Goal: Task Accomplishment & Management: Complete application form

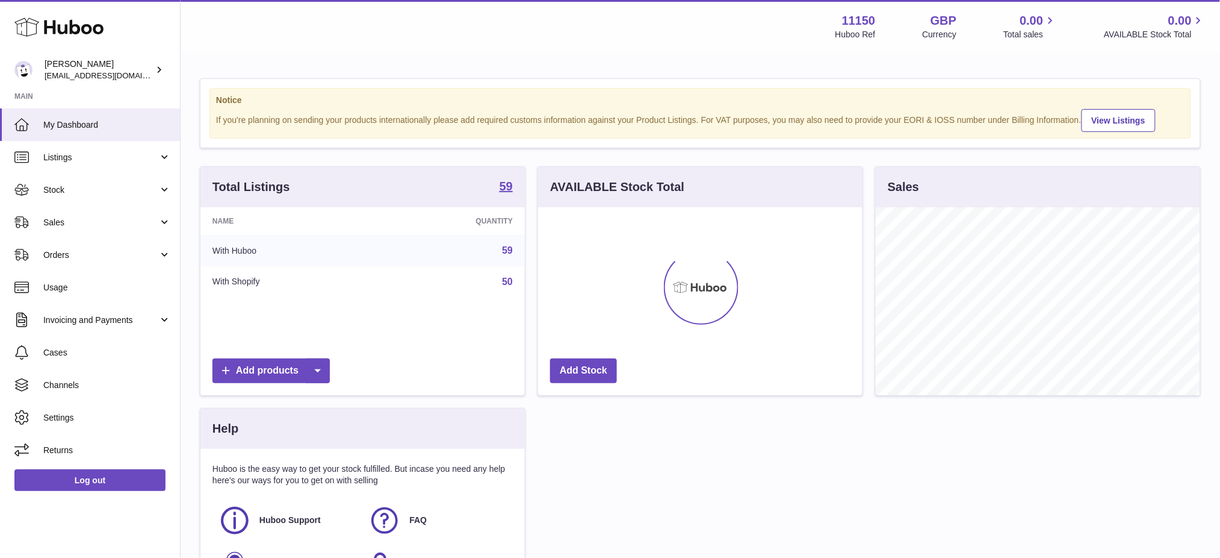
scroll to position [187, 325]
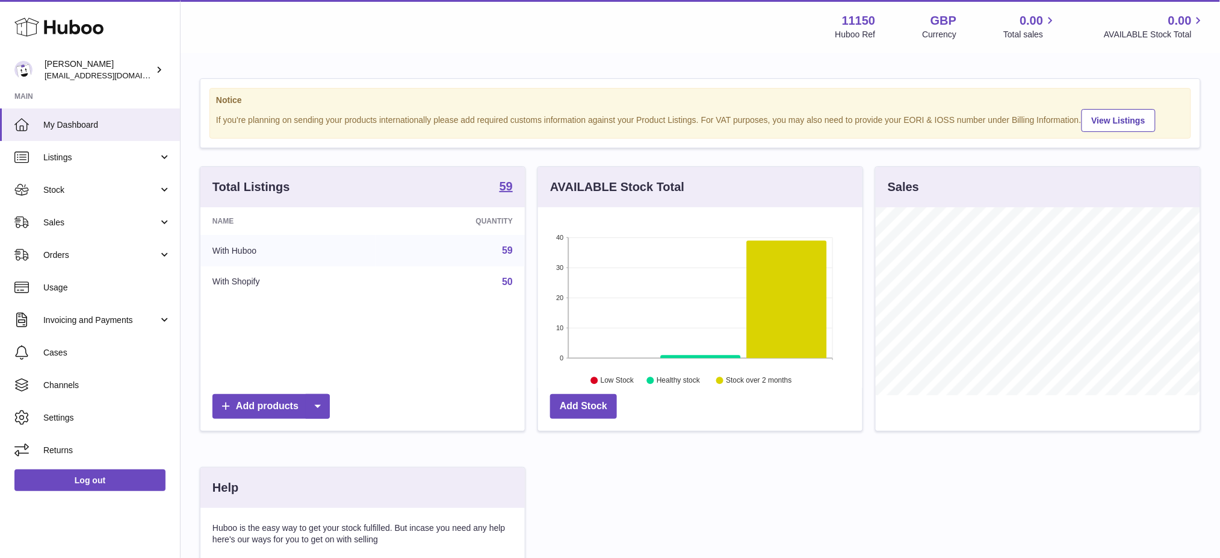
click at [8, 42] on div "Huboo" at bounding box center [90, 28] width 180 height 52
click at [100, 229] on link "Sales" at bounding box center [90, 222] width 180 height 33
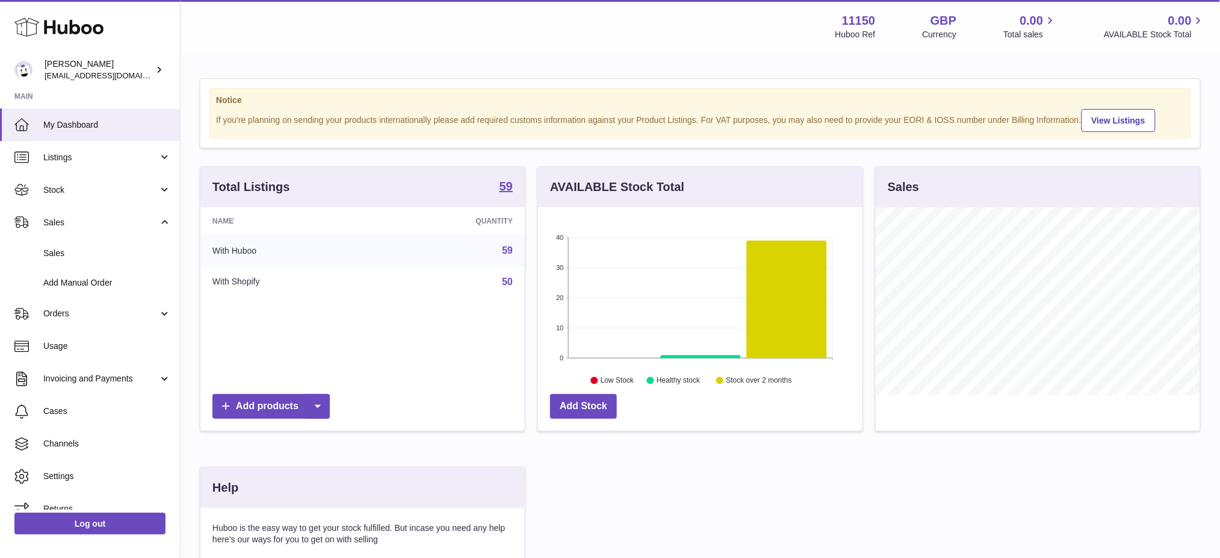
drag, startPoint x: 100, startPoint y: 229, endPoint x: 344, endPoint y: 58, distance: 297.5
click at [344, 58] on div "Notice If you're planning on sending your products internationally please add r…" at bounding box center [701, 375] width 1040 height 643
click at [77, 182] on link "Stock" at bounding box center [90, 189] width 180 height 33
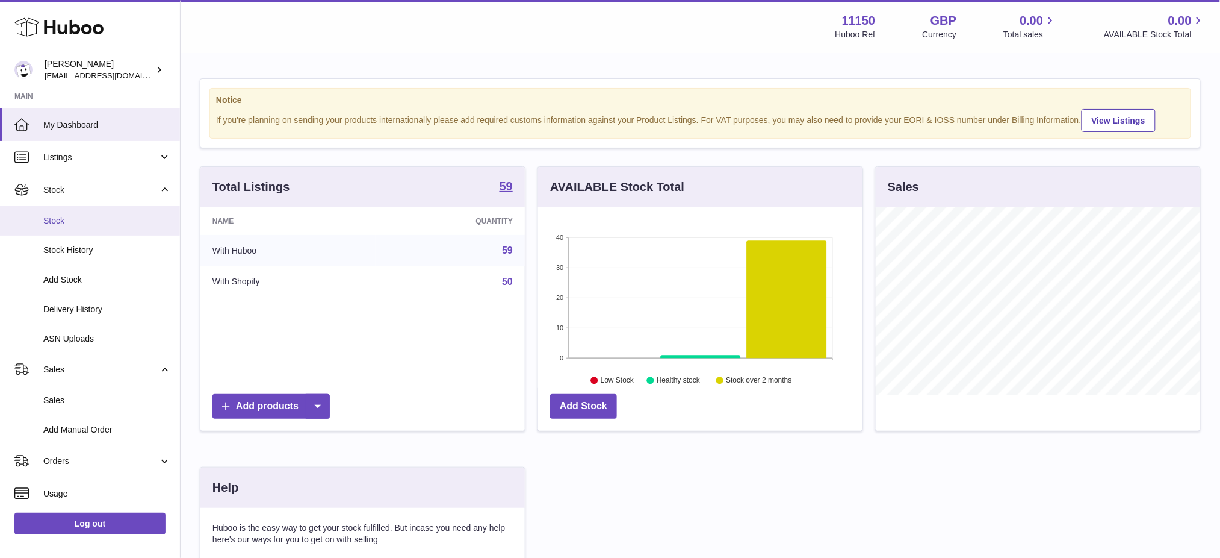
click at [61, 216] on span "Stock" at bounding box center [107, 220] width 128 height 11
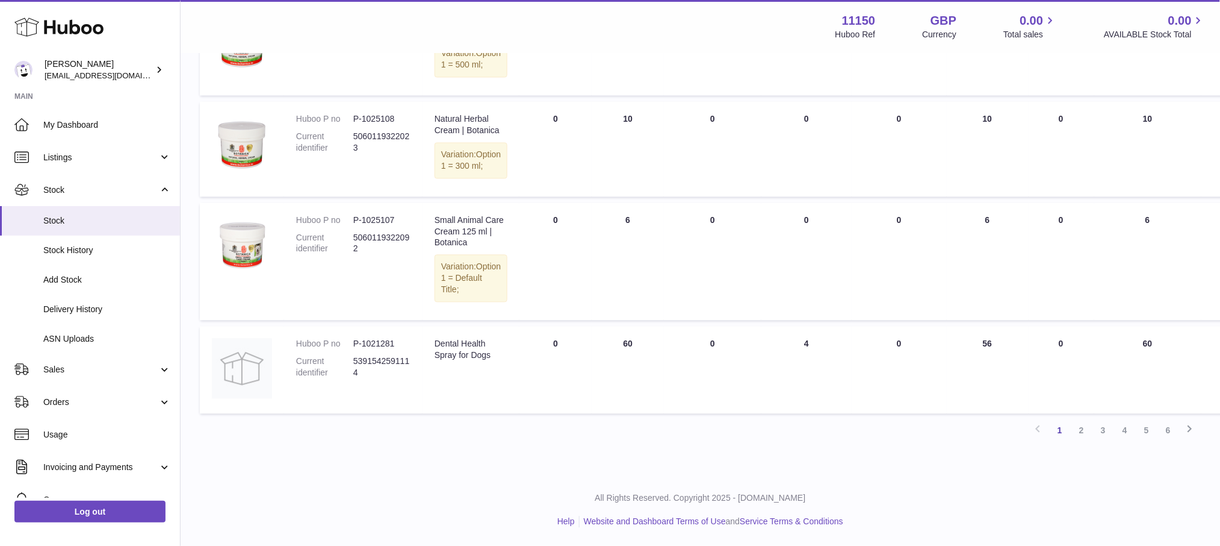
scroll to position [887, 0]
click at [1071, 434] on link "2" at bounding box center [1082, 431] width 22 height 22
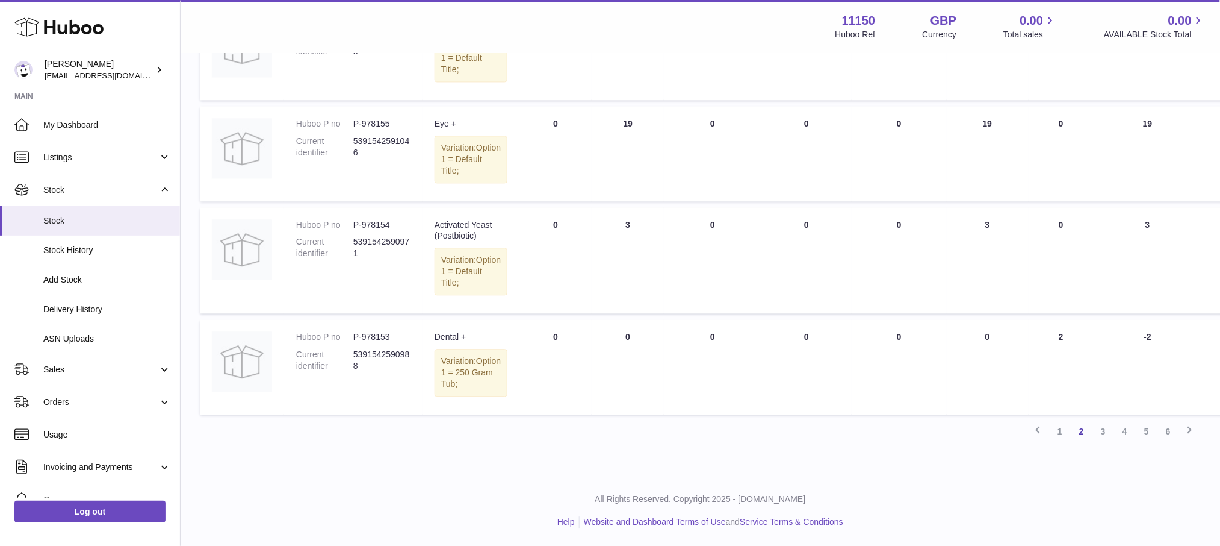
scroll to position [1015, 0]
click at [1109, 442] on link "3" at bounding box center [1104, 431] width 22 height 22
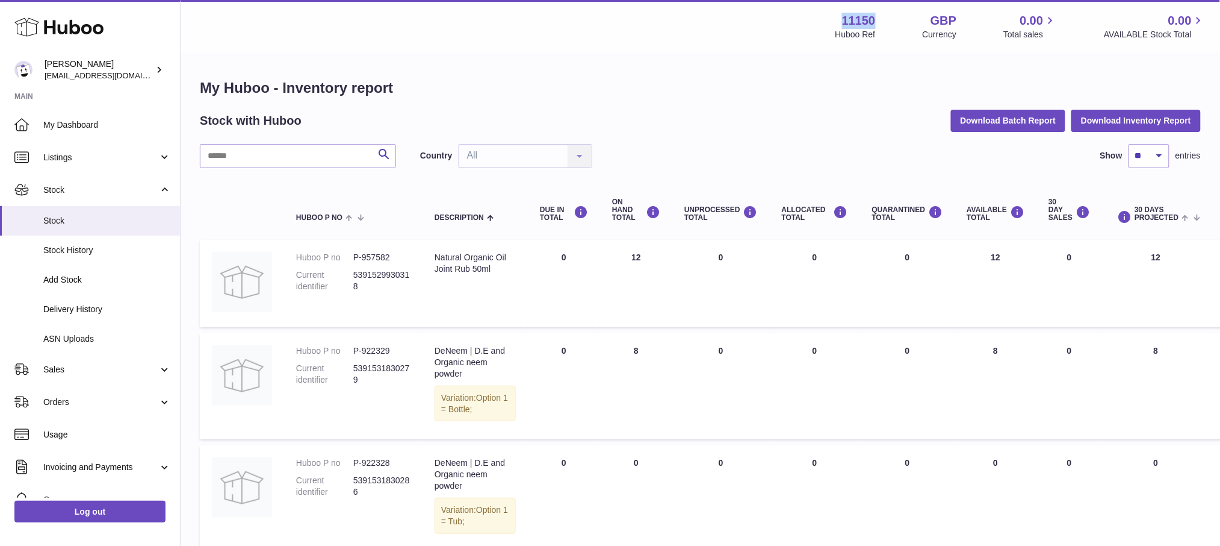
drag, startPoint x: 869, startPoint y: 16, endPoint x: 833, endPoint y: 19, distance: 35.6
click at [836, 19] on div "11150 Huboo Ref GBP Currency 0.00 Total sales 0.00 AVAILABLE Stock Total" at bounding box center [1021, 27] width 370 height 28
copy strong "11150"
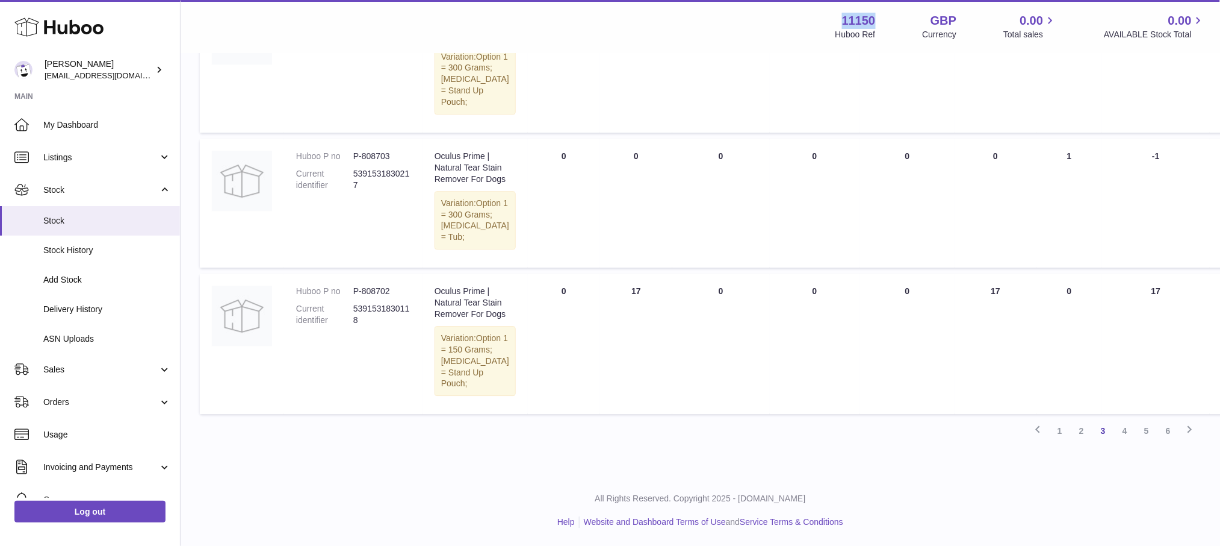
scroll to position [1365, 0]
click at [1172, 426] on link "6" at bounding box center [1169, 431] width 22 height 22
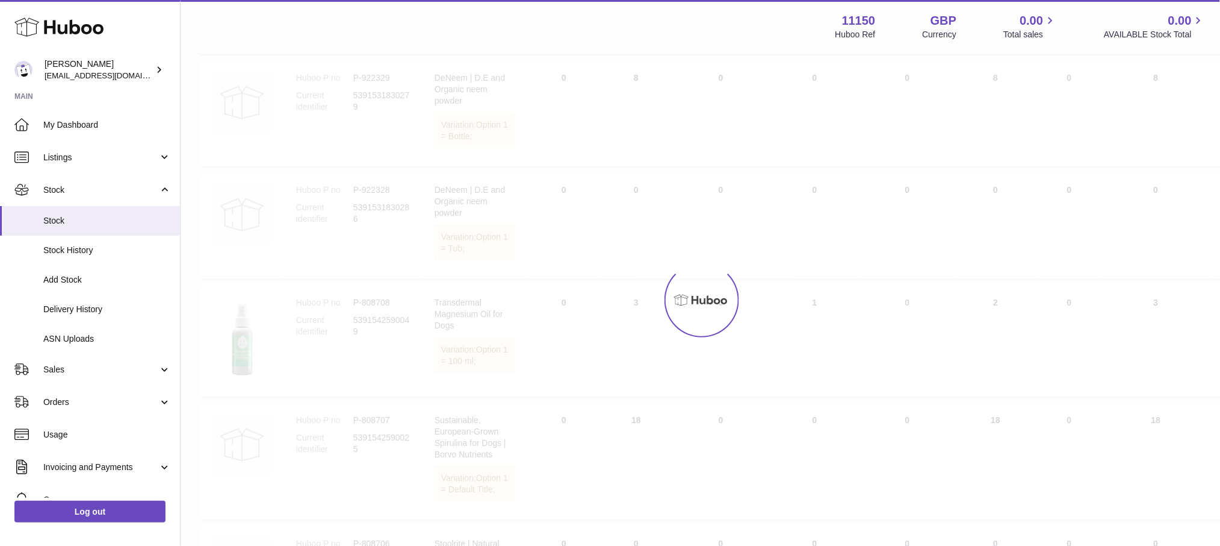
scroll to position [54, 0]
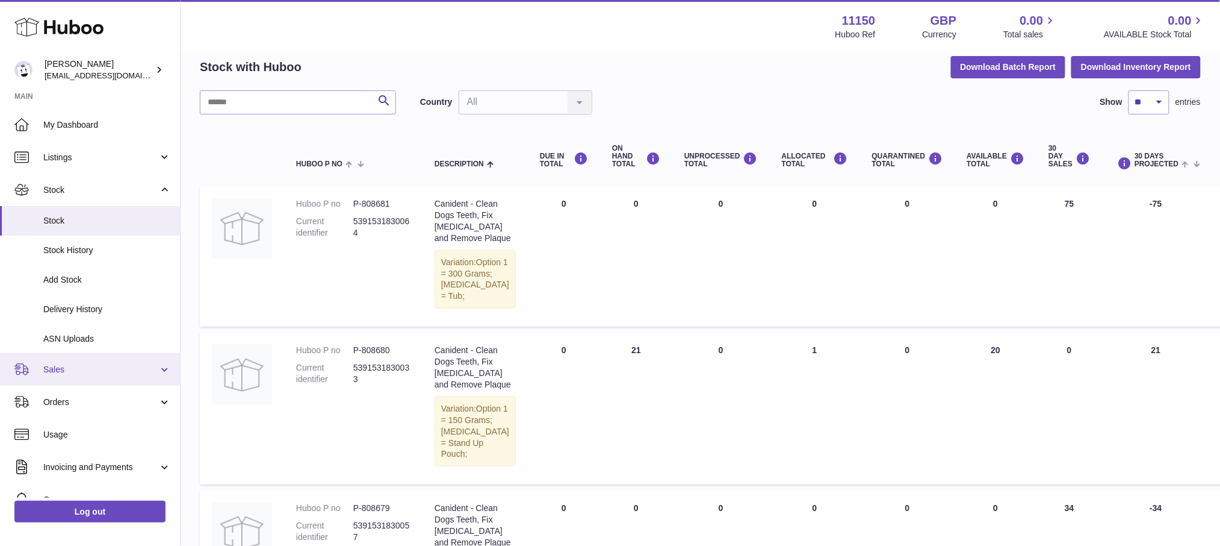
click at [68, 359] on link "Sales" at bounding box center [90, 369] width 180 height 33
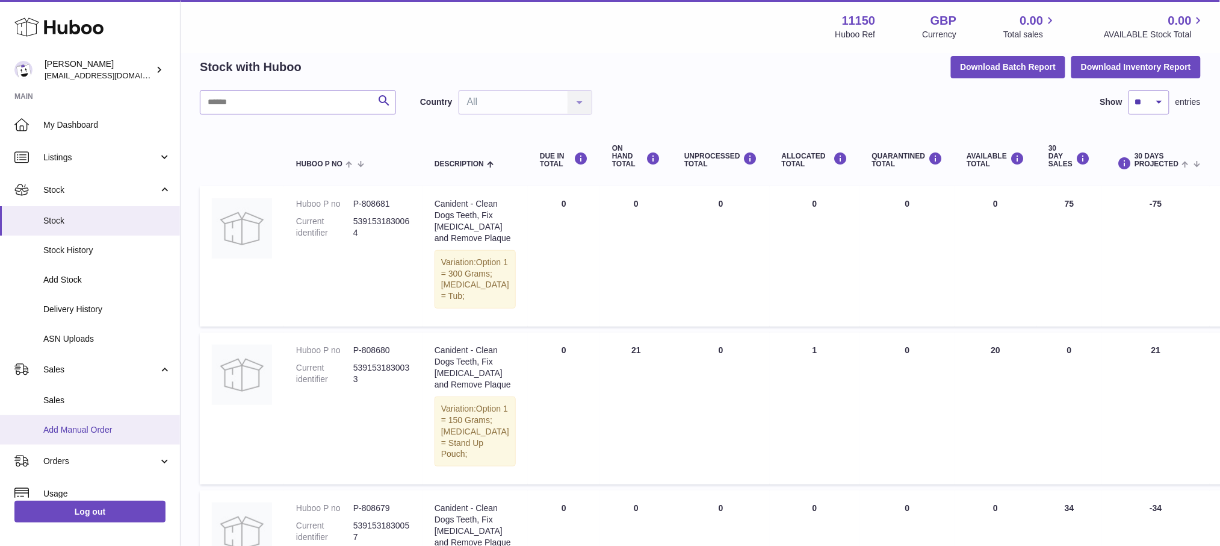
click at [100, 426] on span "Add Manual Order" at bounding box center [107, 429] width 128 height 11
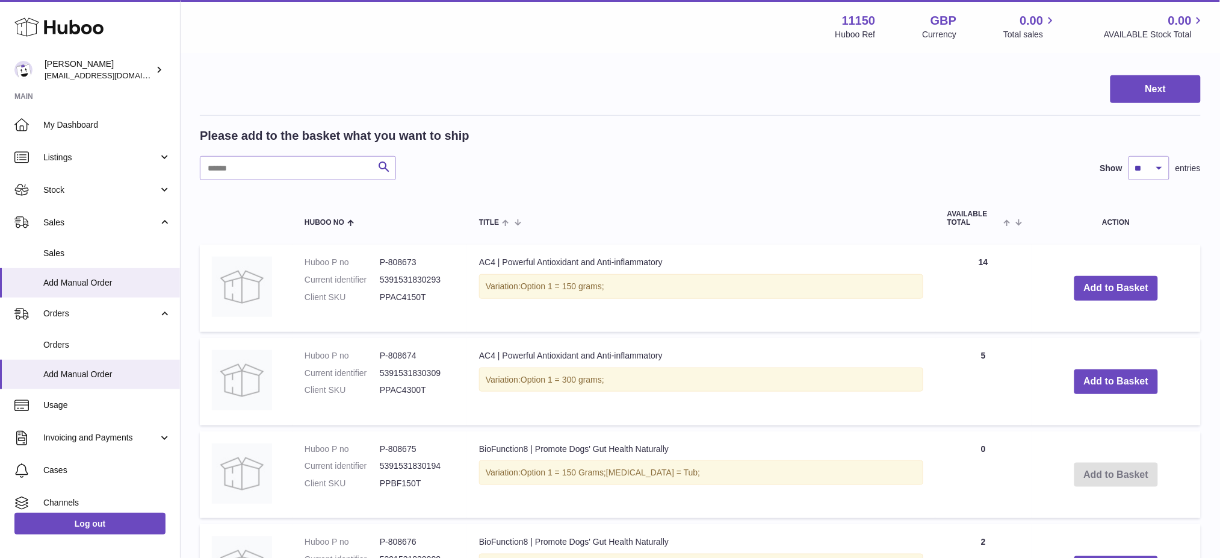
scroll to position [160, 0]
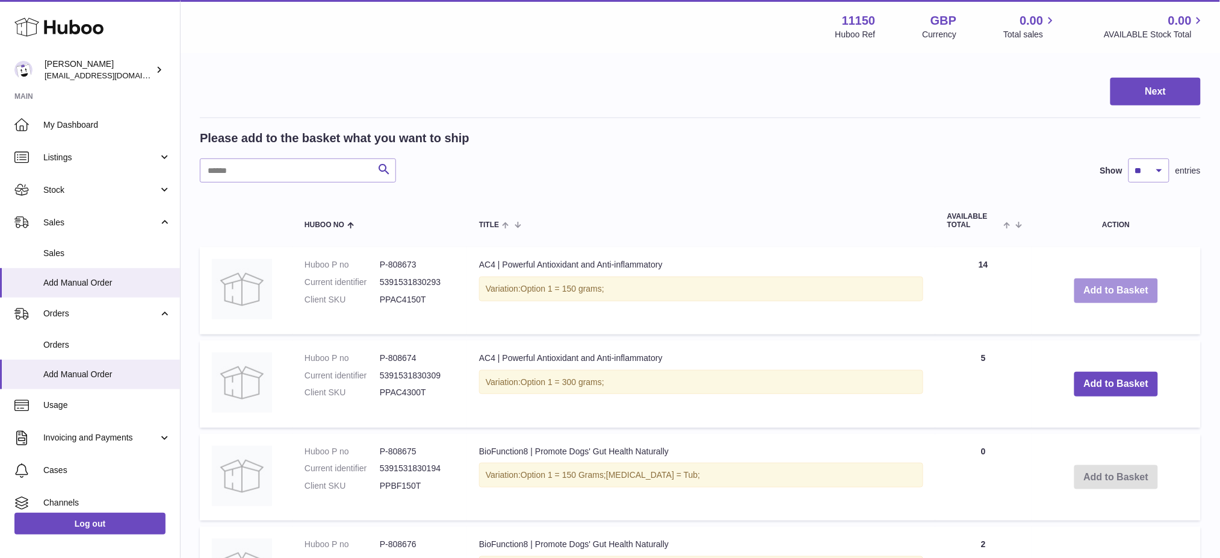
click at [1110, 293] on button "Add to Basket" at bounding box center [1117, 290] width 84 height 25
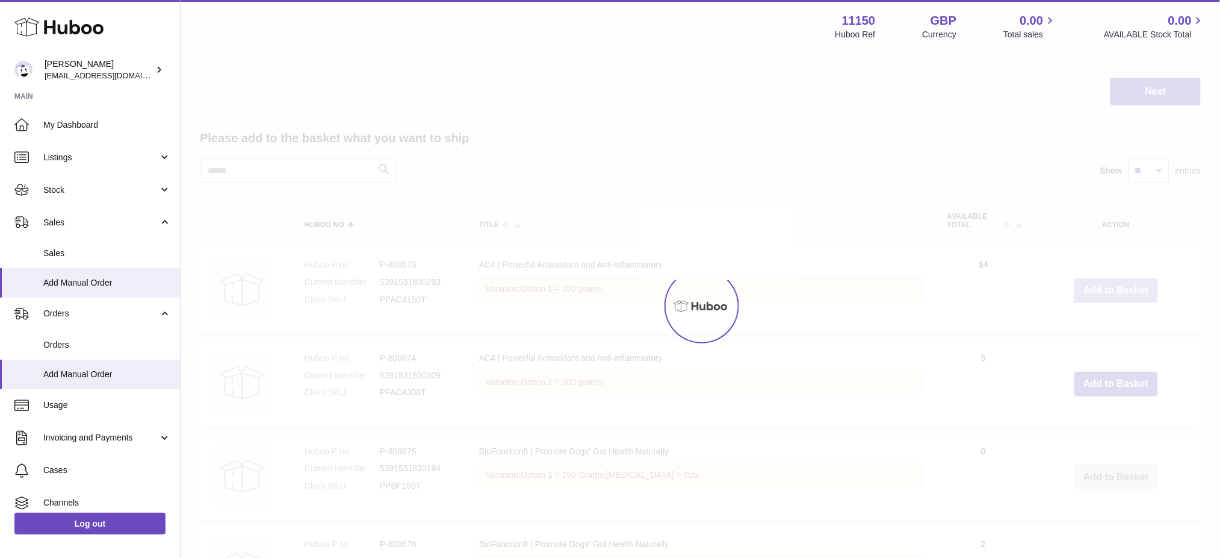
click at [1110, 293] on div at bounding box center [701, 305] width 1040 height 503
click at [1107, 296] on div "Menu Huboo 11150 Huboo Ref GBP Currency 0.00 Total sales 0.00 AVAILABLE Stock T…" at bounding box center [701, 551] width 1040 height 1423
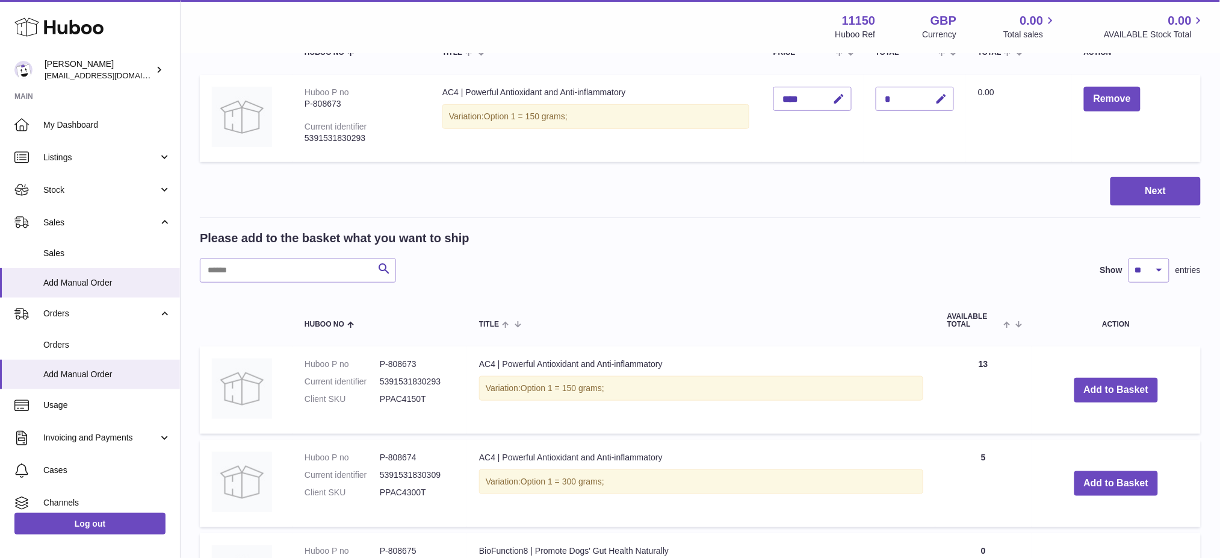
click at [1116, 365] on td "Add to Basket" at bounding box center [1116, 389] width 169 height 87
click at [1118, 396] on button "Add to Basket" at bounding box center [1117, 390] width 84 height 25
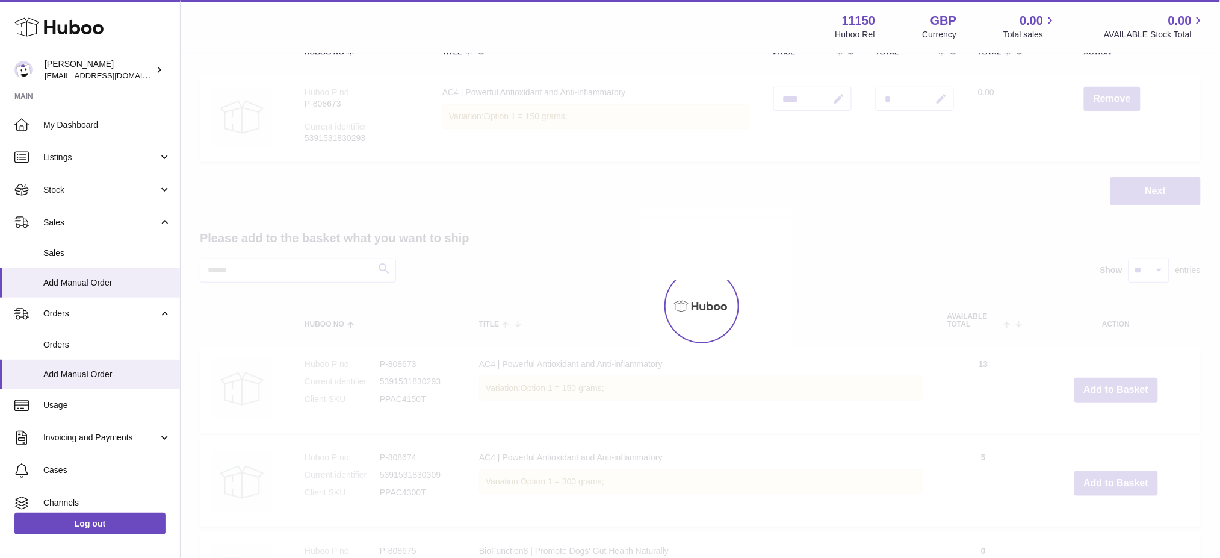
click at [1116, 396] on div at bounding box center [701, 305] width 1040 height 503
click at [1114, 396] on div at bounding box center [701, 305] width 1040 height 503
click at [1111, 396] on button "Add to Basket" at bounding box center [1117, 390] width 84 height 25
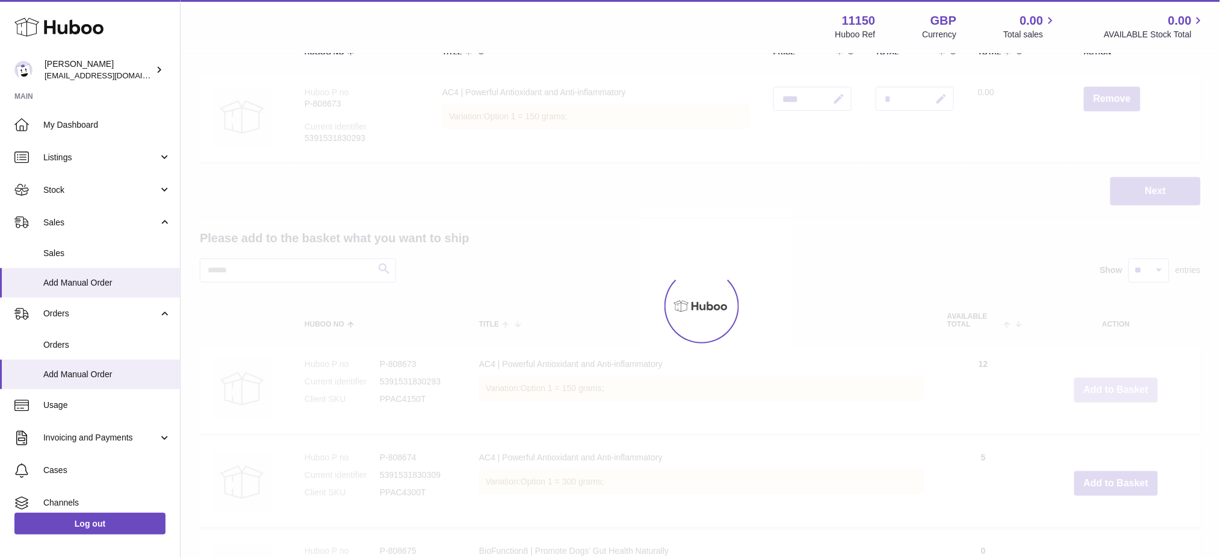
click at [1111, 396] on div at bounding box center [701, 305] width 1040 height 503
click at [1108, 394] on div at bounding box center [701, 305] width 1040 height 503
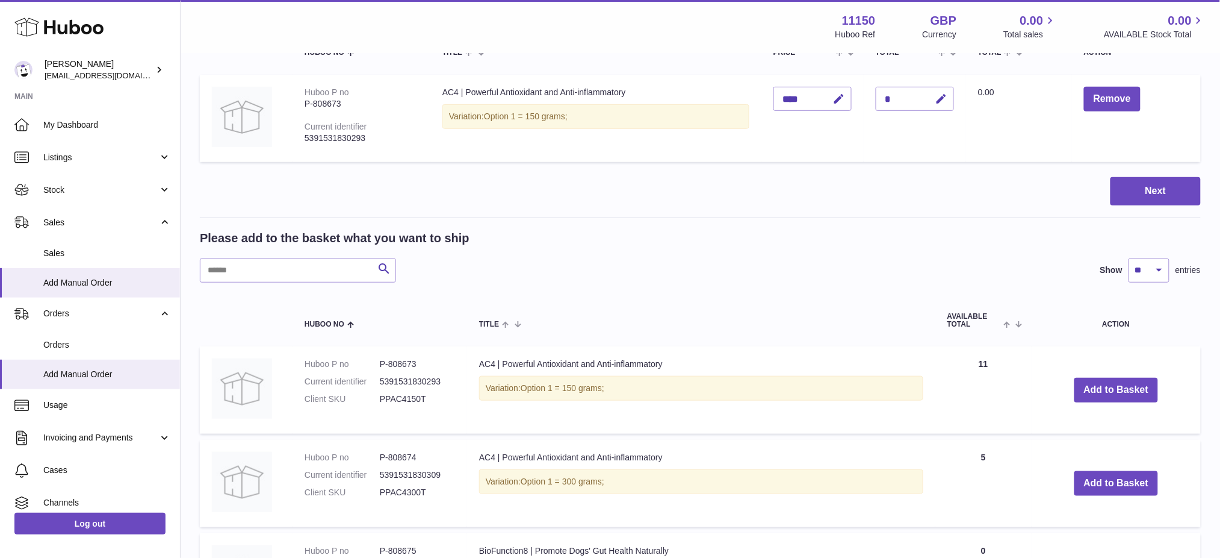
click at [1106, 394] on button "Add to Basket" at bounding box center [1117, 390] width 84 height 25
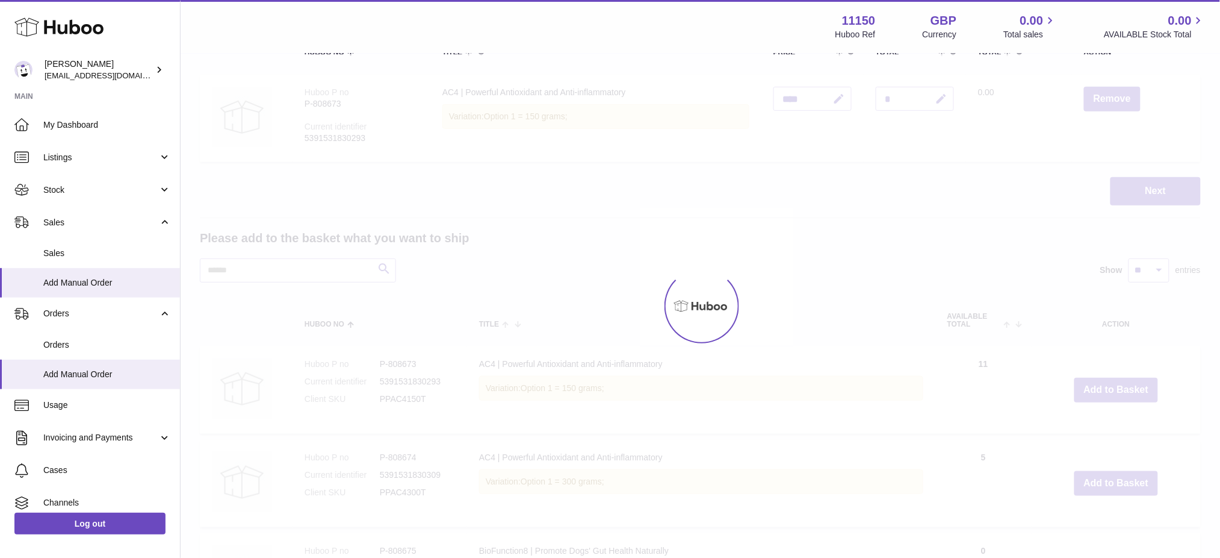
click at [1105, 394] on div at bounding box center [701, 305] width 1040 height 503
click at [1096, 392] on div at bounding box center [701, 305] width 1040 height 503
click at [1095, 392] on div at bounding box center [701, 305] width 1040 height 503
click at [1095, 391] on div at bounding box center [701, 305] width 1040 height 503
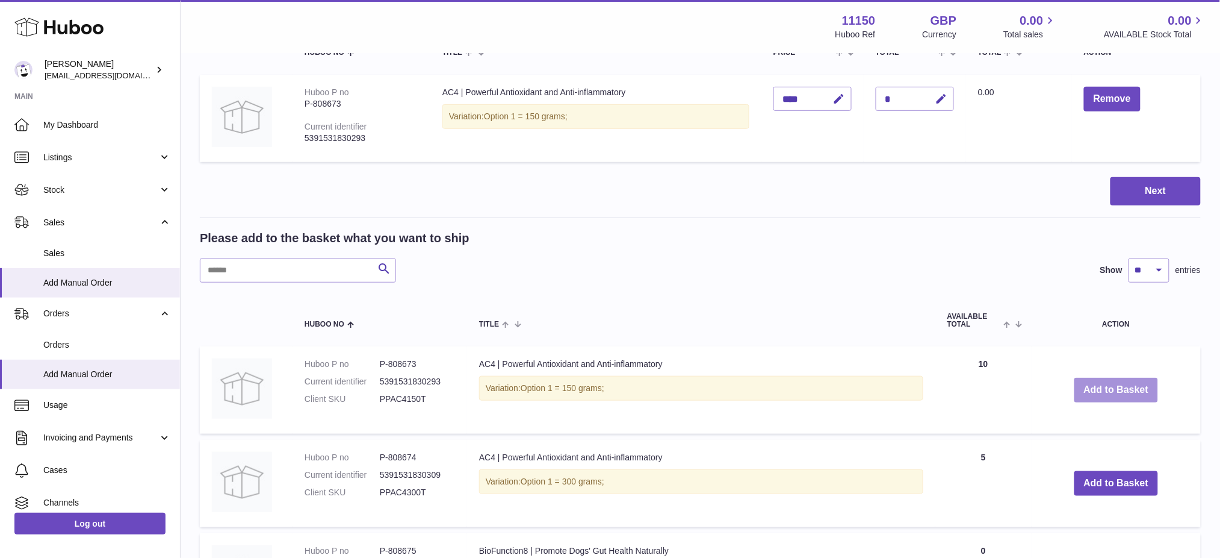
click at [1092, 389] on button "Add to Basket" at bounding box center [1117, 390] width 84 height 25
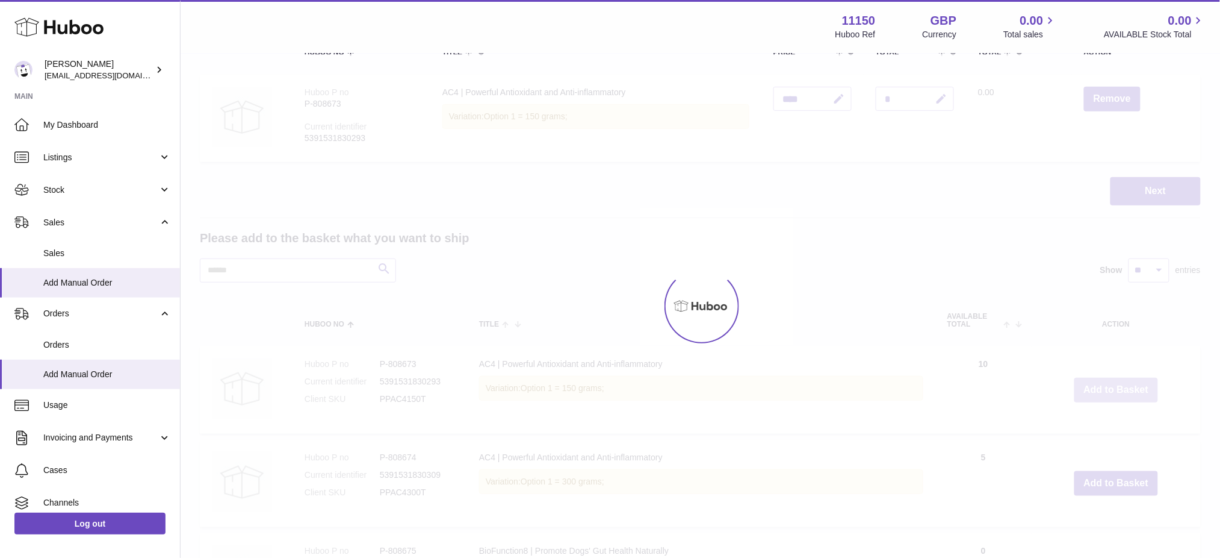
click at [1092, 389] on div at bounding box center [701, 305] width 1040 height 503
click at [1090, 388] on div at bounding box center [701, 305] width 1040 height 503
click at [1090, 387] on div at bounding box center [701, 305] width 1040 height 503
click at [1087, 384] on div at bounding box center [701, 305] width 1040 height 503
click at [1082, 382] on div at bounding box center [701, 305] width 1040 height 503
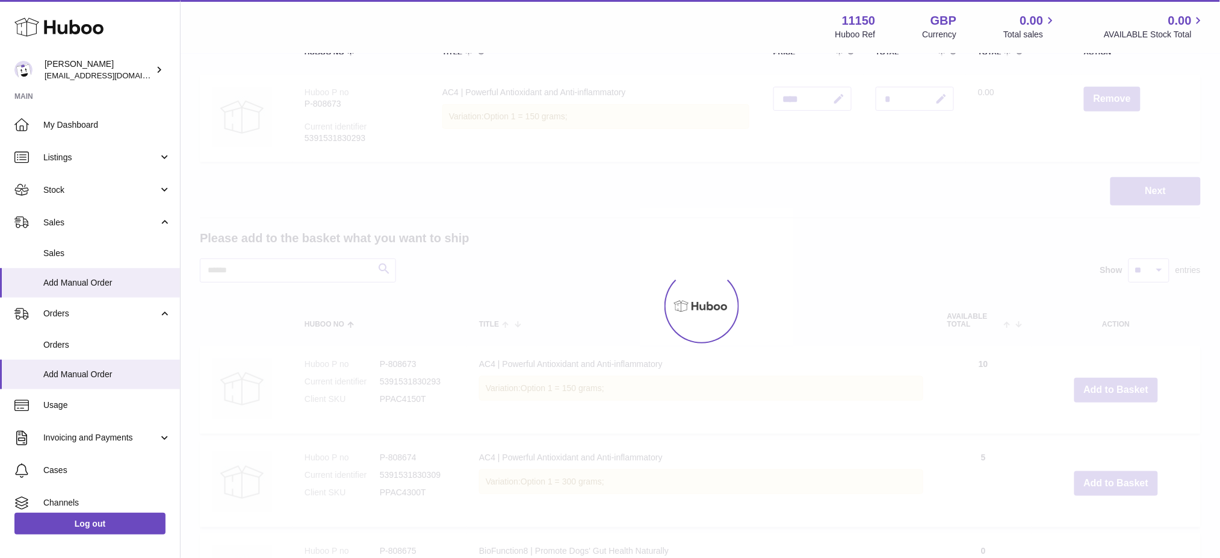
click at [1082, 382] on div at bounding box center [701, 305] width 1040 height 503
drag, startPoint x: 1084, startPoint y: 382, endPoint x: 1092, endPoint y: 384, distance: 7.9
click at [1085, 383] on div at bounding box center [701, 305] width 1040 height 503
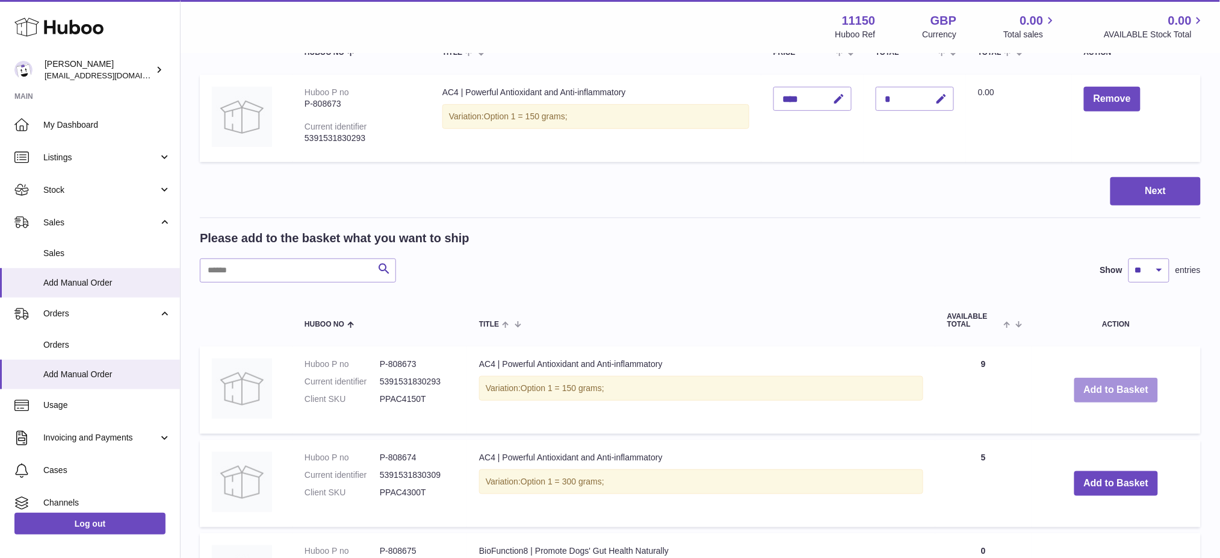
click at [1097, 388] on button "Add to Basket" at bounding box center [1117, 390] width 84 height 25
click at [0, 388] on div at bounding box center [0, 279] width 0 height 558
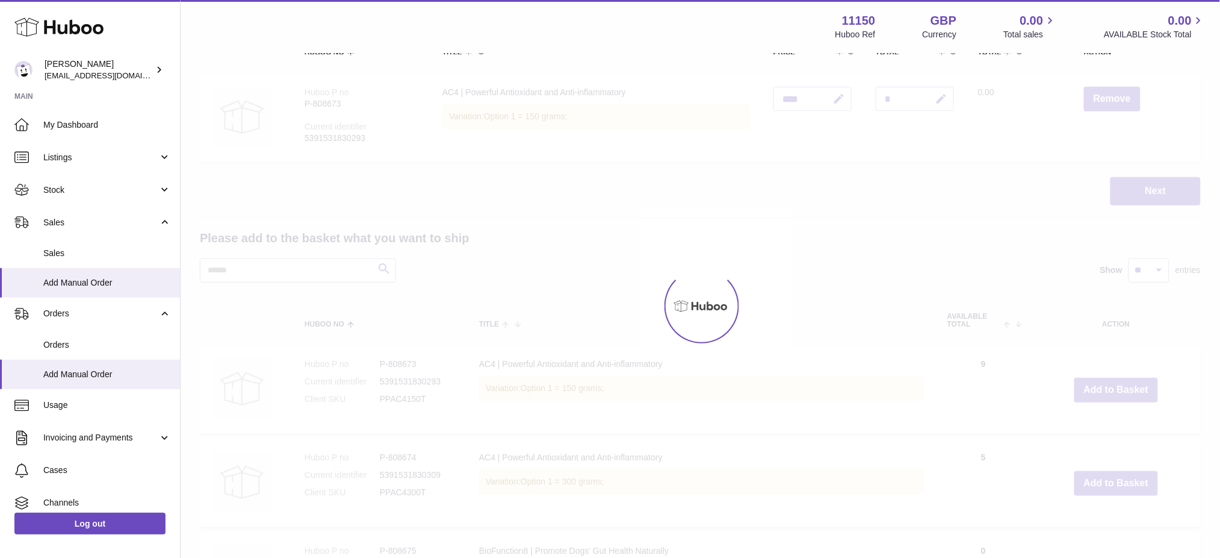
click at [1098, 388] on div at bounding box center [701, 305] width 1040 height 503
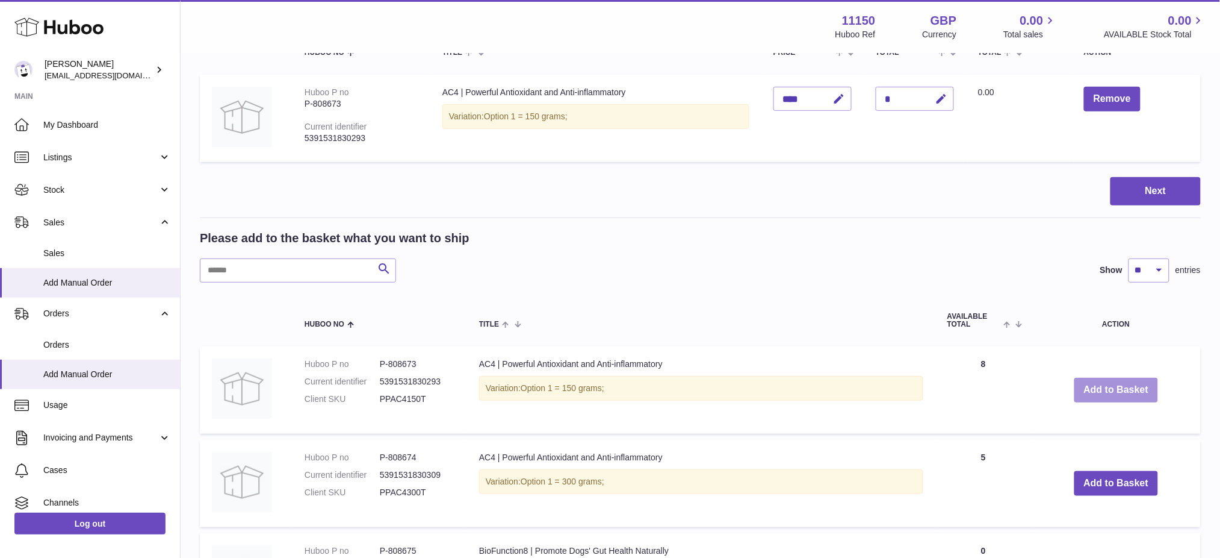
click at [1098, 388] on button "Add to Basket" at bounding box center [1117, 390] width 84 height 25
click at [0, 388] on div at bounding box center [0, 279] width 0 height 558
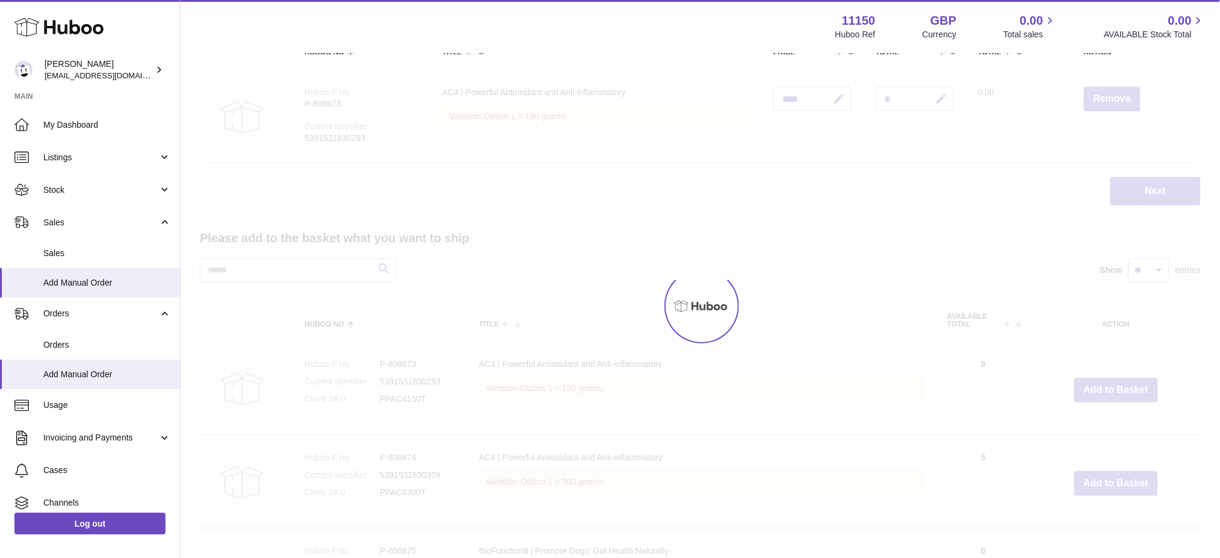
click at [1097, 388] on div at bounding box center [701, 305] width 1040 height 503
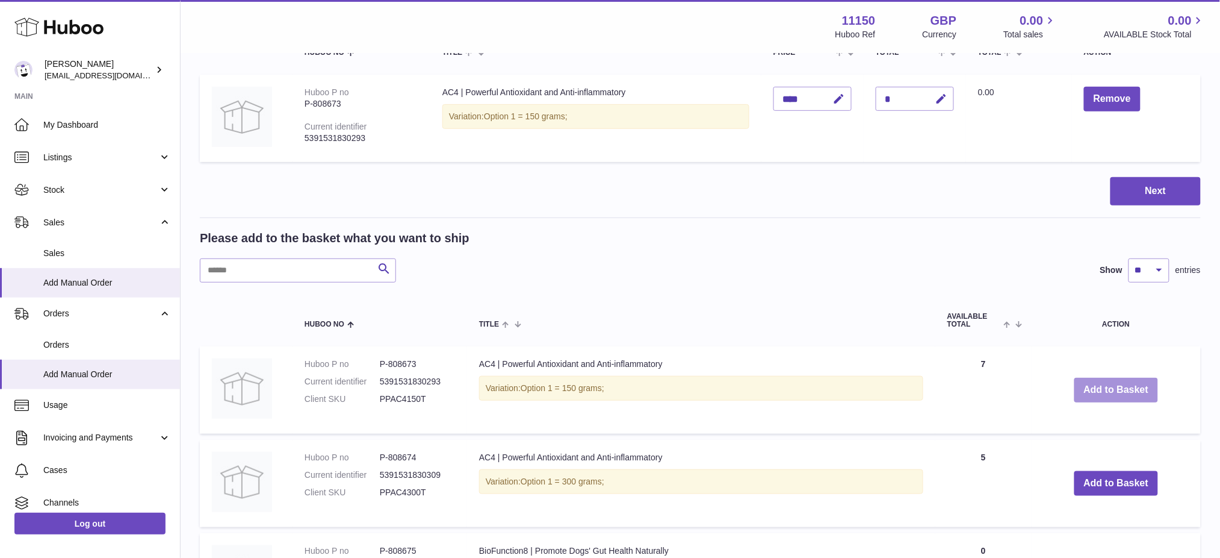
click at [1097, 388] on button "Add to Basket" at bounding box center [1117, 390] width 84 height 25
click at [0, 388] on div at bounding box center [0, 279] width 0 height 558
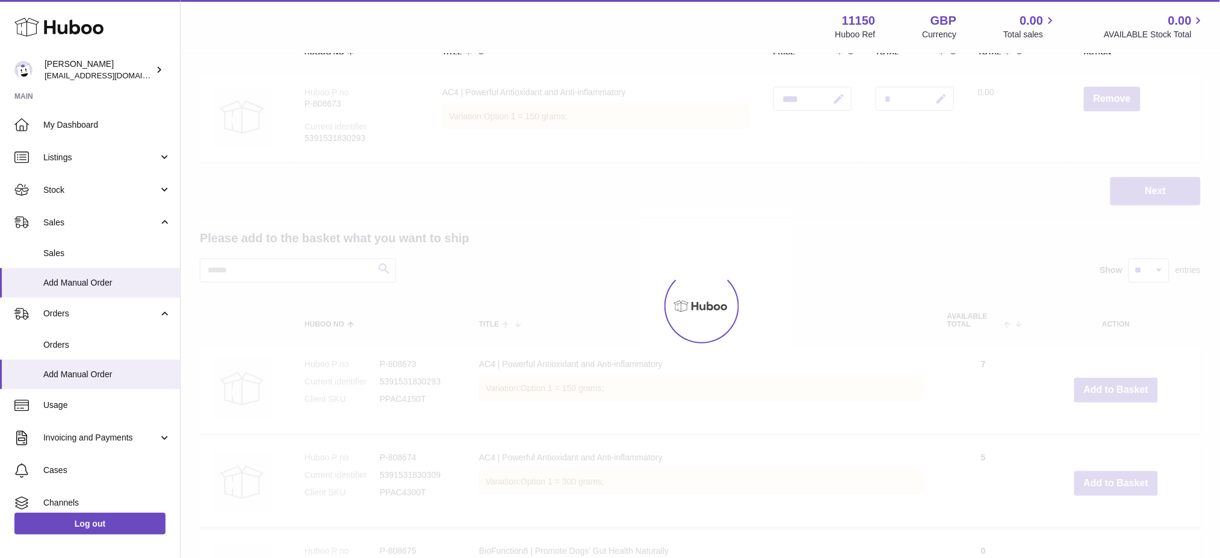
click at [1096, 388] on div at bounding box center [701, 305] width 1040 height 503
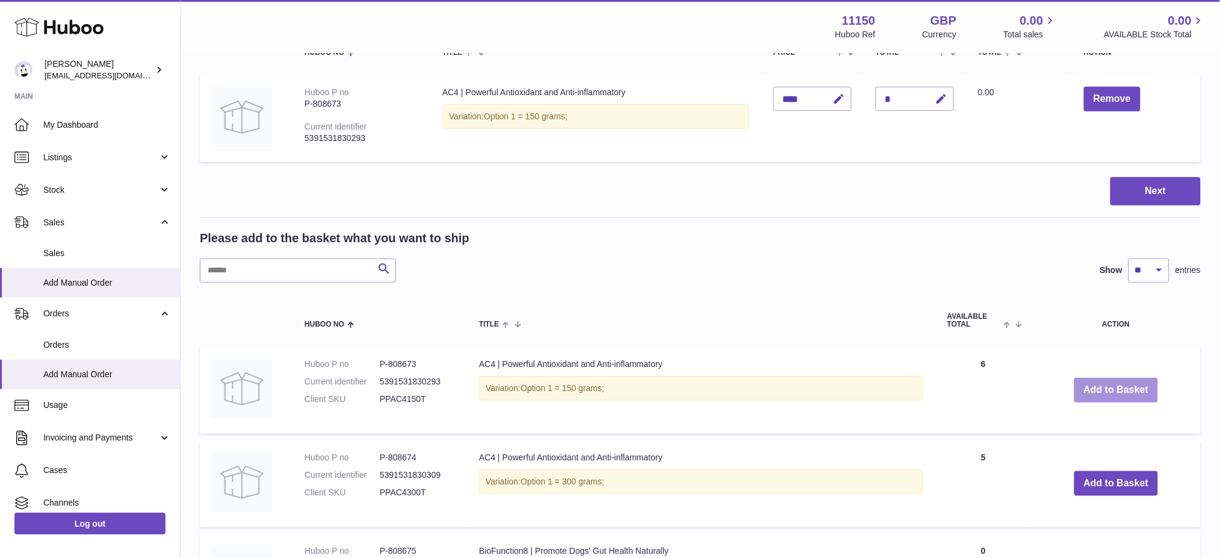
click at [1096, 388] on button "Add to Basket" at bounding box center [1117, 390] width 84 height 25
click at [0, 388] on div at bounding box center [0, 279] width 0 height 558
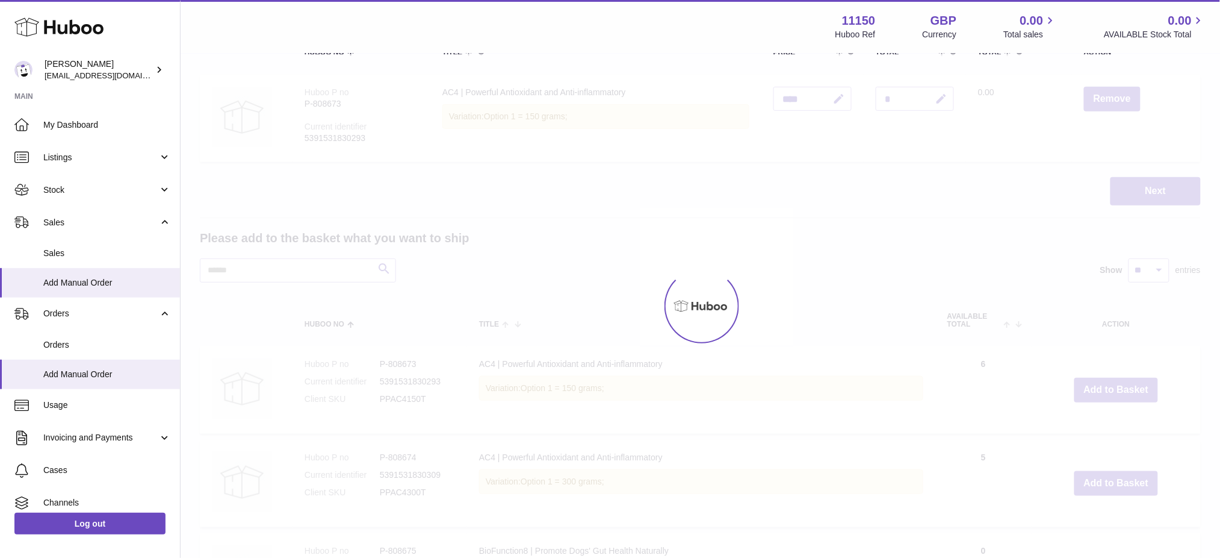
click at [1096, 388] on div at bounding box center [701, 305] width 1040 height 503
click at [1096, 388] on button "Add to Basket" at bounding box center [1117, 390] width 84 height 25
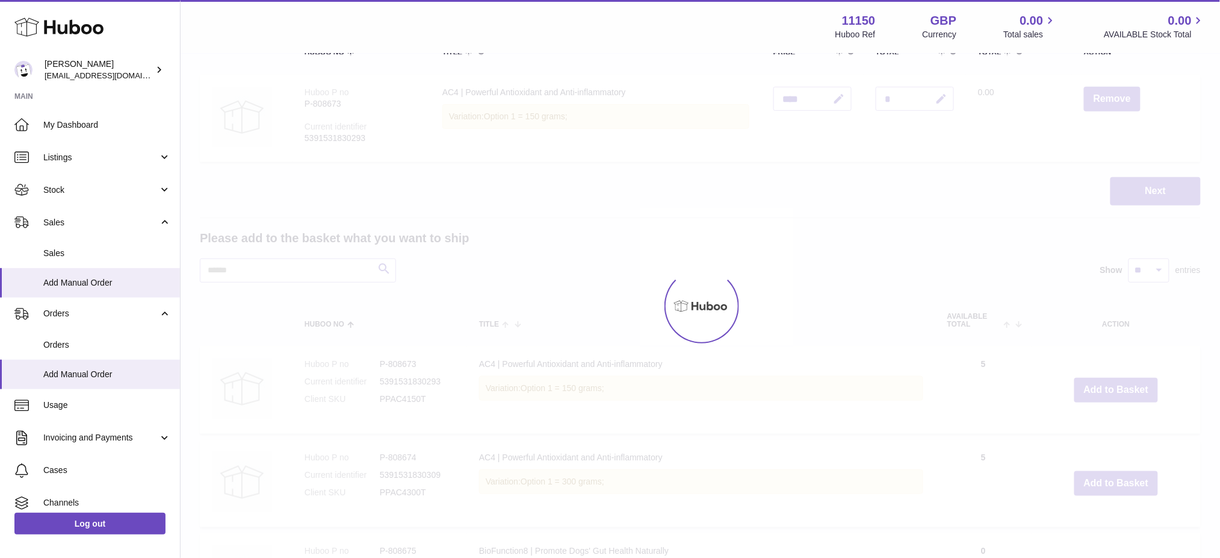
click at [1096, 388] on div at bounding box center [701, 305] width 1040 height 503
click at [1096, 388] on button "Add to Basket" at bounding box center [1117, 390] width 84 height 25
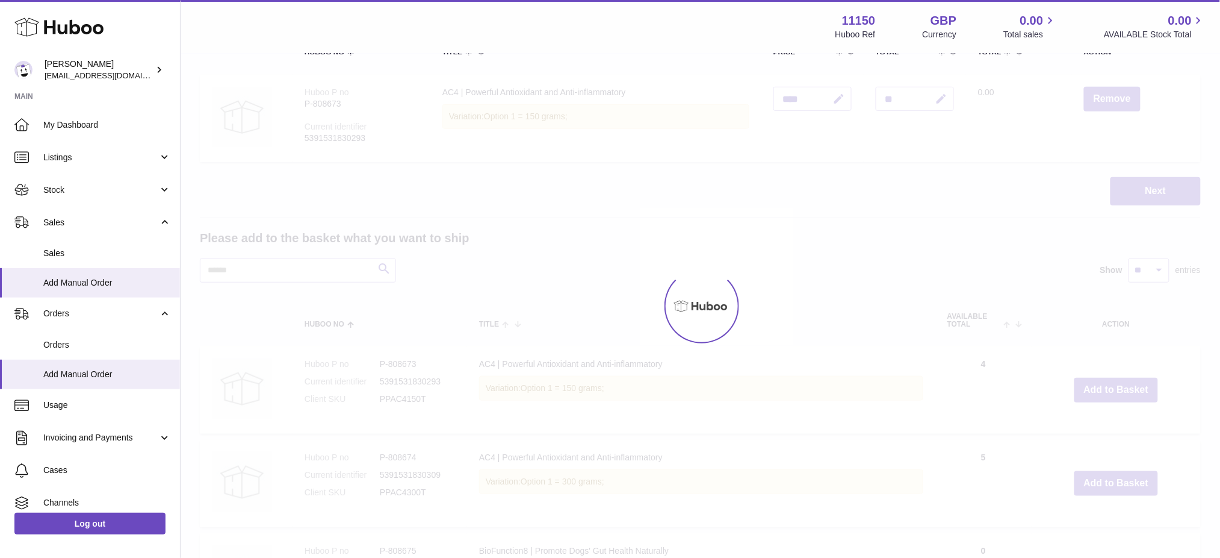
click at [1096, 388] on div at bounding box center [701, 305] width 1040 height 503
click at [1096, 388] on button "Add to Basket" at bounding box center [1117, 390] width 84 height 25
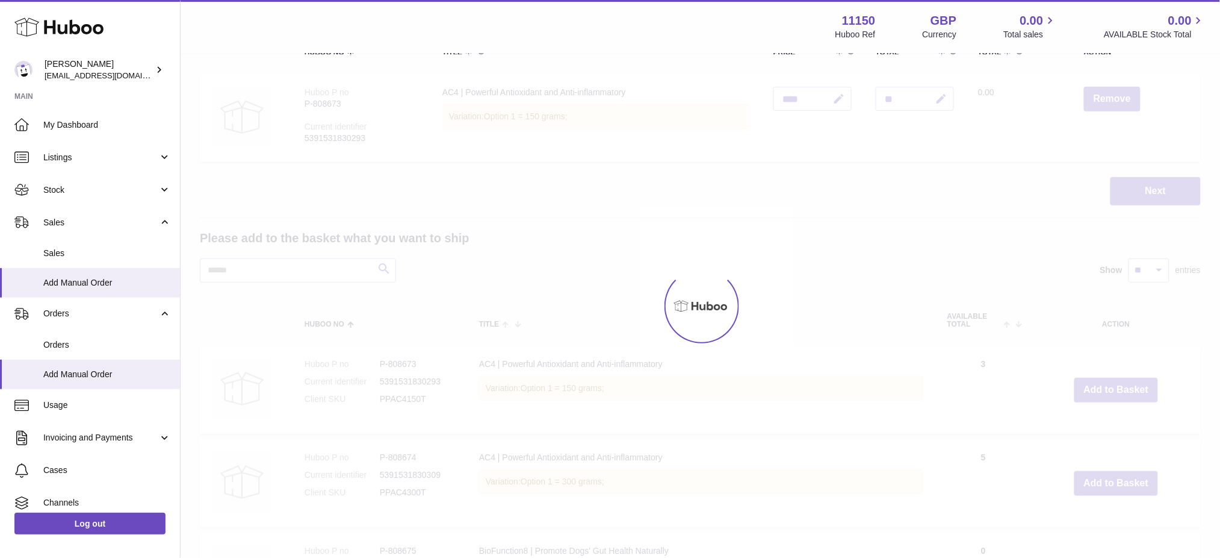
click at [1096, 388] on div at bounding box center [701, 305] width 1040 height 503
click at [1097, 388] on div at bounding box center [701, 305] width 1040 height 503
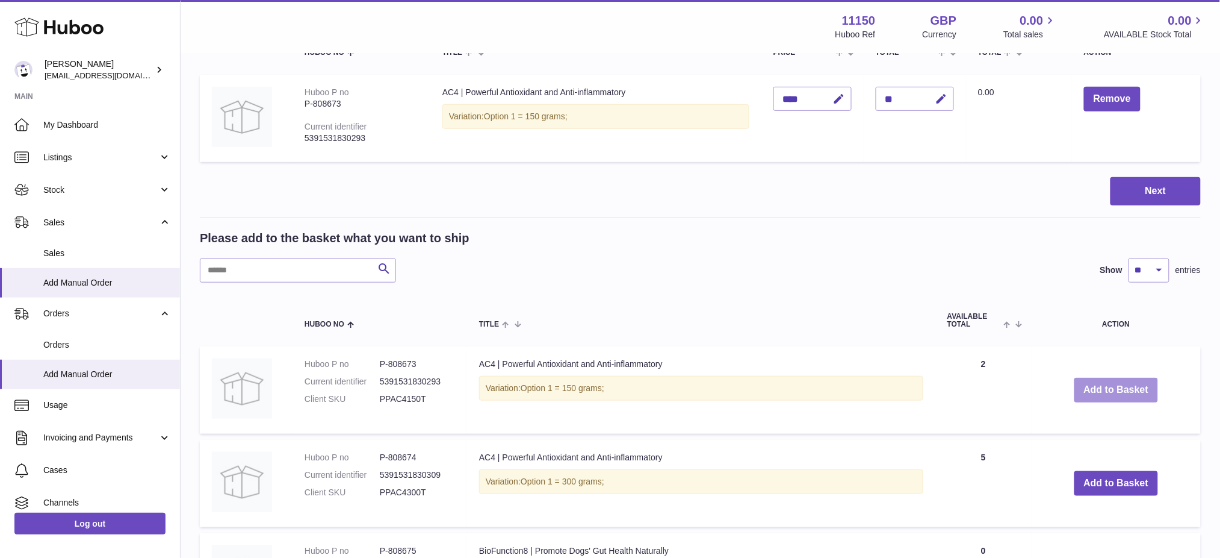
click at [1097, 388] on button "Add to Basket" at bounding box center [1117, 390] width 84 height 25
click at [0, 388] on div at bounding box center [0, 279] width 0 height 558
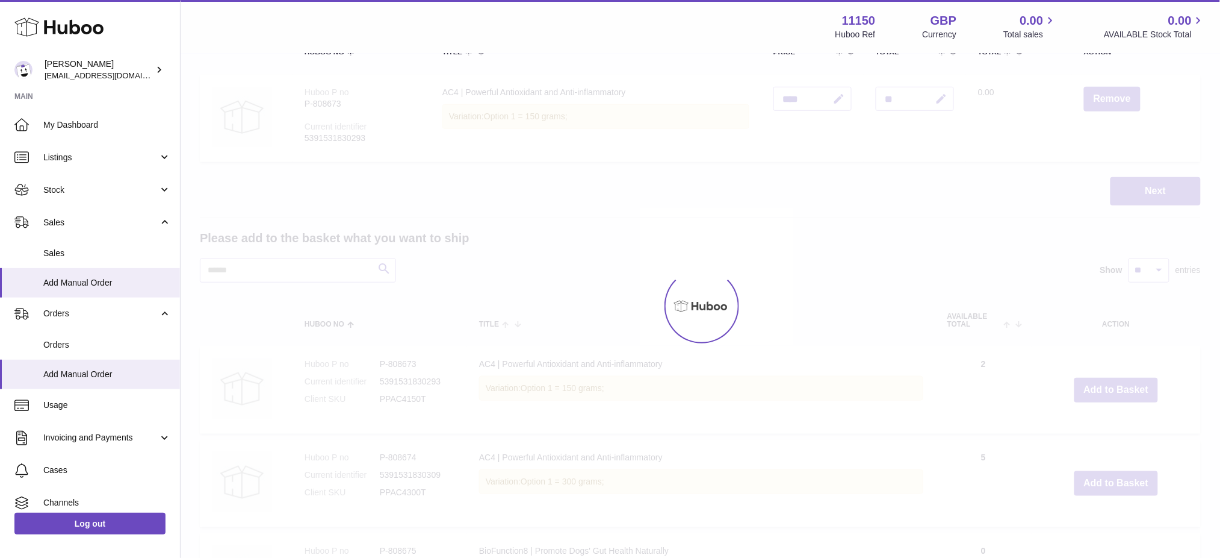
click at [1098, 388] on div at bounding box center [701, 305] width 1040 height 503
click at [1099, 389] on div at bounding box center [701, 305] width 1040 height 503
click at [1101, 390] on div at bounding box center [701, 305] width 1040 height 503
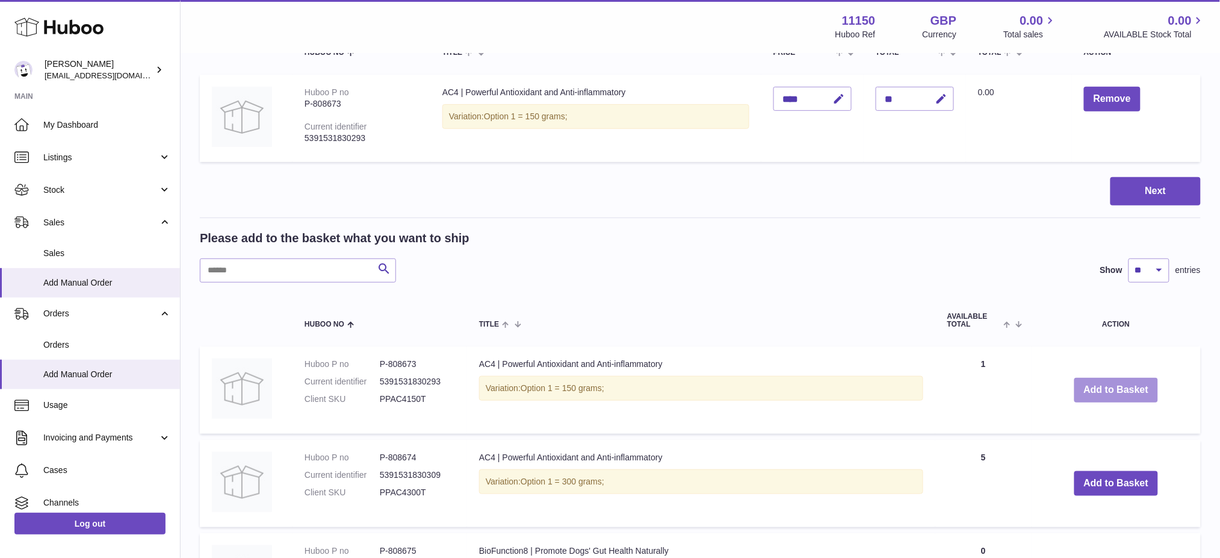
click at [1101, 390] on button "Add to Basket" at bounding box center [1117, 390] width 84 height 25
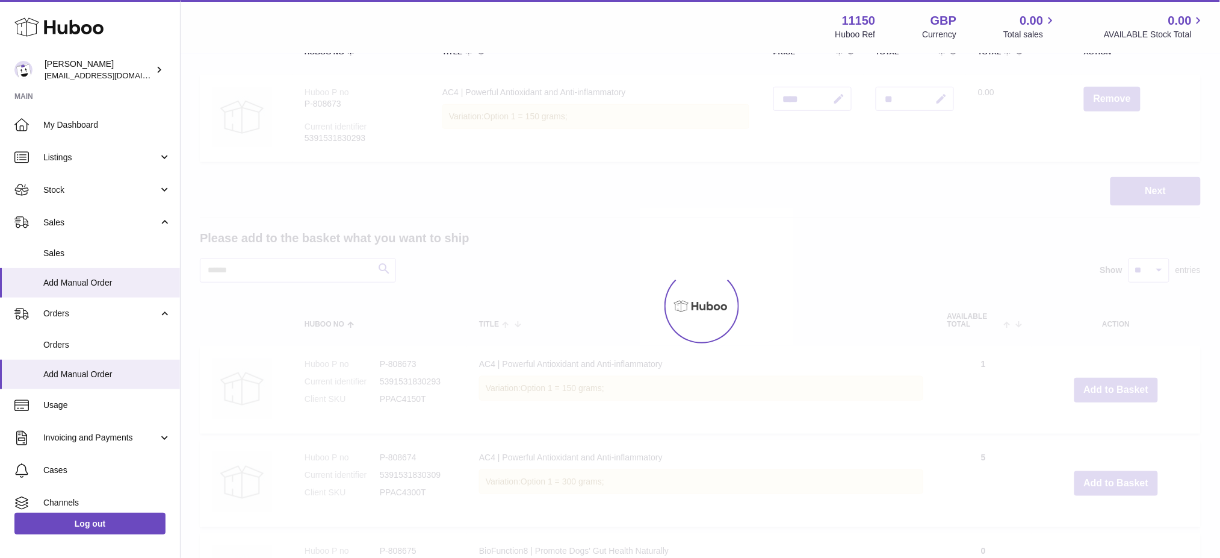
click at [1101, 390] on div at bounding box center [701, 305] width 1040 height 503
drag, startPoint x: 1101, startPoint y: 390, endPoint x: 1101, endPoint y: 444, distance: 53.6
click at [1101, 409] on div at bounding box center [701, 305] width 1040 height 503
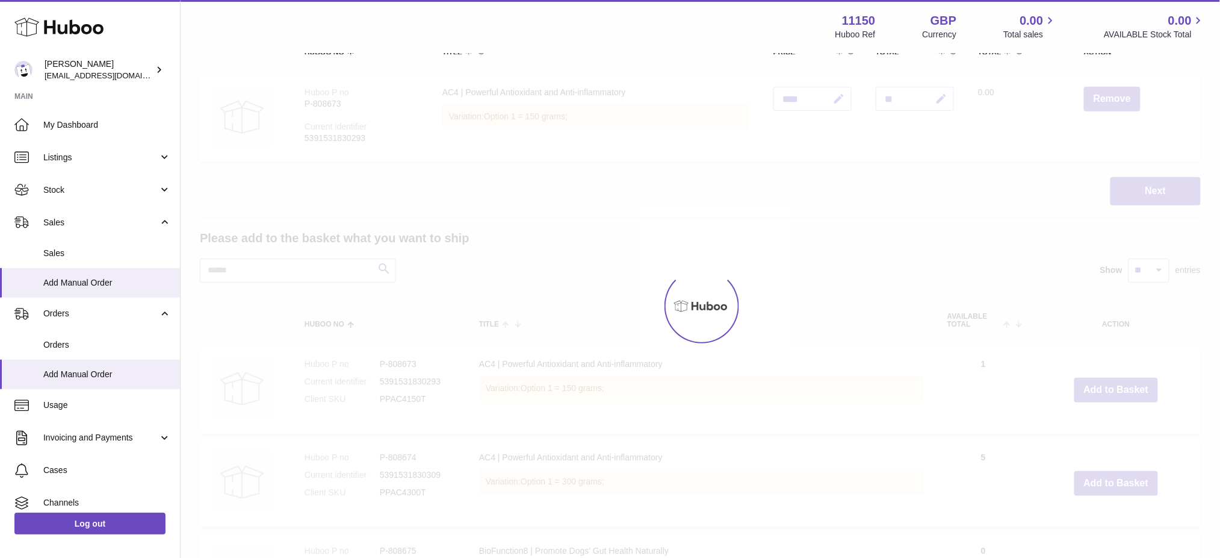
click at [1117, 468] on div at bounding box center [701, 305] width 1040 height 503
click at [1117, 469] on div at bounding box center [701, 305] width 1040 height 503
click at [1116, 472] on div at bounding box center [701, 305] width 1040 height 503
type input "**"
click at [1114, 473] on button "Add to Basket" at bounding box center [1117, 483] width 84 height 25
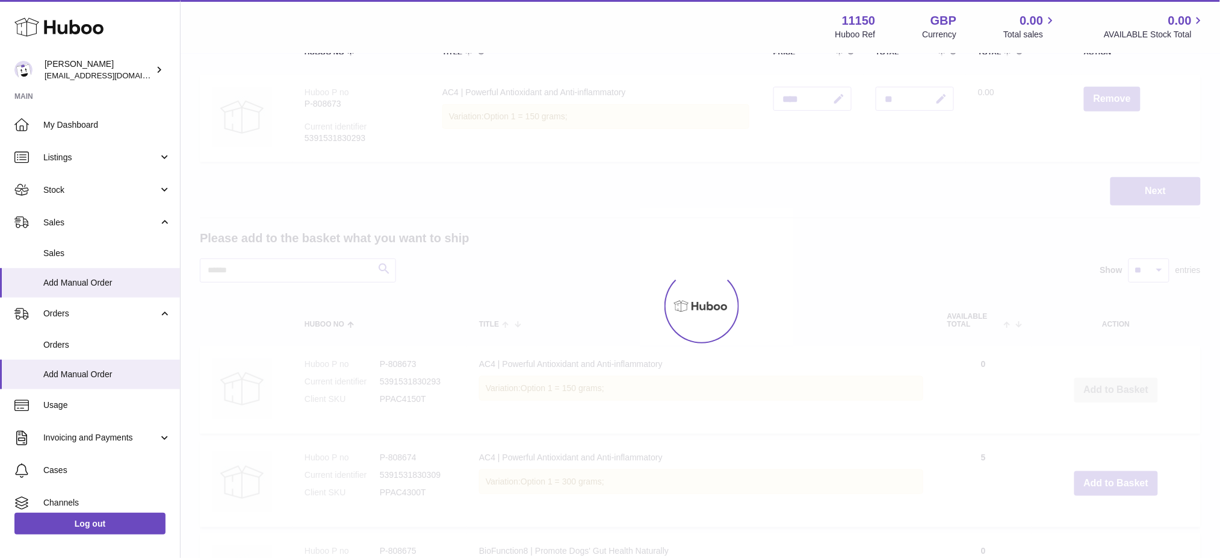
click at [1114, 473] on div at bounding box center [701, 305] width 1040 height 503
click at [1113, 473] on div at bounding box center [701, 305] width 1040 height 503
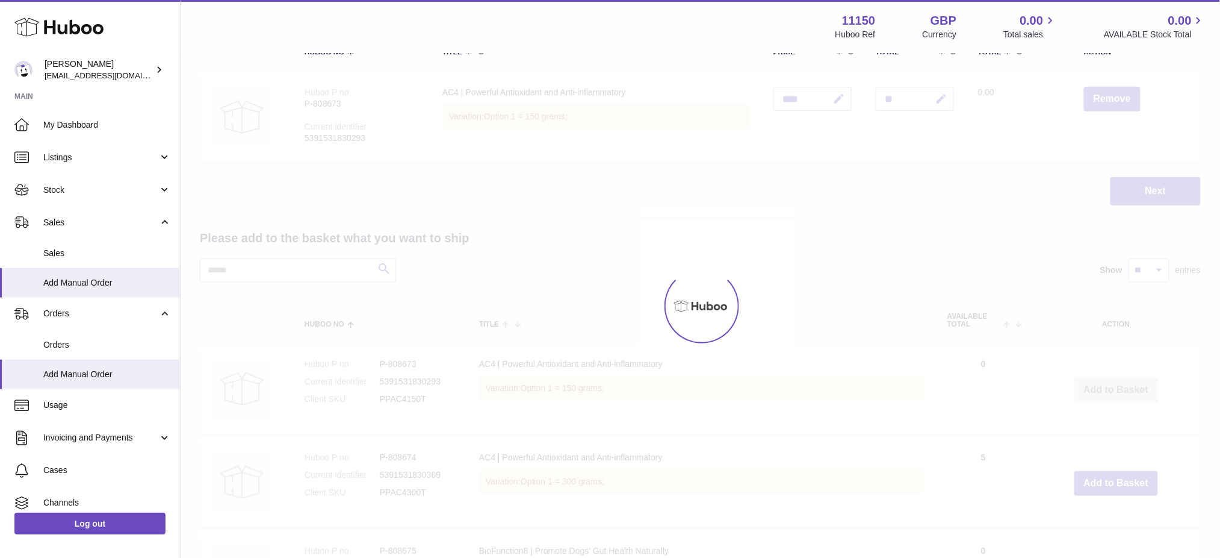
click at [1113, 473] on div at bounding box center [701, 305] width 1040 height 503
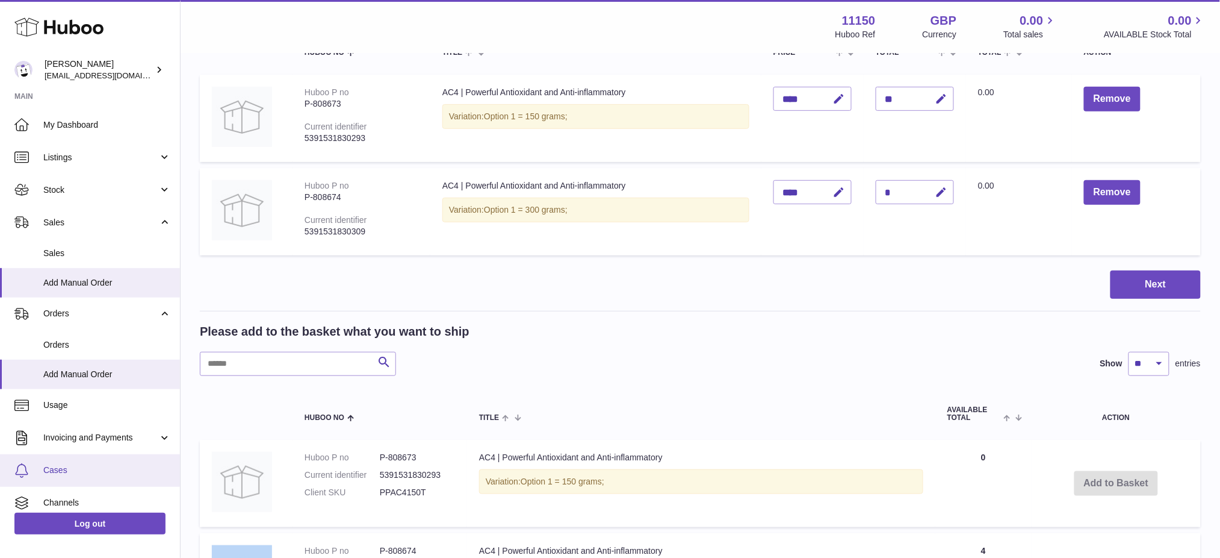
drag, startPoint x: 1113, startPoint y: 473, endPoint x: 116, endPoint y: 477, distance: 997.1
click at [1113, 473] on td "Add to Basket" at bounding box center [1116, 483] width 169 height 87
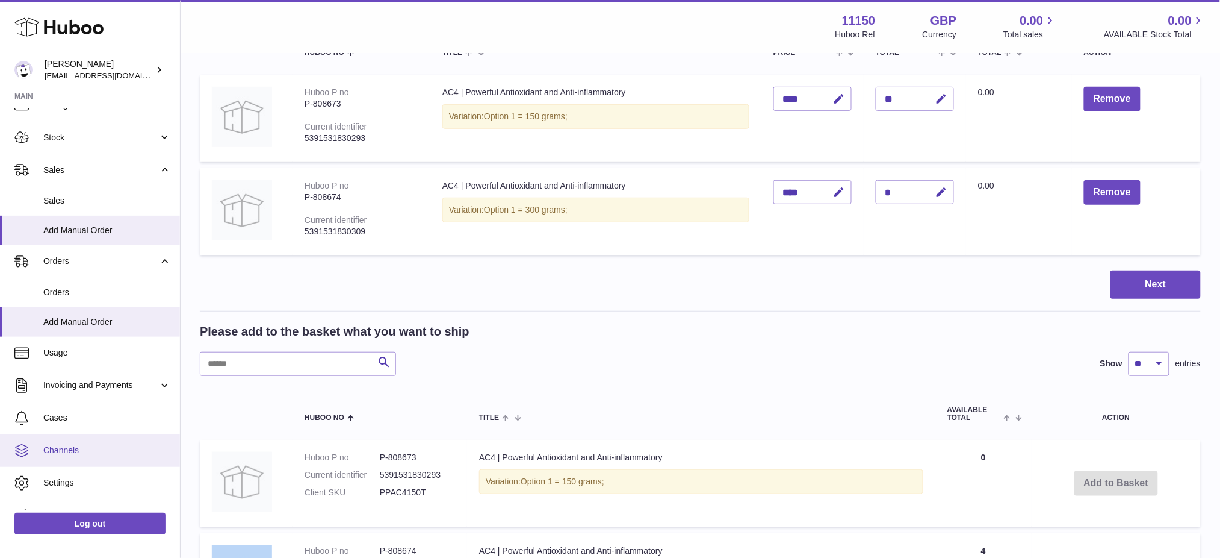
scroll to position [73, 0]
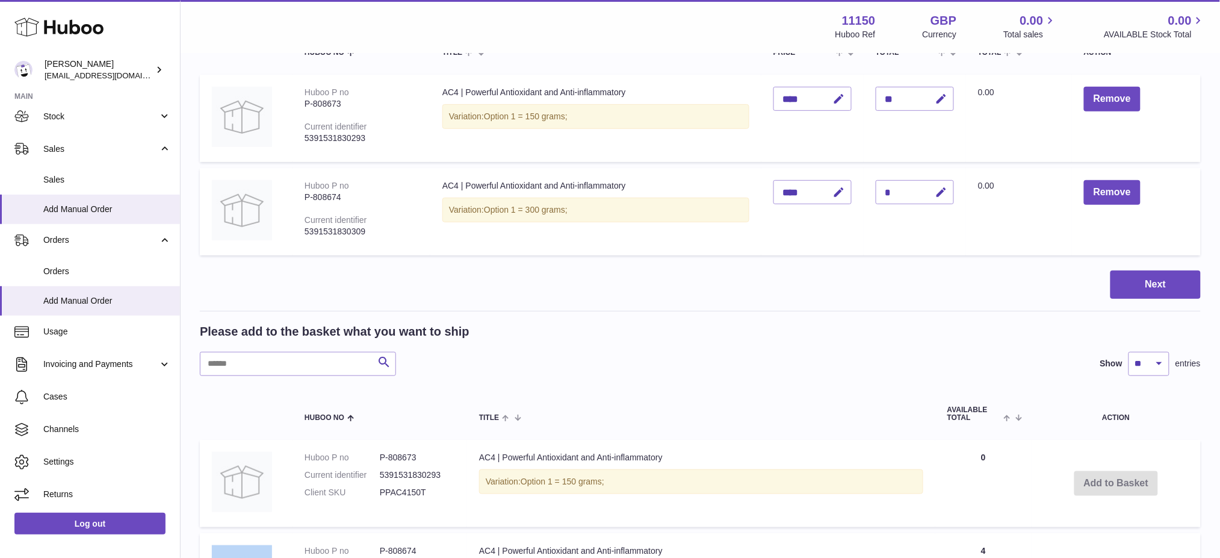
drag, startPoint x: 1128, startPoint y: 477, endPoint x: 1108, endPoint y: 479, distance: 20.6
click at [1128, 479] on td "Add to Basket" at bounding box center [1116, 483] width 169 height 87
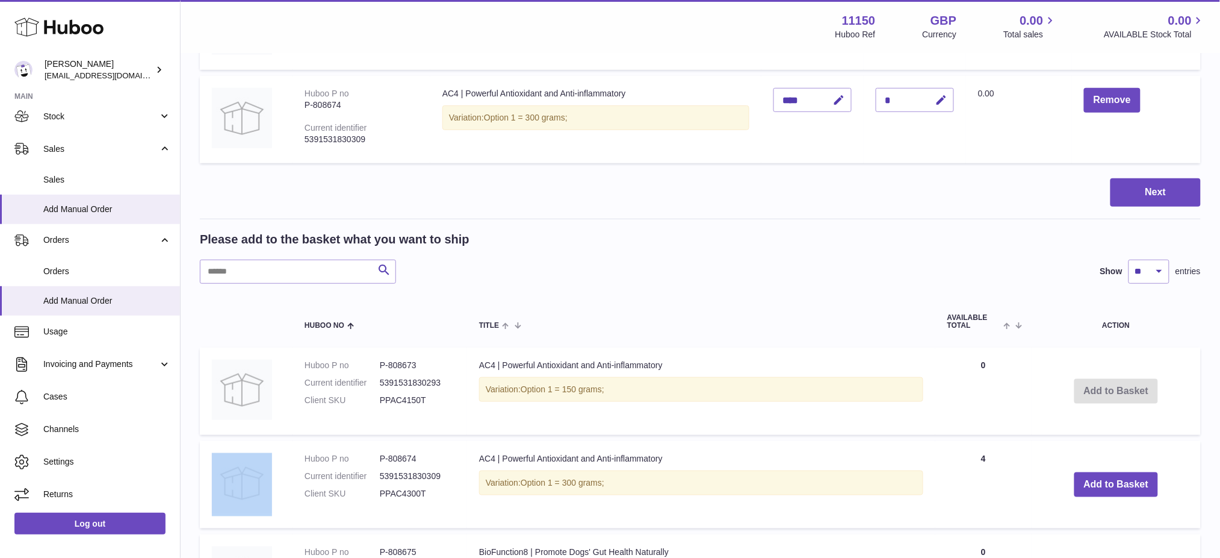
scroll to position [321, 0]
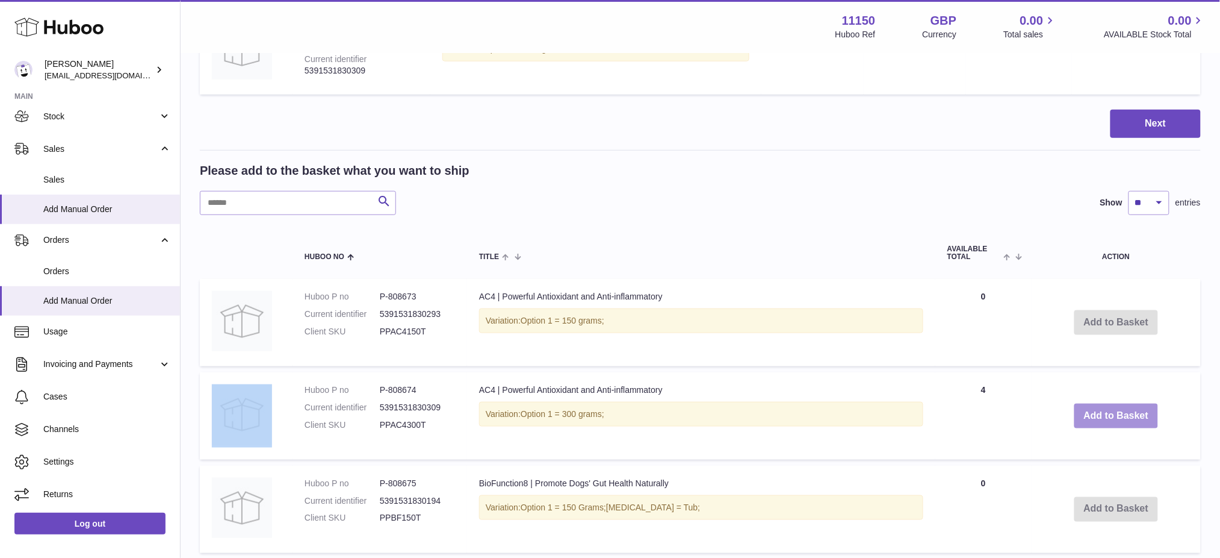
click at [1089, 412] on button "Add to Basket" at bounding box center [1117, 415] width 84 height 25
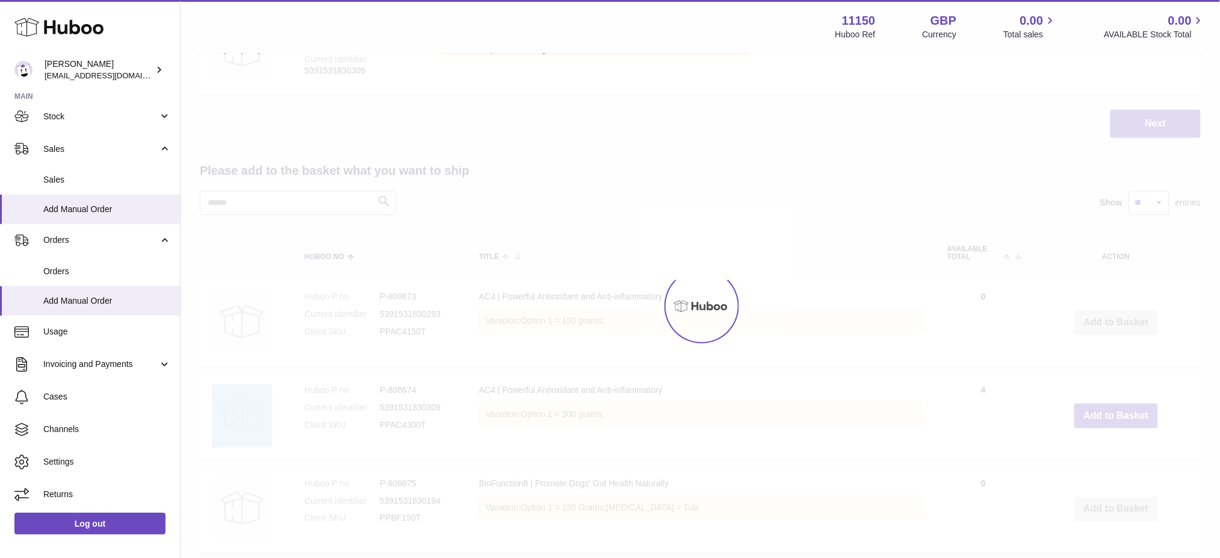
click at [1089, 412] on div at bounding box center [701, 305] width 1040 height 503
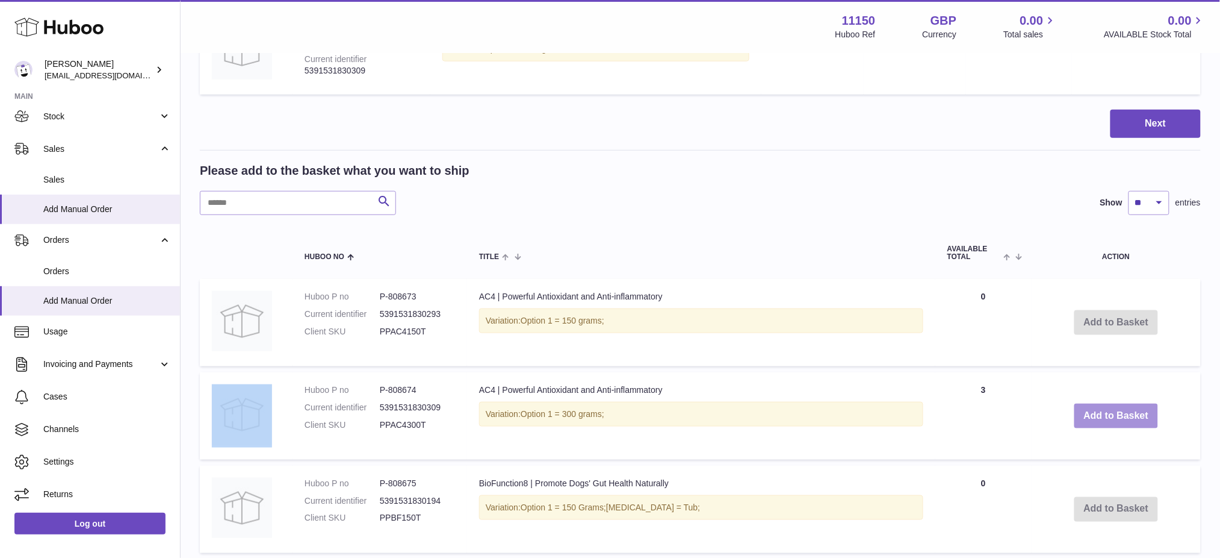
click at [1090, 414] on button "Add to Basket" at bounding box center [1117, 415] width 84 height 25
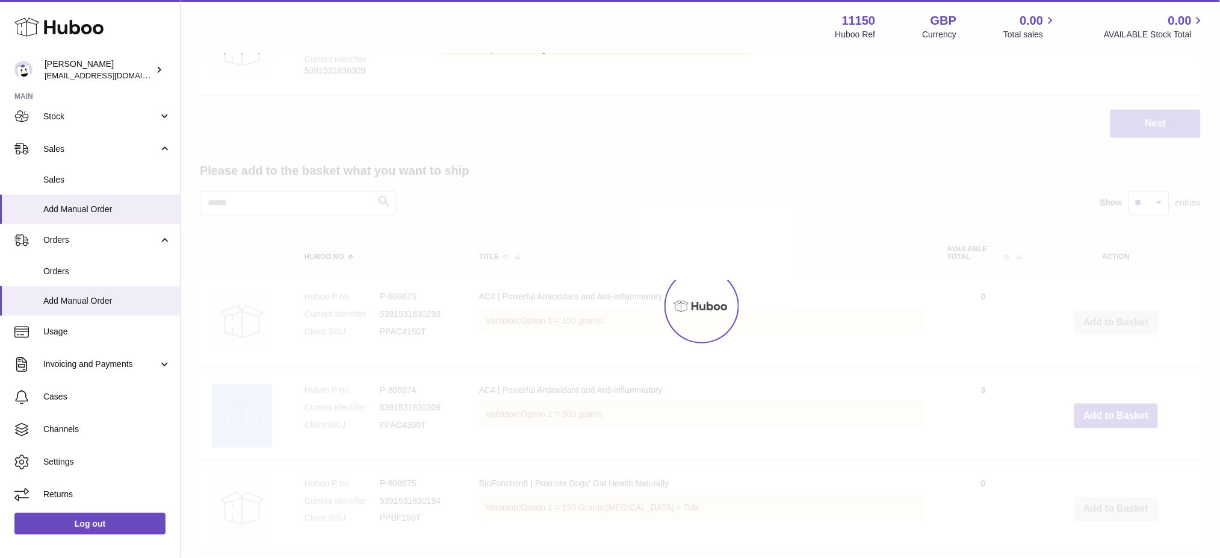
click at [1090, 414] on div at bounding box center [701, 305] width 1040 height 503
click at [1091, 414] on div at bounding box center [701, 305] width 1040 height 503
click at [1092, 414] on div at bounding box center [701, 305] width 1040 height 503
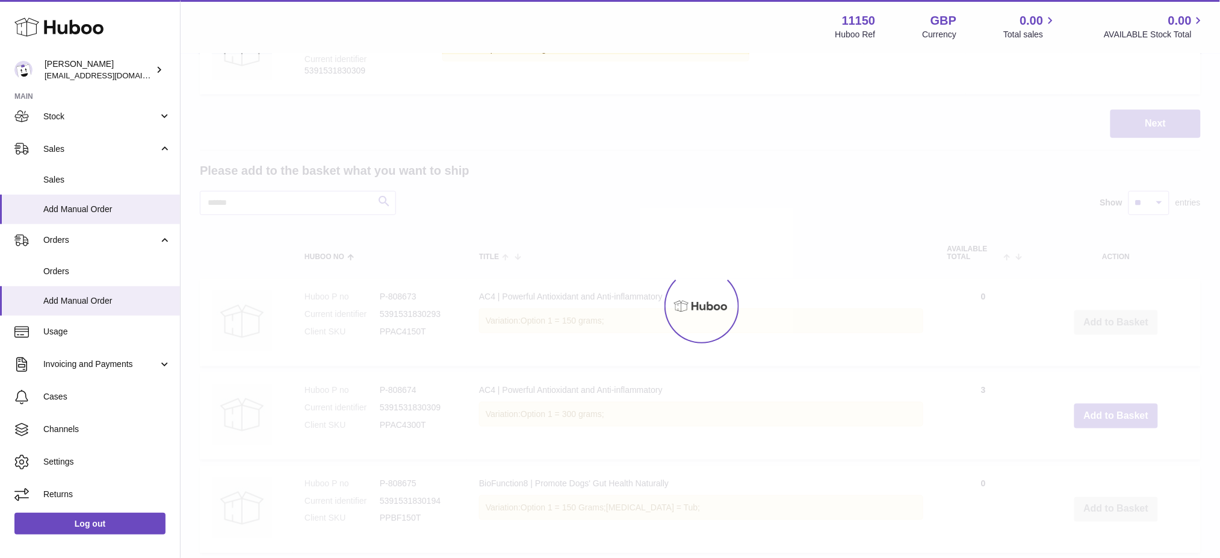
click at [1092, 413] on div at bounding box center [701, 305] width 1040 height 503
click at [1092, 412] on div at bounding box center [701, 305] width 1040 height 503
click at [1092, 411] on div at bounding box center [701, 305] width 1040 height 503
click at [1092, 411] on div "Menu Huboo 11150 Huboo Ref GBP Currency 0.00 Total sales 0.00 AVAILABLE Stock T…" at bounding box center [701, 486] width 1040 height 1615
click at [1092, 411] on button "Add to Basket" at bounding box center [1117, 415] width 84 height 25
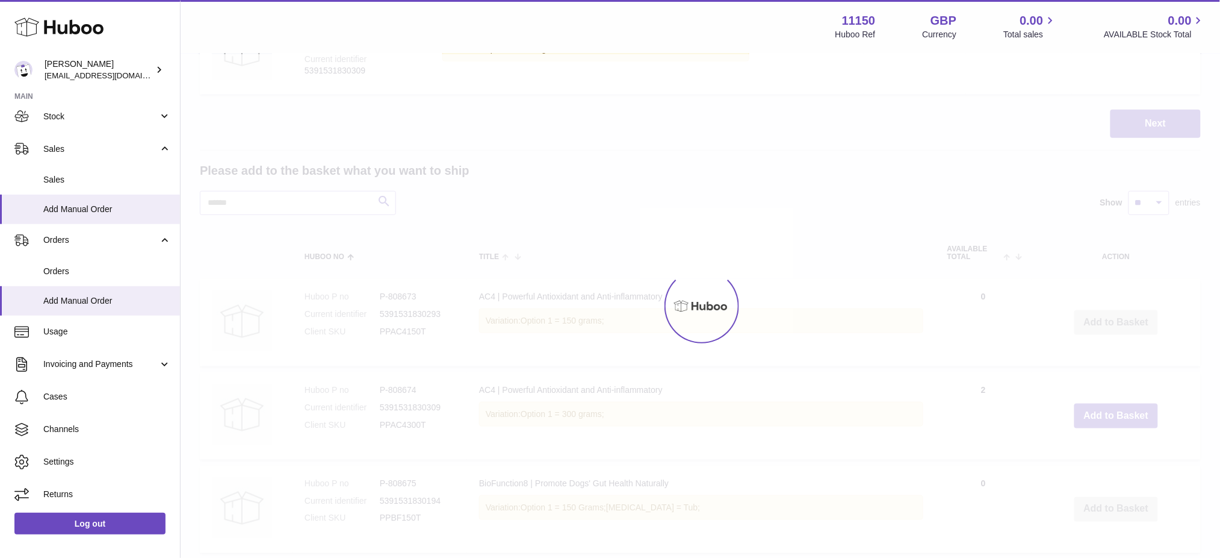
click at [1092, 411] on div at bounding box center [701, 305] width 1040 height 503
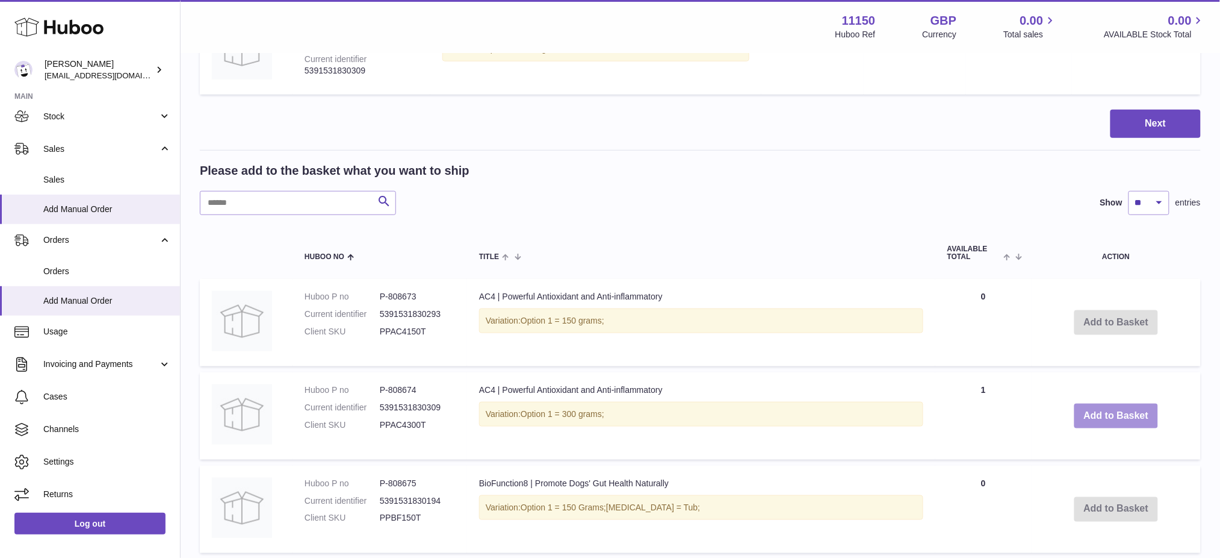
click at [1091, 411] on button "Add to Basket" at bounding box center [1117, 415] width 84 height 25
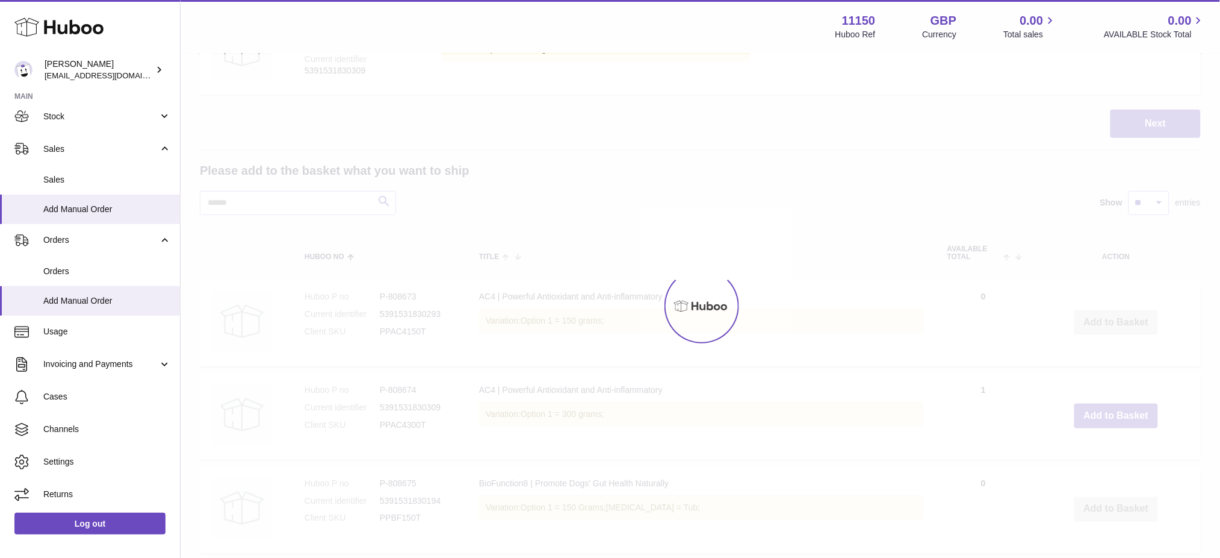
drag, startPoint x: 1091, startPoint y: 411, endPoint x: 1065, endPoint y: 408, distance: 26.6
click at [1091, 409] on div at bounding box center [701, 305] width 1040 height 503
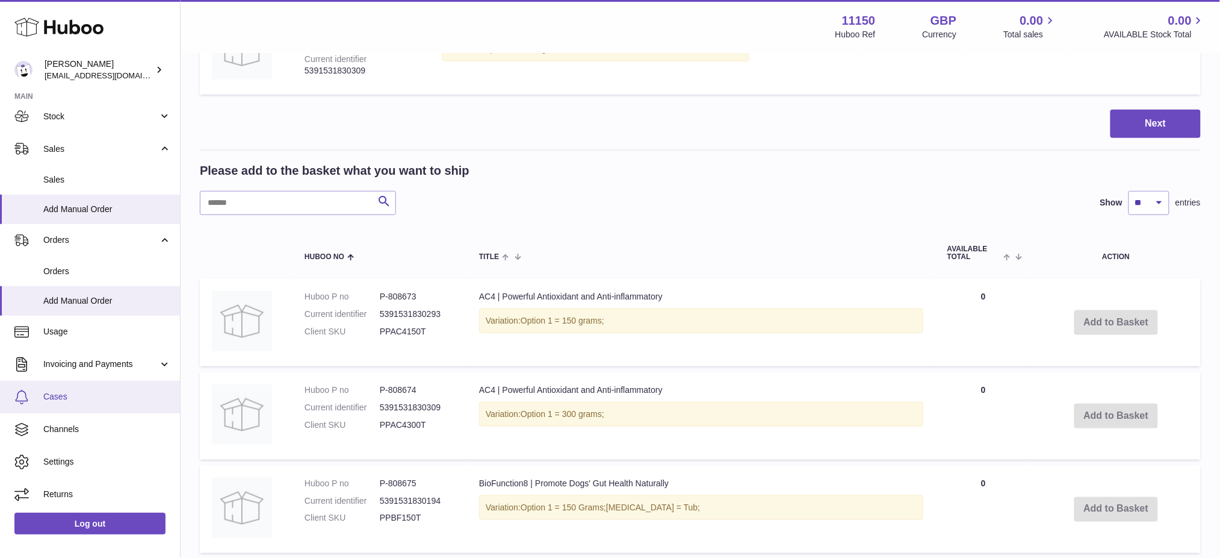
type input "*"
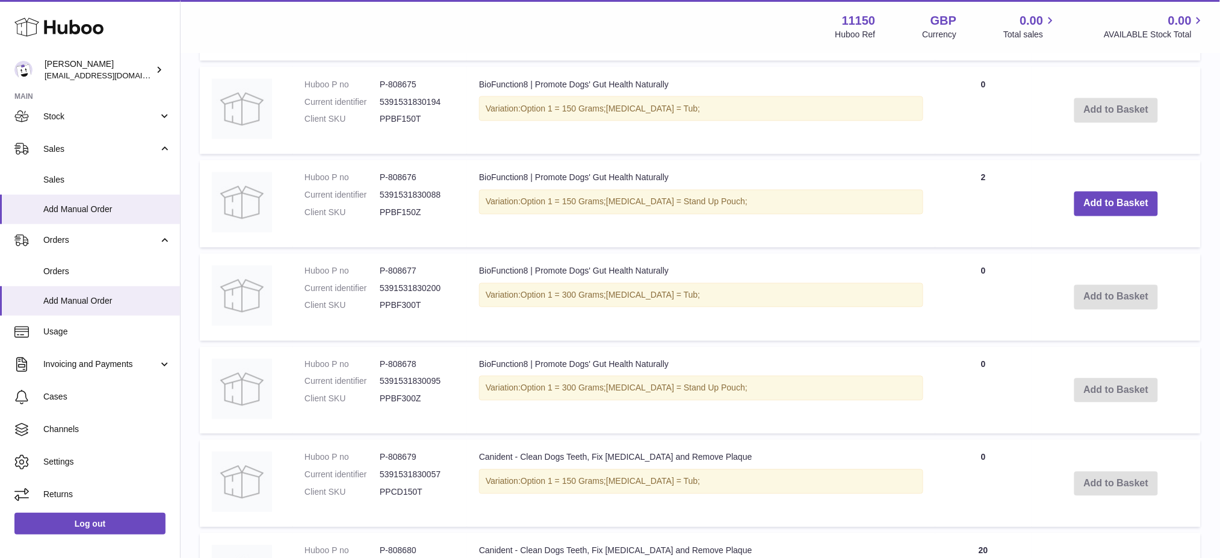
scroll to position [642, 0]
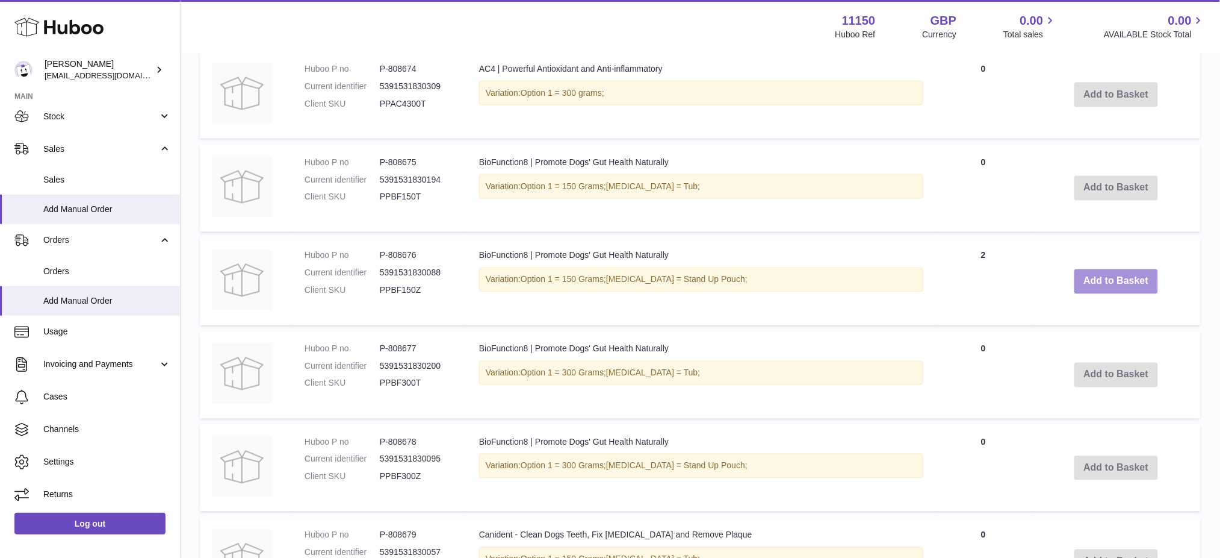
click at [1124, 277] on button "Add to Basket" at bounding box center [1117, 281] width 84 height 25
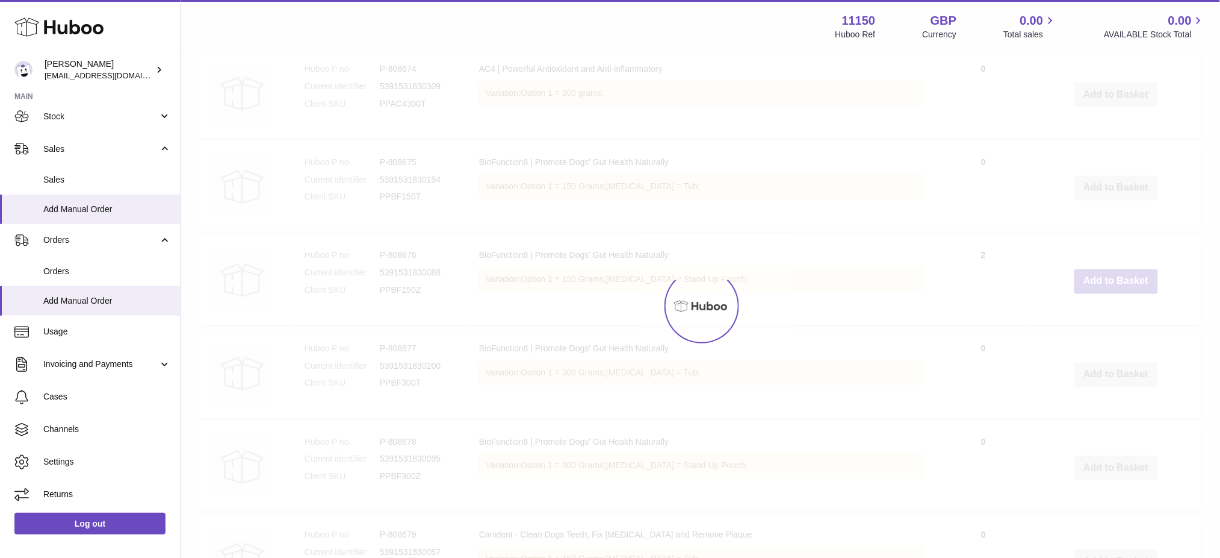
click at [1124, 276] on div at bounding box center [701, 305] width 1040 height 503
click at [1123, 276] on div at bounding box center [701, 305] width 1040 height 503
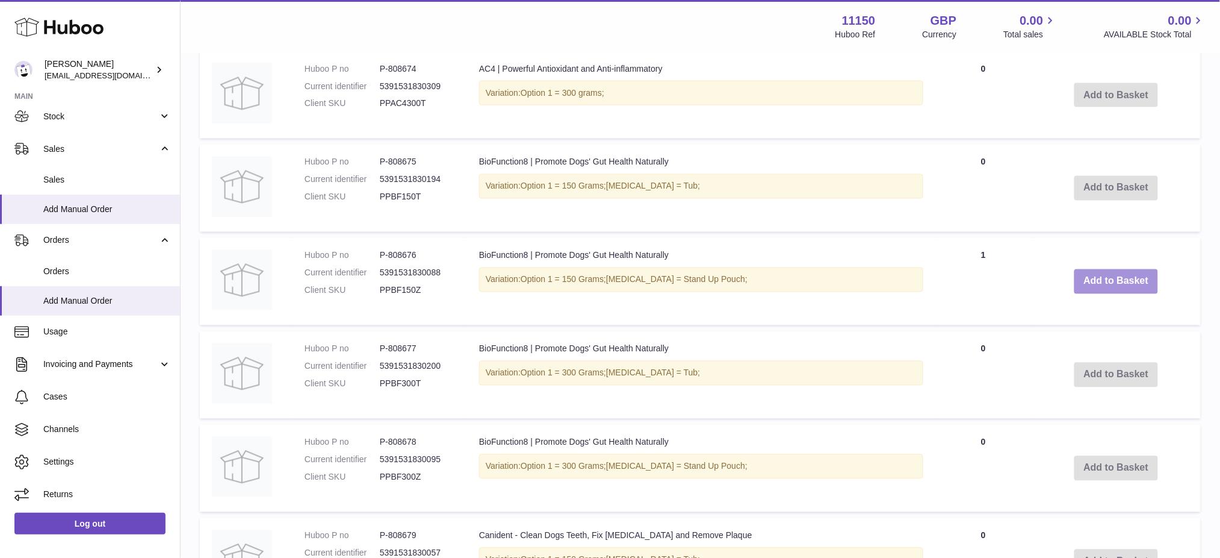
click at [1123, 276] on button "Add to Basket" at bounding box center [1117, 281] width 84 height 25
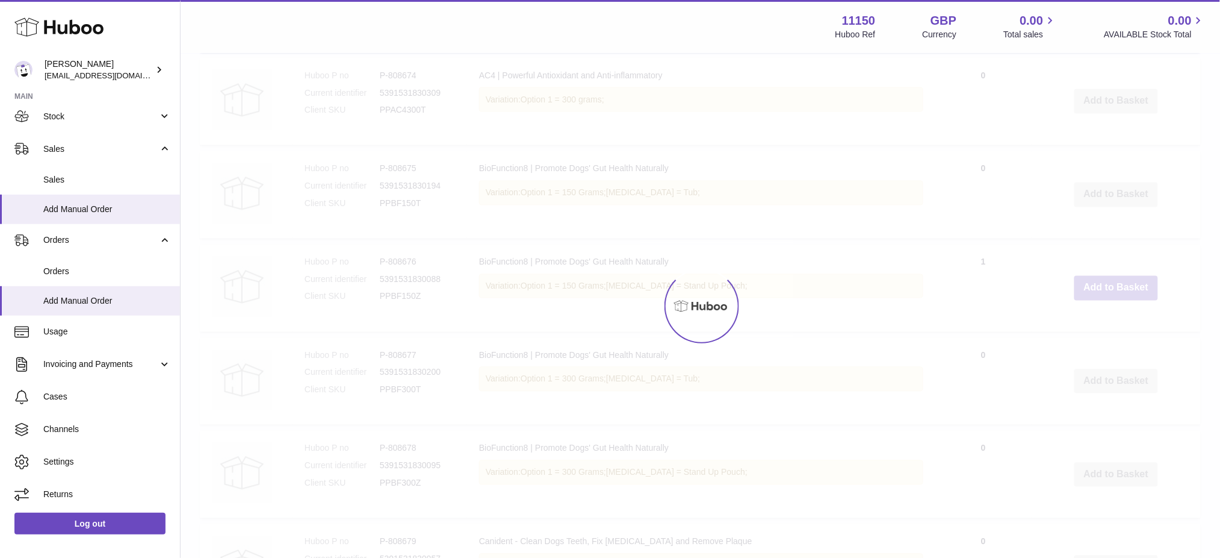
click at [1120, 276] on div at bounding box center [701, 305] width 1040 height 503
type input "*"
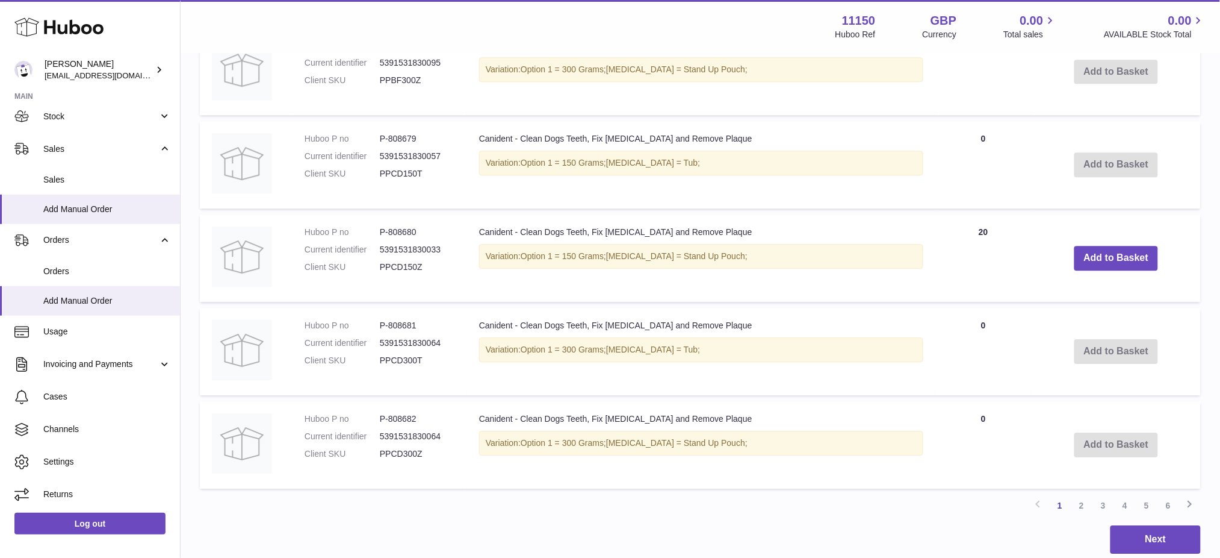
scroll to position [1217, 0]
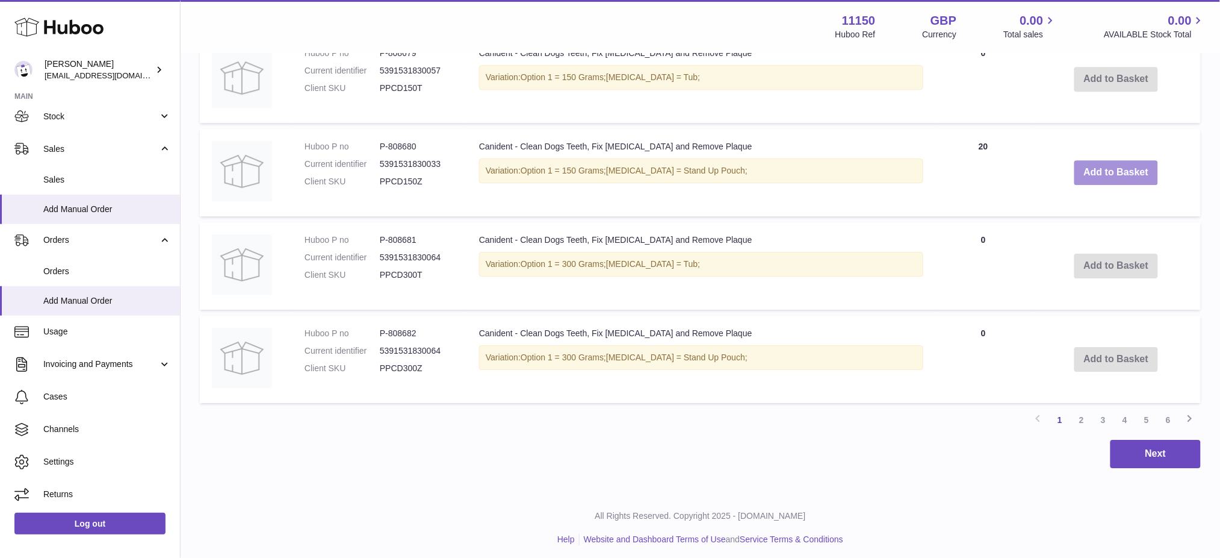
click at [1116, 160] on button "Add to Basket" at bounding box center [1117, 172] width 84 height 25
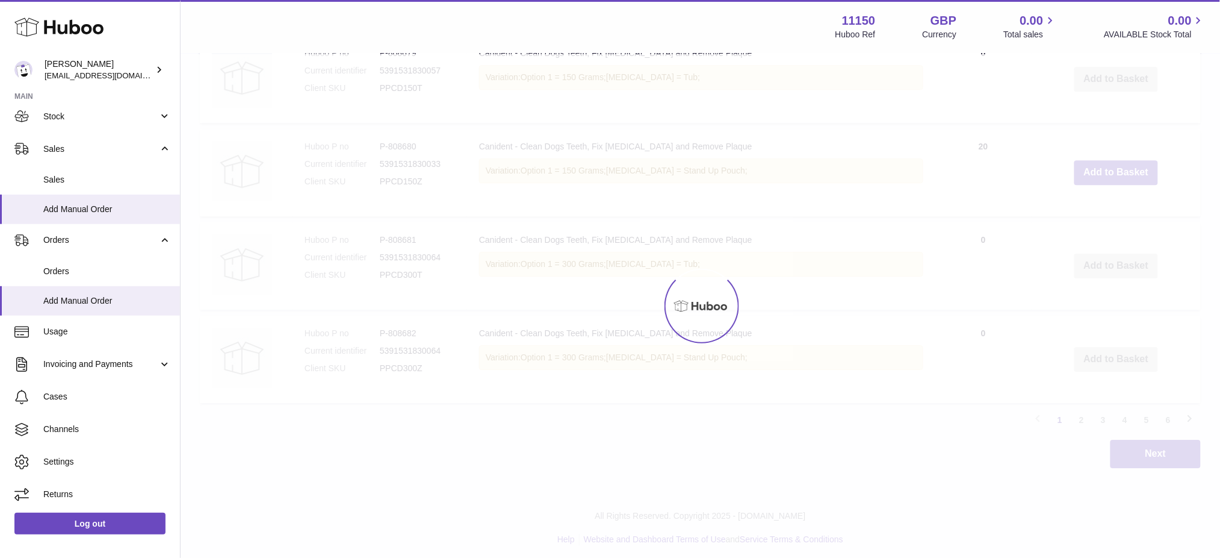
click at [1114, 163] on div at bounding box center [701, 305] width 1040 height 503
click at [1114, 163] on button "Add to Basket" at bounding box center [1117, 167] width 84 height 25
click at [1114, 163] on div at bounding box center [701, 305] width 1040 height 503
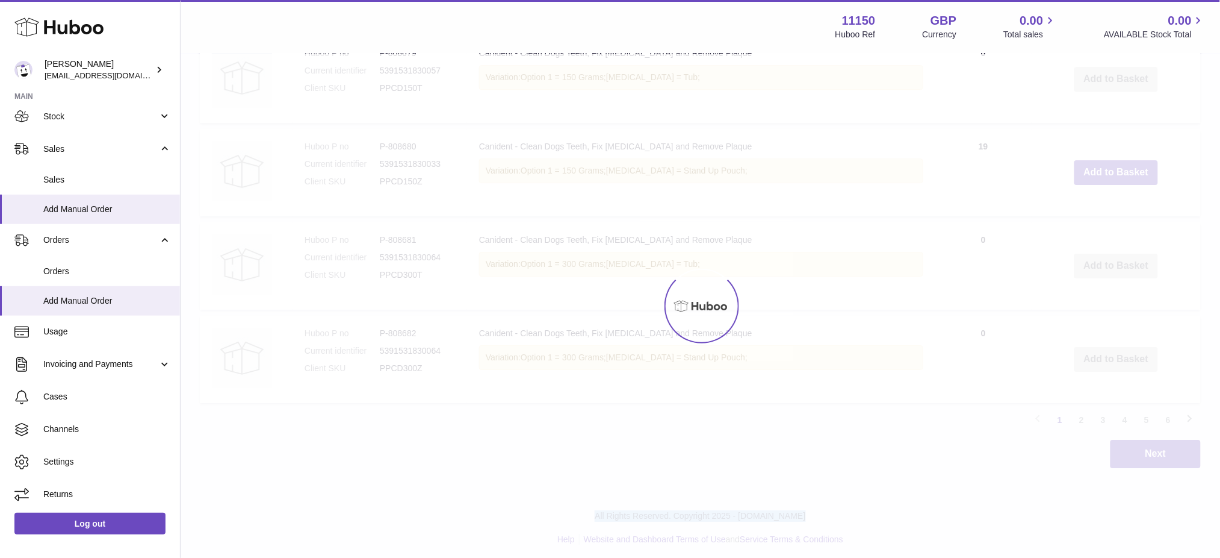
click at [1114, 163] on div at bounding box center [701, 305] width 1040 height 503
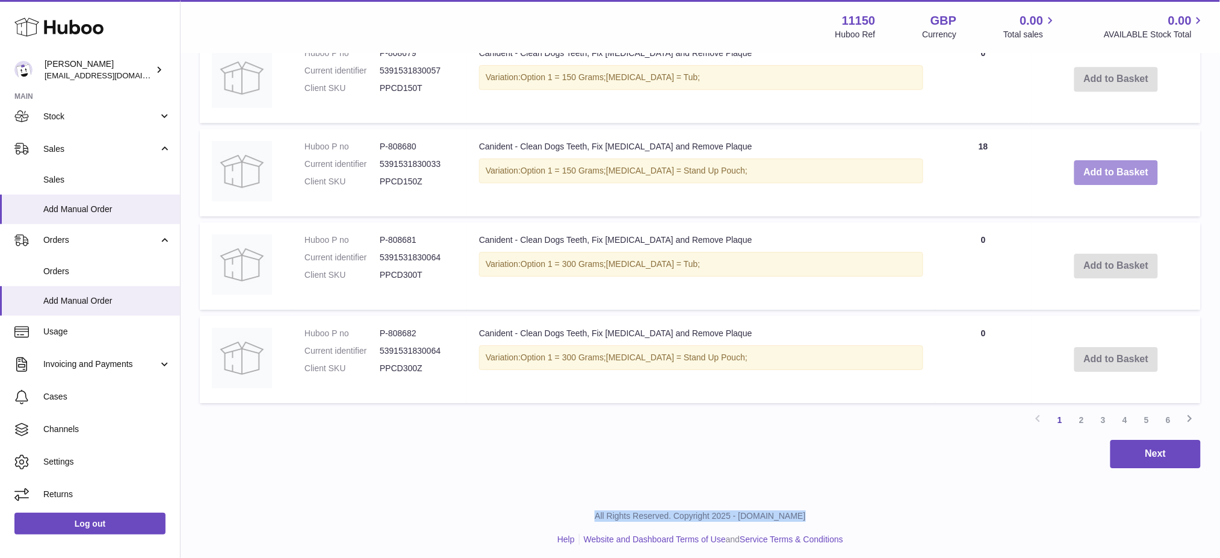
click at [1114, 163] on button "Add to Basket" at bounding box center [1117, 172] width 84 height 25
click at [0, 163] on div at bounding box center [0, 279] width 0 height 558
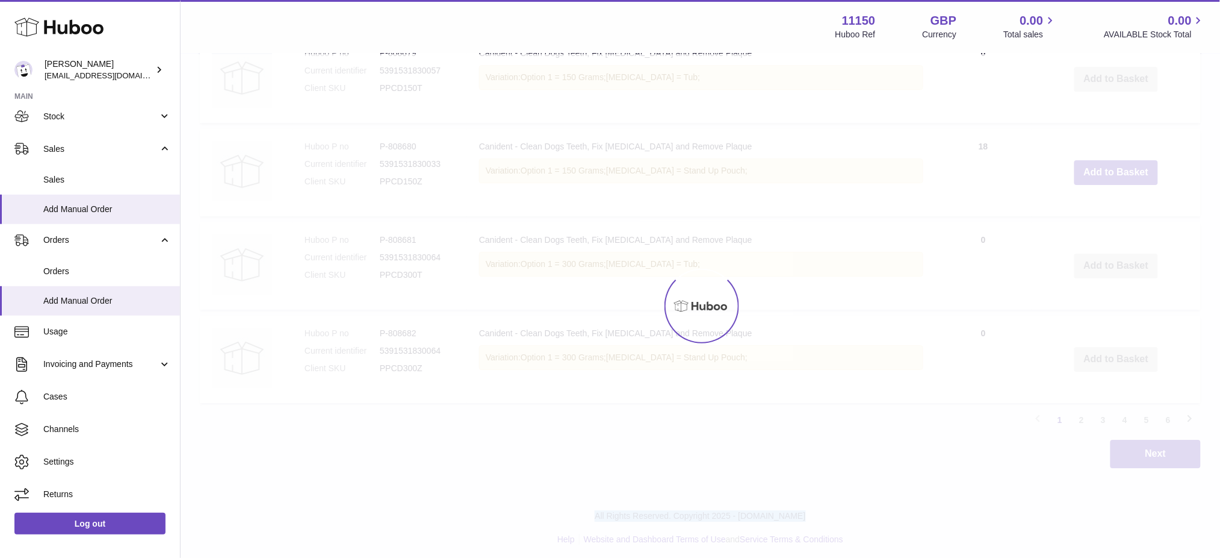
click at [1114, 163] on div at bounding box center [701, 305] width 1040 height 503
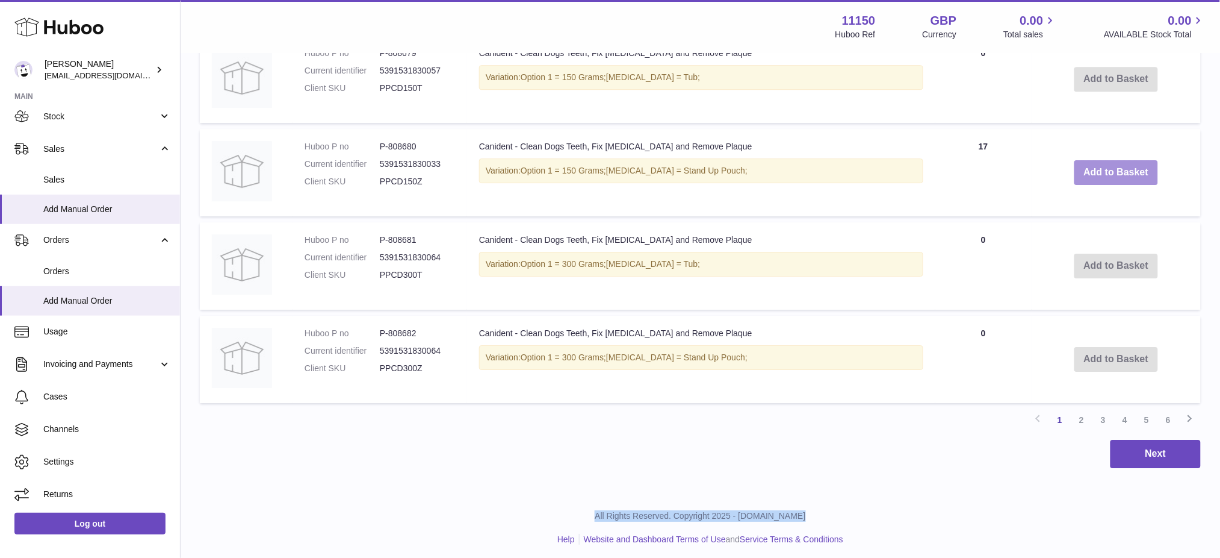
click at [1114, 163] on button "Add to Basket" at bounding box center [1117, 172] width 84 height 25
click at [0, 163] on div at bounding box center [0, 279] width 0 height 558
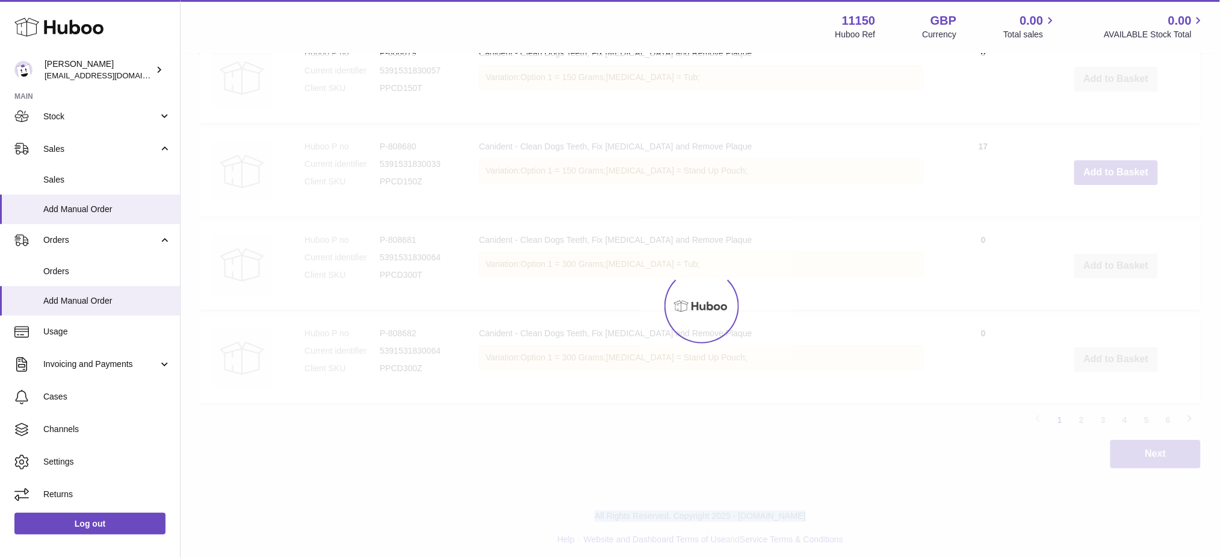
click at [1114, 163] on div at bounding box center [701, 305] width 1040 height 503
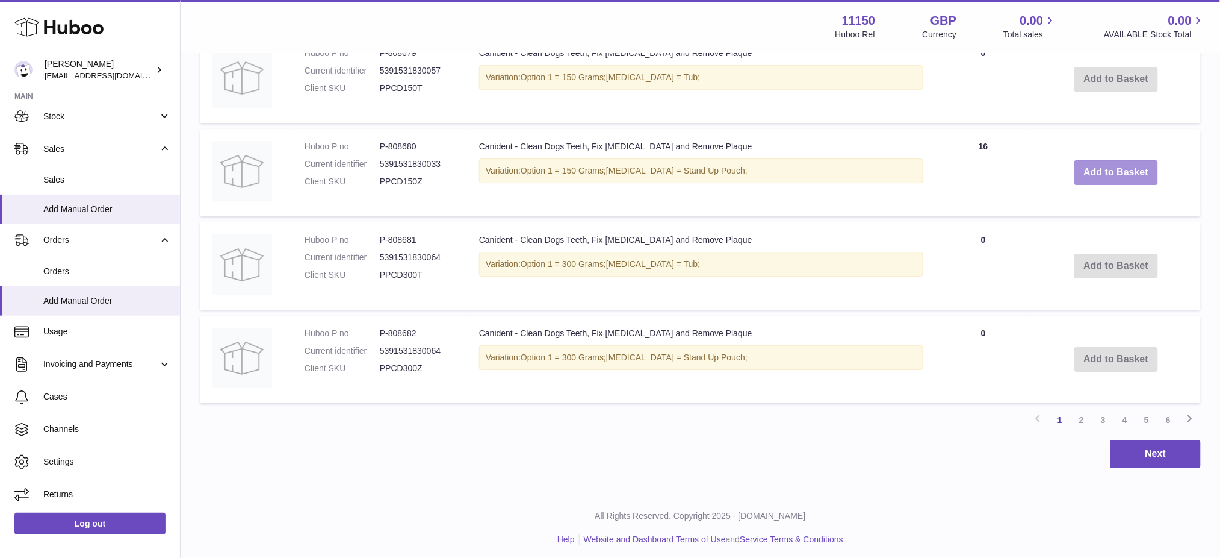
click at [1108, 164] on button "Add to Basket" at bounding box center [1117, 172] width 84 height 25
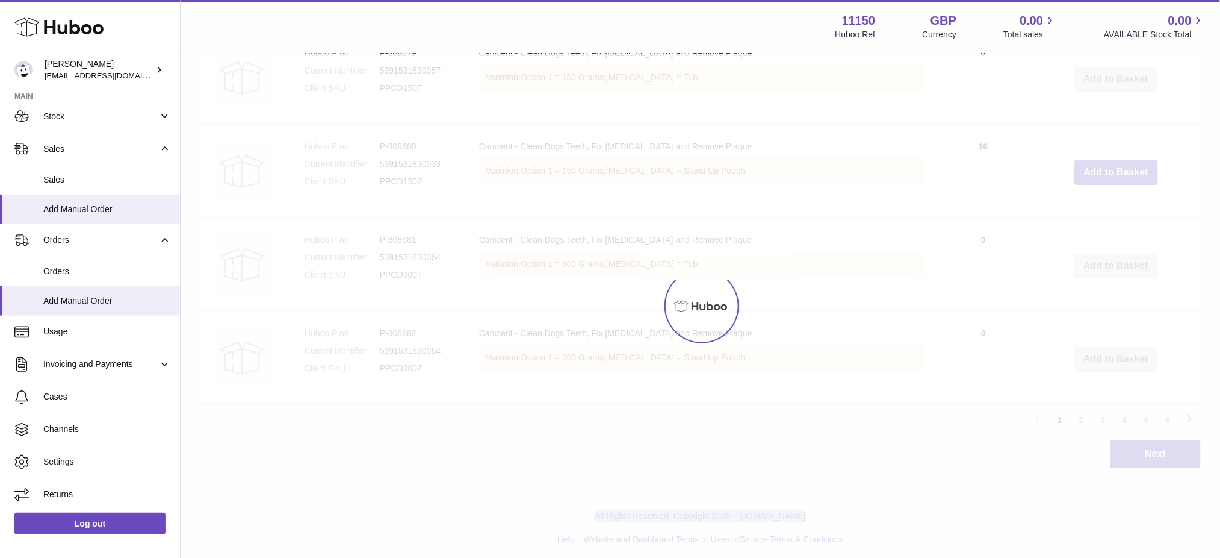
click at [1108, 164] on div at bounding box center [701, 305] width 1040 height 503
click at [1106, 164] on div at bounding box center [701, 305] width 1040 height 503
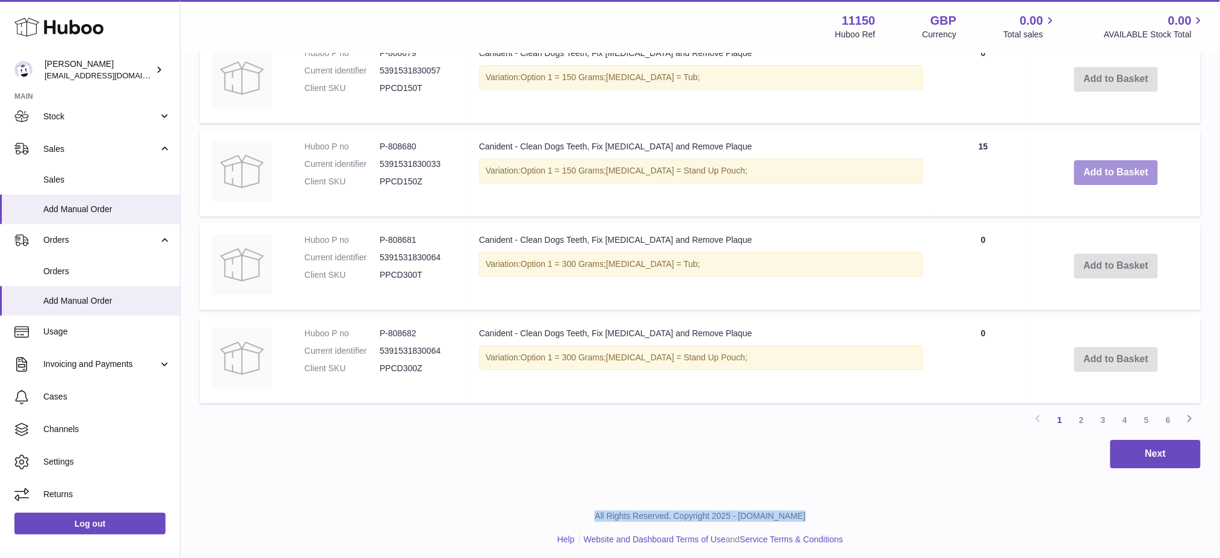
click at [1106, 164] on button "Add to Basket" at bounding box center [1117, 172] width 84 height 25
click at [0, 164] on div at bounding box center [0, 279] width 0 height 558
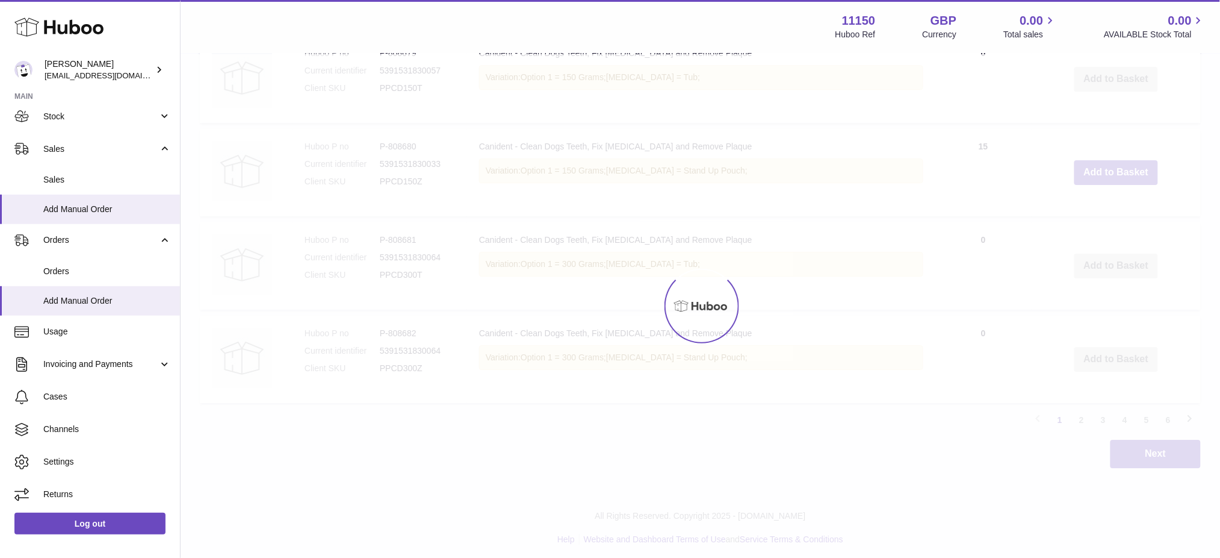
click at [1105, 166] on div at bounding box center [701, 305] width 1040 height 503
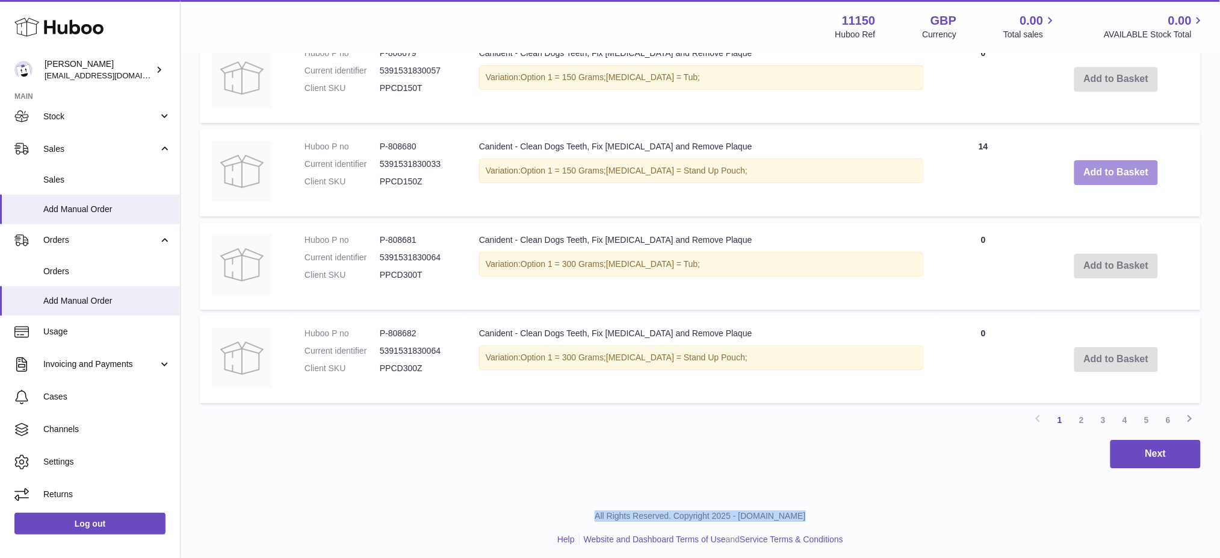
click at [1105, 166] on button "Add to Basket" at bounding box center [1117, 172] width 84 height 25
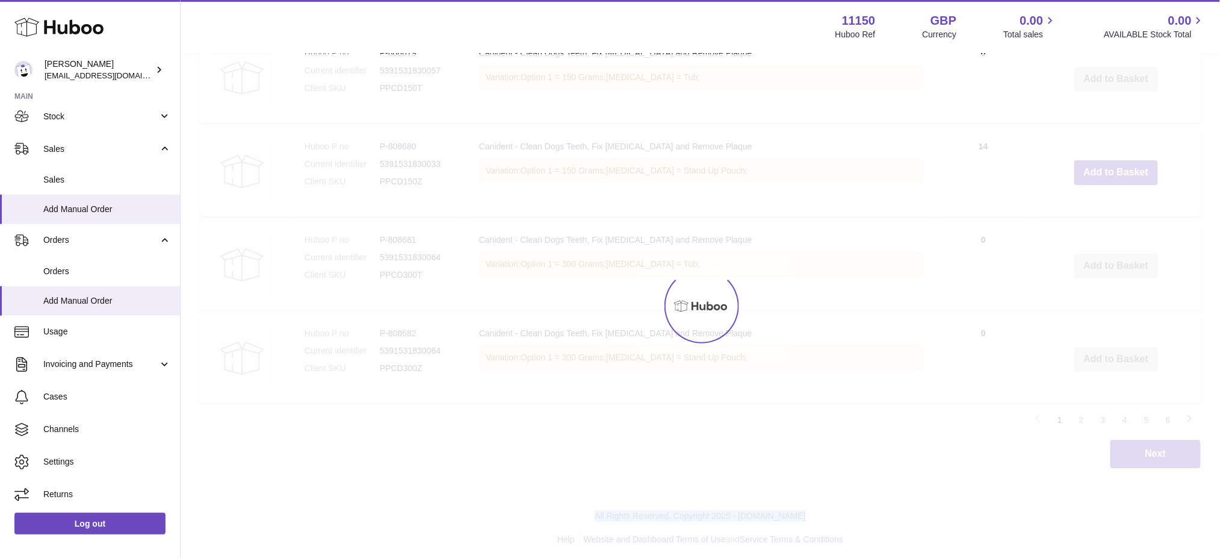
click at [1105, 166] on div at bounding box center [701, 305] width 1040 height 503
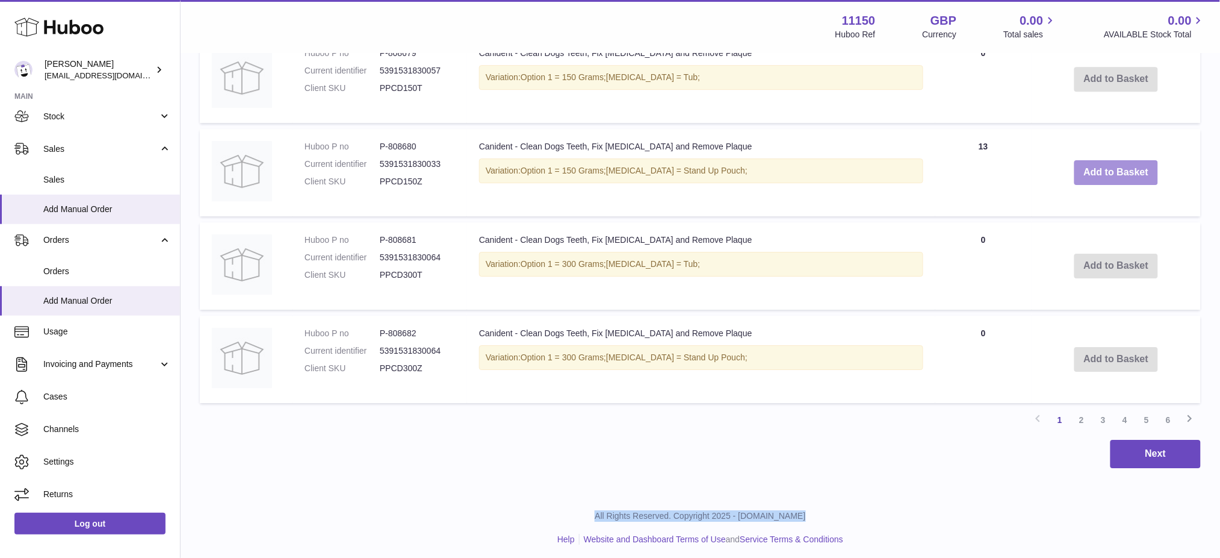
click at [1105, 166] on button "Add to Basket" at bounding box center [1117, 172] width 84 height 25
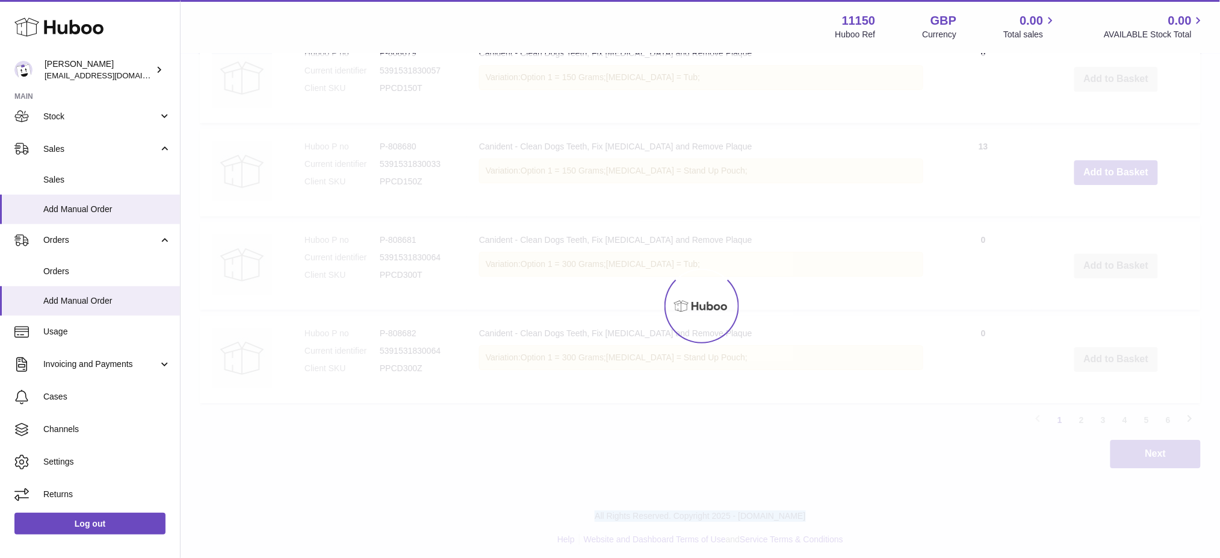
click at [1105, 166] on div at bounding box center [701, 305] width 1040 height 503
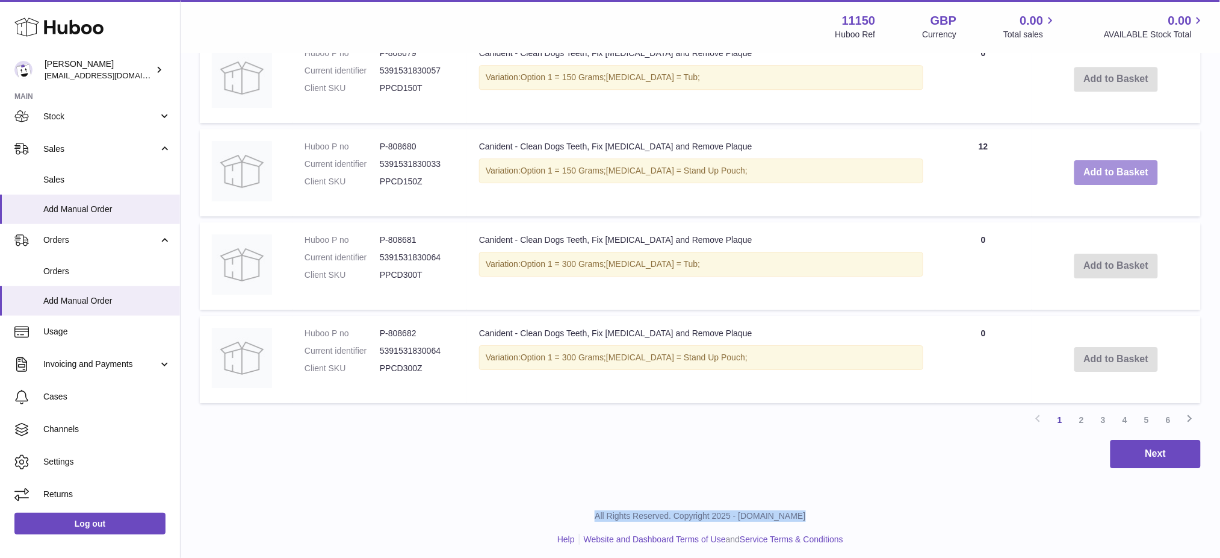
click at [1105, 166] on button "Add to Basket" at bounding box center [1117, 172] width 84 height 25
click at [0, 166] on div at bounding box center [0, 279] width 0 height 558
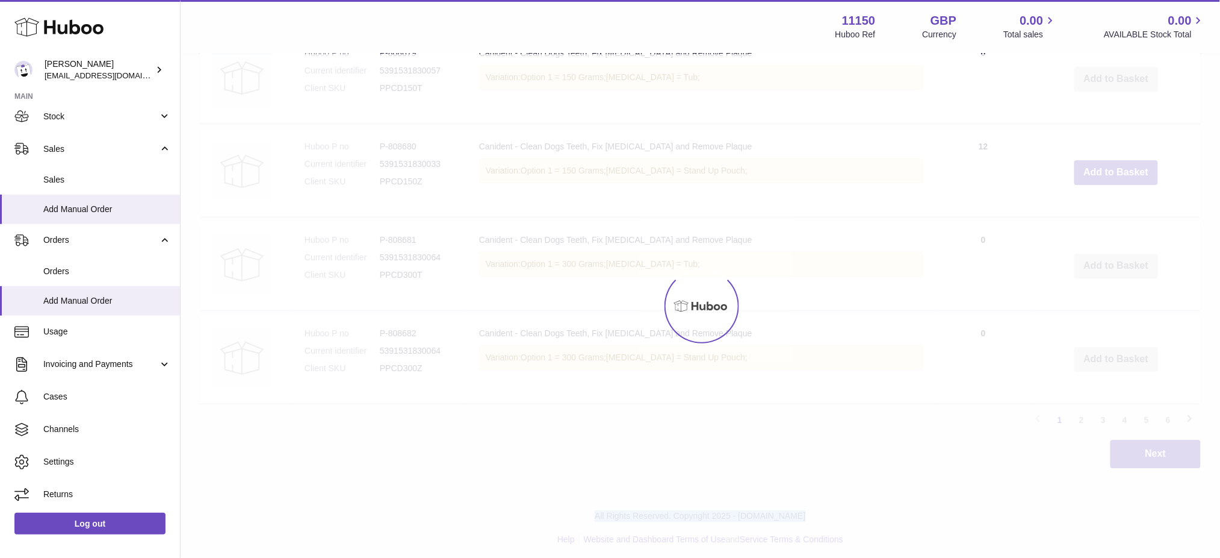
click at [1105, 166] on div at bounding box center [701, 305] width 1040 height 503
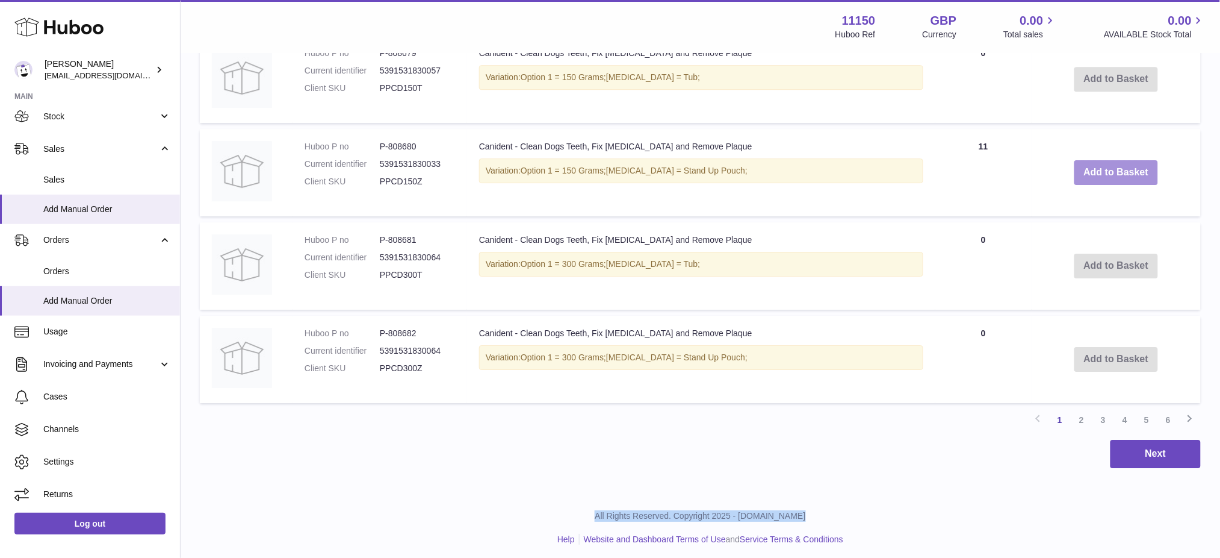
click at [1105, 166] on button "Add to Basket" at bounding box center [1117, 172] width 84 height 25
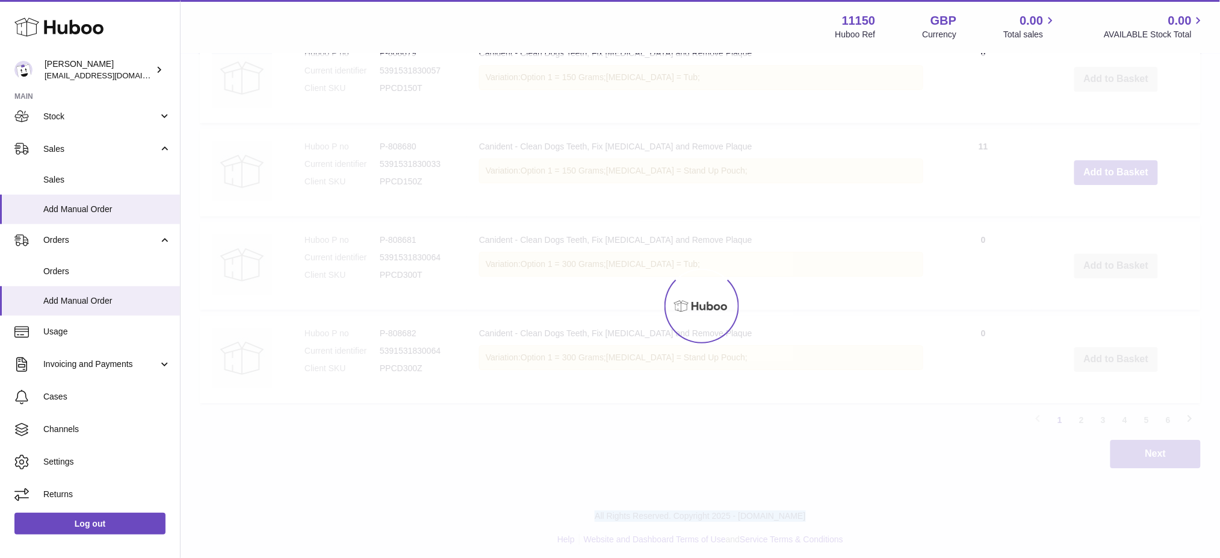
click at [1105, 166] on div at bounding box center [701, 305] width 1040 height 503
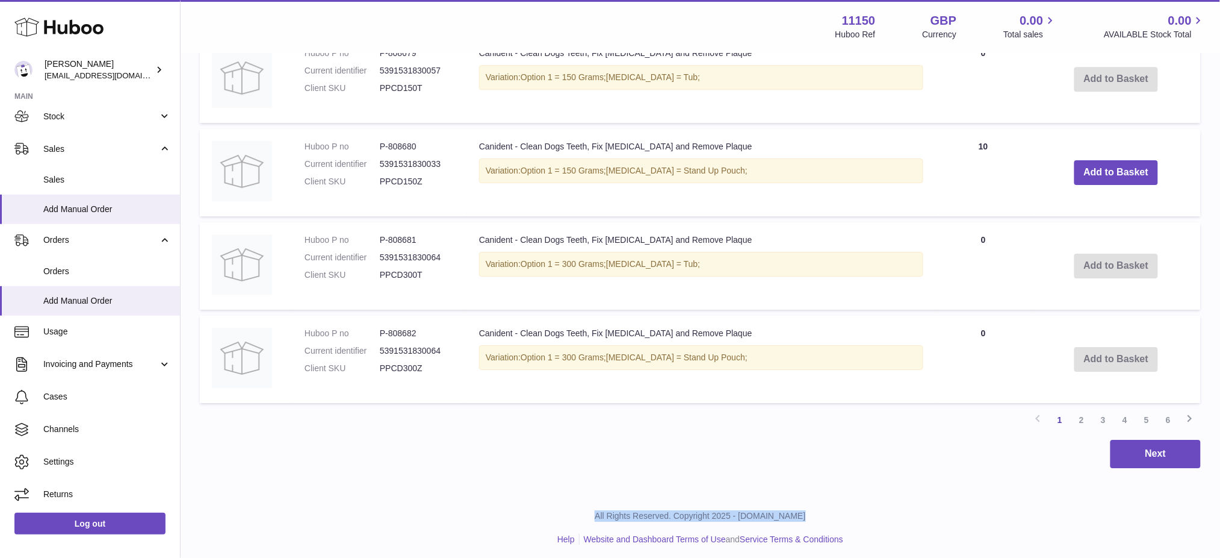
click at [1105, 166] on button "Add to Basket" at bounding box center [1117, 172] width 84 height 25
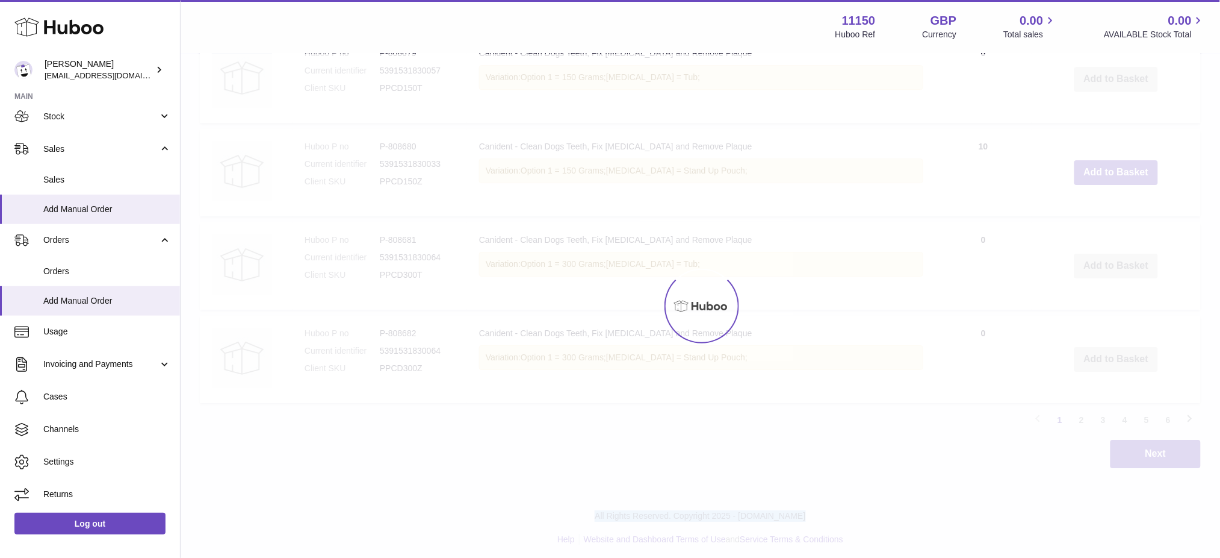
click at [1105, 166] on div at bounding box center [701, 305] width 1040 height 503
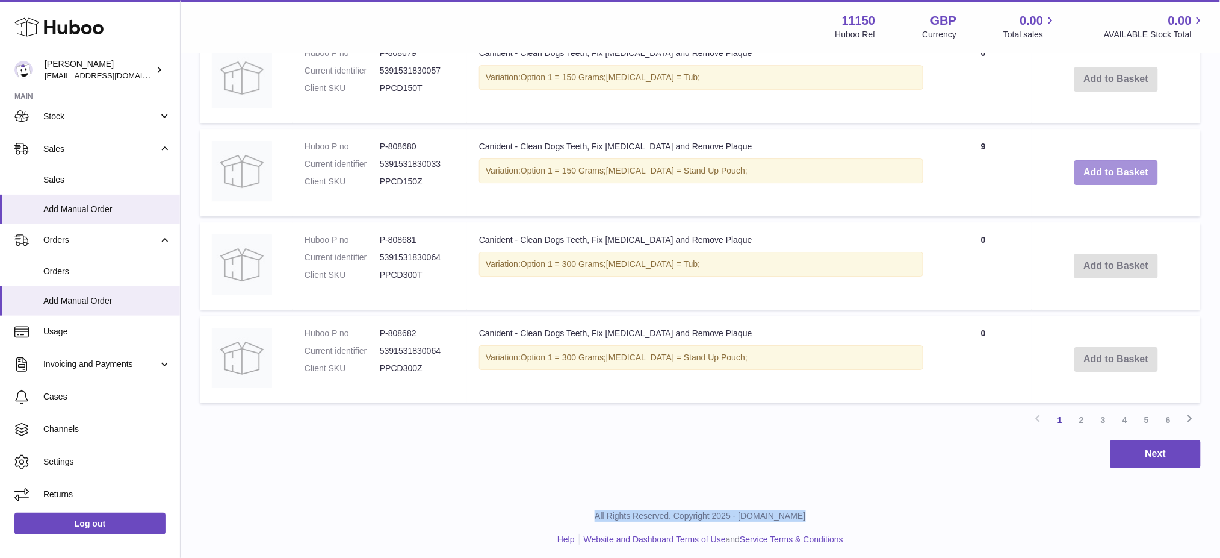
click at [1105, 167] on button "Add to Basket" at bounding box center [1117, 172] width 84 height 25
click at [0, 167] on div at bounding box center [0, 279] width 0 height 558
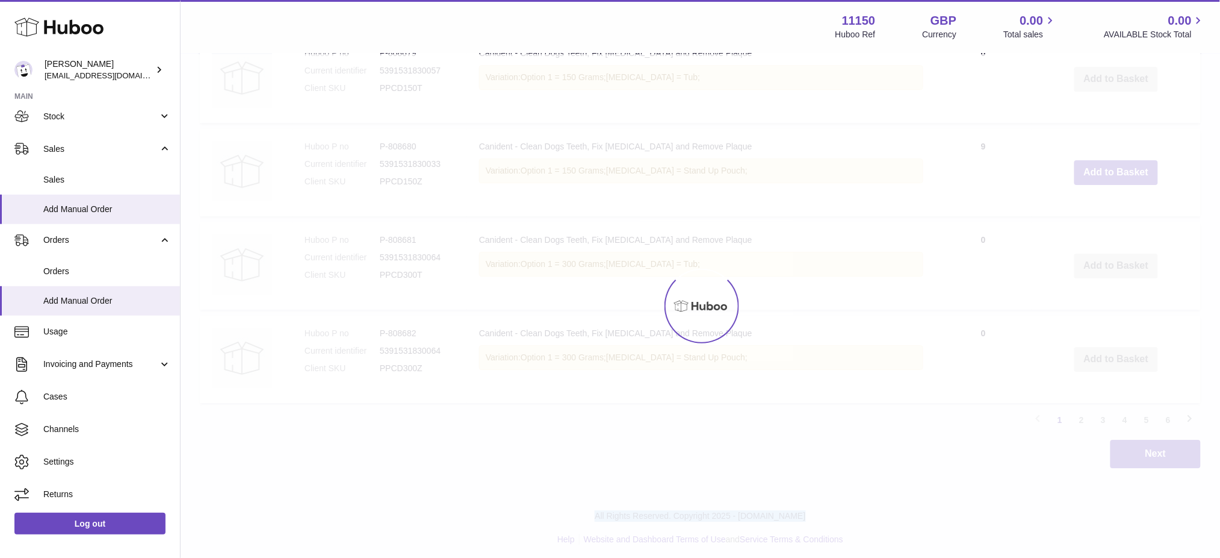
click at [1105, 167] on div at bounding box center [701, 305] width 1040 height 503
click at [1105, 167] on button "Add to Basket" at bounding box center [1117, 172] width 84 height 25
click at [1105, 167] on div at bounding box center [701, 305] width 1040 height 503
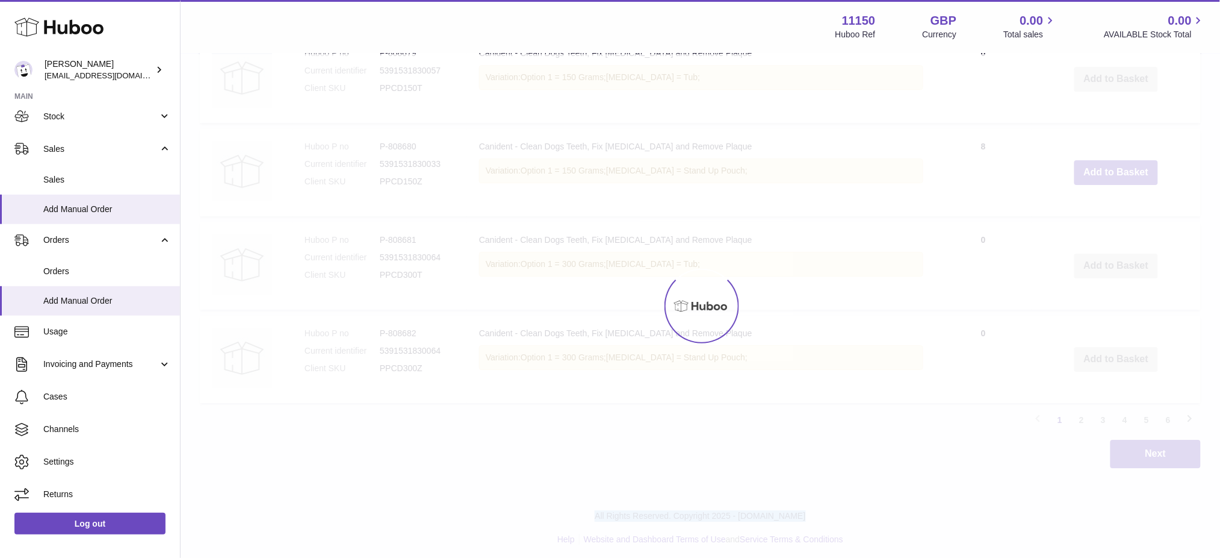
click at [1105, 167] on div at bounding box center [701, 305] width 1040 height 503
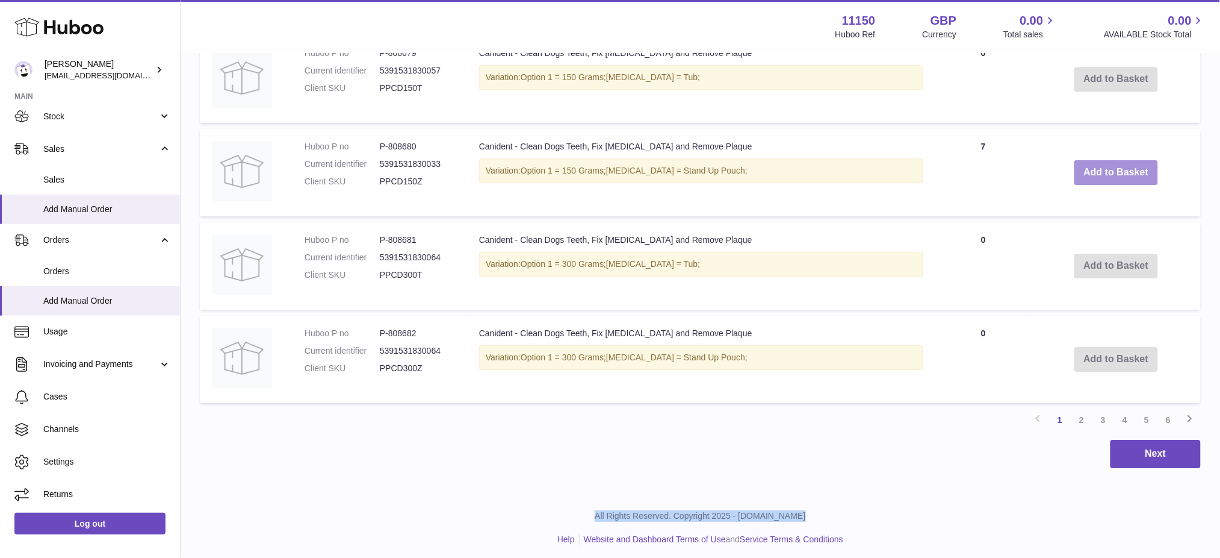
click at [1105, 167] on button "Add to Basket" at bounding box center [1117, 172] width 84 height 25
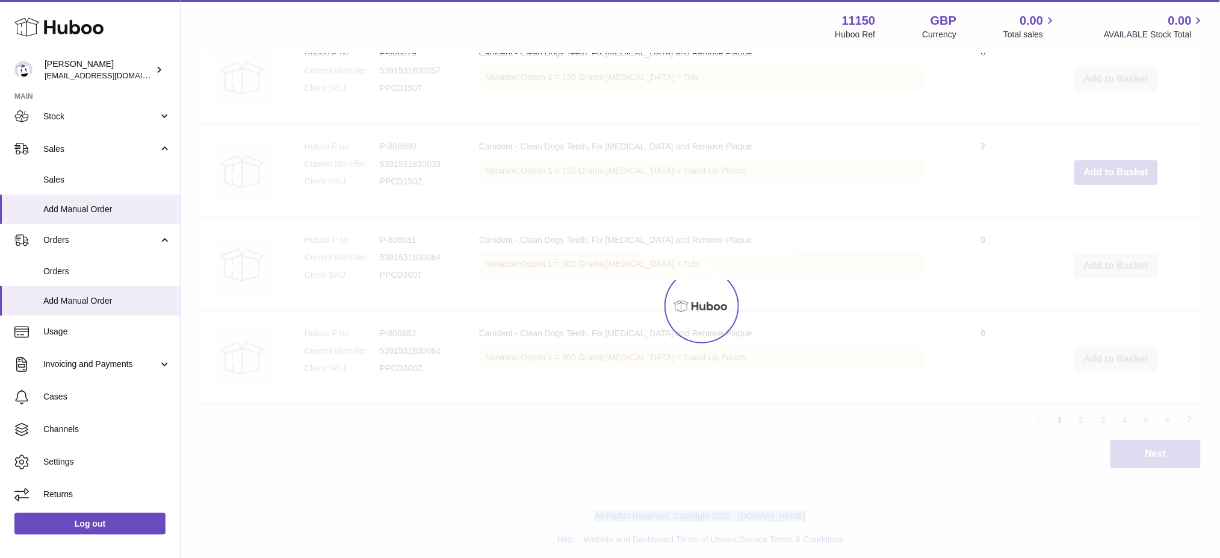
click at [1105, 167] on div at bounding box center [701, 305] width 1040 height 503
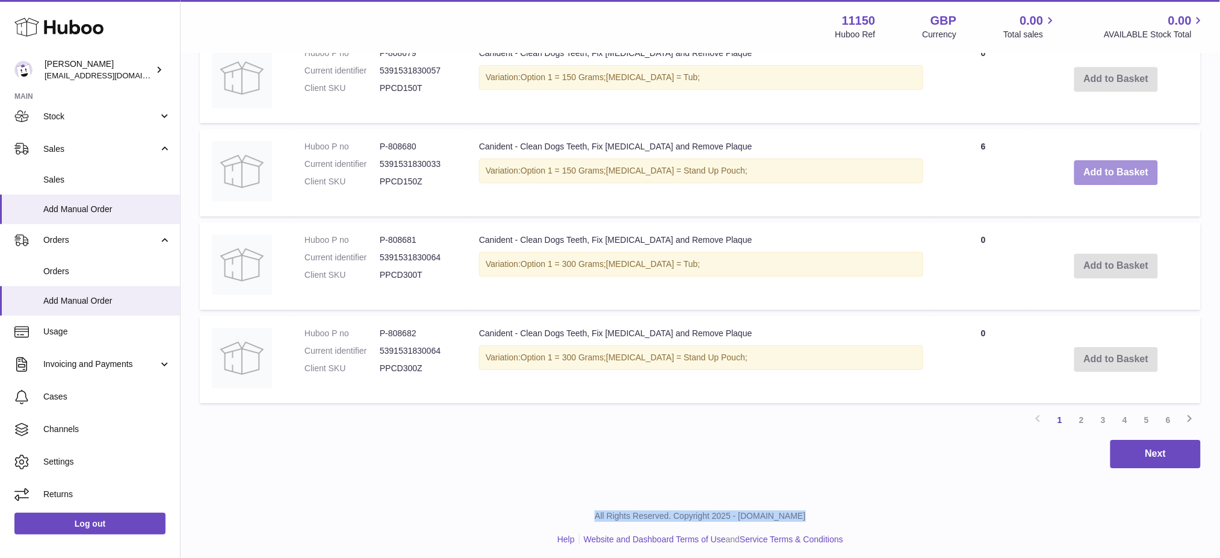
click at [1105, 167] on button "Add to Basket" at bounding box center [1117, 172] width 84 height 25
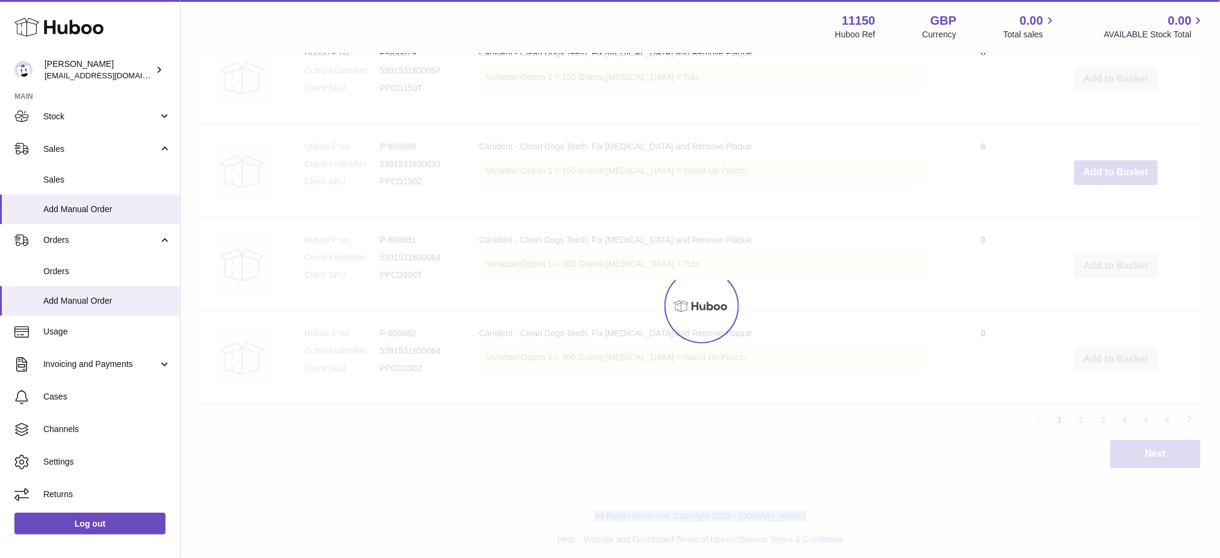
click at [1105, 167] on div at bounding box center [701, 305] width 1040 height 503
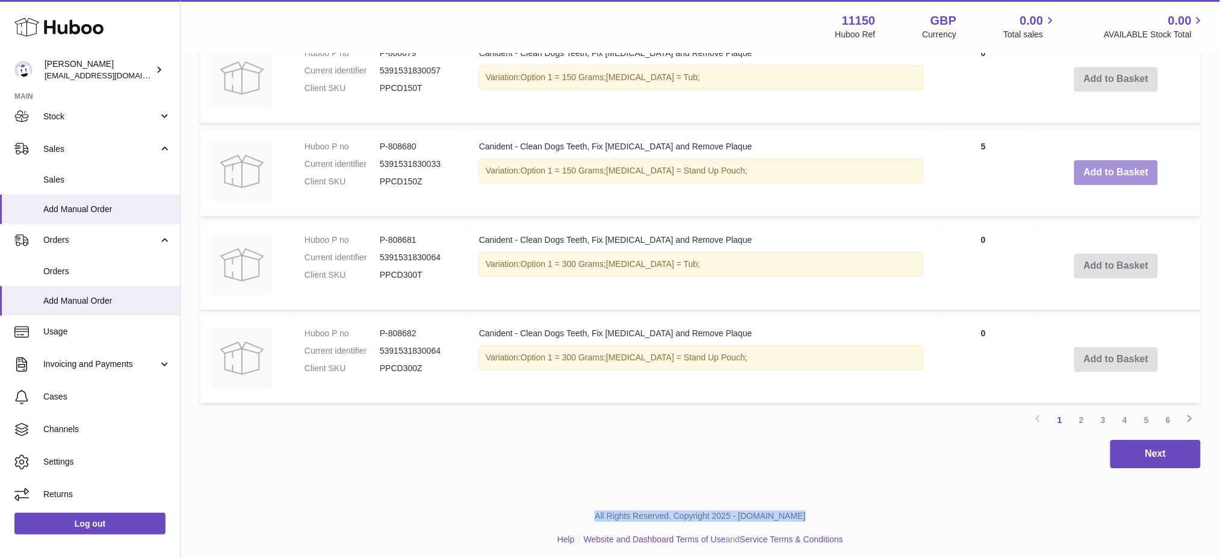
click at [1105, 167] on button "Add to Basket" at bounding box center [1117, 172] width 84 height 25
click at [0, 167] on div at bounding box center [0, 279] width 0 height 558
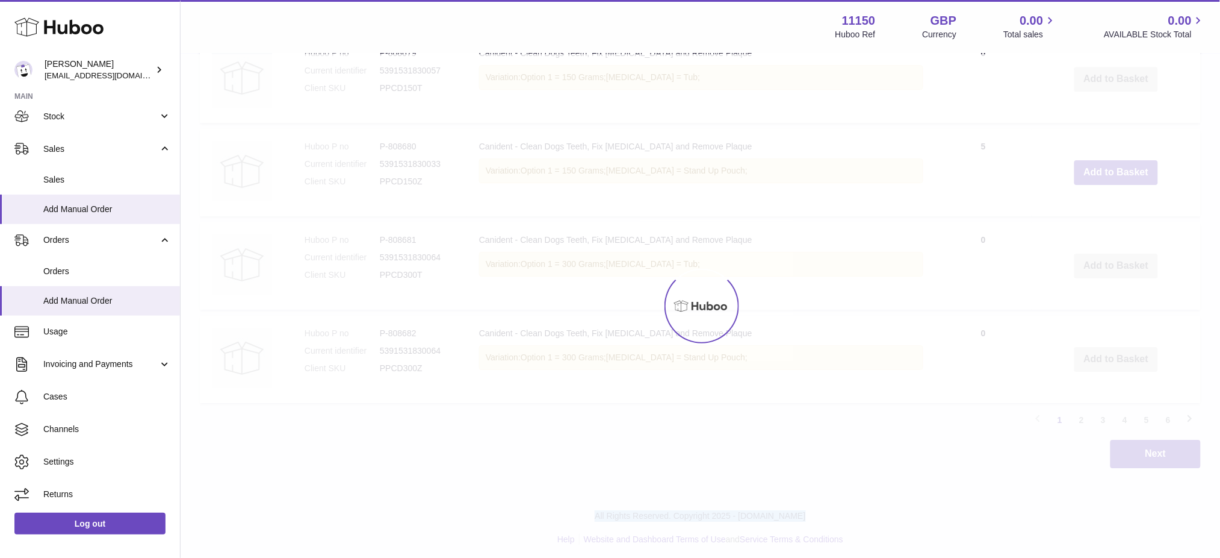
click at [1105, 167] on div at bounding box center [701, 305] width 1040 height 503
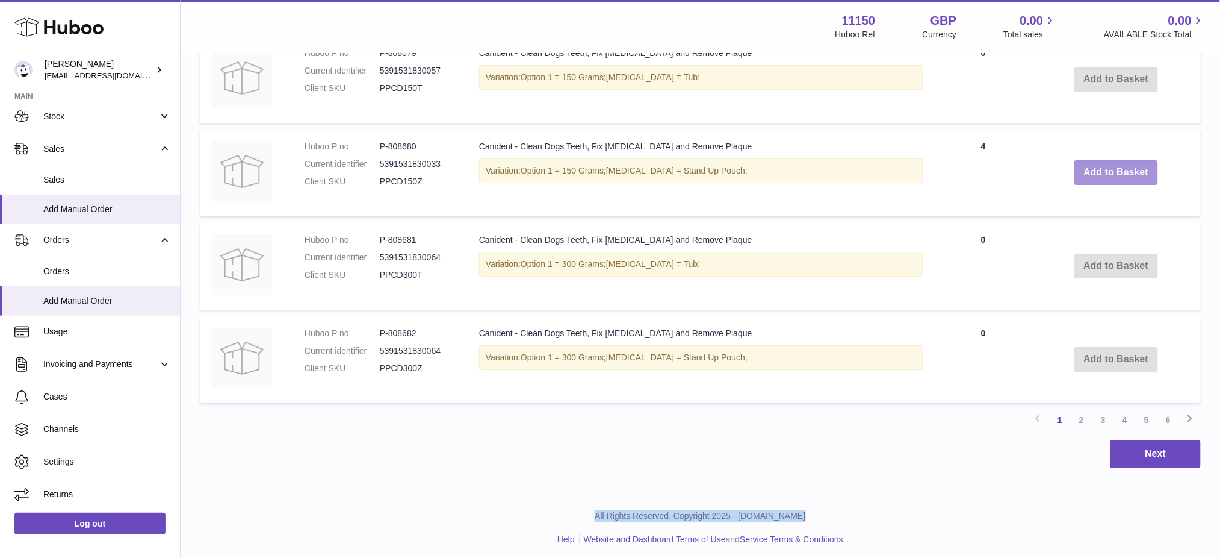
click at [1105, 167] on button "Add to Basket" at bounding box center [1117, 172] width 84 height 25
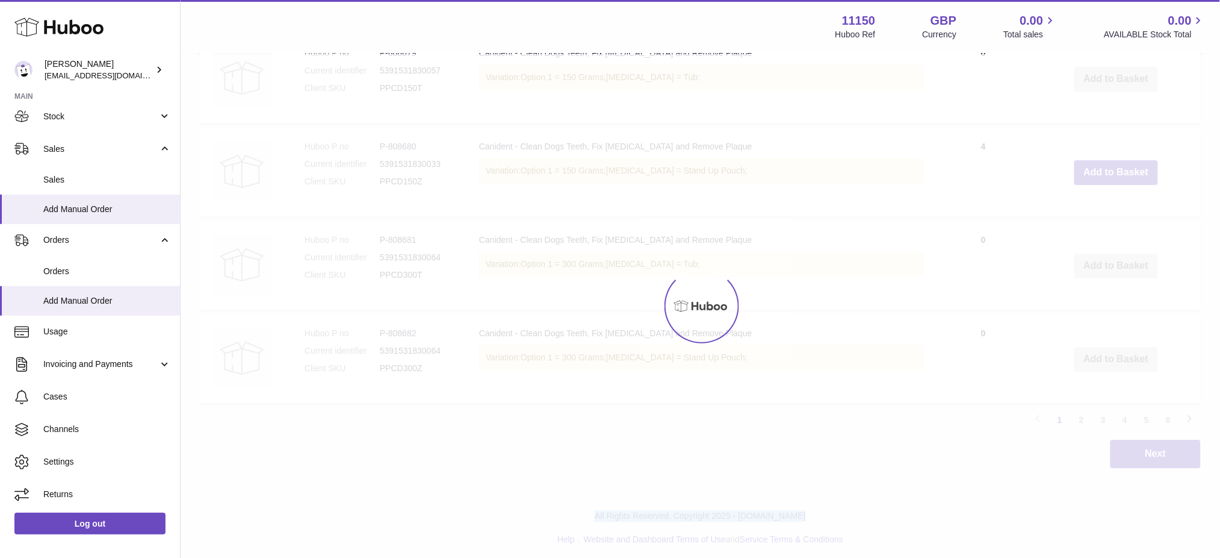
click at [1105, 167] on div at bounding box center [701, 305] width 1040 height 503
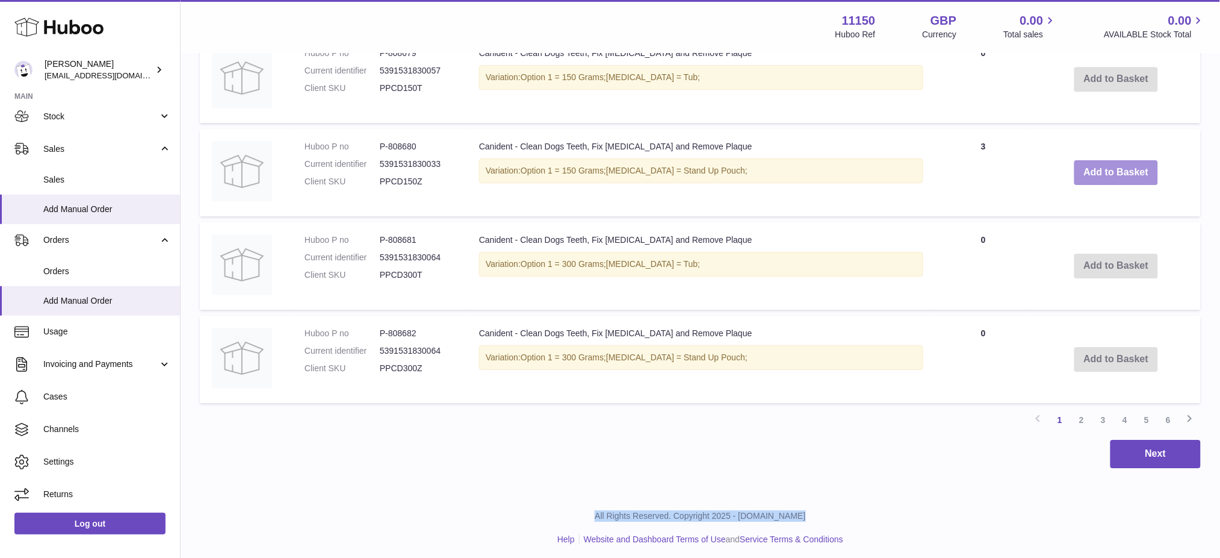
click at [1105, 167] on button "Add to Basket" at bounding box center [1117, 172] width 84 height 25
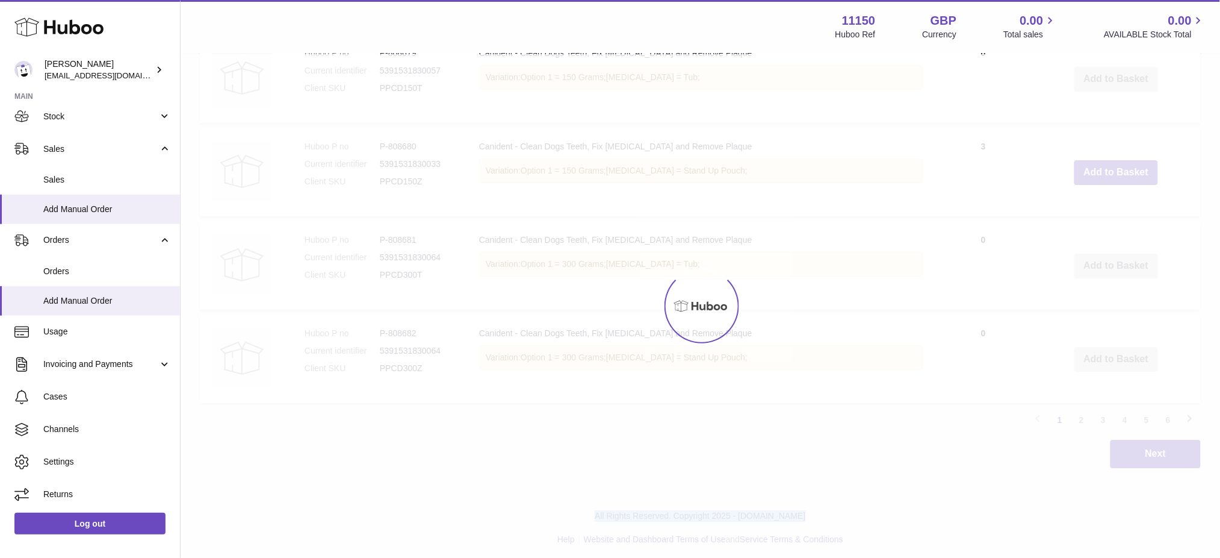
click at [1105, 167] on div at bounding box center [701, 305] width 1040 height 503
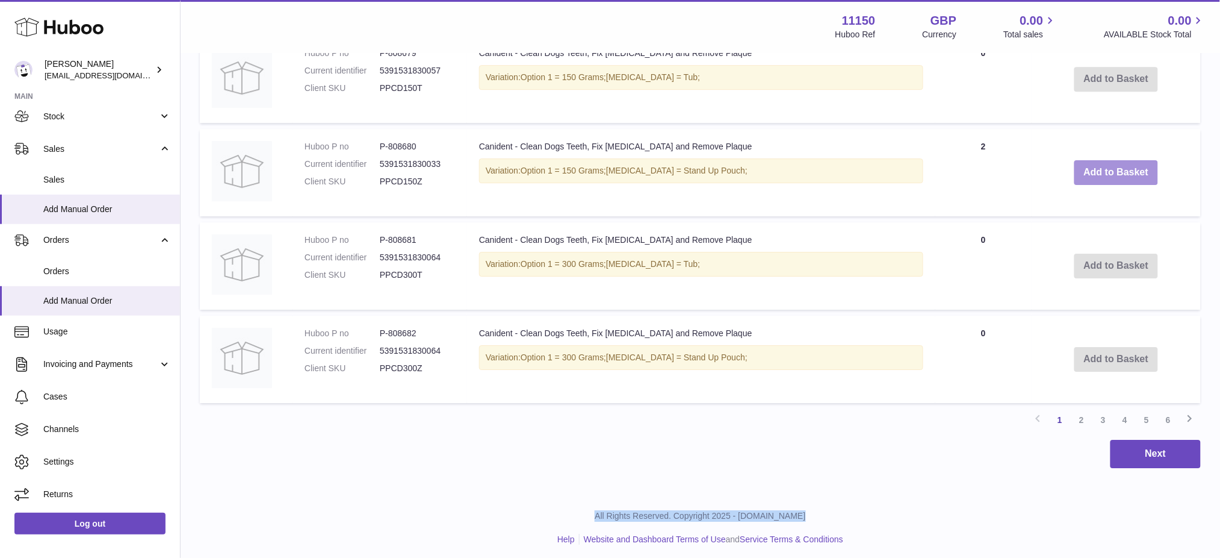
click at [1105, 167] on button "Add to Basket" at bounding box center [1117, 172] width 84 height 25
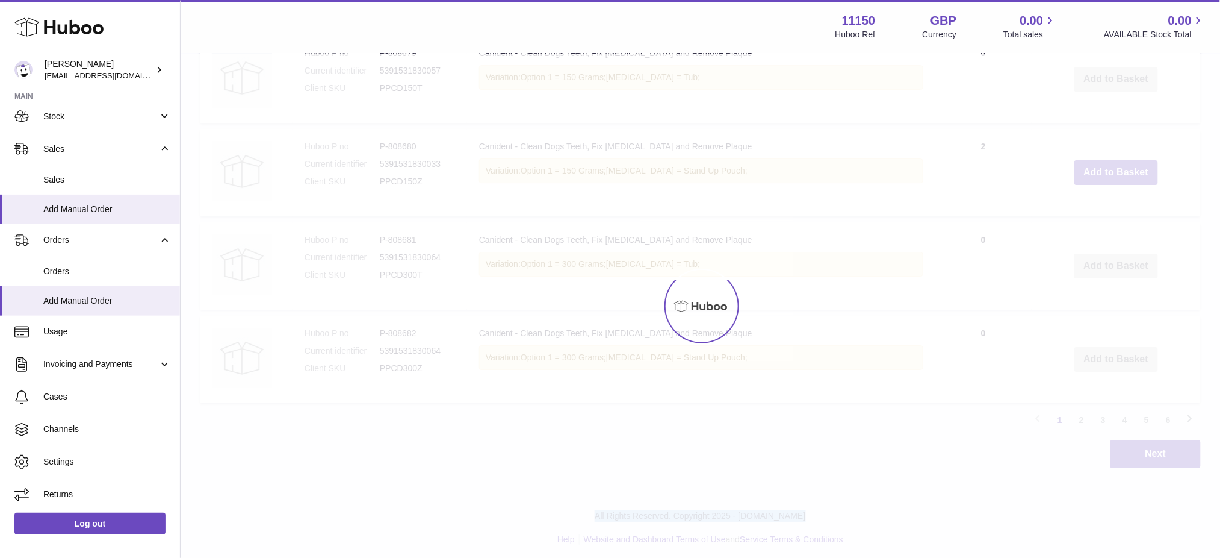
click at [1105, 167] on div at bounding box center [701, 305] width 1040 height 503
click at [1105, 167] on button "Add to Basket" at bounding box center [1117, 172] width 84 height 25
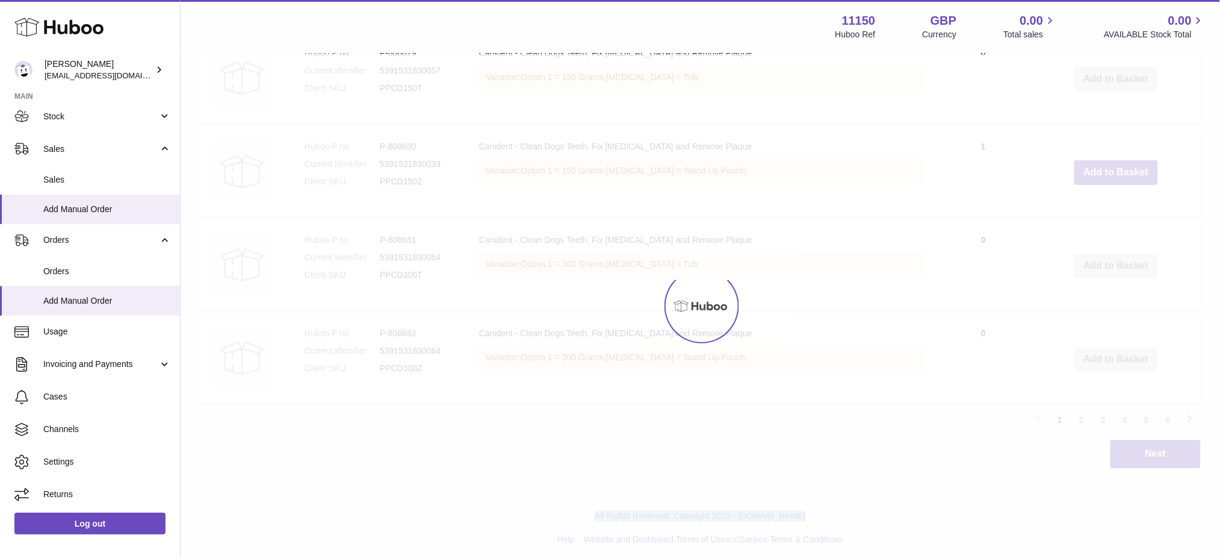
click at [1105, 167] on div at bounding box center [701, 305] width 1040 height 503
type input "**"
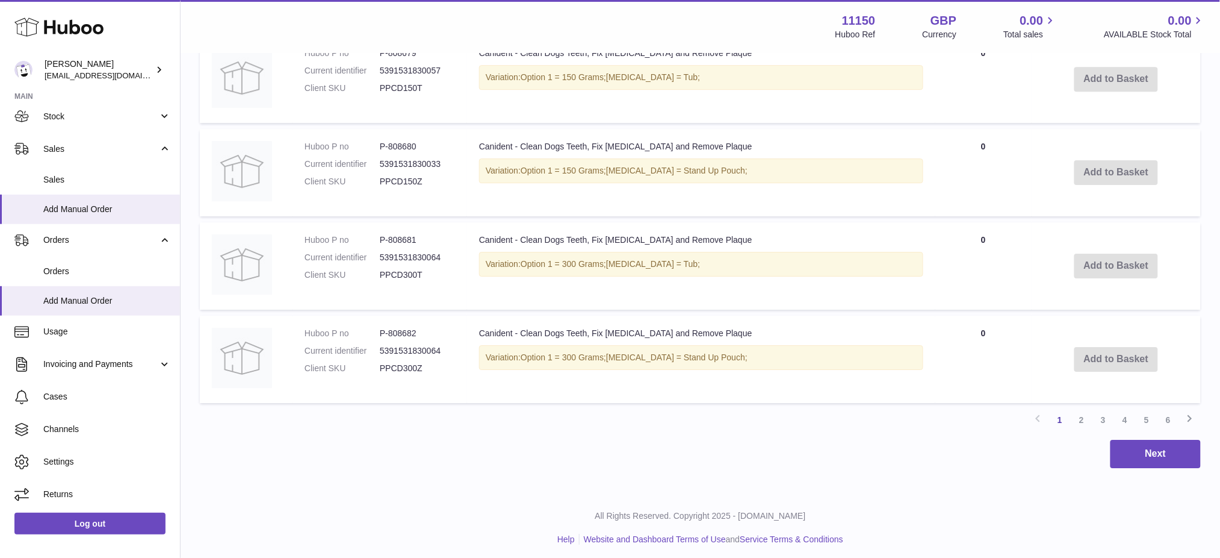
click at [1084, 415] on link "2" at bounding box center [1082, 420] width 22 height 22
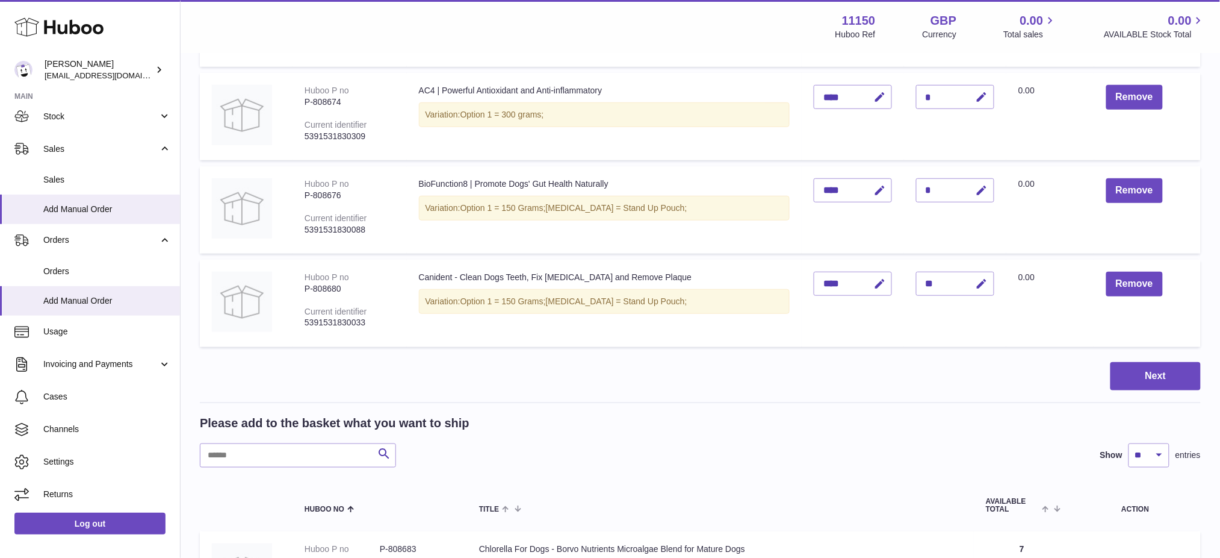
scroll to position [535, 0]
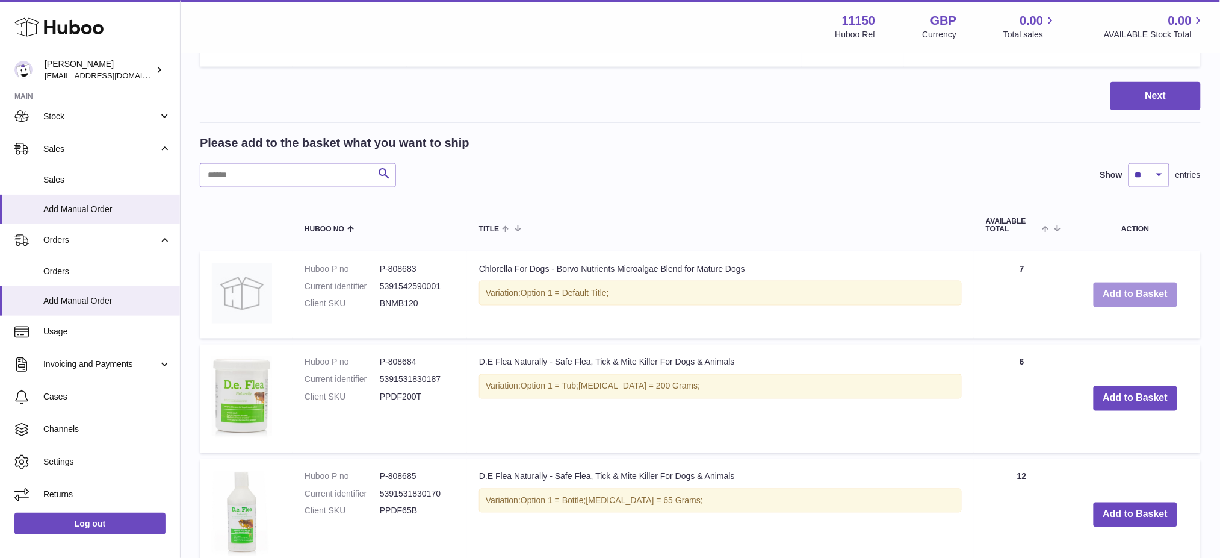
click at [1133, 286] on button "Add to Basket" at bounding box center [1136, 294] width 84 height 25
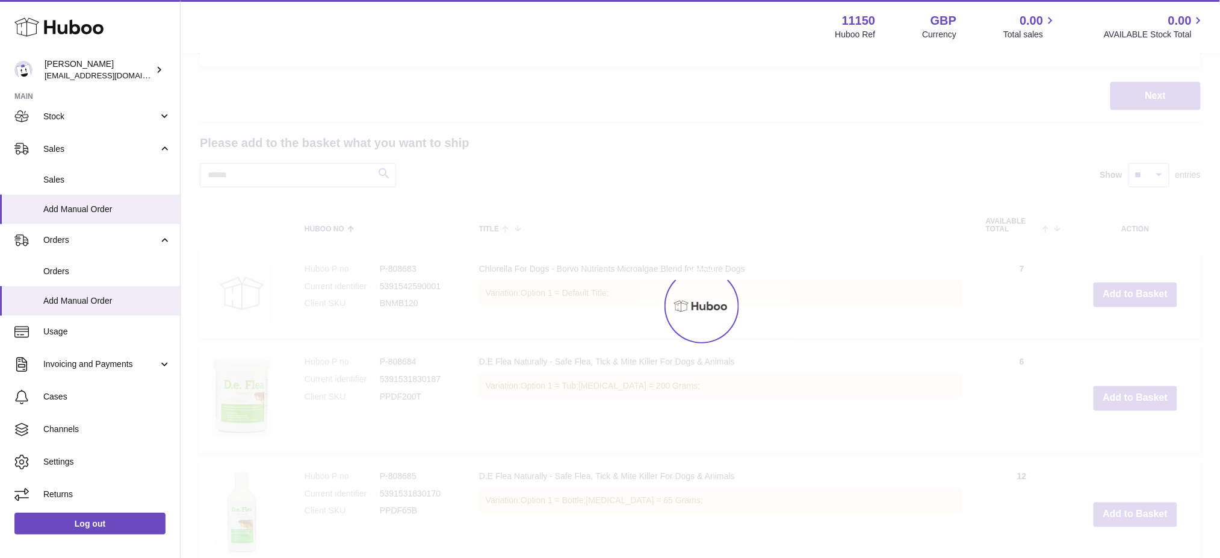
click at [1133, 286] on div at bounding box center [701, 305] width 1040 height 503
click at [1133, 286] on div "Menu Huboo 11150 Huboo Ref GBP Currency 0.00 Total sales 0.00 AVAILABLE Stock T…" at bounding box center [701, 389] width 1040 height 1848
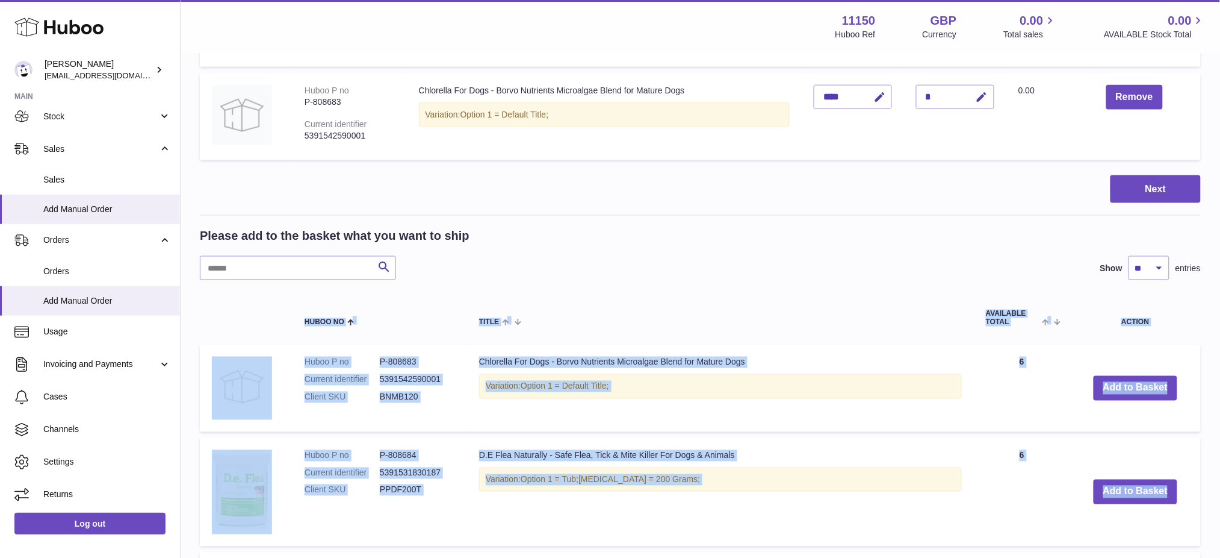
click at [1031, 321] on span "AVAILABLE Total" at bounding box center [1013, 318] width 54 height 16
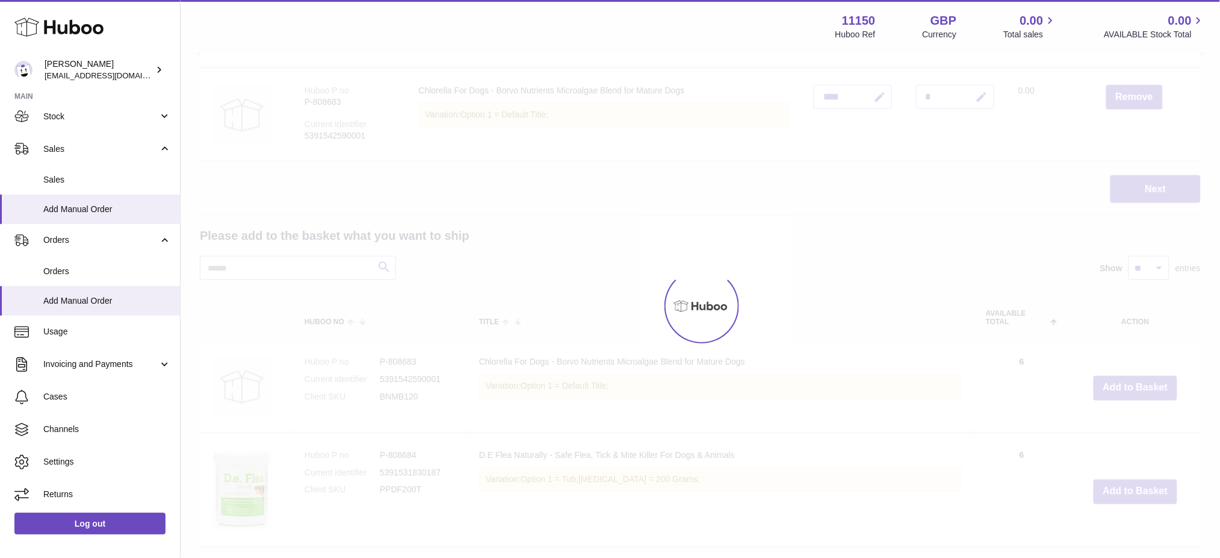
click at [1134, 376] on div "Menu Huboo 11150 Huboo Ref GBP Currency 0.00 Total sales 0.00 AVAILABLE Stock T…" at bounding box center [701, 435] width 1040 height 1941
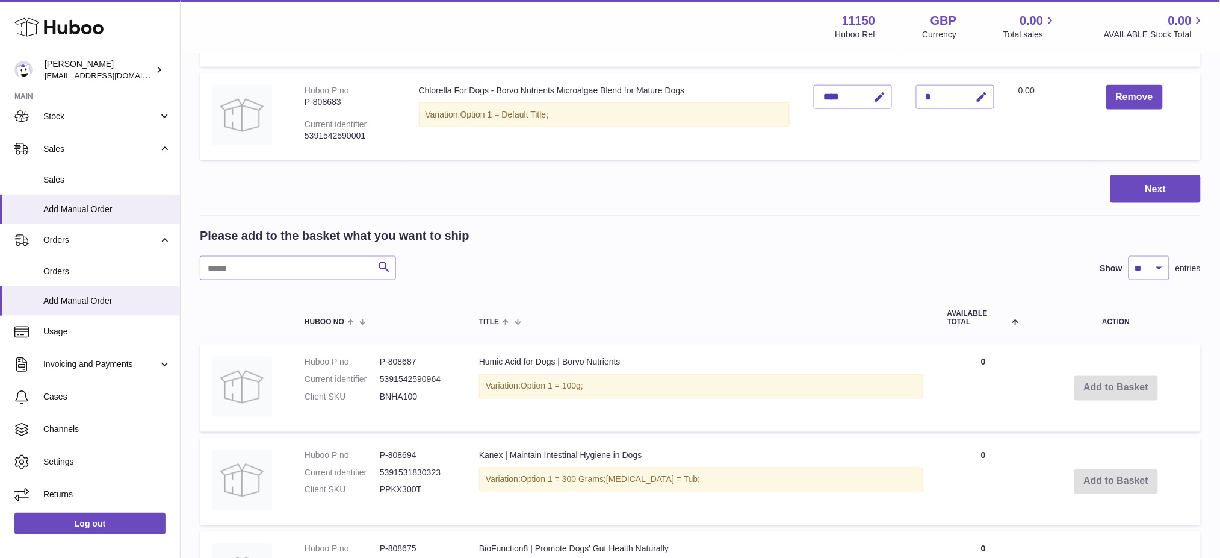
click at [1134, 384] on td "Add to Basket" at bounding box center [1116, 387] width 169 height 87
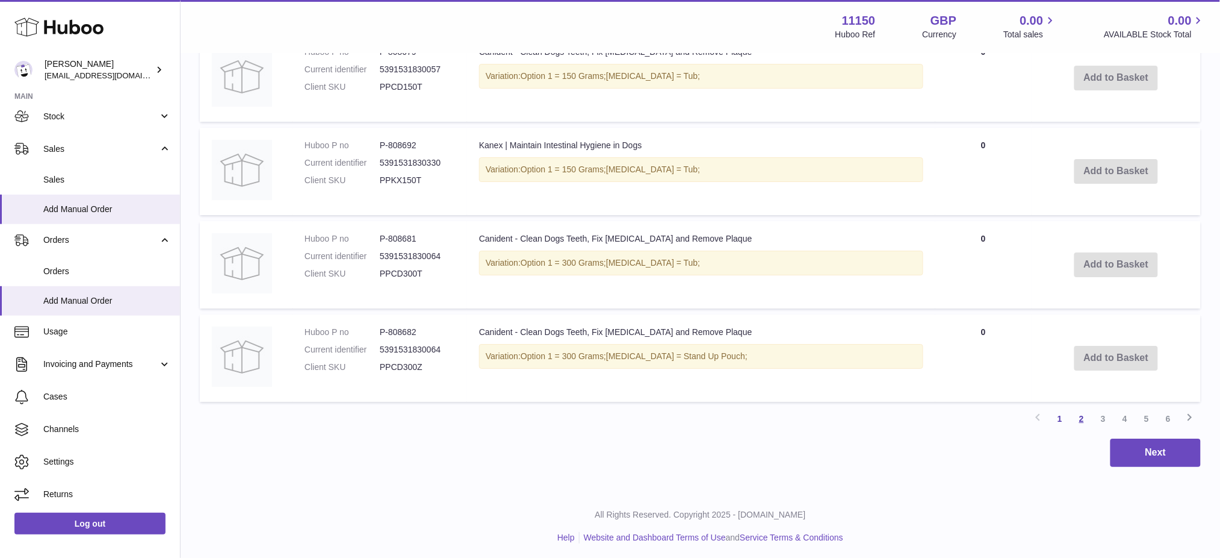
click at [1078, 417] on link "2" at bounding box center [1082, 419] width 22 height 22
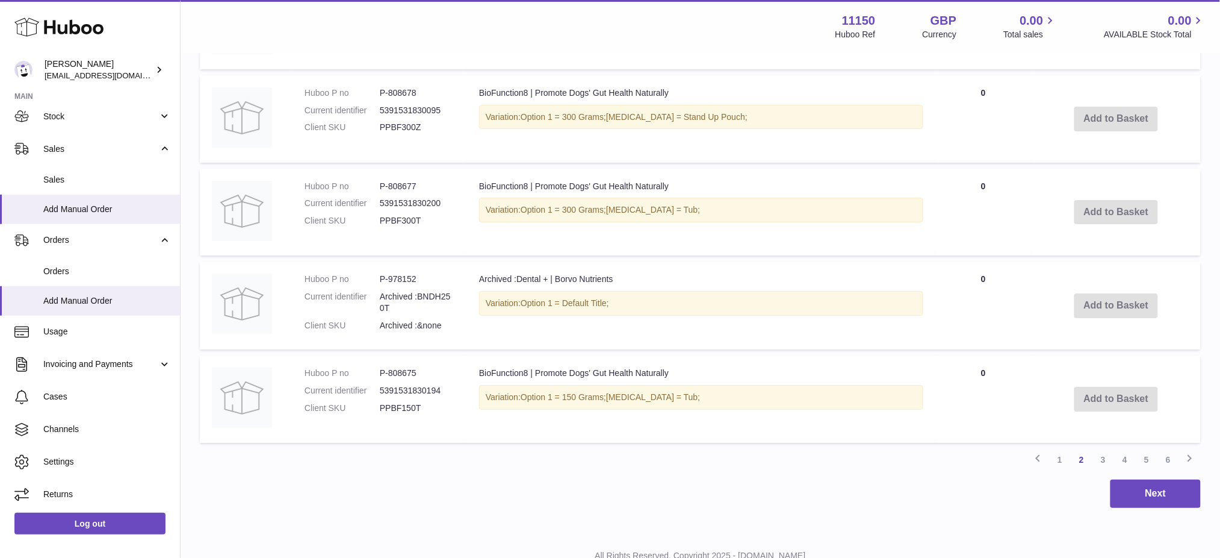
scroll to position [1441, 0]
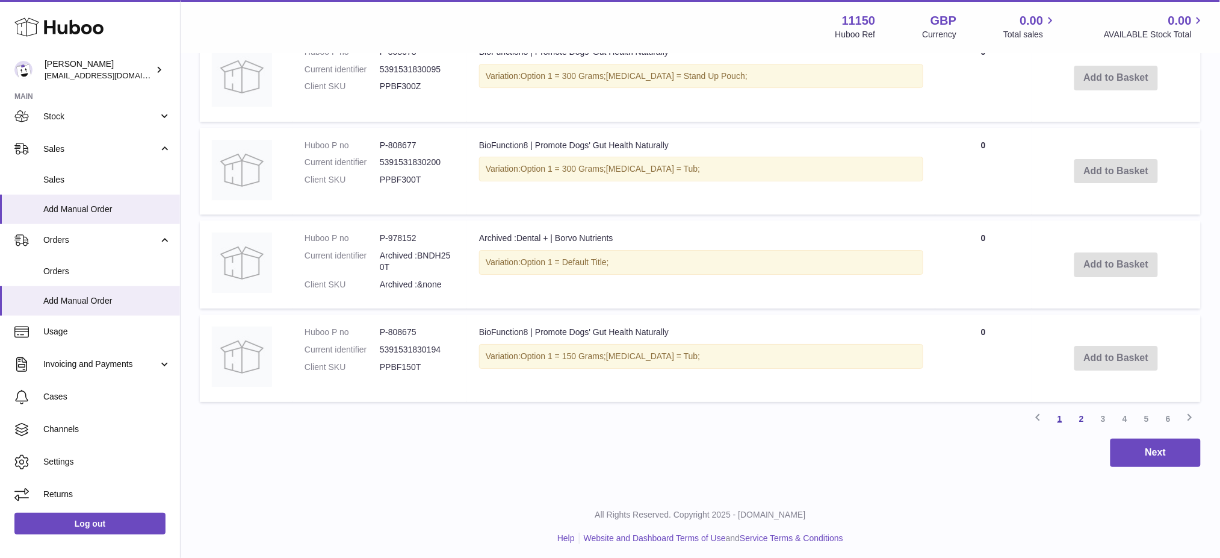
click at [1061, 415] on link "1" at bounding box center [1060, 419] width 22 height 22
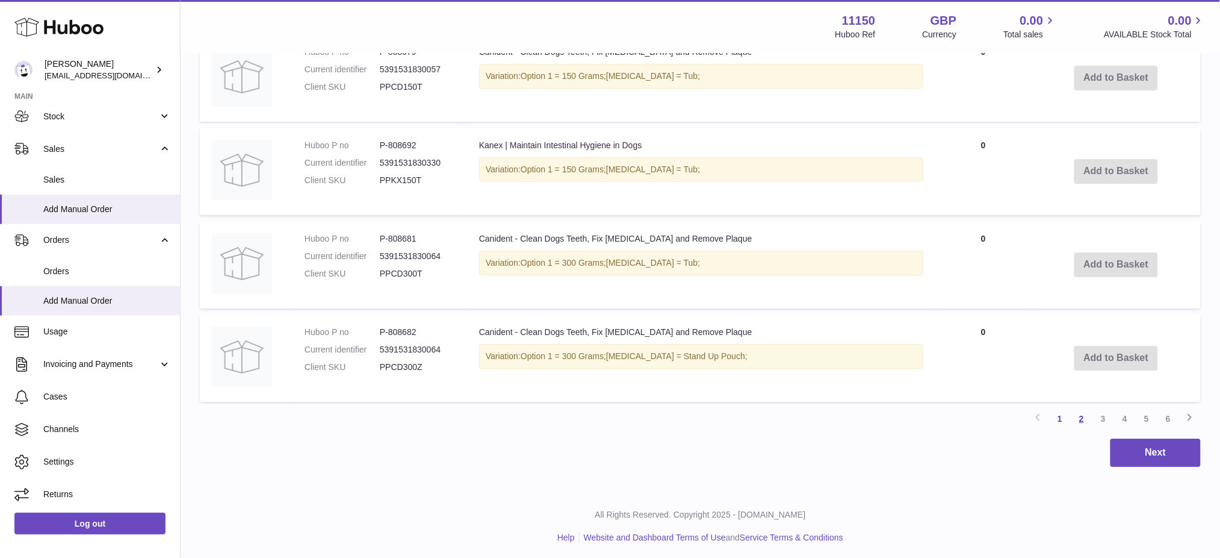
click at [1081, 419] on link "2" at bounding box center [1082, 419] width 22 height 22
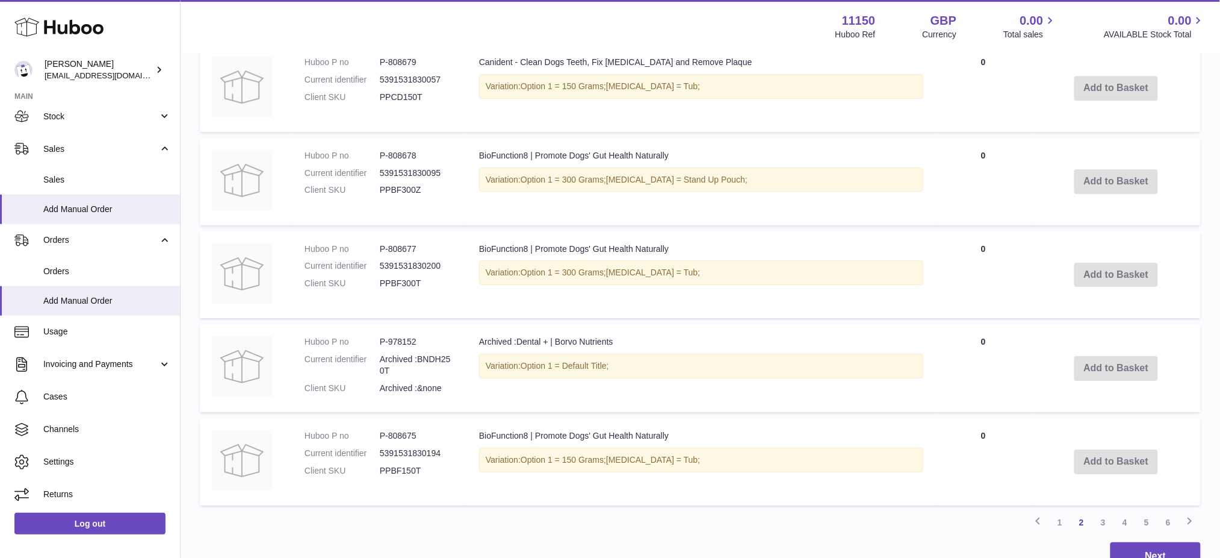
scroll to position [1441, 0]
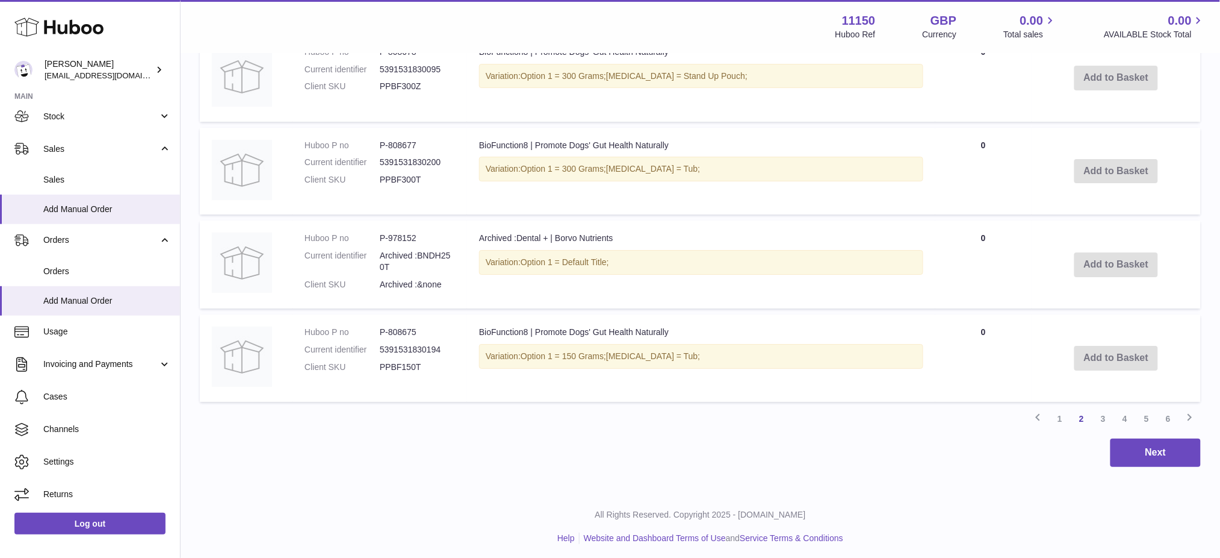
click at [1103, 417] on link "3" at bounding box center [1104, 419] width 22 height 22
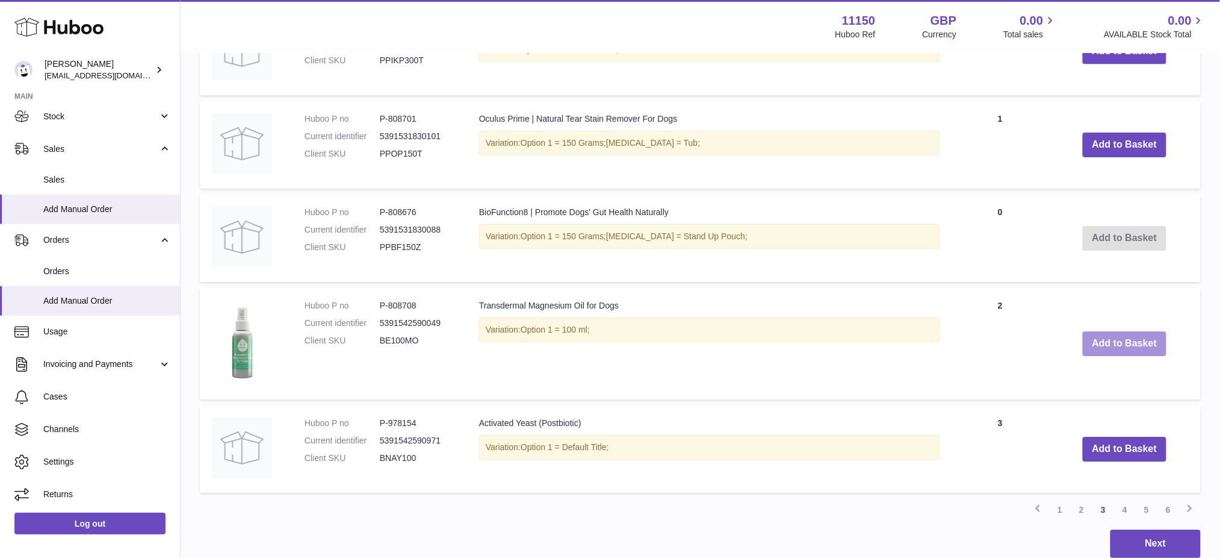
scroll to position [1097, 0]
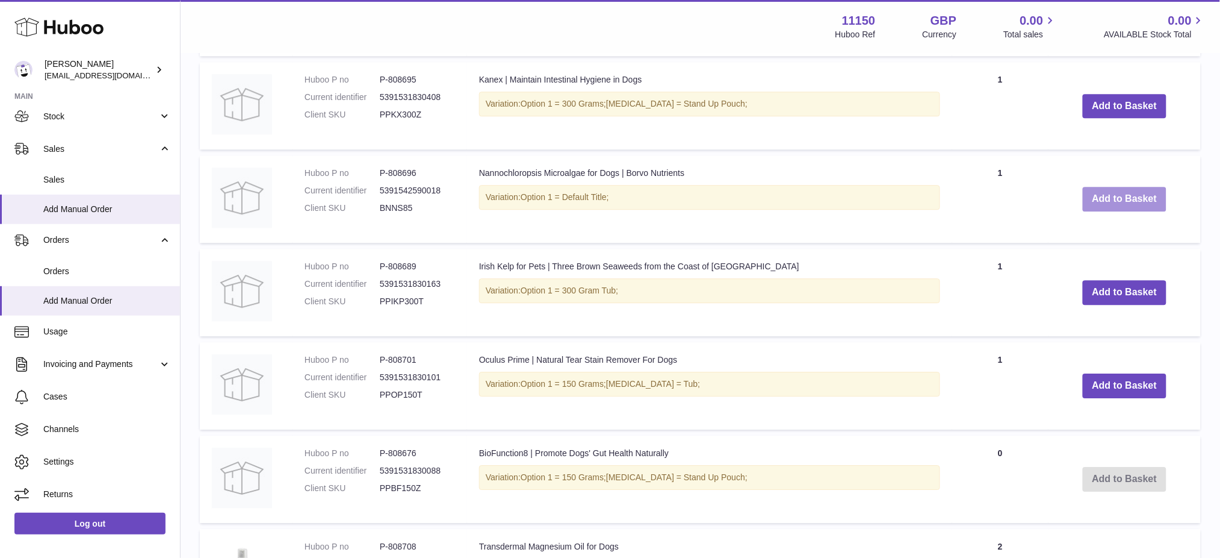
click at [1124, 194] on button "Add to Basket" at bounding box center [1125, 199] width 84 height 25
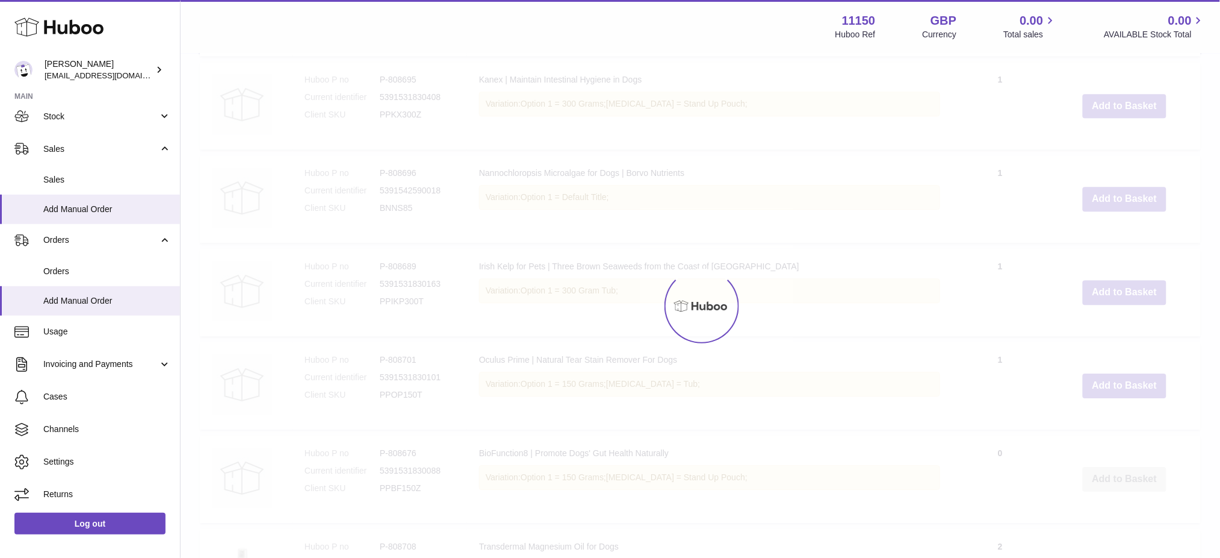
scroll to position [1190, 0]
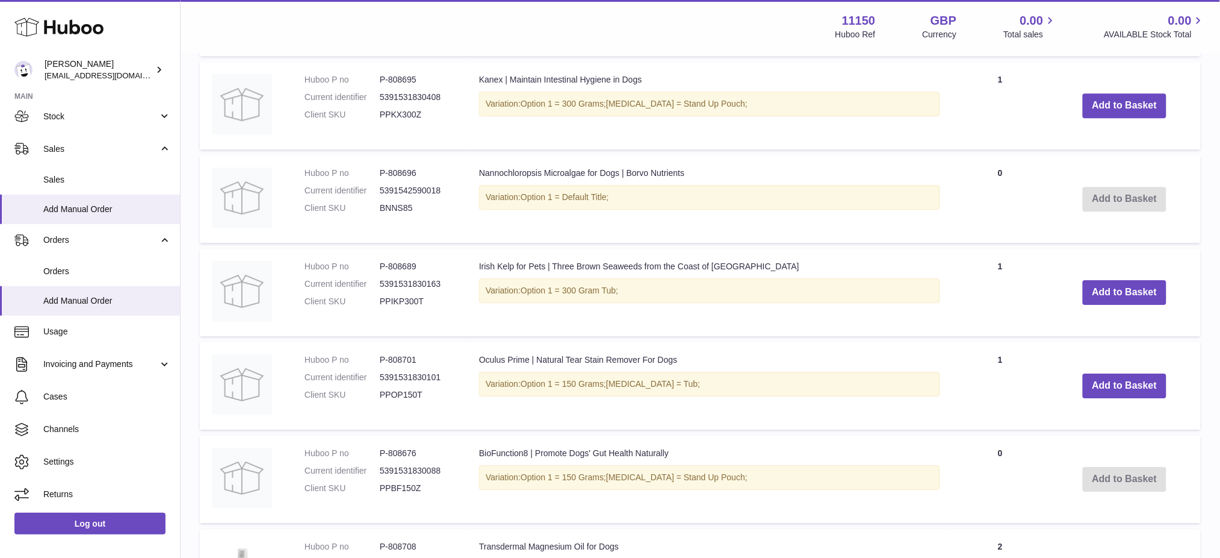
click at [1118, 120] on td "Add to Basket" at bounding box center [1125, 105] width 152 height 87
click at [1118, 110] on button "Add to Basket" at bounding box center [1125, 105] width 84 height 25
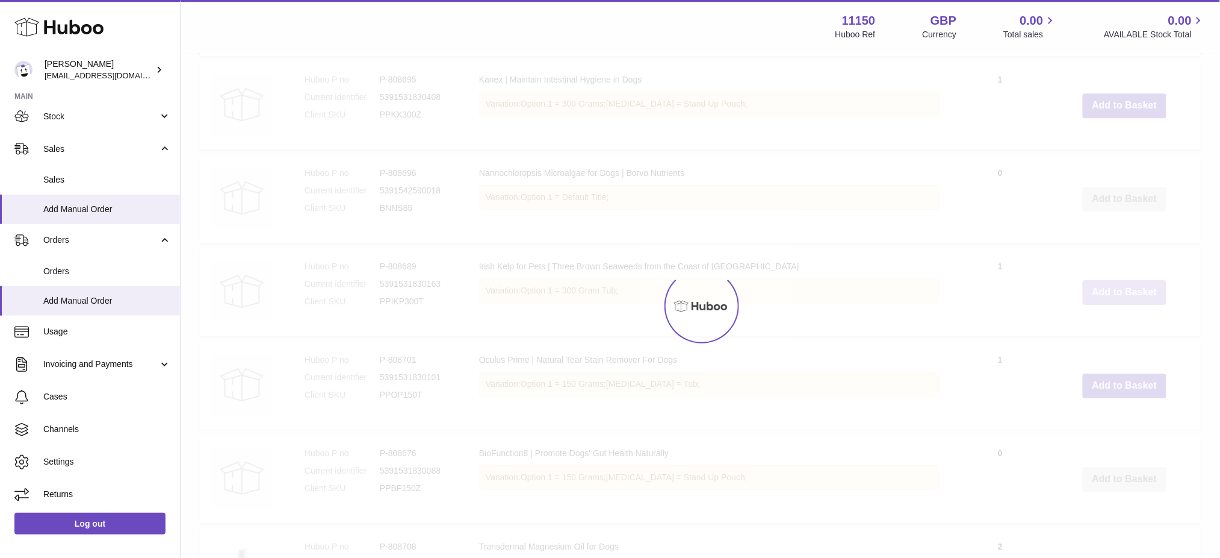
scroll to position [1284, 0]
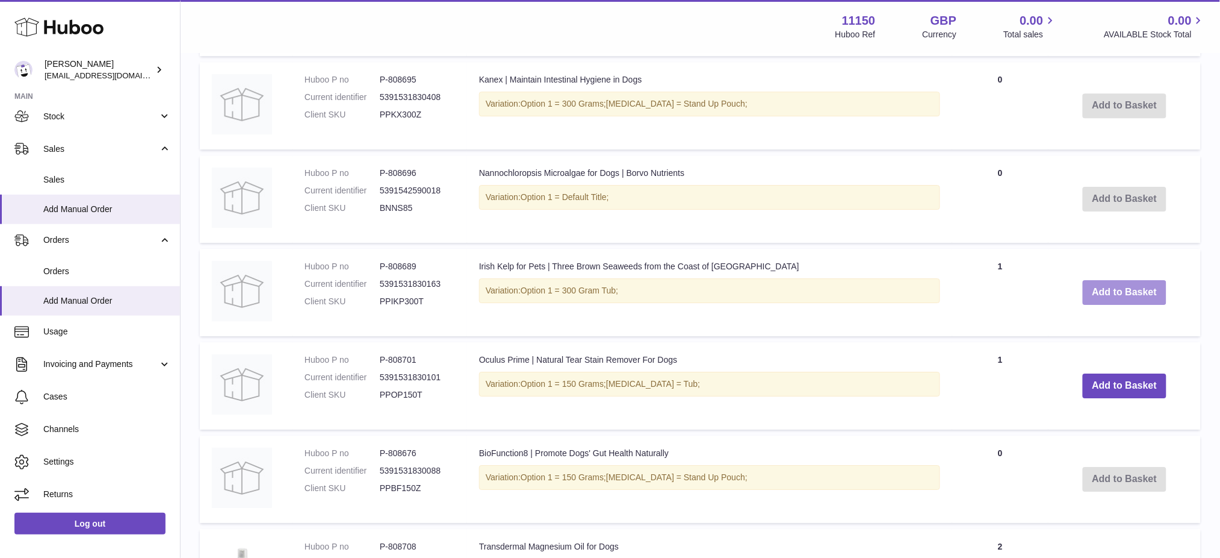
click at [1128, 293] on button "Add to Basket" at bounding box center [1125, 292] width 84 height 25
drag, startPoint x: 1125, startPoint y: 386, endPoint x: 1120, endPoint y: 375, distance: 12.4
click at [1124, 386] on button "Add to Basket" at bounding box center [1125, 386] width 84 height 25
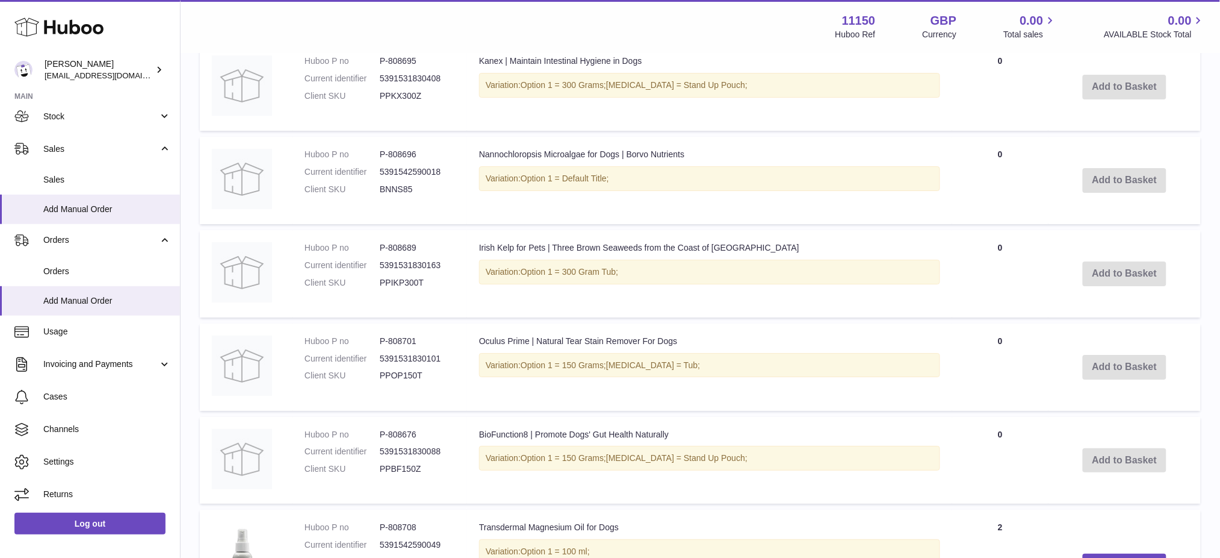
scroll to position [1711, 0]
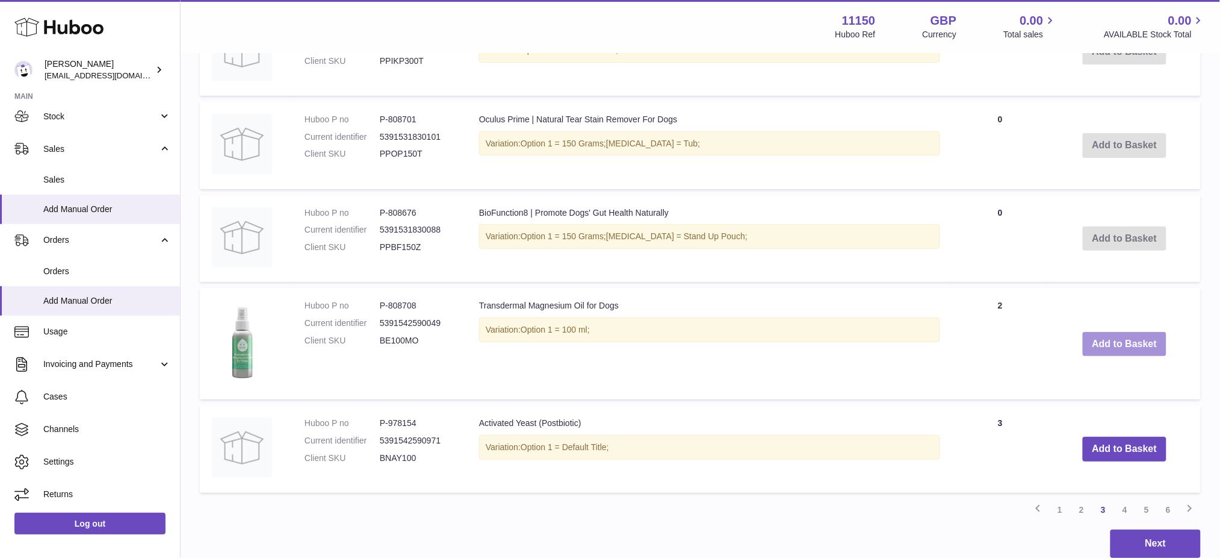
click at [1108, 343] on button "Add to Basket" at bounding box center [1125, 344] width 84 height 25
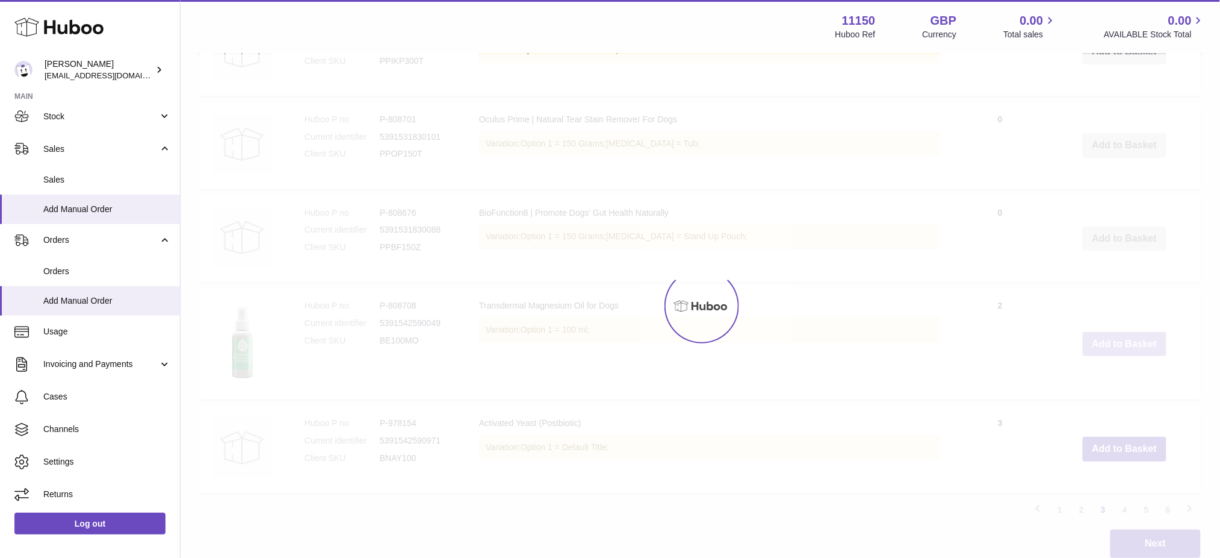
scroll to position [1827, 0]
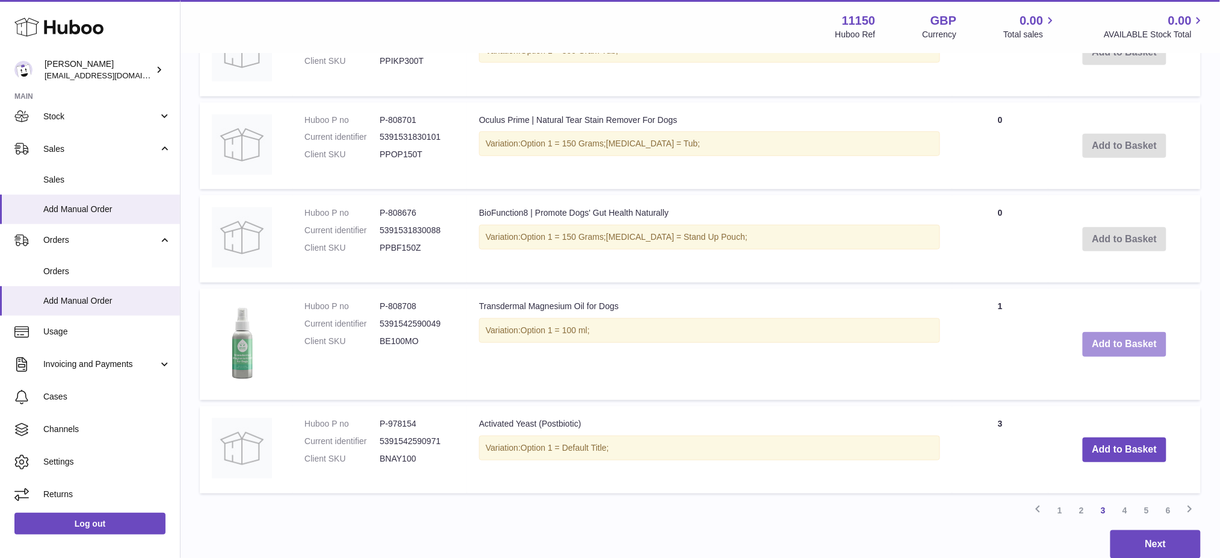
click at [1109, 343] on button "Add to Basket" at bounding box center [1125, 344] width 84 height 25
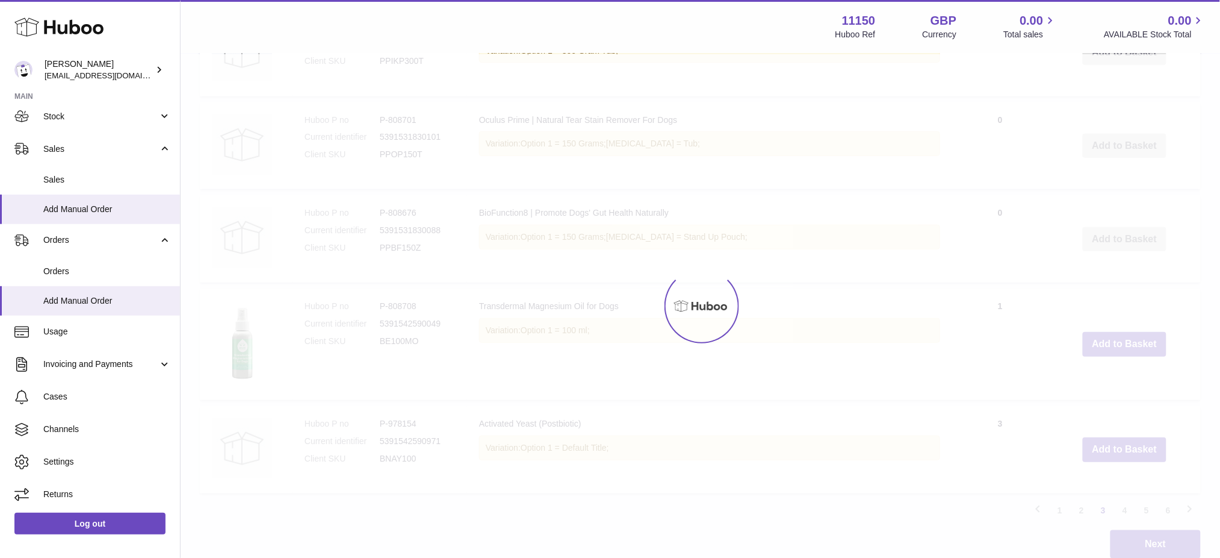
type input "*"
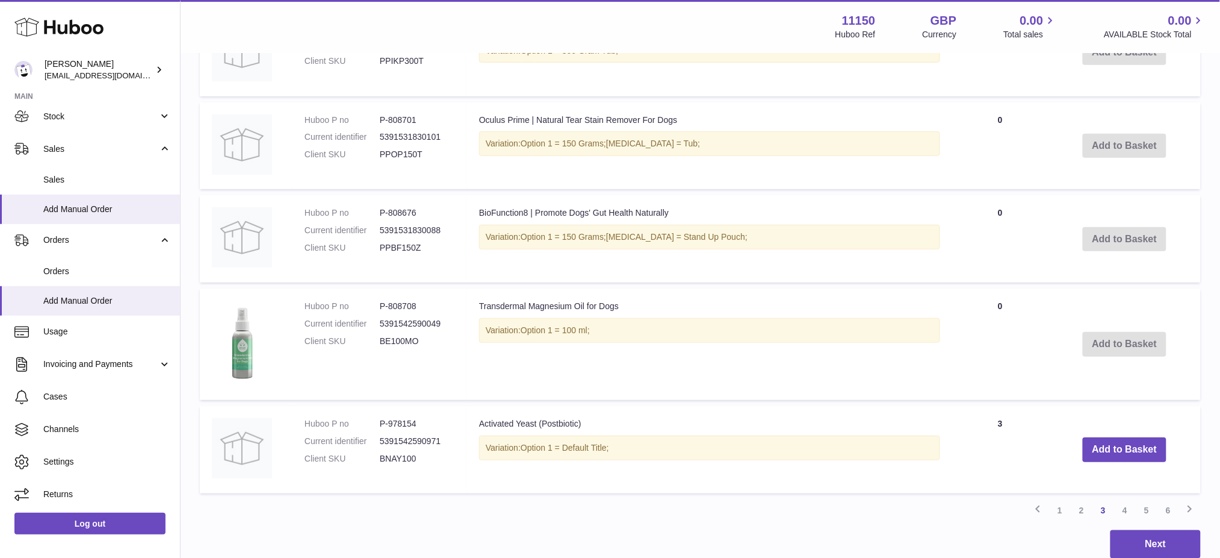
click at [1112, 458] on td "Add to Basket" at bounding box center [1125, 449] width 152 height 87
click at [1112, 451] on button "Add to Basket" at bounding box center [1125, 449] width 84 height 25
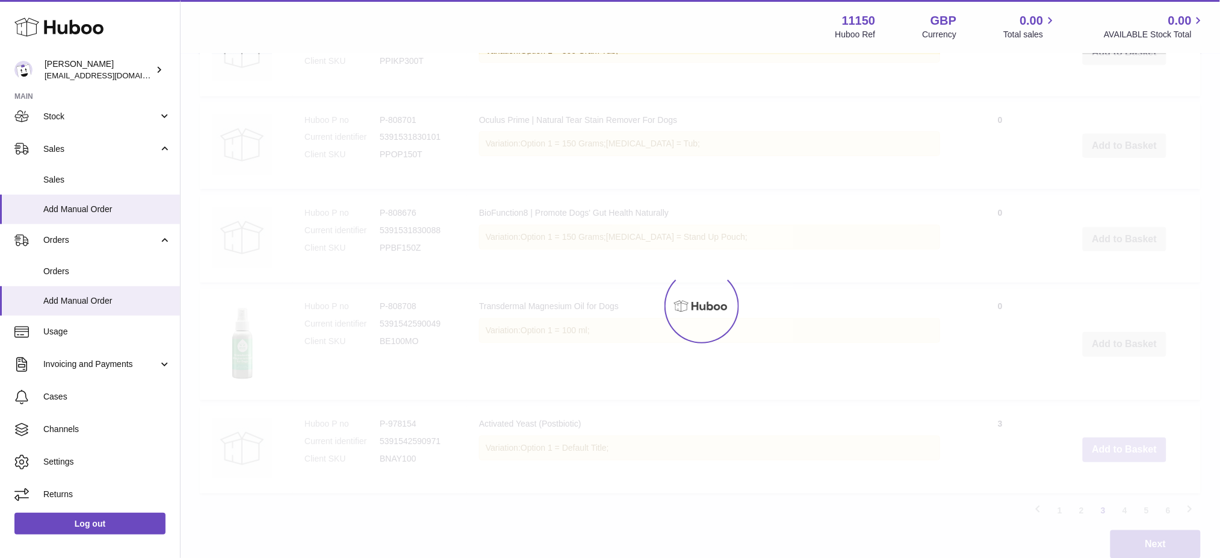
scroll to position [1858, 0]
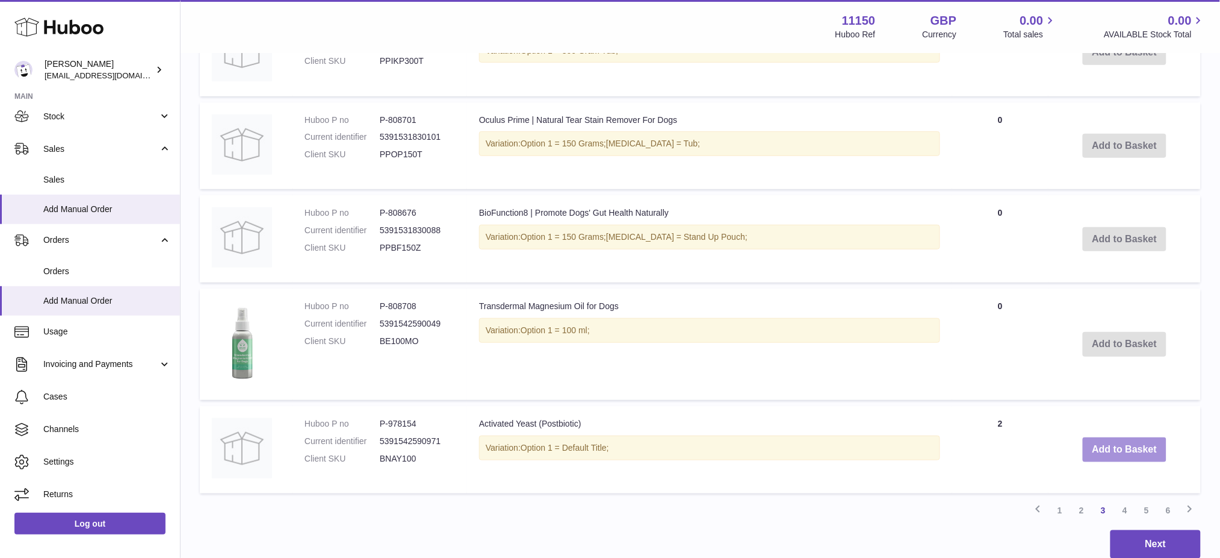
click at [1111, 450] on button "Add to Basket" at bounding box center [1125, 449] width 84 height 25
drag, startPoint x: 1111, startPoint y: 450, endPoint x: 1116, endPoint y: 458, distance: 8.9
click at [1113, 450] on button "Add to Basket" at bounding box center [1125, 449] width 84 height 25
click at [1060, 506] on link "1" at bounding box center [1060, 510] width 22 height 22
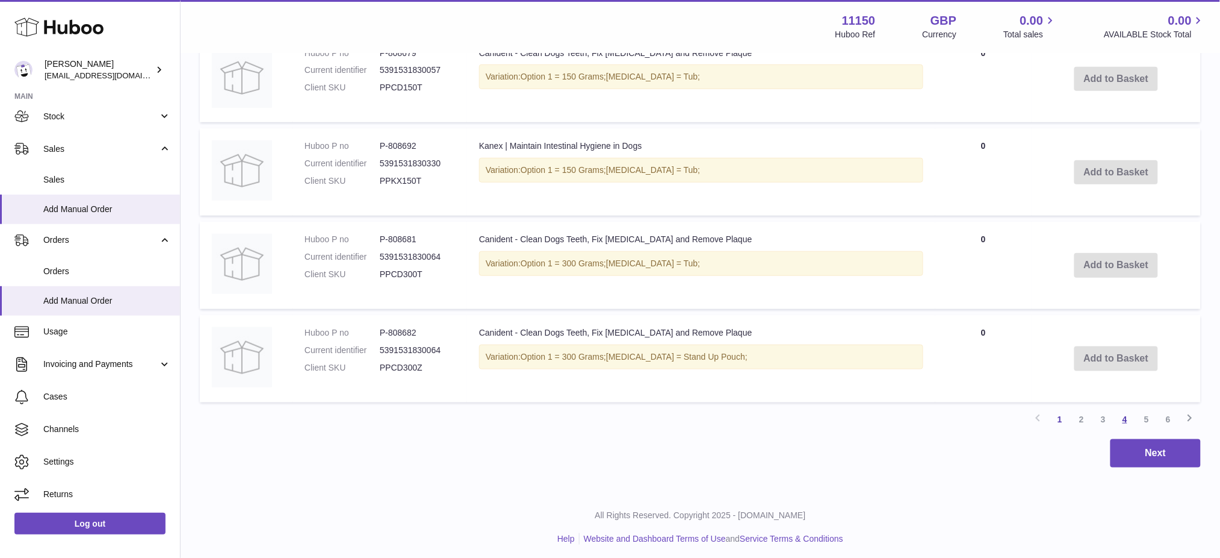
click at [1126, 414] on link "4" at bounding box center [1125, 419] width 22 height 22
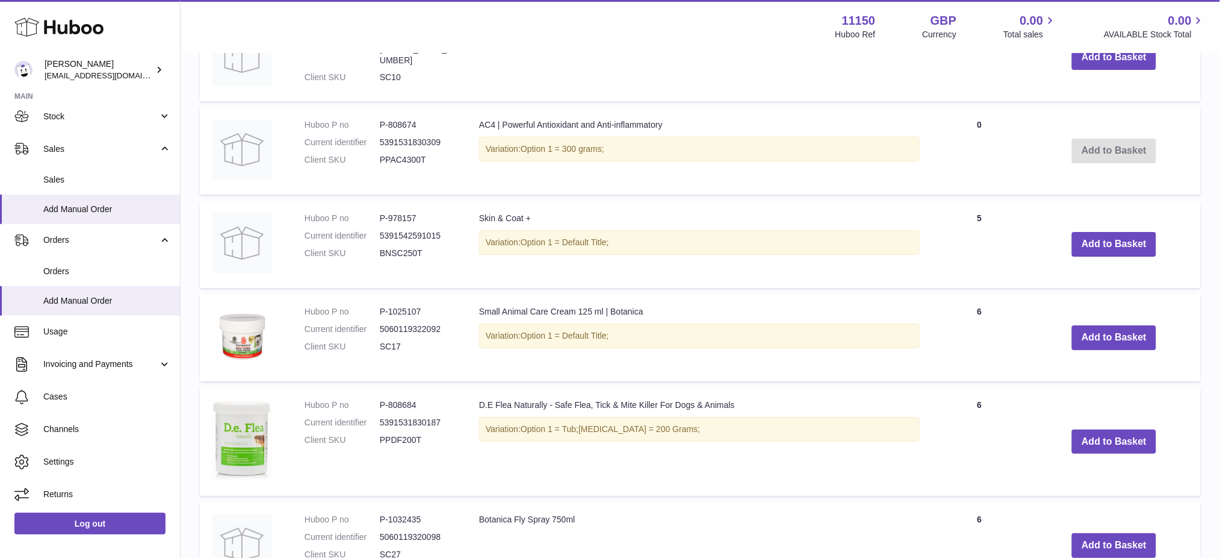
scroll to position [1258, 0]
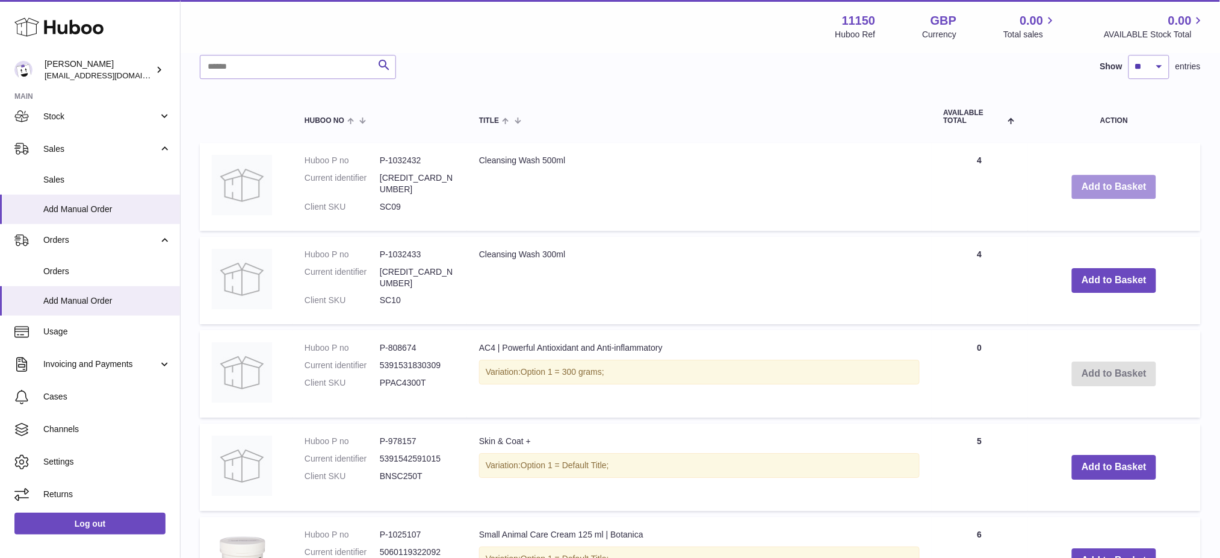
click at [1110, 191] on button "Add to Basket" at bounding box center [1114, 187] width 84 height 25
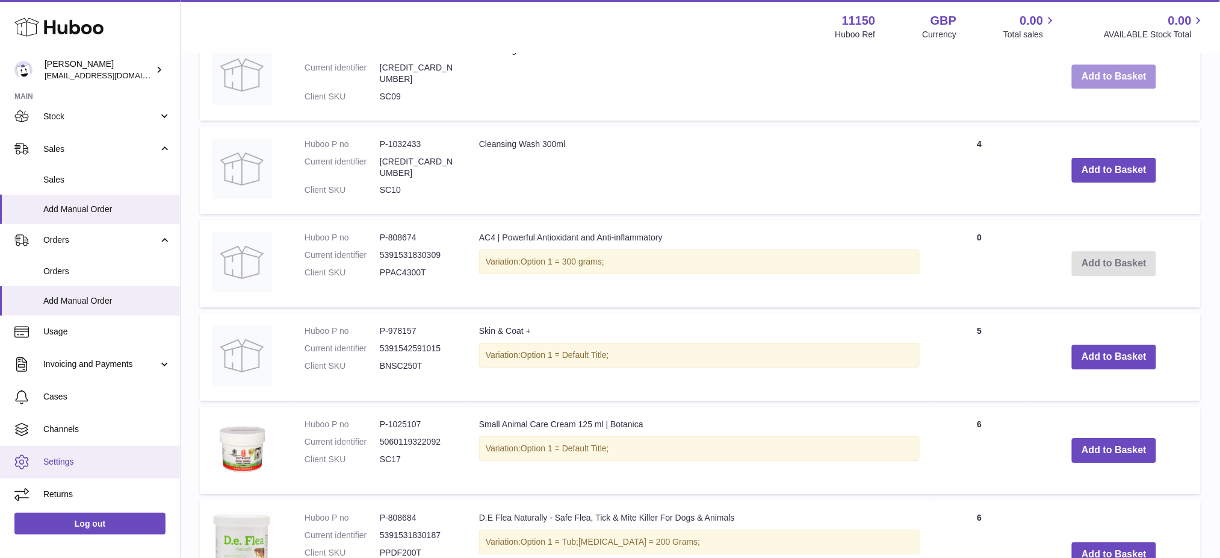
scroll to position [1499, 0]
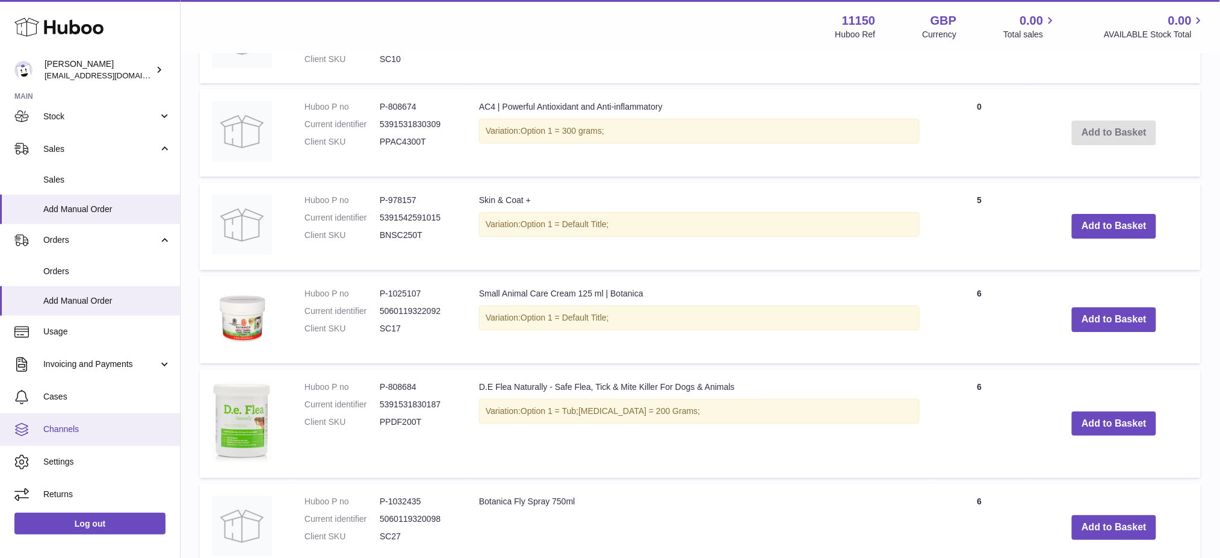
click at [88, 424] on span "Channels" at bounding box center [107, 428] width 128 height 11
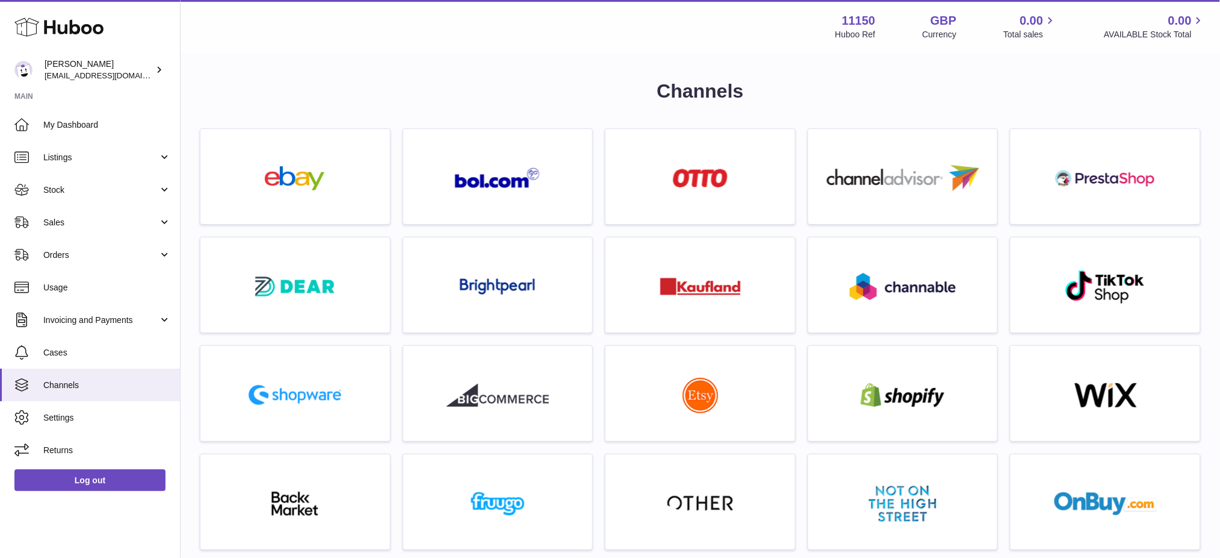
click at [0, 521] on div "Huboo [PERSON_NAME] [EMAIL_ADDRESS][DOMAIN_NAME] Main My Dashboard Listings Not…" at bounding box center [90, 279] width 181 height 558
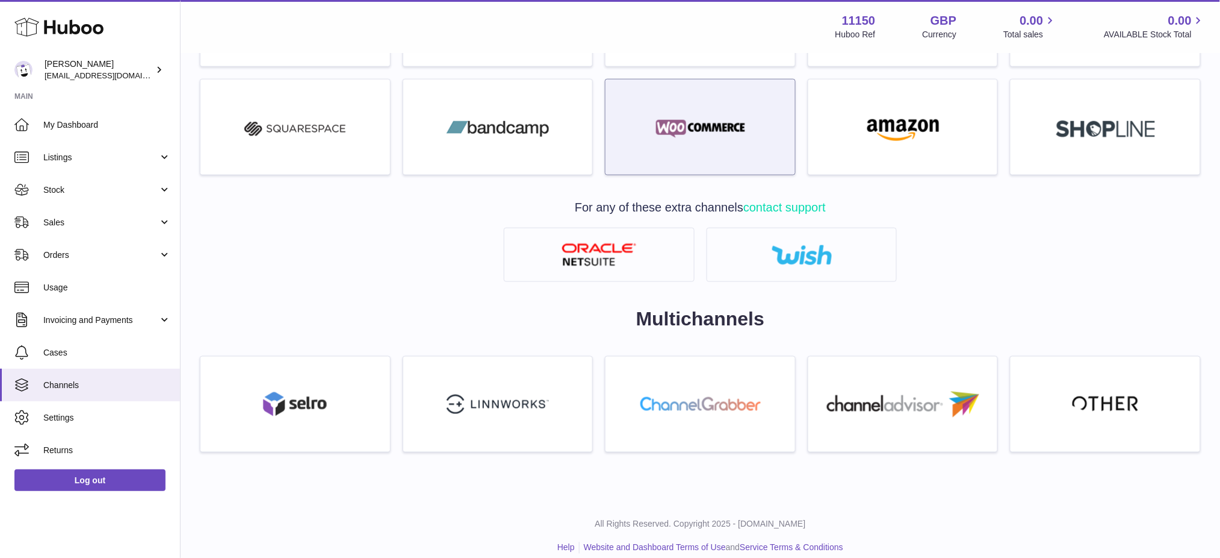
scroll to position [255, 0]
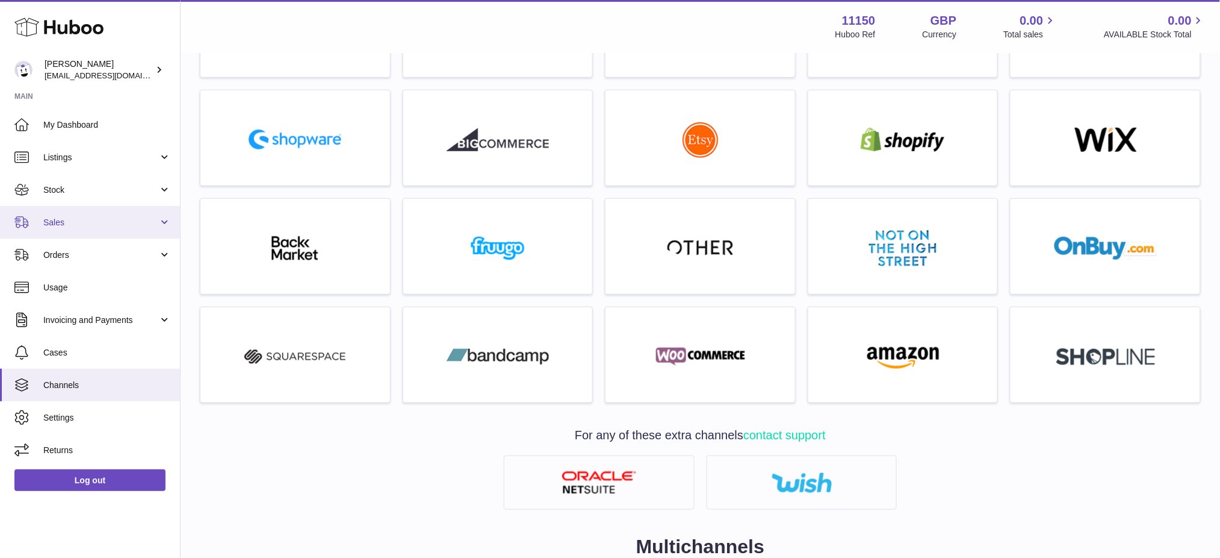
click at [78, 225] on span "Sales" at bounding box center [100, 222] width 115 height 11
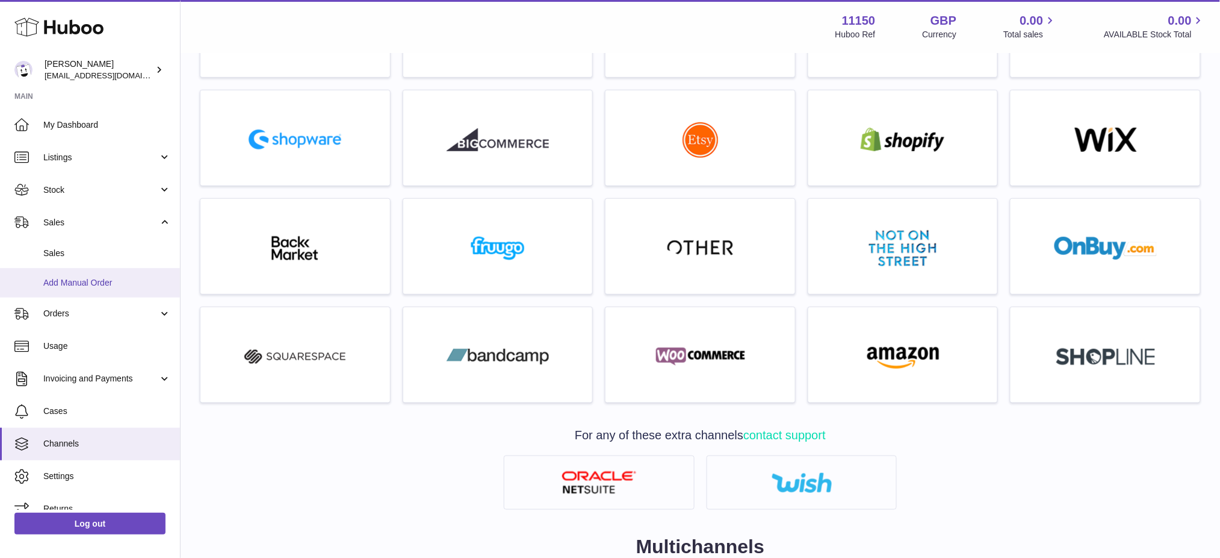
click at [101, 280] on span "Add Manual Order" at bounding box center [107, 282] width 128 height 11
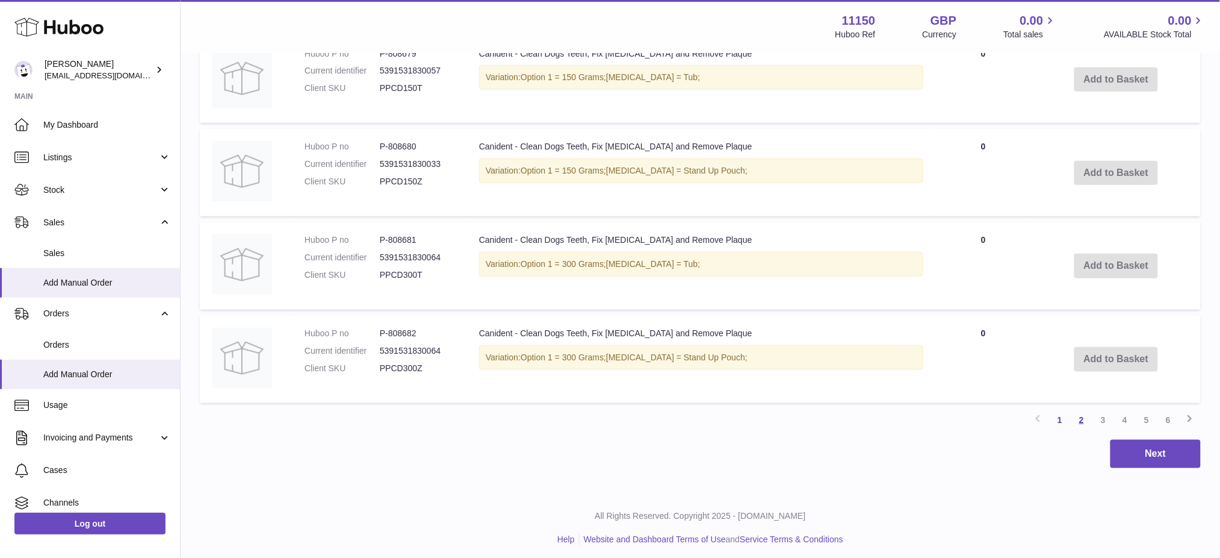
click at [1077, 417] on link "2" at bounding box center [1082, 420] width 22 height 22
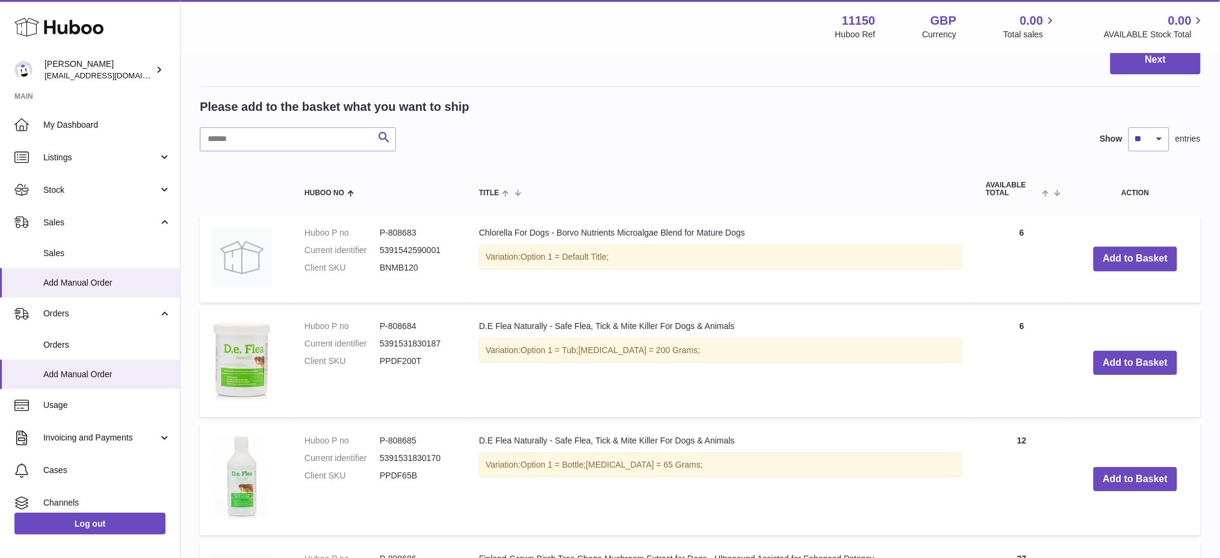
scroll to position [1097, 0]
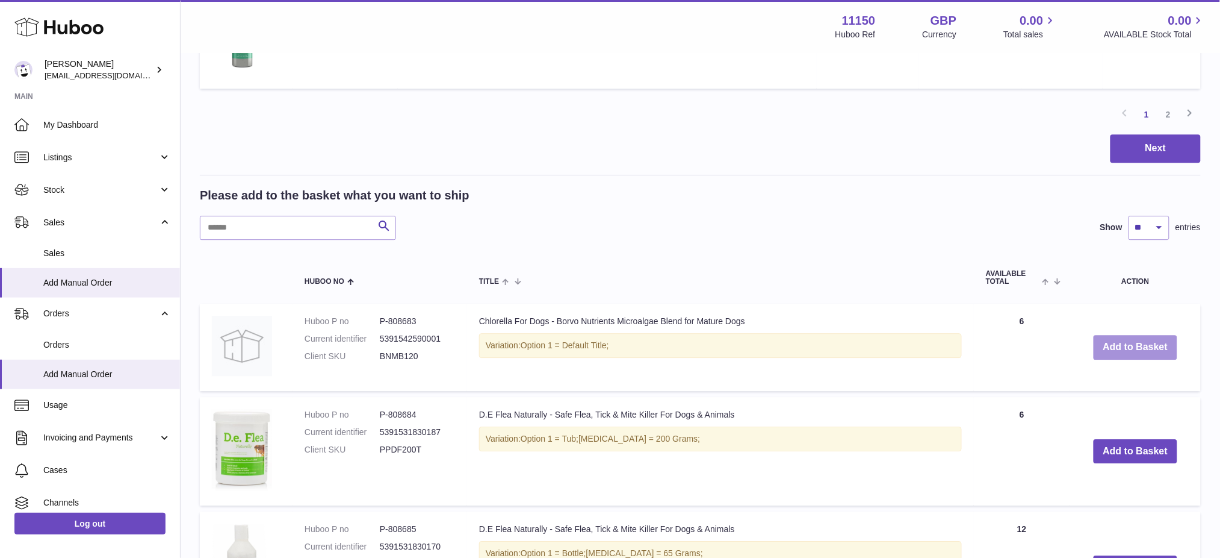
click at [1120, 351] on button "Add to Basket" at bounding box center [1136, 347] width 84 height 25
click at [1116, 345] on button "Add to Basket" at bounding box center [1136, 347] width 84 height 25
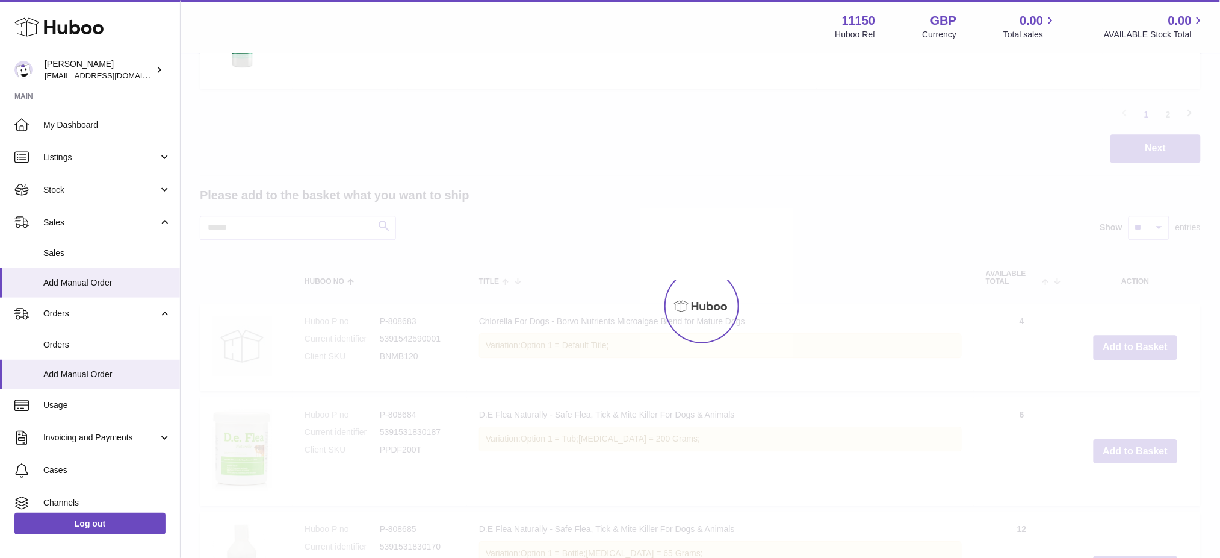
click at [1116, 345] on div at bounding box center [701, 305] width 1040 height 503
click at [1116, 345] on div "Menu Huboo 11150 Huboo Ref GBP Currency 0.00 Total sales 0.00 AVAILABLE Stock T…" at bounding box center [701, 134] width 1040 height 2462
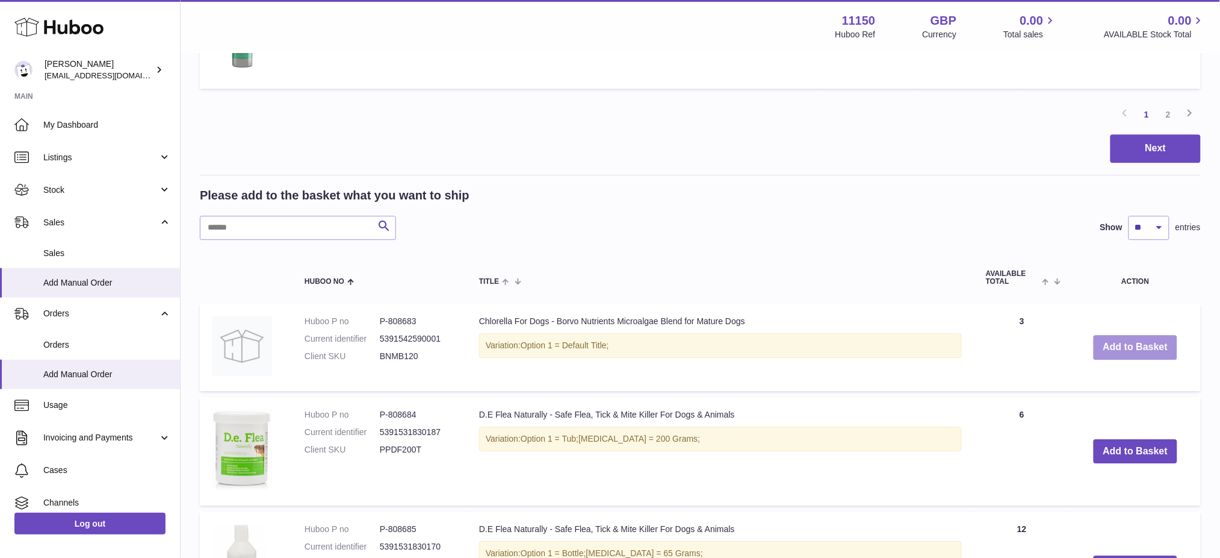
click at [1116, 345] on button "Add to Basket" at bounding box center [1136, 347] width 84 height 25
click at [0, 344] on div at bounding box center [0, 279] width 0 height 558
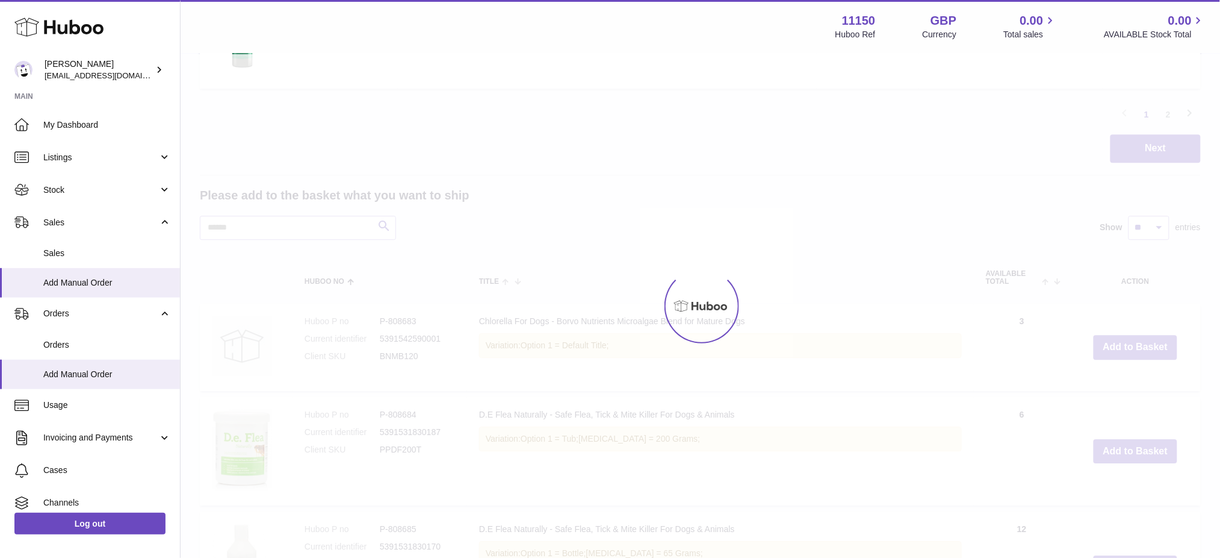
click at [1116, 344] on div at bounding box center [701, 305] width 1040 height 503
click at [1116, 344] on button "Add to Basket" at bounding box center [1136, 347] width 84 height 25
click at [1116, 344] on div at bounding box center [701, 305] width 1040 height 503
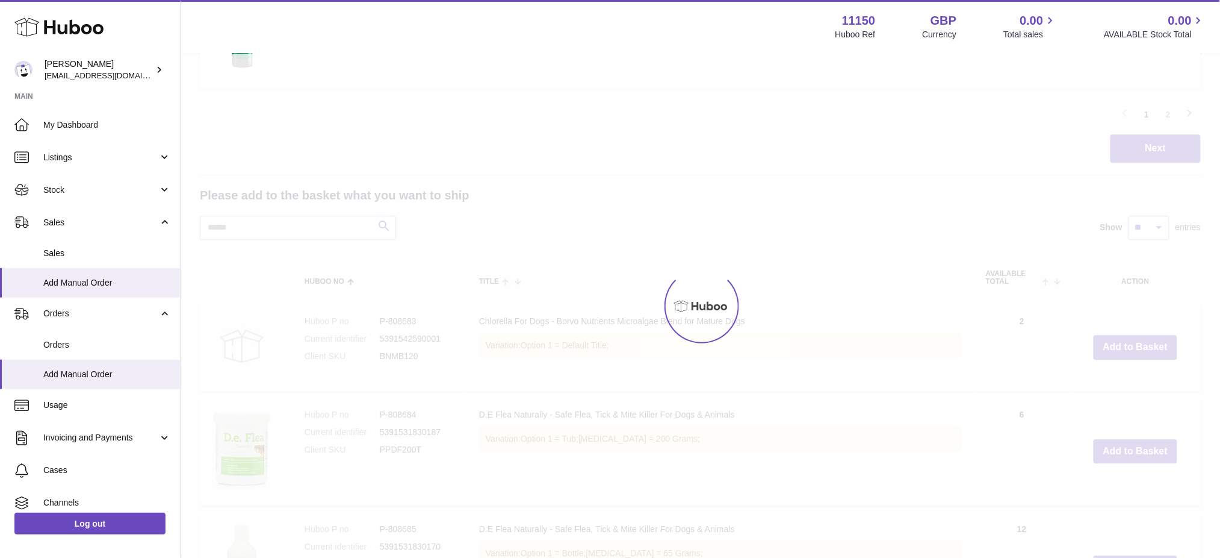
click at [1116, 344] on div at bounding box center [701, 305] width 1040 height 503
click at [1116, 344] on button "Add to Basket" at bounding box center [1136, 347] width 84 height 25
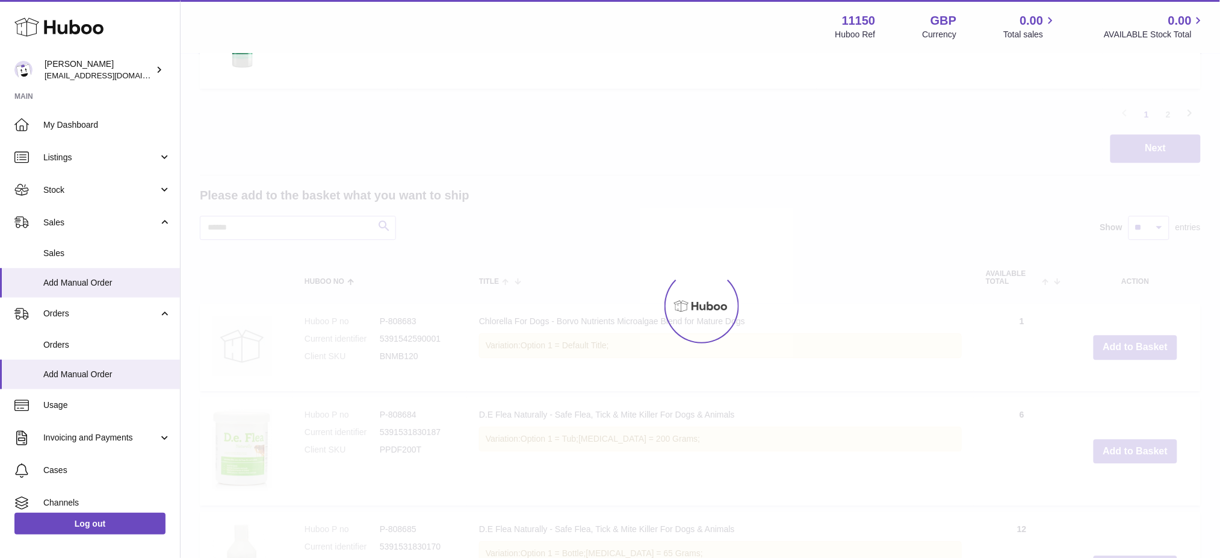
click at [1116, 344] on div at bounding box center [701, 305] width 1040 height 503
type input "*"
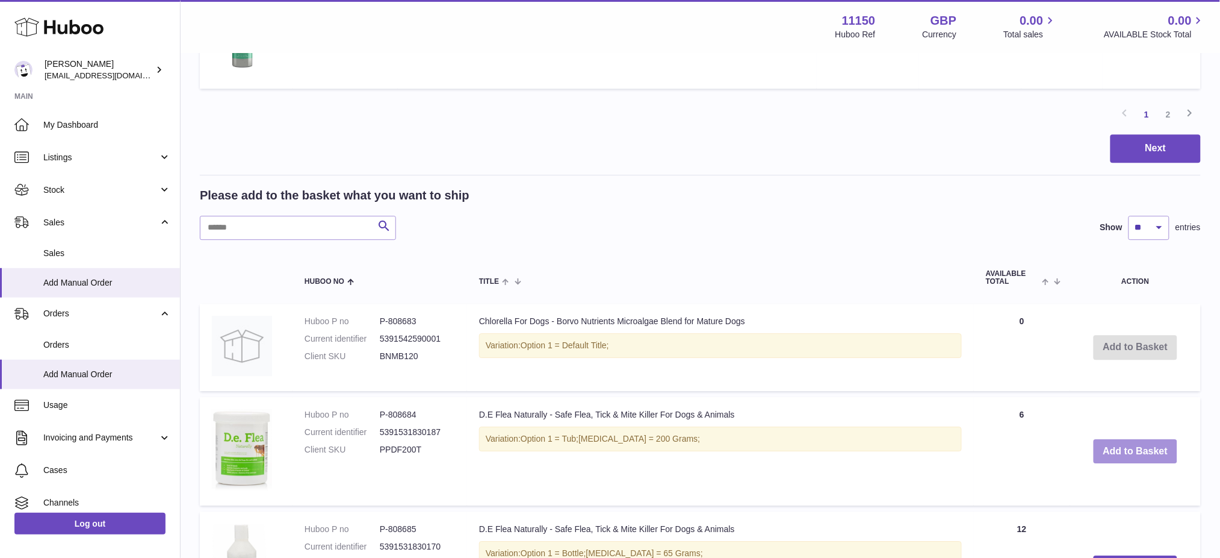
click at [1128, 444] on button "Add to Basket" at bounding box center [1136, 451] width 84 height 25
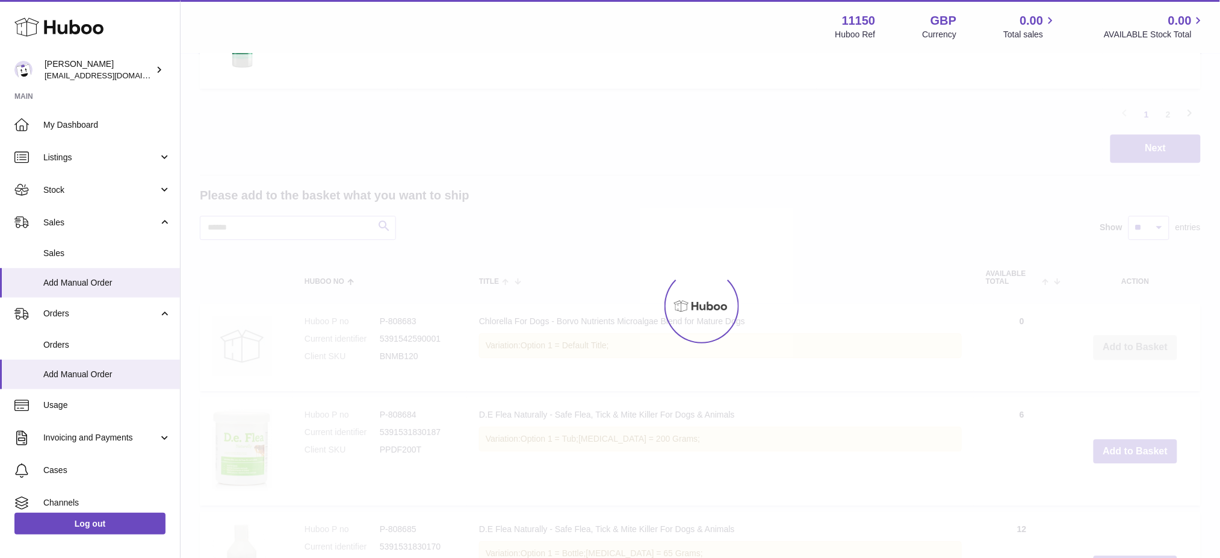
click at [1128, 440] on div at bounding box center [701, 305] width 1040 height 503
click at [1128, 441] on div "Menu Huboo 11150 Huboo Ref GBP Currency 0.00 Total sales 0.00 AVAILABLE Stock T…" at bounding box center [701, 134] width 1040 height 2462
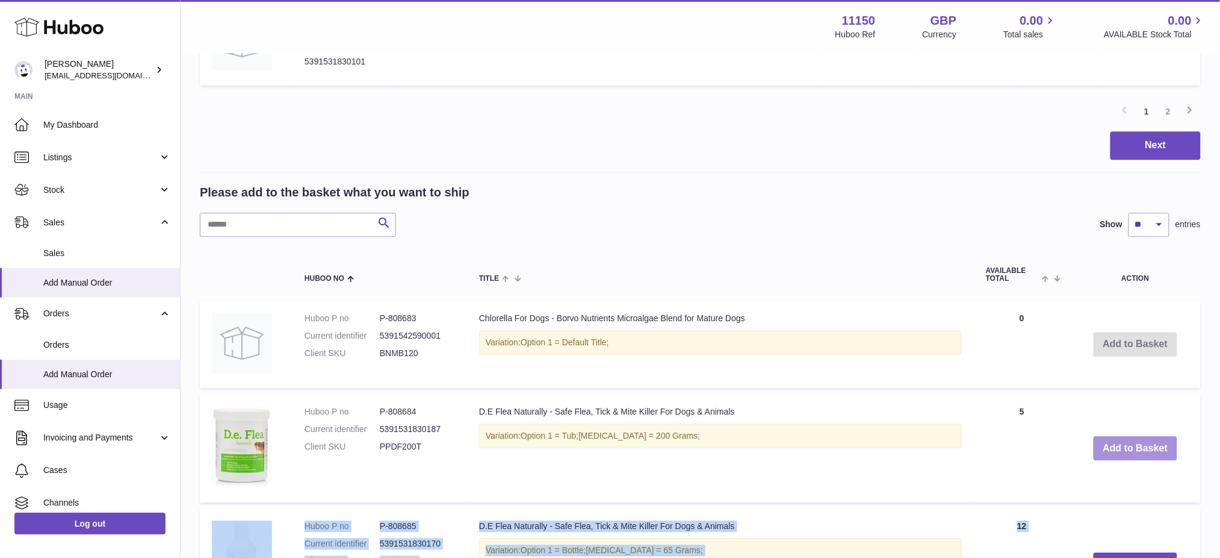
click at [1130, 446] on button "Add to Basket" at bounding box center [1136, 448] width 84 height 25
click at [0, 446] on div at bounding box center [0, 279] width 0 height 558
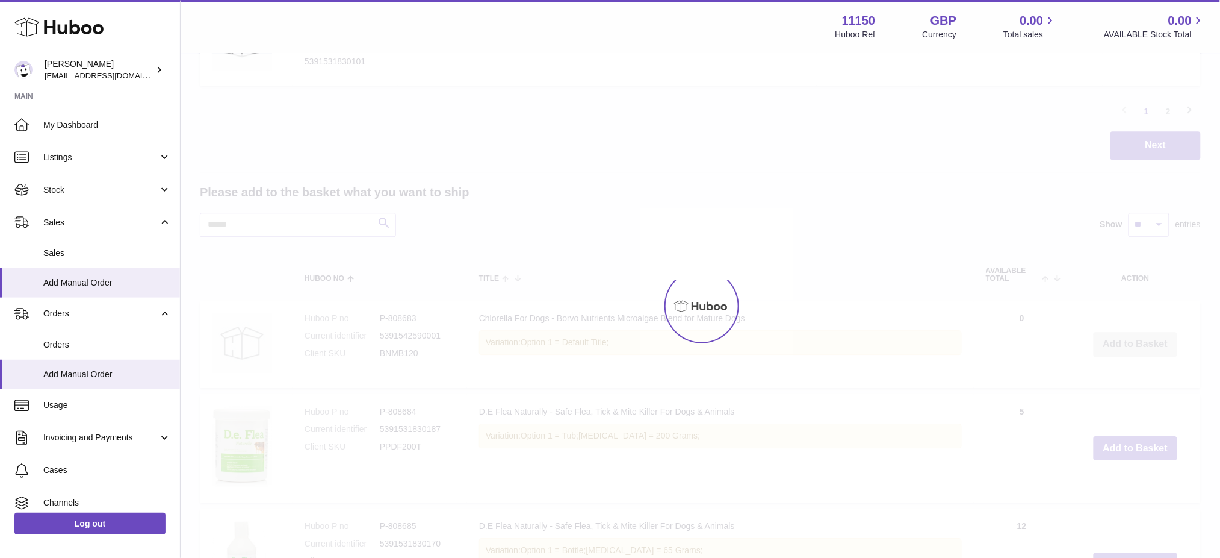
click at [1130, 446] on div at bounding box center [701, 305] width 1040 height 503
click at [1130, 446] on div "Menu Huboo 11150 Huboo Ref GBP Currency 0.00 Total sales 0.00 AVAILABLE Stock T…" at bounding box center [701, 132] width 1040 height 2459
click at [1130, 446] on button "Add to Basket" at bounding box center [1136, 448] width 84 height 25
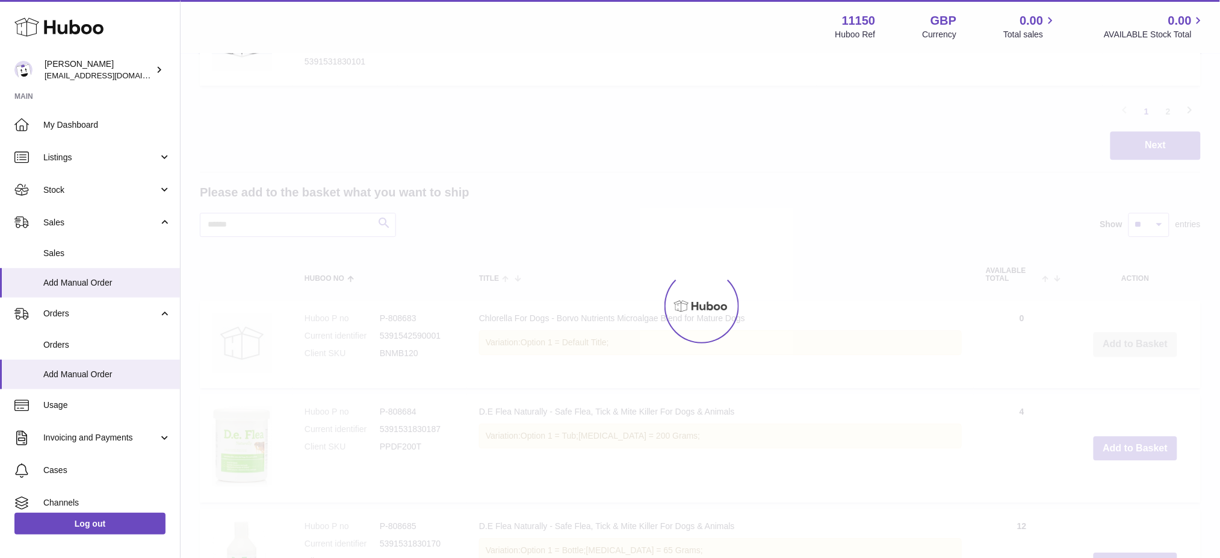
click at [1130, 446] on div at bounding box center [701, 305] width 1040 height 503
click at [1131, 446] on div at bounding box center [701, 305] width 1040 height 503
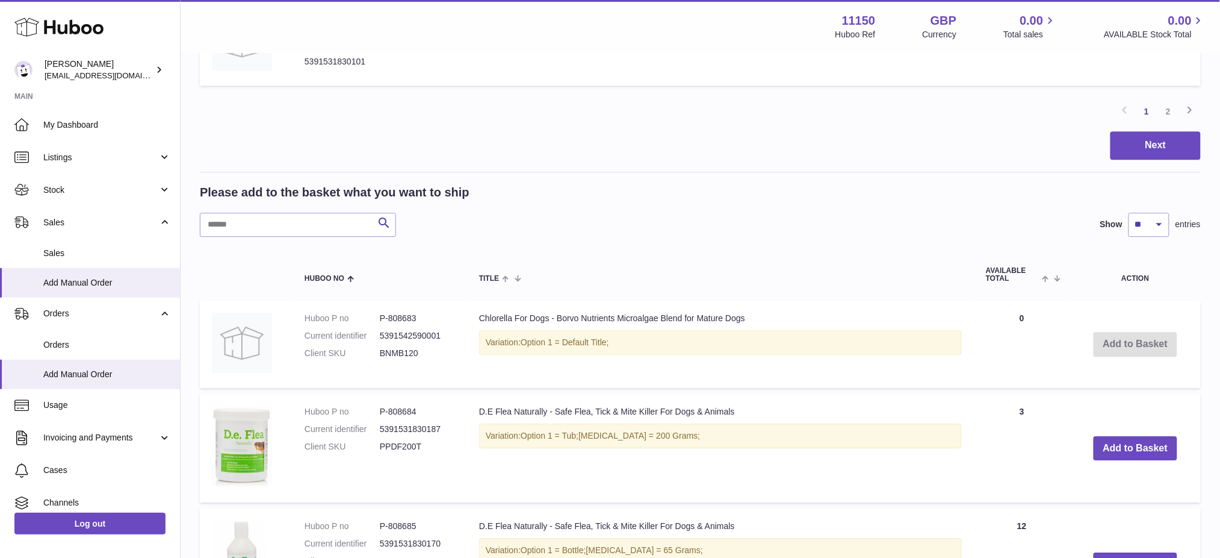
click at [1118, 458] on td "Add to Basket" at bounding box center [1136, 448] width 131 height 108
click at [1121, 453] on button "Add to Basket" at bounding box center [1136, 448] width 84 height 25
click at [0, 453] on div at bounding box center [0, 279] width 0 height 558
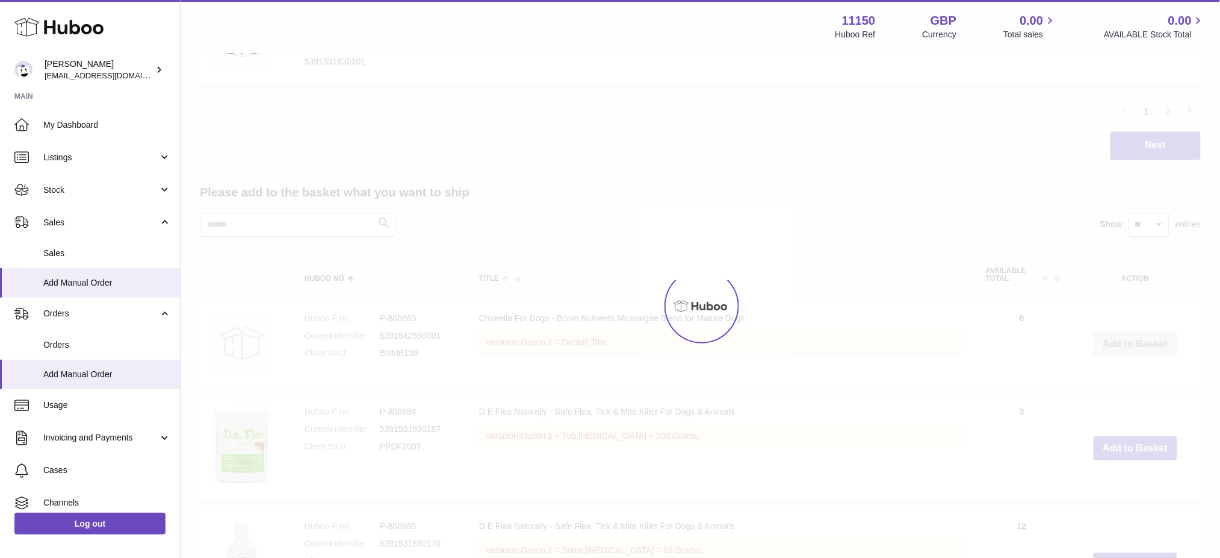
click at [1123, 451] on div "Menu Huboo 11150 Huboo Ref GBP Currency 0.00 Total sales 0.00 AVAILABLE Stock T…" at bounding box center [701, 132] width 1040 height 2459
click at [1123, 451] on button "Add to Basket" at bounding box center [1136, 448] width 84 height 25
click at [1123, 451] on div at bounding box center [701, 305] width 1040 height 503
click at [1124, 451] on div at bounding box center [701, 305] width 1040 height 503
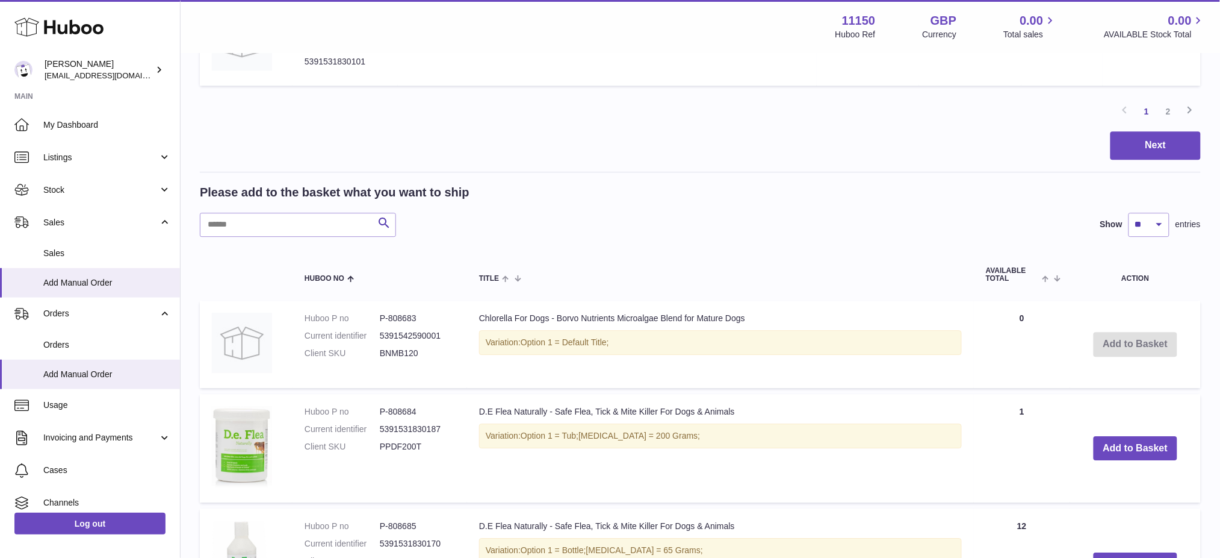
click at [1124, 451] on div "Menu Huboo 11150 Huboo Ref GBP Currency 0.00 Total sales 0.00 AVAILABLE Stock T…" at bounding box center [701, 132] width 1040 height 2459
click at [1124, 451] on button "Add to Basket" at bounding box center [1136, 448] width 84 height 25
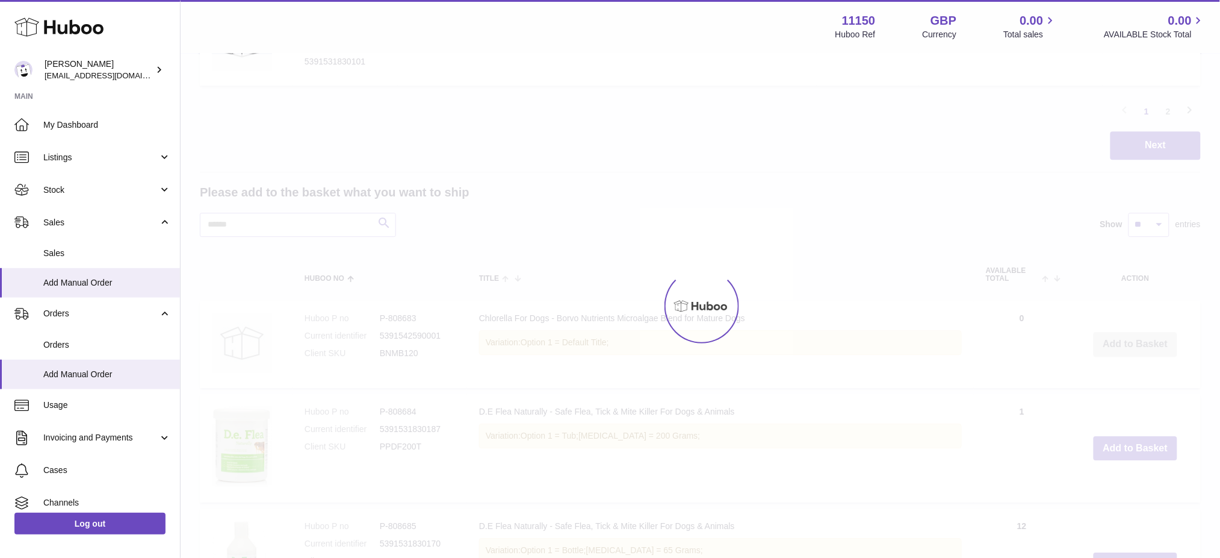
click at [1124, 451] on div at bounding box center [701, 305] width 1040 height 503
type input "*"
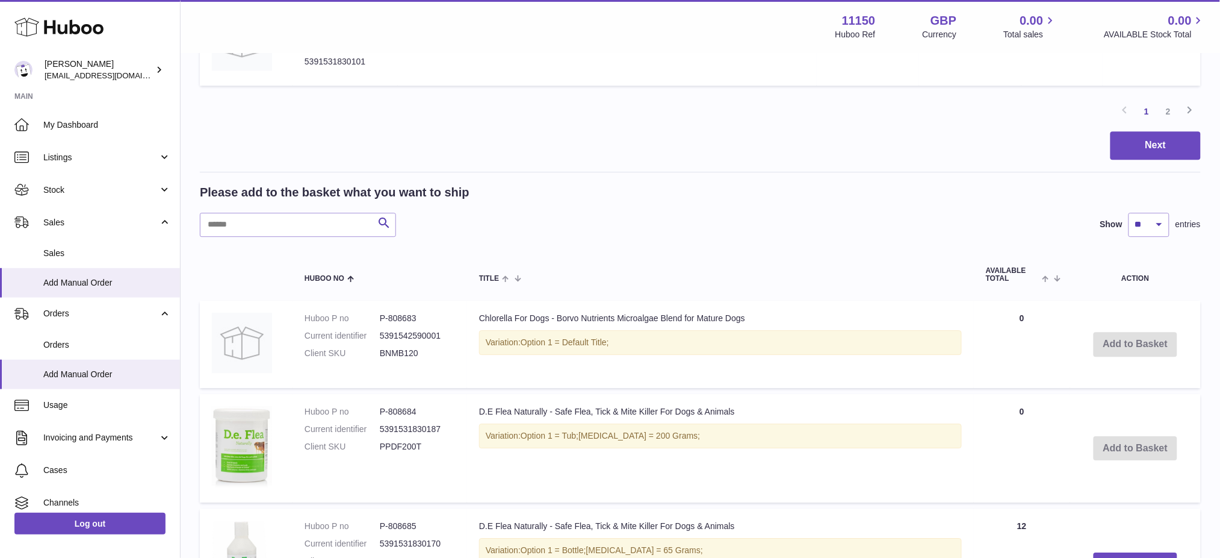
scroll to position [1338, 0]
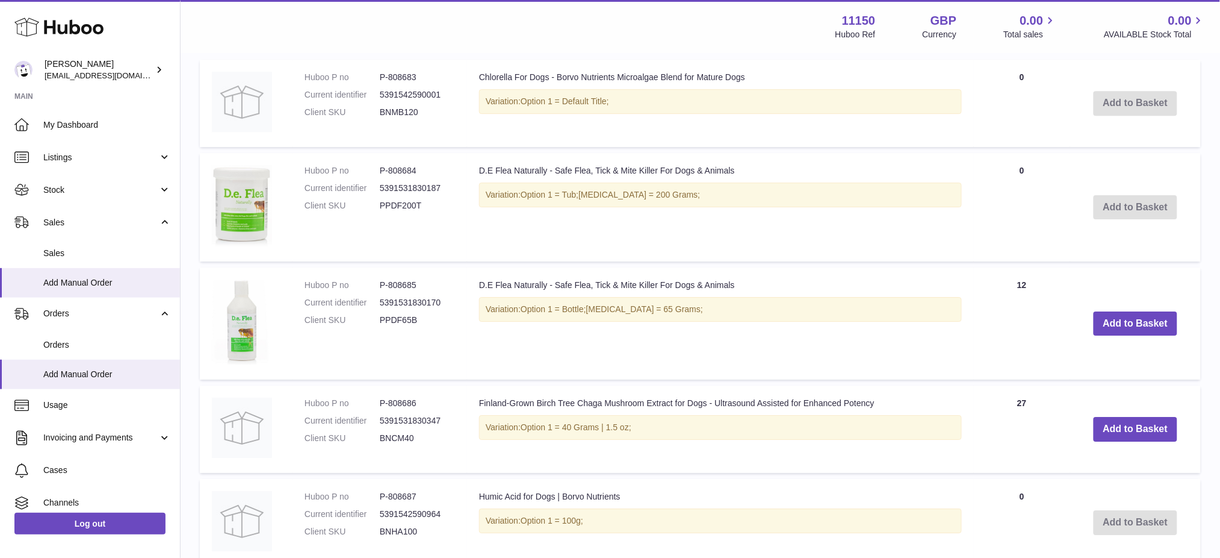
click at [1106, 337] on td "Add to Basket" at bounding box center [1136, 323] width 131 height 112
click at [1113, 331] on button "Add to Basket" at bounding box center [1136, 323] width 84 height 25
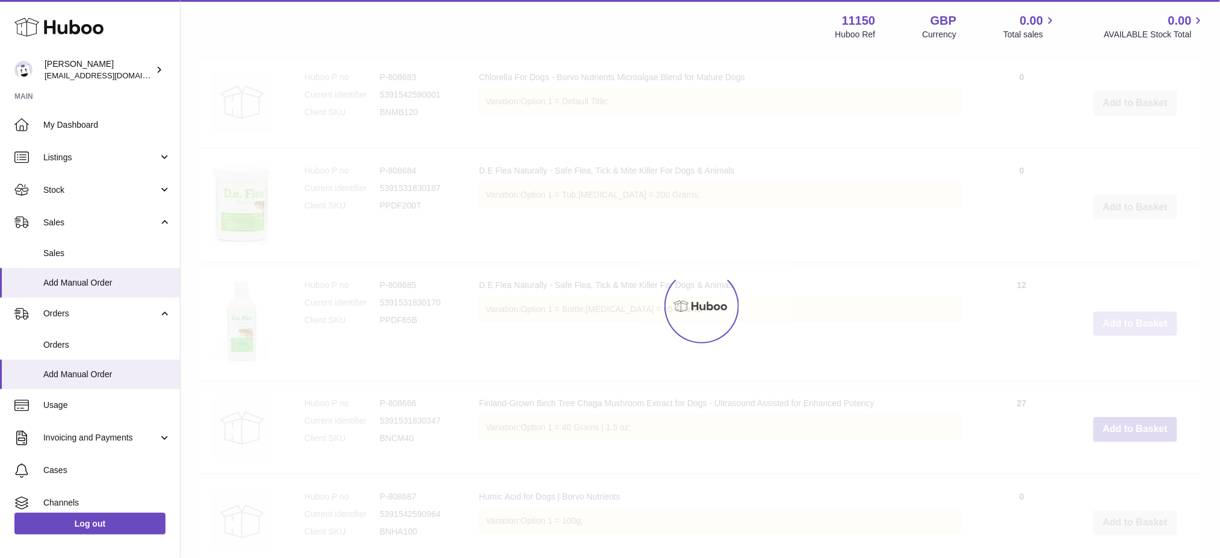
click at [1113, 331] on div at bounding box center [701, 305] width 1040 height 503
click at [1113, 330] on div at bounding box center [701, 305] width 1040 height 503
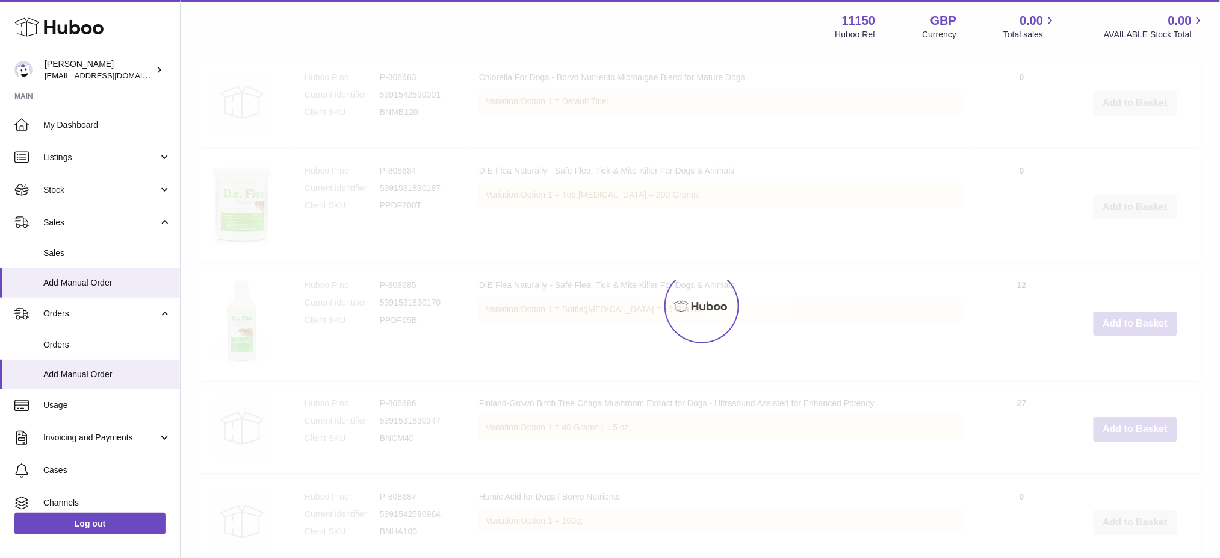
scroll to position [1363, 0]
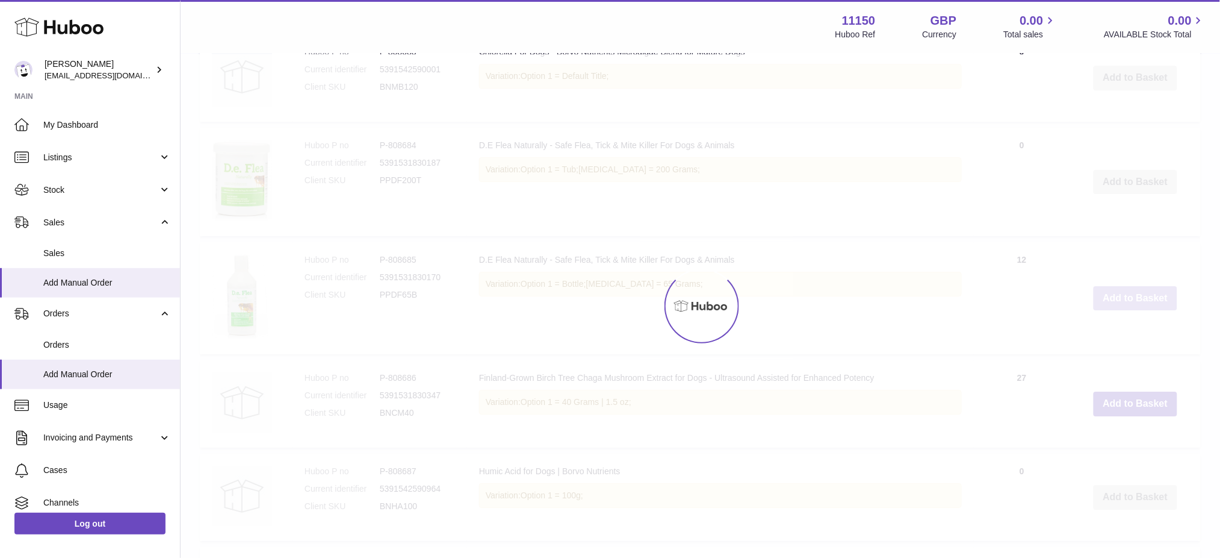
click at [1113, 311] on button "Add to Basket" at bounding box center [1136, 298] width 84 height 25
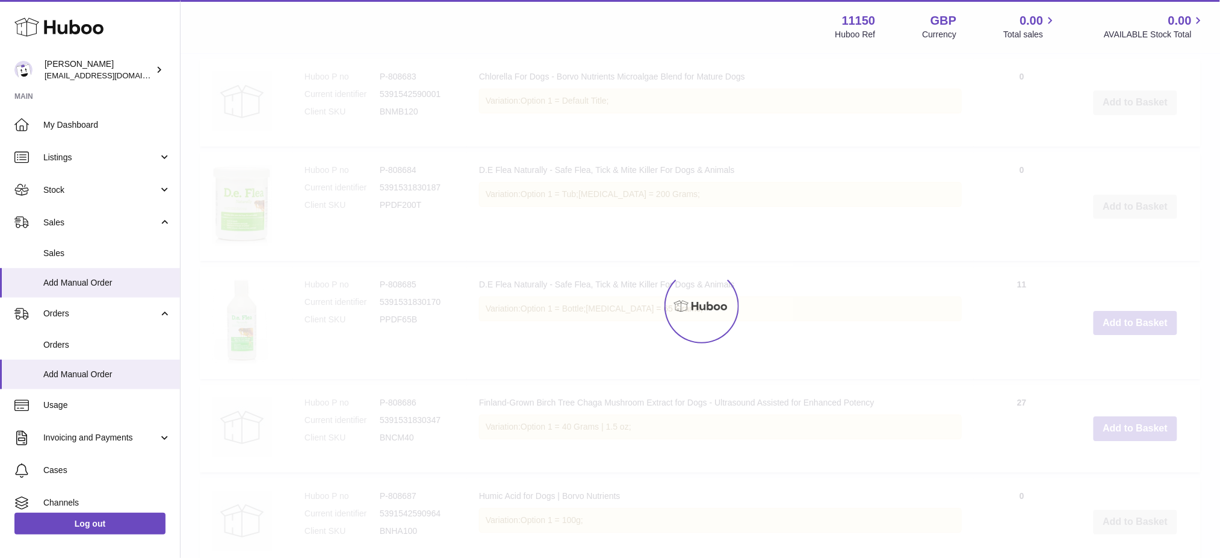
click at [1113, 330] on div at bounding box center [701, 305] width 1040 height 503
click at [1113, 329] on div at bounding box center [701, 305] width 1040 height 503
click at [1114, 327] on button "Add to Basket" at bounding box center [1136, 323] width 84 height 25
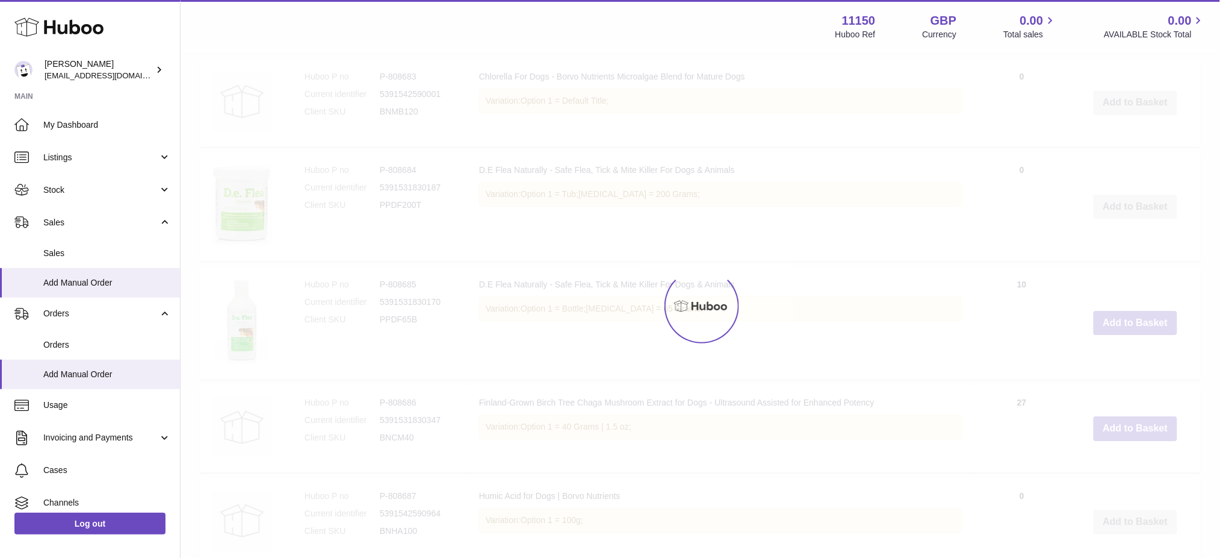
click at [1114, 326] on div at bounding box center [701, 305] width 1040 height 503
click at [1114, 325] on div at bounding box center [701, 305] width 1040 height 503
click at [1114, 324] on div at bounding box center [701, 305] width 1040 height 503
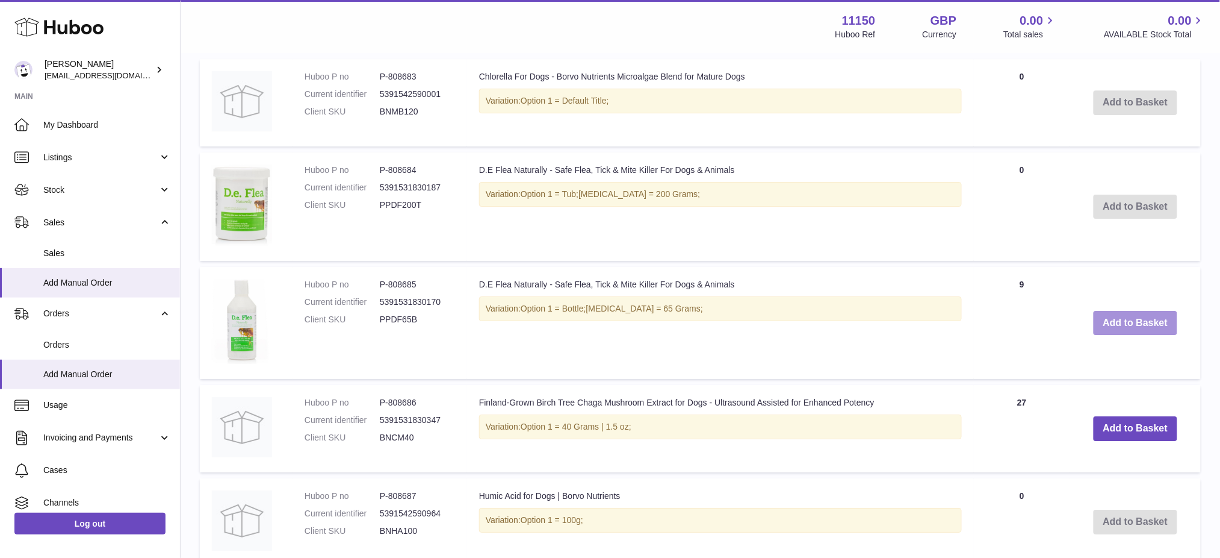
click at [1114, 323] on button "Add to Basket" at bounding box center [1136, 323] width 84 height 25
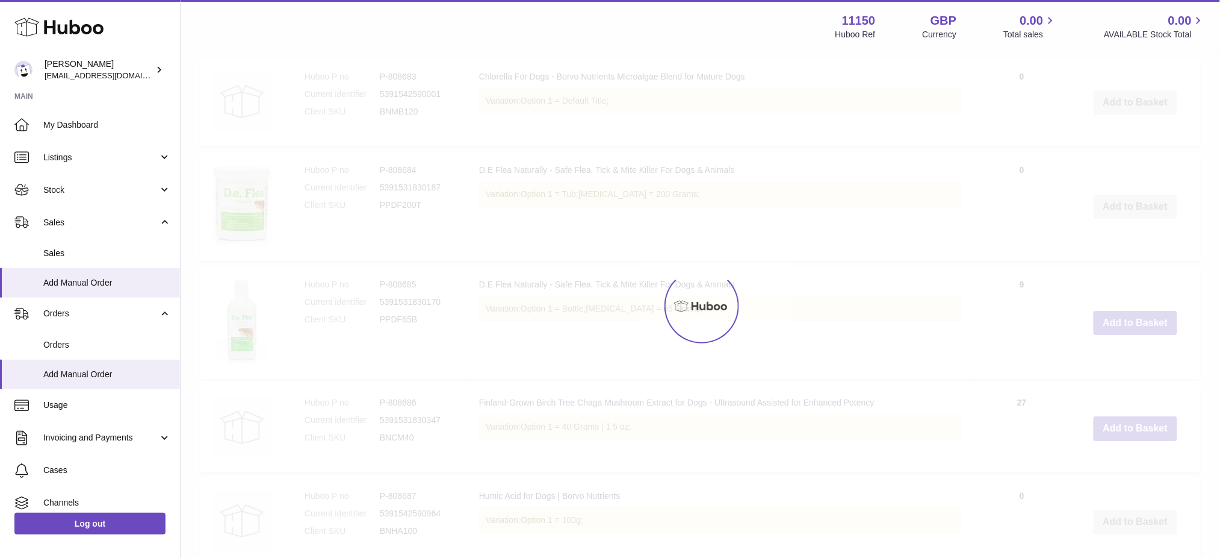
click at [1112, 318] on div at bounding box center [701, 305] width 1040 height 503
click at [1113, 318] on button "Add to Basket" at bounding box center [1136, 323] width 84 height 25
click at [1113, 318] on div at bounding box center [701, 305] width 1040 height 503
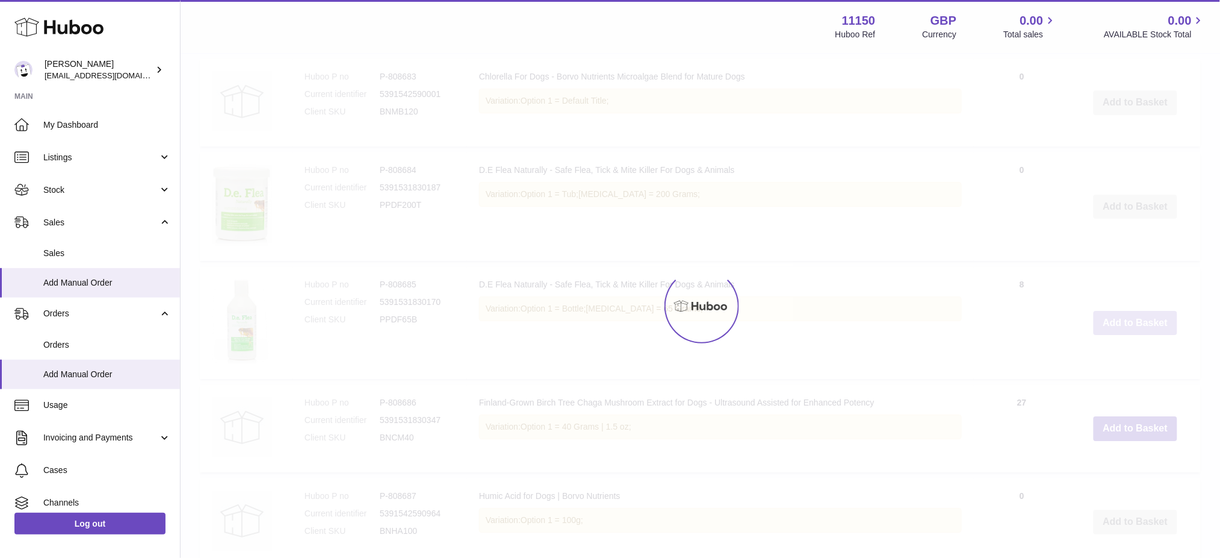
click at [1113, 318] on div at bounding box center [701, 305] width 1040 height 503
click at [1113, 318] on button "Add to Basket" at bounding box center [1136, 323] width 84 height 25
click at [1113, 318] on div at bounding box center [701, 305] width 1040 height 503
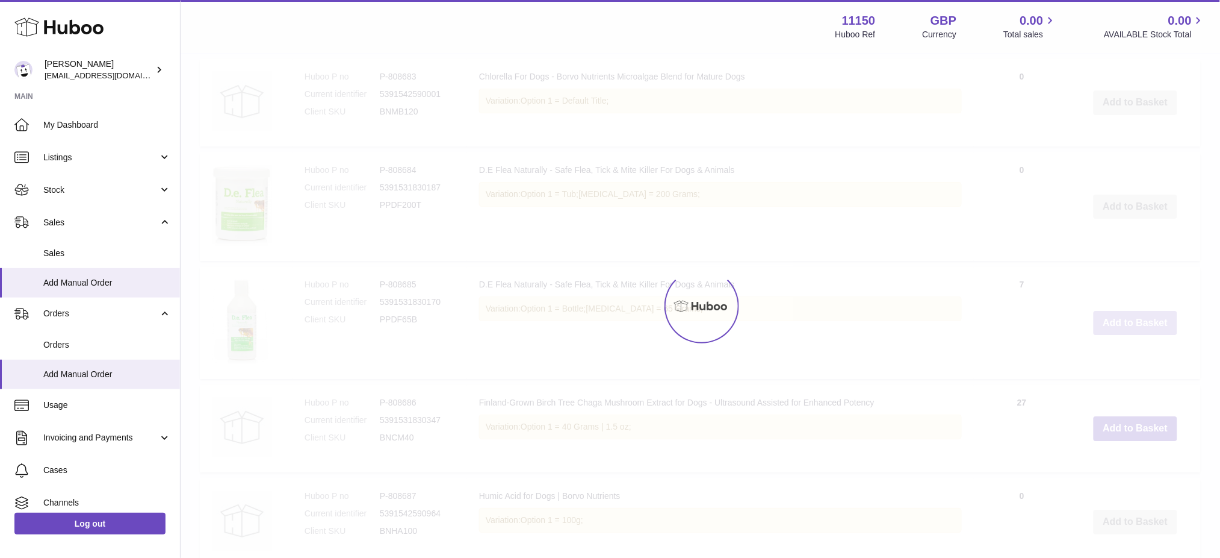
click at [1114, 318] on button "Add to Basket" at bounding box center [1136, 323] width 84 height 25
click at [1114, 318] on div at bounding box center [701, 305] width 1040 height 503
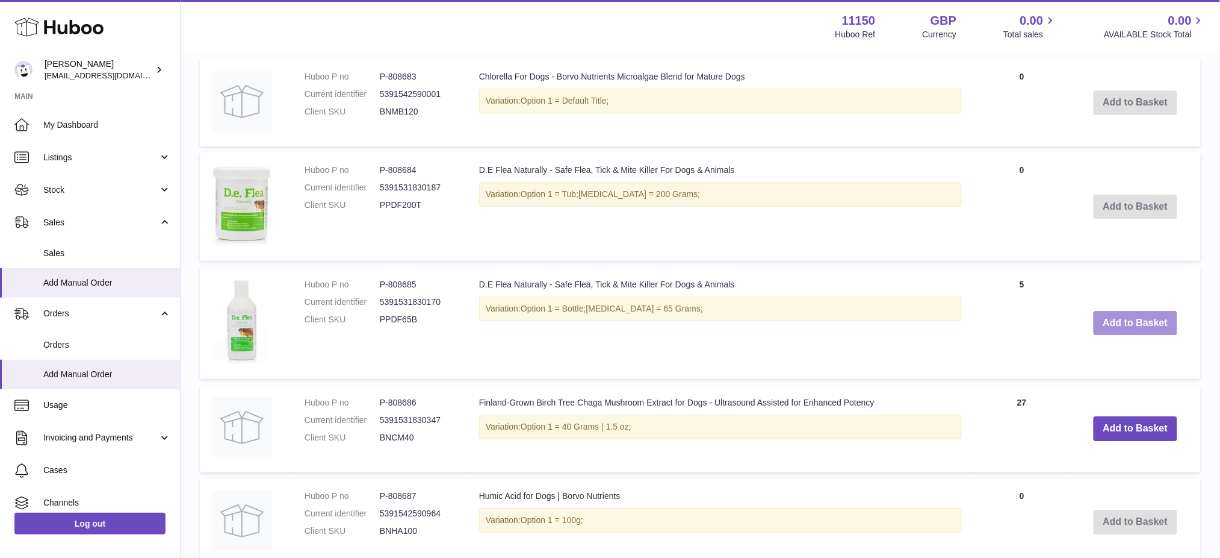
click at [1114, 318] on button "Add to Basket" at bounding box center [1136, 323] width 84 height 25
click at [0, 318] on div at bounding box center [0, 279] width 0 height 558
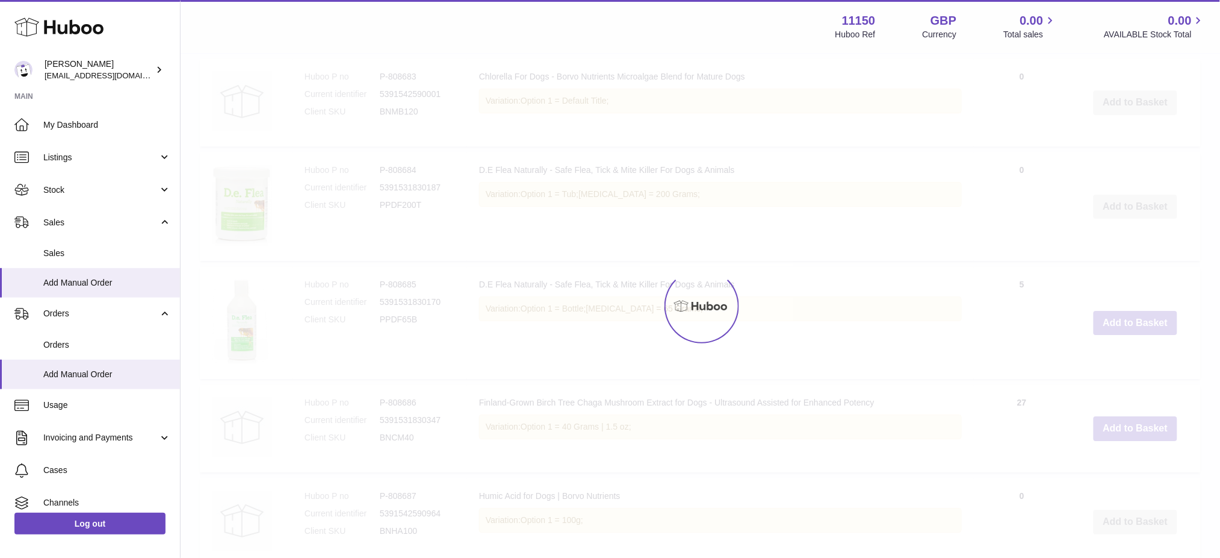
click at [1114, 318] on div at bounding box center [701, 305] width 1040 height 503
click at [1114, 318] on button "Add to Basket" at bounding box center [1136, 323] width 84 height 25
click at [1114, 318] on div at bounding box center [701, 305] width 1040 height 503
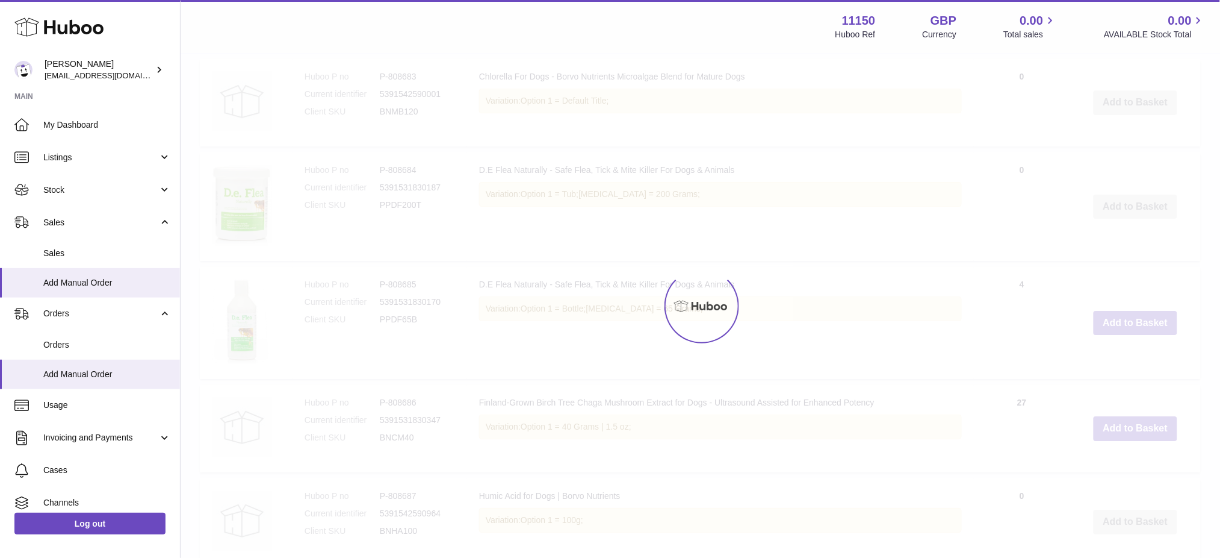
click at [1114, 318] on div at bounding box center [701, 305] width 1040 height 503
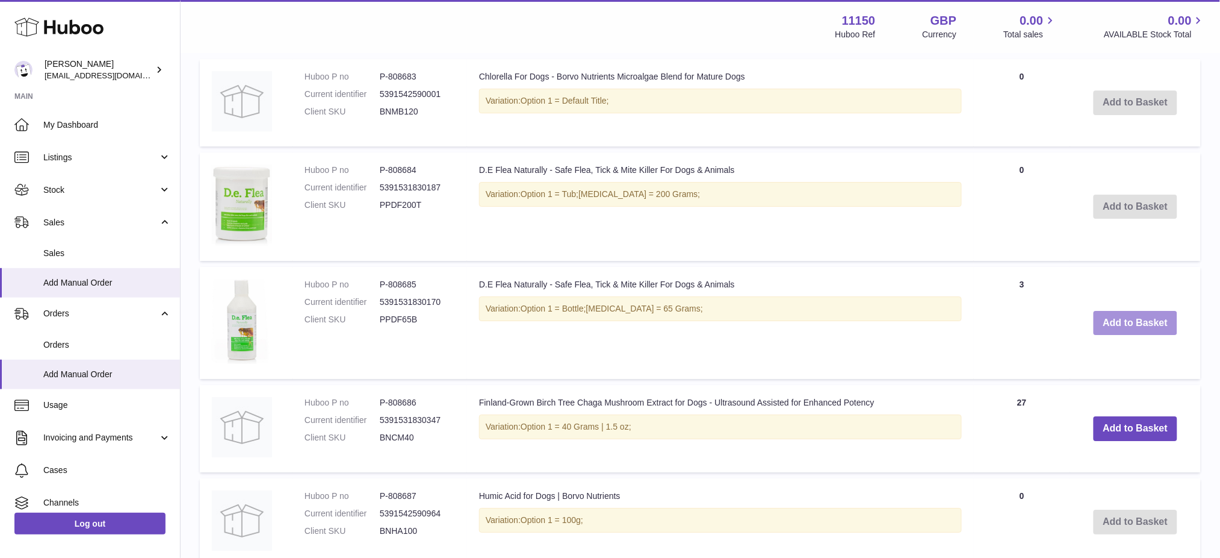
click at [1115, 318] on button "Add to Basket" at bounding box center [1136, 323] width 84 height 25
click at [0, 317] on div at bounding box center [0, 279] width 0 height 558
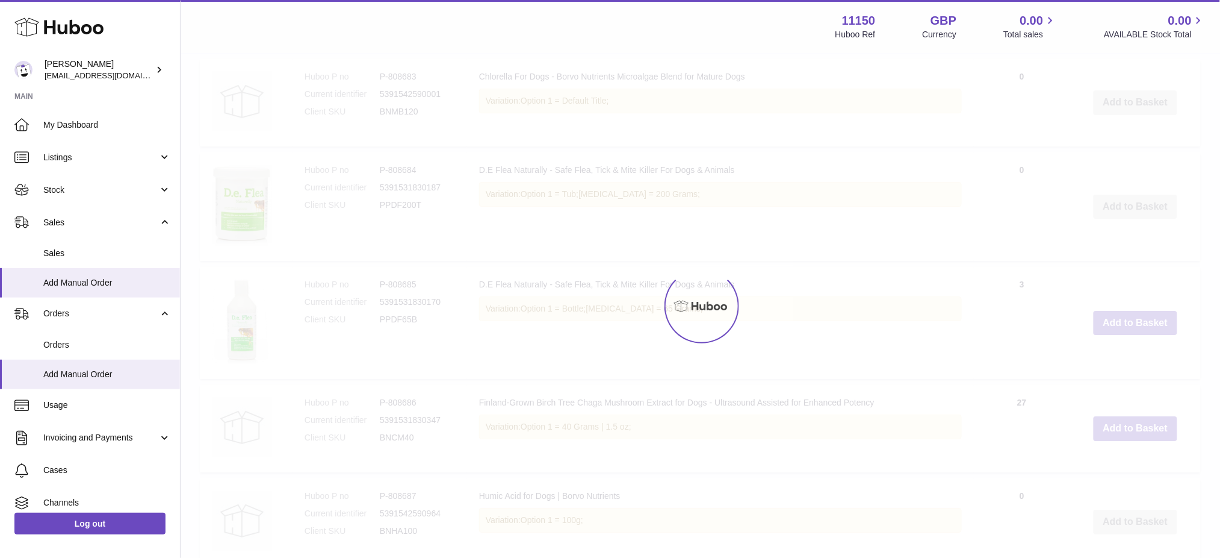
click at [1118, 316] on div at bounding box center [701, 305] width 1040 height 503
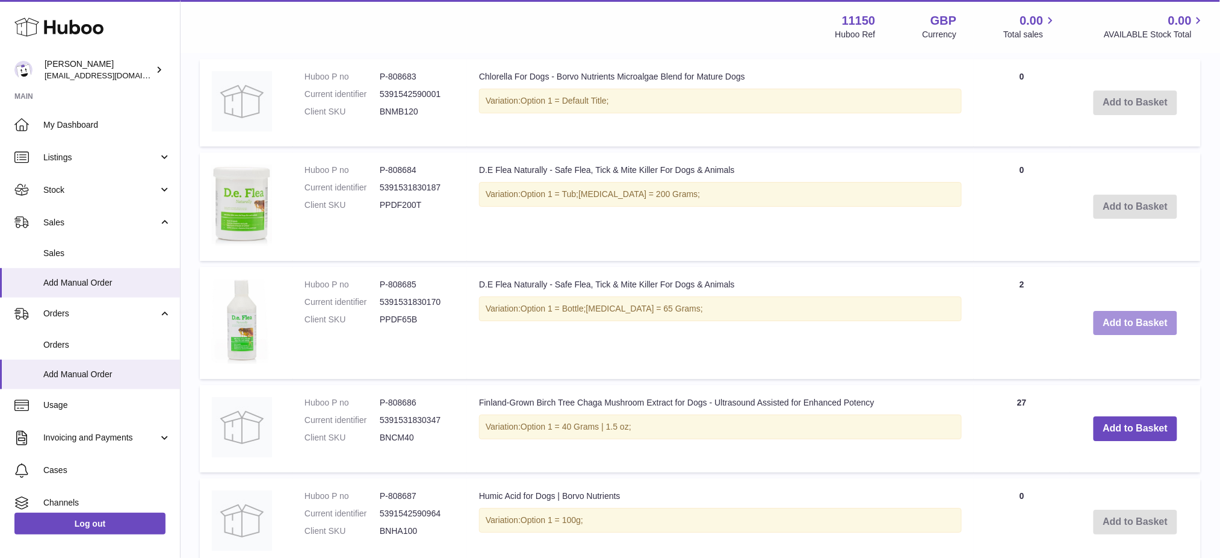
click at [1118, 316] on button "Add to Basket" at bounding box center [1136, 323] width 84 height 25
click at [0, 316] on div at bounding box center [0, 279] width 0 height 558
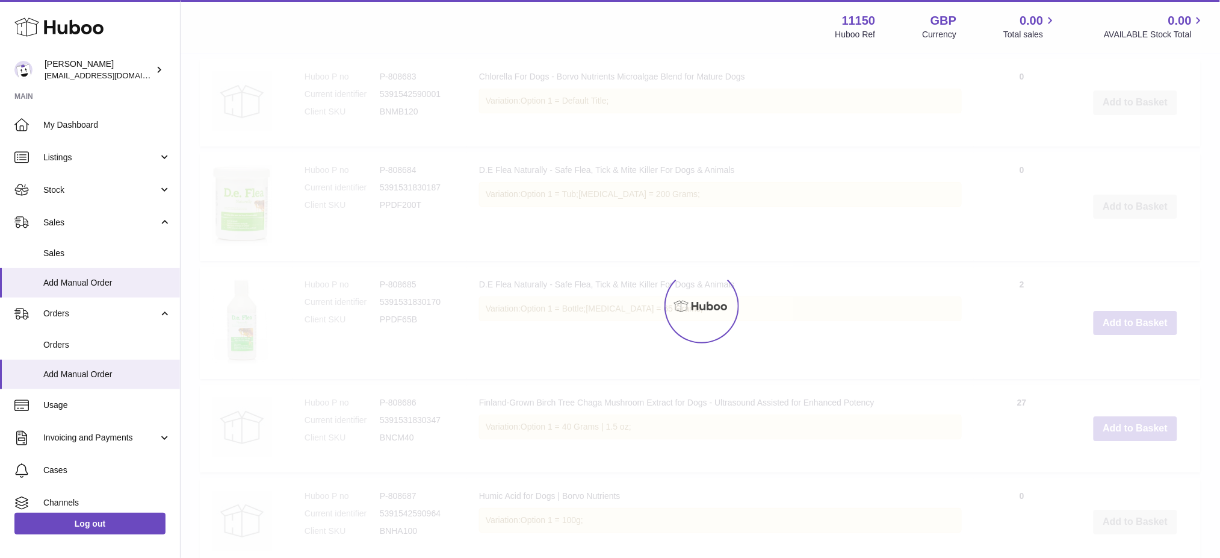
click at [1118, 316] on div at bounding box center [701, 305] width 1040 height 503
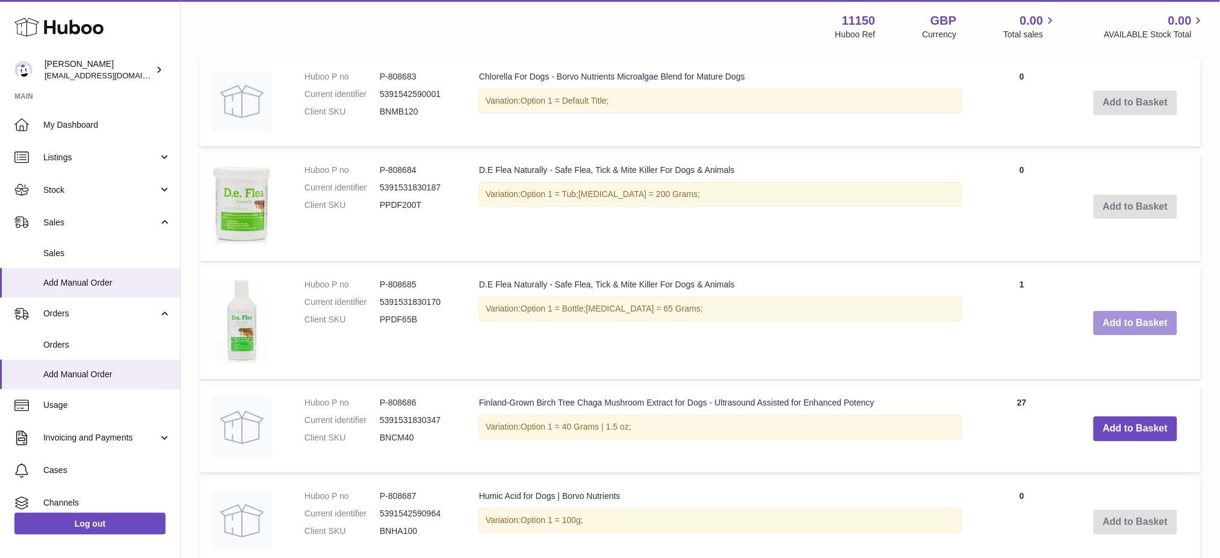
click at [1118, 316] on button "Add to Basket" at bounding box center [1136, 323] width 84 height 25
click at [0, 316] on div at bounding box center [0, 279] width 0 height 558
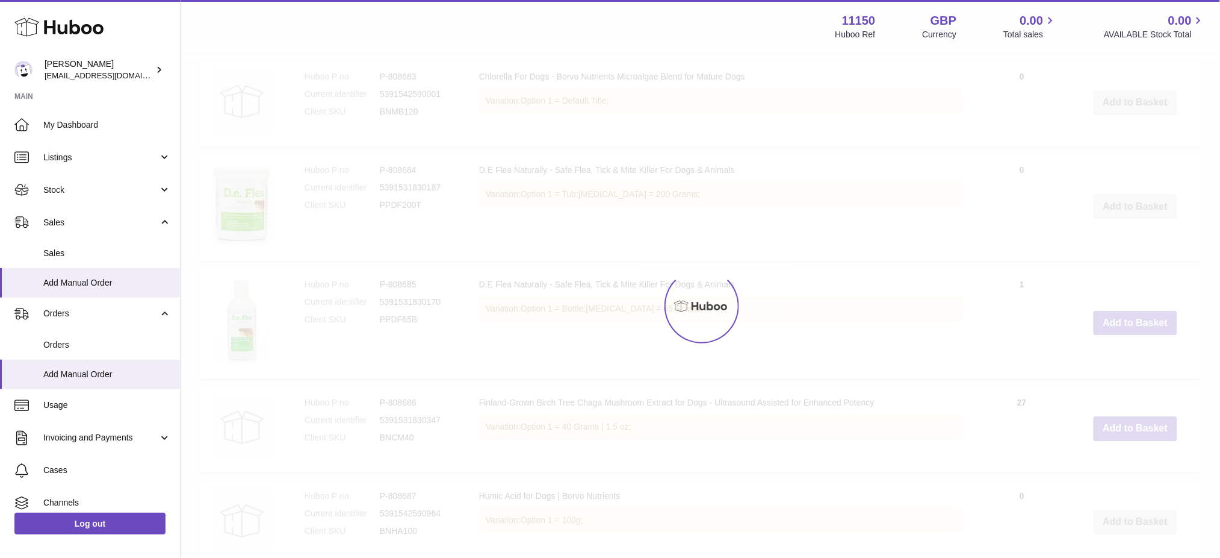
type input "**"
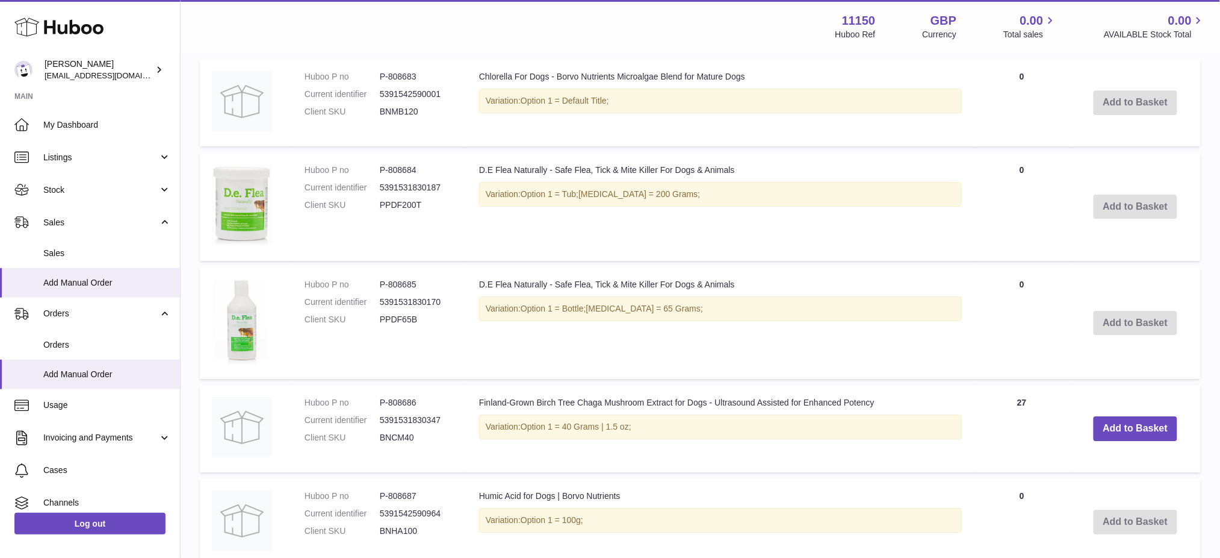
click at [1116, 411] on td "Add to Basket" at bounding box center [1136, 428] width 131 height 87
drag, startPoint x: 1115, startPoint y: 409, endPoint x: 1115, endPoint y: 417, distance: 7.8
click at [1115, 414] on td "Add to Basket" at bounding box center [1136, 428] width 131 height 87
click at [1116, 419] on button "Add to Basket" at bounding box center [1136, 428] width 84 height 25
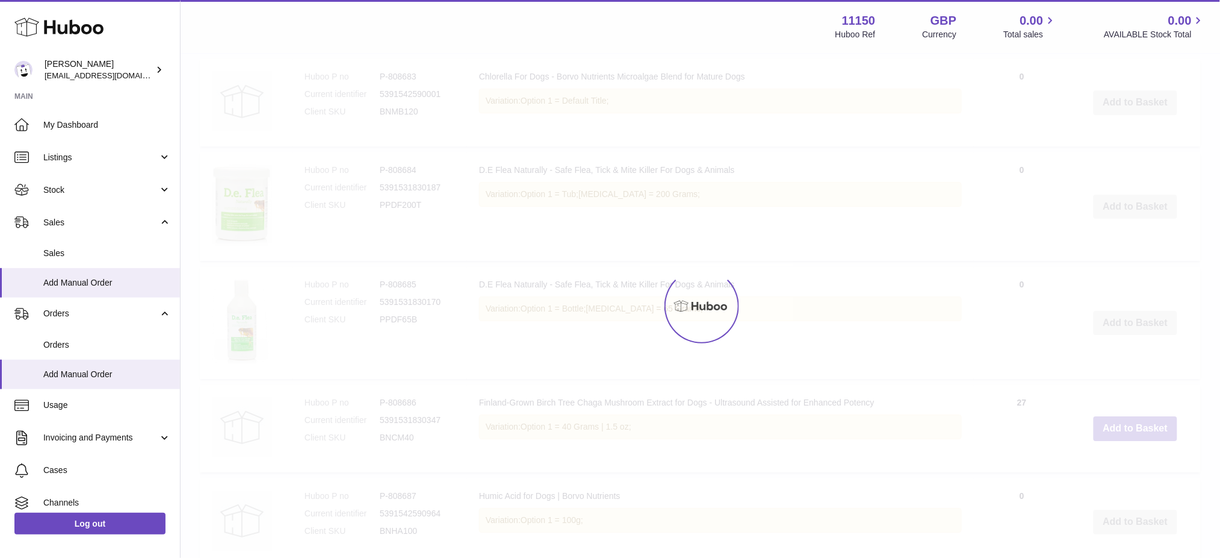
click at [1116, 414] on div at bounding box center [701, 305] width 1040 height 503
click at [1118, 415] on div at bounding box center [701, 305] width 1040 height 503
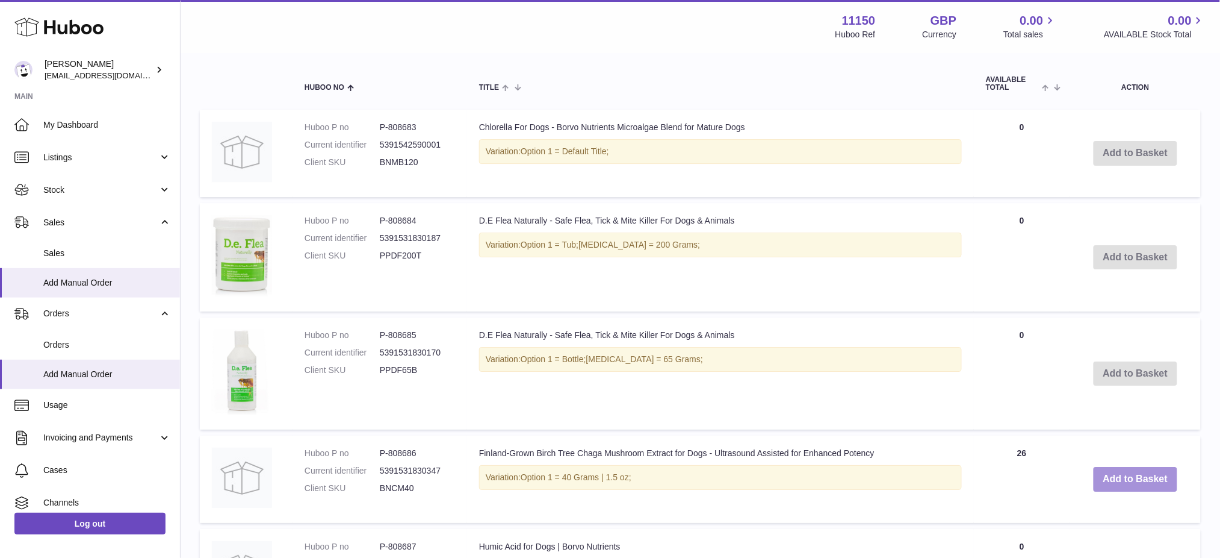
scroll to position [1403, 0]
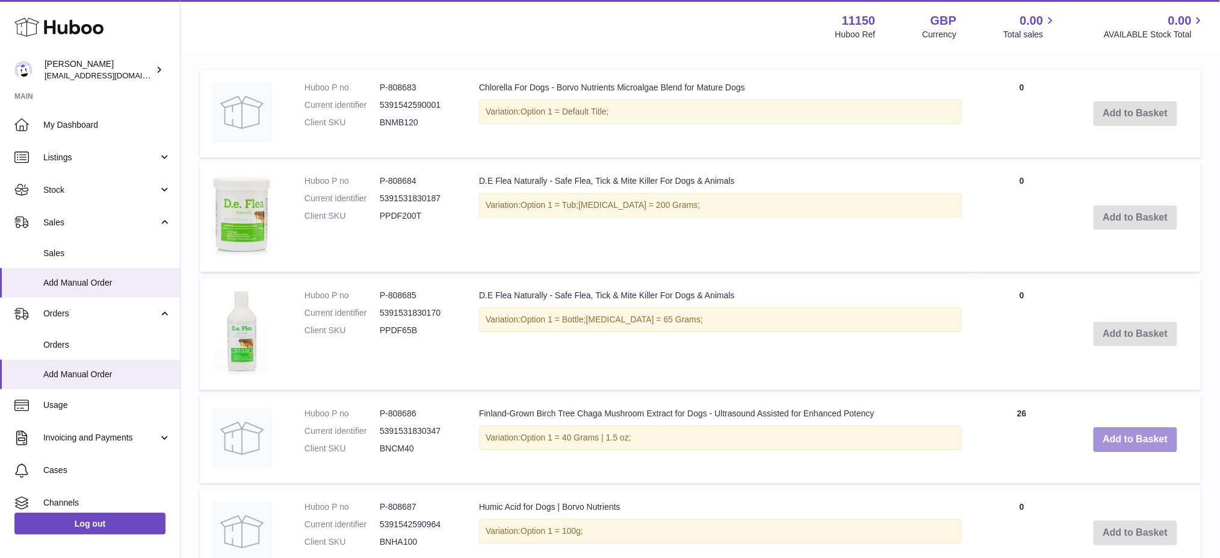
click at [1118, 427] on button "Add to Basket" at bounding box center [1136, 439] width 84 height 25
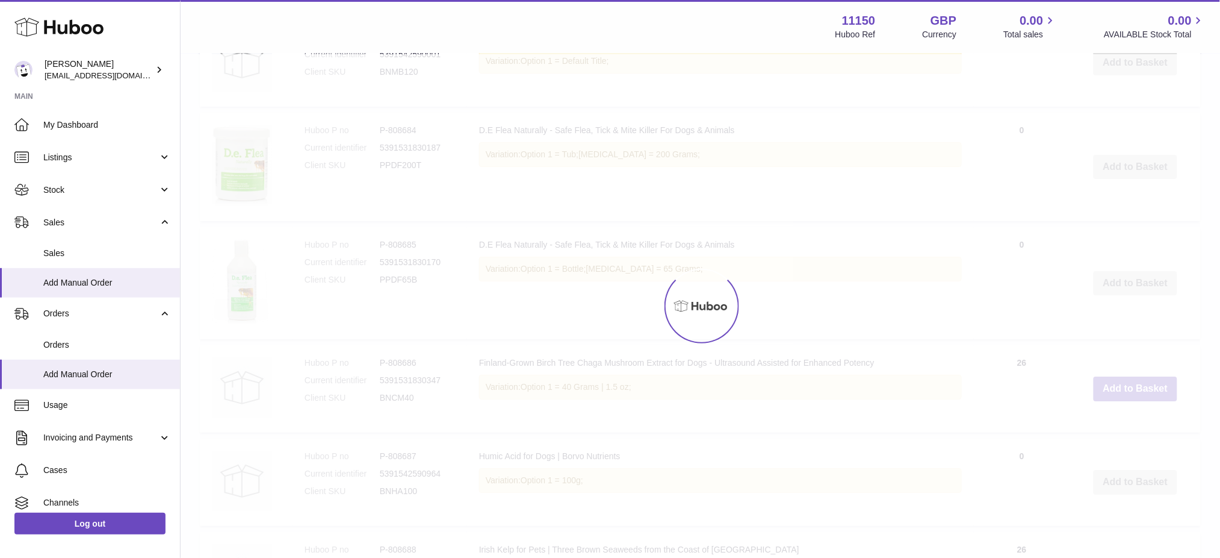
click at [1118, 421] on div at bounding box center [701, 305] width 1040 height 503
click at [1117, 423] on div at bounding box center [701, 305] width 1040 height 503
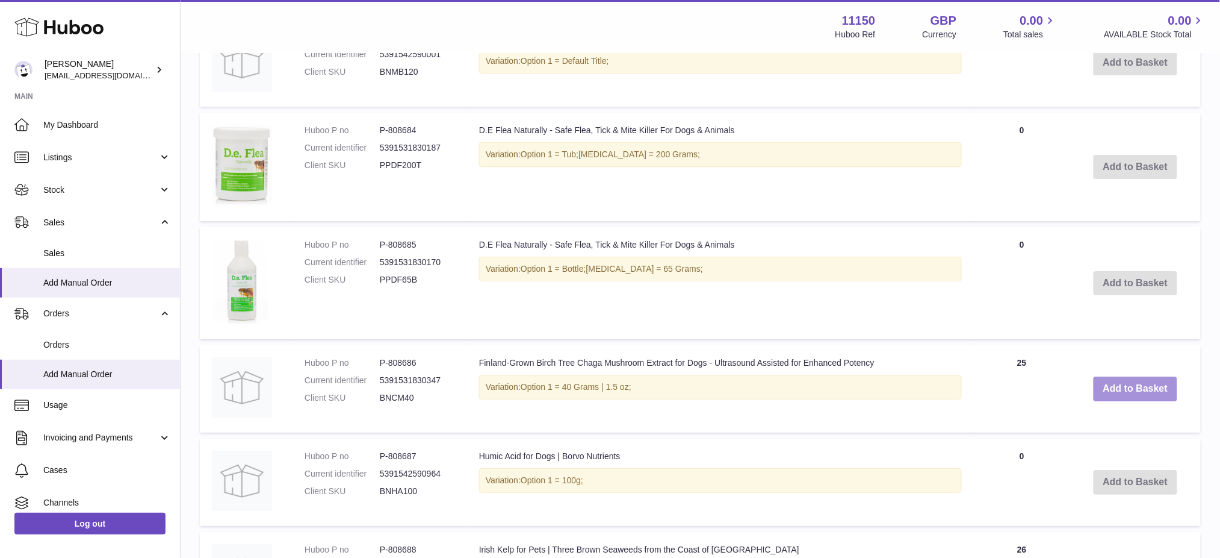
click at [1117, 401] on button "Add to Basket" at bounding box center [1136, 388] width 84 height 25
click at [0, 423] on div at bounding box center [0, 279] width 0 height 558
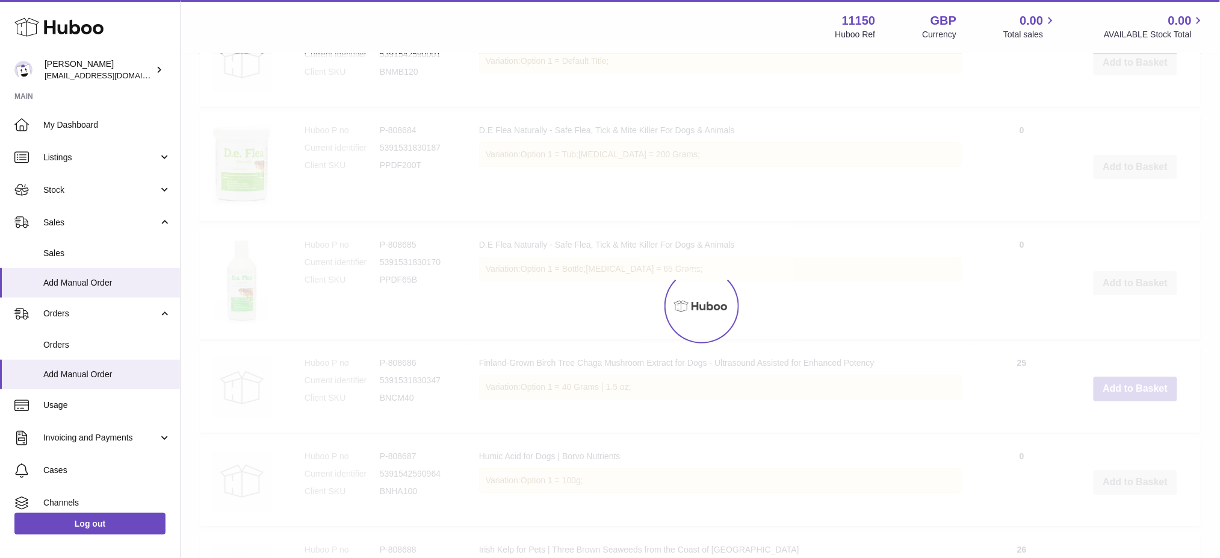
click at [1117, 423] on div at bounding box center [701, 305] width 1040 height 503
click at [1117, 401] on button "Add to Basket" at bounding box center [1136, 388] width 84 height 25
click at [1117, 423] on div at bounding box center [701, 305] width 1040 height 503
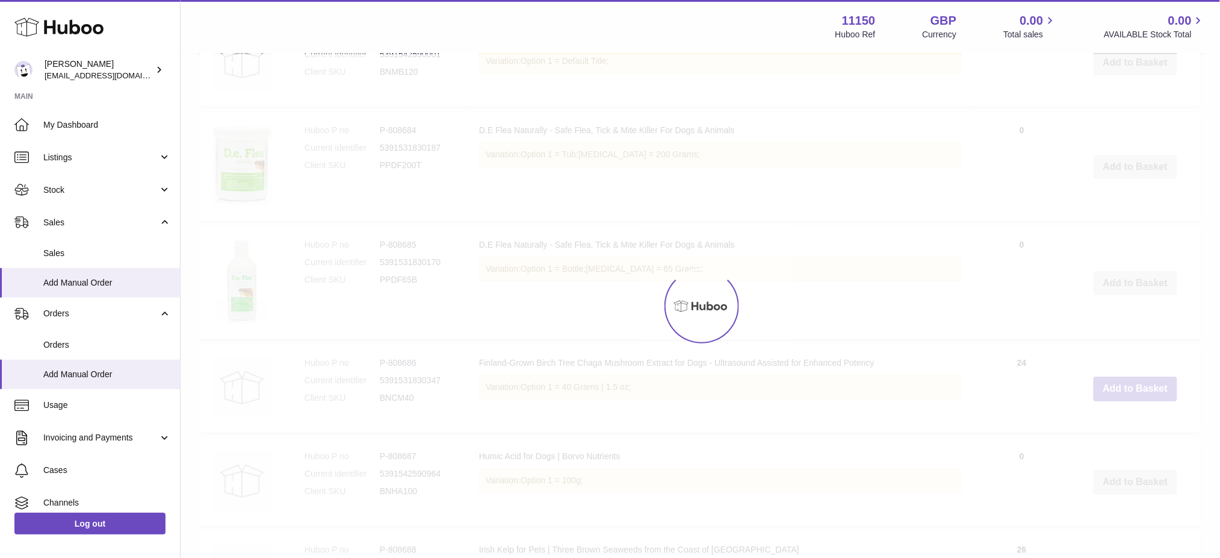
click at [1116, 423] on div at bounding box center [701, 305] width 1040 height 503
click at [1116, 424] on div at bounding box center [701, 305] width 1040 height 503
click at [1116, 401] on button "Add to Basket" at bounding box center [1136, 388] width 84 height 25
click at [1116, 424] on div at bounding box center [701, 305] width 1040 height 503
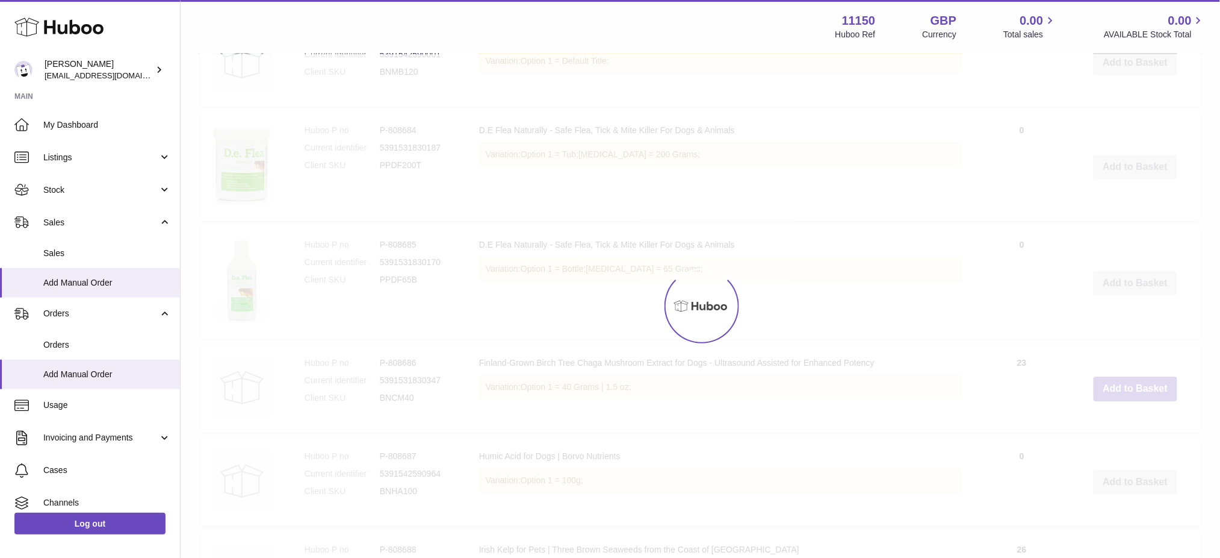
click at [1118, 424] on div at bounding box center [701, 305] width 1040 height 503
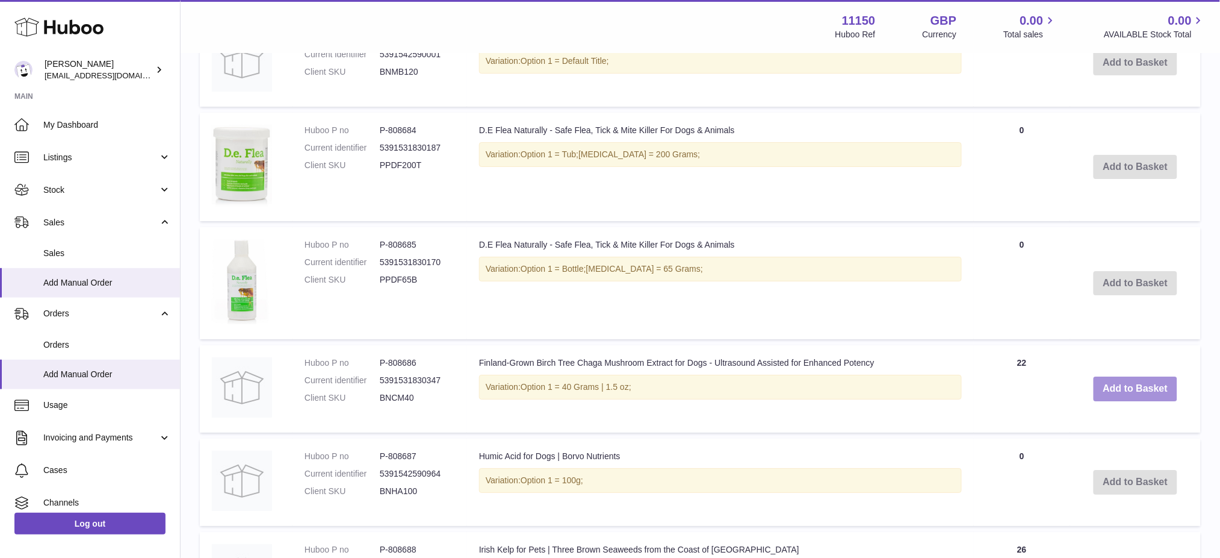
click at [1119, 401] on button "Add to Basket" at bounding box center [1136, 388] width 84 height 25
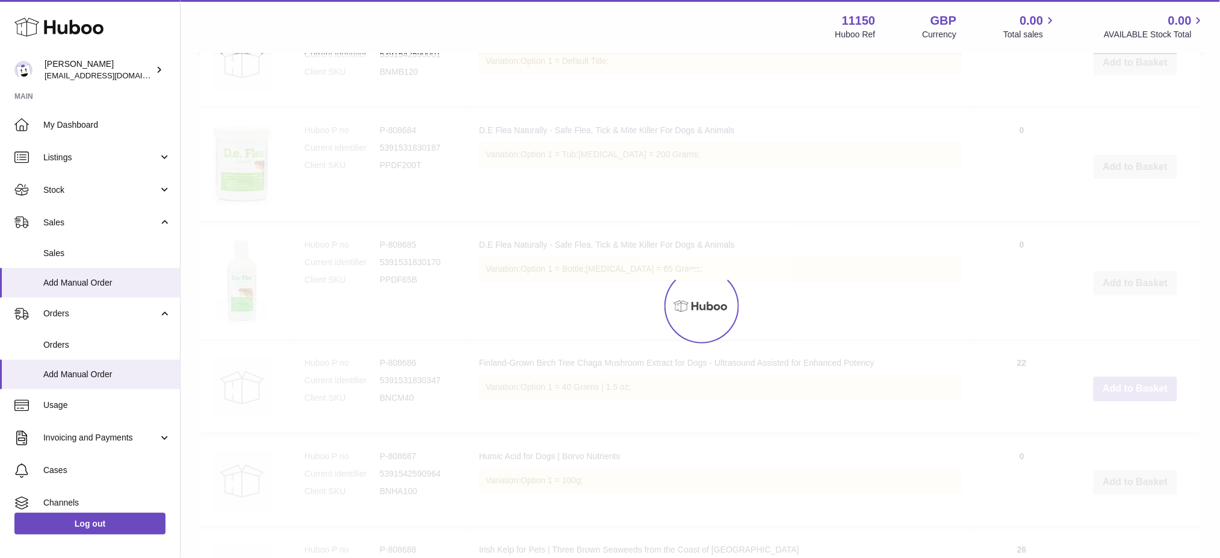
click at [1119, 424] on div at bounding box center [701, 305] width 1040 height 503
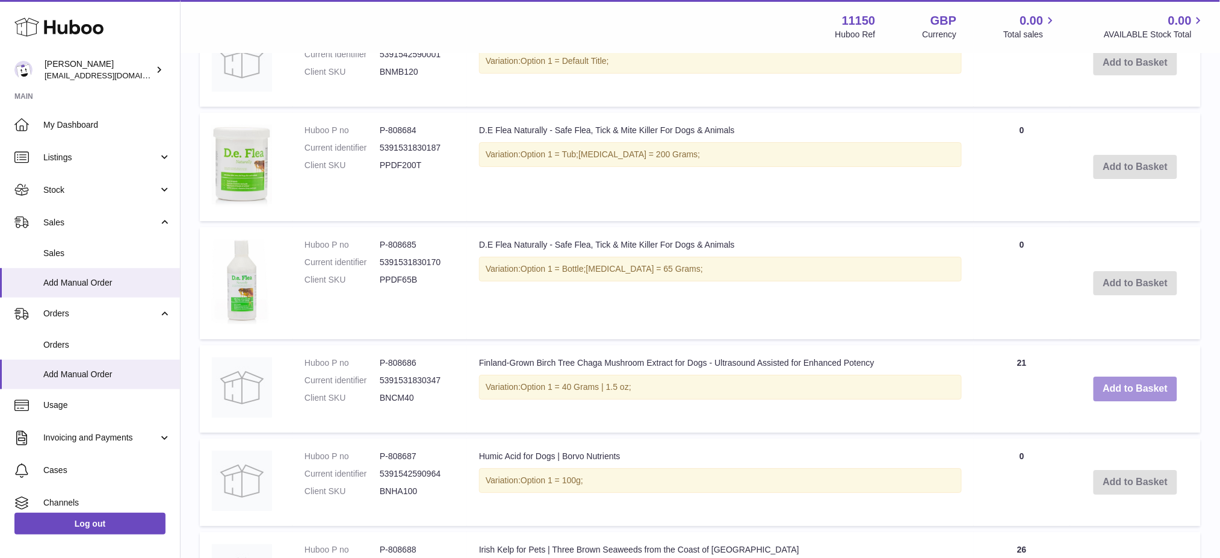
click at [1119, 401] on button "Add to Basket" at bounding box center [1136, 388] width 84 height 25
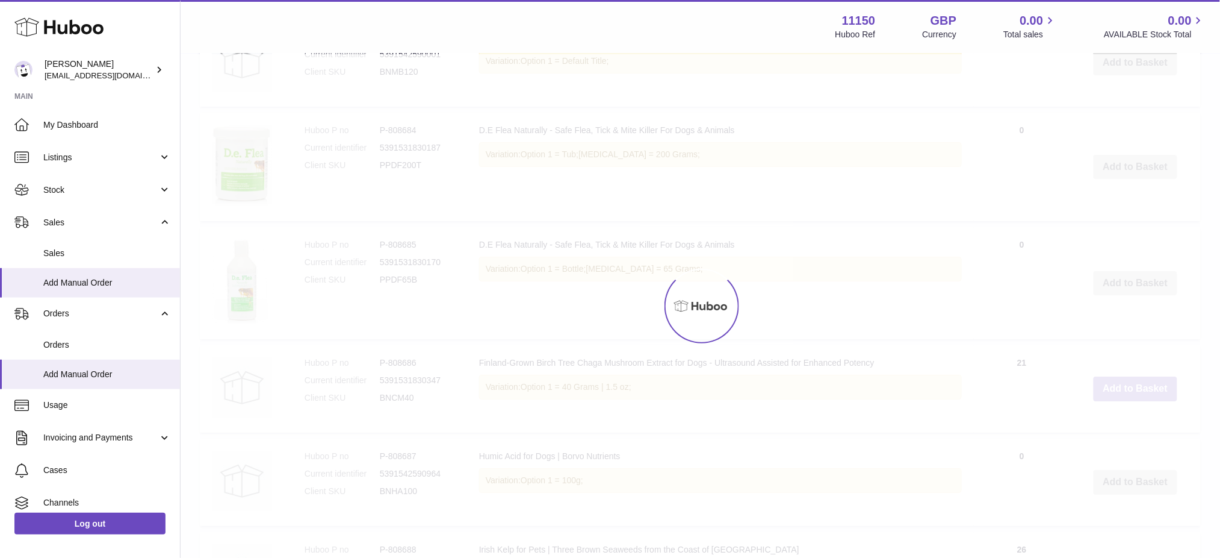
click at [1119, 424] on div at bounding box center [701, 305] width 1040 height 503
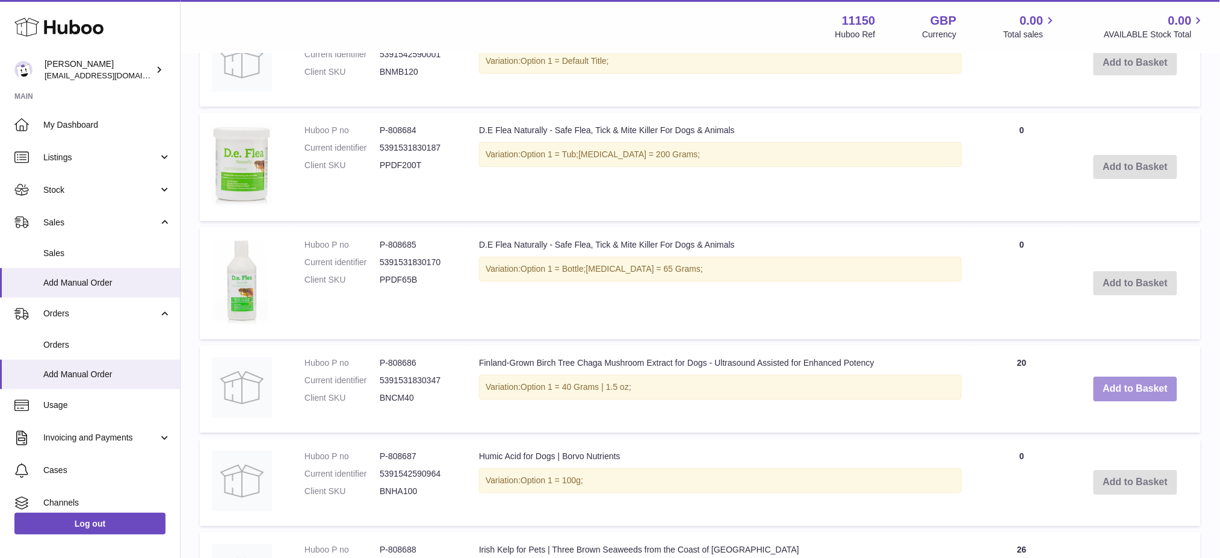
click at [1119, 401] on button "Add to Basket" at bounding box center [1136, 388] width 84 height 25
click at [0, 424] on div at bounding box center [0, 279] width 0 height 558
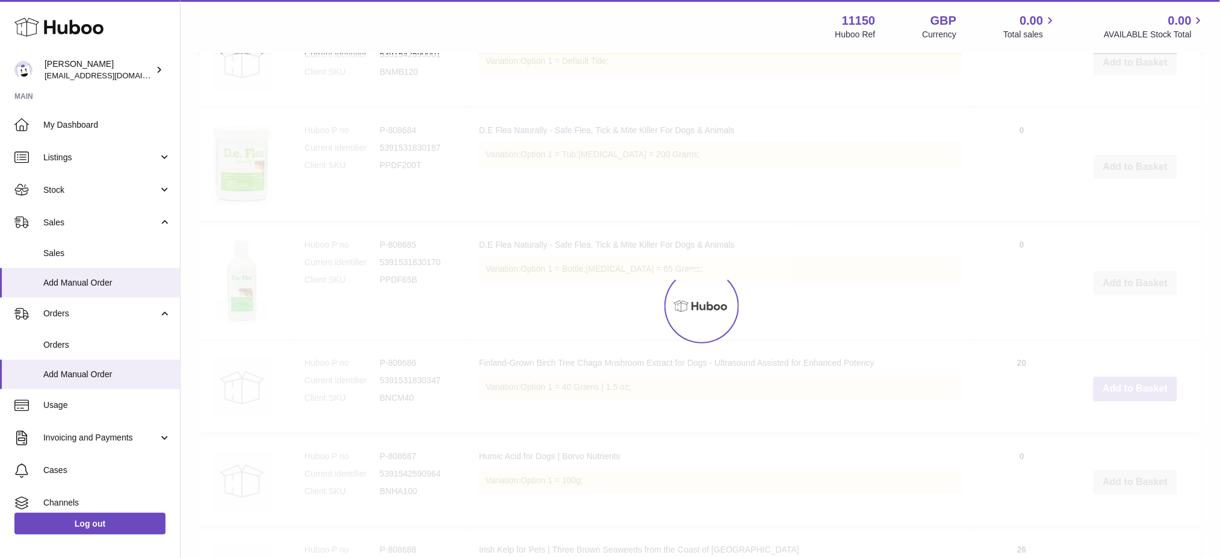
click at [1119, 424] on div at bounding box center [701, 305] width 1040 height 503
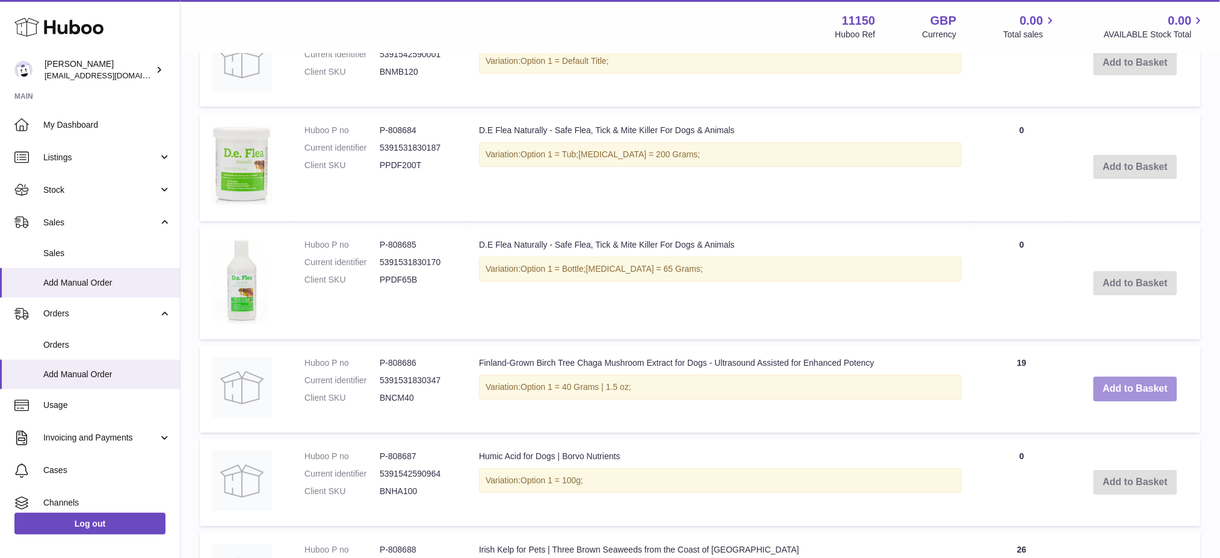
click at [1119, 401] on button "Add to Basket" at bounding box center [1136, 388] width 84 height 25
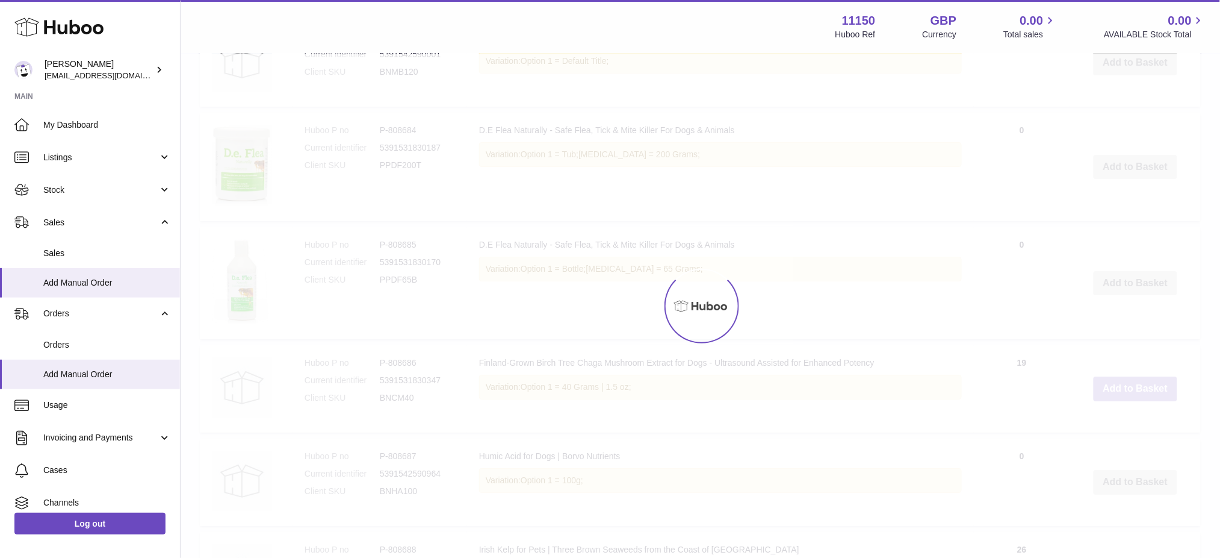
click at [1119, 424] on div at bounding box center [701, 305] width 1040 height 503
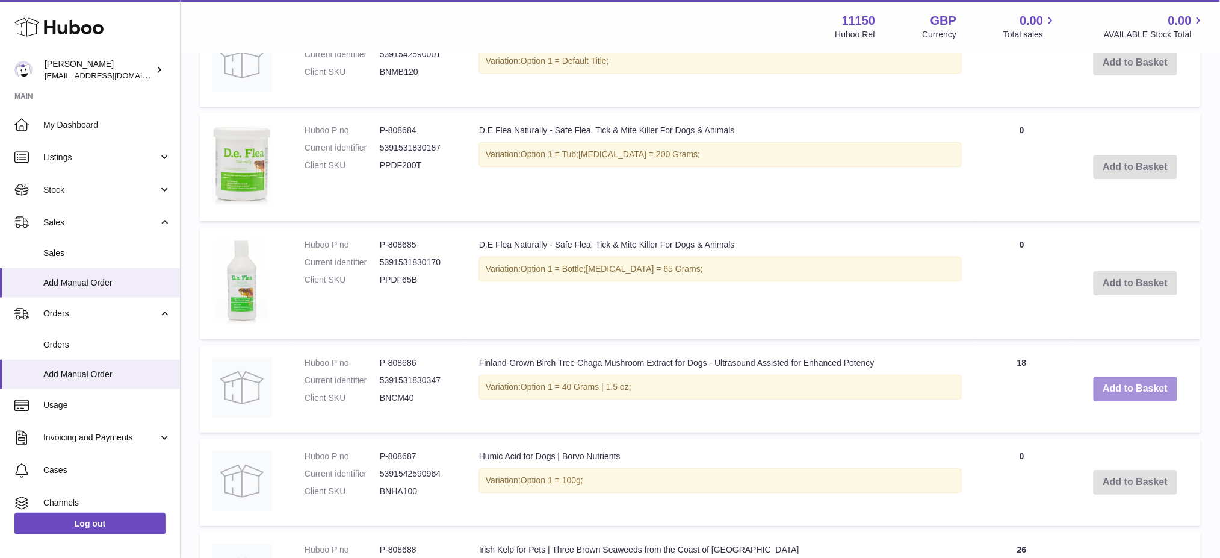
click at [1129, 401] on button "Add to Basket" at bounding box center [1136, 388] width 84 height 25
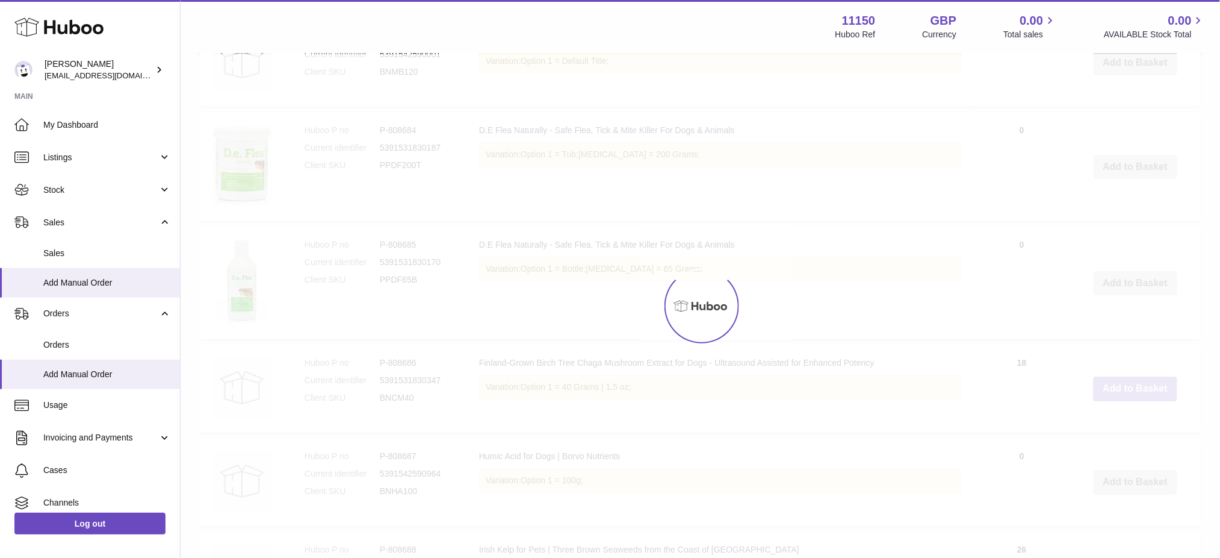
click at [1129, 429] on div at bounding box center [701, 305] width 1040 height 503
click at [1129, 401] on button "Add to Basket" at bounding box center [1136, 388] width 84 height 25
click at [1128, 429] on div at bounding box center [701, 305] width 1040 height 503
click at [1127, 429] on div at bounding box center [701, 305] width 1040 height 503
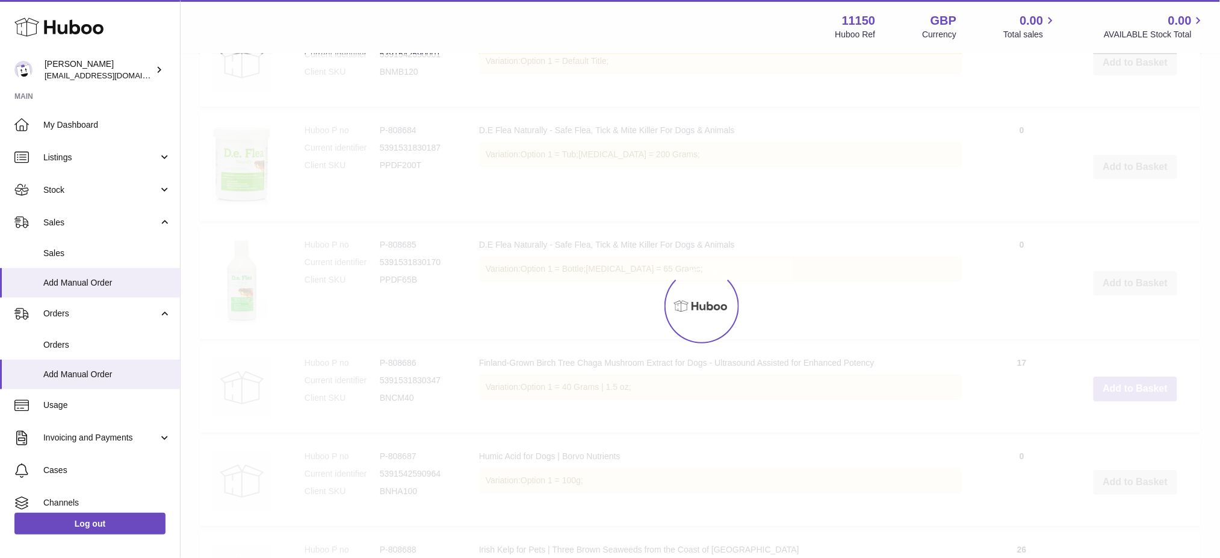
click at [1127, 401] on button "Add to Basket" at bounding box center [1136, 388] width 84 height 25
click at [1127, 429] on div at bounding box center [701, 305] width 1040 height 503
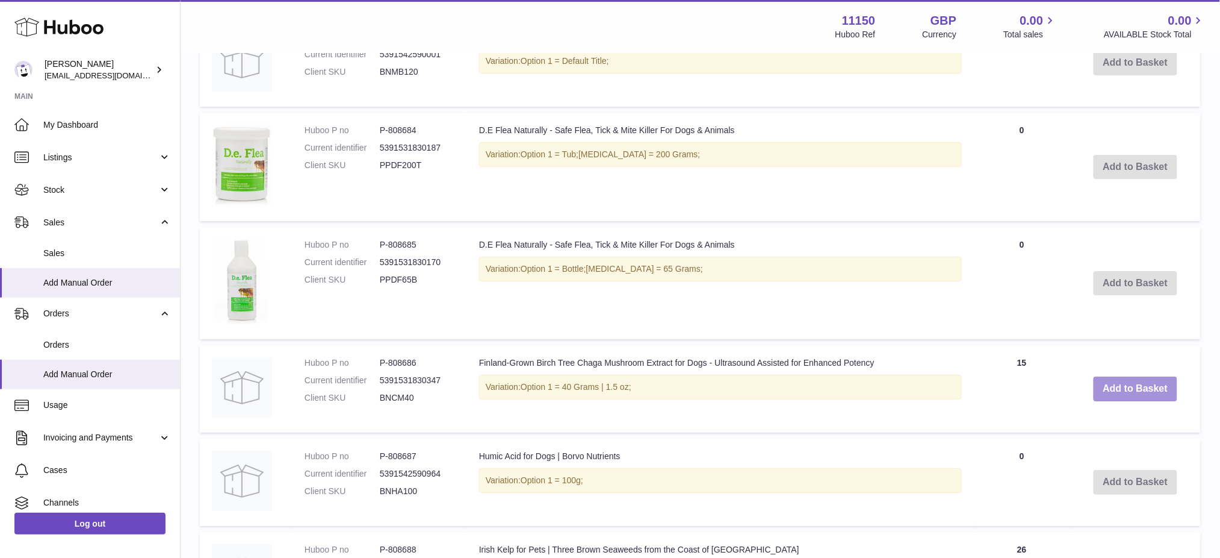
click at [1127, 401] on button "Add to Basket" at bounding box center [1136, 388] width 84 height 25
click at [0, 429] on div at bounding box center [0, 279] width 0 height 558
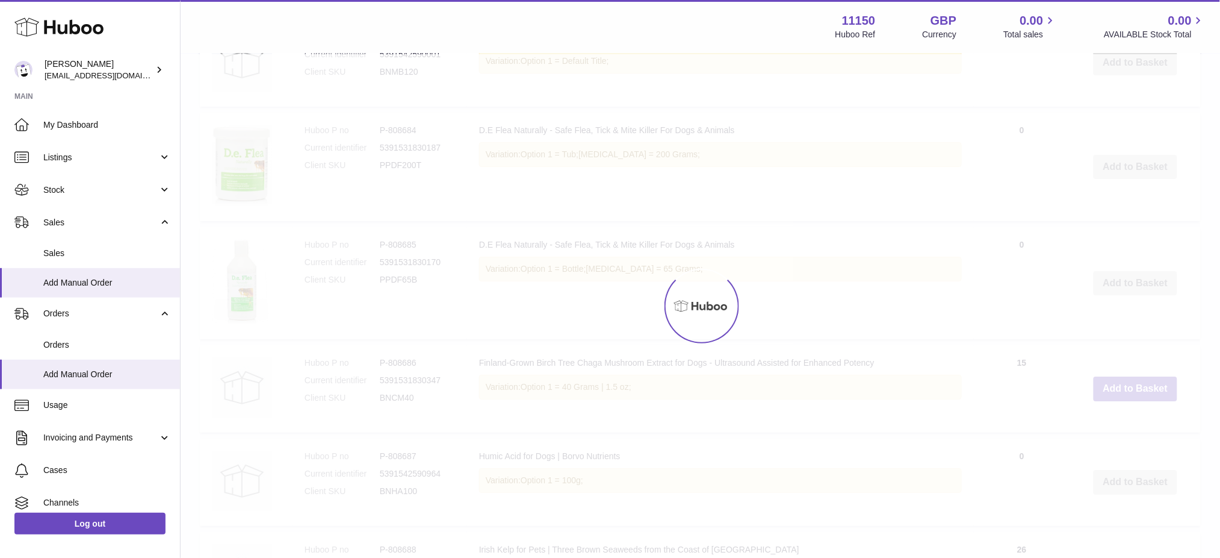
click at [1127, 429] on div at bounding box center [701, 305] width 1040 height 503
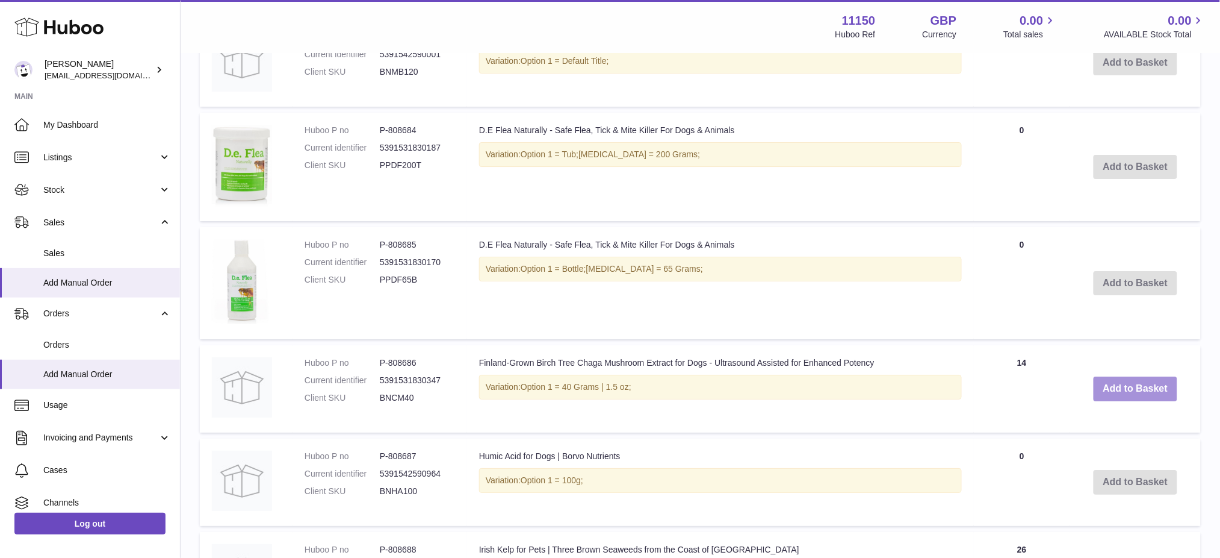
click at [1131, 401] on button "Add to Basket" at bounding box center [1136, 388] width 84 height 25
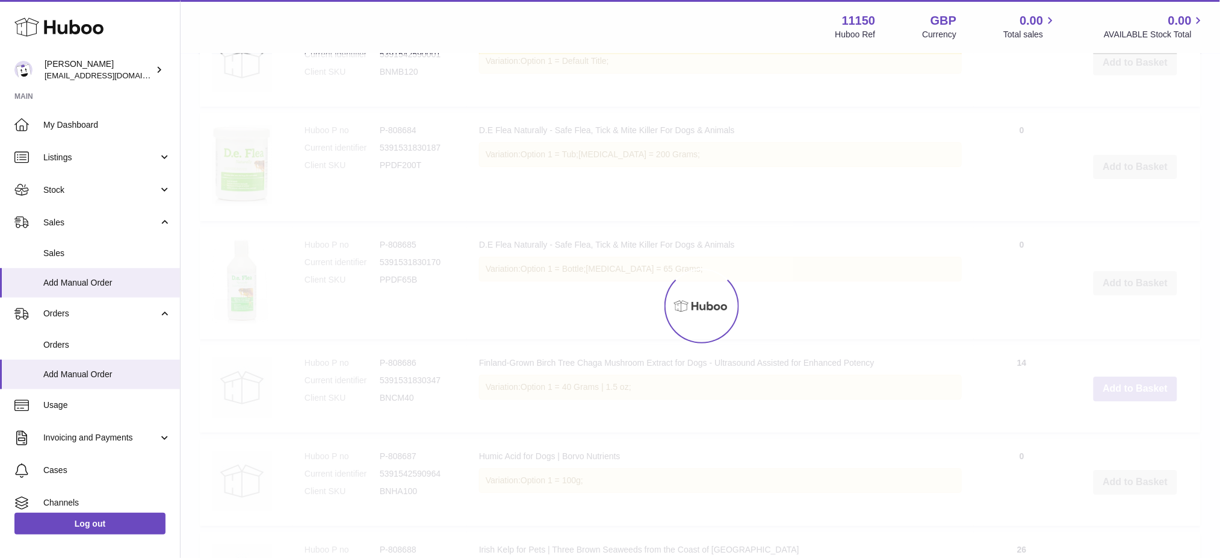
click at [1131, 420] on div at bounding box center [701, 305] width 1040 height 503
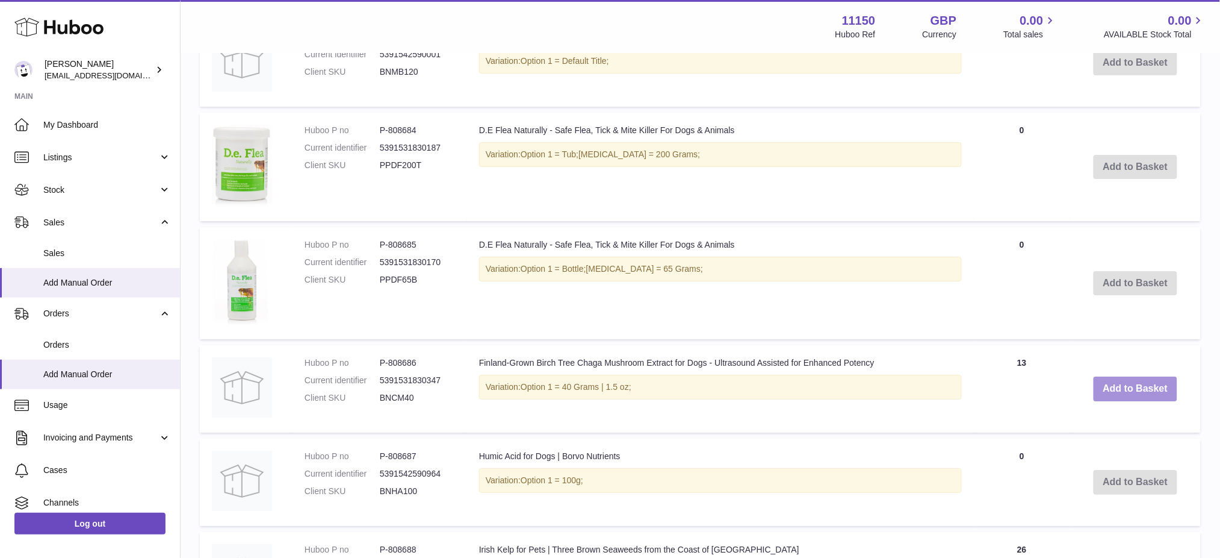
click at [1131, 401] on button "Add to Basket" at bounding box center [1136, 388] width 84 height 25
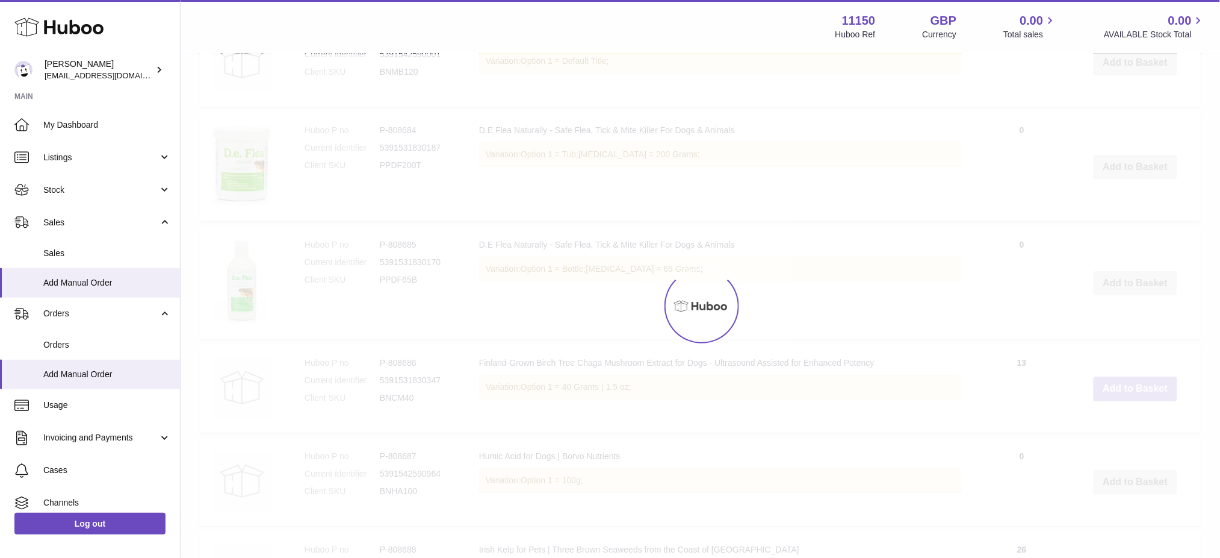
click at [1131, 420] on div at bounding box center [701, 305] width 1040 height 503
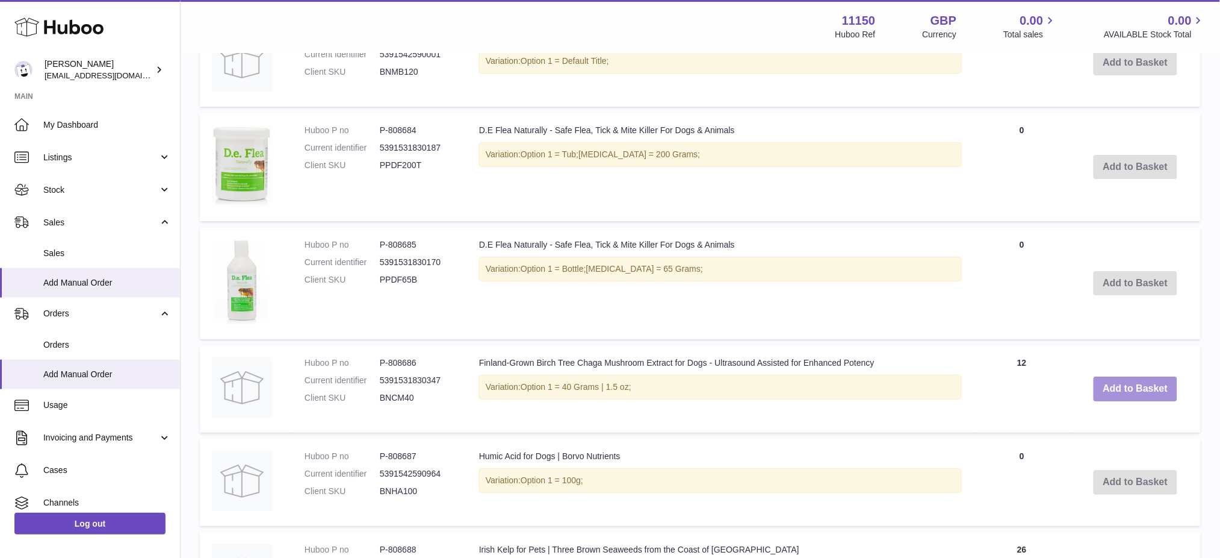
click at [1131, 401] on button "Add to Basket" at bounding box center [1136, 388] width 84 height 25
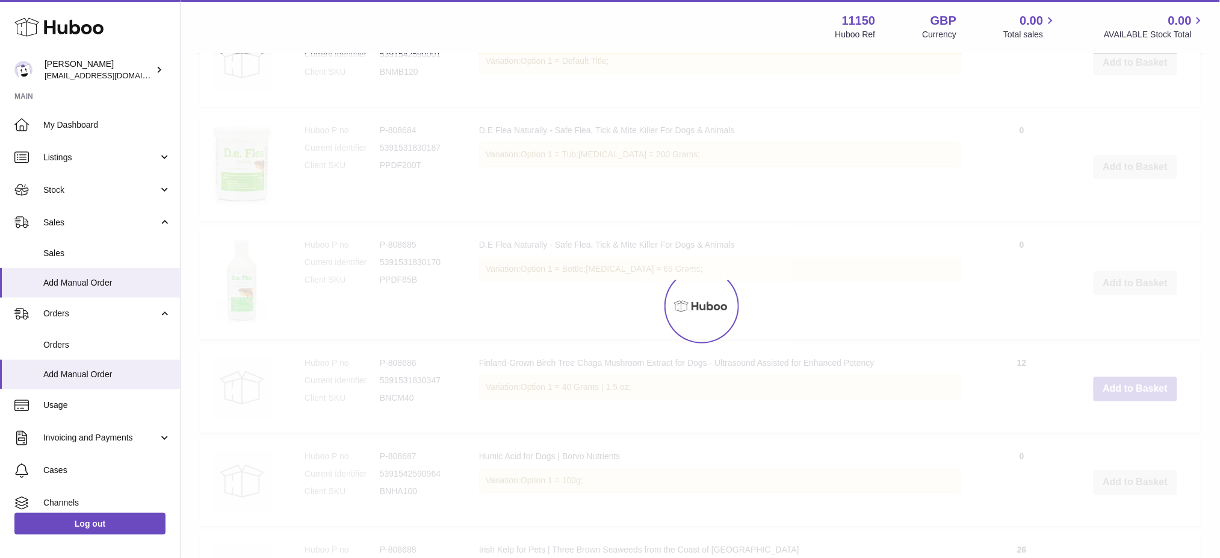
click at [1131, 422] on div at bounding box center [701, 305] width 1040 height 503
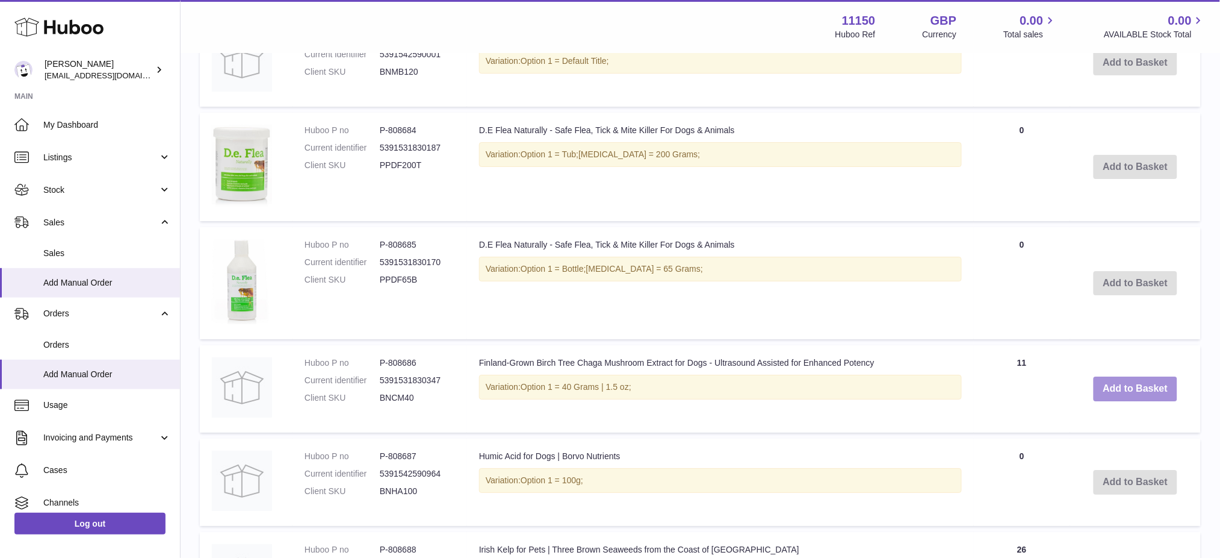
click at [1131, 401] on button "Add to Basket" at bounding box center [1136, 388] width 84 height 25
click at [1129, 401] on button "Add to Basket" at bounding box center [1136, 388] width 84 height 25
click at [1124, 401] on button "Add to Basket" at bounding box center [1136, 388] width 84 height 25
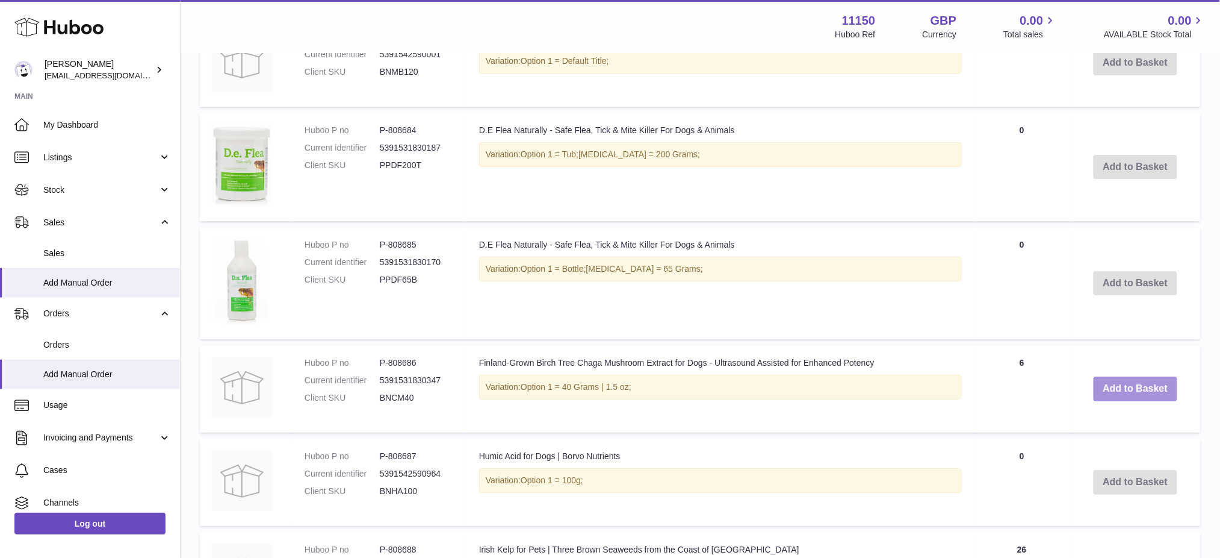
click at [1124, 401] on button "Add to Basket" at bounding box center [1136, 388] width 84 height 25
click at [1130, 401] on button "Add to Basket" at bounding box center [1136, 388] width 84 height 25
click at [1131, 401] on button "Add to Basket" at bounding box center [1136, 388] width 84 height 25
click at [1129, 401] on button "Add to Basket" at bounding box center [1136, 388] width 84 height 25
click at [1128, 401] on button "Add to Basket" at bounding box center [1136, 388] width 84 height 25
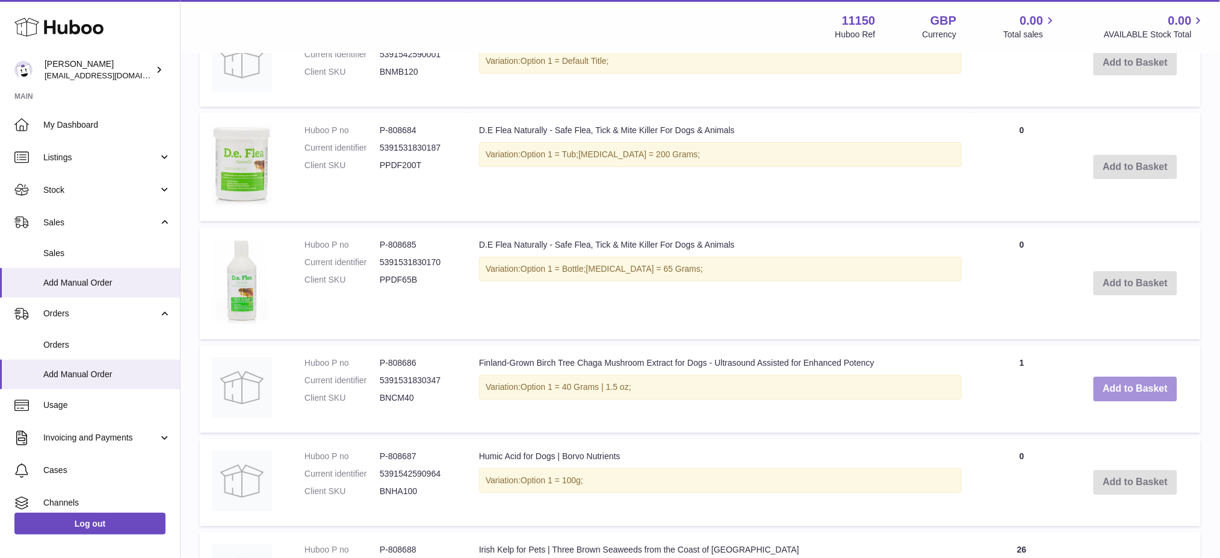
click at [1135, 401] on button "Add to Basket" at bounding box center [1136, 388] width 84 height 25
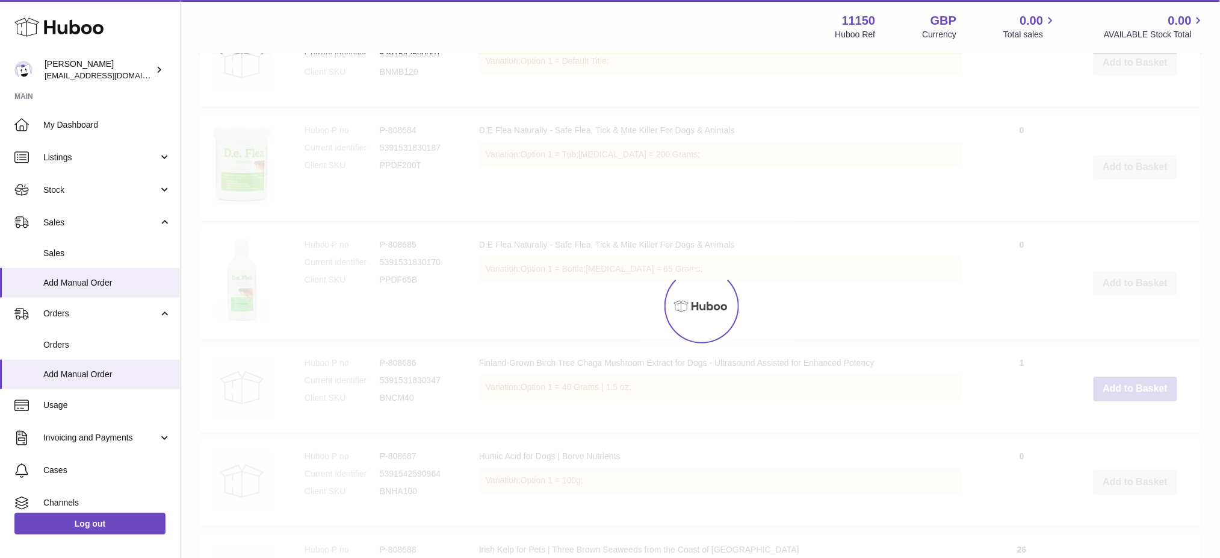
click at [1133, 422] on div at bounding box center [701, 305] width 1040 height 503
type input "**"
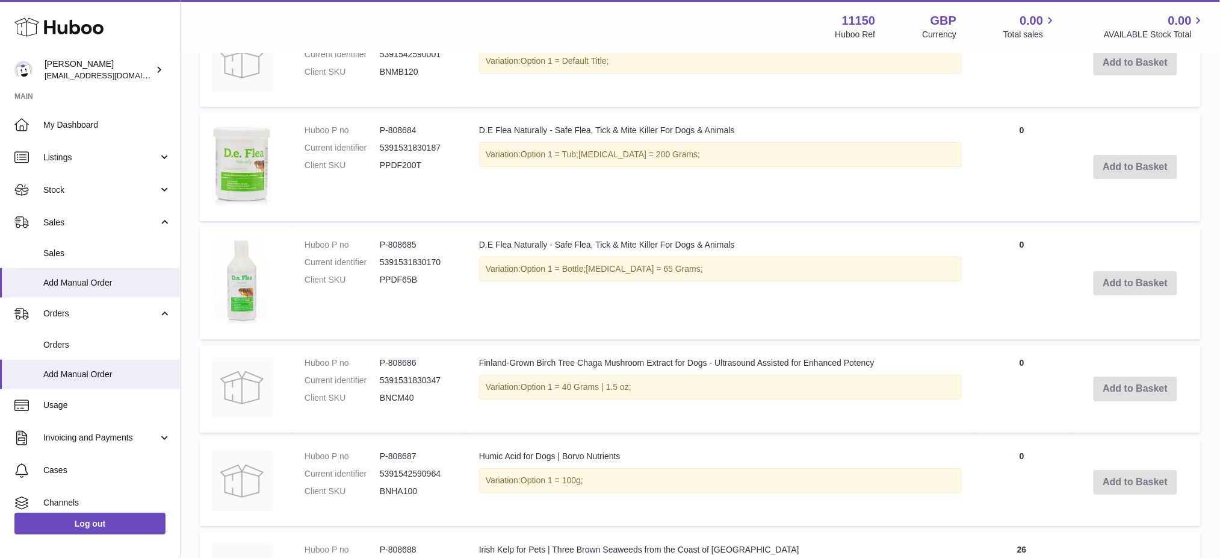
click at [1133, 422] on td "Add to Basket" at bounding box center [1136, 388] width 131 height 87
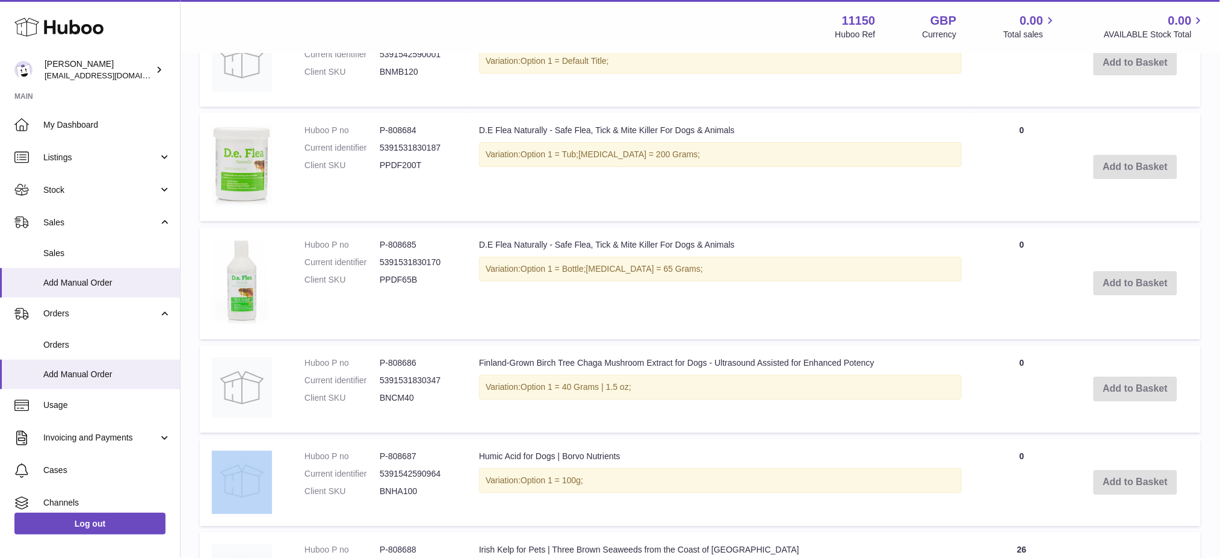
click at [1136, 424] on td "Add to Basket" at bounding box center [1136, 388] width 131 height 87
click at [1002, 413] on td "Quantity 0" at bounding box center [1022, 388] width 96 height 87
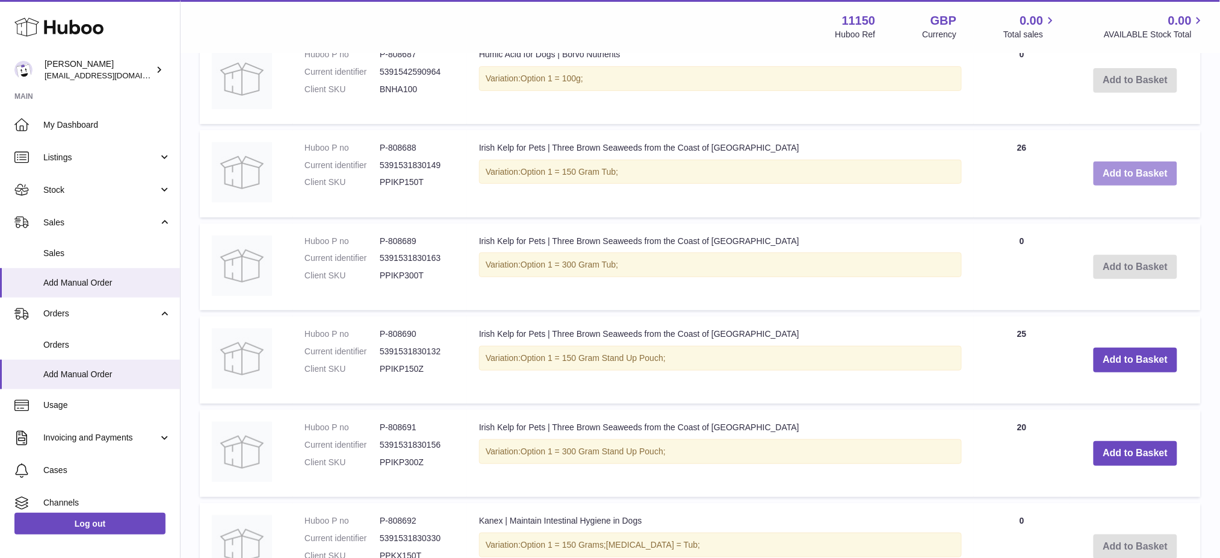
click at [1130, 186] on button "Add to Basket" at bounding box center [1136, 173] width 84 height 25
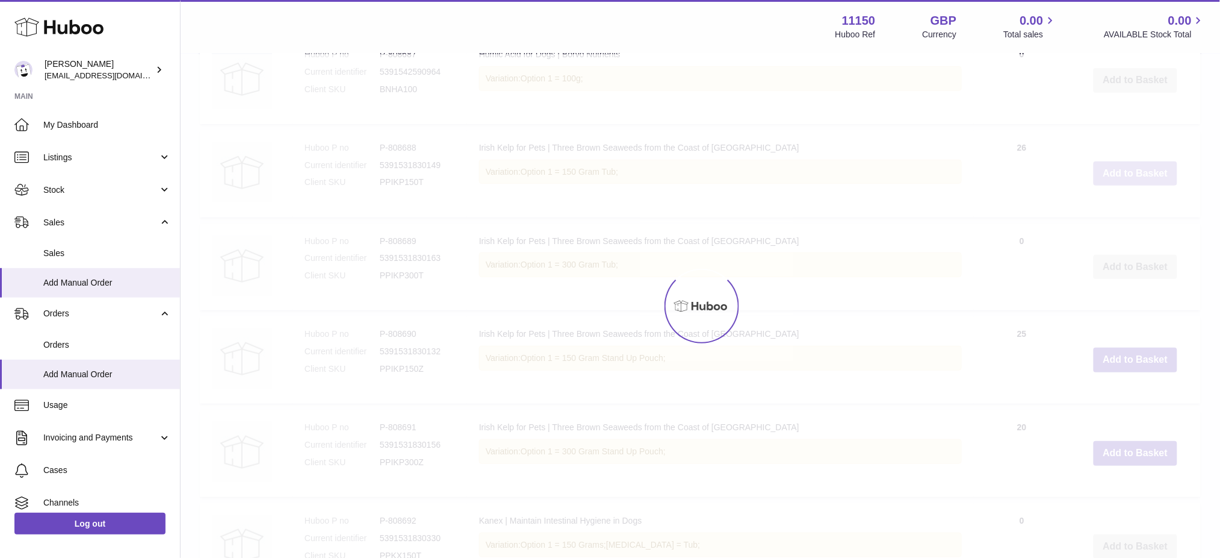
click at [1130, 217] on div at bounding box center [701, 305] width 1040 height 503
click at [1130, 186] on button "Add to Basket" at bounding box center [1136, 173] width 84 height 25
click at [1130, 211] on div at bounding box center [701, 305] width 1040 height 503
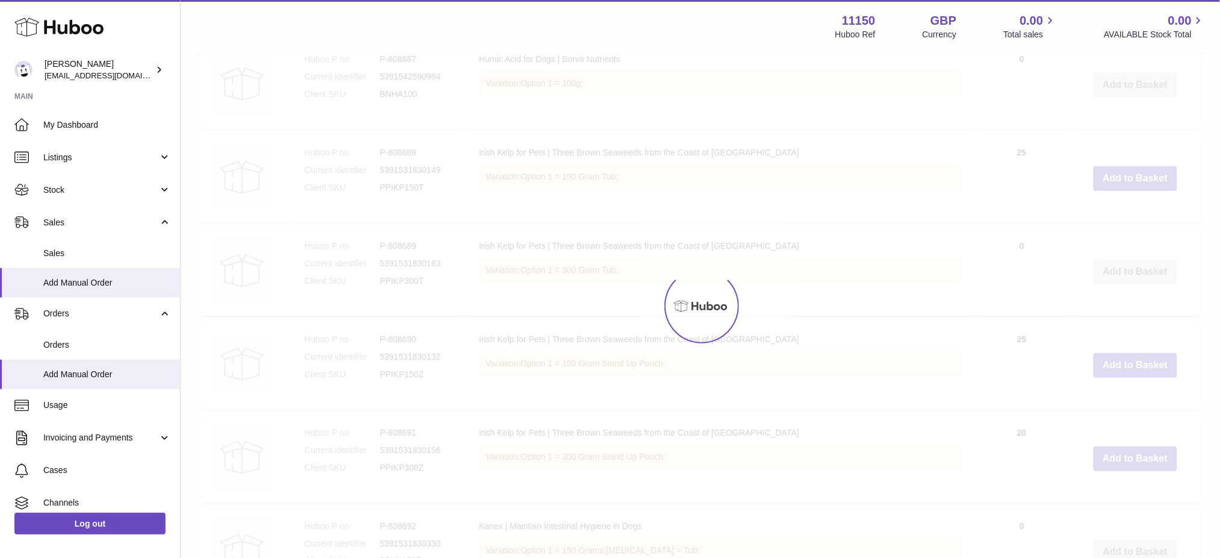
click at [1129, 211] on div at bounding box center [701, 305] width 1040 height 503
click at [1129, 186] on button "Add to Basket" at bounding box center [1136, 173] width 84 height 25
click at [1129, 211] on div at bounding box center [701, 305] width 1040 height 503
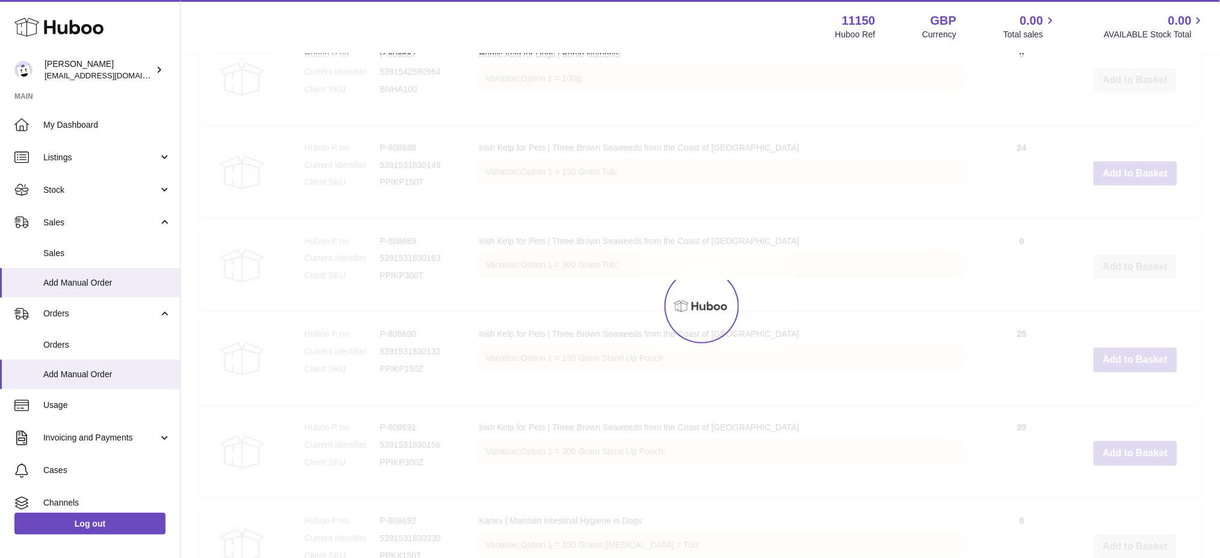
click at [1129, 211] on div at bounding box center [701, 305] width 1040 height 503
click at [1129, 186] on button "Add to Basket" at bounding box center [1136, 173] width 84 height 25
click at [1129, 211] on div at bounding box center [701, 305] width 1040 height 503
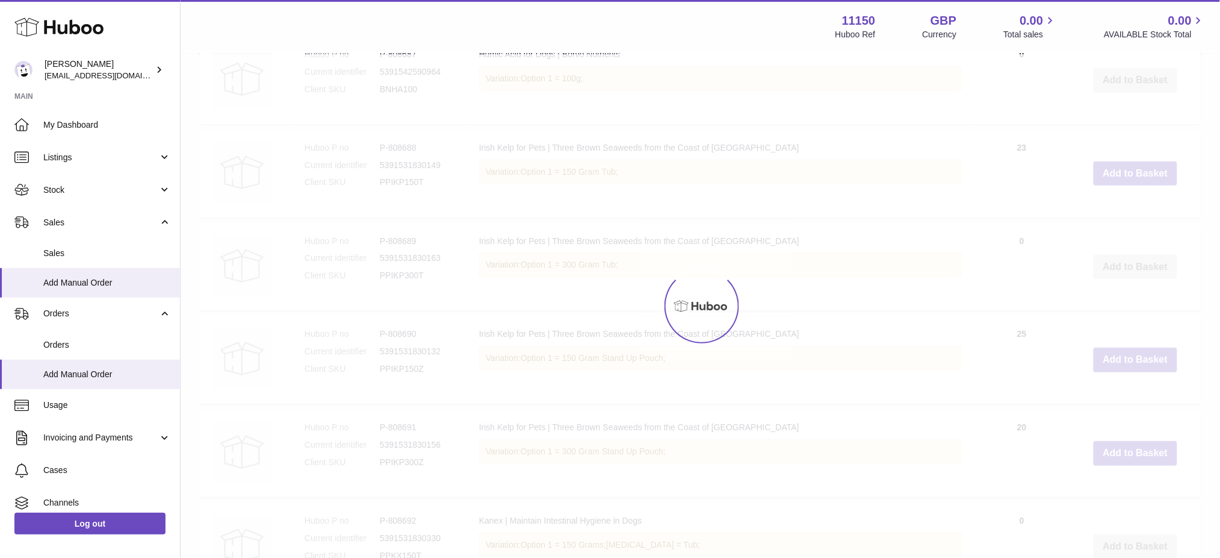
click at [1129, 211] on div at bounding box center [701, 305] width 1040 height 503
click at [1129, 186] on button "Add to Basket" at bounding box center [1136, 173] width 84 height 25
click at [1129, 211] on div at bounding box center [701, 305] width 1040 height 503
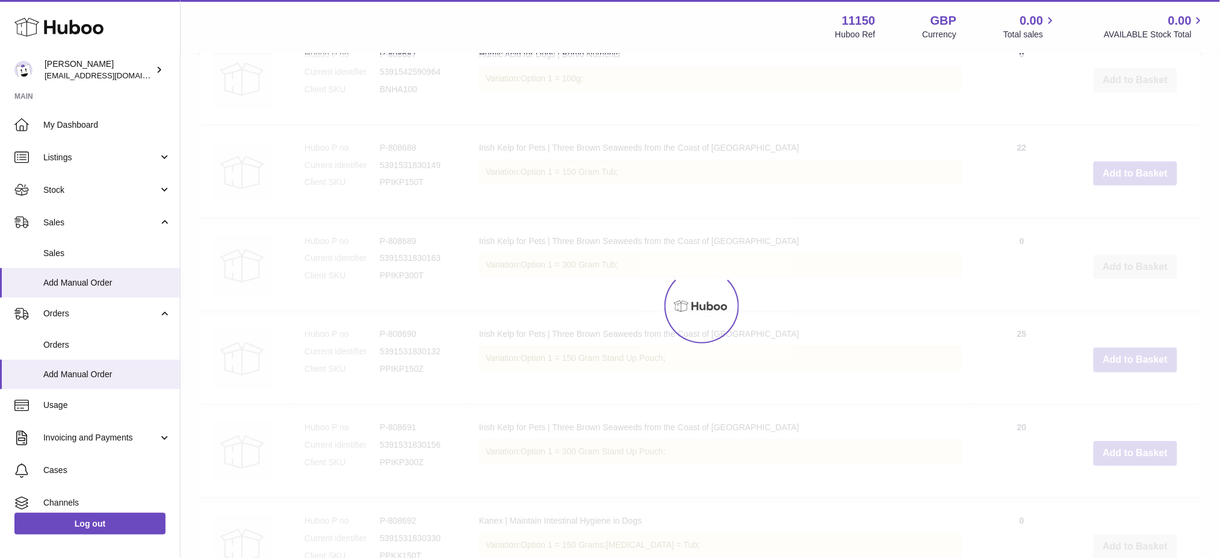
click at [1129, 211] on div at bounding box center [701, 305] width 1040 height 503
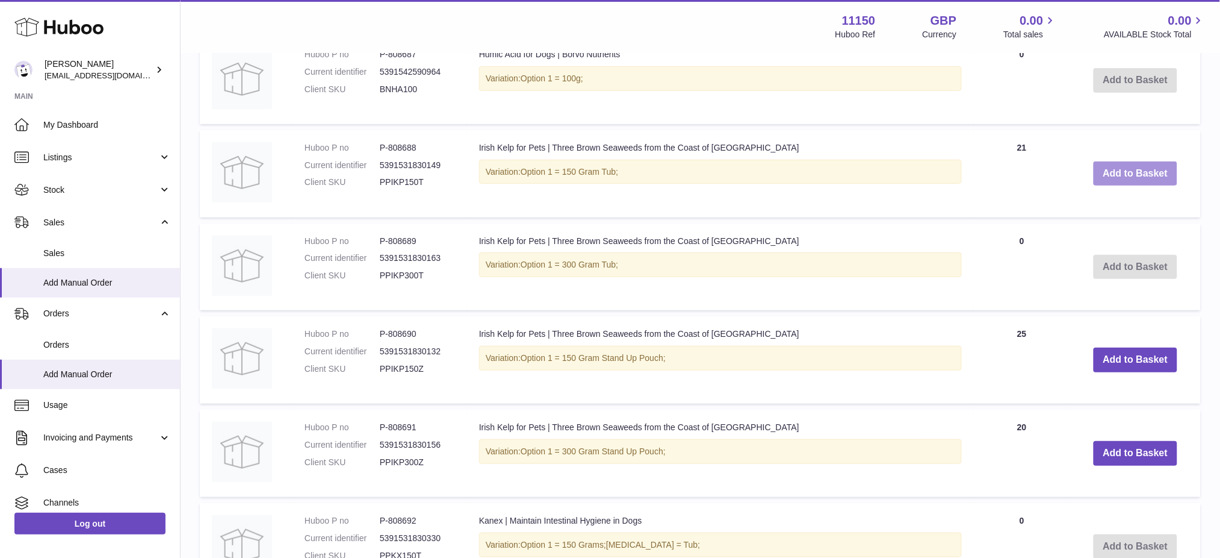
click at [1129, 186] on button "Add to Basket" at bounding box center [1136, 173] width 84 height 25
click at [0, 211] on div at bounding box center [0, 279] width 0 height 558
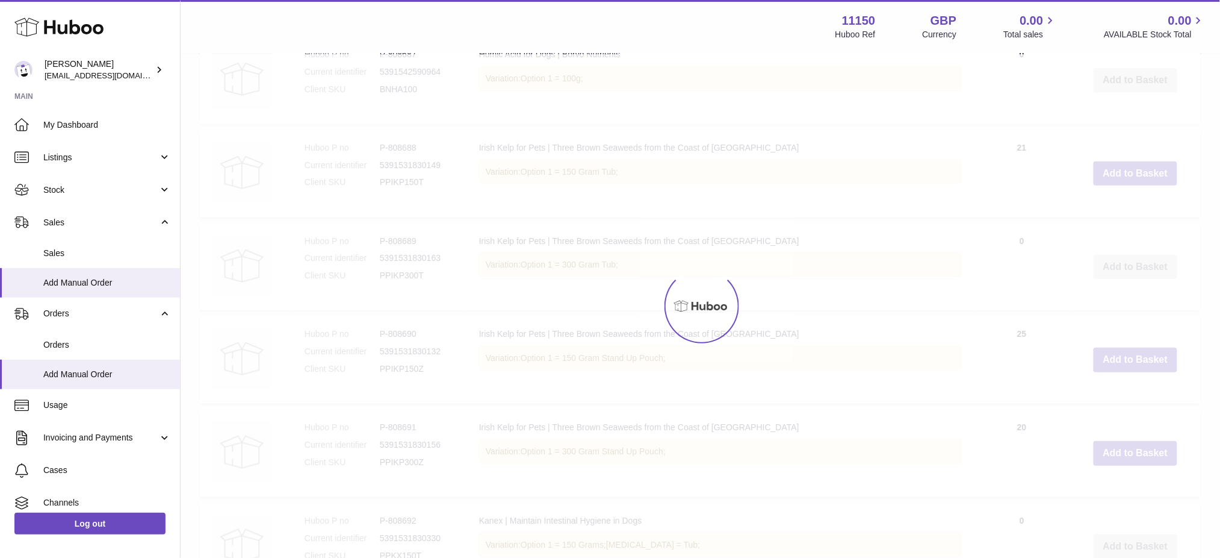
click at [1129, 211] on div at bounding box center [701, 305] width 1040 height 503
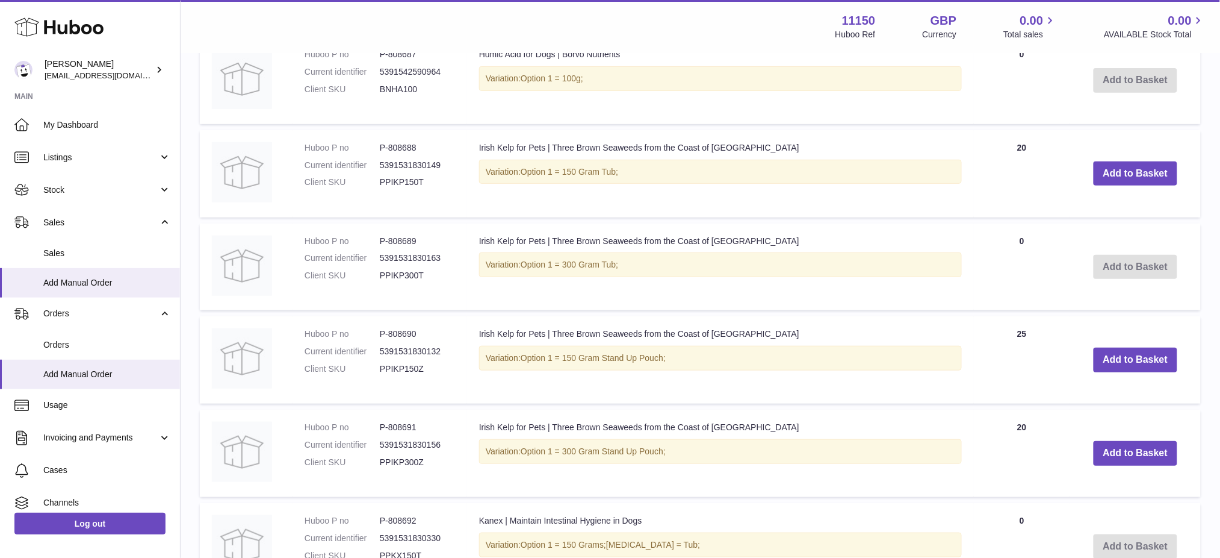
click at [1129, 186] on button "Add to Basket" at bounding box center [1136, 173] width 84 height 25
click at [0, 211] on div at bounding box center [0, 279] width 0 height 558
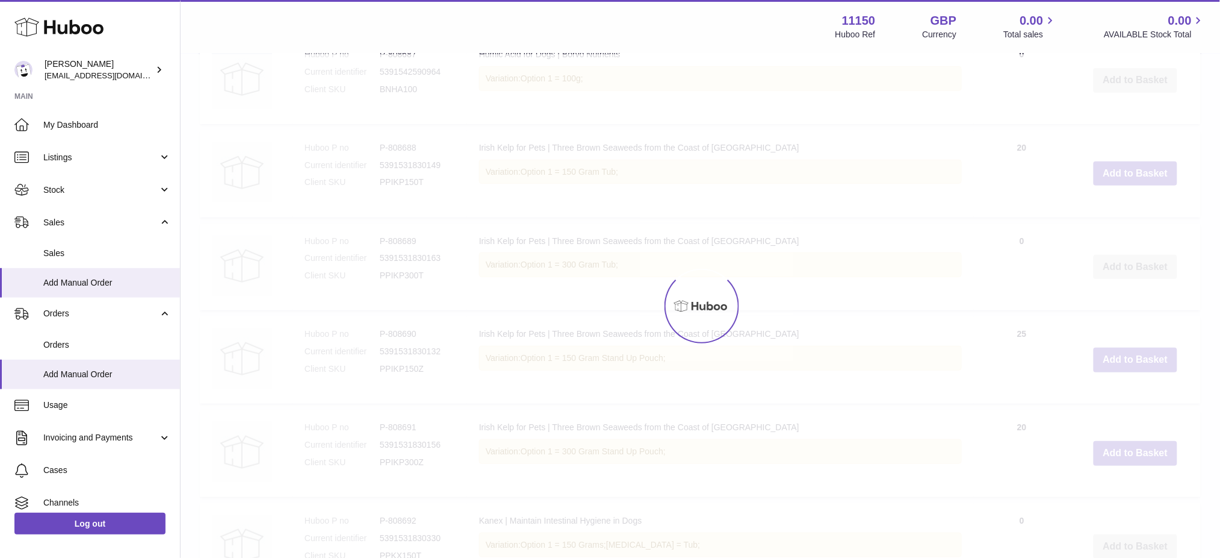
click at [1129, 211] on div at bounding box center [701, 305] width 1040 height 503
click at [1129, 186] on button "Add to Basket" at bounding box center [1136, 173] width 84 height 25
click at [1129, 211] on div at bounding box center [701, 305] width 1040 height 503
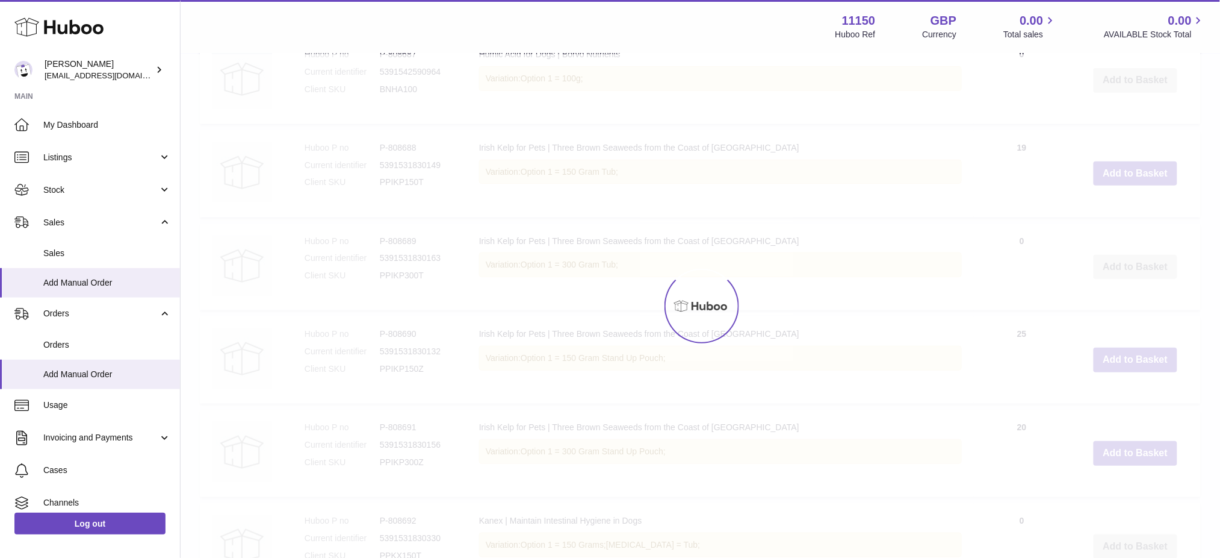
click at [1129, 211] on div at bounding box center [701, 305] width 1040 height 503
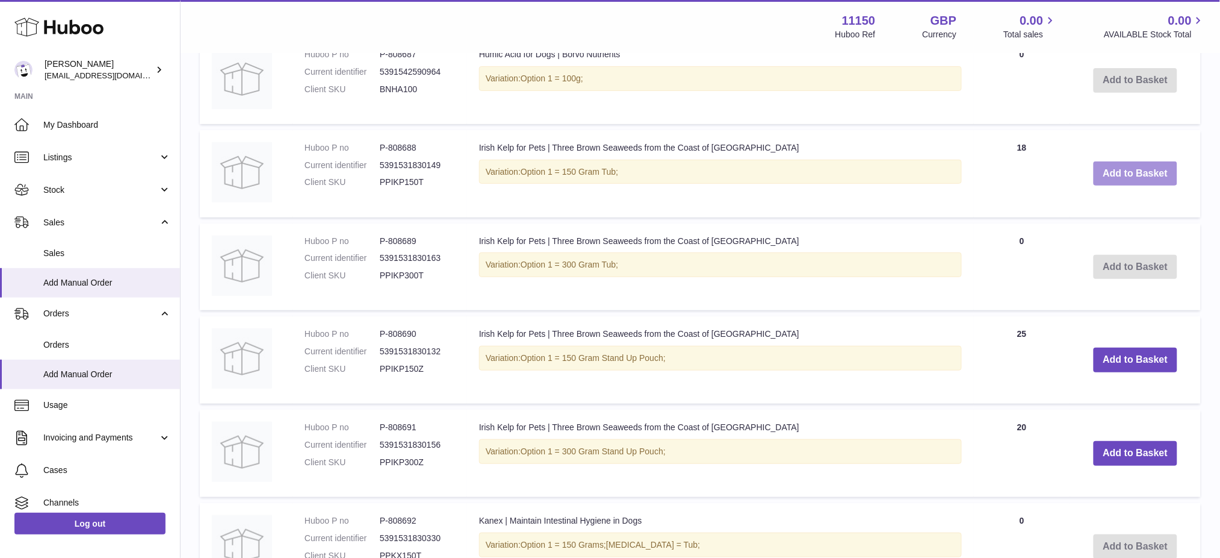
click at [1129, 186] on button "Add to Basket" at bounding box center [1136, 173] width 84 height 25
click at [0, 211] on div at bounding box center [0, 279] width 0 height 558
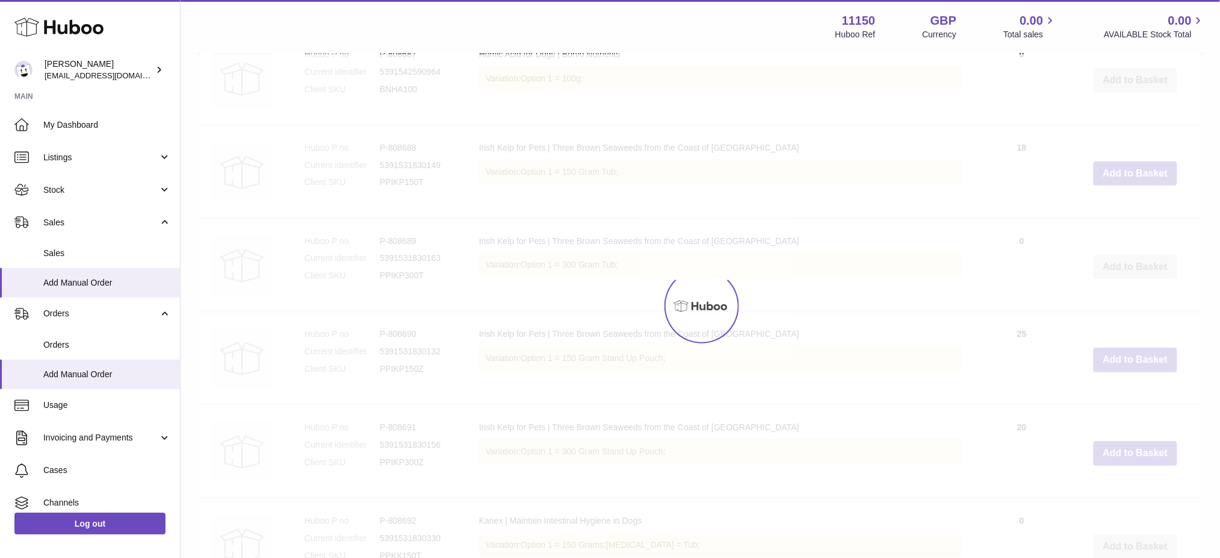
click at [1129, 211] on div at bounding box center [701, 305] width 1040 height 503
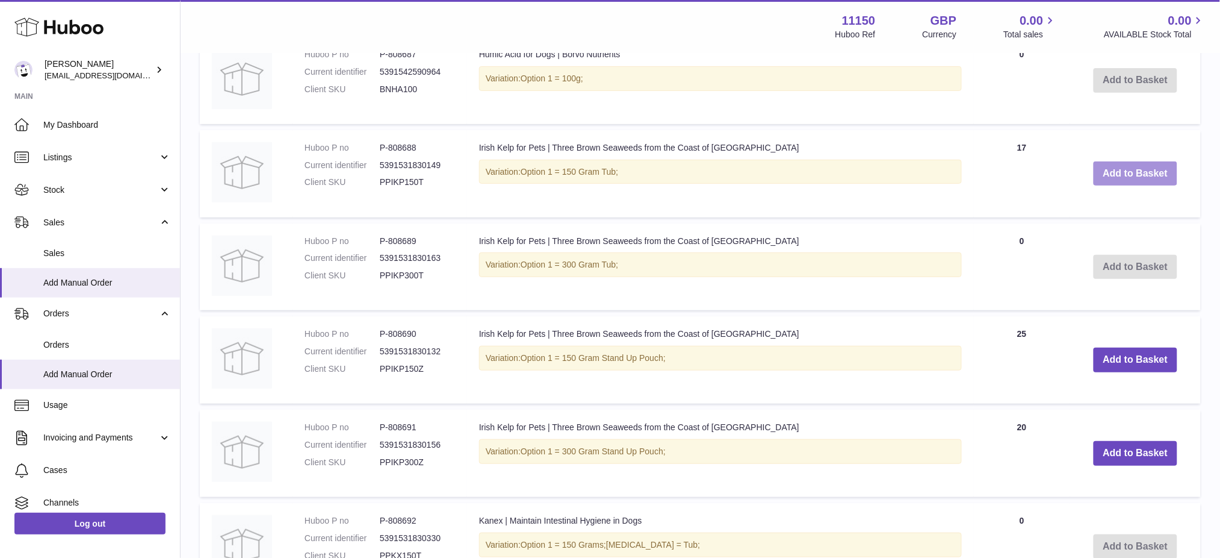
click at [1129, 186] on button "Add to Basket" at bounding box center [1136, 173] width 84 height 25
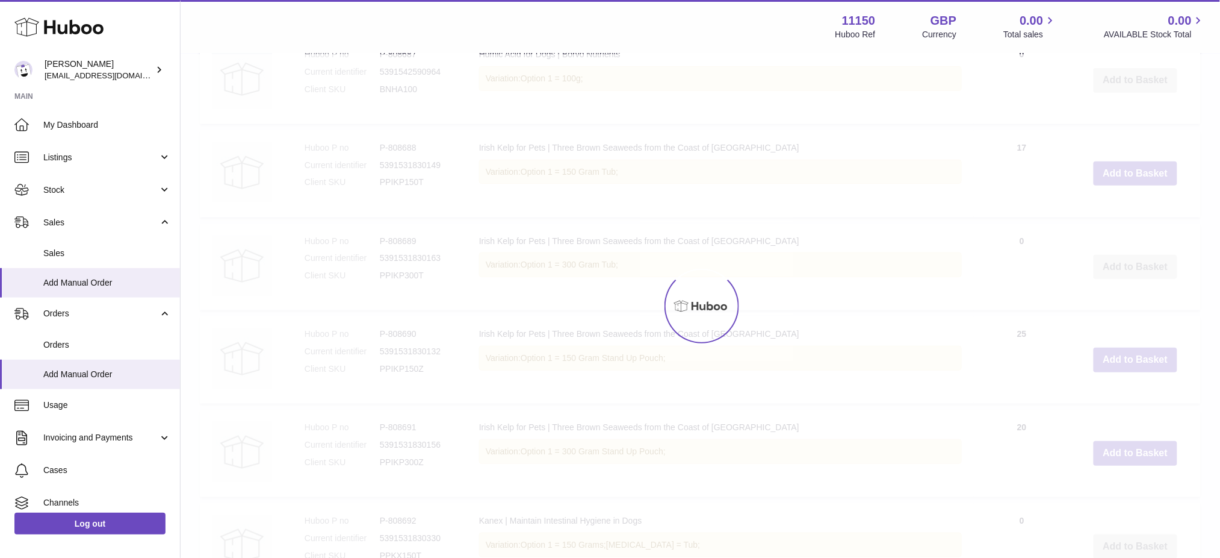
click at [1129, 211] on div at bounding box center [701, 305] width 1040 height 503
click at [1129, 186] on button "Add to Basket" at bounding box center [1136, 173] width 84 height 25
click at [1129, 211] on div at bounding box center [701, 305] width 1040 height 503
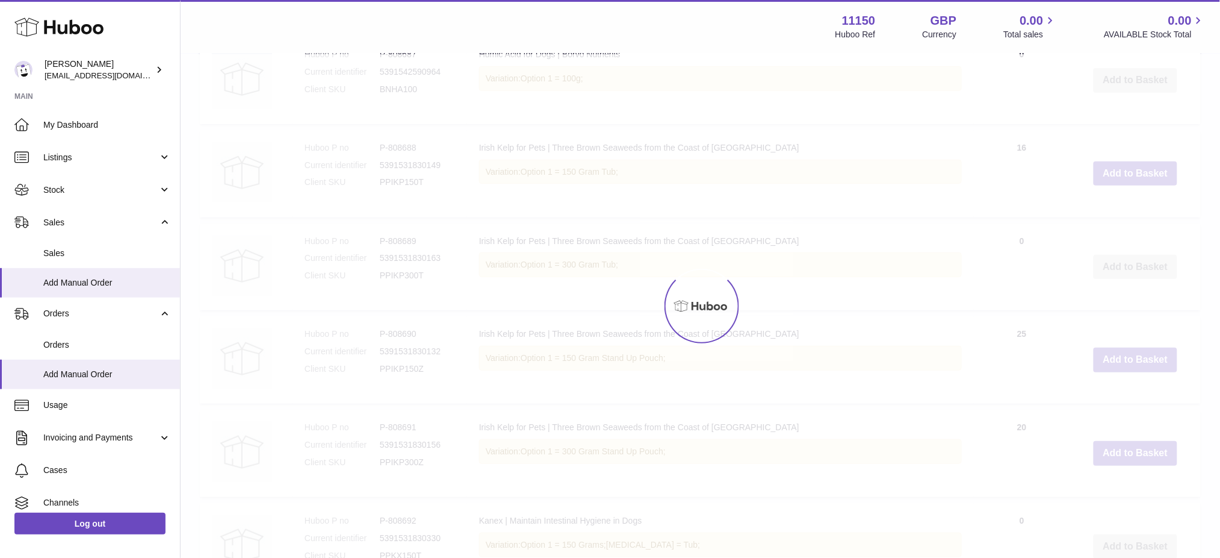
click at [1129, 211] on div at bounding box center [701, 305] width 1040 height 503
click at [1129, 186] on button "Add to Basket" at bounding box center [1136, 173] width 84 height 25
click at [1129, 211] on div at bounding box center [701, 305] width 1040 height 503
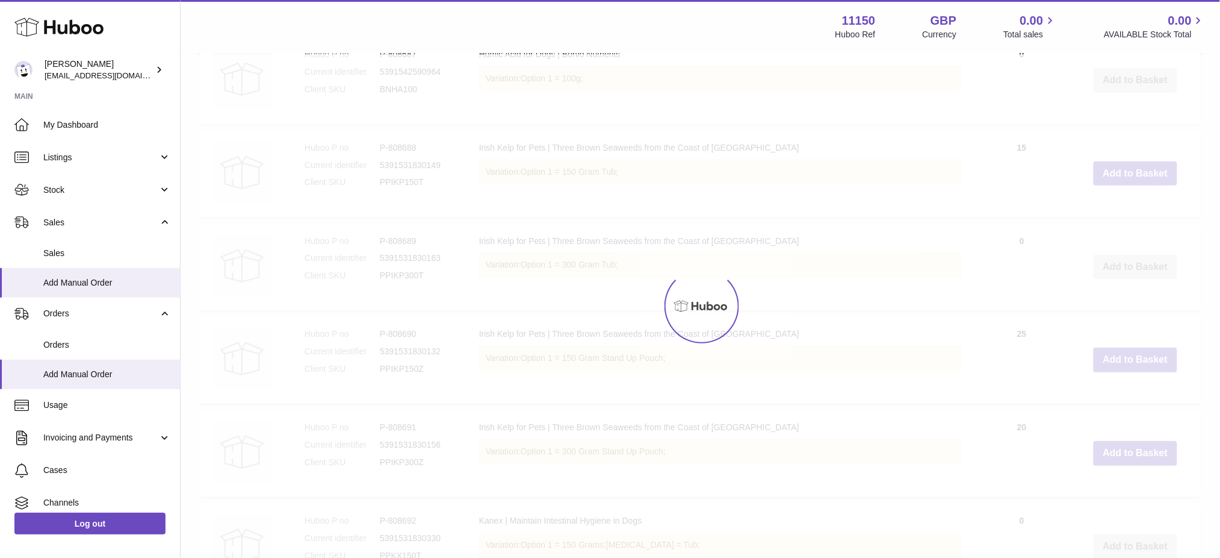
click at [1129, 211] on div at bounding box center [701, 305] width 1040 height 503
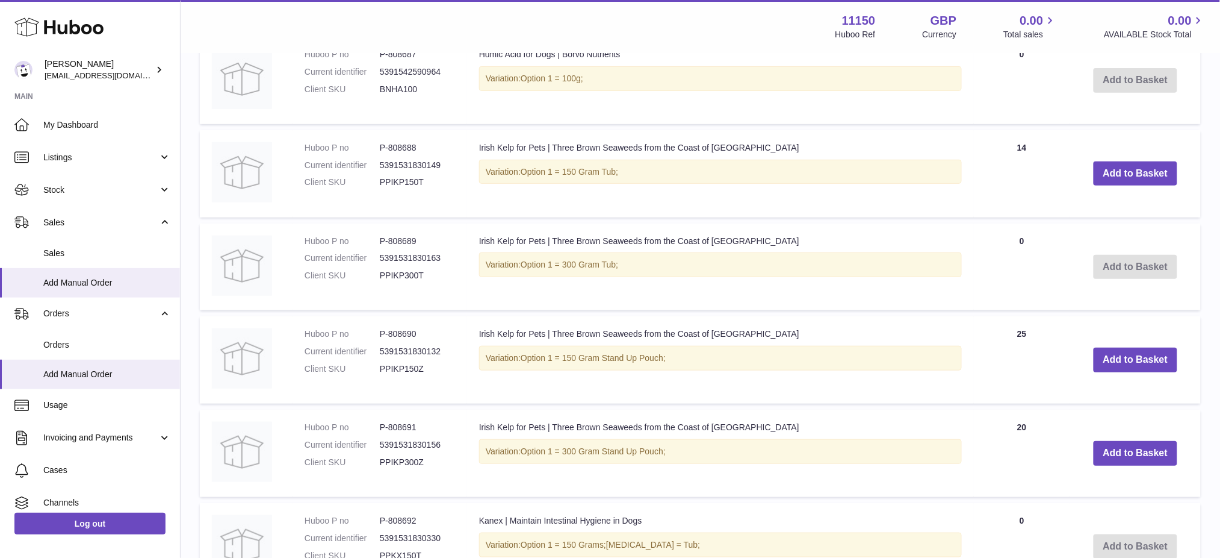
click at [1129, 186] on button "Add to Basket" at bounding box center [1136, 173] width 84 height 25
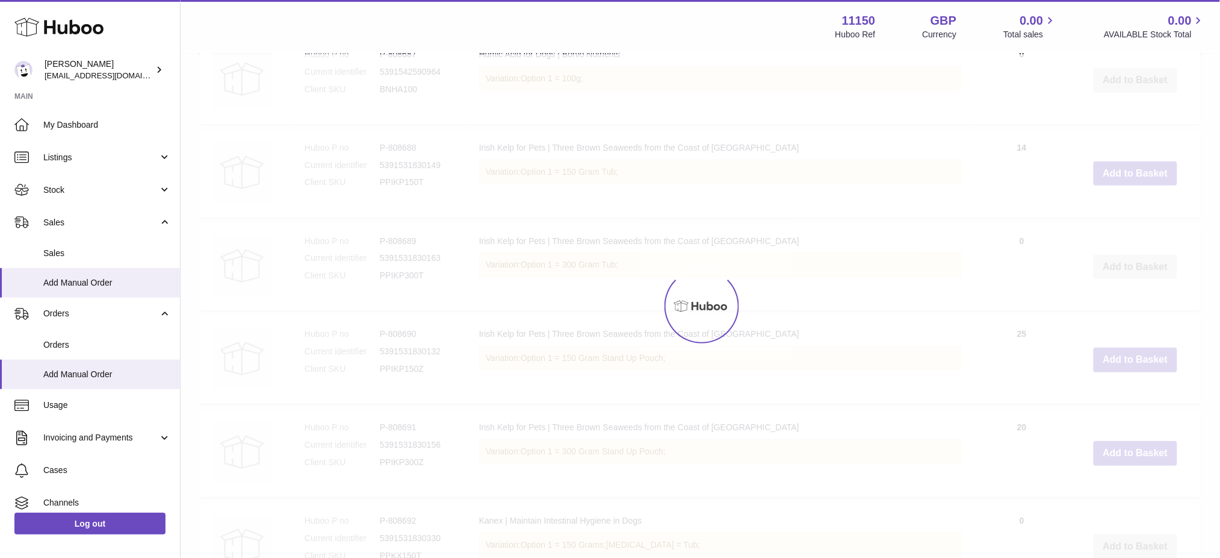
click at [1128, 211] on div at bounding box center [701, 305] width 1040 height 503
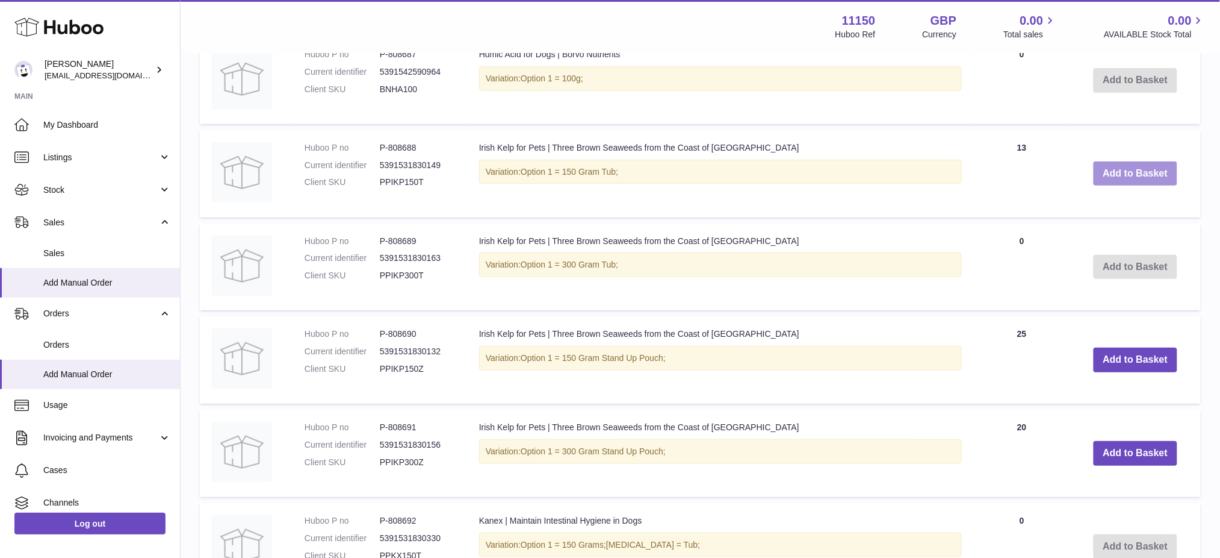
click at [1128, 186] on button "Add to Basket" at bounding box center [1136, 173] width 84 height 25
click at [0, 211] on div at bounding box center [0, 279] width 0 height 558
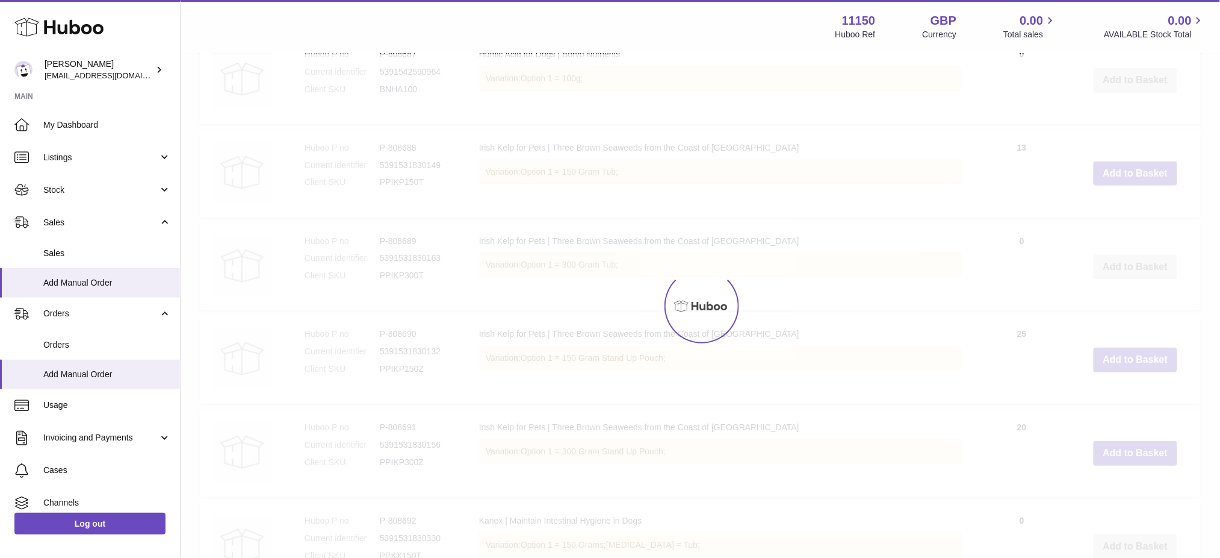
click at [1128, 211] on div at bounding box center [701, 305] width 1040 height 503
click at [1128, 186] on button "Add to Basket" at bounding box center [1136, 173] width 84 height 25
click at [1128, 211] on div at bounding box center [701, 305] width 1040 height 503
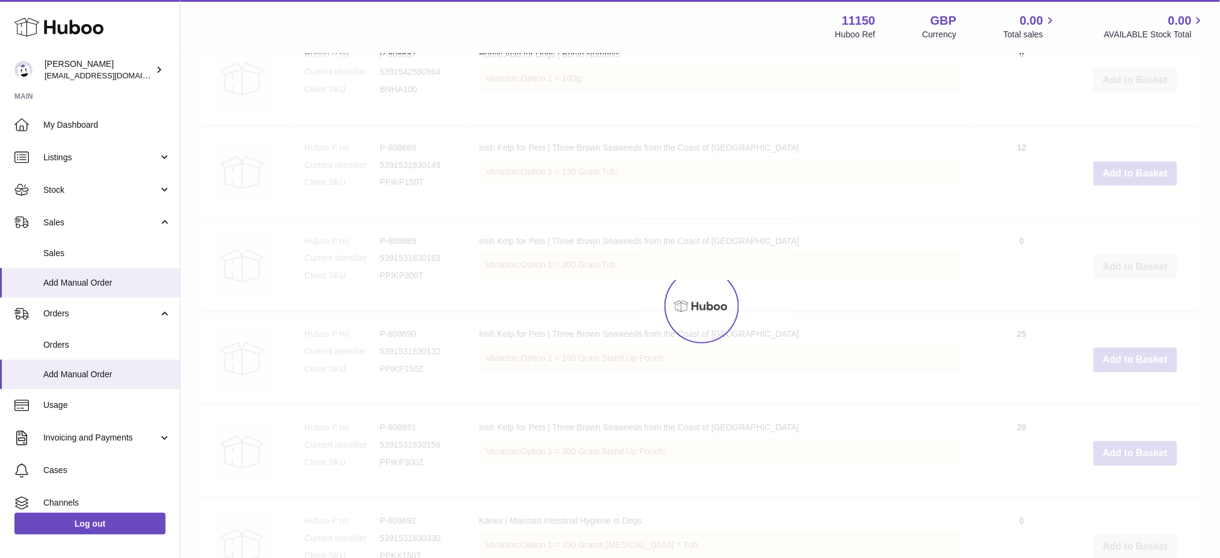
click at [1128, 211] on div at bounding box center [701, 305] width 1040 height 503
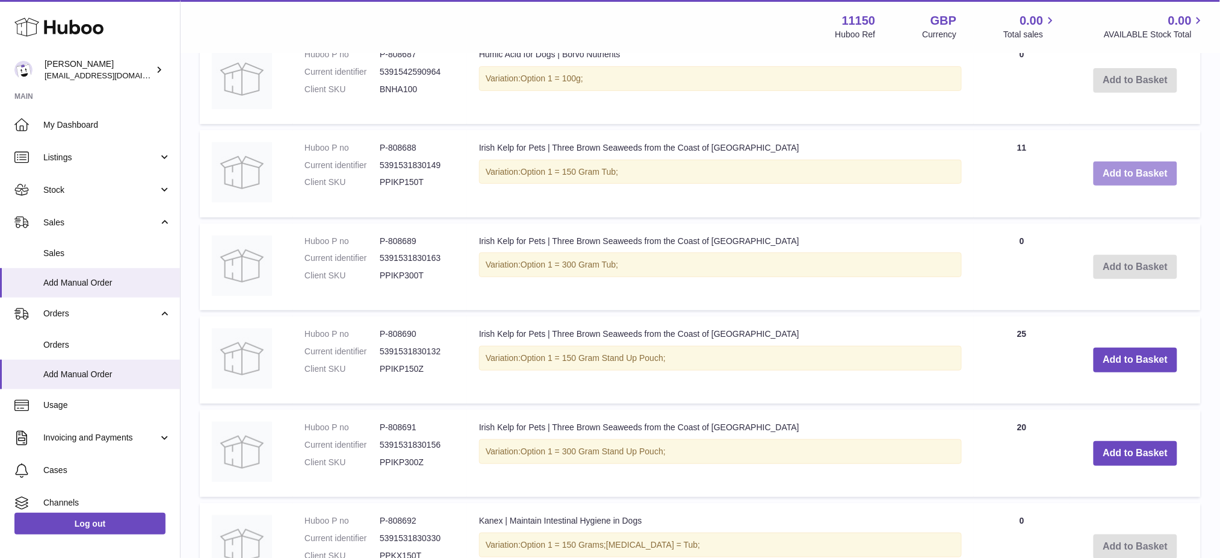
click at [1128, 186] on button "Add to Basket" at bounding box center [1136, 173] width 84 height 25
click at [0, 211] on div at bounding box center [0, 279] width 0 height 558
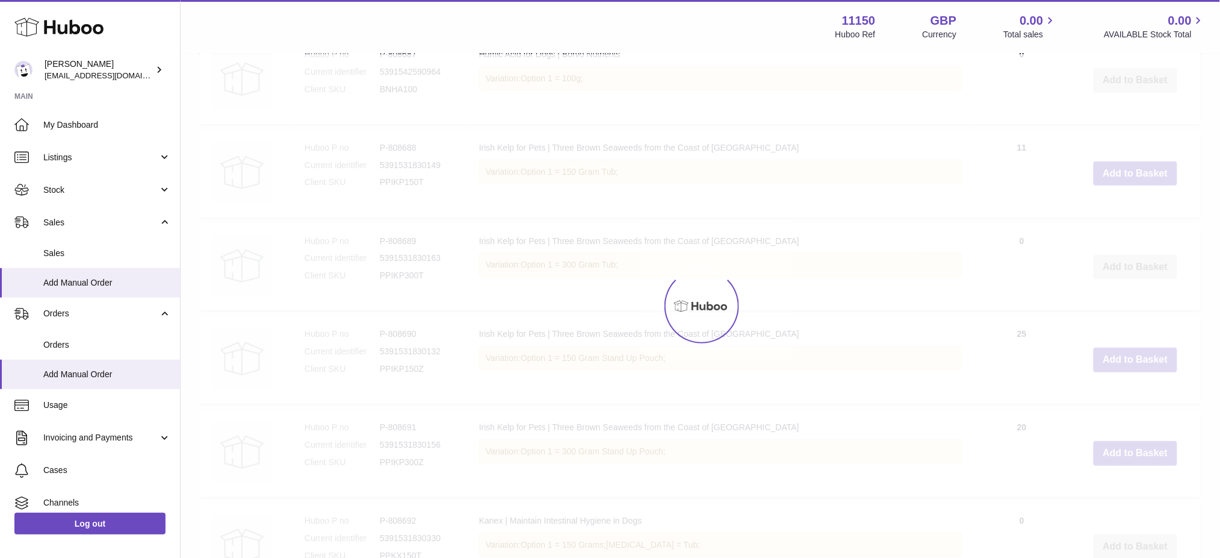
click at [1128, 211] on div at bounding box center [701, 305] width 1040 height 503
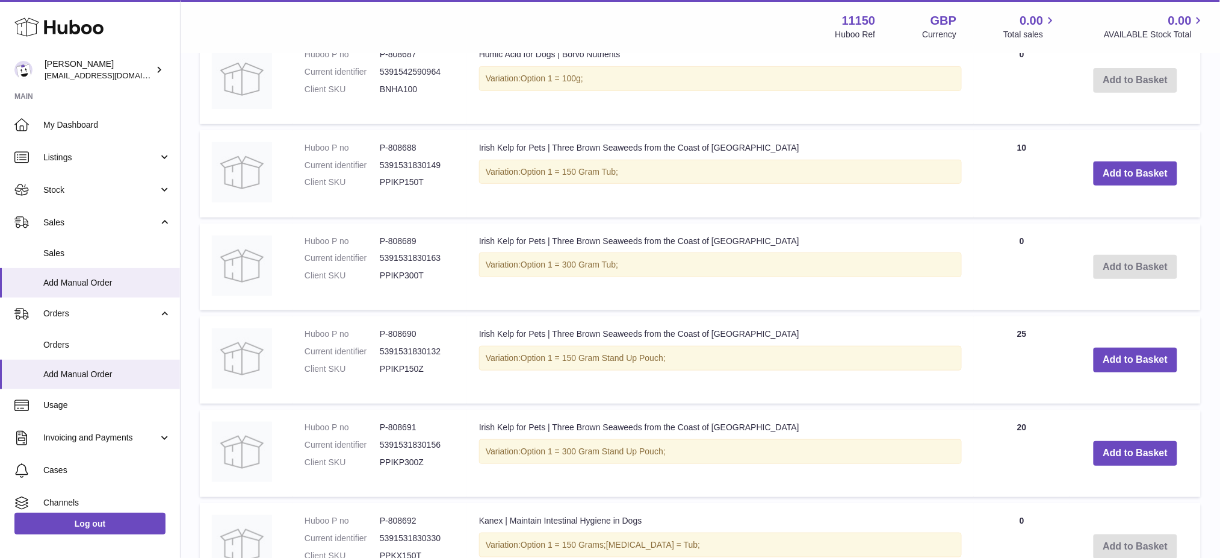
click at [1128, 186] on button "Add to Basket" at bounding box center [1136, 173] width 84 height 25
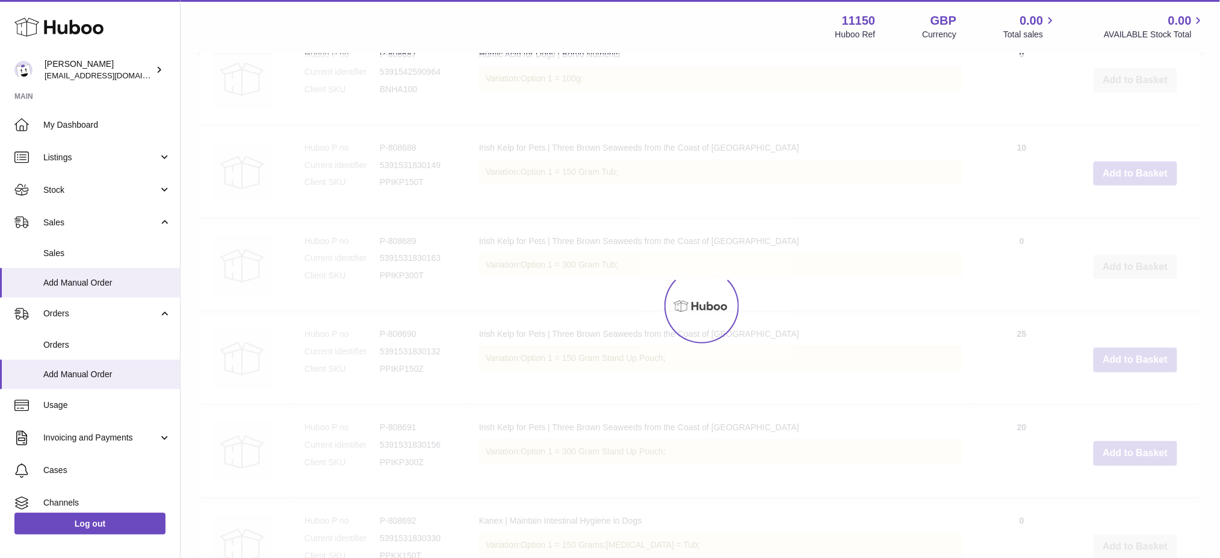
click at [1128, 211] on div at bounding box center [701, 305] width 1040 height 503
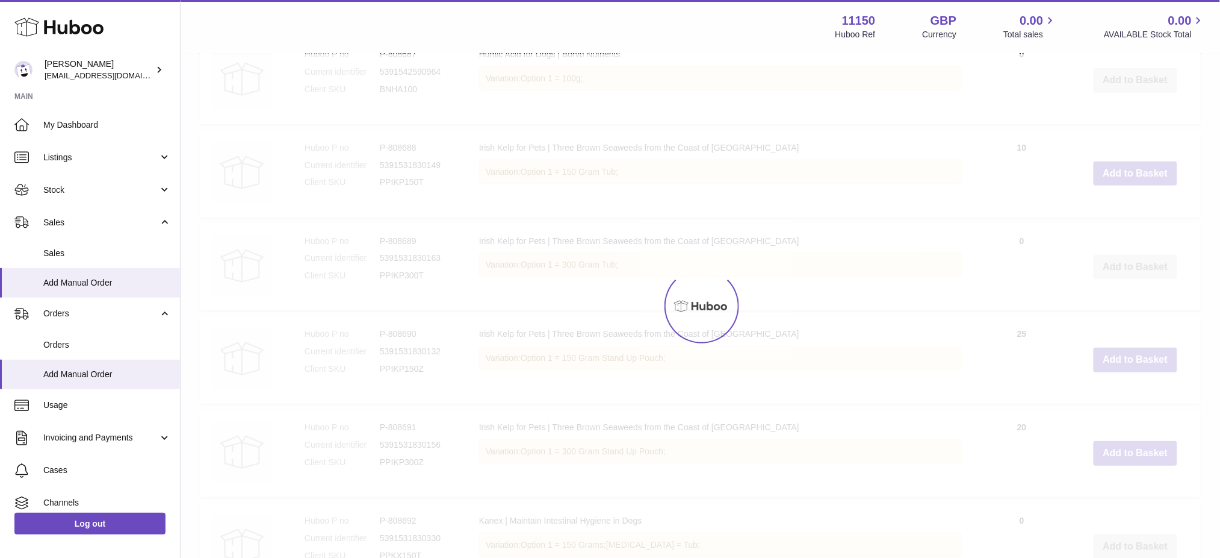
click at [1128, 211] on div at bounding box center [701, 305] width 1040 height 503
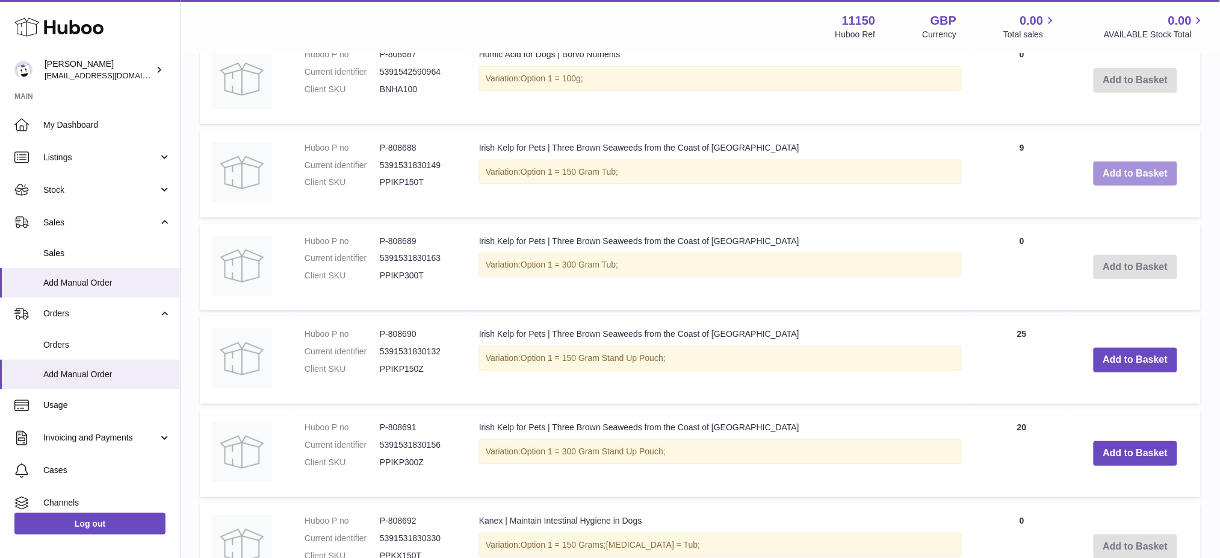
click at [1128, 186] on button "Add to Basket" at bounding box center [1136, 173] width 84 height 25
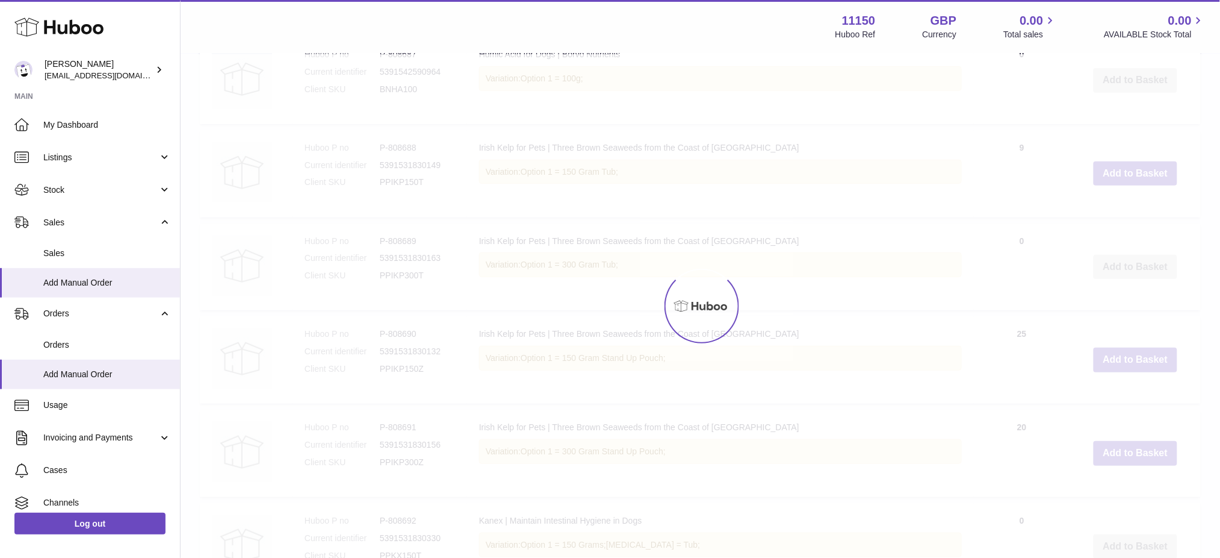
click at [1128, 211] on div at bounding box center [701, 305] width 1040 height 503
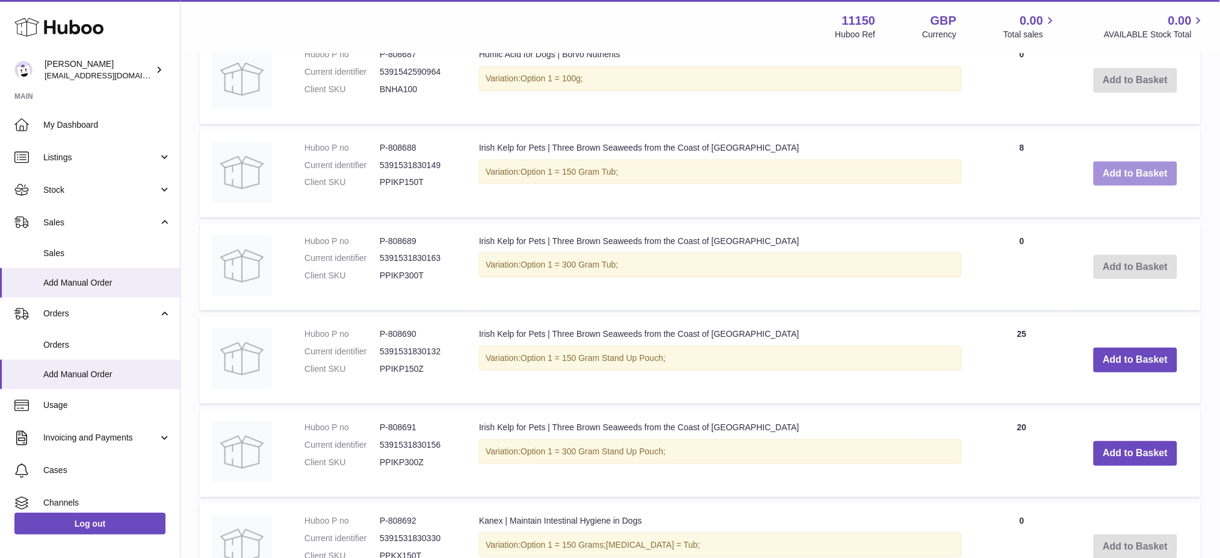
click at [1128, 186] on button "Add to Basket" at bounding box center [1136, 173] width 84 height 25
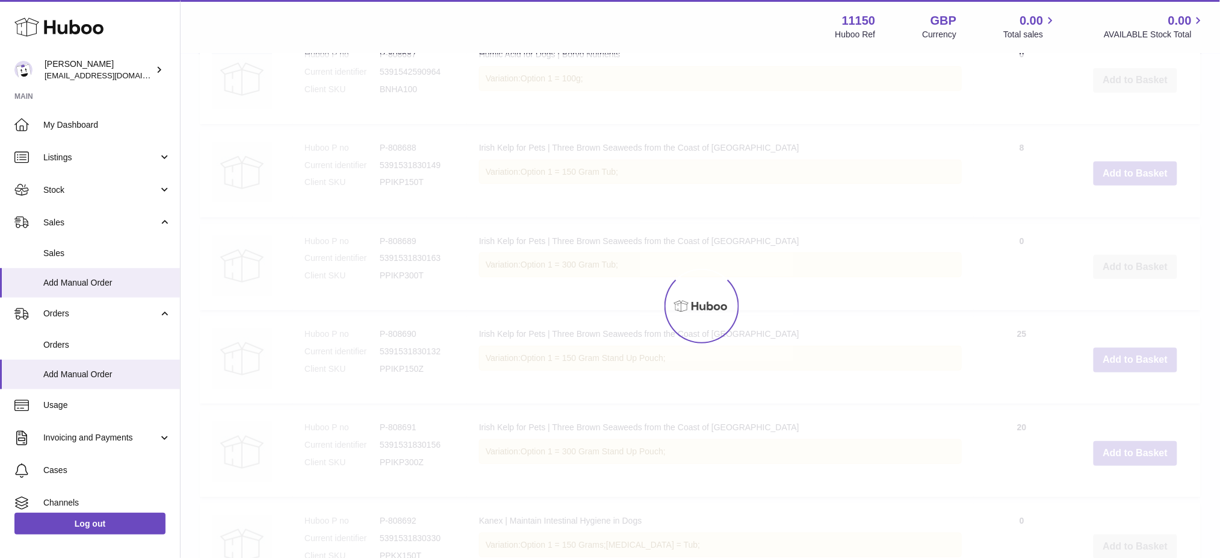
click at [1128, 211] on div at bounding box center [701, 305] width 1040 height 503
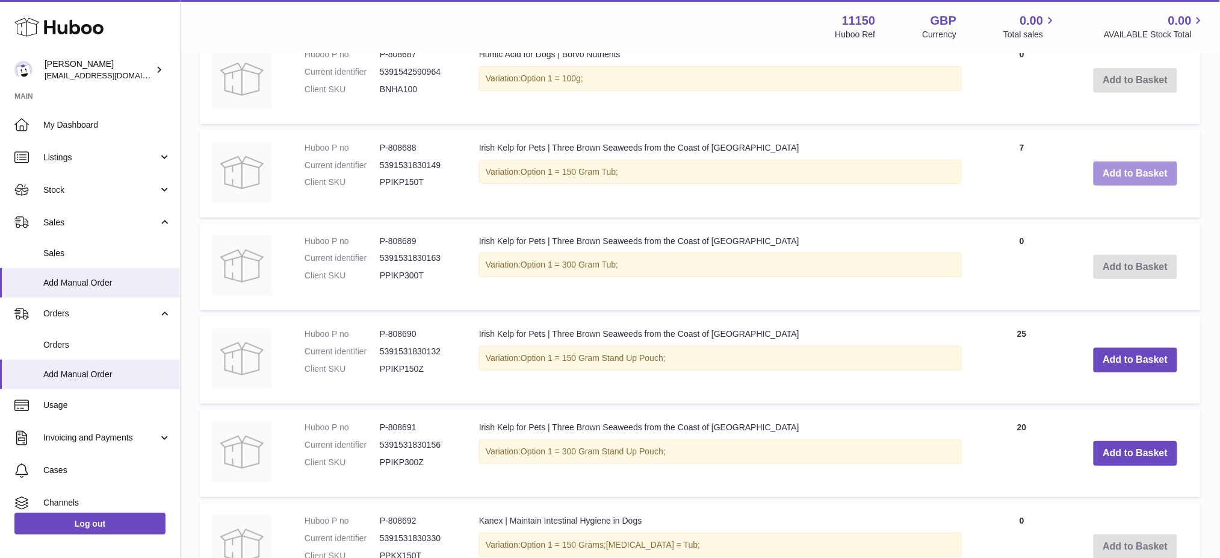
click at [1128, 186] on button "Add to Basket" at bounding box center [1136, 173] width 84 height 25
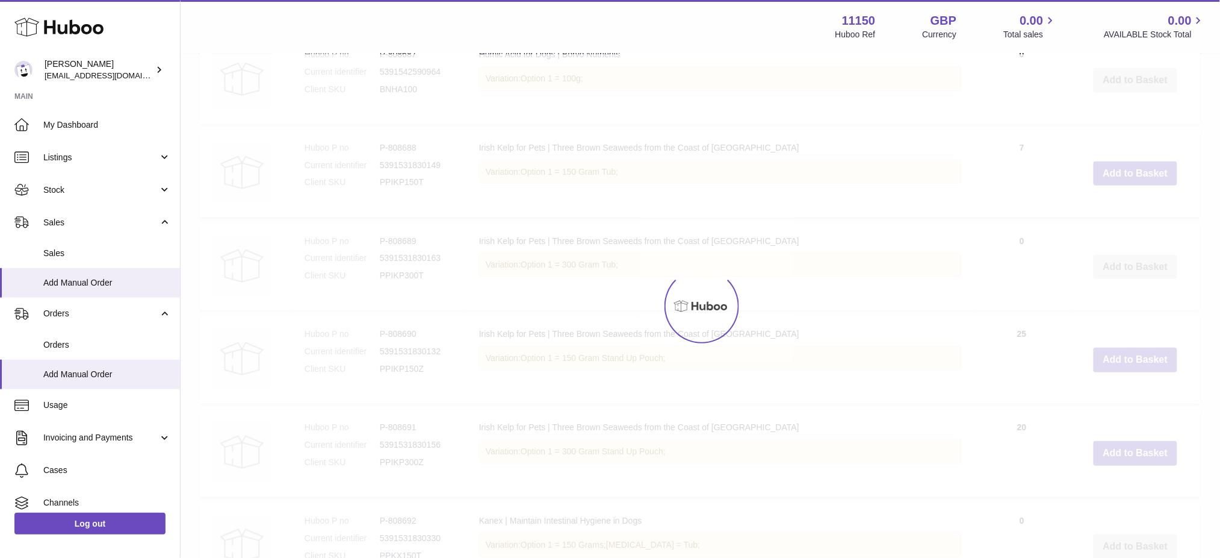
click at [1128, 211] on div at bounding box center [701, 305] width 1040 height 503
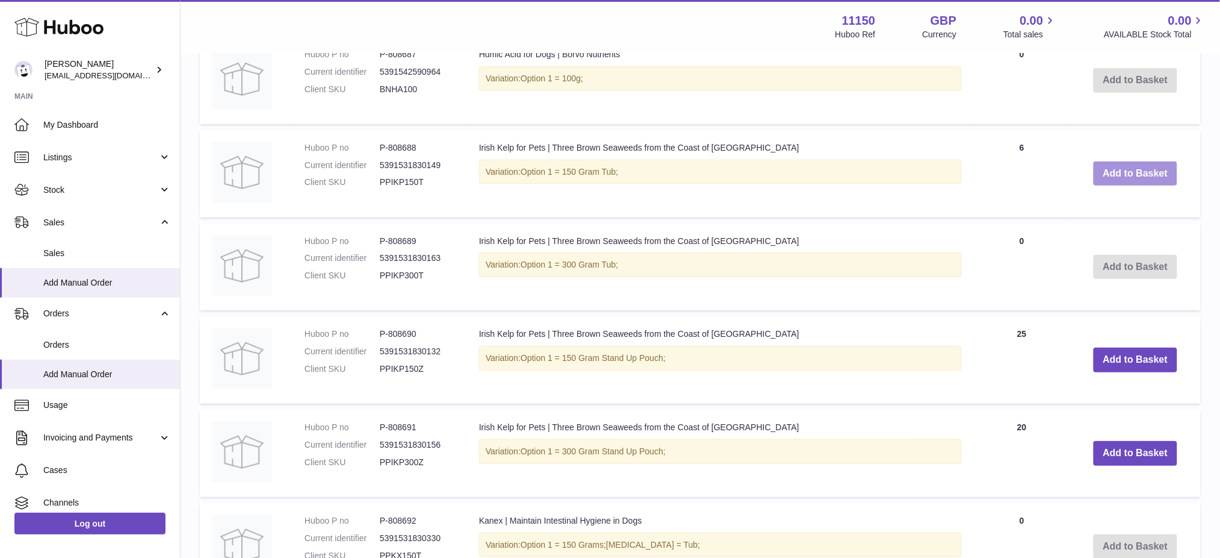
click at [1128, 186] on button "Add to Basket" at bounding box center [1136, 173] width 84 height 25
click at [0, 211] on div at bounding box center [0, 279] width 0 height 558
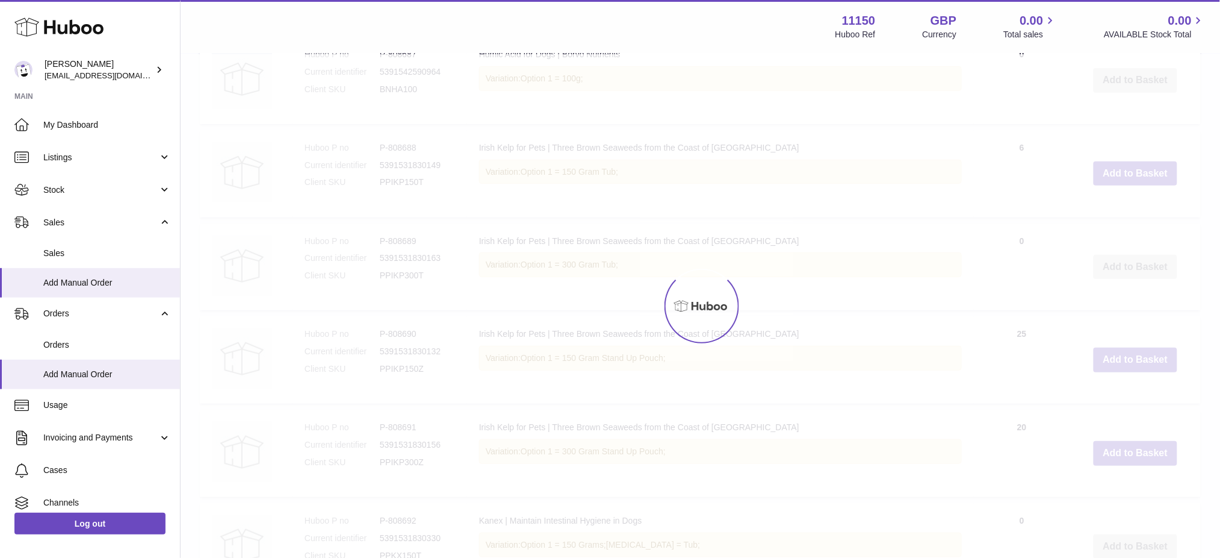
click at [1128, 211] on div at bounding box center [701, 305] width 1040 height 503
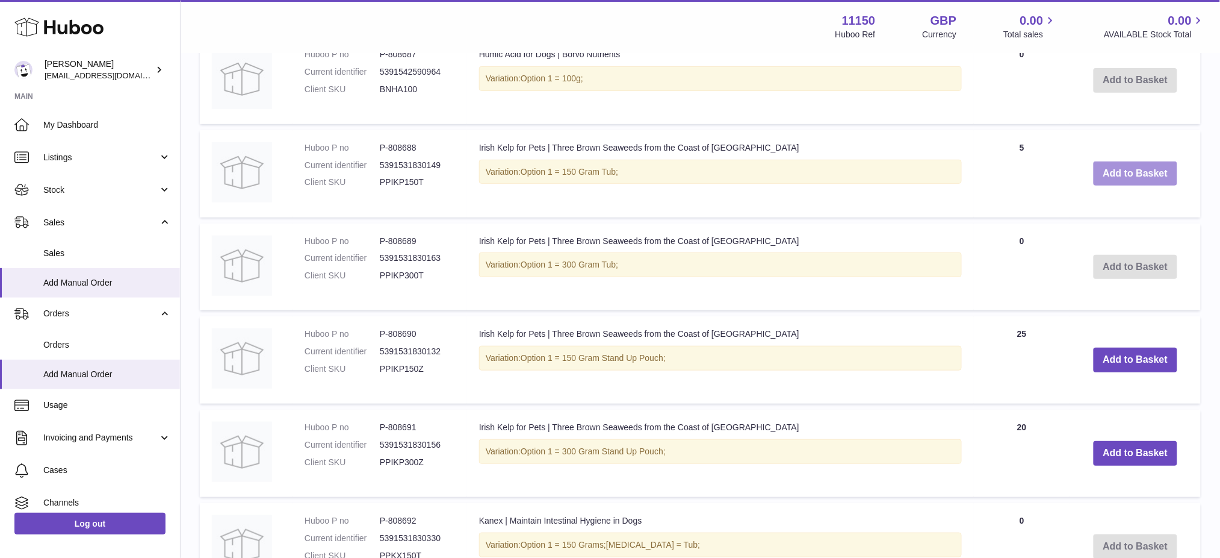
click at [1128, 186] on button "Add to Basket" at bounding box center [1136, 173] width 84 height 25
click at [0, 211] on div at bounding box center [0, 279] width 0 height 558
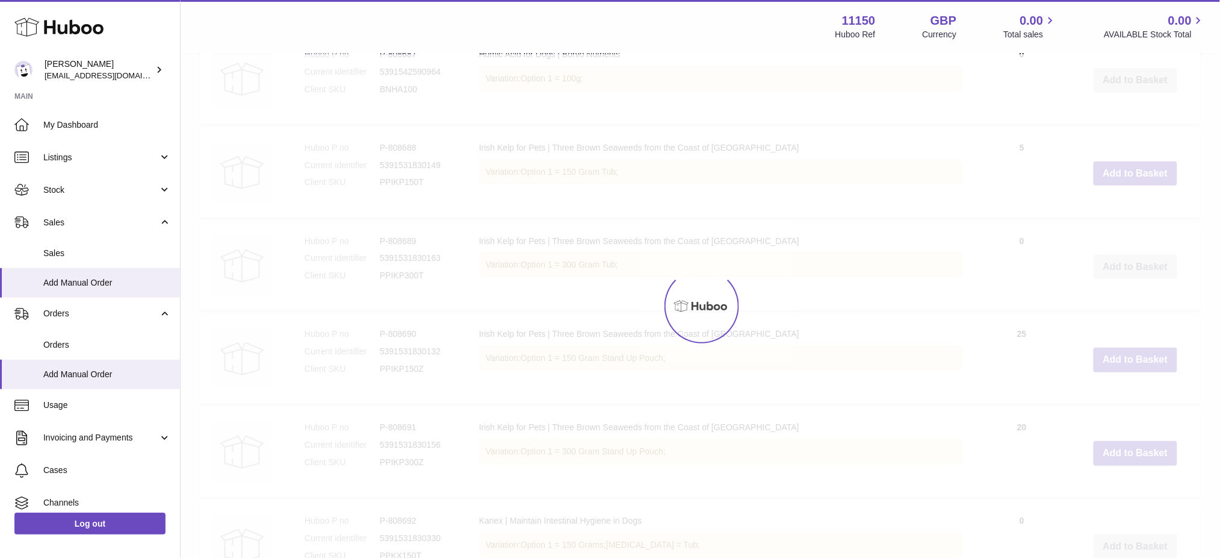
click at [1128, 211] on div at bounding box center [701, 305] width 1040 height 503
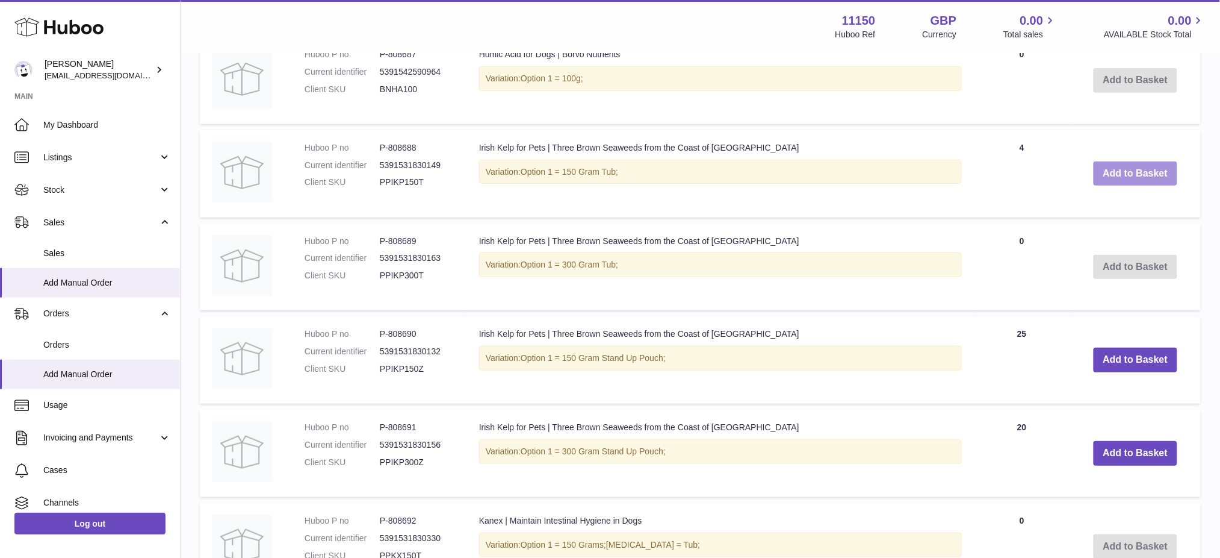
click at [1128, 186] on button "Add to Basket" at bounding box center [1136, 173] width 84 height 25
click at [0, 211] on div at bounding box center [0, 279] width 0 height 558
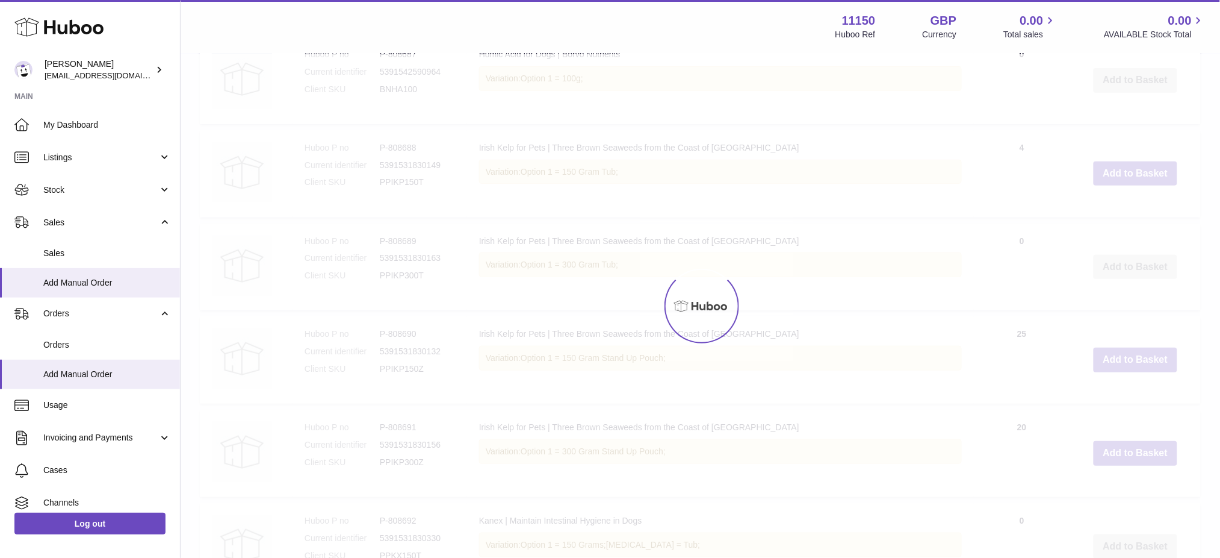
click at [1128, 211] on div at bounding box center [701, 305] width 1040 height 503
click at [1128, 186] on button "Add to Basket" at bounding box center [1136, 173] width 84 height 25
click at [1128, 211] on div at bounding box center [701, 305] width 1040 height 503
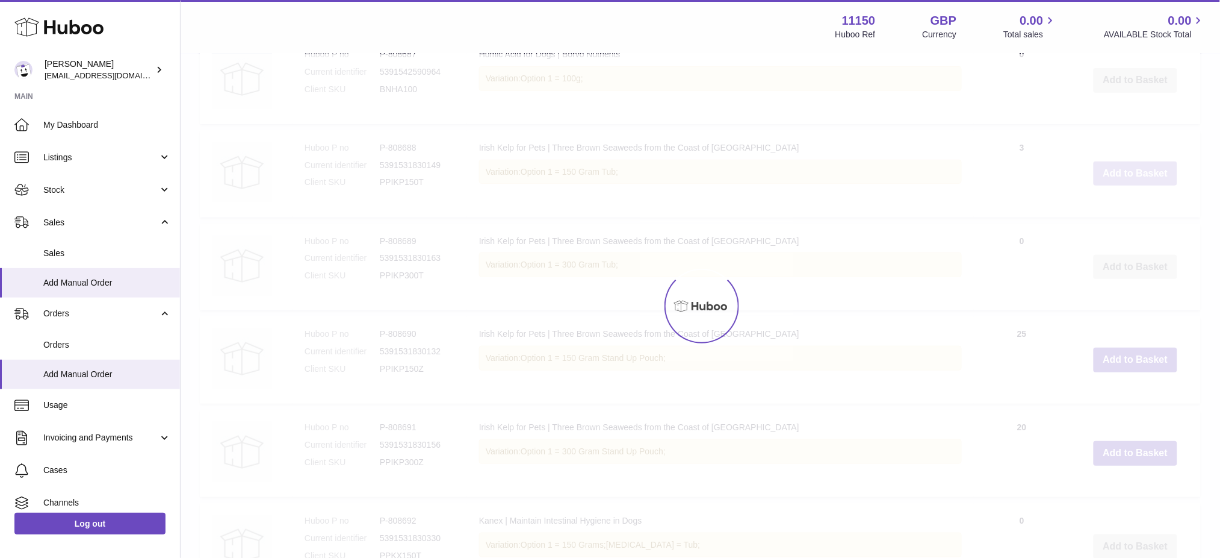
click at [1128, 186] on button "Add to Basket" at bounding box center [1136, 173] width 84 height 25
click at [1128, 211] on div at bounding box center [701, 305] width 1040 height 503
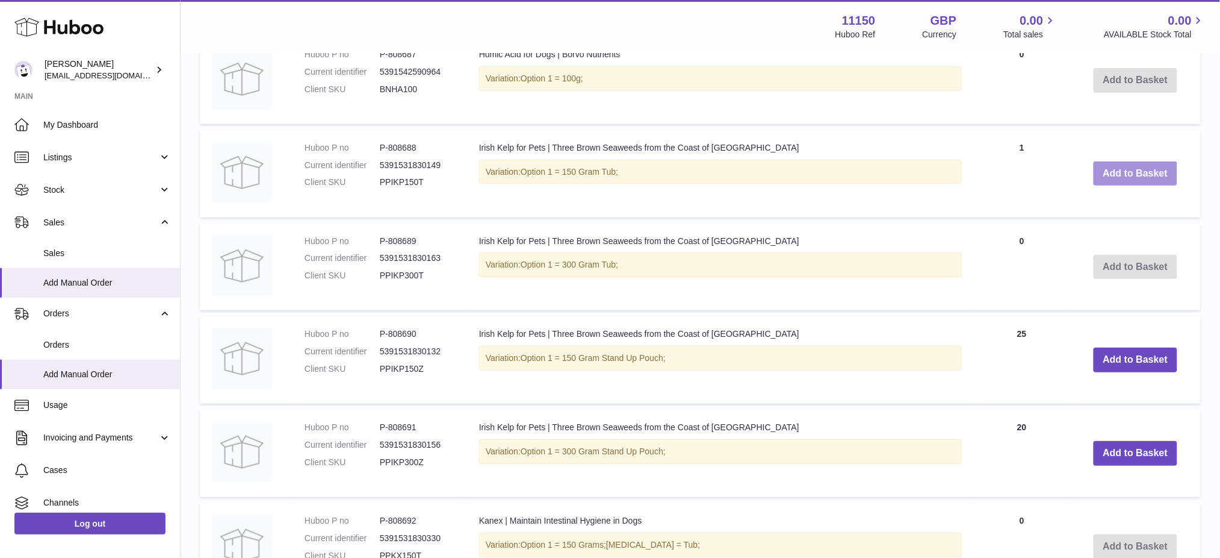
click at [1128, 186] on button "Add to Basket" at bounding box center [1136, 173] width 84 height 25
click at [0, 211] on div at bounding box center [0, 279] width 0 height 558
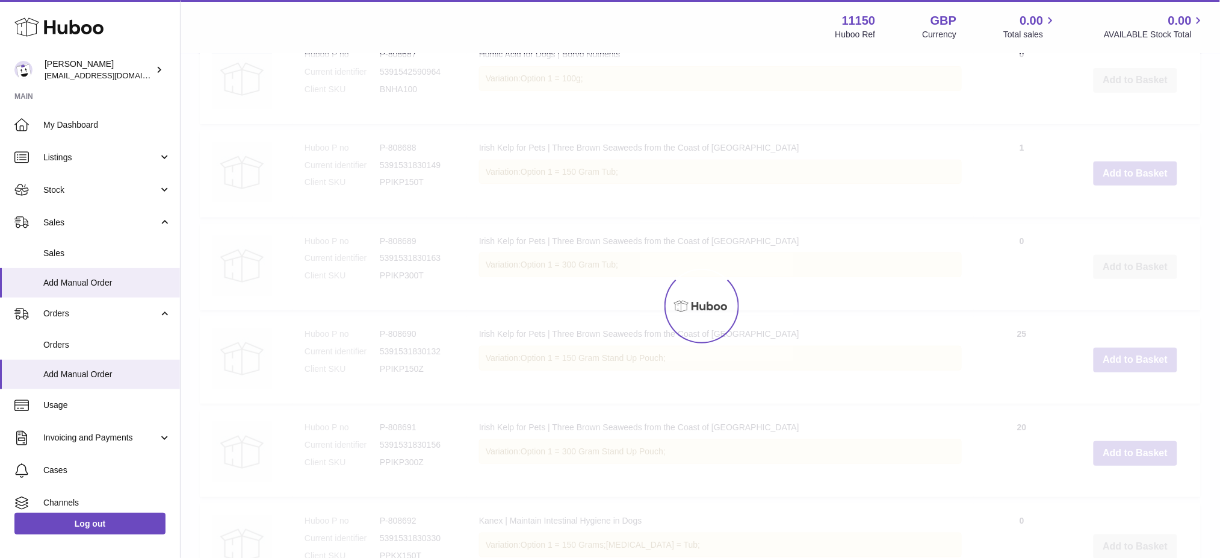
click at [1128, 211] on div at bounding box center [701, 305] width 1040 height 503
type input "**"
click at [1128, 211] on td "Add to Basket" at bounding box center [1136, 173] width 131 height 87
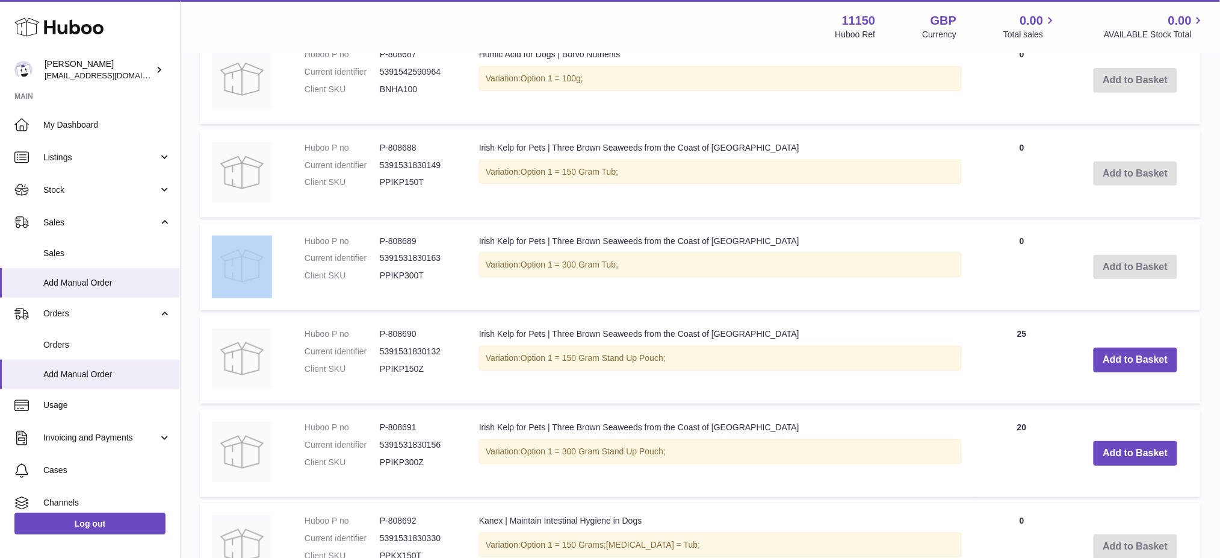
click at [1128, 211] on td "Add to Basket" at bounding box center [1136, 173] width 131 height 87
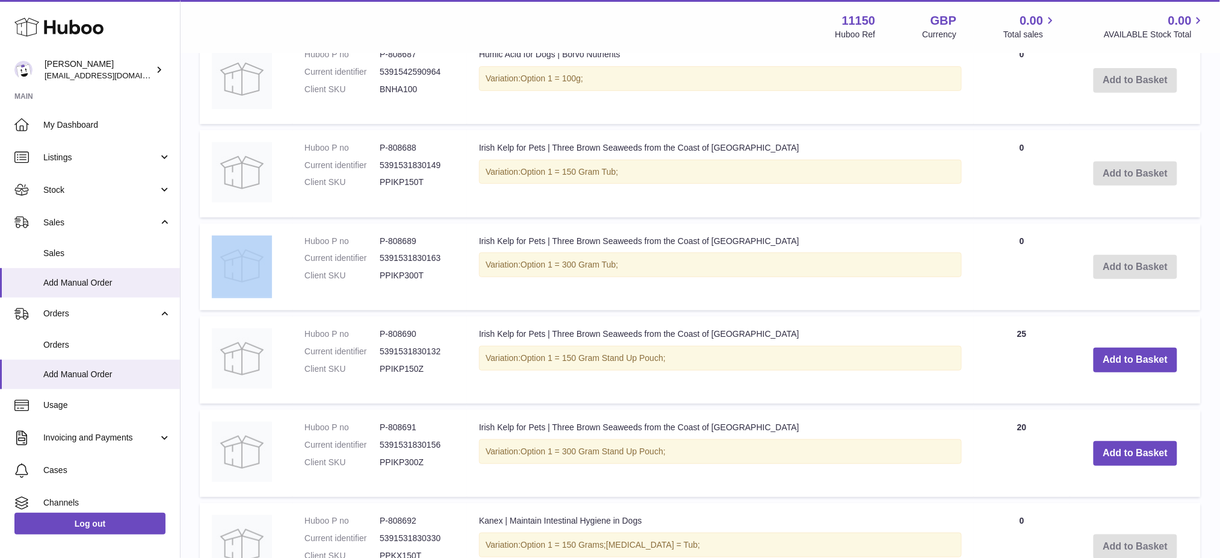
click at [1128, 211] on td "Add to Basket" at bounding box center [1136, 173] width 131 height 87
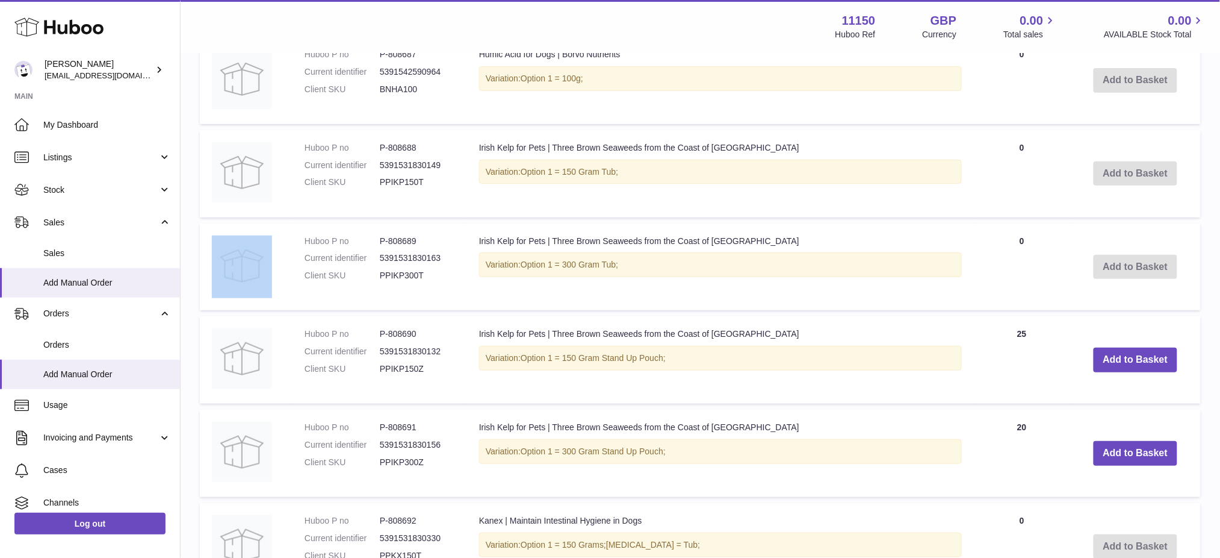
click at [1128, 211] on td "Add to Basket" at bounding box center [1136, 173] width 131 height 87
click at [1151, 403] on td "Add to Basket" at bounding box center [1136, 359] width 131 height 87
click at [1144, 372] on button "Add to Basket" at bounding box center [1136, 359] width 84 height 25
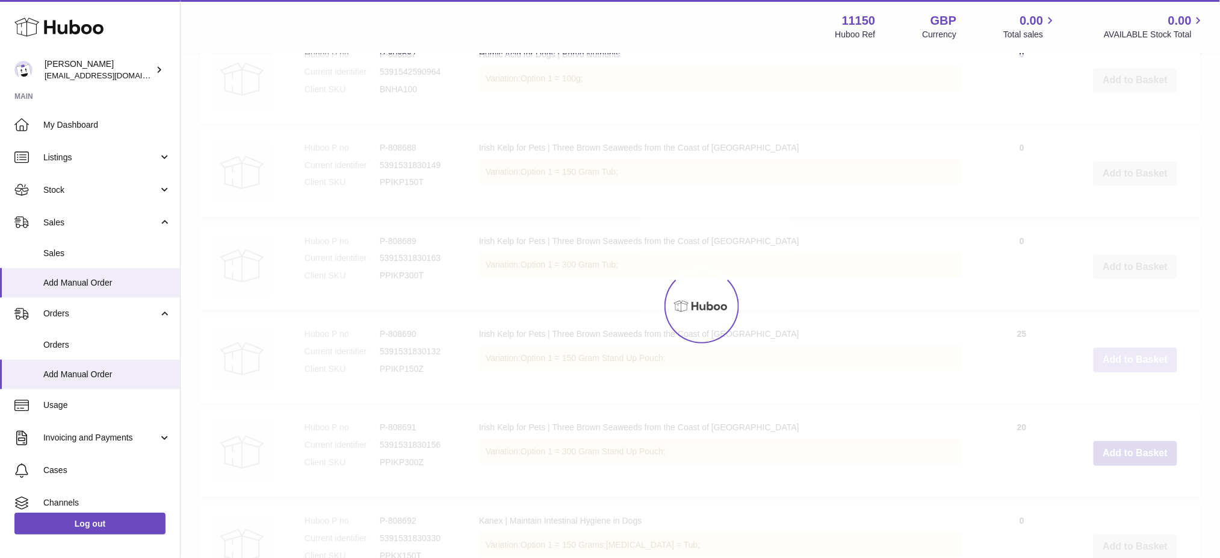
click at [1144, 395] on div at bounding box center [701, 305] width 1040 height 503
click at [1144, 372] on button "Add to Basket" at bounding box center [1136, 359] width 84 height 25
click at [1144, 395] on div at bounding box center [701, 305] width 1040 height 503
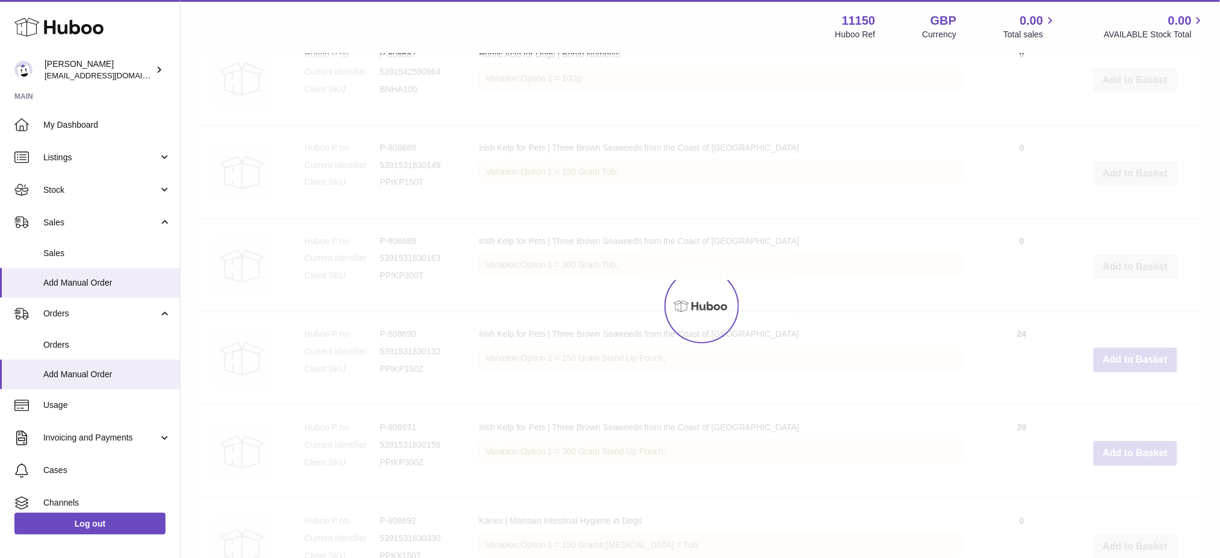
click at [1145, 396] on div at bounding box center [701, 305] width 1040 height 503
click at [1146, 398] on div at bounding box center [701, 305] width 1040 height 503
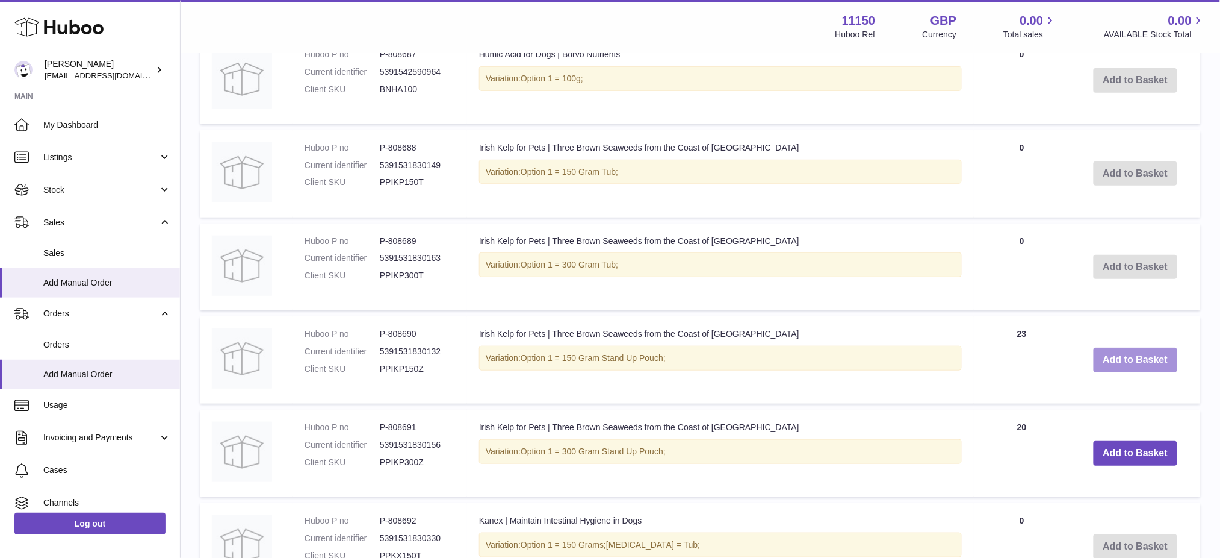
click at [1148, 372] on button "Add to Basket" at bounding box center [1136, 359] width 84 height 25
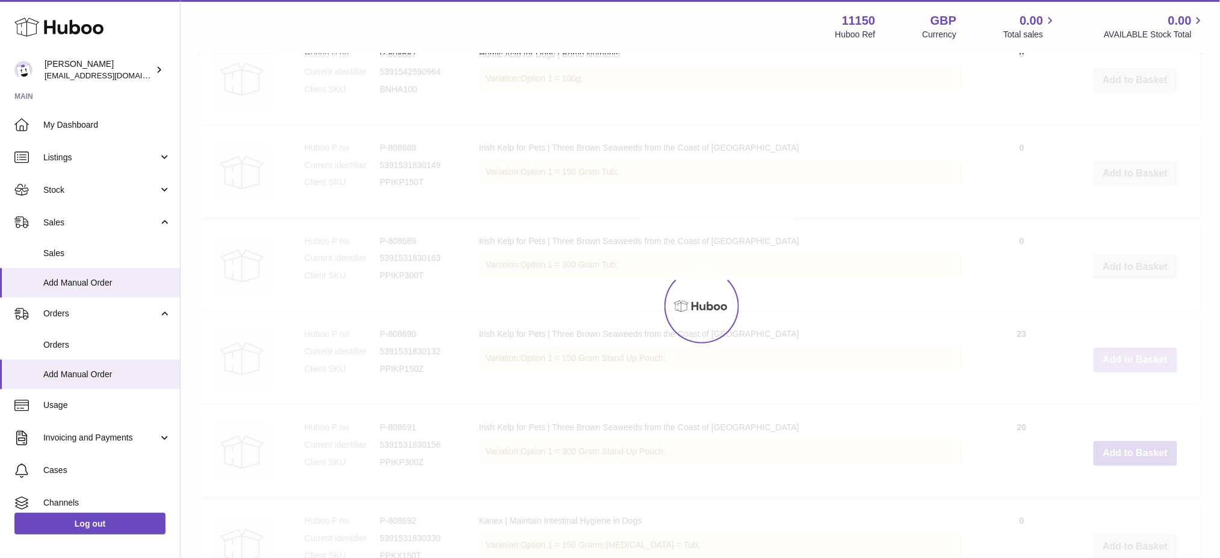
click at [1148, 398] on div at bounding box center [701, 305] width 1040 height 503
click at [1149, 399] on div at bounding box center [701, 305] width 1040 height 503
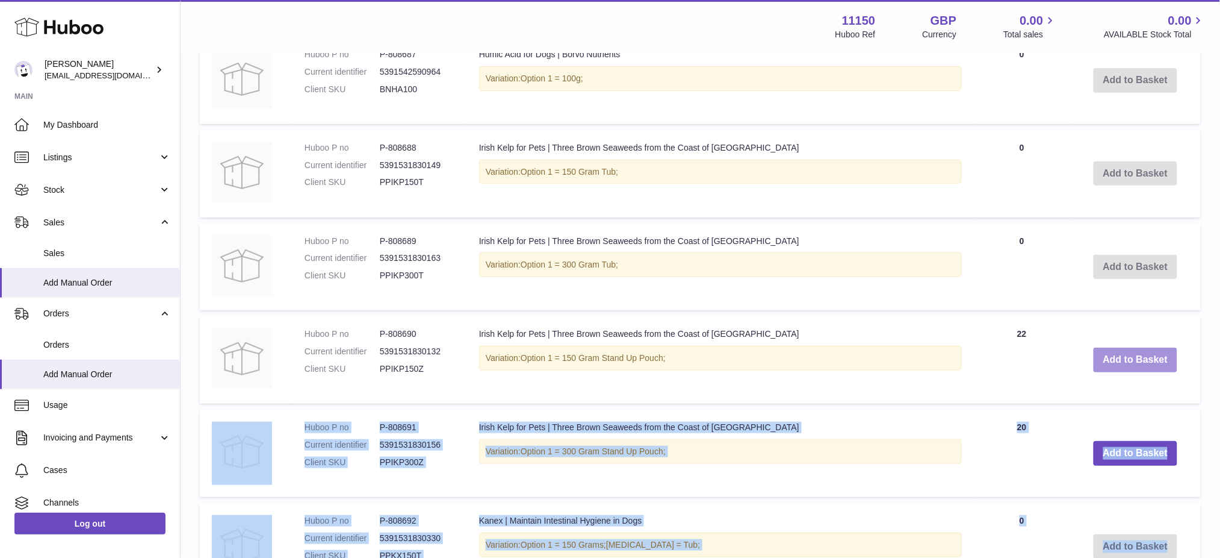
click at [1149, 372] on button "Add to Basket" at bounding box center [1136, 359] width 84 height 25
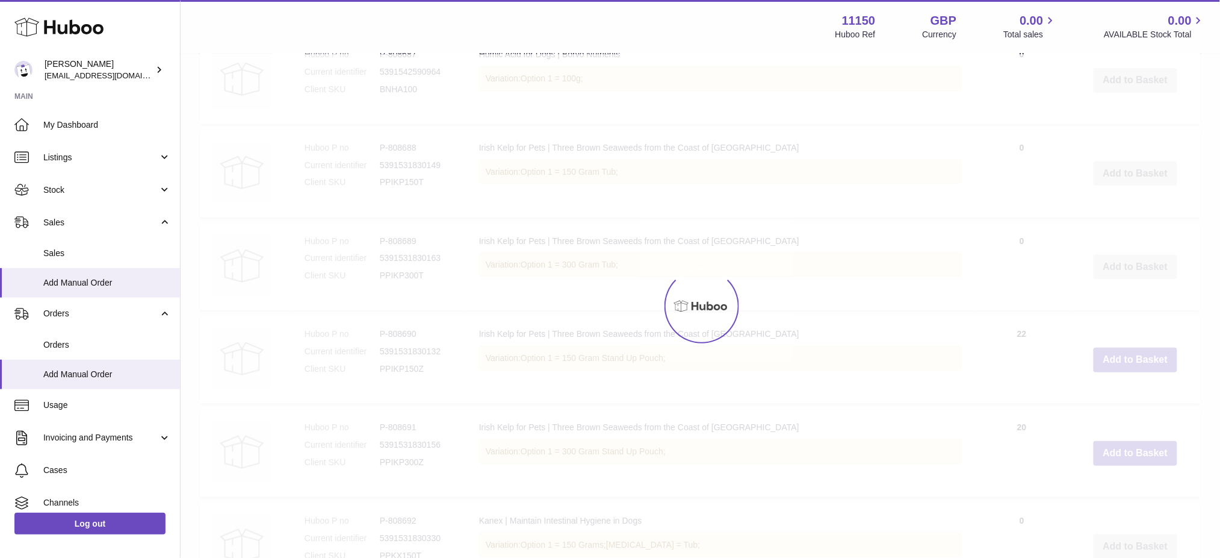
click at [1150, 400] on div at bounding box center [701, 305] width 1040 height 503
click at [1151, 400] on div at bounding box center [701, 305] width 1040 height 503
click at [1151, 372] on button "Add to Basket" at bounding box center [1136, 359] width 84 height 25
click at [1151, 400] on div at bounding box center [701, 305] width 1040 height 503
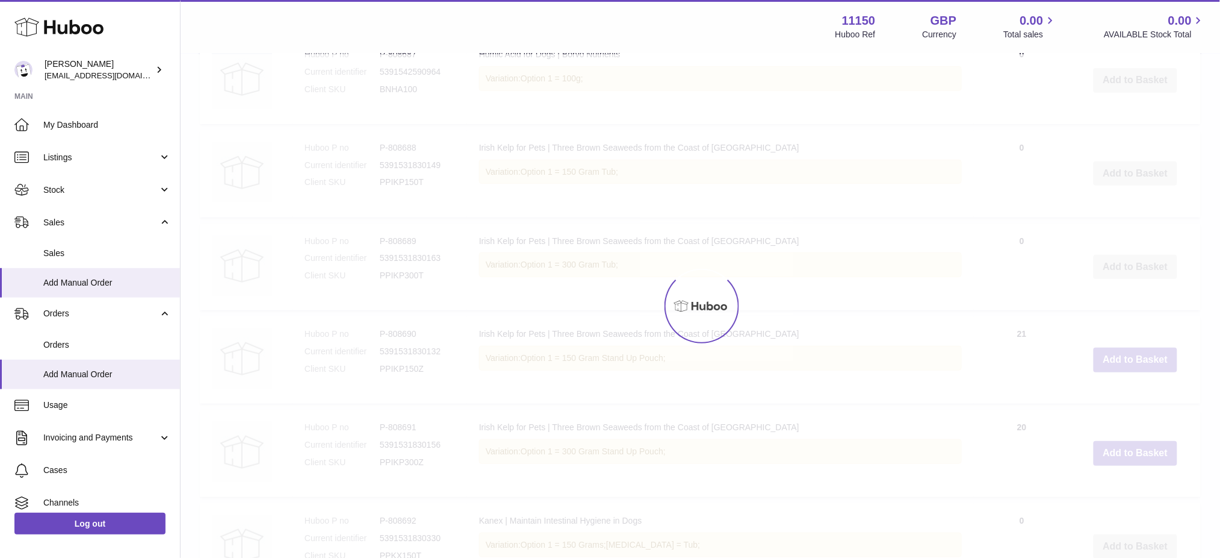
click at [1150, 400] on div at bounding box center [701, 305] width 1040 height 503
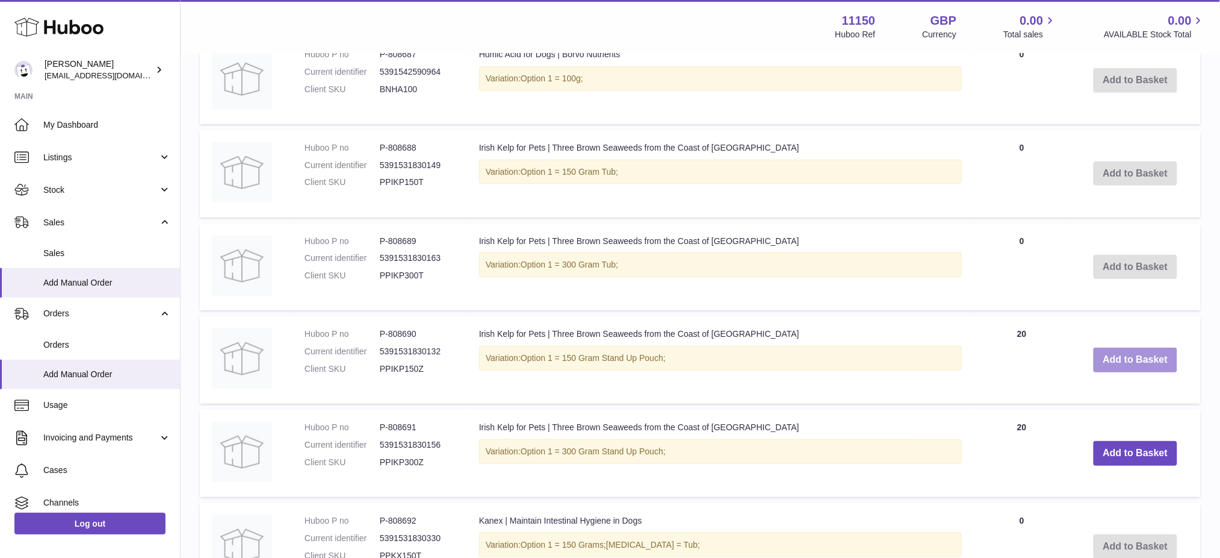
click at [1149, 372] on button "Add to Basket" at bounding box center [1136, 359] width 84 height 25
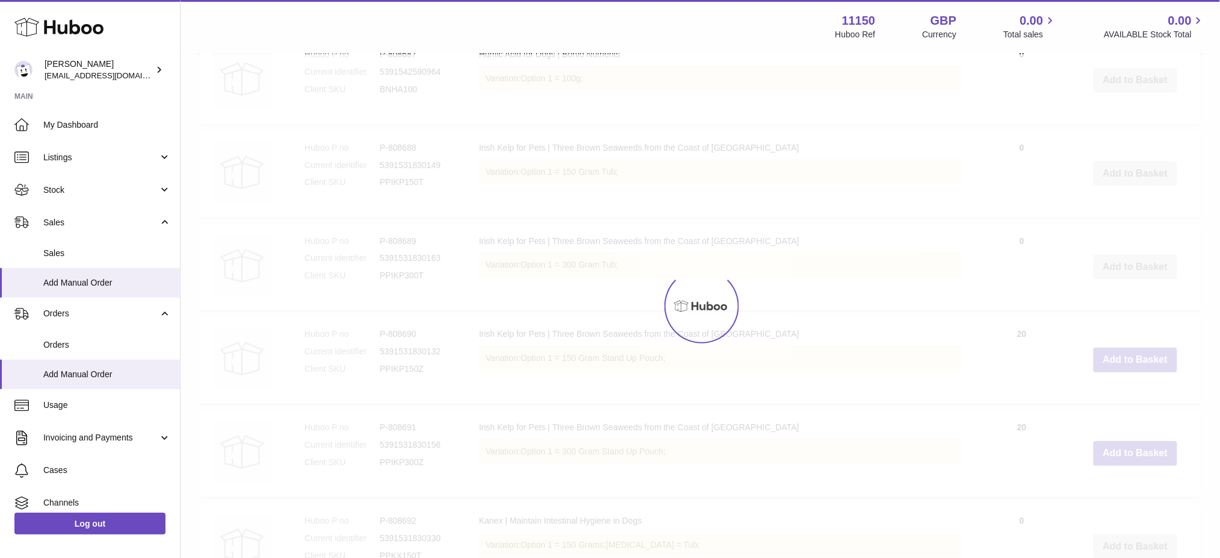
click at [1149, 400] on div at bounding box center [701, 305] width 1040 height 503
click at [1149, 372] on button "Add to Basket" at bounding box center [1136, 359] width 84 height 25
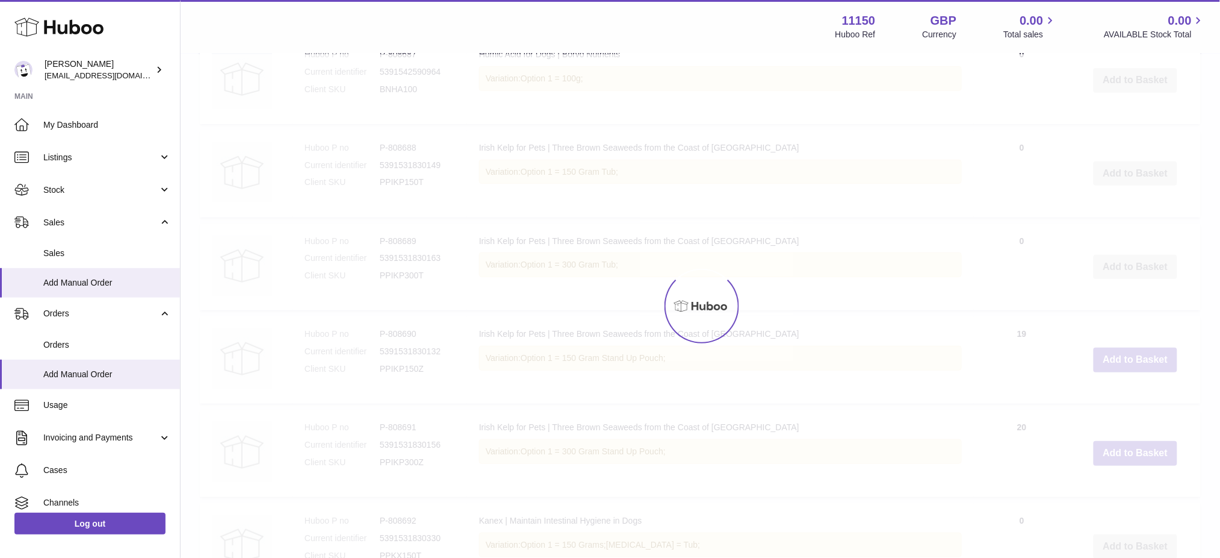
click at [1149, 400] on div at bounding box center [701, 305] width 1040 height 503
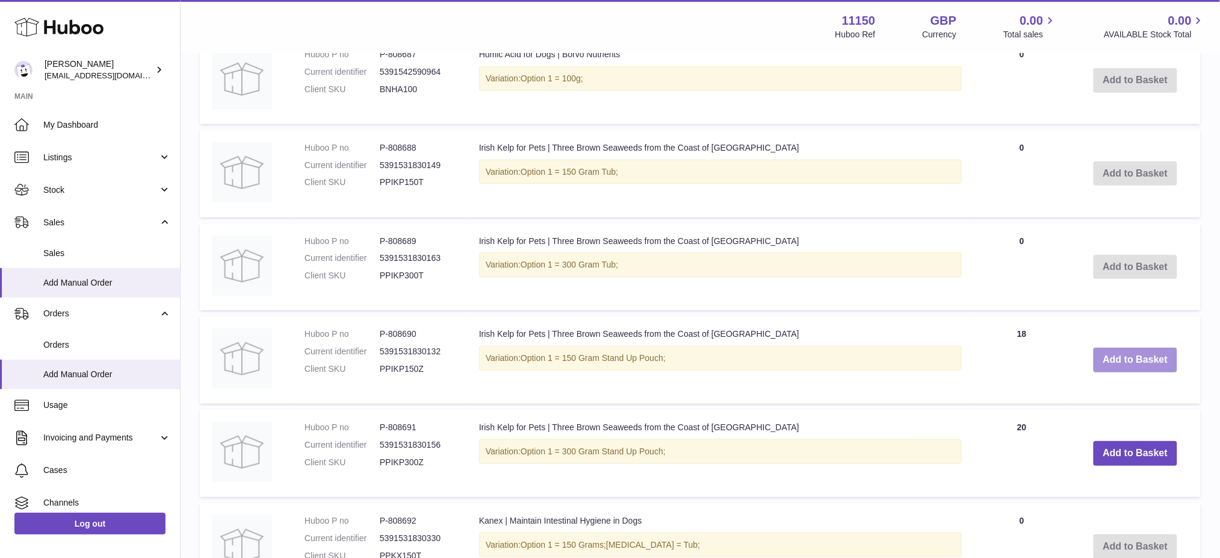
click at [1149, 372] on button "Add to Basket" at bounding box center [1136, 359] width 84 height 25
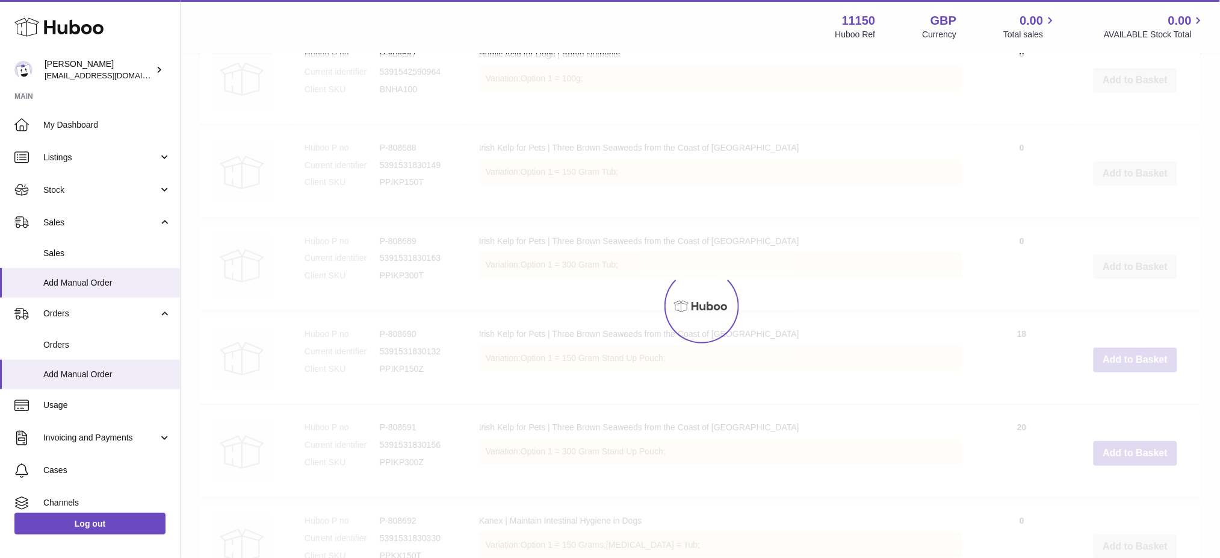
click at [1149, 400] on div at bounding box center [701, 305] width 1040 height 503
click at [1149, 372] on button "Add to Basket" at bounding box center [1136, 359] width 84 height 25
click at [1149, 400] on div at bounding box center [701, 305] width 1040 height 503
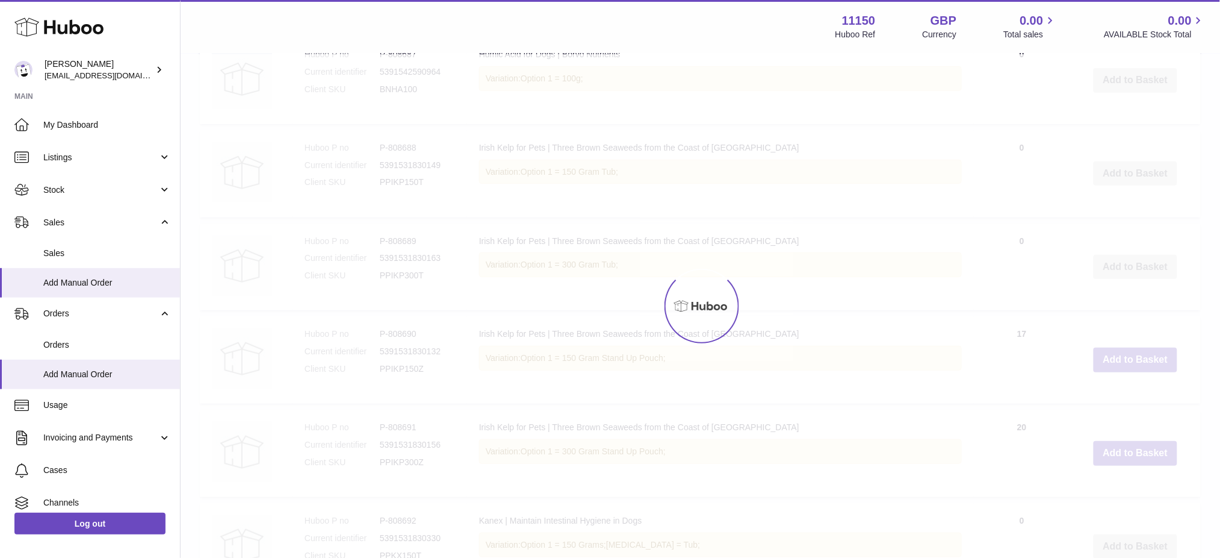
click at [1149, 400] on div at bounding box center [701, 305] width 1040 height 503
click at [1149, 372] on button "Add to Basket" at bounding box center [1136, 359] width 84 height 25
click at [1147, 398] on div at bounding box center [701, 305] width 1040 height 503
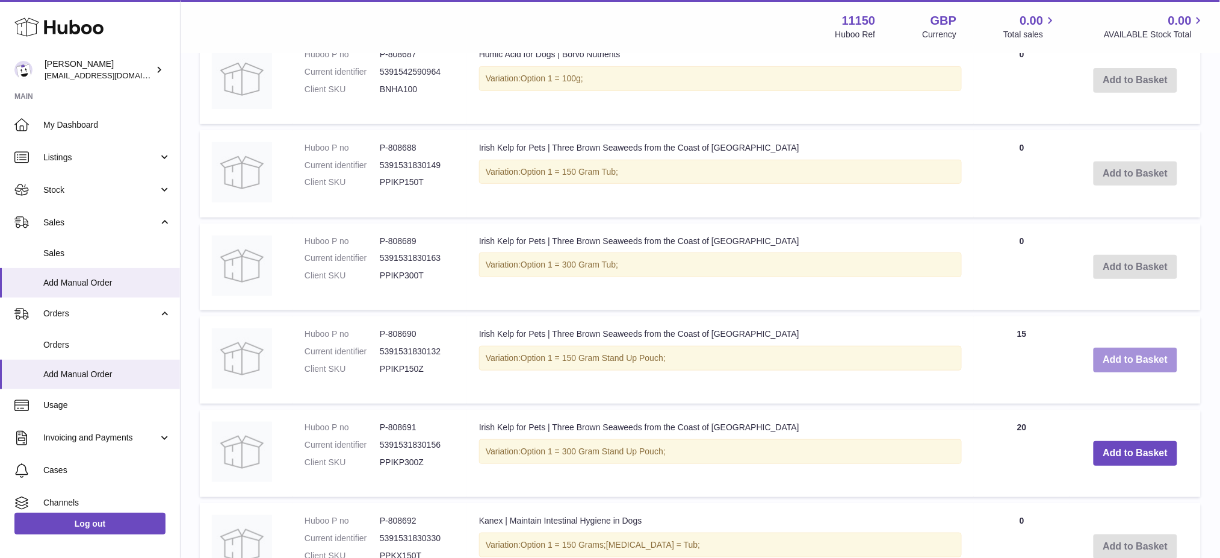
click at [1147, 372] on button "Add to Basket" at bounding box center [1136, 359] width 84 height 25
click at [0, 397] on div at bounding box center [0, 279] width 0 height 558
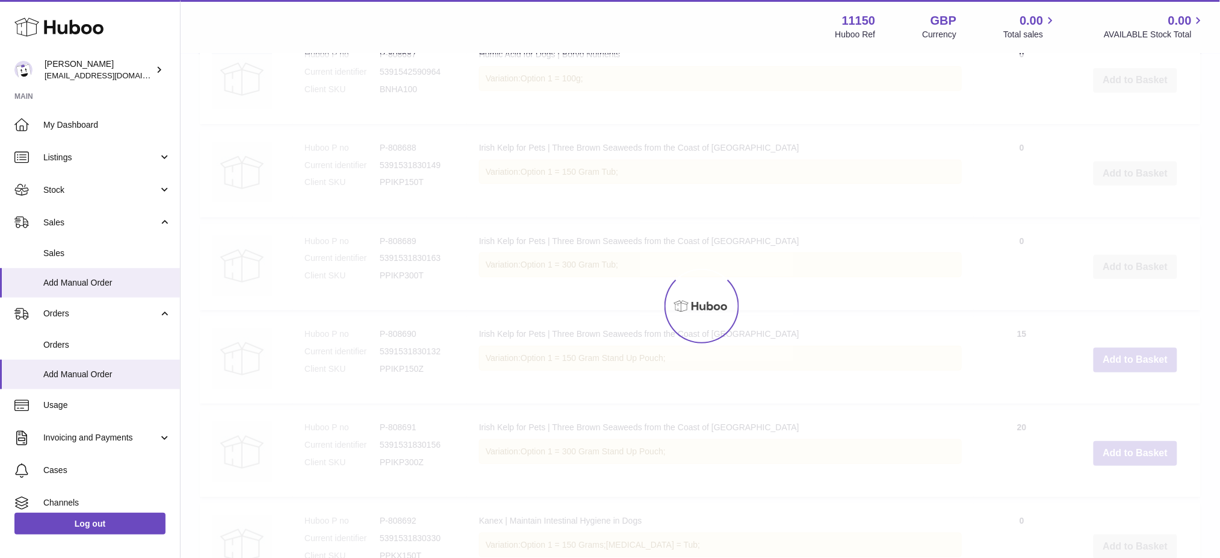
click at [1146, 397] on div at bounding box center [701, 305] width 1040 height 503
click at [1145, 396] on div at bounding box center [701, 305] width 1040 height 503
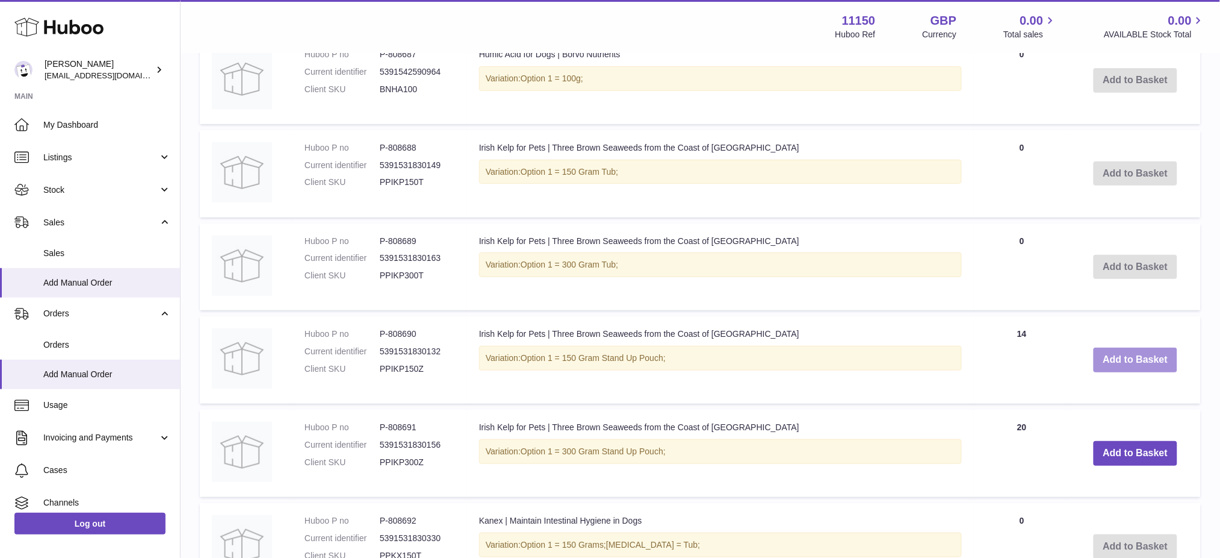
click at [1141, 372] on button "Add to Basket" at bounding box center [1136, 359] width 84 height 25
click at [0, 393] on div at bounding box center [0, 279] width 0 height 558
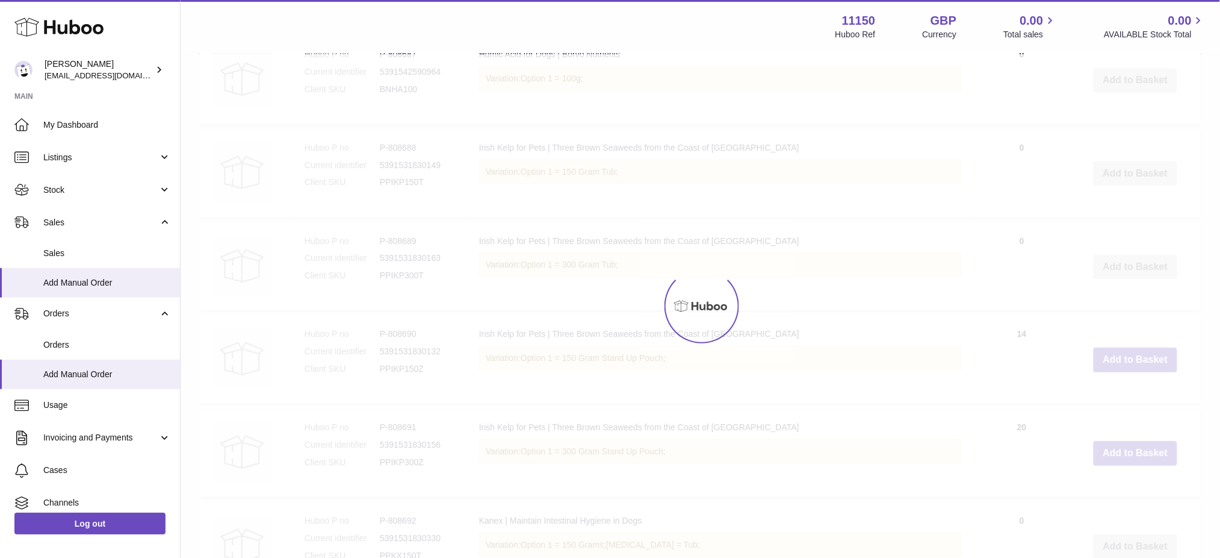
click at [1140, 393] on div at bounding box center [701, 305] width 1040 height 503
click at [1140, 372] on button "Add to Basket" at bounding box center [1136, 359] width 84 height 25
click at [1140, 393] on div at bounding box center [701, 305] width 1040 height 503
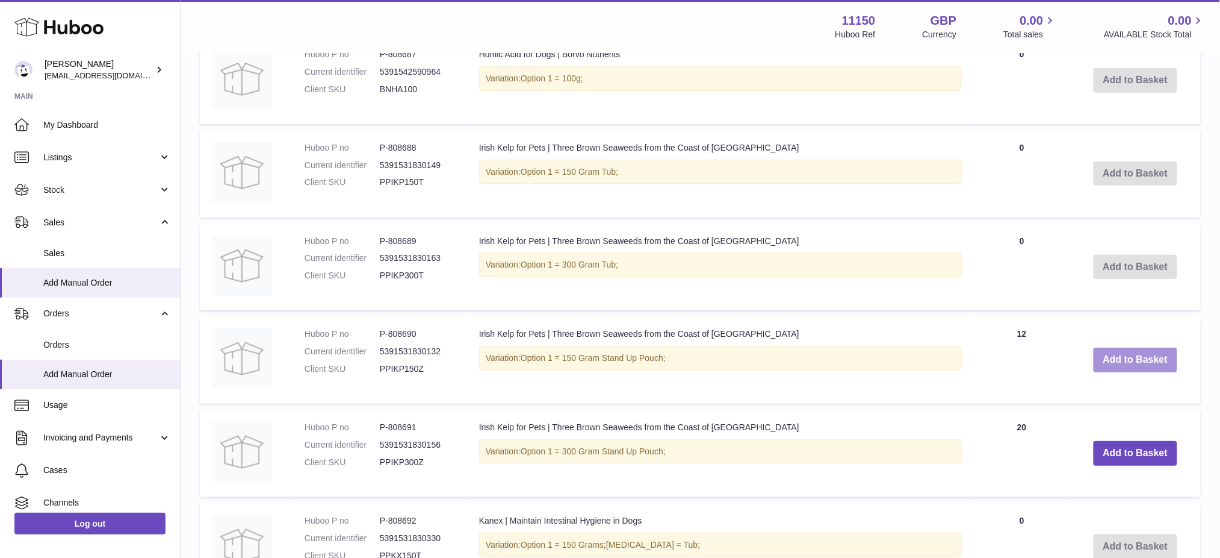
click at [1138, 372] on button "Add to Basket" at bounding box center [1136, 359] width 84 height 25
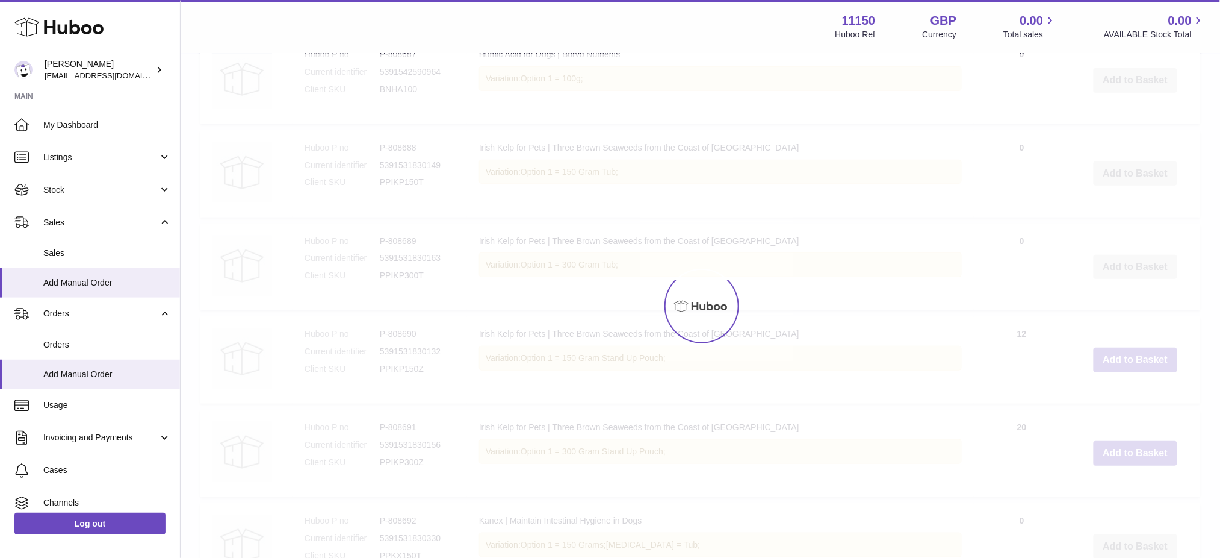
click at [1136, 393] on div at bounding box center [701, 305] width 1040 height 503
click at [1135, 393] on div at bounding box center [701, 305] width 1040 height 503
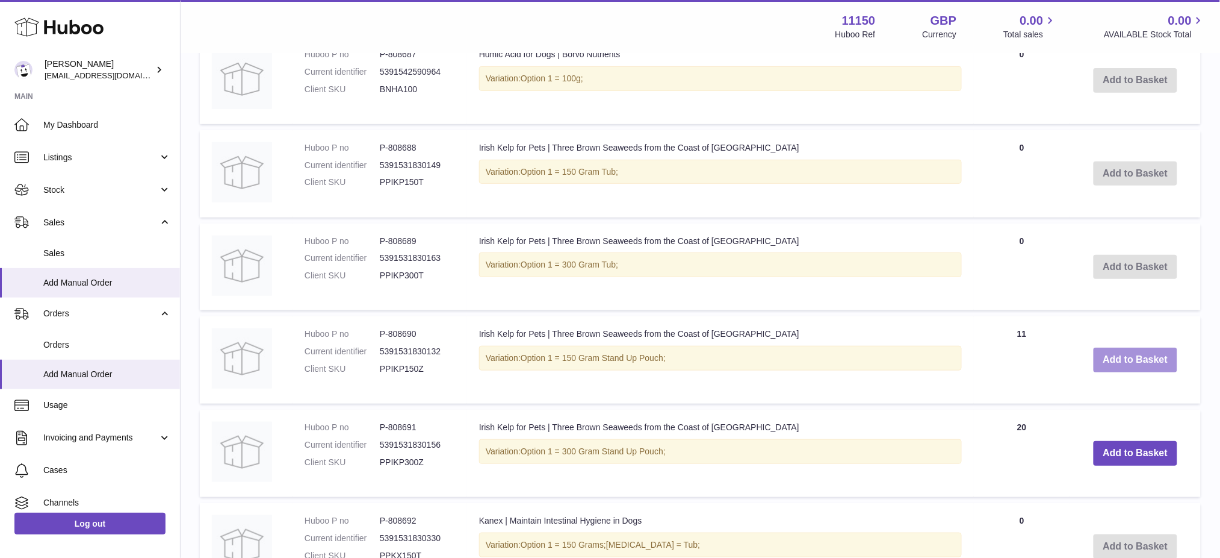
click at [1133, 372] on button "Add to Basket" at bounding box center [1136, 359] width 84 height 25
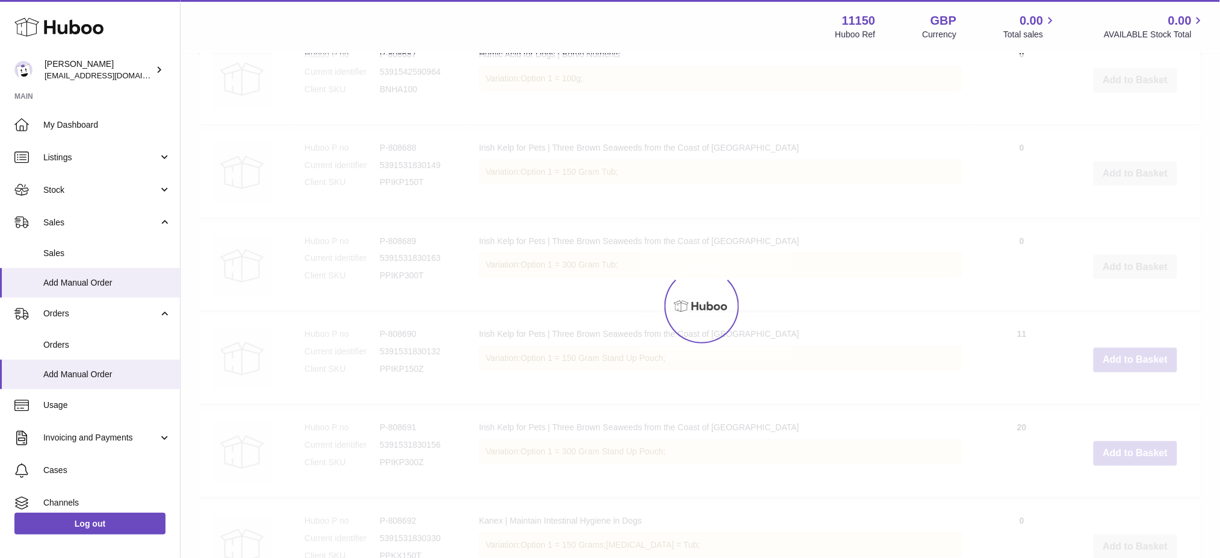
click at [1133, 391] on div at bounding box center [701, 305] width 1040 height 503
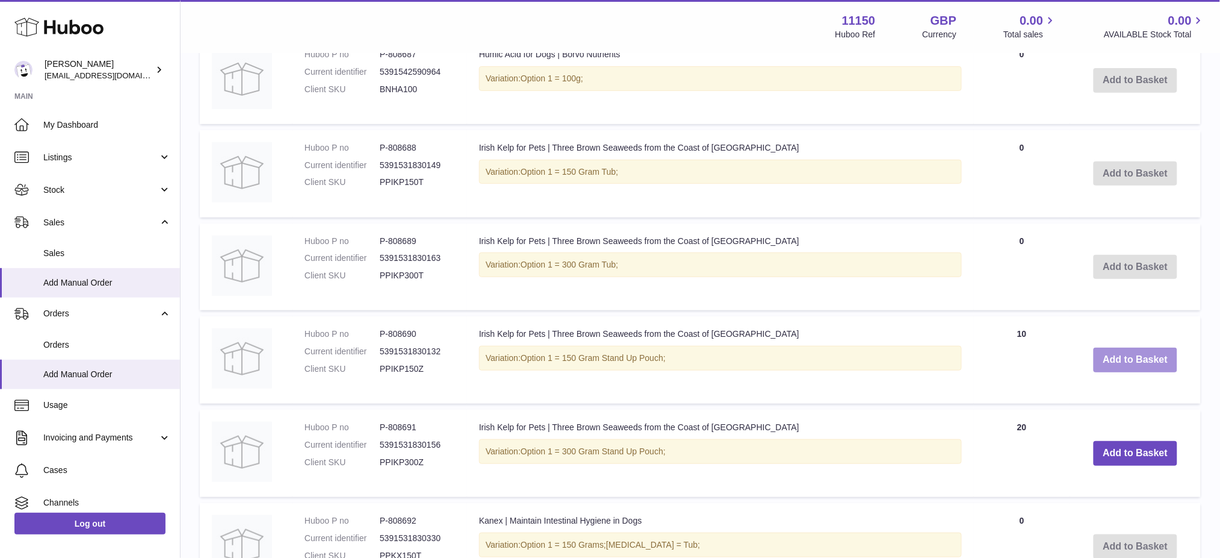
click at [1133, 372] on button "Add to Basket" at bounding box center [1136, 359] width 84 height 25
click at [0, 391] on div at bounding box center [0, 279] width 0 height 558
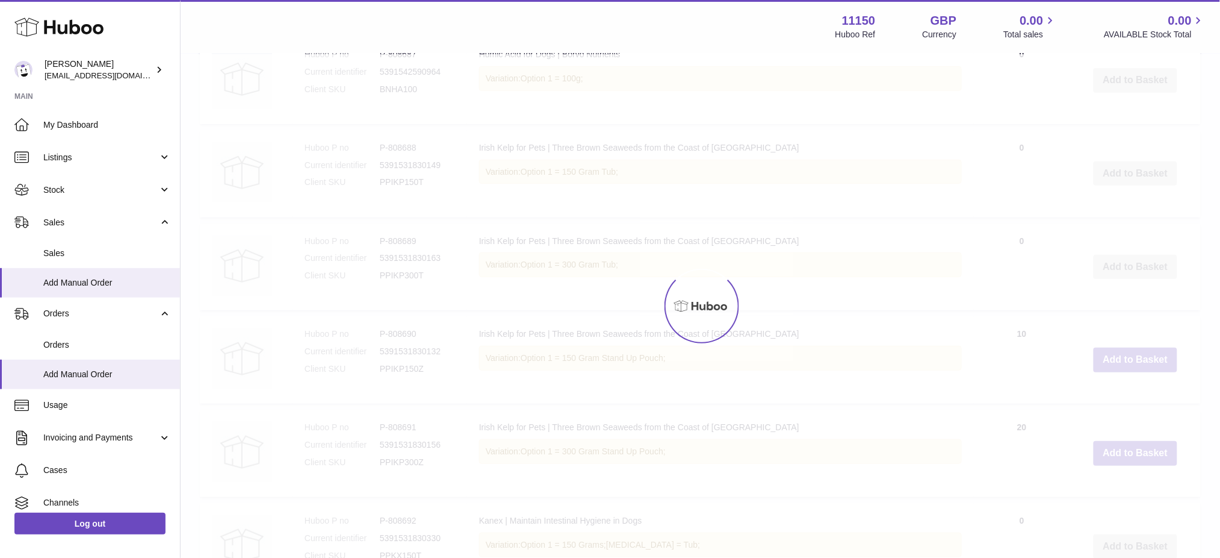
click at [1133, 391] on div at bounding box center [701, 305] width 1040 height 503
click at [1133, 372] on button "Add to Basket" at bounding box center [1136, 359] width 84 height 25
click at [1133, 391] on div at bounding box center [701, 305] width 1040 height 503
click at [1133, 392] on div at bounding box center [701, 305] width 1040 height 503
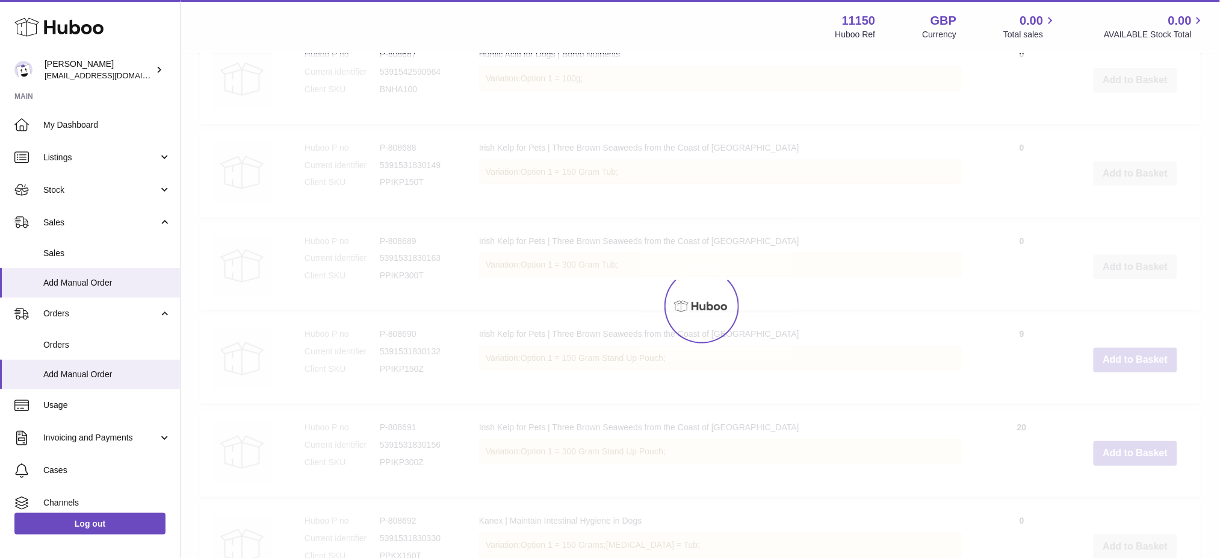
click at [1133, 392] on div at bounding box center [701, 305] width 1040 height 503
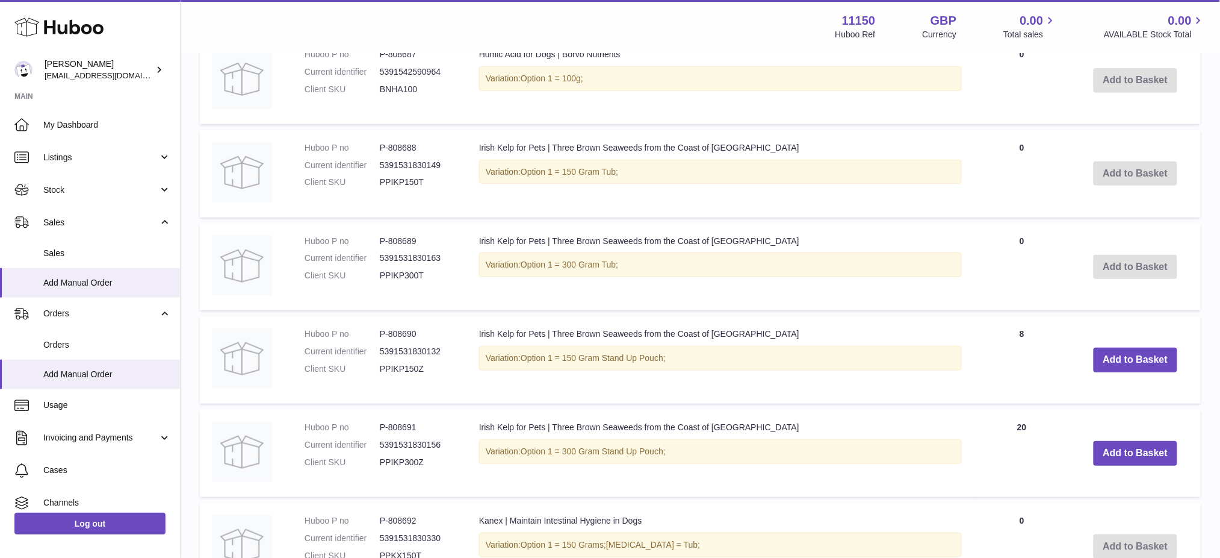
click at [1133, 372] on button "Add to Basket" at bounding box center [1136, 359] width 84 height 25
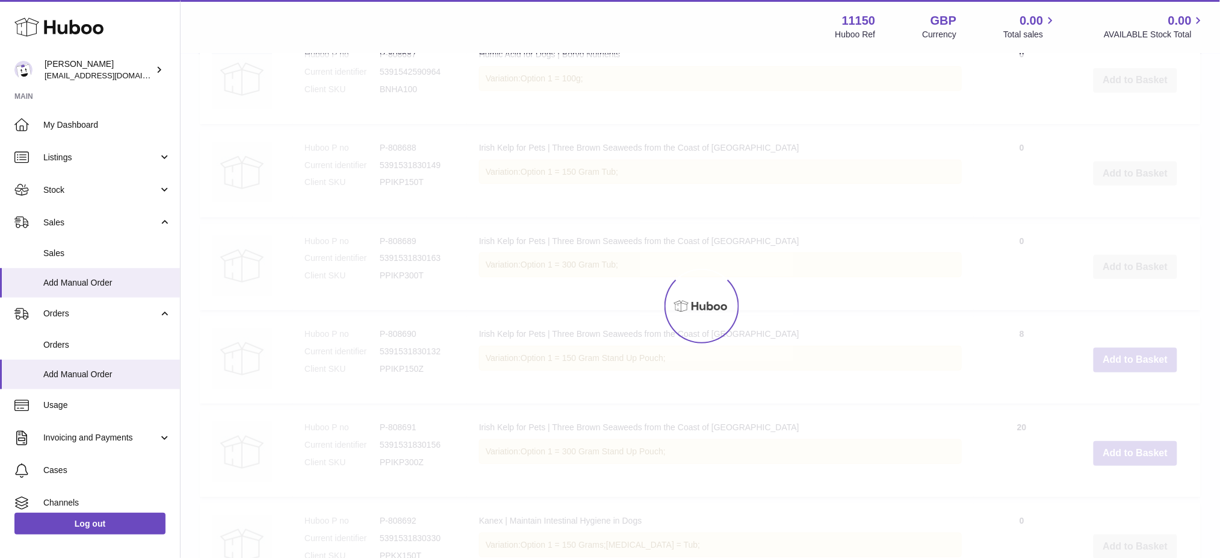
click at [1133, 392] on div at bounding box center [701, 305] width 1040 height 503
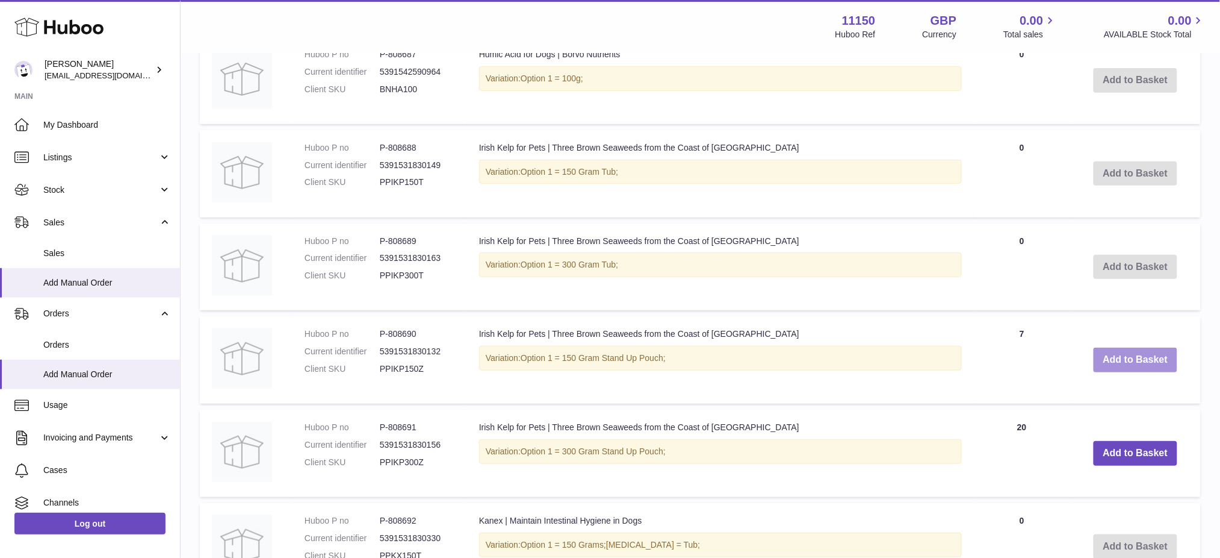
click at [1133, 372] on button "Add to Basket" at bounding box center [1136, 359] width 84 height 25
click at [0, 393] on div at bounding box center [0, 279] width 0 height 558
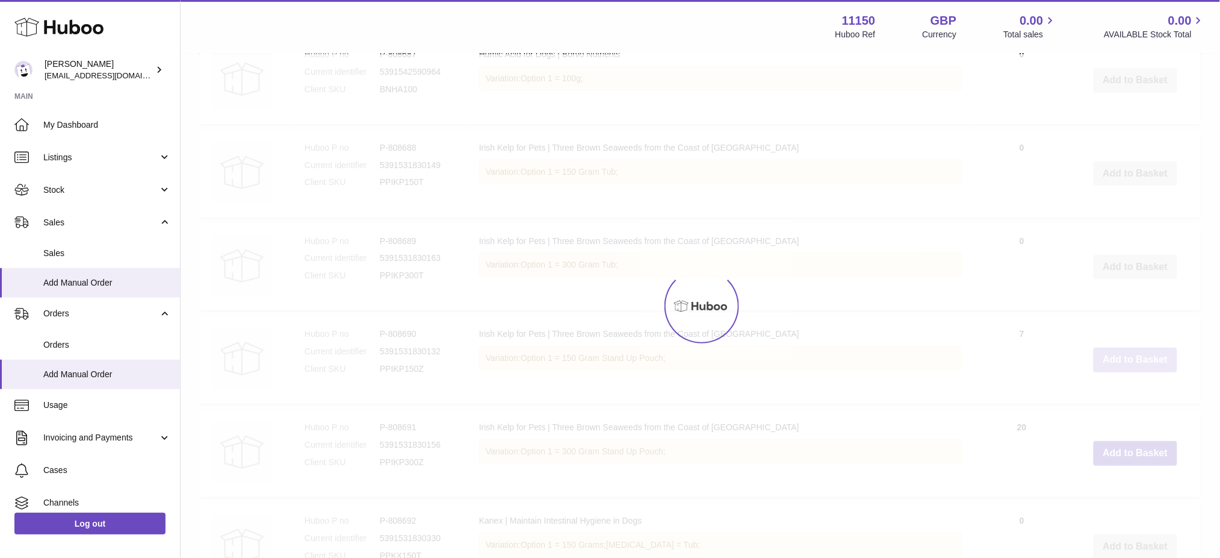
click at [1133, 393] on div at bounding box center [701, 305] width 1040 height 503
click at [1128, 393] on div at bounding box center [701, 305] width 1040 height 503
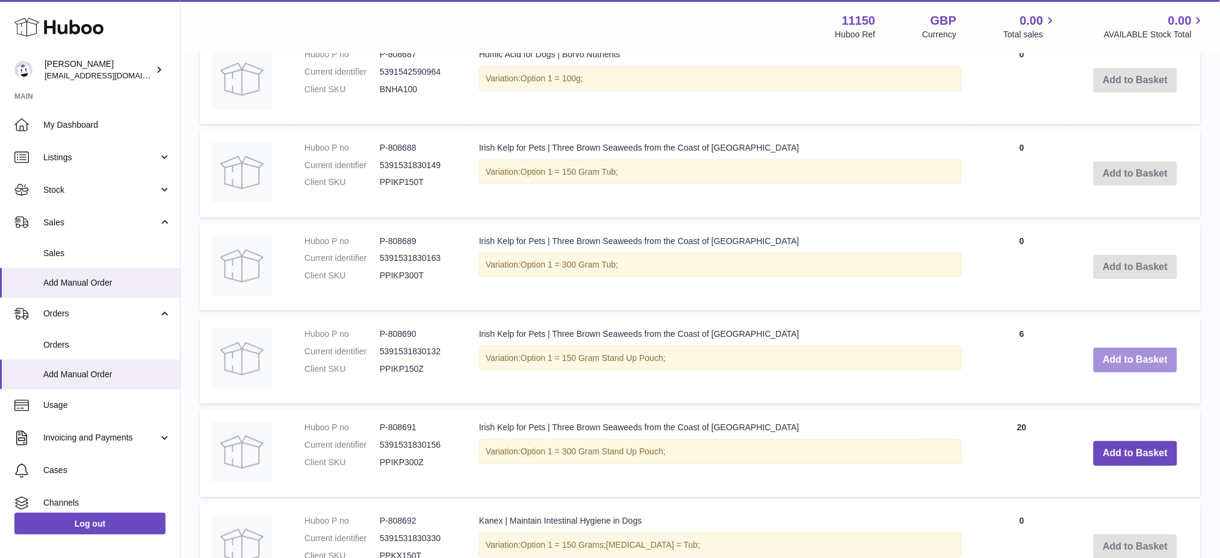
click at [1125, 372] on button "Add to Basket" at bounding box center [1136, 359] width 84 height 25
click at [0, 394] on div at bounding box center [0, 279] width 0 height 558
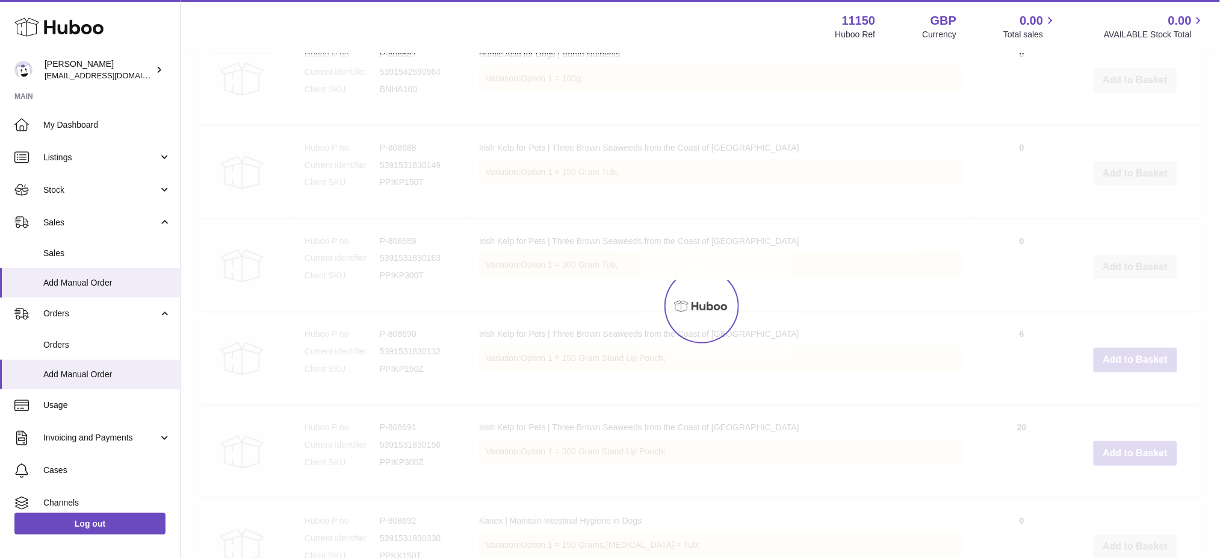
click at [1120, 395] on div at bounding box center [701, 305] width 1040 height 503
click at [1117, 395] on div at bounding box center [701, 305] width 1040 height 503
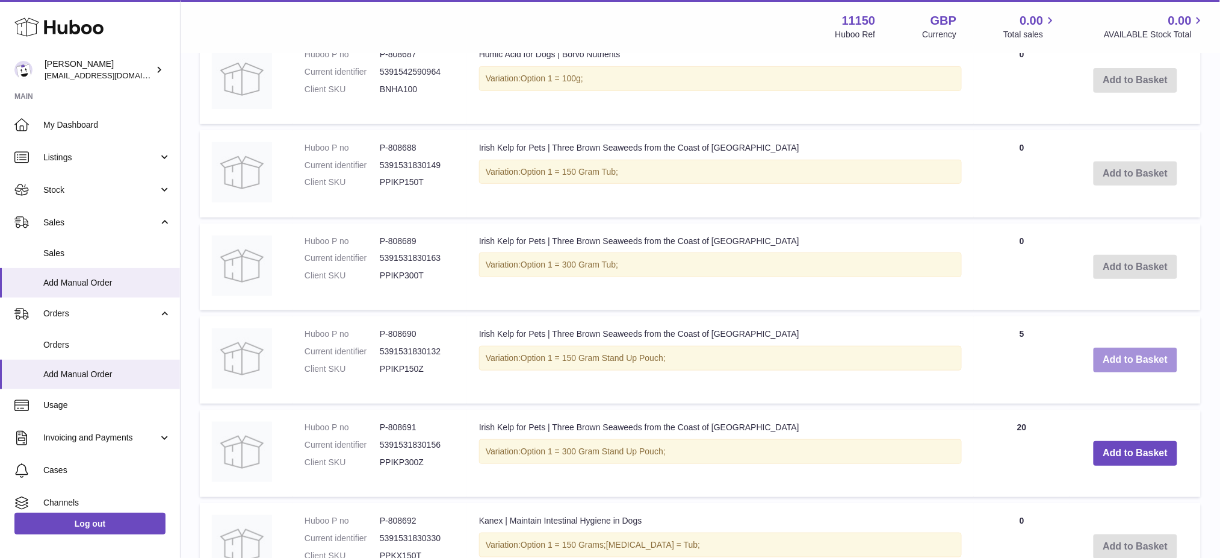
click at [1116, 372] on button "Add to Basket" at bounding box center [1136, 359] width 84 height 25
click at [0, 395] on div at bounding box center [0, 279] width 0 height 558
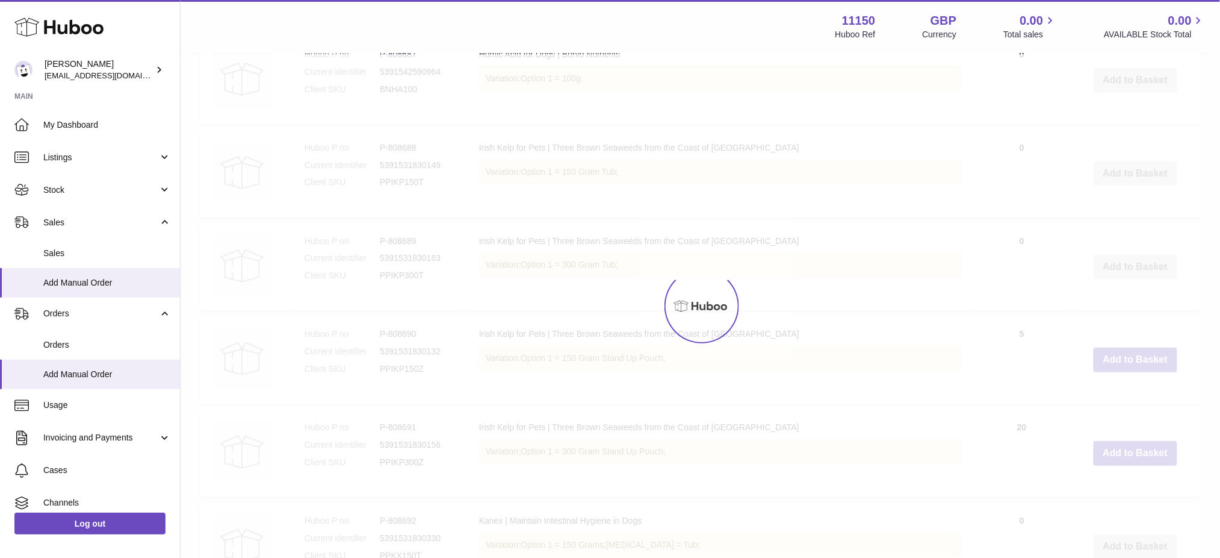
click at [1116, 395] on div at bounding box center [701, 305] width 1040 height 503
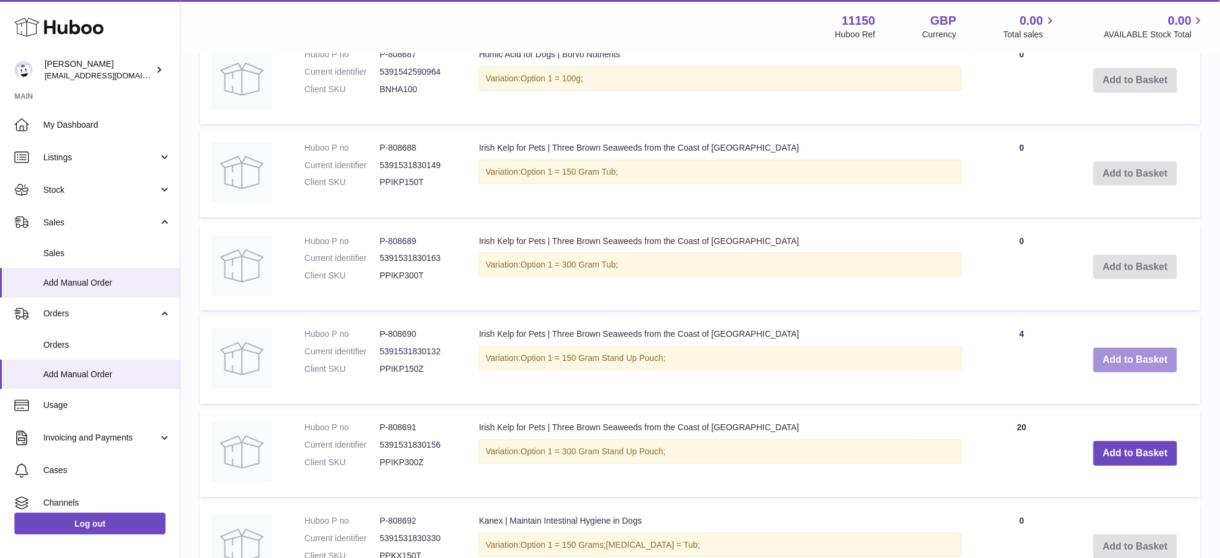
click at [1114, 372] on button "Add to Basket" at bounding box center [1136, 359] width 84 height 25
click at [0, 395] on div at bounding box center [0, 279] width 0 height 558
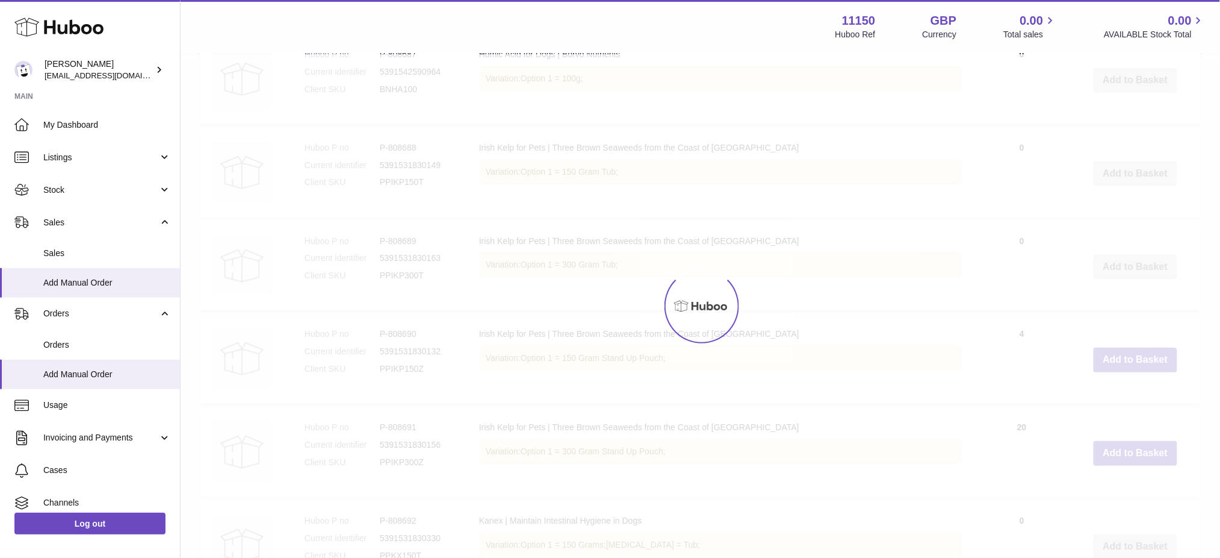
click at [1114, 395] on div at bounding box center [701, 305] width 1040 height 503
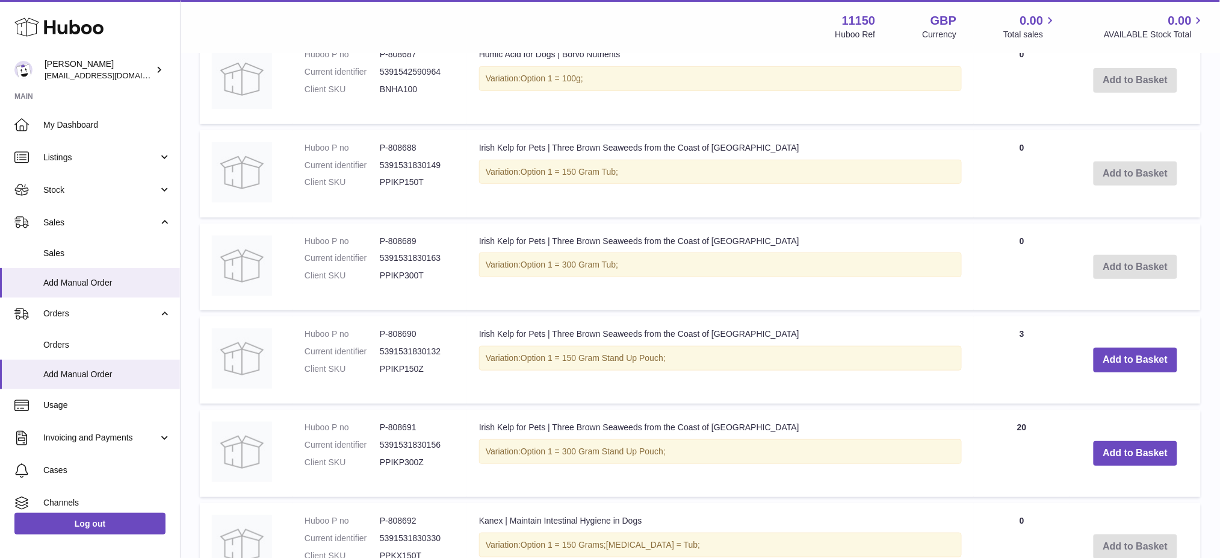
click at [1114, 372] on button "Add to Basket" at bounding box center [1136, 359] width 84 height 25
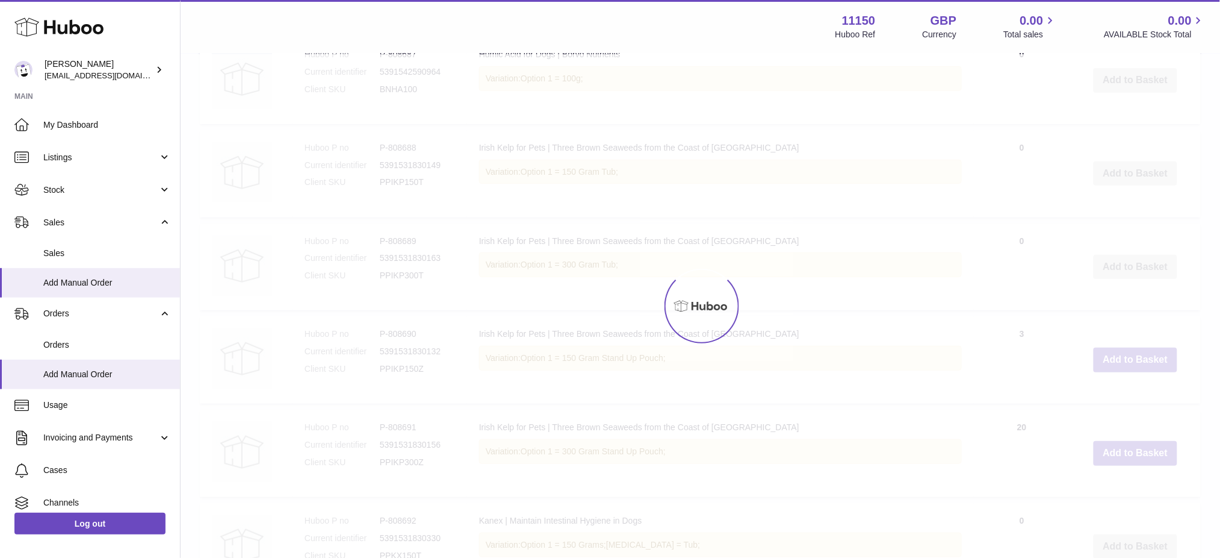
click at [1114, 395] on div at bounding box center [701, 305] width 1040 height 503
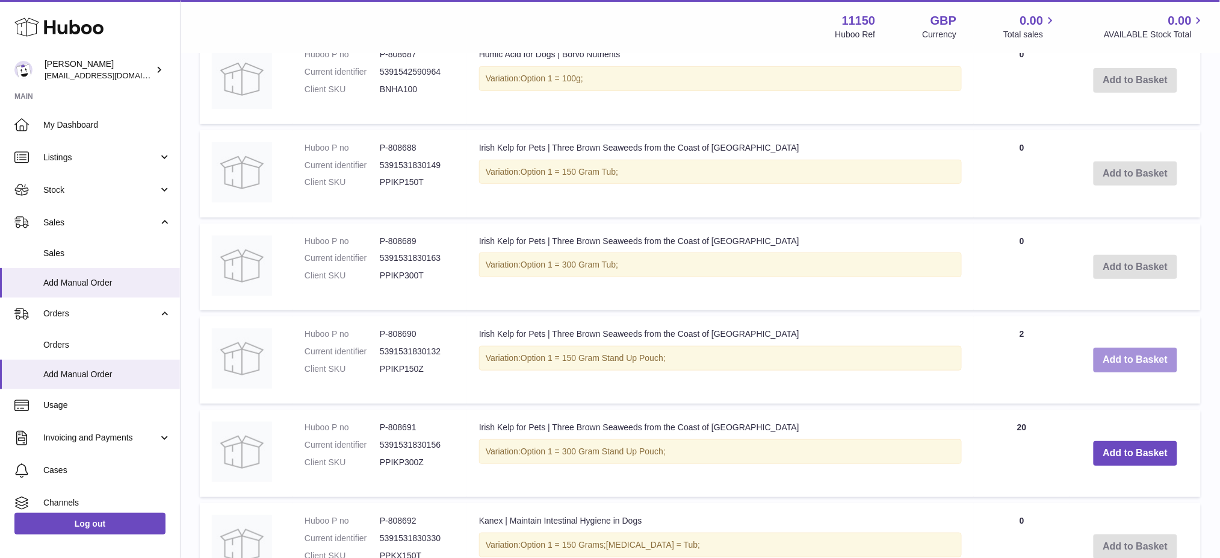
click at [1114, 372] on button "Add to Basket" at bounding box center [1136, 359] width 84 height 25
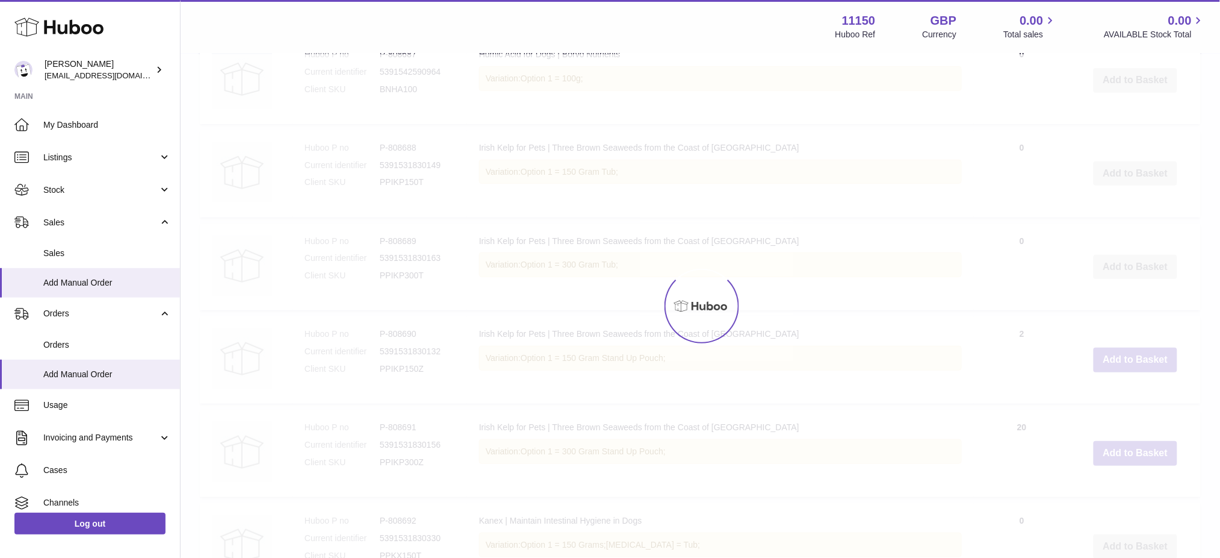
click at [1114, 395] on div at bounding box center [701, 305] width 1040 height 503
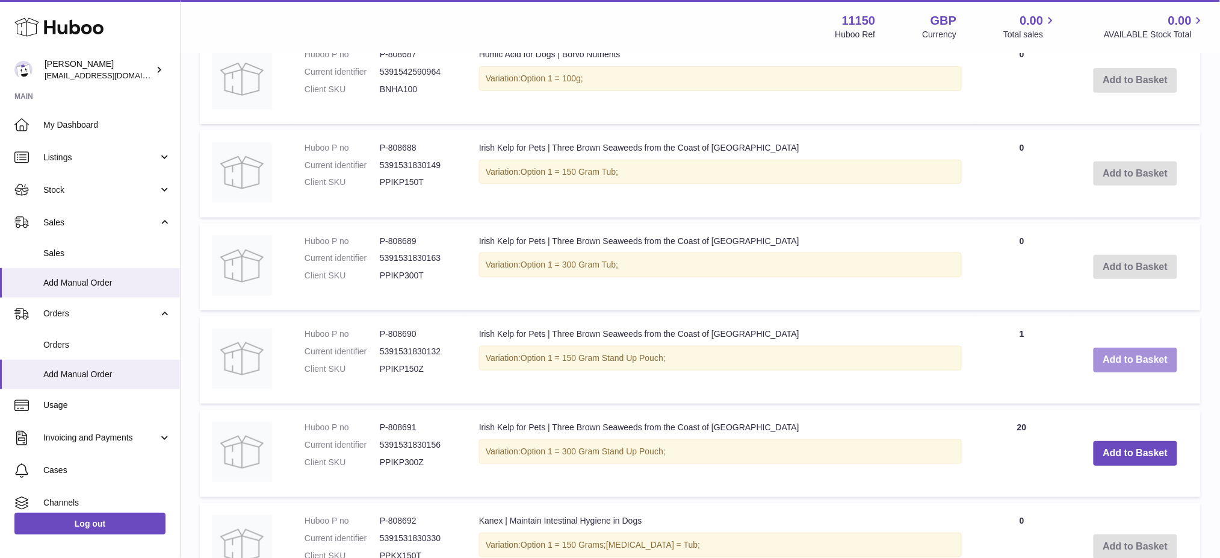
click at [1114, 372] on button "Add to Basket" at bounding box center [1136, 359] width 84 height 25
click at [0, 395] on div at bounding box center [0, 279] width 0 height 558
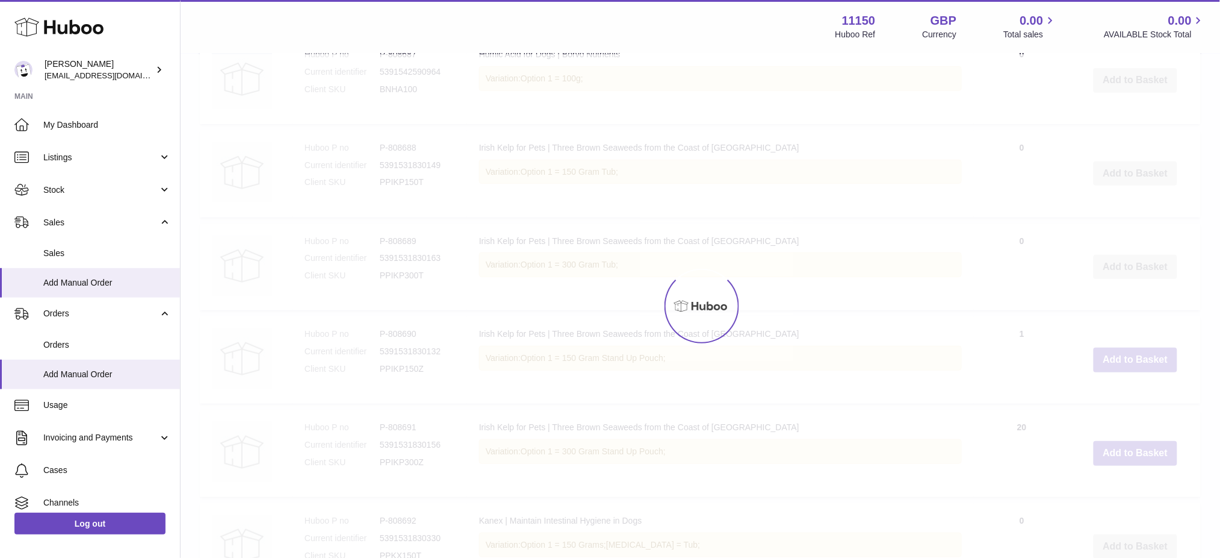
click at [1114, 395] on div at bounding box center [701, 305] width 1040 height 503
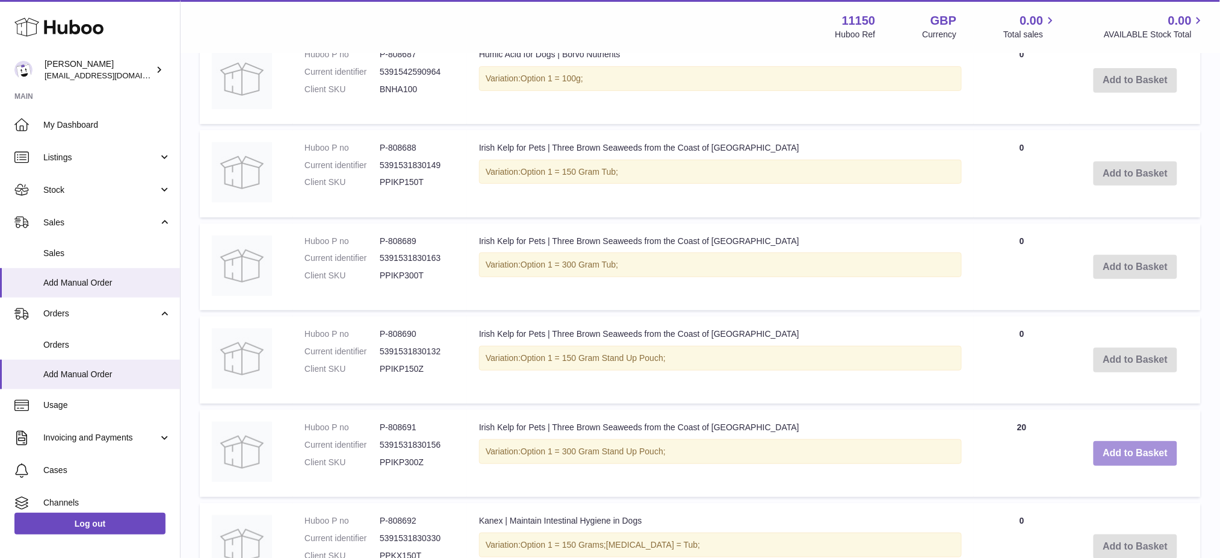
click at [1128, 465] on button "Add to Basket" at bounding box center [1136, 453] width 84 height 25
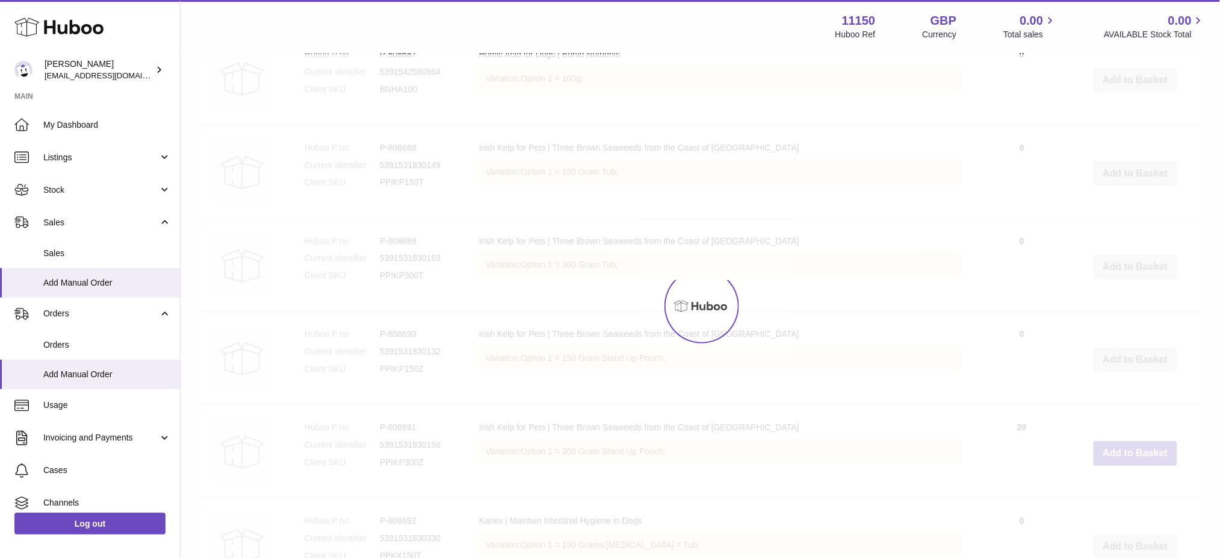
click at [1128, 482] on div at bounding box center [701, 305] width 1040 height 503
click at [1130, 480] on div at bounding box center [701, 305] width 1040 height 503
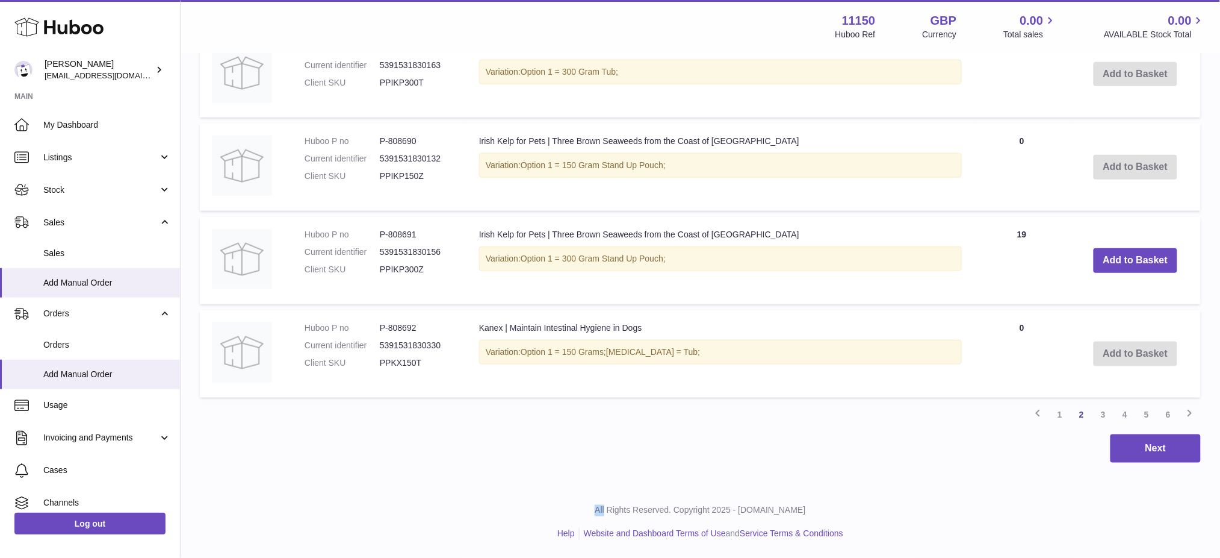
scroll to position [2033, 0]
click at [1124, 270] on button "Add to Basket" at bounding box center [1136, 260] width 84 height 25
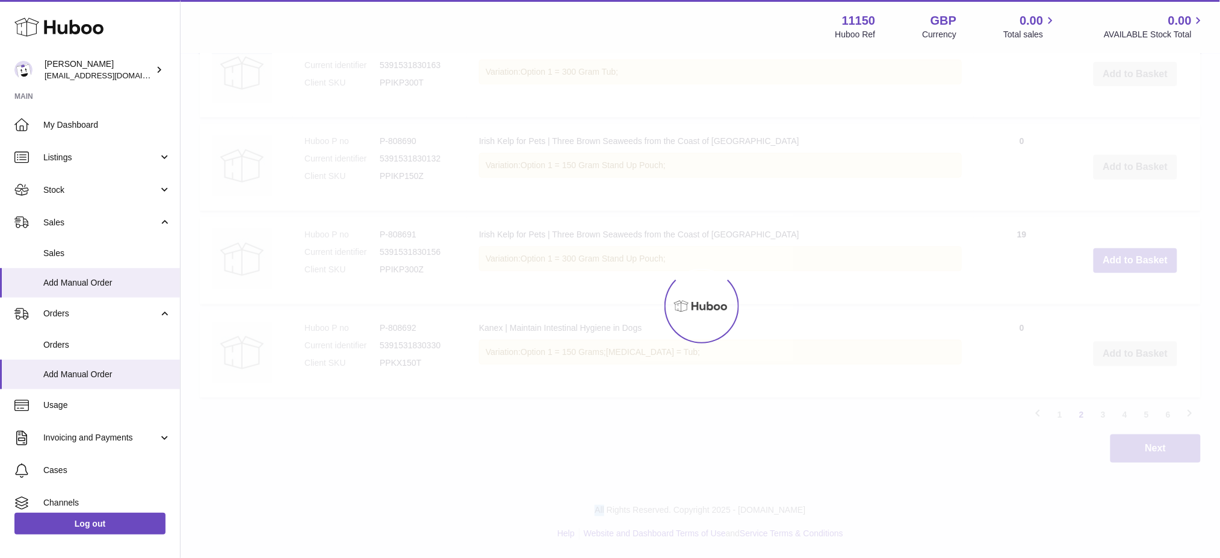
click at [1125, 269] on div at bounding box center [701, 305] width 1040 height 503
click at [1125, 269] on button "Add to Basket" at bounding box center [1136, 260] width 84 height 25
click at [1125, 269] on div at bounding box center [701, 305] width 1040 height 503
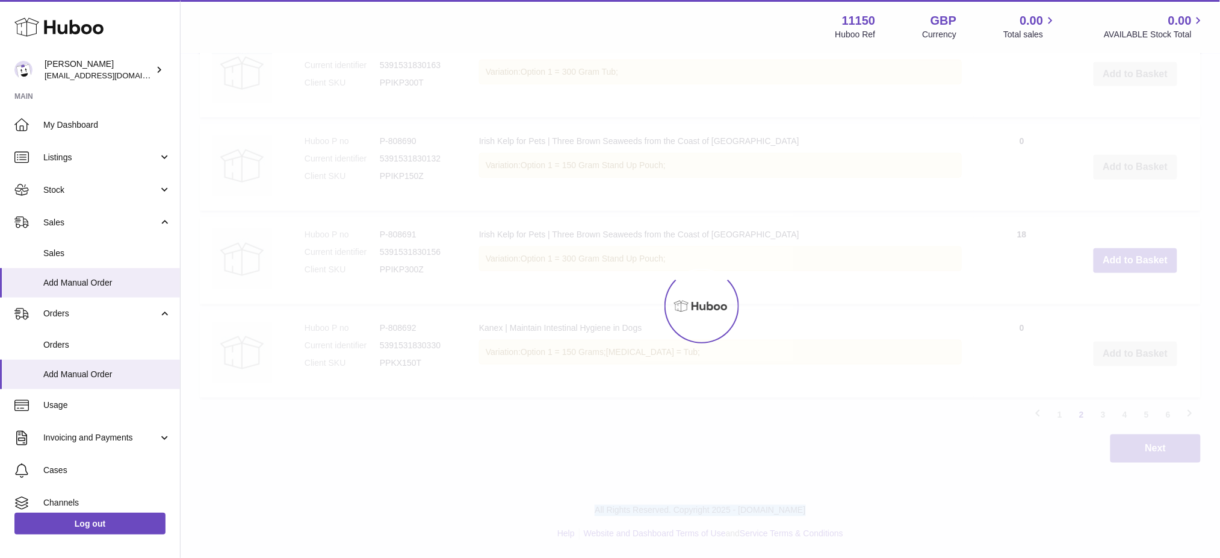
click at [1125, 269] on div at bounding box center [701, 305] width 1040 height 503
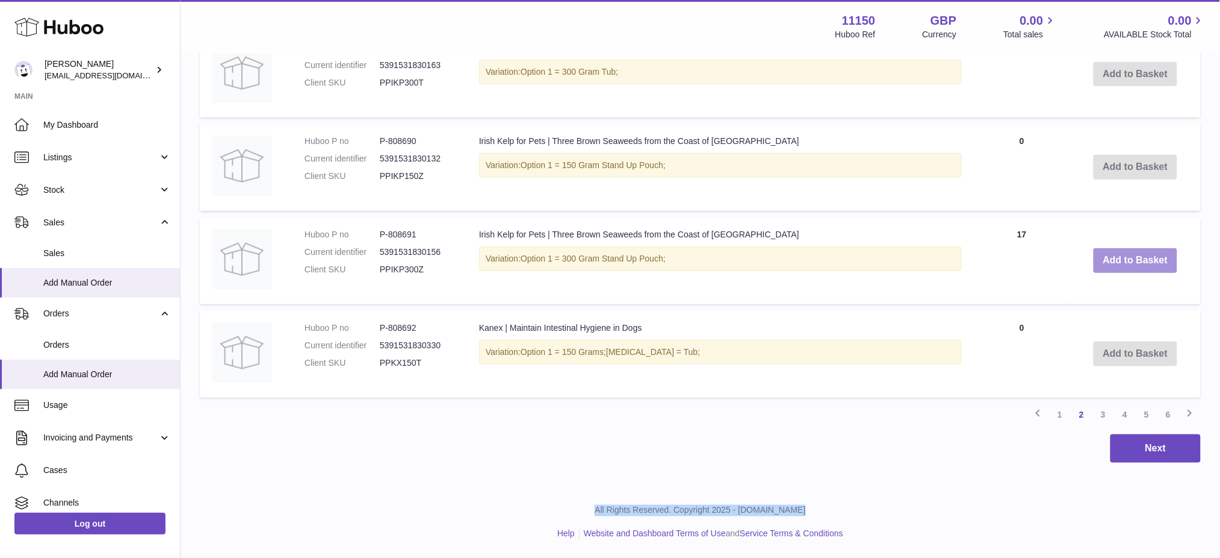
click at [1125, 269] on button "Add to Basket" at bounding box center [1136, 260] width 84 height 25
click at [0, 269] on div at bounding box center [0, 279] width 0 height 558
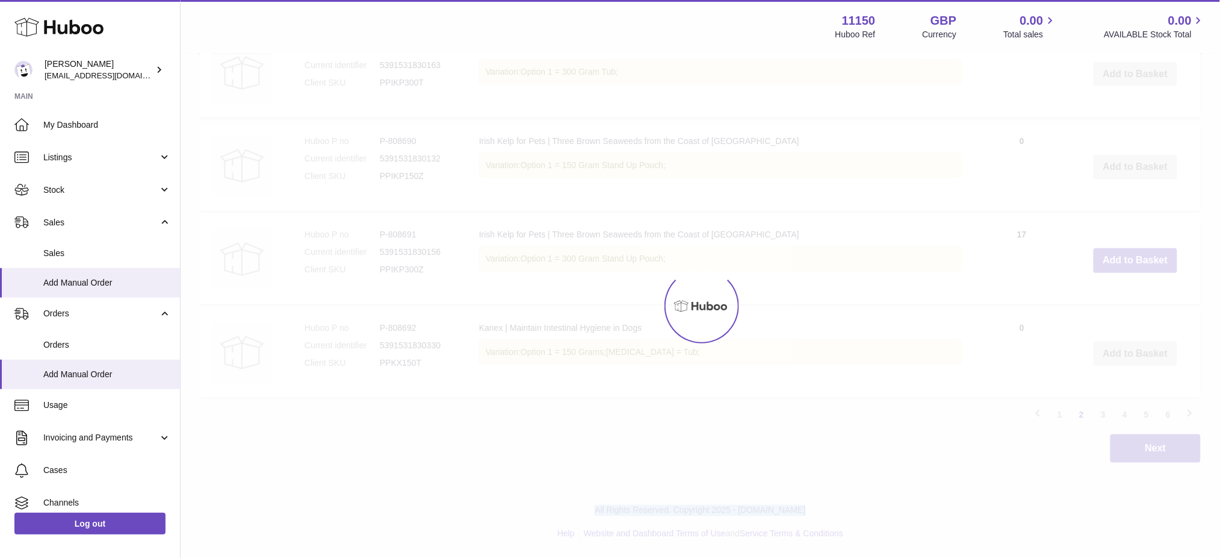
click at [1125, 269] on div at bounding box center [701, 305] width 1040 height 503
click at [1125, 269] on button "Add to Basket" at bounding box center [1136, 260] width 84 height 25
click at [1125, 269] on div at bounding box center [701, 305] width 1040 height 503
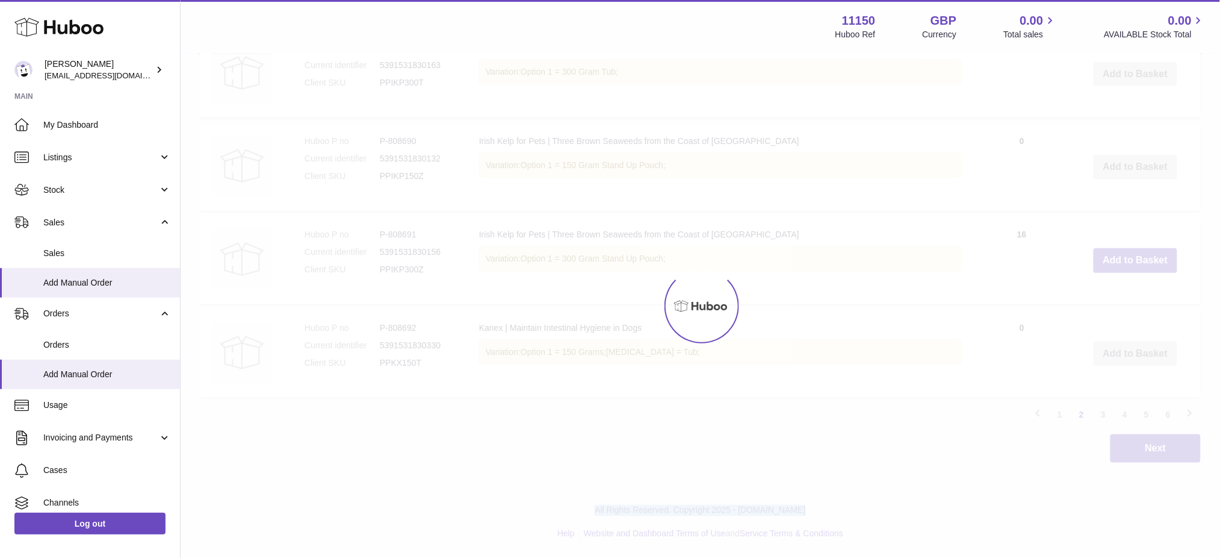
click at [1125, 269] on div at bounding box center [701, 305] width 1040 height 503
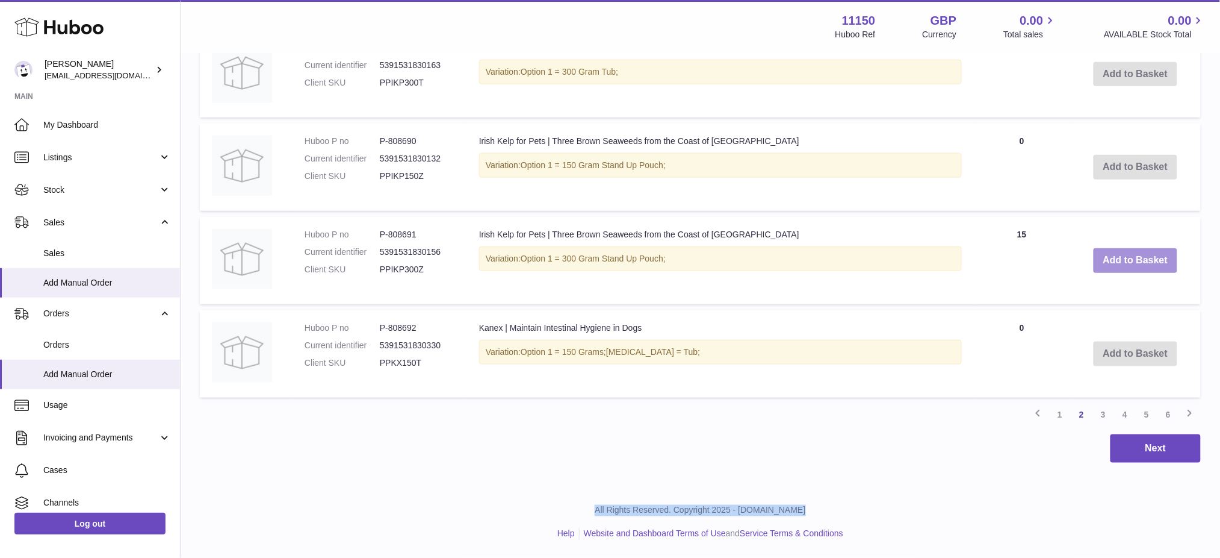
click at [1125, 269] on button "Add to Basket" at bounding box center [1136, 260] width 84 height 25
click at [0, 269] on div at bounding box center [0, 279] width 0 height 558
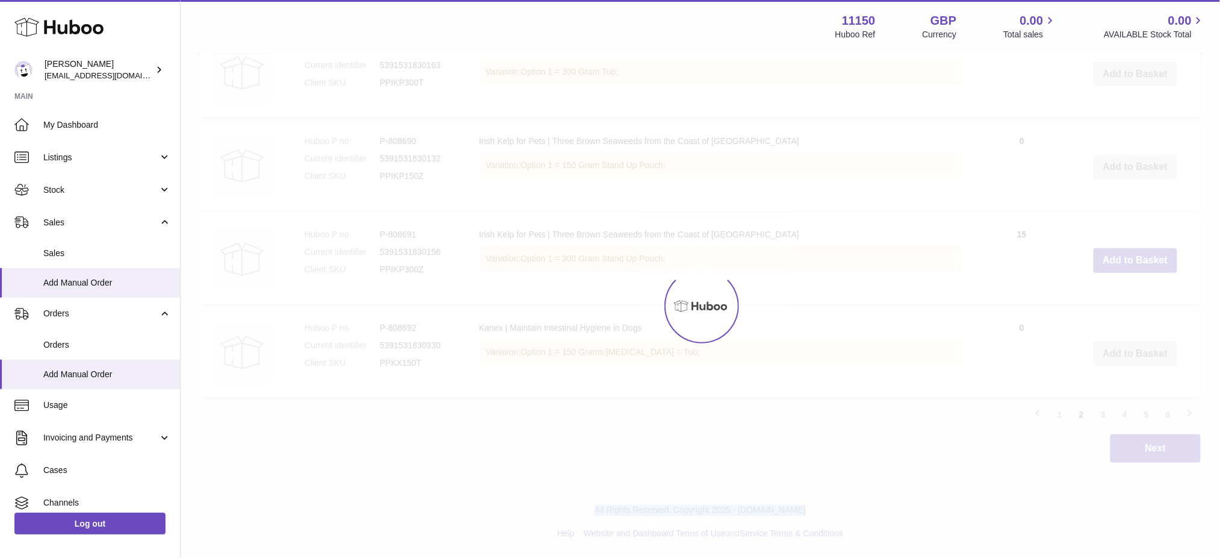
click at [1125, 269] on div at bounding box center [701, 305] width 1040 height 503
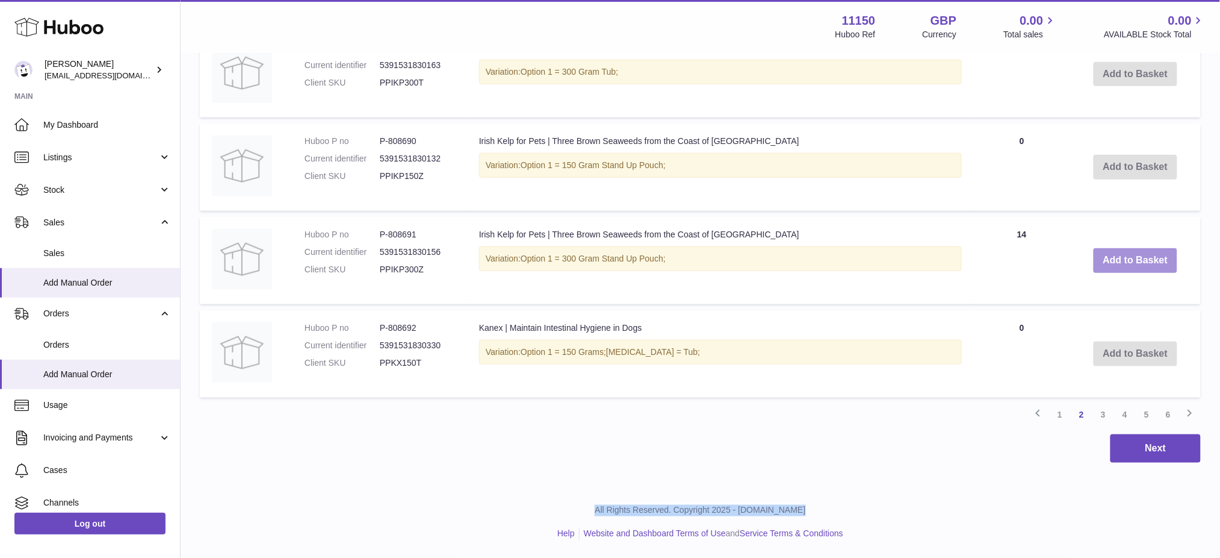
click at [1125, 269] on button "Add to Basket" at bounding box center [1136, 260] width 84 height 25
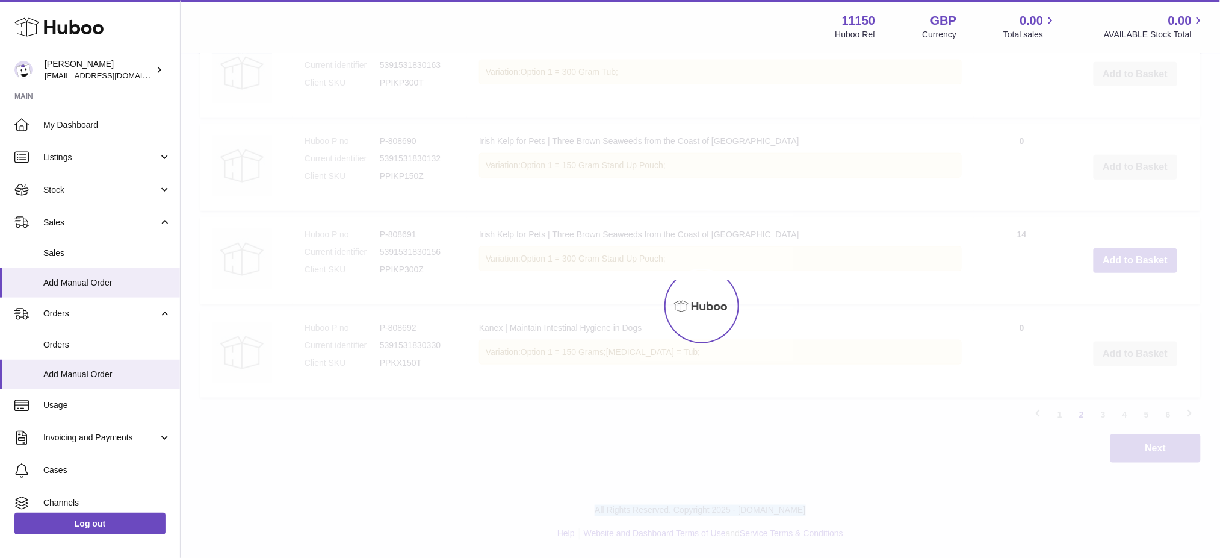
click at [1125, 269] on div at bounding box center [701, 305] width 1040 height 503
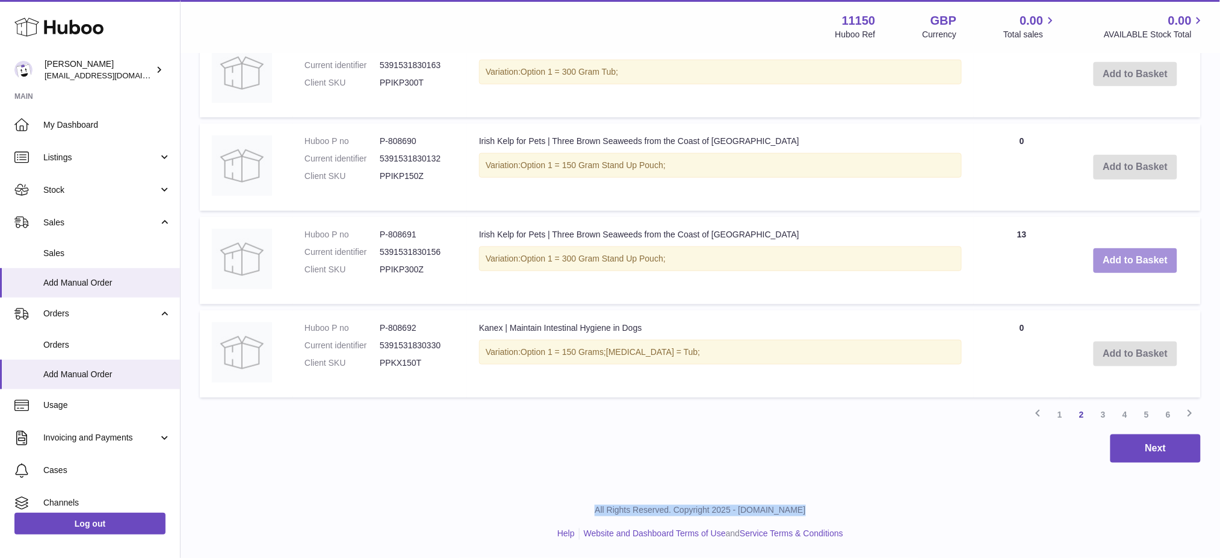
click at [1125, 269] on button "Add to Basket" at bounding box center [1136, 260] width 84 height 25
click at [0, 269] on div at bounding box center [0, 279] width 0 height 558
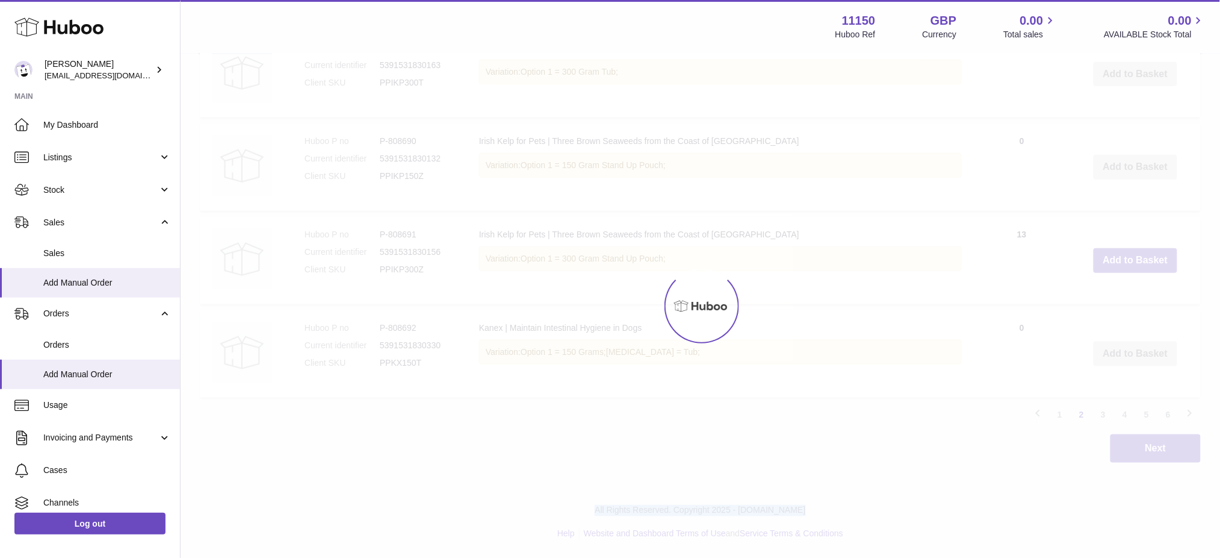
click at [1125, 269] on div at bounding box center [701, 305] width 1040 height 503
click at [1125, 269] on button "Add to Basket" at bounding box center [1136, 260] width 84 height 25
click at [1125, 269] on div at bounding box center [701, 305] width 1040 height 503
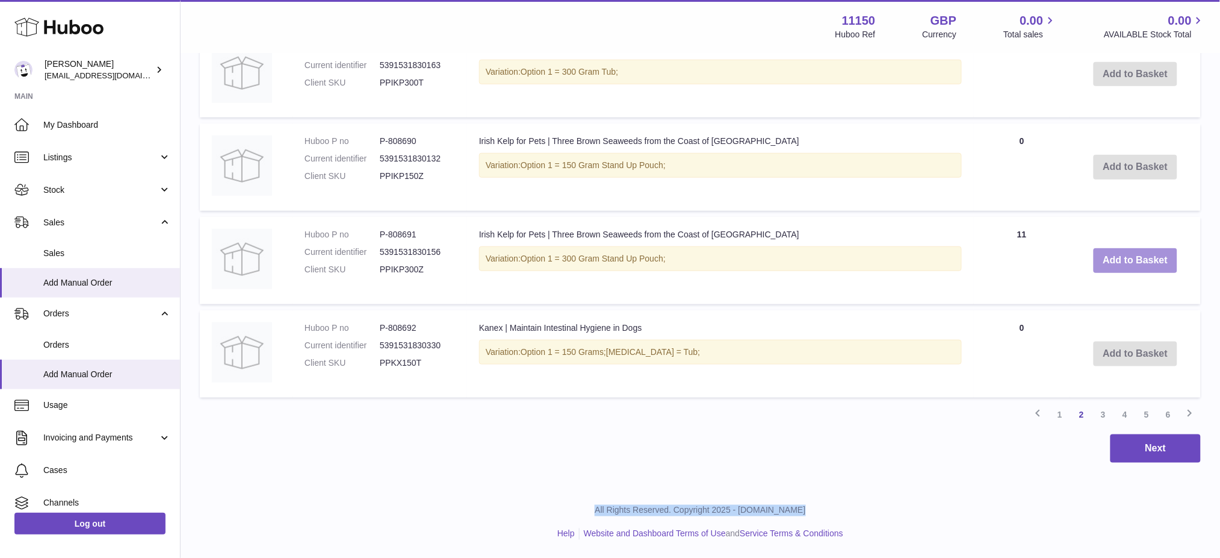
click at [1125, 269] on button "Add to Basket" at bounding box center [1136, 260] width 84 height 25
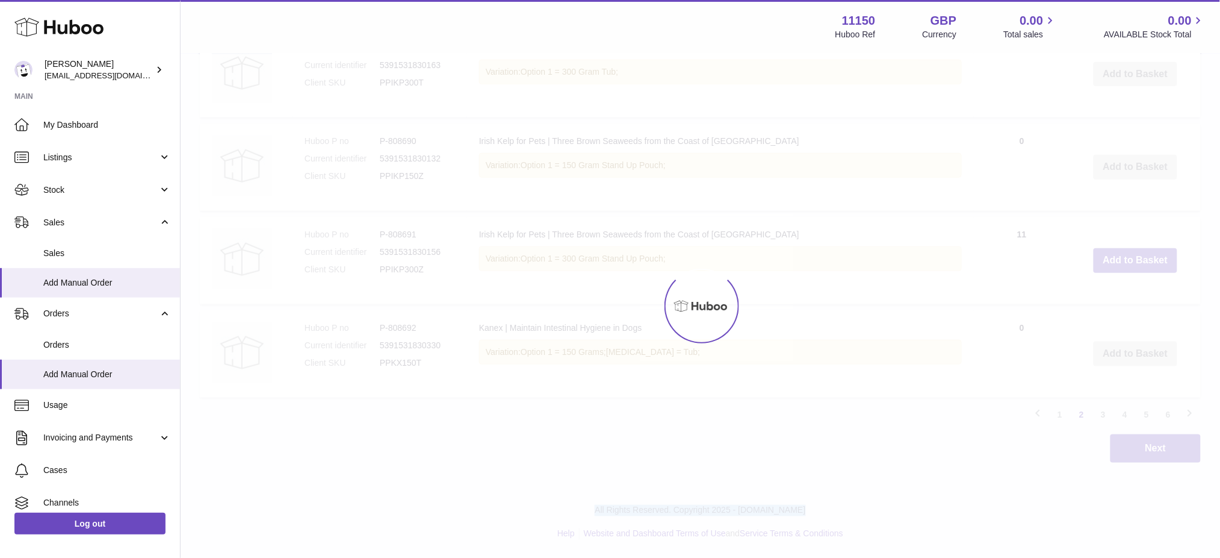
click at [1125, 269] on div at bounding box center [701, 305] width 1040 height 503
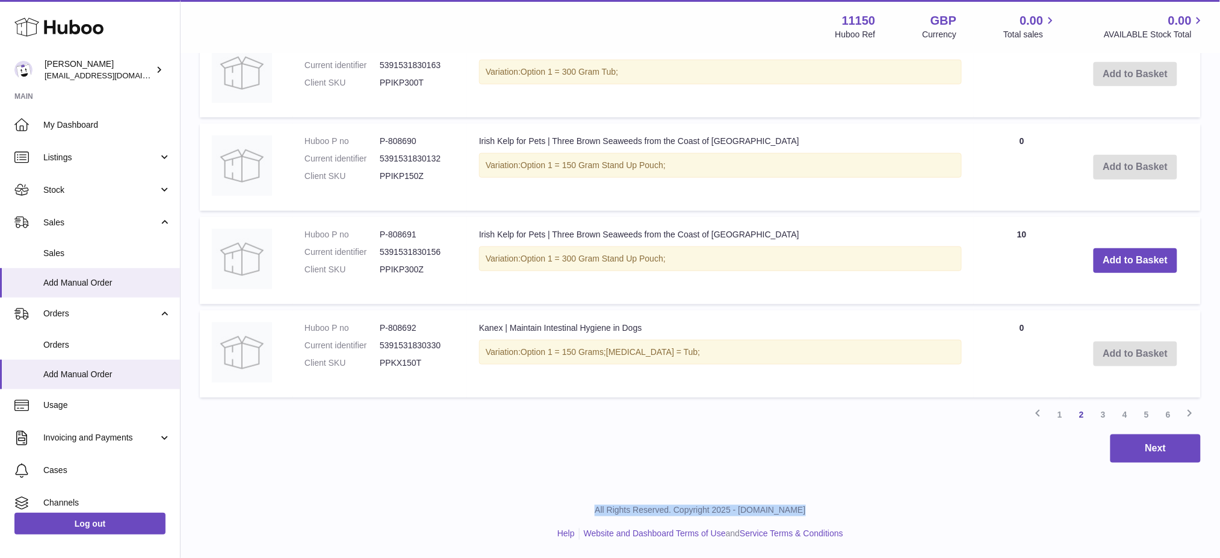
click at [1125, 269] on button "Add to Basket" at bounding box center [1136, 260] width 84 height 25
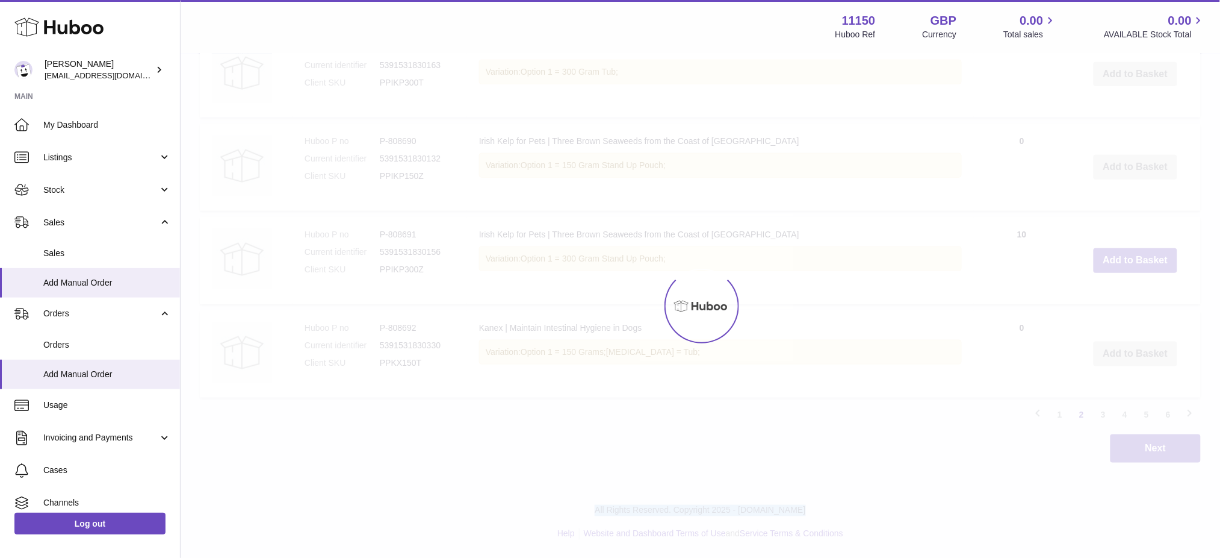
click at [1125, 269] on div at bounding box center [701, 305] width 1040 height 503
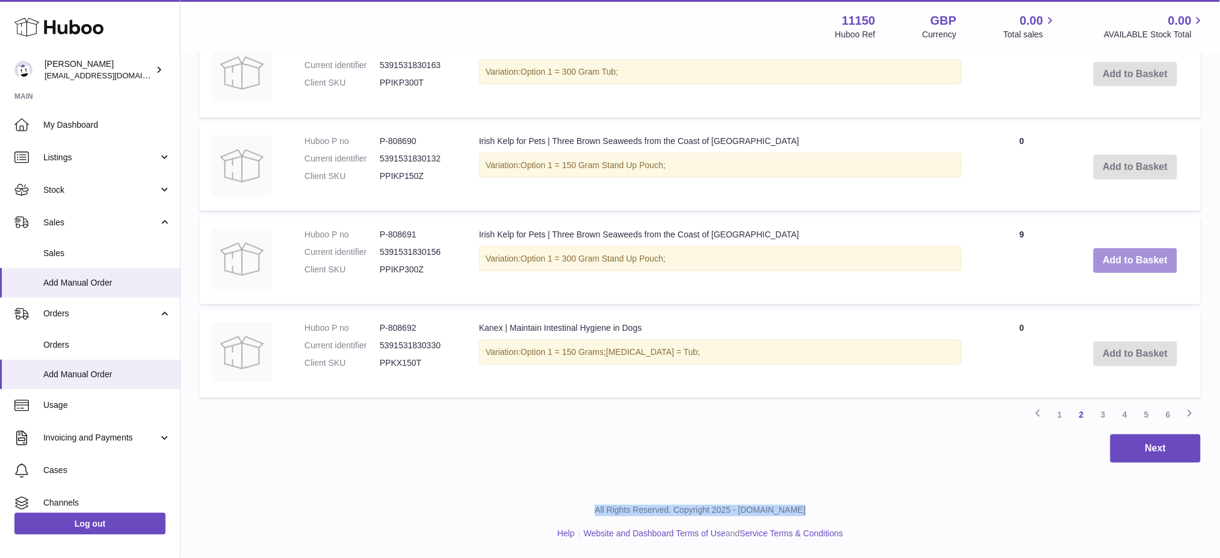
click at [1125, 269] on button "Add to Basket" at bounding box center [1136, 260] width 84 height 25
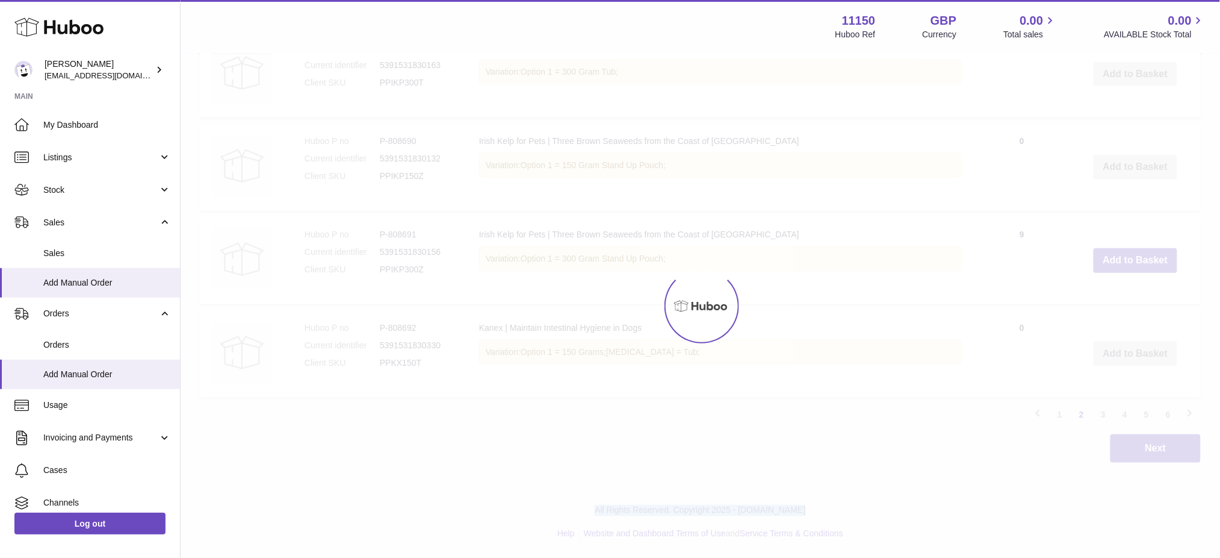
click at [1125, 269] on div at bounding box center [701, 305] width 1040 height 503
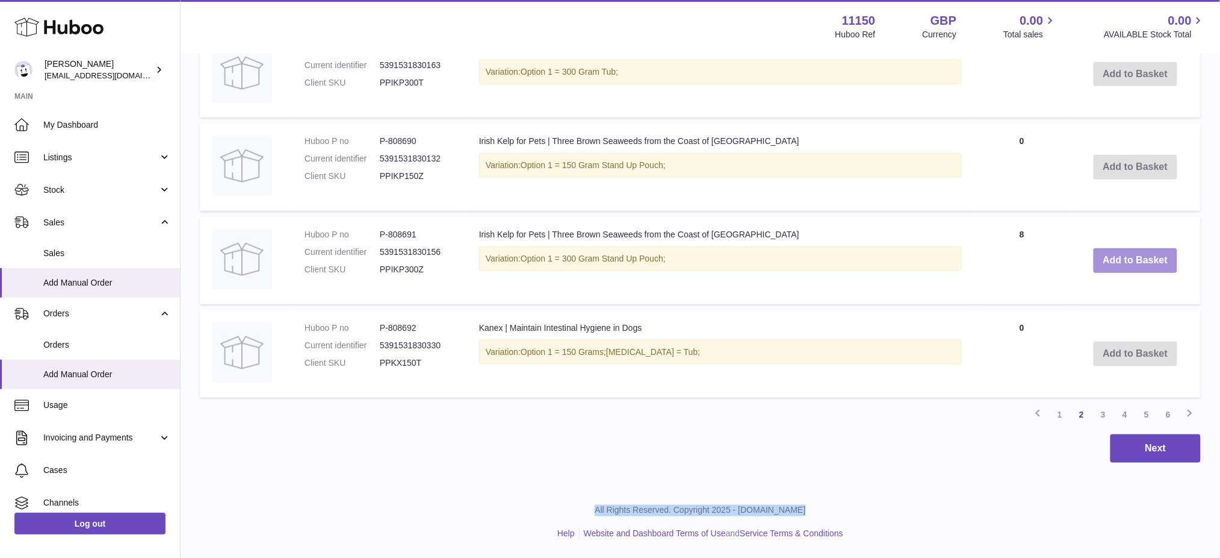
click at [1125, 269] on button "Add to Basket" at bounding box center [1136, 260] width 84 height 25
click at [0, 269] on div at bounding box center [0, 279] width 0 height 558
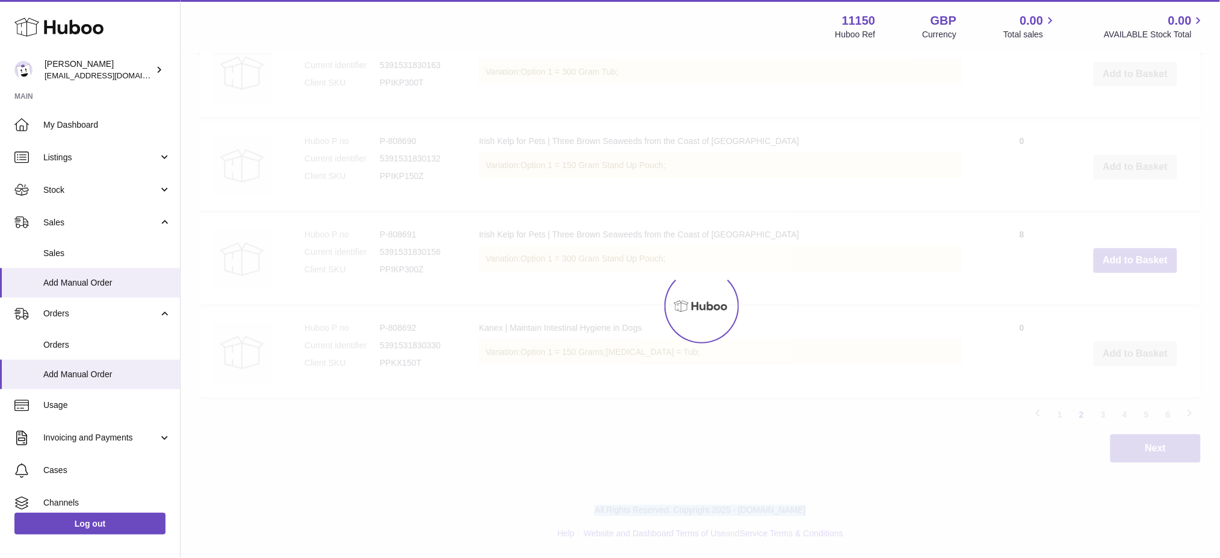
click at [1125, 269] on div at bounding box center [701, 305] width 1040 height 503
click at [1125, 269] on button "Add to Basket" at bounding box center [1136, 260] width 84 height 25
click at [1125, 269] on div at bounding box center [701, 305] width 1040 height 503
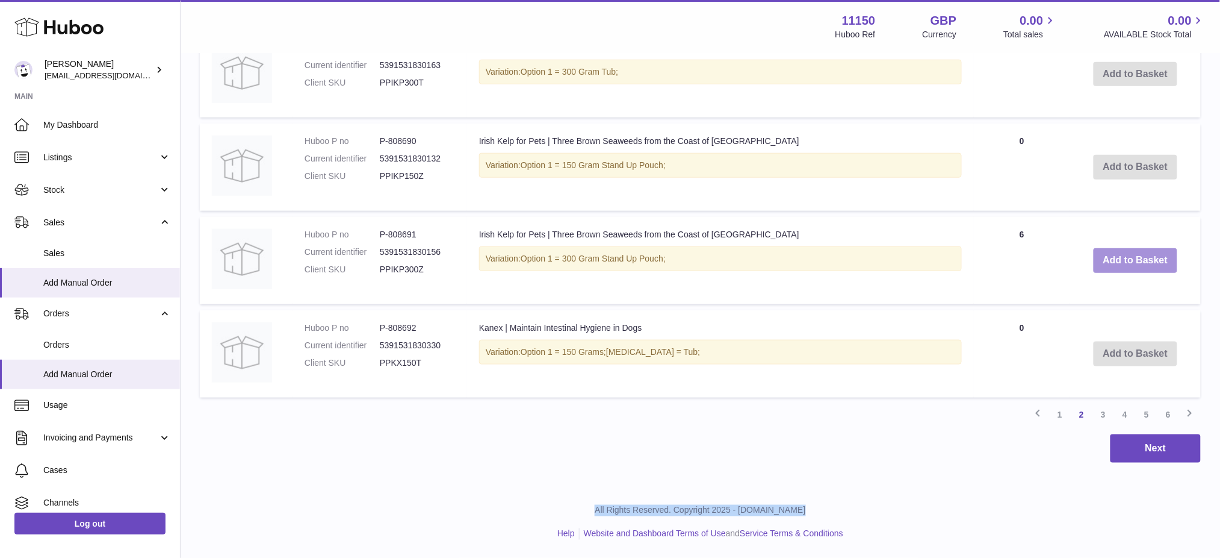
click at [1125, 269] on button "Add to Basket" at bounding box center [1136, 260] width 84 height 25
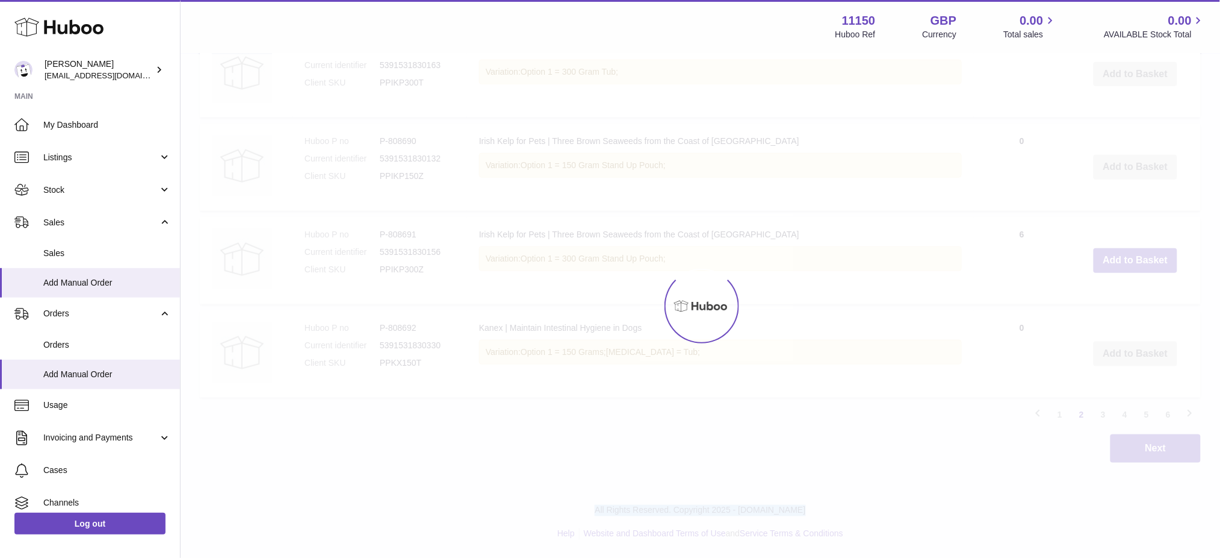
click at [1125, 269] on div at bounding box center [701, 305] width 1040 height 503
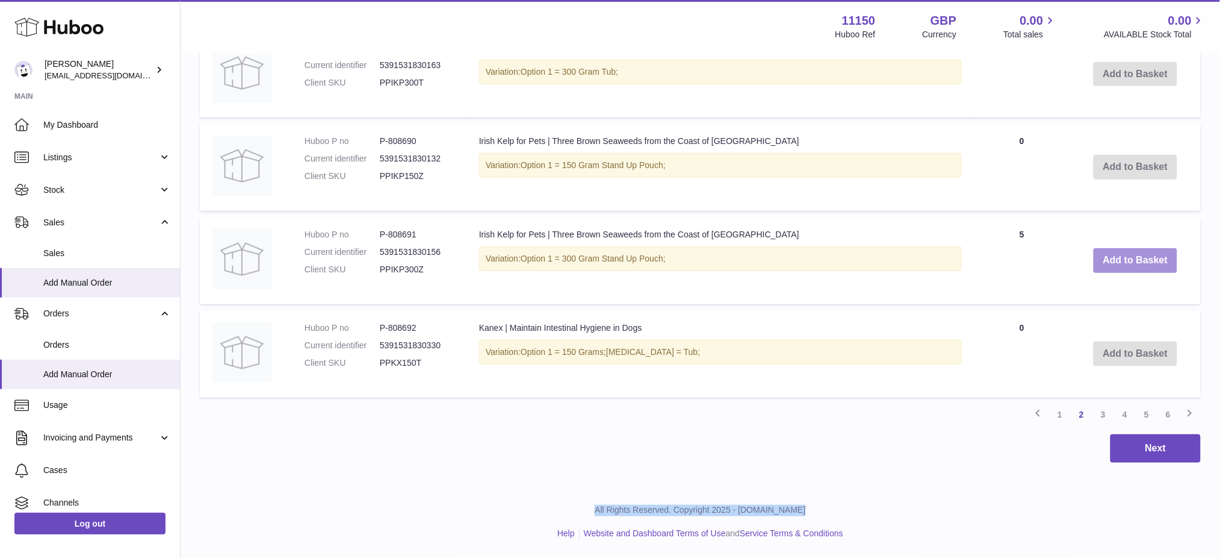
click at [1125, 269] on button "Add to Basket" at bounding box center [1136, 260] width 84 height 25
click at [0, 269] on div at bounding box center [0, 279] width 0 height 558
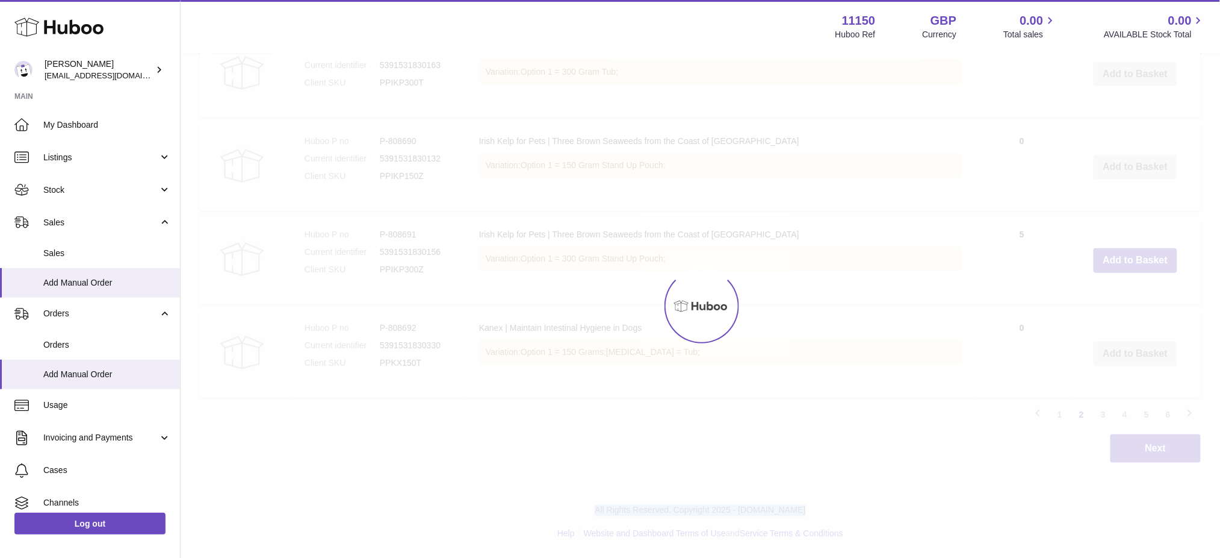
click at [1125, 269] on div at bounding box center [701, 305] width 1040 height 503
click at [1125, 269] on button "Add to Basket" at bounding box center [1136, 260] width 84 height 25
click at [1125, 269] on div at bounding box center [701, 305] width 1040 height 503
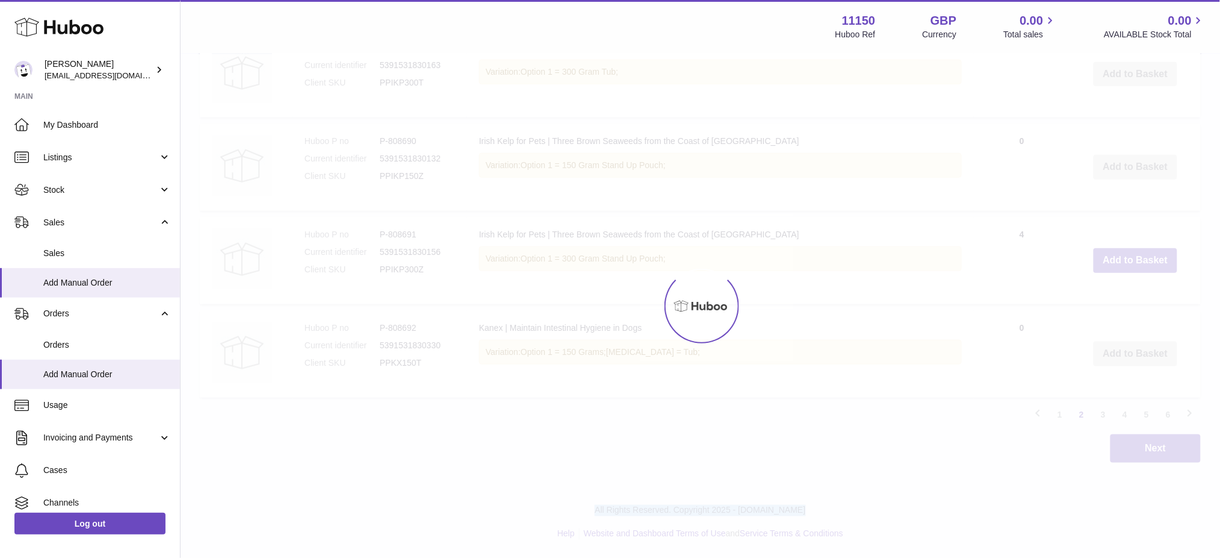
click at [1125, 269] on div at bounding box center [701, 305] width 1040 height 503
click at [1125, 269] on button "Add to Basket" at bounding box center [1136, 260] width 84 height 25
click at [1125, 269] on div at bounding box center [701, 305] width 1040 height 503
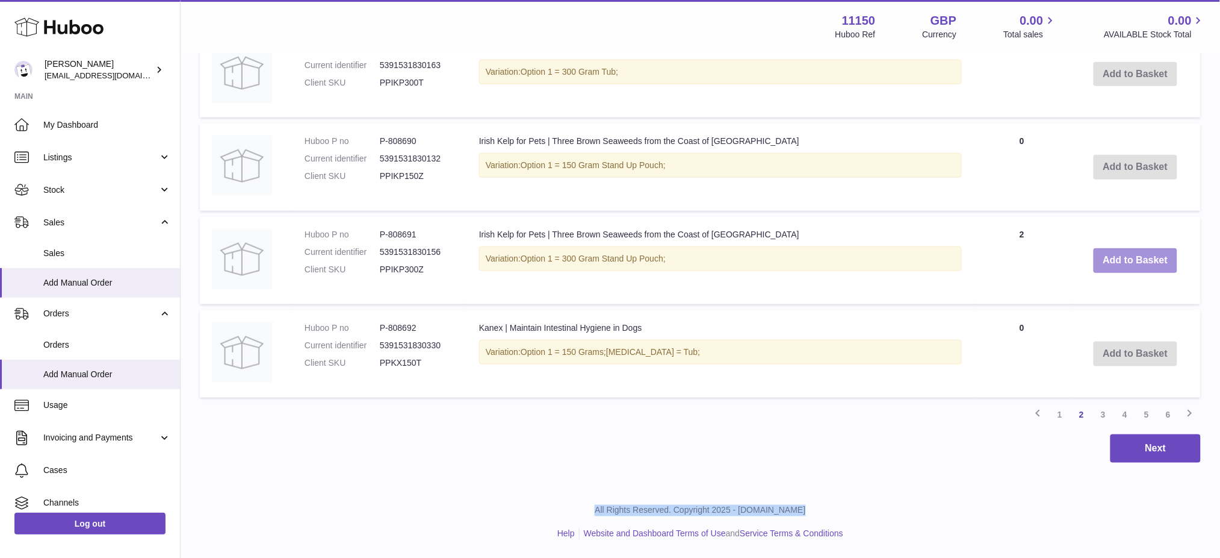
click at [1125, 269] on button "Add to Basket" at bounding box center [1136, 260] width 84 height 25
click at [0, 269] on div at bounding box center [0, 279] width 0 height 558
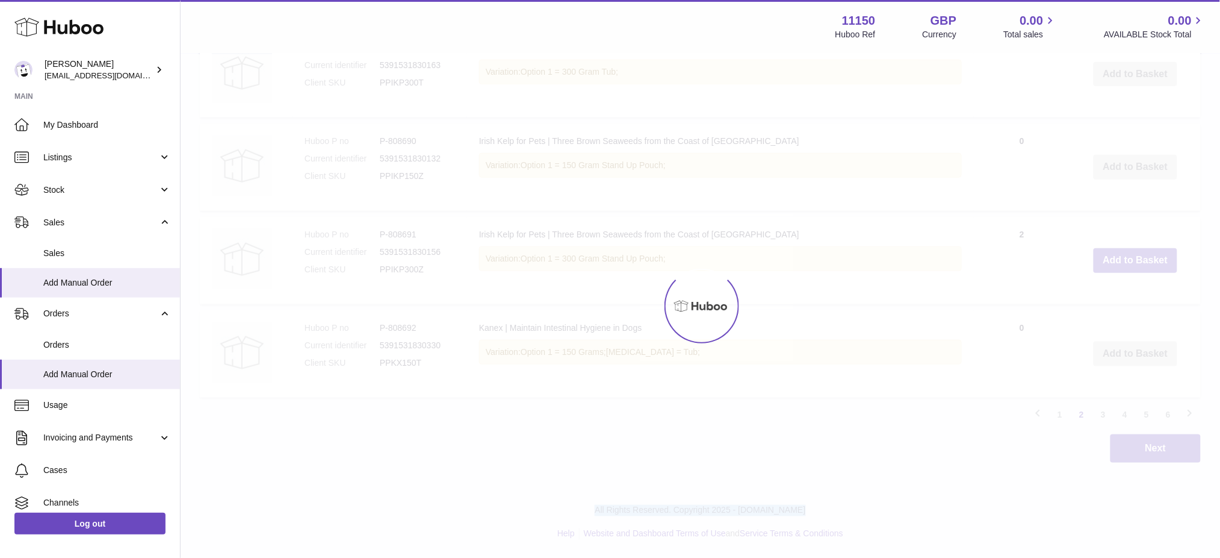
click at [1125, 269] on div at bounding box center [701, 305] width 1040 height 503
click at [1125, 269] on button "Add to Basket" at bounding box center [1136, 260] width 84 height 25
click at [1125, 269] on div at bounding box center [701, 305] width 1040 height 503
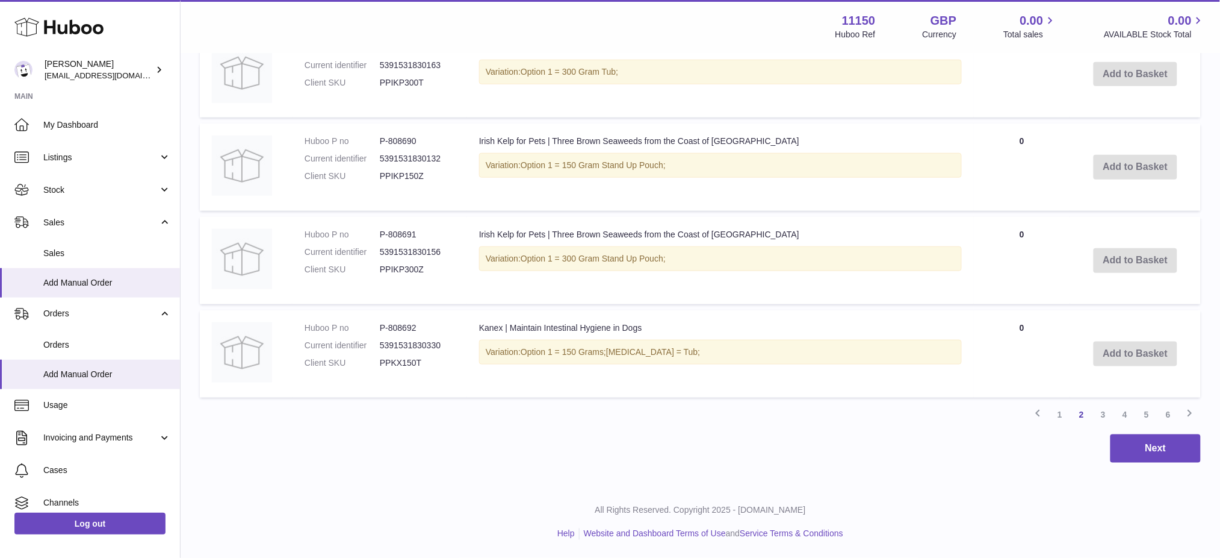
click at [1101, 418] on link "3" at bounding box center [1104, 414] width 22 height 22
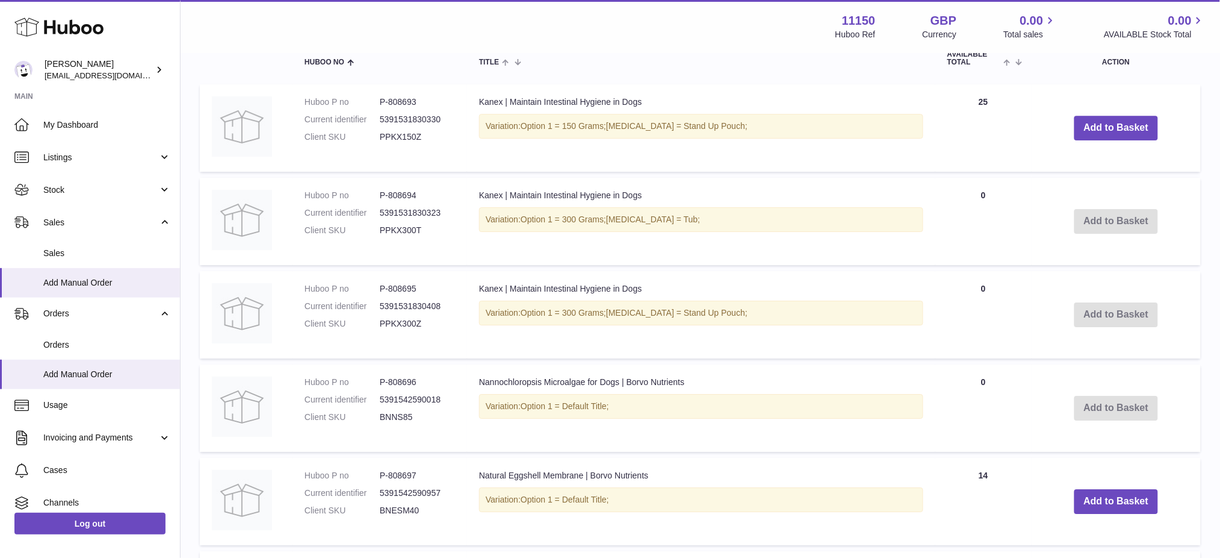
scroll to position [1659, 0]
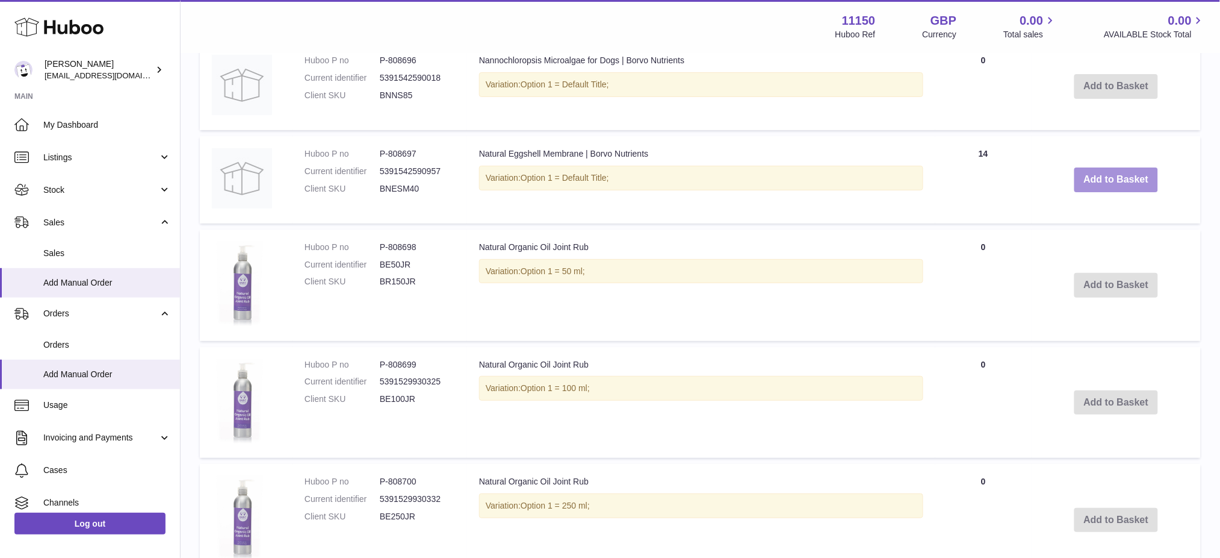
click at [1104, 192] on button "Add to Basket" at bounding box center [1117, 179] width 84 height 25
click at [0, 211] on div at bounding box center [0, 279] width 0 height 558
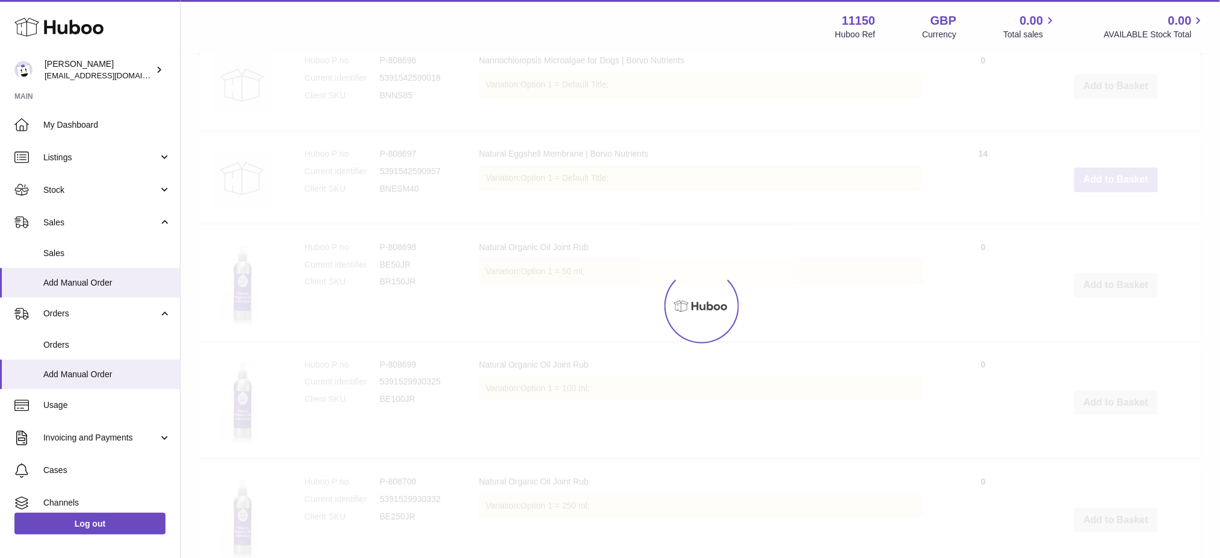
click at [1104, 211] on div at bounding box center [701, 305] width 1040 height 503
click at [1105, 192] on button "Add to Basket" at bounding box center [1117, 179] width 84 height 25
click at [1105, 211] on div at bounding box center [701, 305] width 1040 height 503
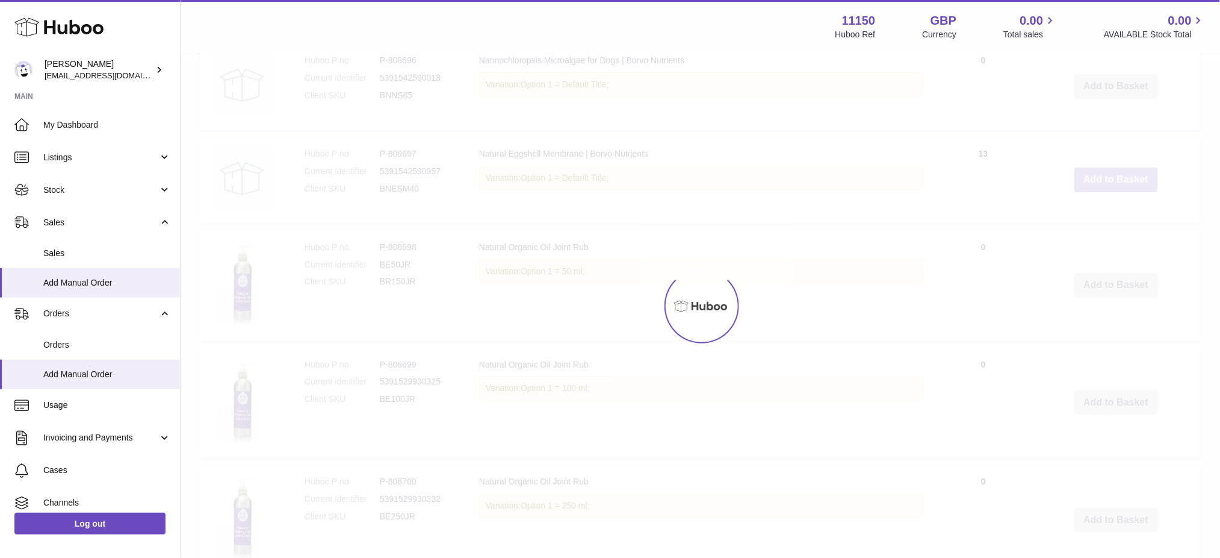
click at [1105, 211] on div at bounding box center [701, 305] width 1040 height 503
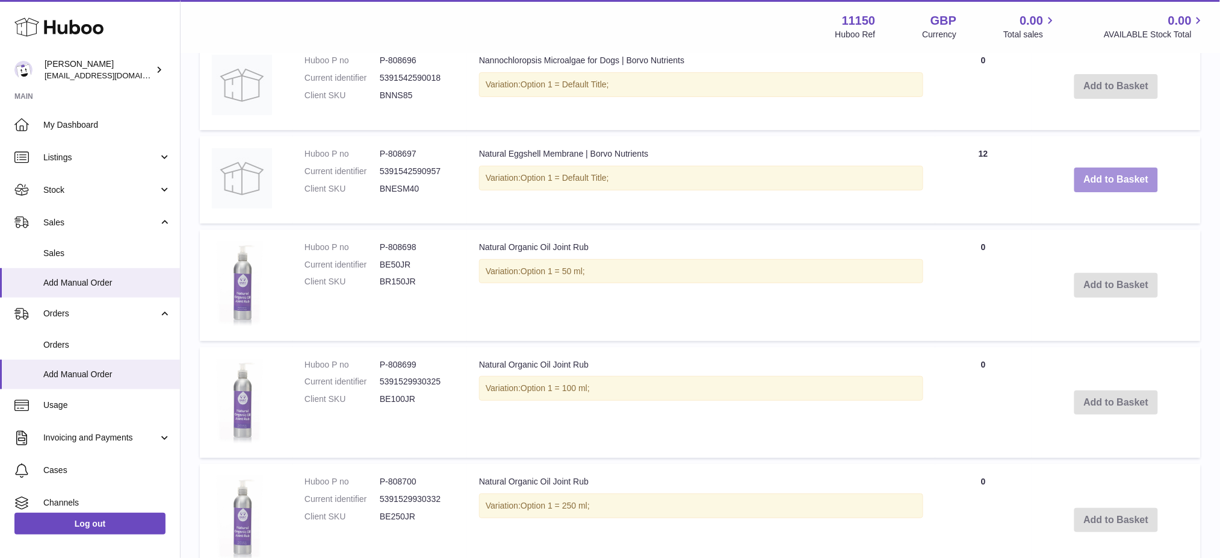
click at [1105, 192] on button "Add to Basket" at bounding box center [1117, 179] width 84 height 25
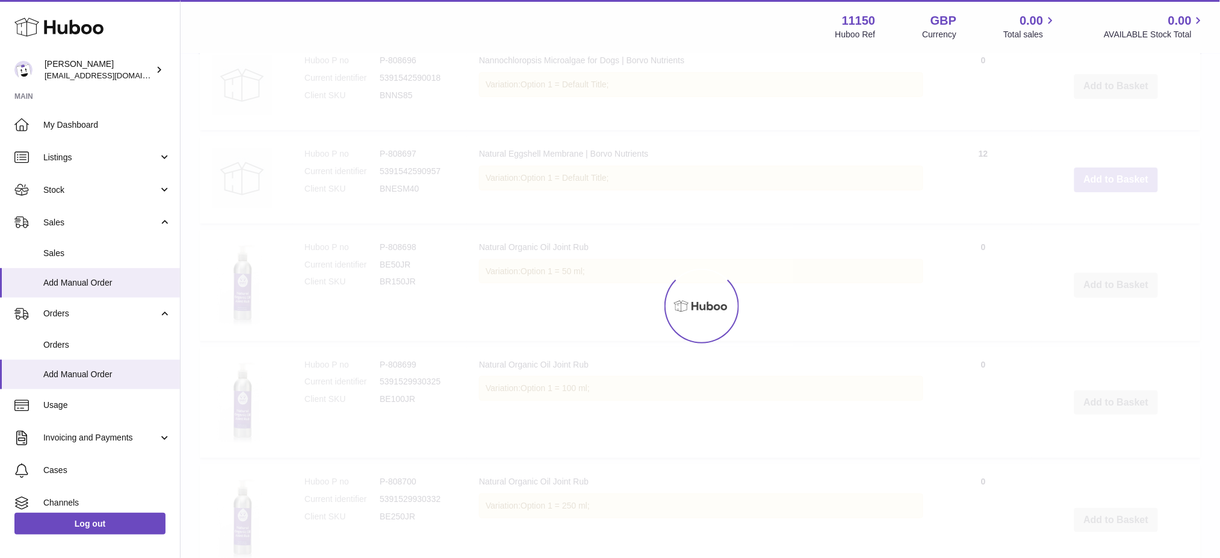
click at [1105, 211] on div at bounding box center [701, 305] width 1040 height 503
click at [1105, 192] on button "Add to Basket" at bounding box center [1117, 179] width 84 height 25
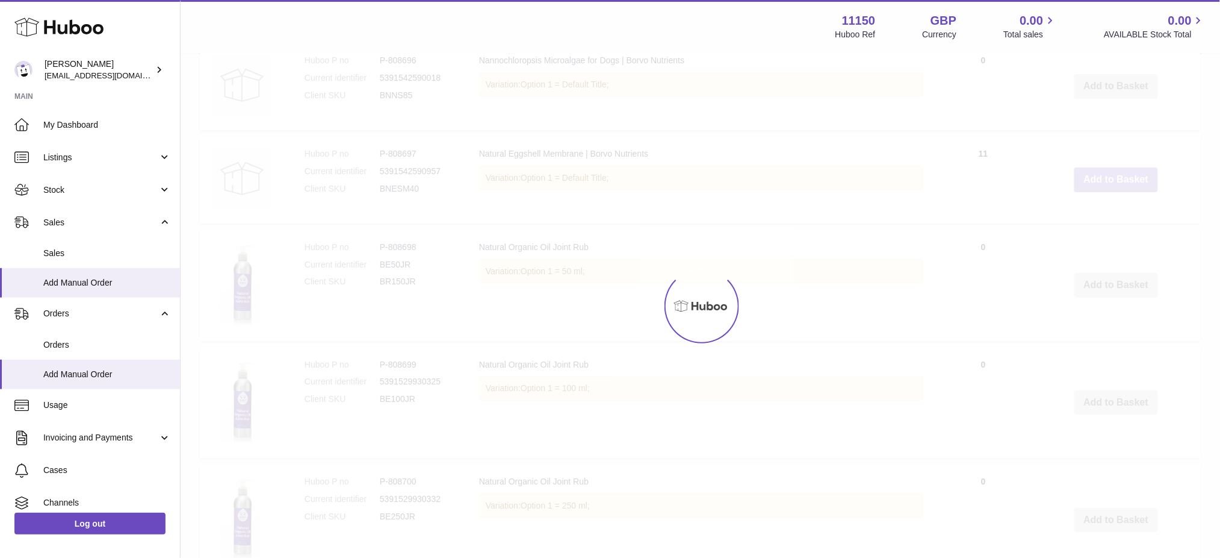
click at [1105, 211] on div at bounding box center [701, 305] width 1040 height 503
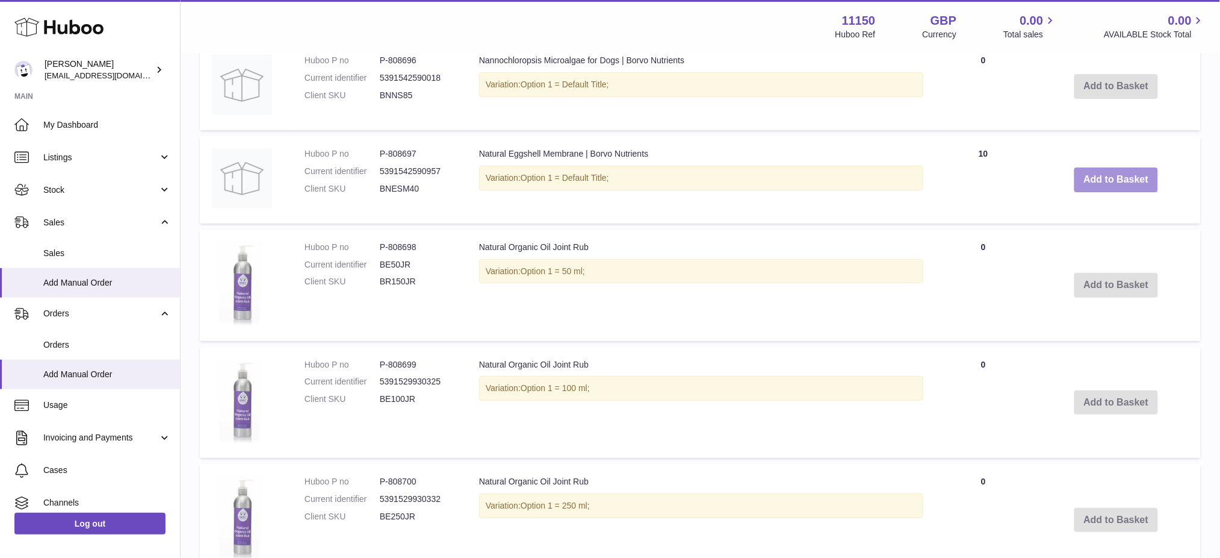
click at [1105, 192] on button "Add to Basket" at bounding box center [1117, 179] width 84 height 25
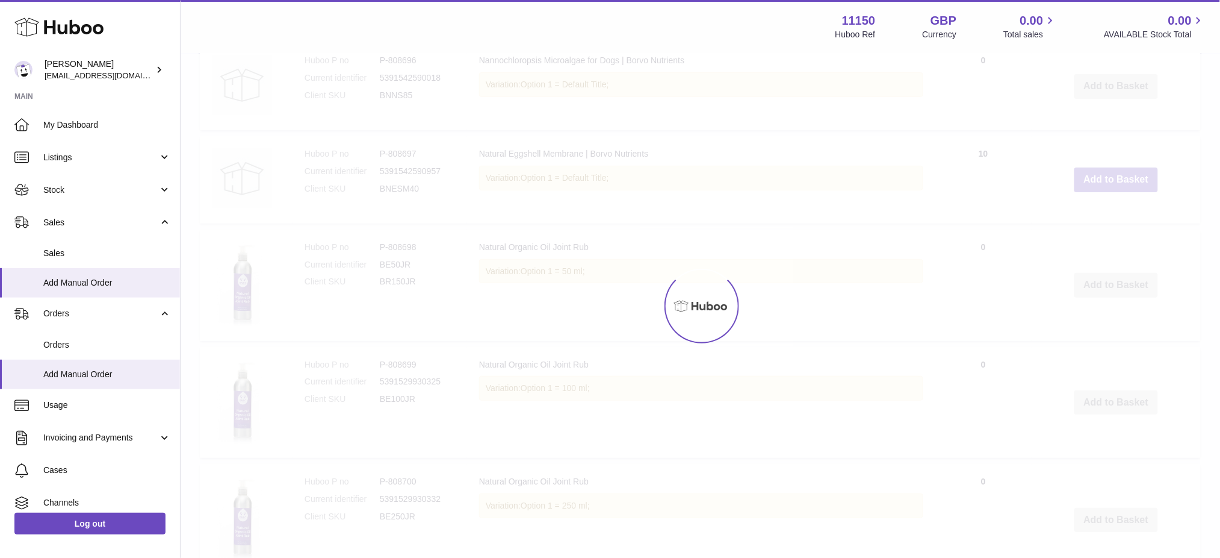
click at [1105, 211] on div at bounding box center [701, 305] width 1040 height 503
click at [1107, 213] on div at bounding box center [701, 305] width 1040 height 503
click at [1107, 216] on div at bounding box center [701, 305] width 1040 height 503
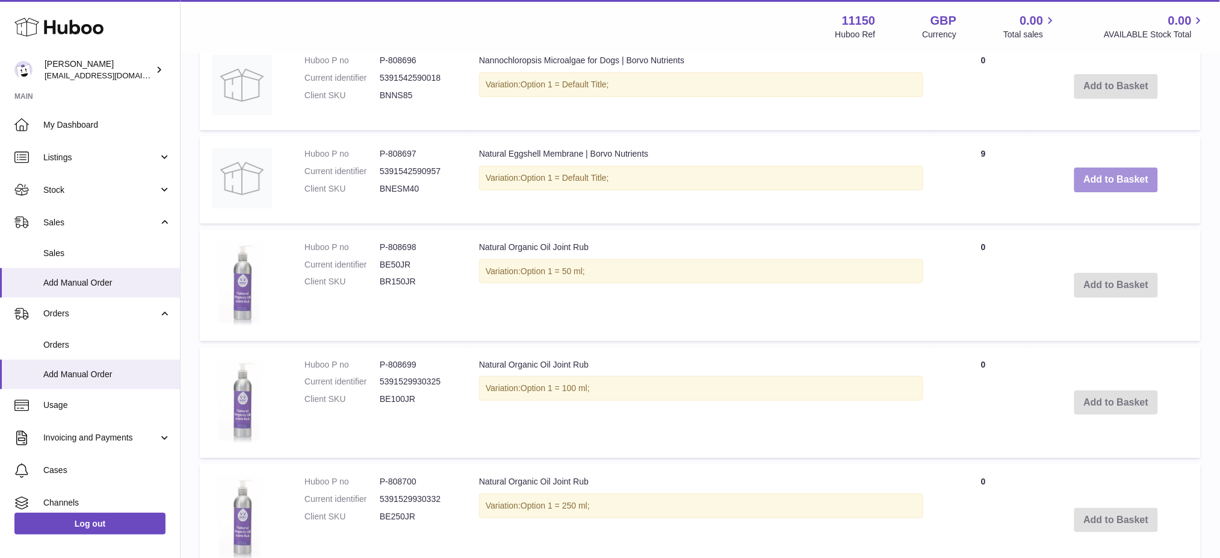
click at [1107, 192] on button "Add to Basket" at bounding box center [1117, 179] width 84 height 25
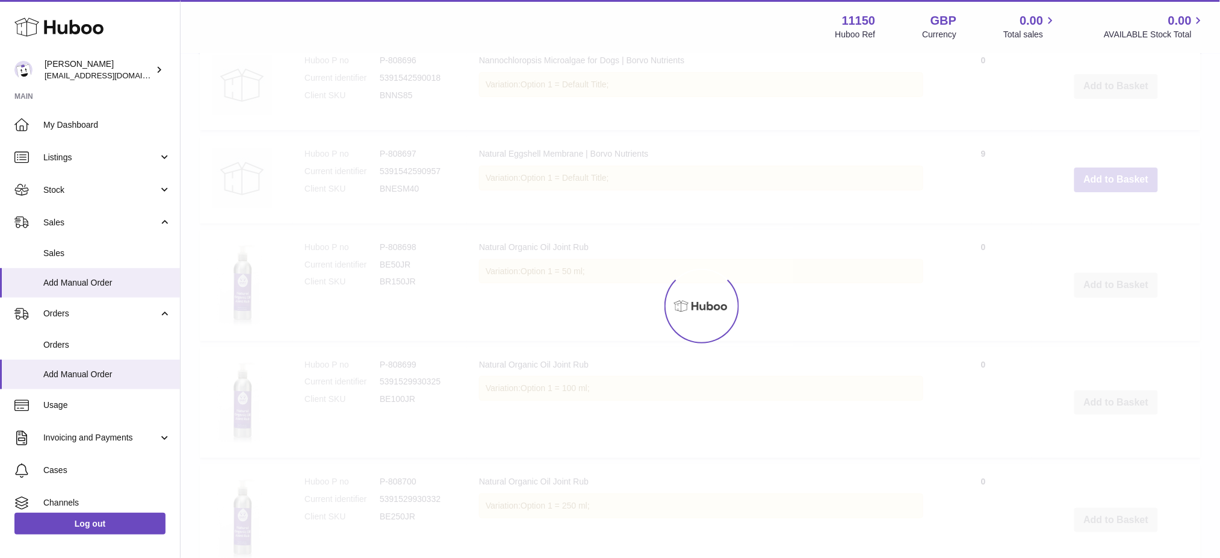
click at [1107, 217] on div at bounding box center [701, 305] width 1040 height 503
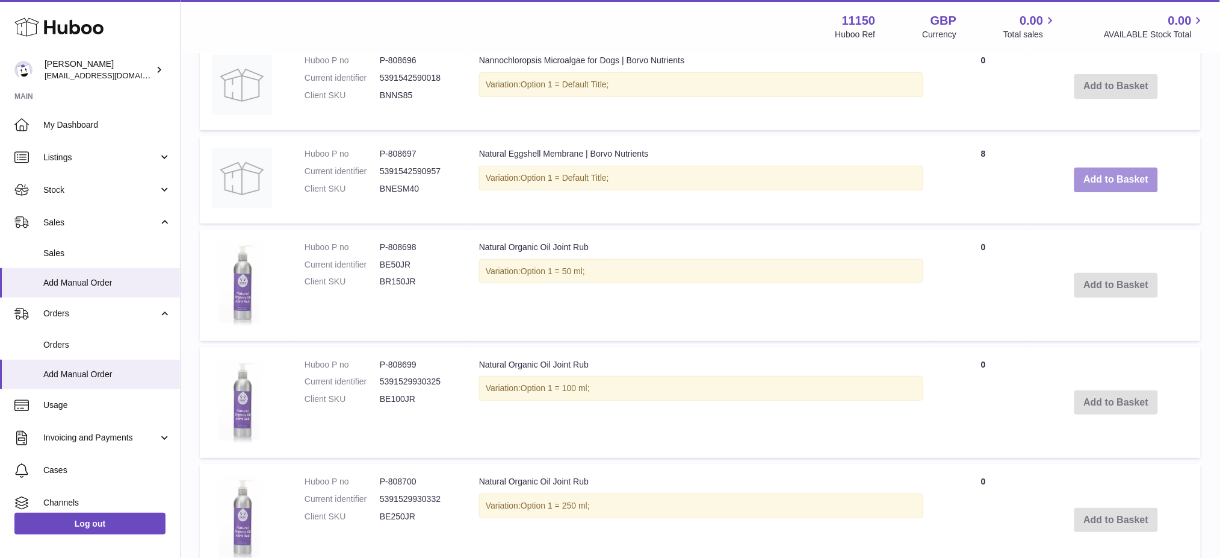
click at [1107, 192] on button "Add to Basket" at bounding box center [1117, 179] width 84 height 25
click at [0, 217] on div at bounding box center [0, 279] width 0 height 558
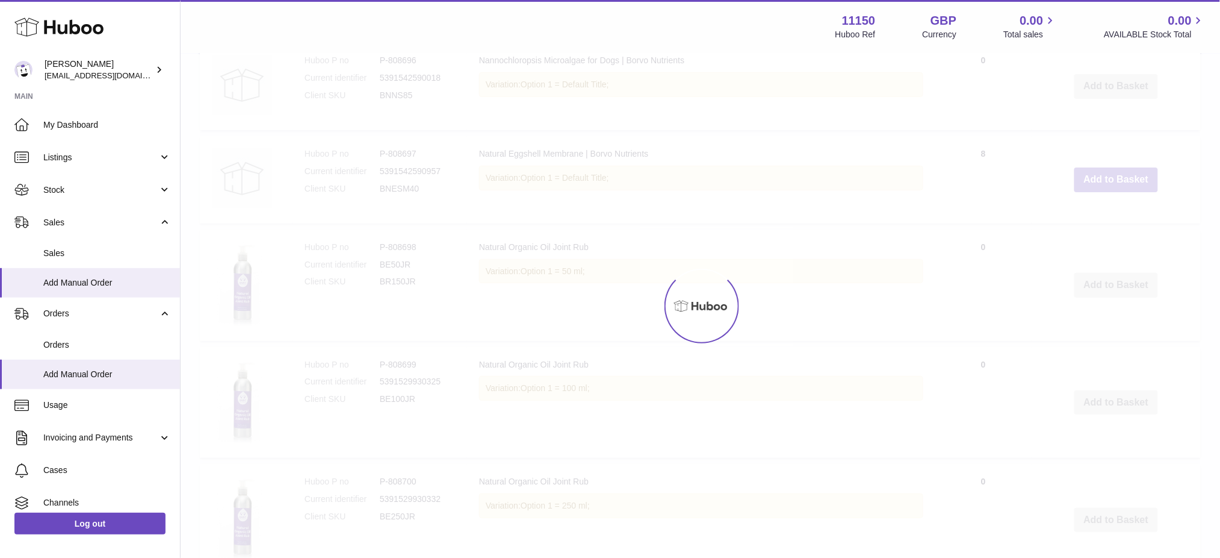
click at [1107, 217] on div at bounding box center [701, 305] width 1040 height 503
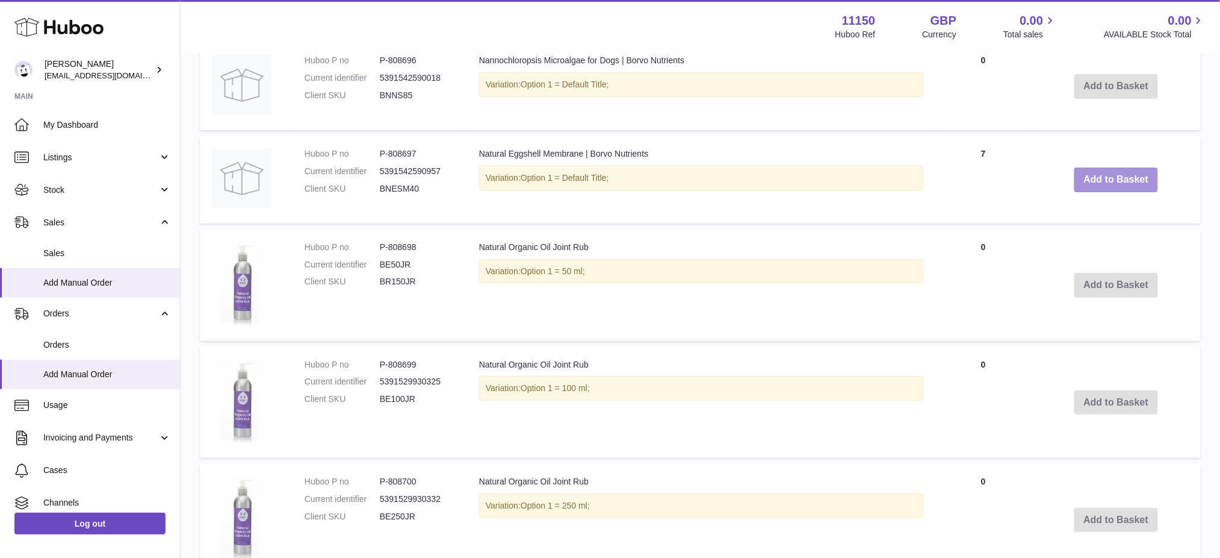
click at [1107, 192] on button "Add to Basket" at bounding box center [1117, 179] width 84 height 25
click at [0, 217] on div at bounding box center [0, 279] width 0 height 558
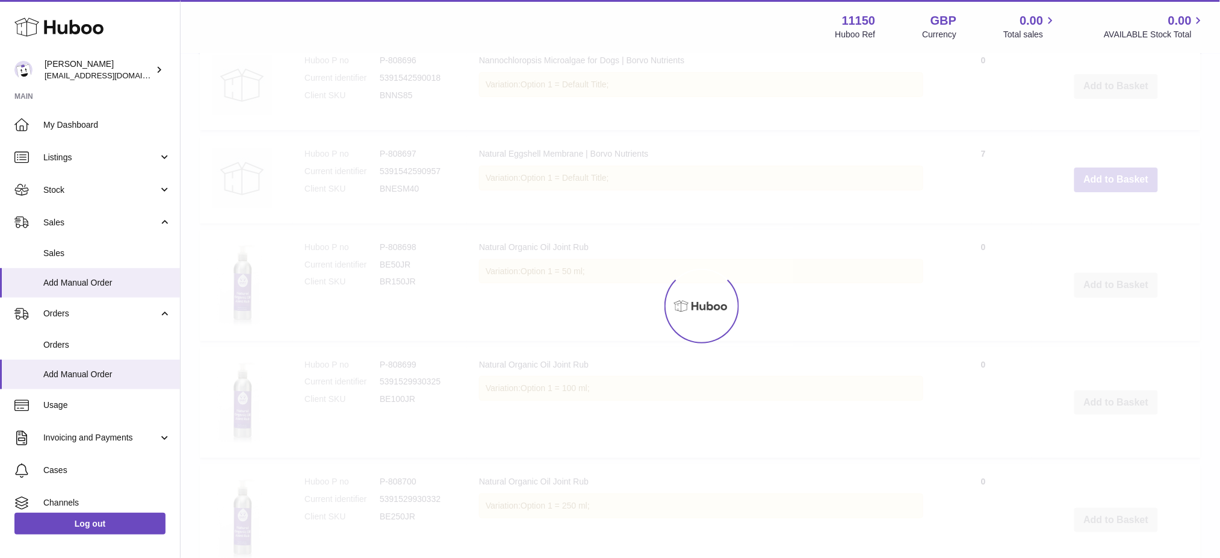
click at [1107, 217] on div at bounding box center [701, 305] width 1040 height 503
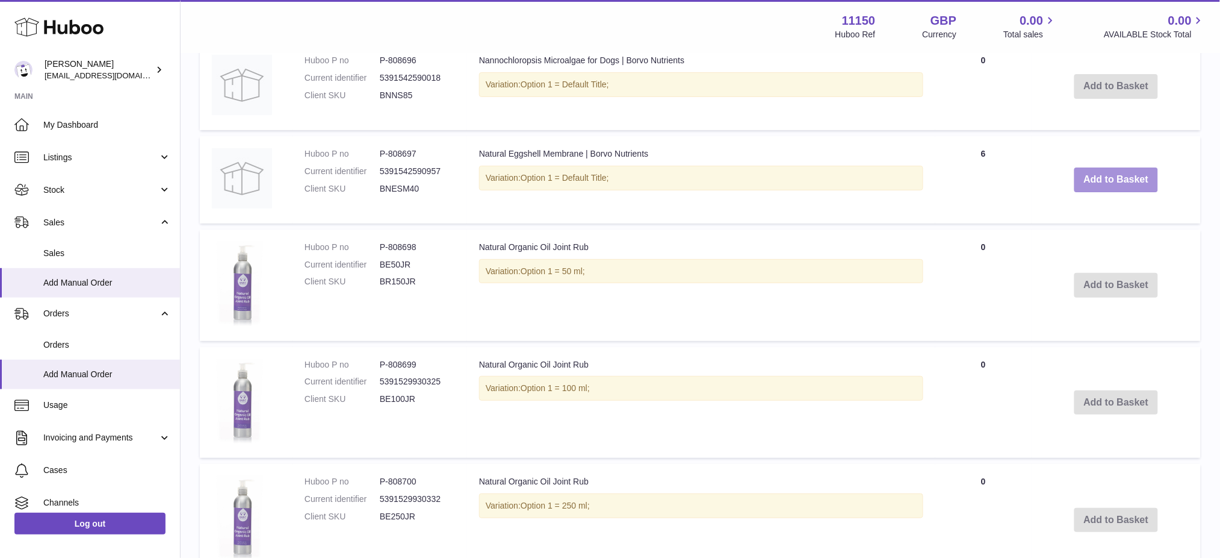
click at [1107, 192] on button "Add to Basket" at bounding box center [1117, 179] width 84 height 25
click at [0, 217] on div at bounding box center [0, 279] width 0 height 558
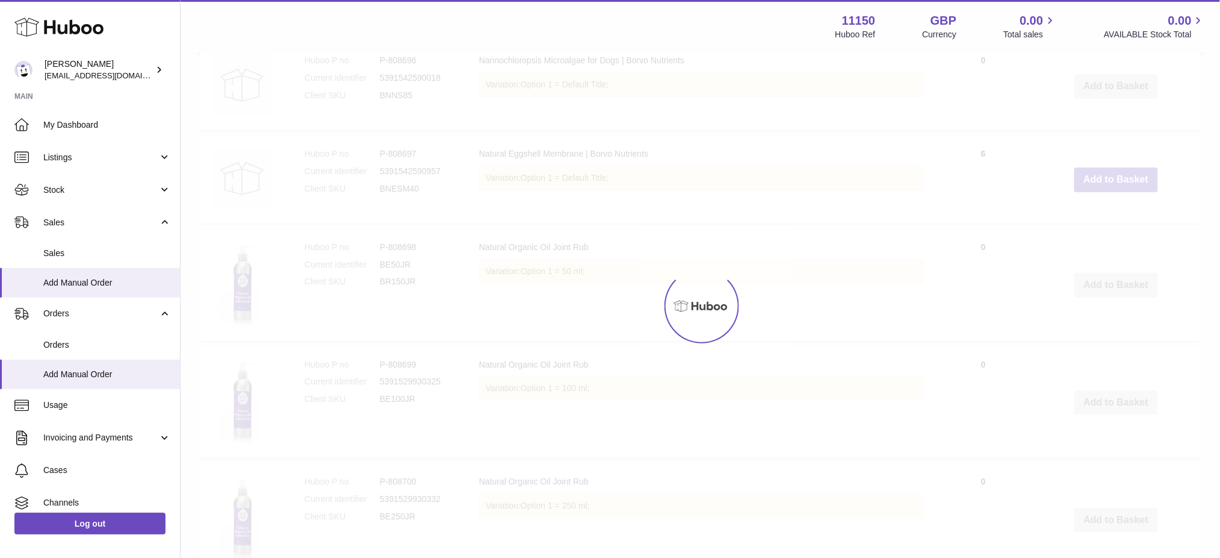
click at [1107, 217] on div at bounding box center [701, 305] width 1040 height 503
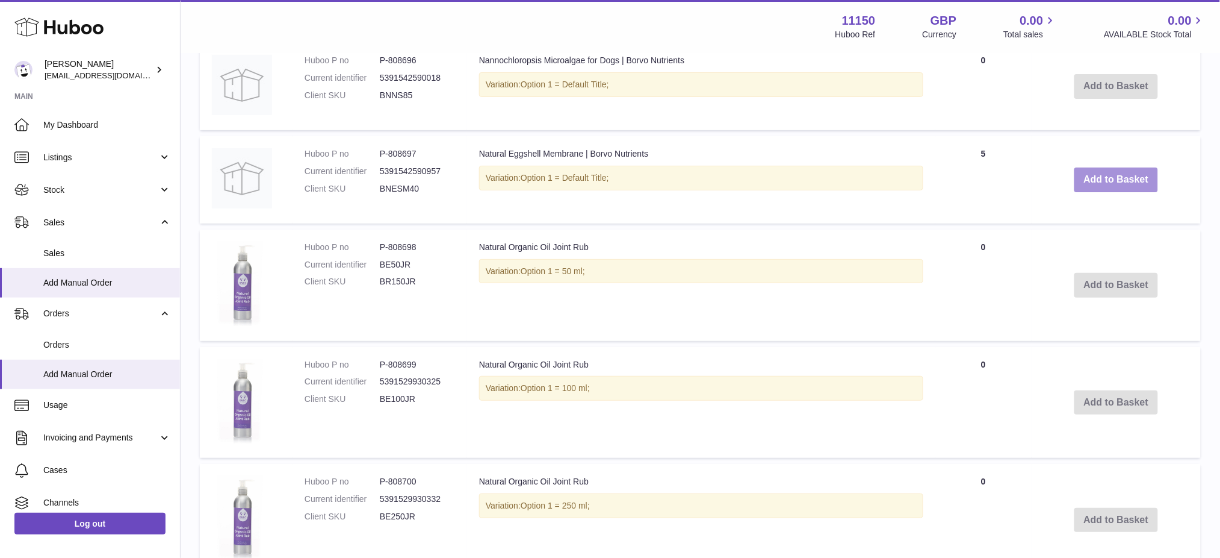
click at [1107, 192] on button "Add to Basket" at bounding box center [1117, 179] width 84 height 25
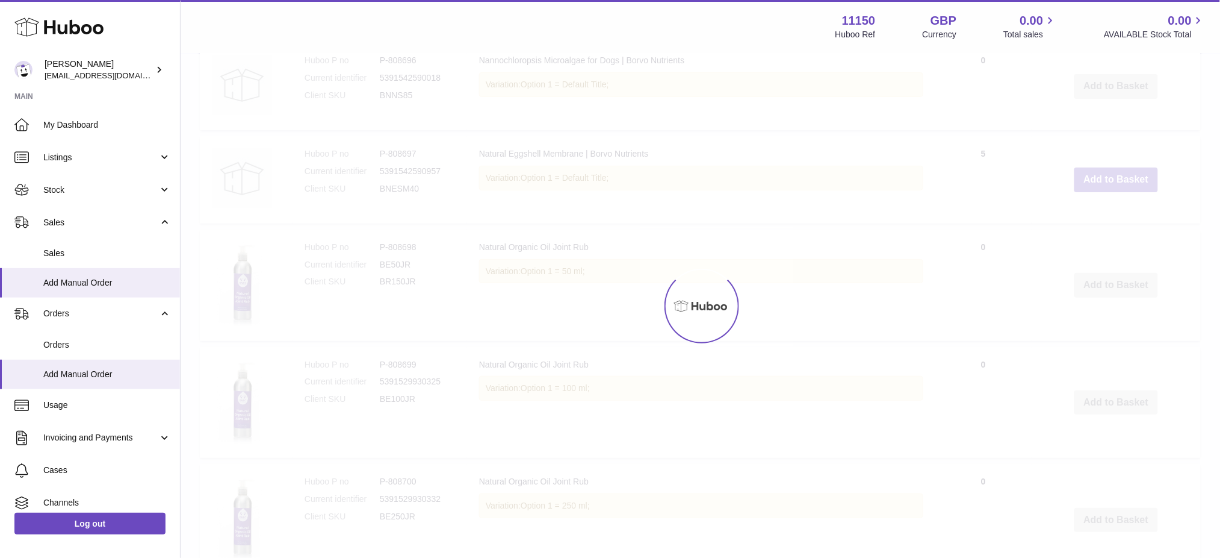
click at [1107, 217] on div at bounding box center [701, 305] width 1040 height 503
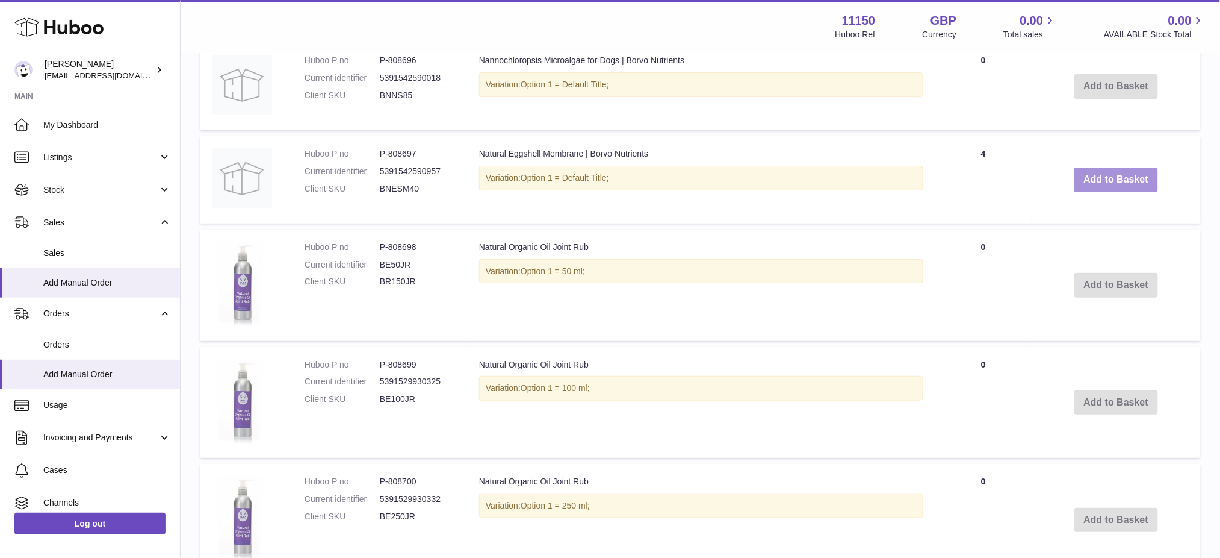
click at [1107, 192] on button "Add to Basket" at bounding box center [1117, 179] width 84 height 25
click at [0, 217] on div at bounding box center [0, 279] width 0 height 558
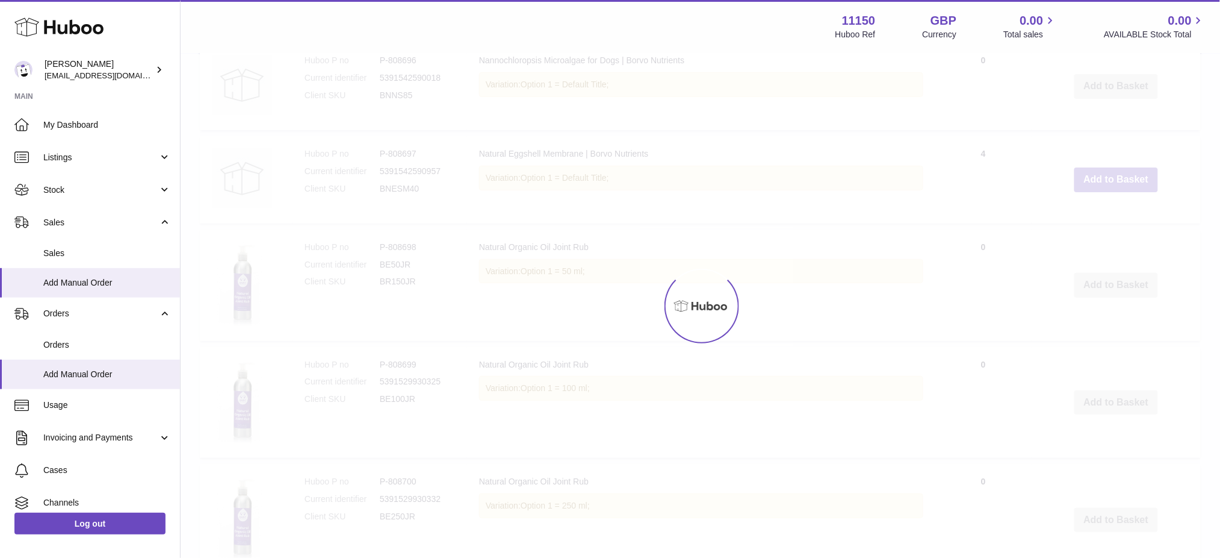
click at [1107, 217] on div at bounding box center [701, 305] width 1040 height 503
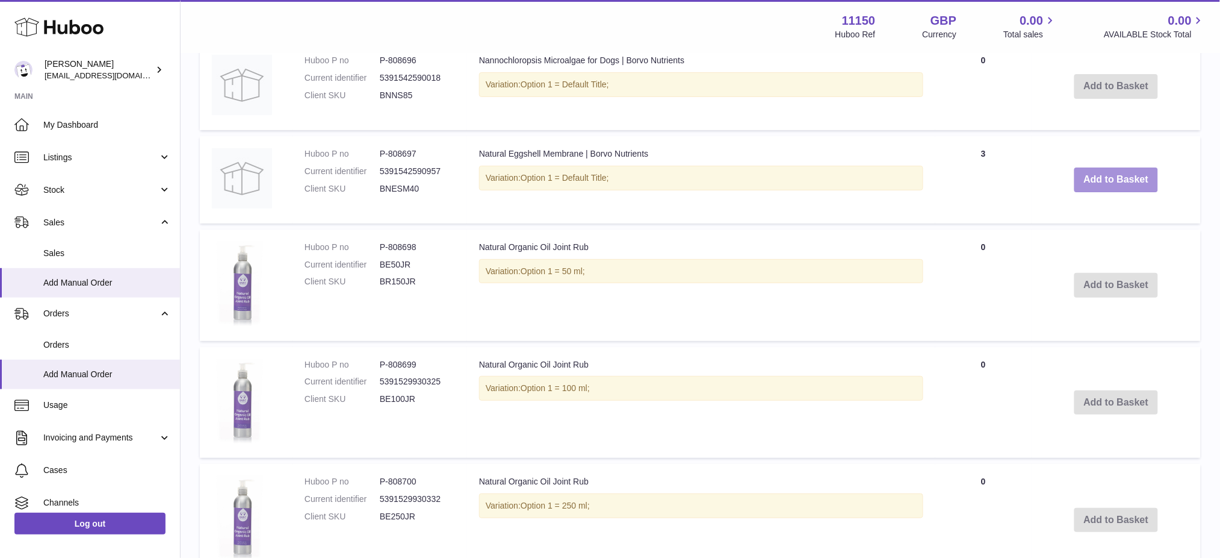
click at [1107, 192] on button "Add to Basket" at bounding box center [1117, 179] width 84 height 25
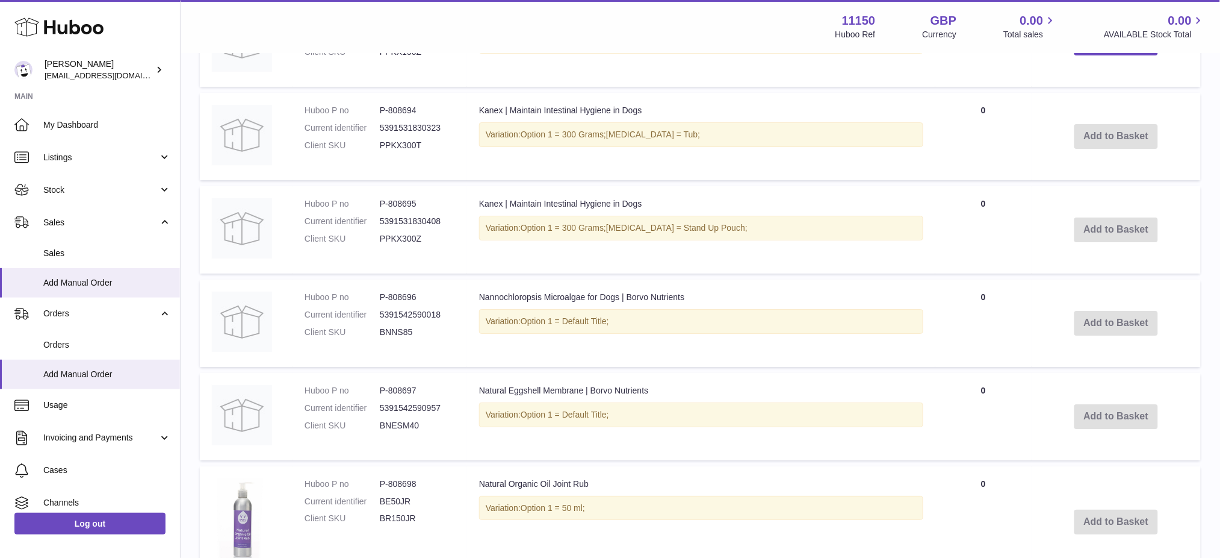
scroll to position [1258, 0]
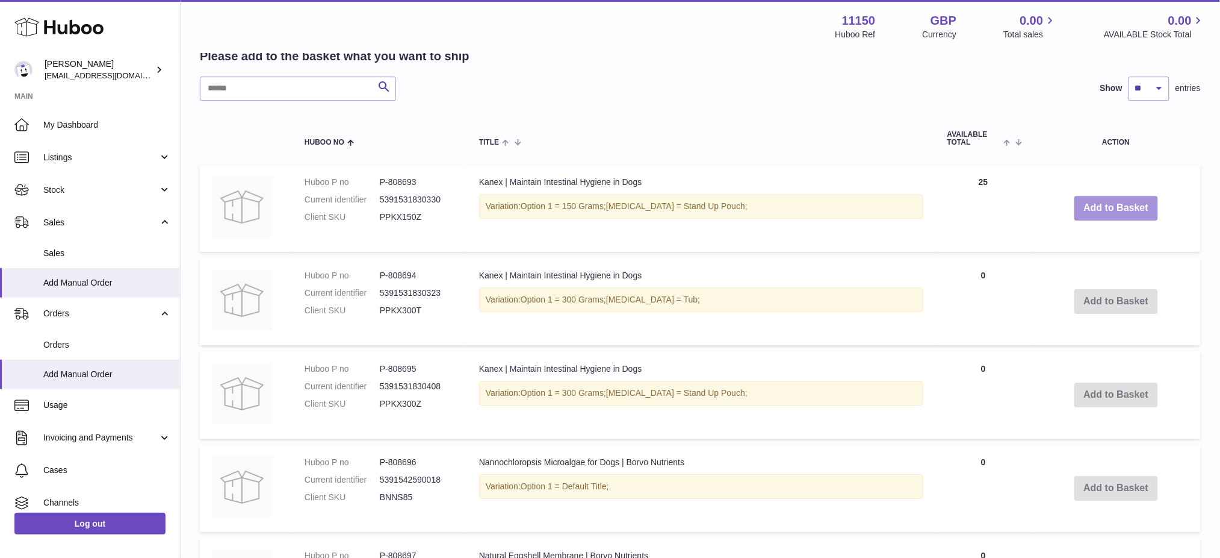
click at [1104, 220] on button "Add to Basket" at bounding box center [1117, 208] width 84 height 25
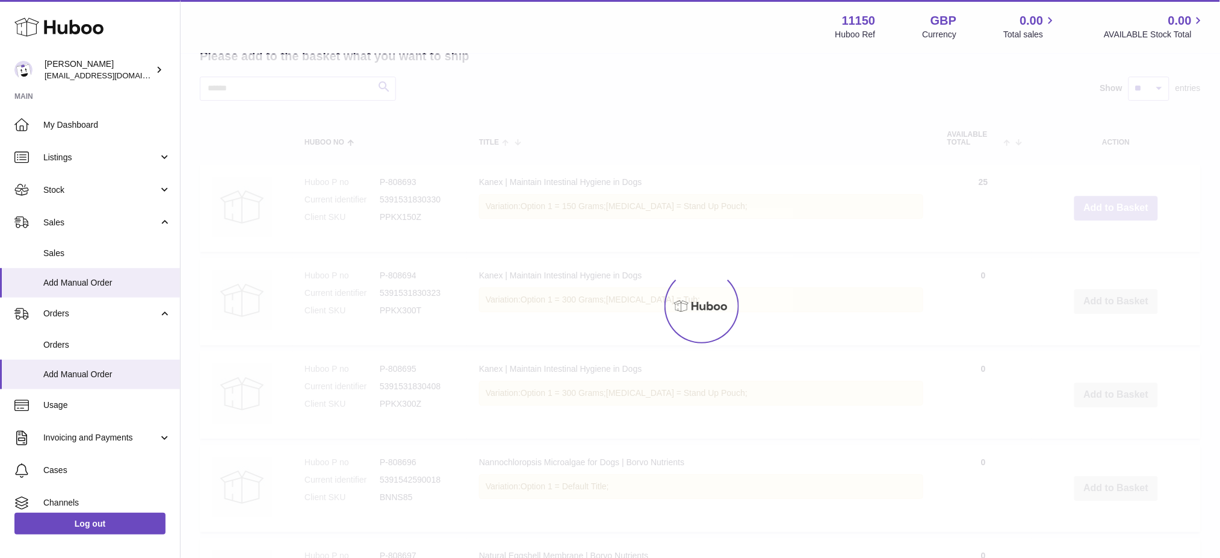
click at [1105, 220] on button "Add to Basket" at bounding box center [1117, 208] width 84 height 25
click at [1105, 237] on div at bounding box center [701, 305] width 1040 height 503
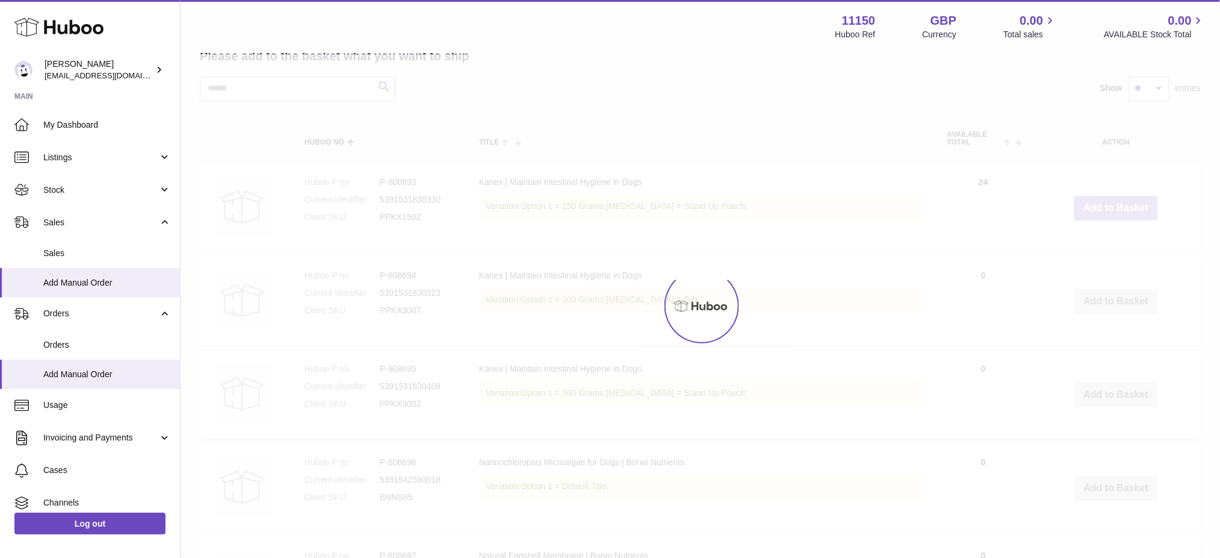
click at [1105, 220] on button "Add to Basket" at bounding box center [1117, 208] width 84 height 25
click at [1105, 237] on div at bounding box center [701, 305] width 1040 height 503
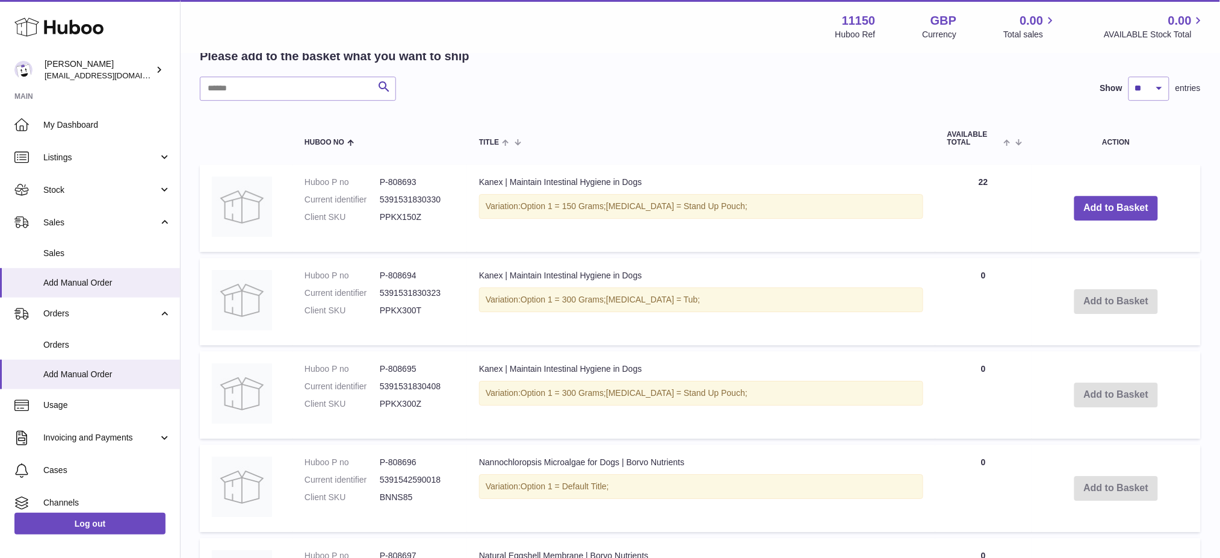
click at [1105, 220] on button "Add to Basket" at bounding box center [1117, 208] width 84 height 25
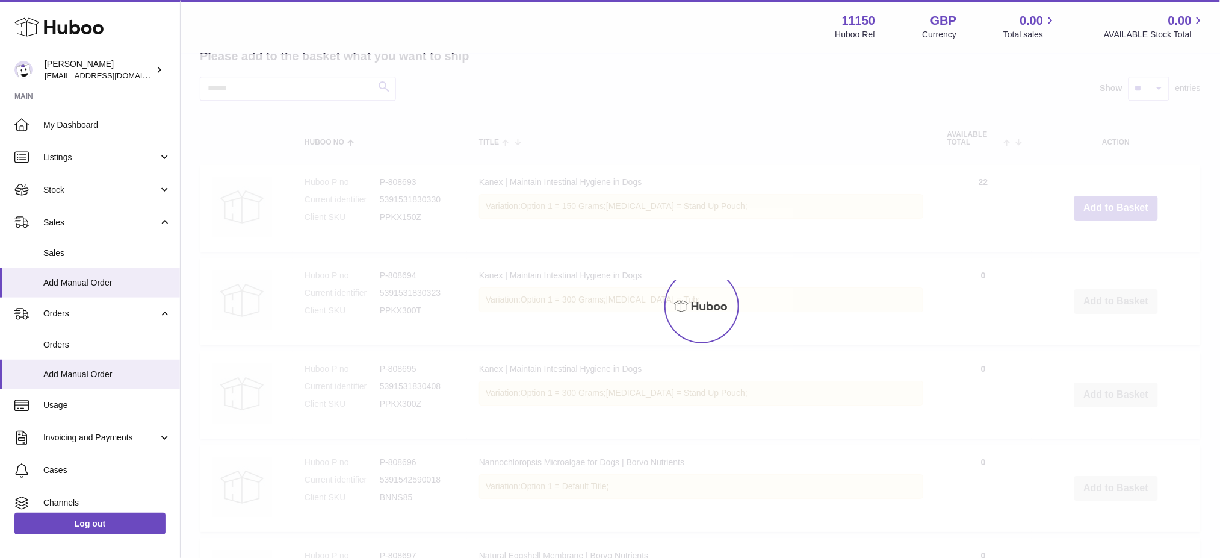
click at [1105, 237] on div at bounding box center [701, 305] width 1040 height 503
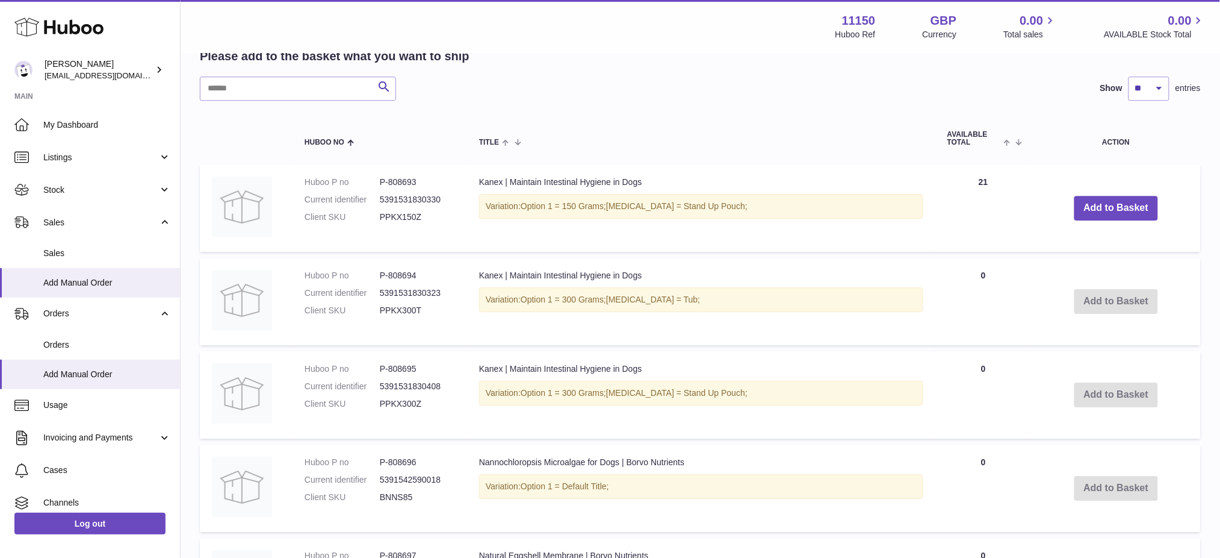
click at [1105, 220] on button "Add to Basket" at bounding box center [1117, 208] width 84 height 25
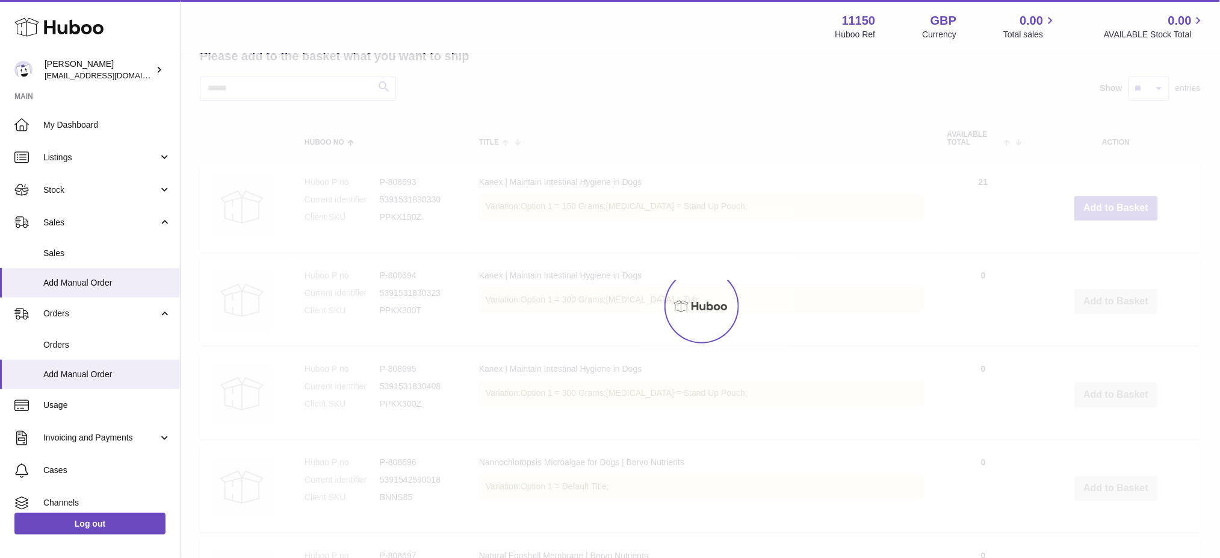
click at [1105, 237] on div at bounding box center [701, 305] width 1040 height 503
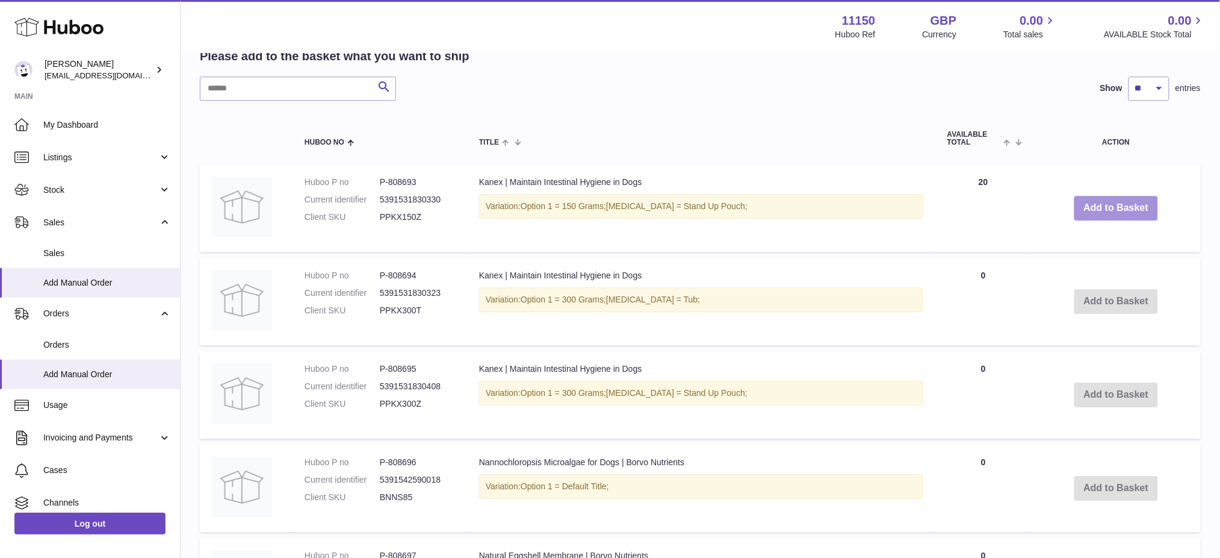
click at [1105, 220] on button "Add to Basket" at bounding box center [1117, 208] width 84 height 25
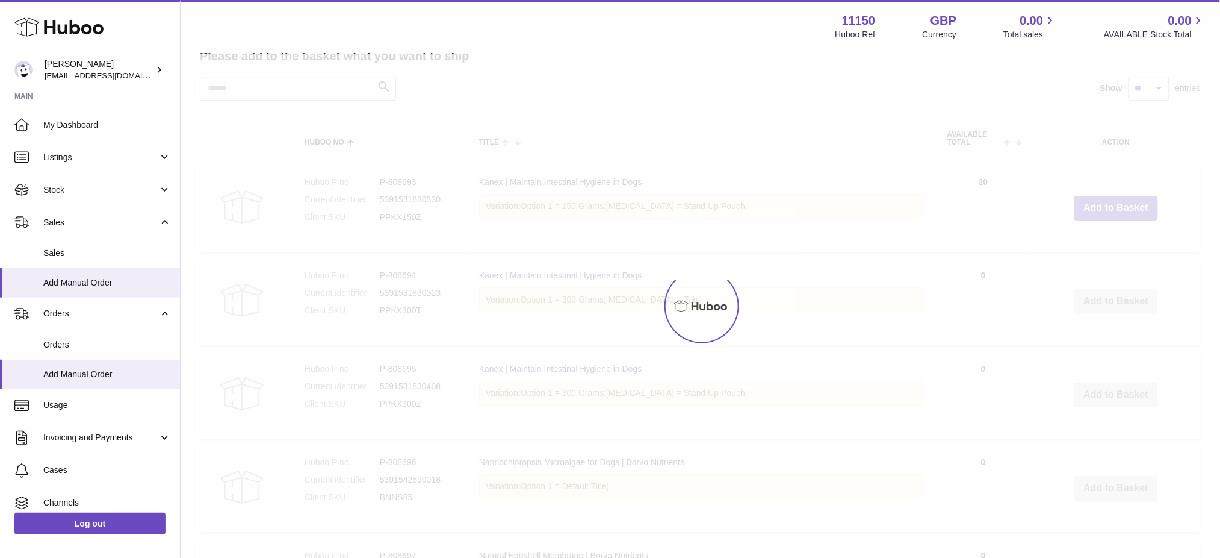
click at [1105, 237] on div at bounding box center [701, 305] width 1040 height 503
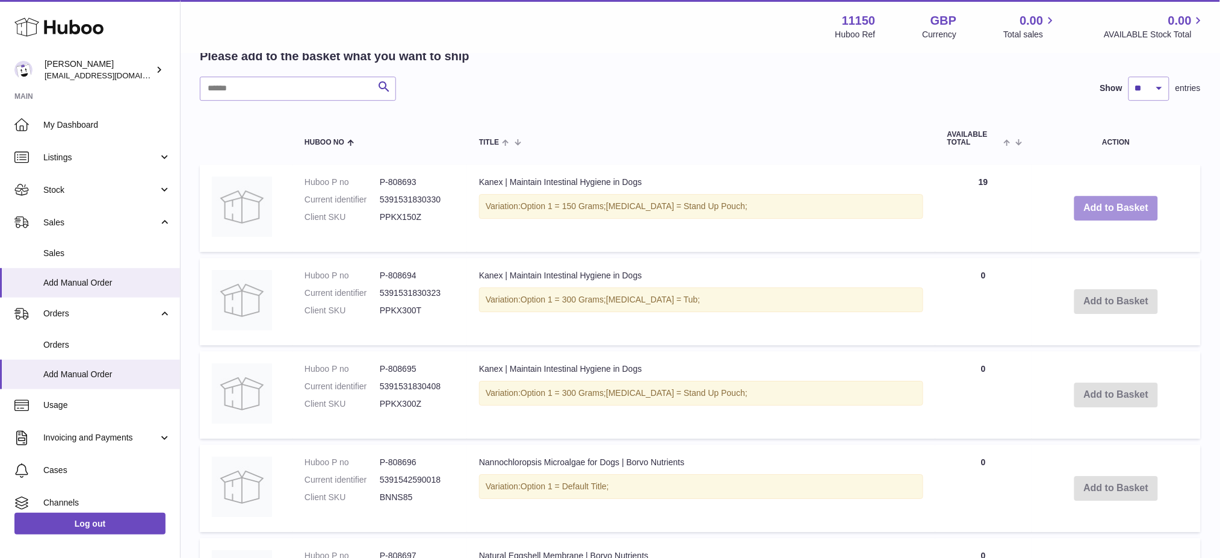
click at [1105, 220] on button "Add to Basket" at bounding box center [1117, 208] width 84 height 25
click at [0, 237] on div at bounding box center [0, 279] width 0 height 558
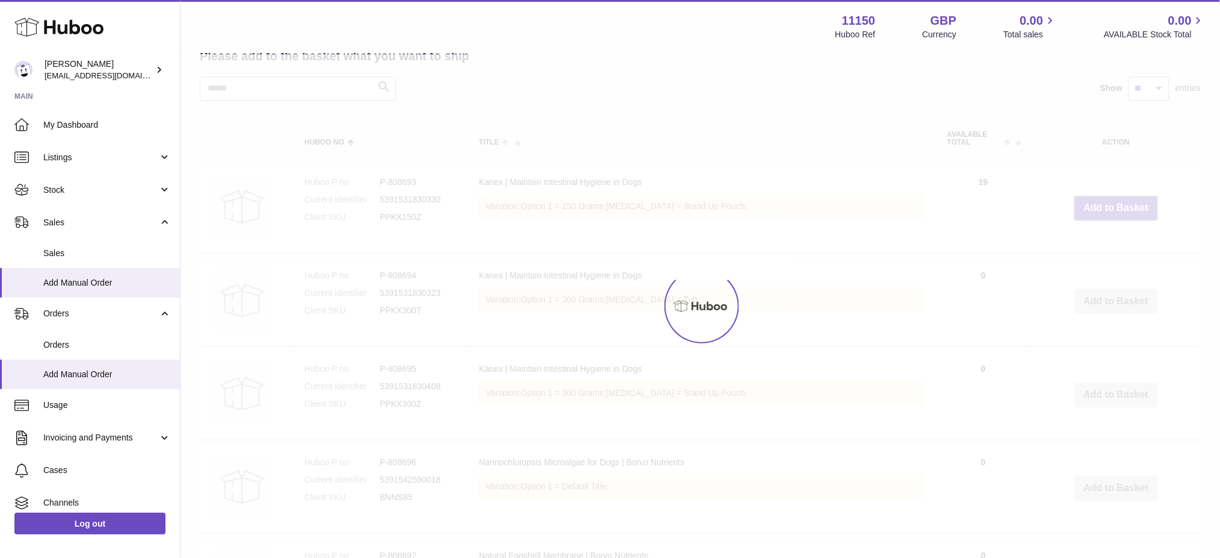
click at [1105, 237] on div at bounding box center [701, 305] width 1040 height 503
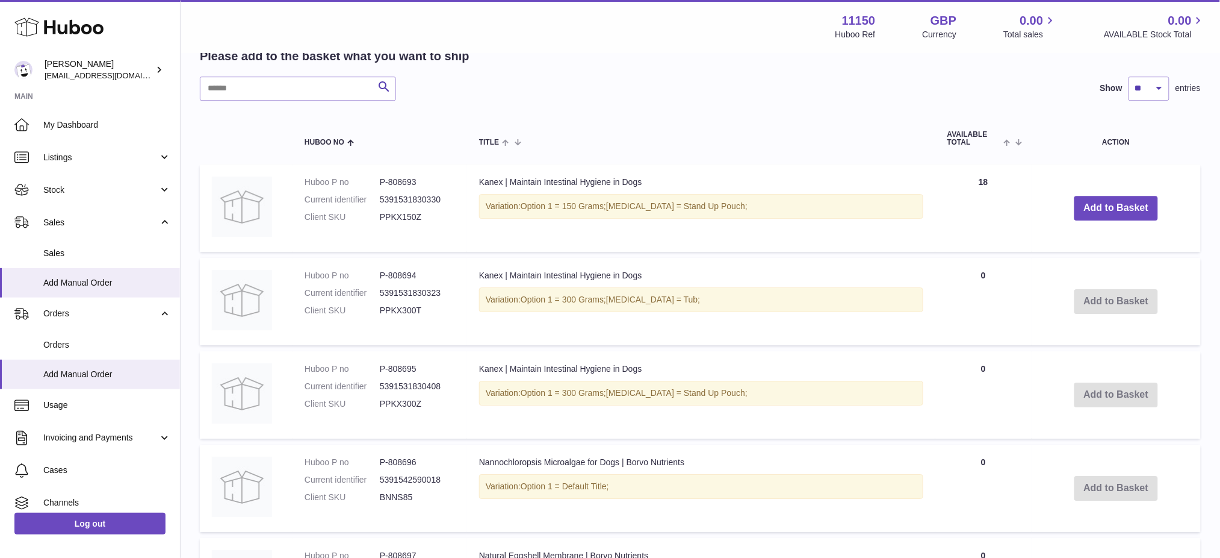
click at [1105, 220] on button "Add to Basket" at bounding box center [1117, 208] width 84 height 25
click at [0, 237] on div at bounding box center [0, 279] width 0 height 558
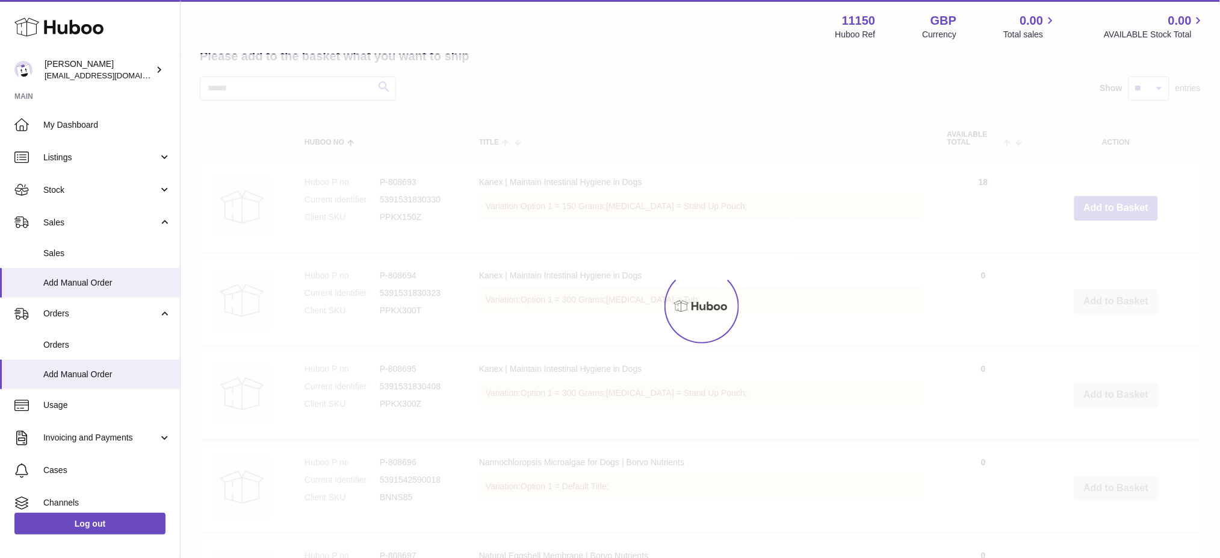
click at [1105, 237] on div at bounding box center [701, 305] width 1040 height 503
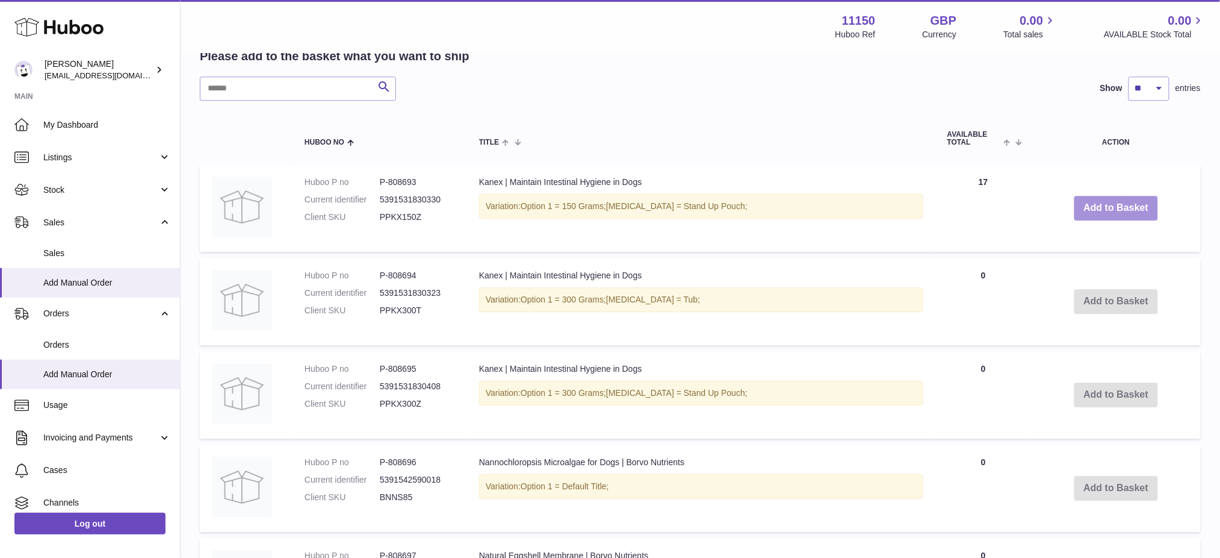
click at [1105, 220] on button "Add to Basket" at bounding box center [1117, 208] width 84 height 25
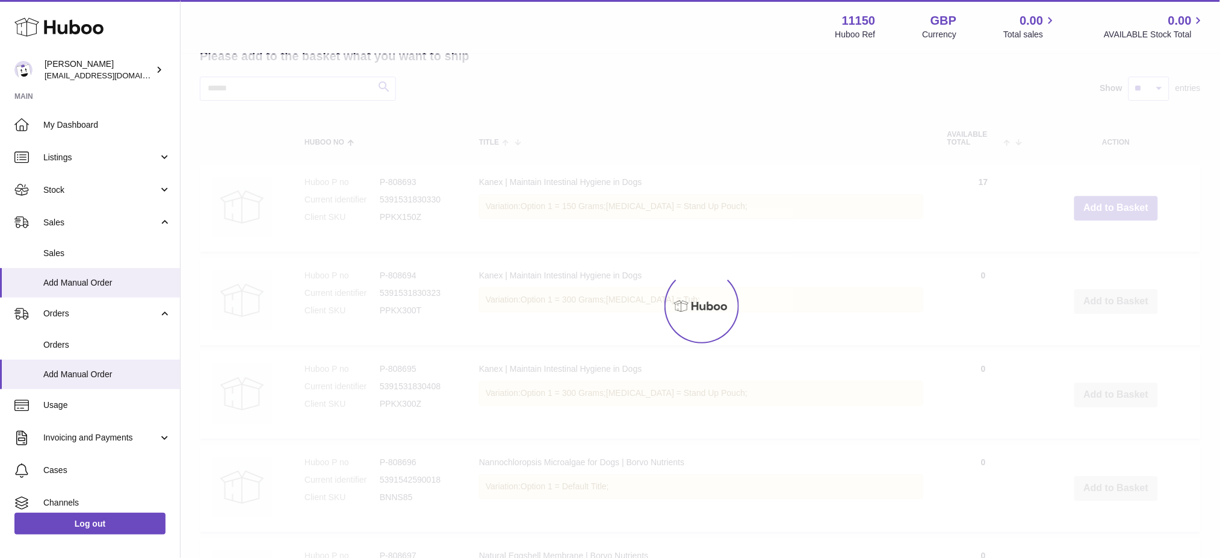
click at [1105, 237] on div at bounding box center [701, 305] width 1040 height 503
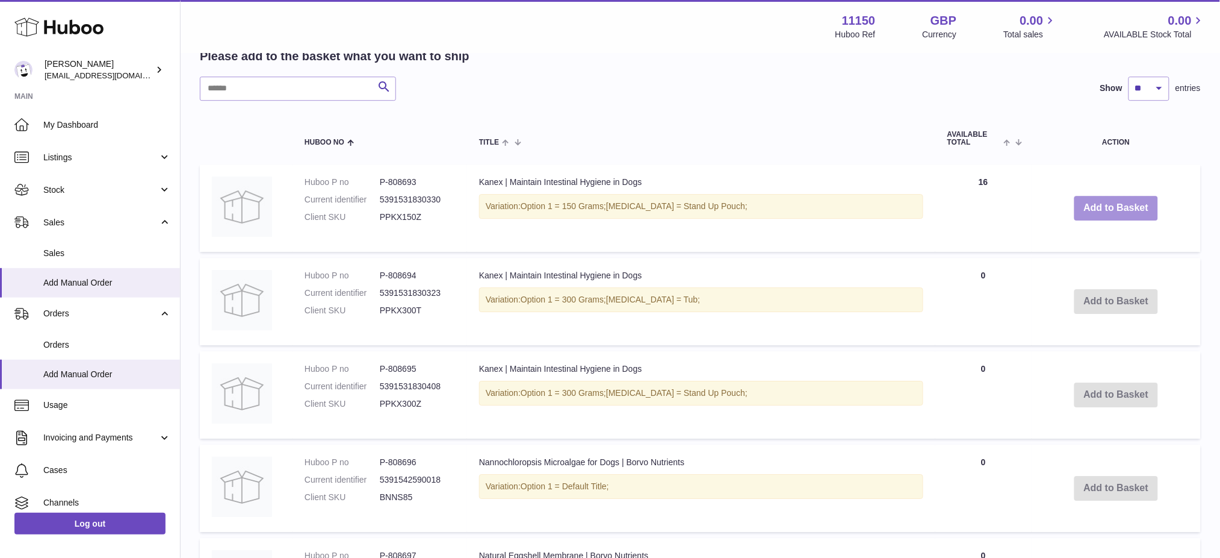
click at [1105, 220] on button "Add to Basket" at bounding box center [1117, 208] width 84 height 25
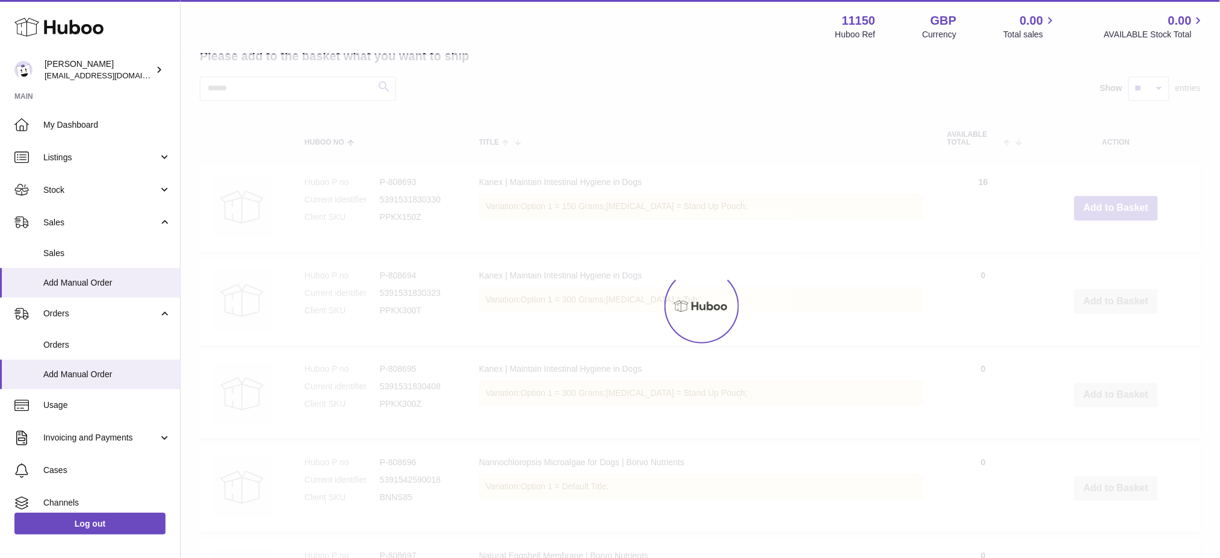
click at [1105, 237] on div at bounding box center [701, 305] width 1040 height 503
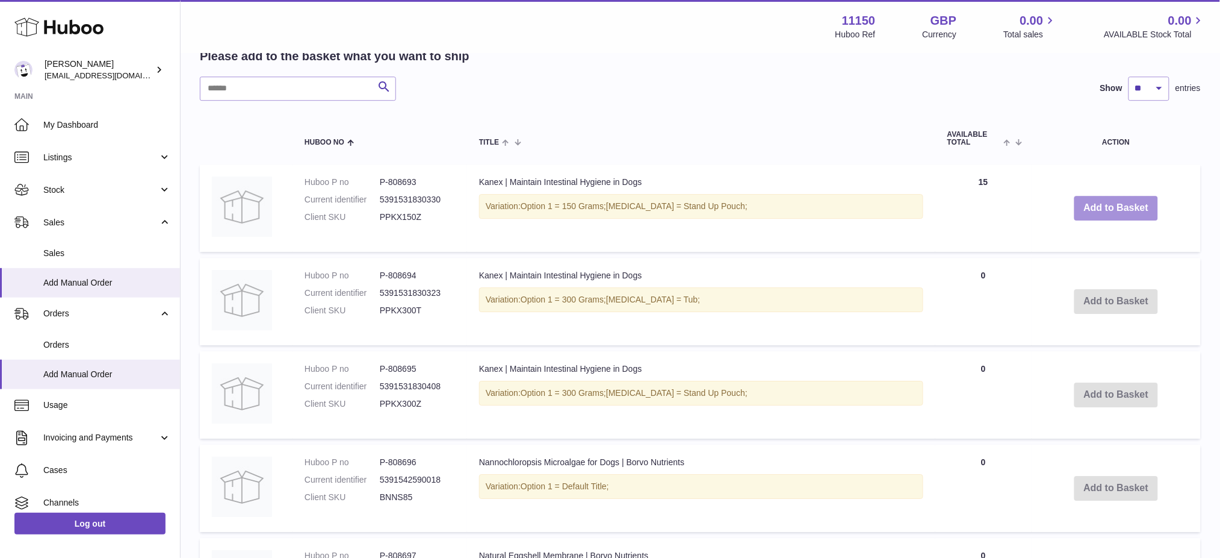
click at [1105, 220] on button "Add to Basket" at bounding box center [1117, 208] width 84 height 25
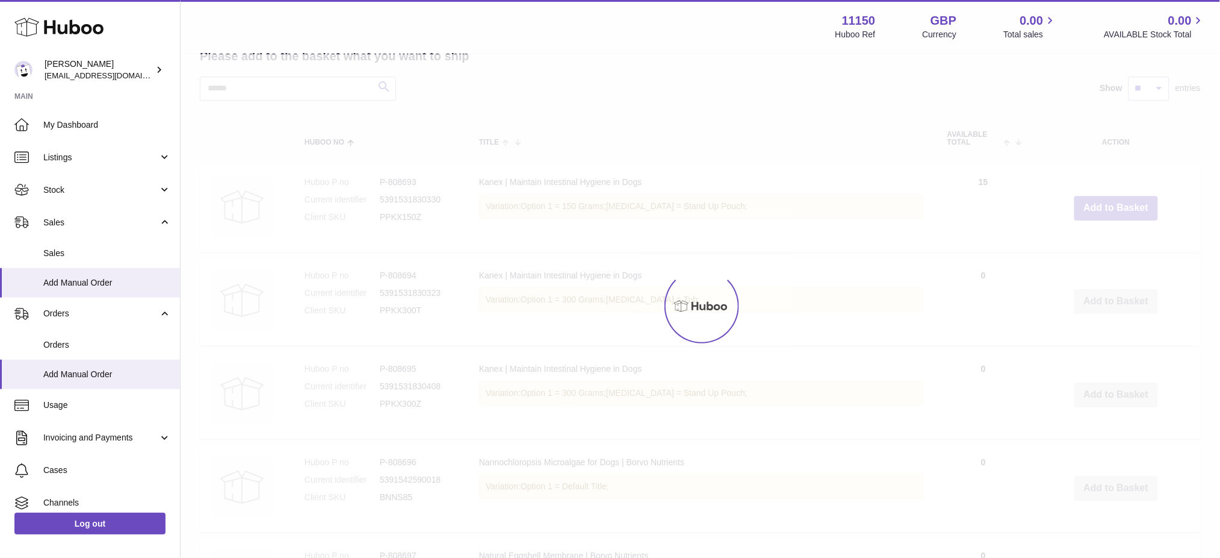
click at [1105, 237] on div at bounding box center [701, 305] width 1040 height 503
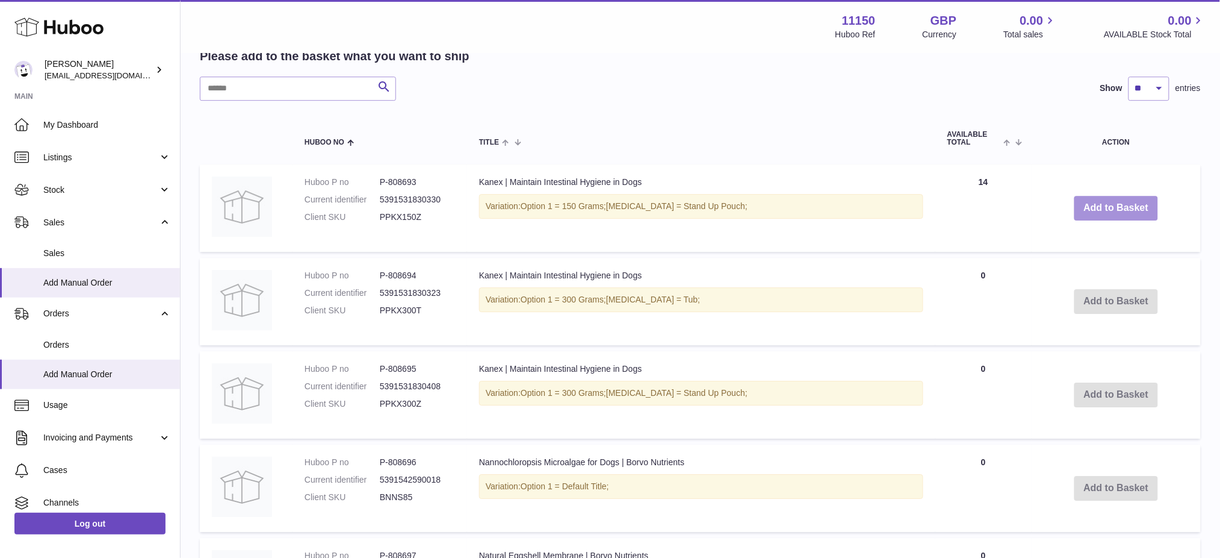
click at [1105, 220] on button "Add to Basket" at bounding box center [1117, 208] width 84 height 25
click at [0, 240] on div at bounding box center [0, 279] width 0 height 558
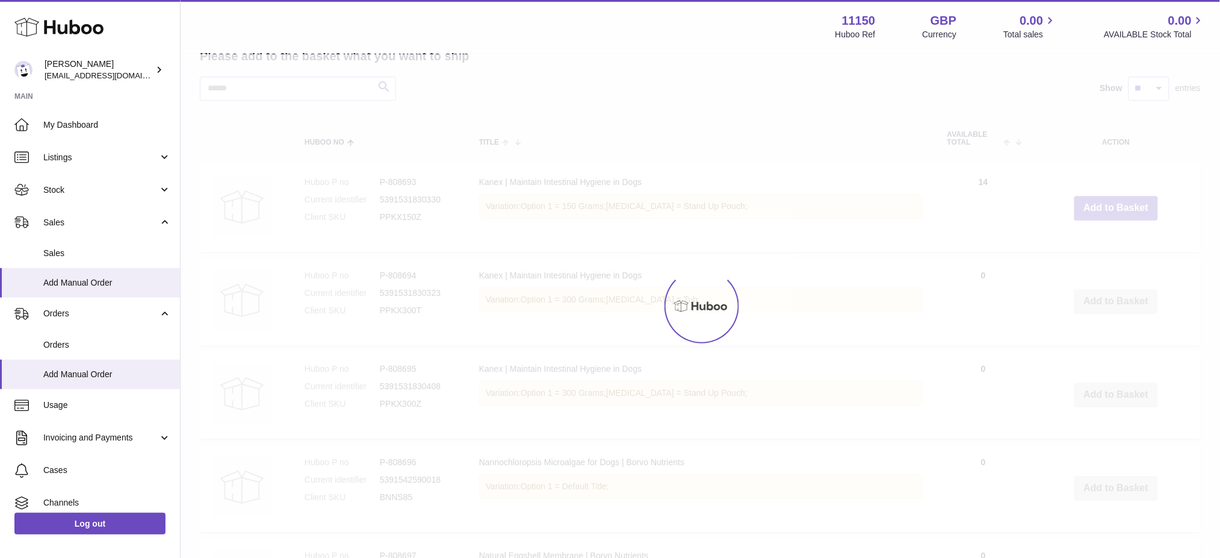
click at [1105, 240] on div at bounding box center [701, 305] width 1040 height 503
click at [1105, 220] on button "Add to Basket" at bounding box center [1117, 208] width 84 height 25
click at [1105, 240] on div at bounding box center [701, 305] width 1040 height 503
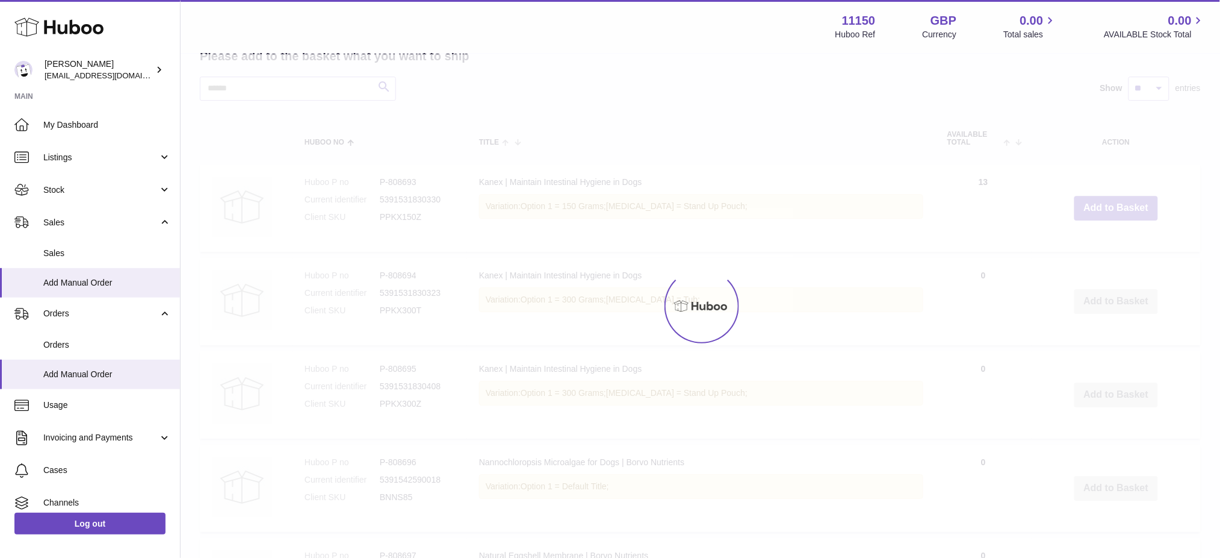
click at [1105, 240] on div at bounding box center [701, 305] width 1040 height 503
click at [1105, 220] on button "Add to Basket" at bounding box center [1117, 208] width 84 height 25
click at [1105, 240] on div at bounding box center [701, 305] width 1040 height 503
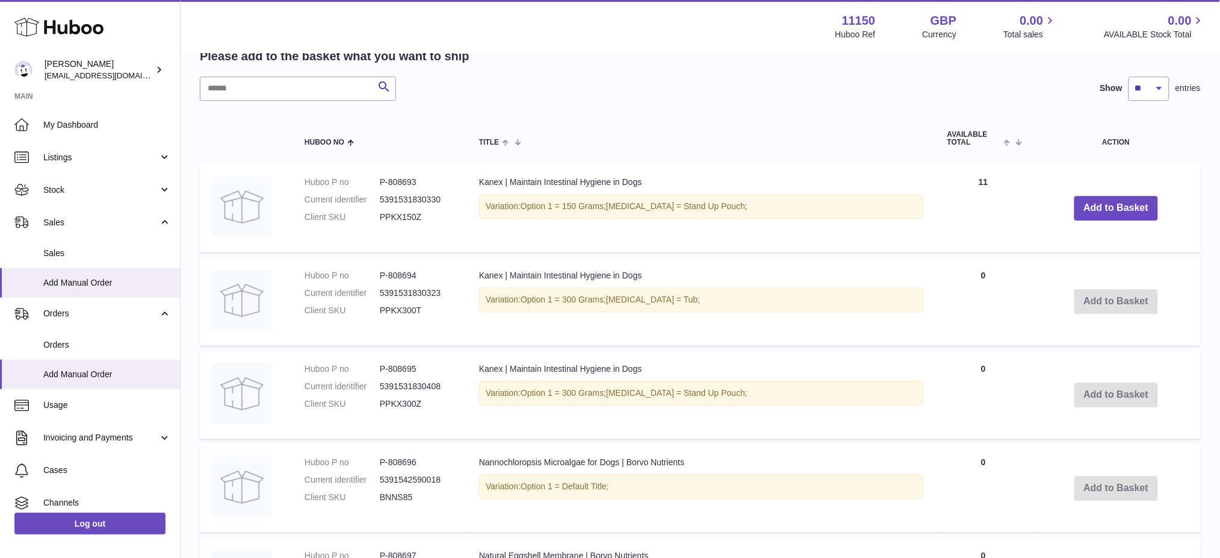
click at [1105, 220] on button "Add to Basket" at bounding box center [1117, 208] width 84 height 25
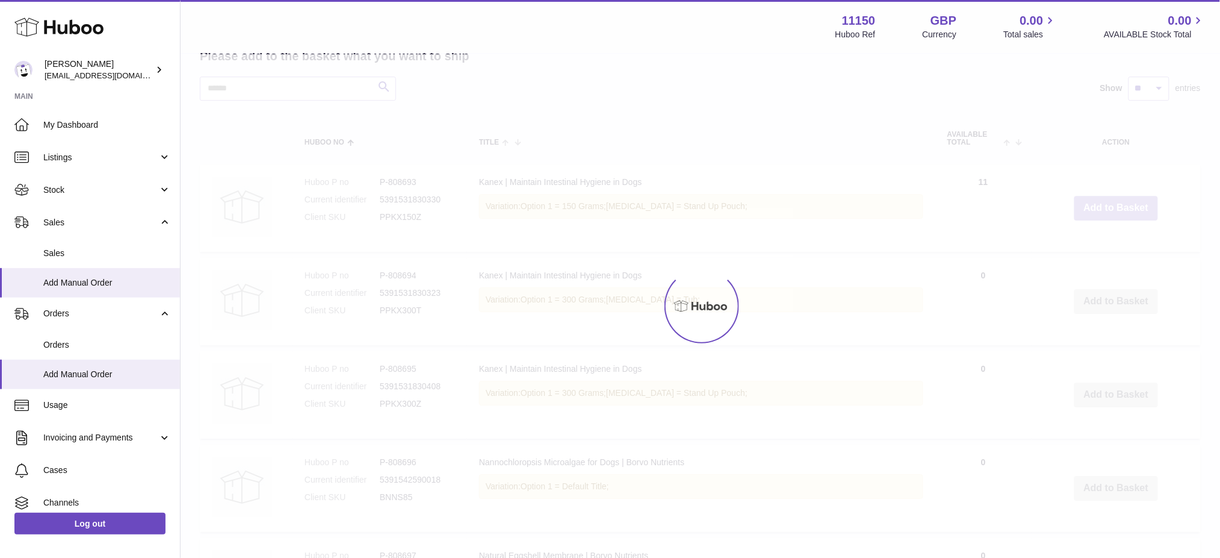
click at [1105, 240] on div at bounding box center [701, 305] width 1040 height 503
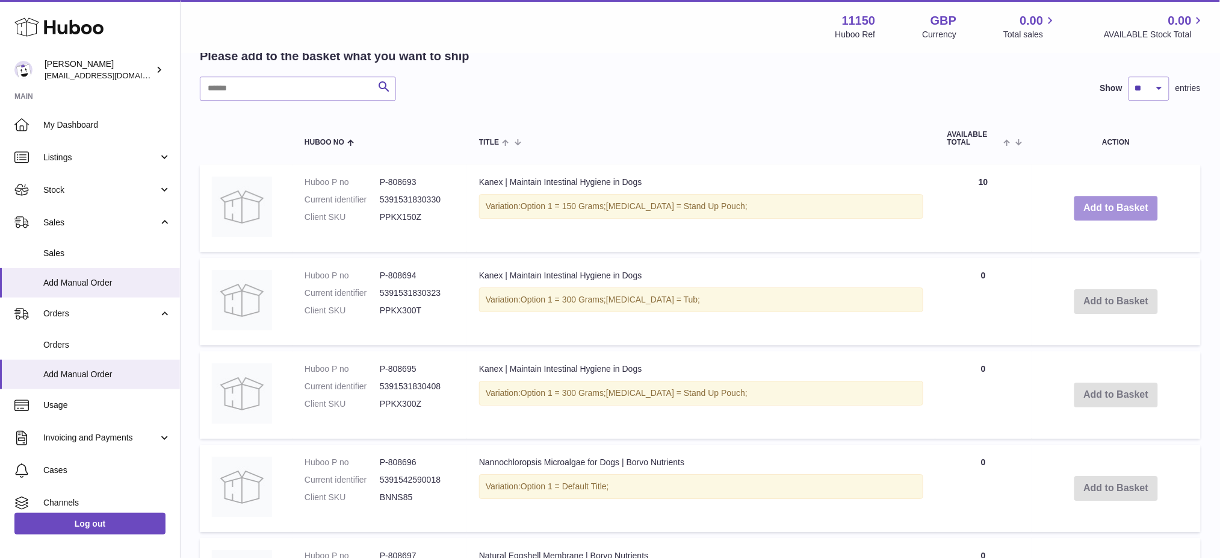
click at [1112, 220] on button "Add to Basket" at bounding box center [1117, 208] width 84 height 25
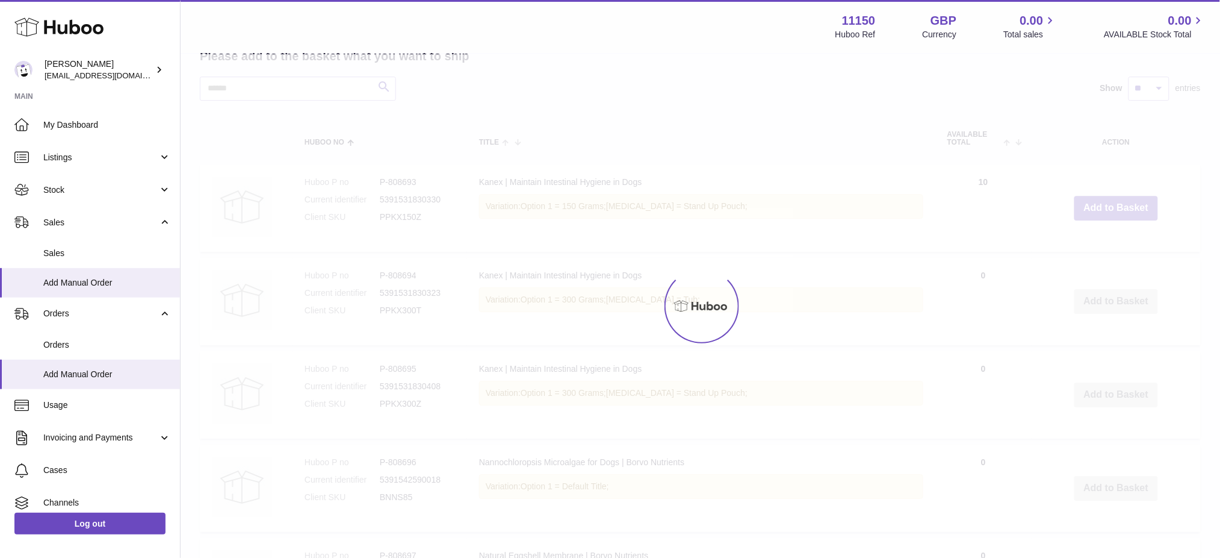
click at [1112, 249] on div at bounding box center [701, 305] width 1040 height 503
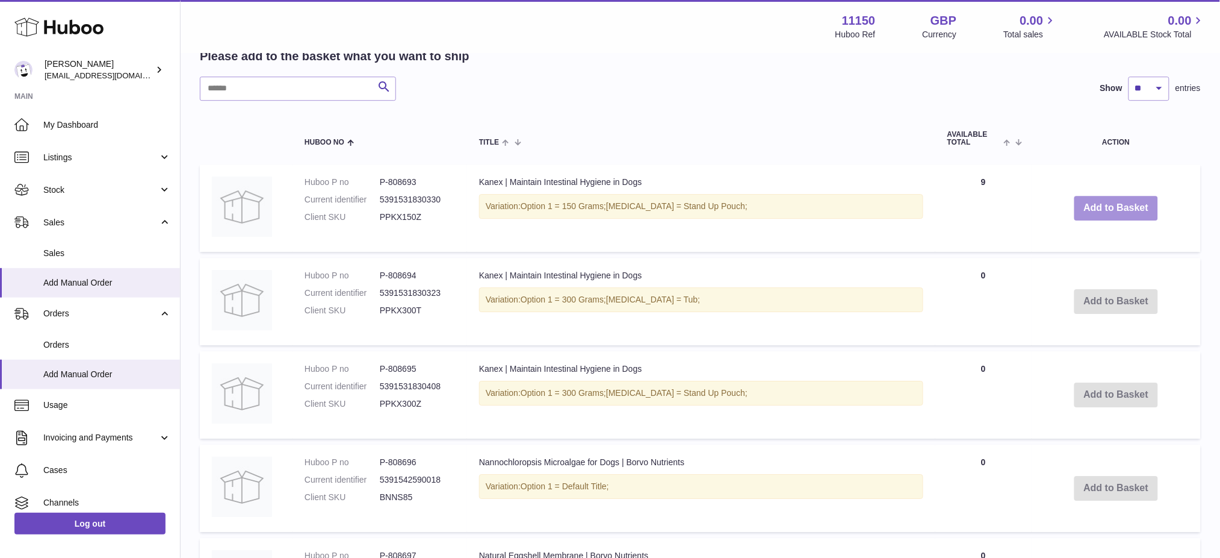
click at [1112, 220] on button "Add to Basket" at bounding box center [1117, 208] width 84 height 25
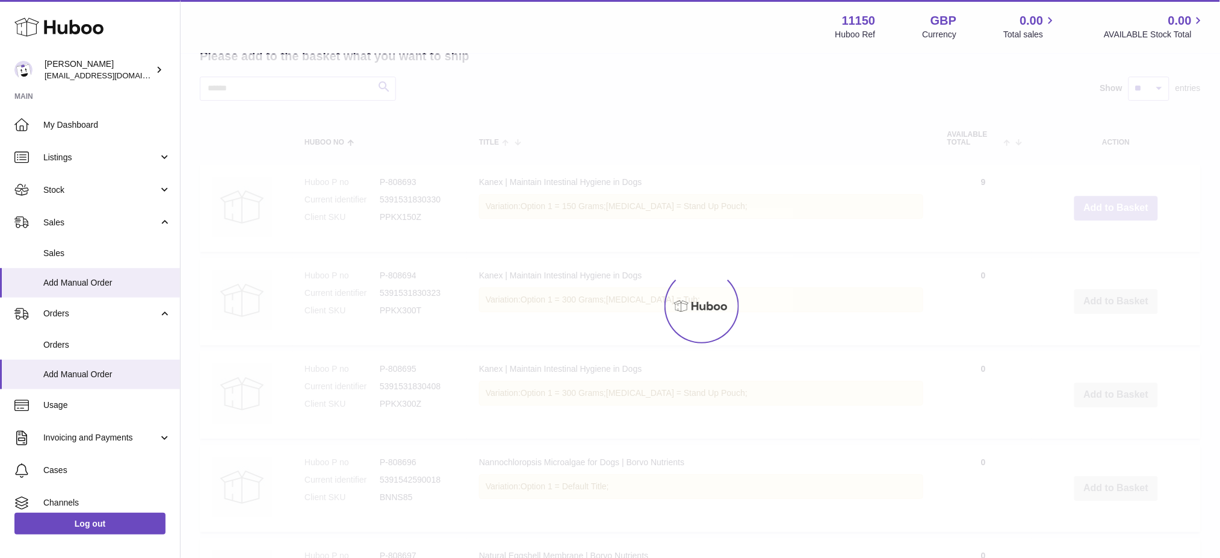
click at [1112, 246] on div at bounding box center [701, 305] width 1040 height 503
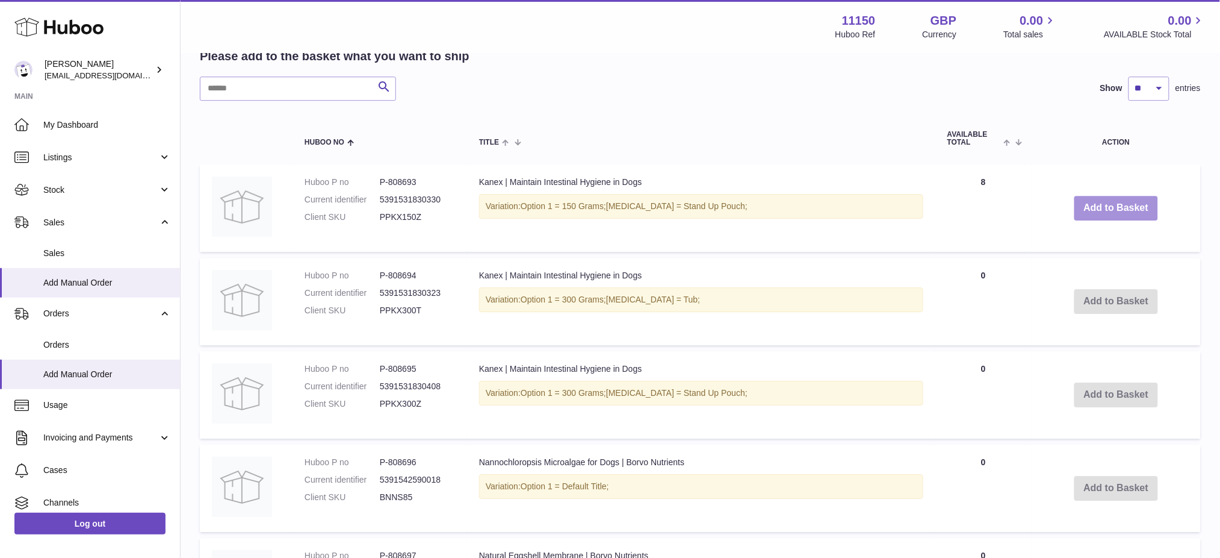
click at [1112, 220] on button "Add to Basket" at bounding box center [1117, 208] width 84 height 25
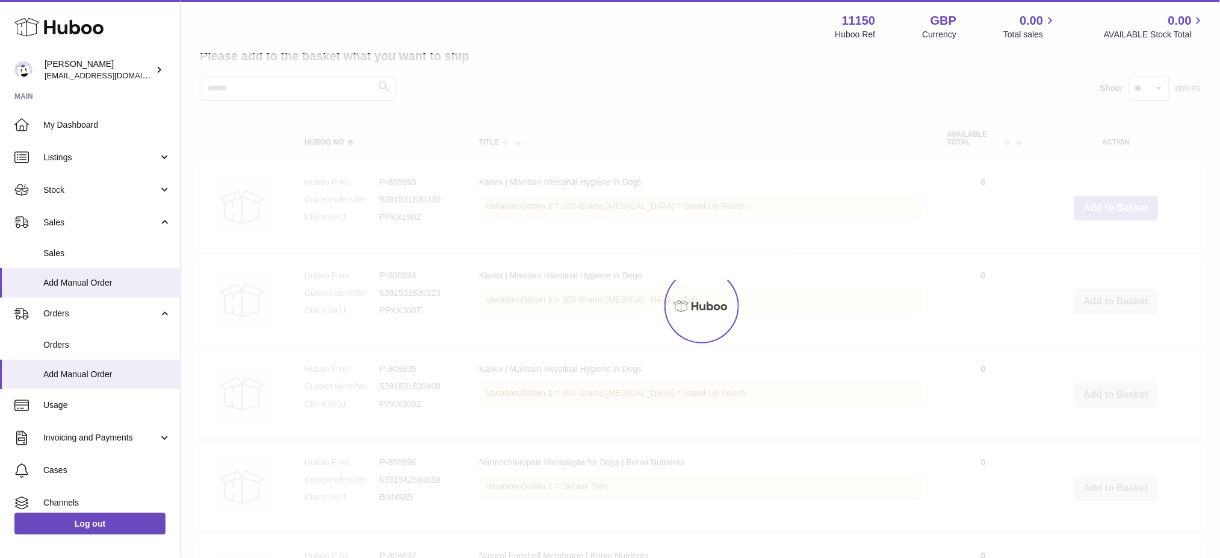
click at [1112, 246] on div at bounding box center [701, 305] width 1040 height 503
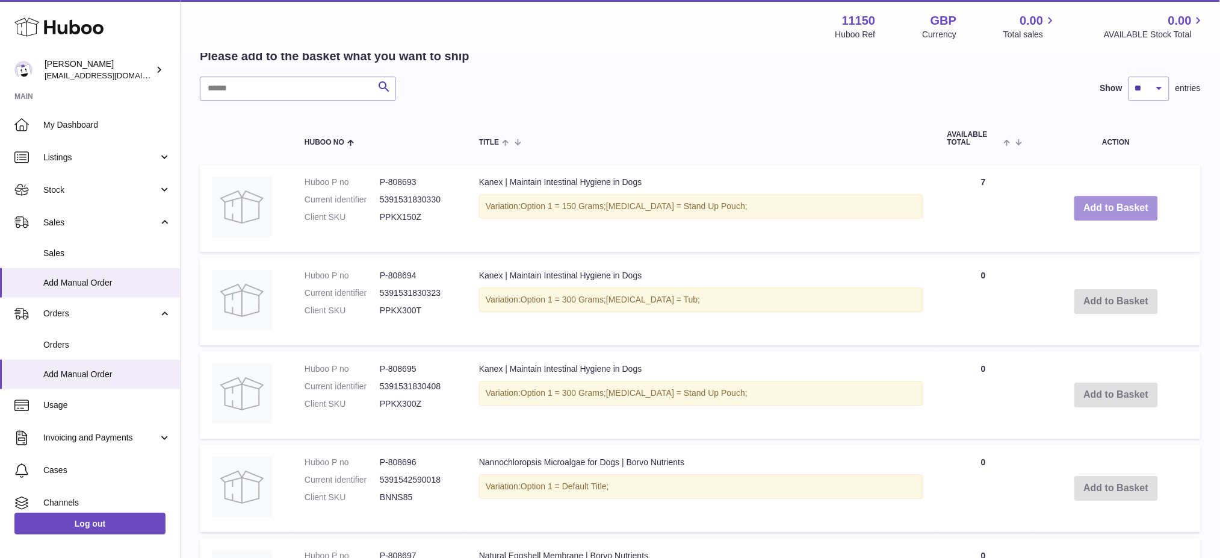
click at [1112, 220] on button "Add to Basket" at bounding box center [1117, 208] width 84 height 25
click at [0, 246] on div at bounding box center [0, 279] width 0 height 558
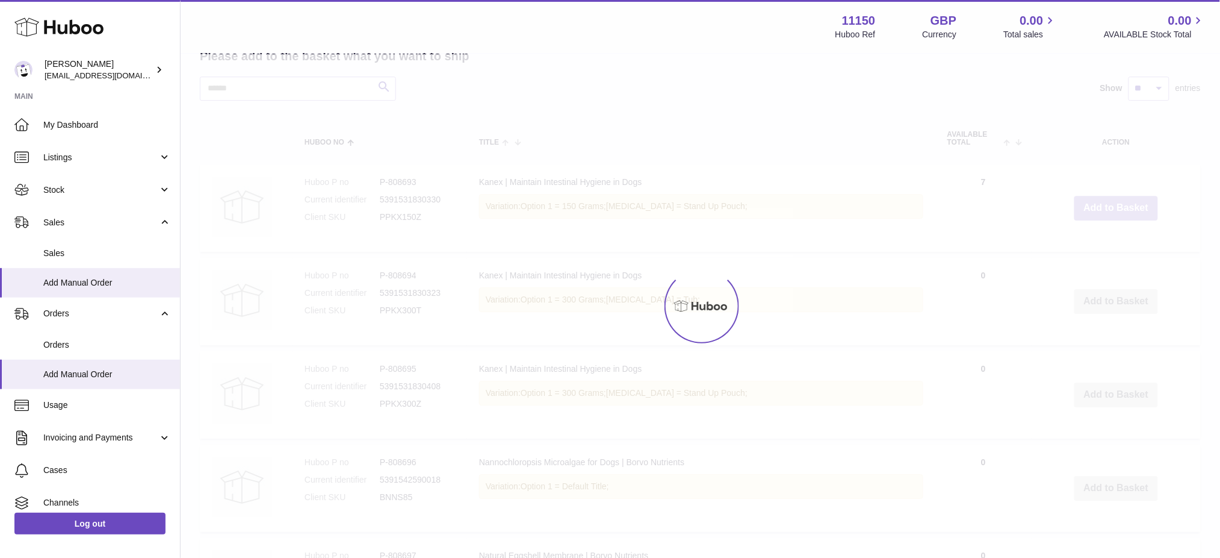
click at [1112, 246] on div at bounding box center [701, 305] width 1040 height 503
click at [1112, 220] on button "Add to Basket" at bounding box center [1117, 208] width 84 height 25
click at [1112, 246] on div at bounding box center [701, 305] width 1040 height 503
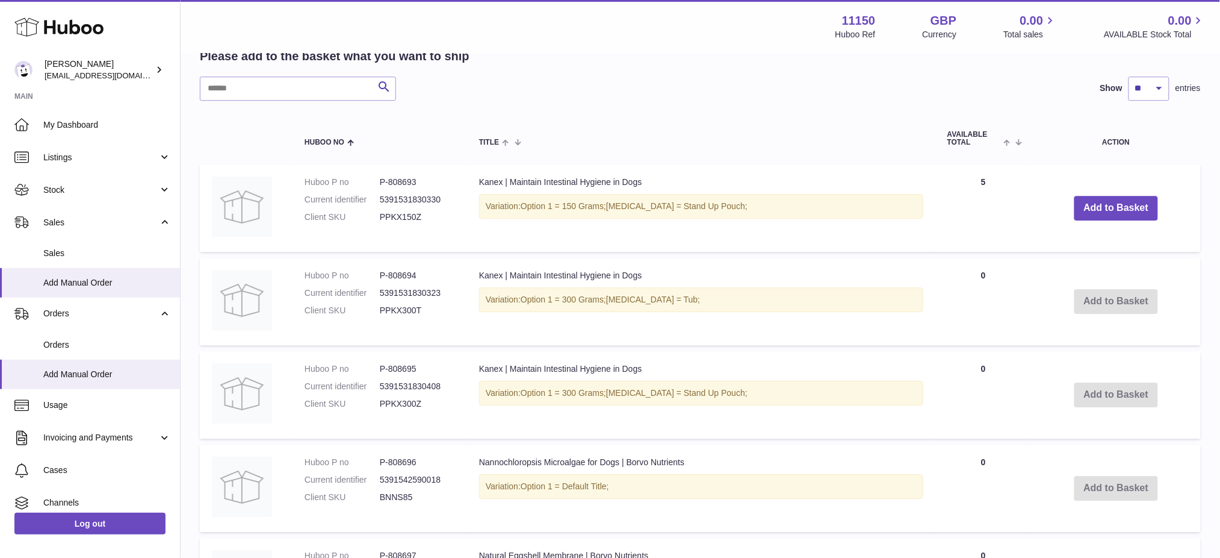
drag, startPoint x: 780, startPoint y: 199, endPoint x: 1056, endPoint y: 282, distance: 288.0
click at [1087, 220] on button "Add to Basket" at bounding box center [1117, 208] width 84 height 25
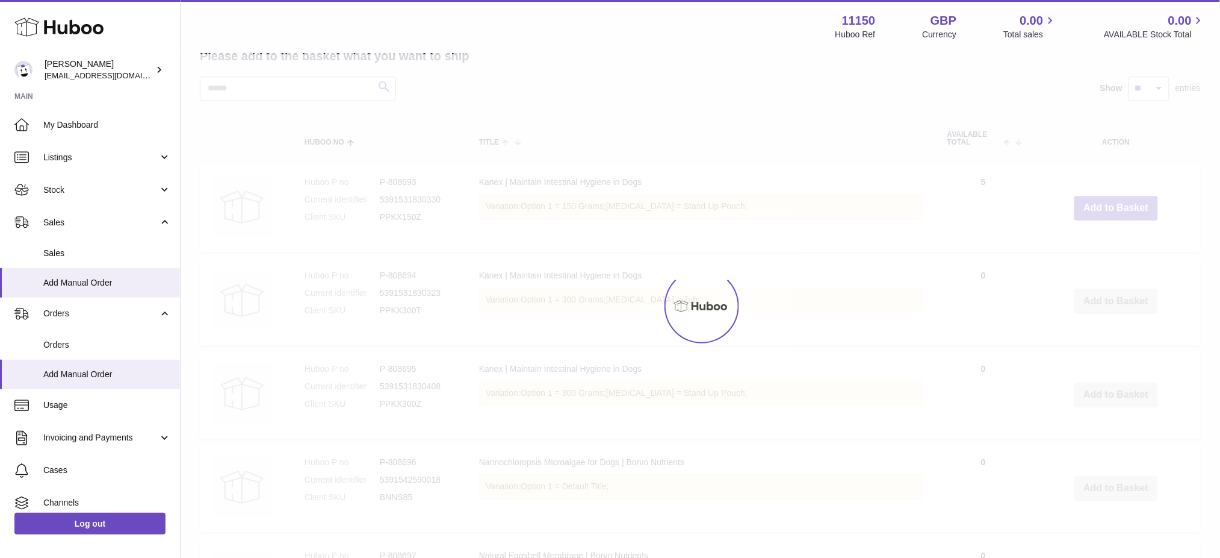
click at [1098, 244] on div at bounding box center [701, 305] width 1040 height 503
click at [1099, 244] on div at bounding box center [701, 305] width 1040 height 503
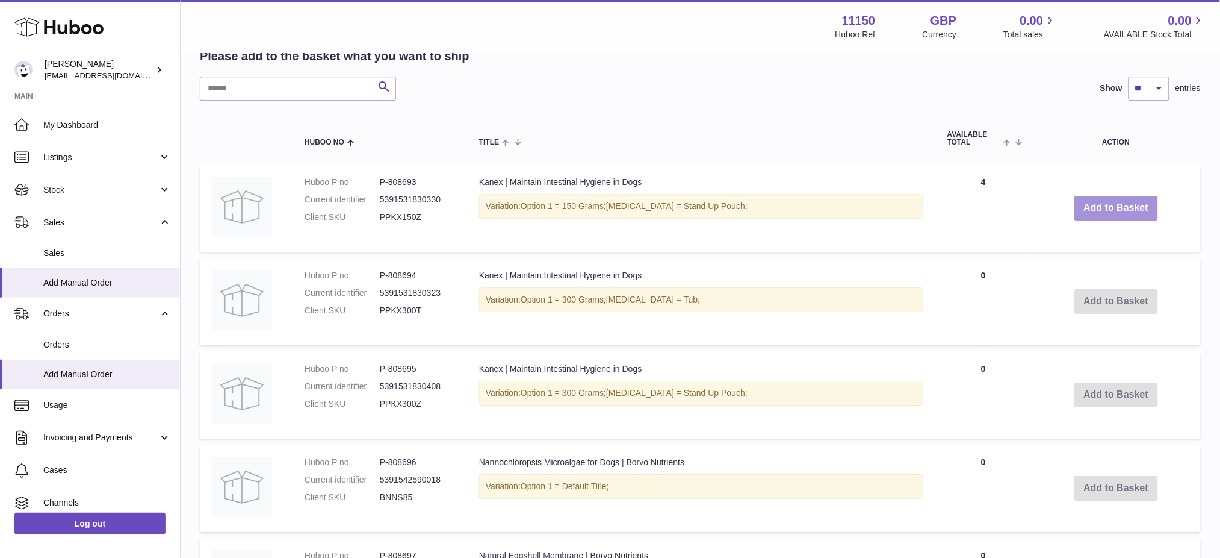
click at [1100, 220] on button "Add to Basket" at bounding box center [1117, 208] width 84 height 25
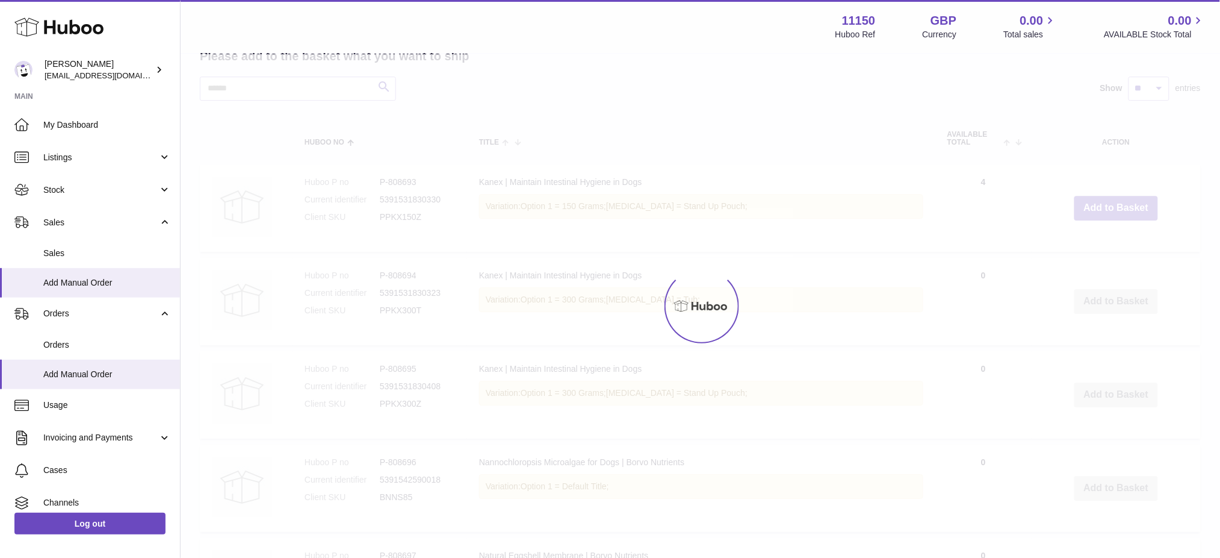
click at [1101, 244] on div at bounding box center [701, 305] width 1040 height 503
click at [1101, 241] on div at bounding box center [701, 305] width 1040 height 503
click at [1101, 220] on button "Add to Basket" at bounding box center [1117, 208] width 84 height 25
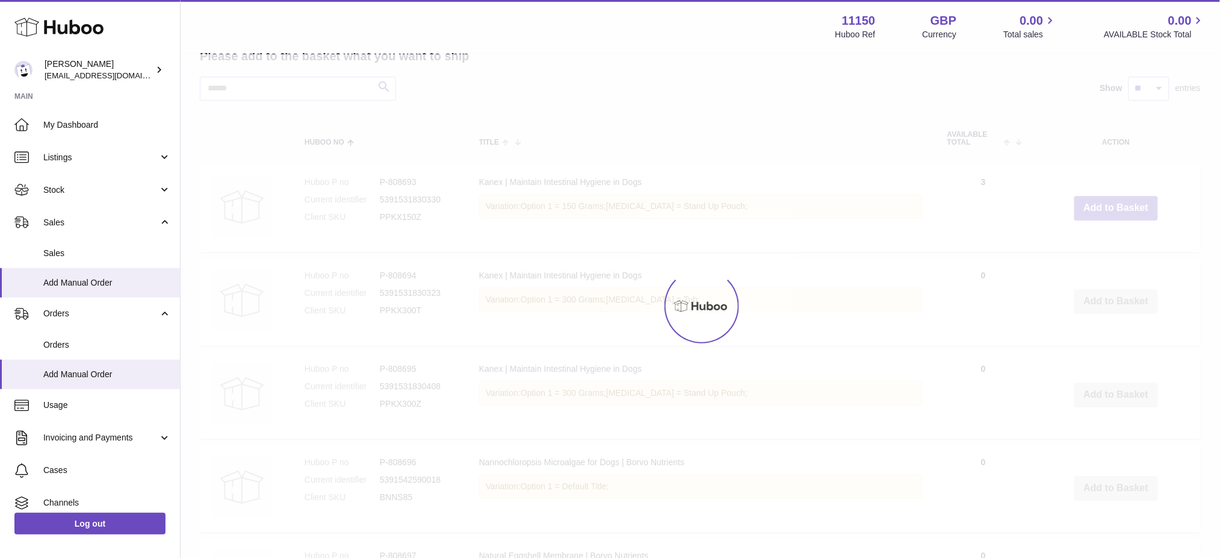
click at [1101, 241] on div at bounding box center [701, 305] width 1040 height 503
click at [1102, 242] on div at bounding box center [701, 305] width 1040 height 503
click at [1102, 220] on button "Add to Basket" at bounding box center [1117, 208] width 84 height 25
click at [1102, 242] on div at bounding box center [701, 305] width 1040 height 503
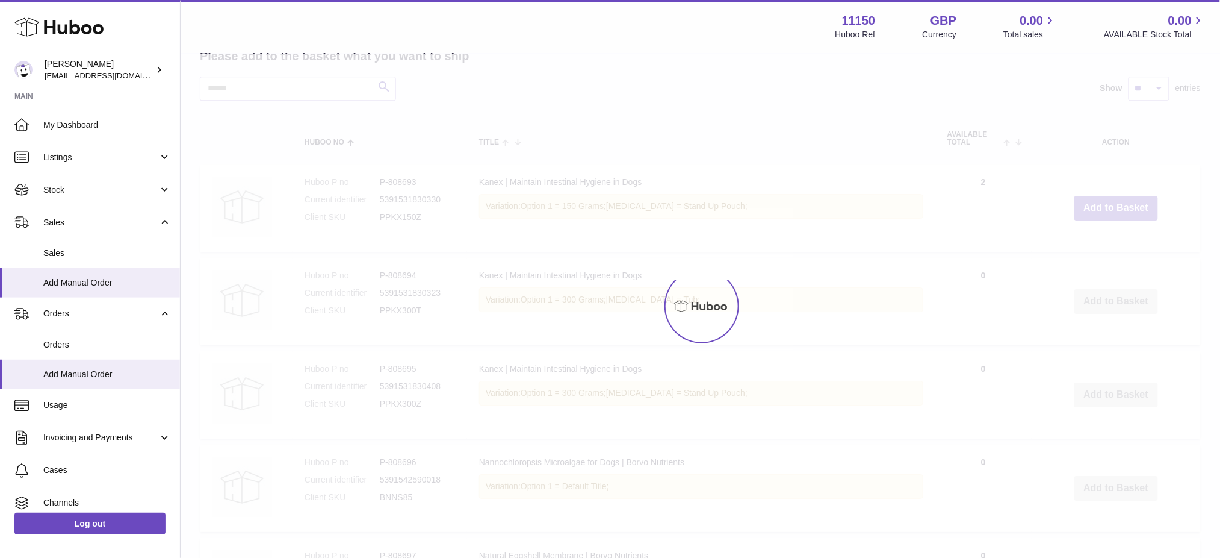
click at [1102, 242] on div at bounding box center [701, 305] width 1040 height 503
click at [1102, 220] on button "Add to Basket" at bounding box center [1117, 208] width 84 height 25
click at [1102, 244] on div at bounding box center [701, 305] width 1040 height 503
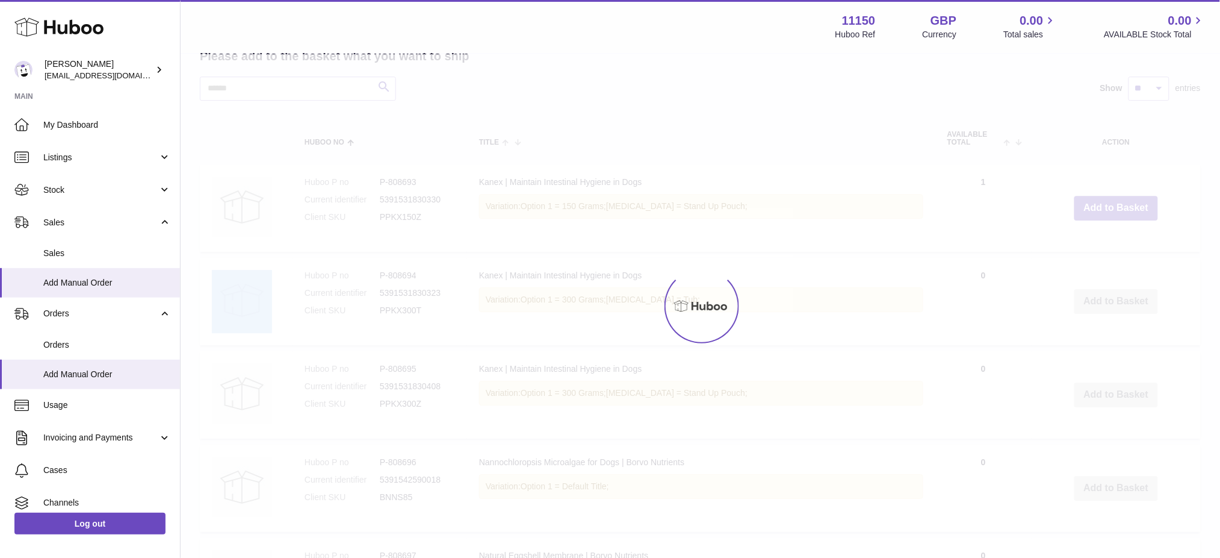
click at [1102, 244] on td "Add to Basket" at bounding box center [1116, 207] width 169 height 87
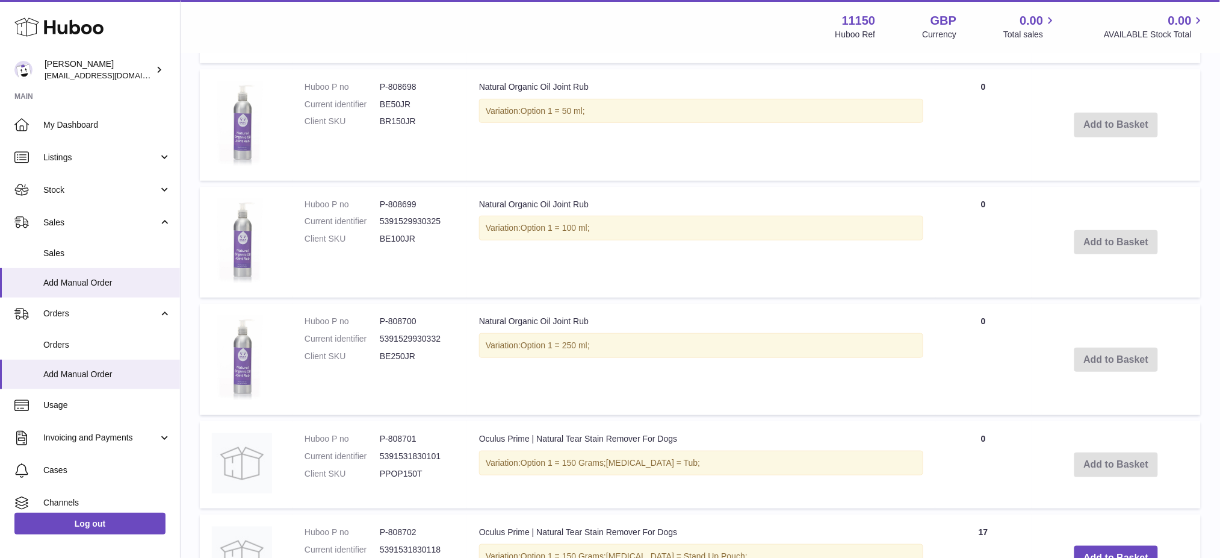
scroll to position [2059, 0]
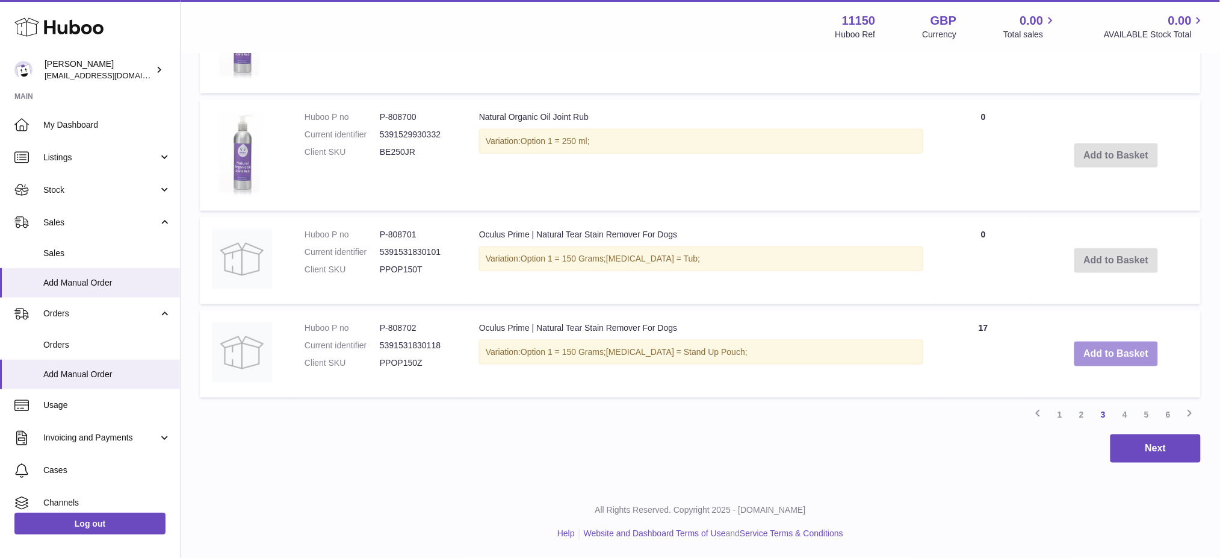
click at [1090, 361] on button "Add to Basket" at bounding box center [1117, 353] width 84 height 25
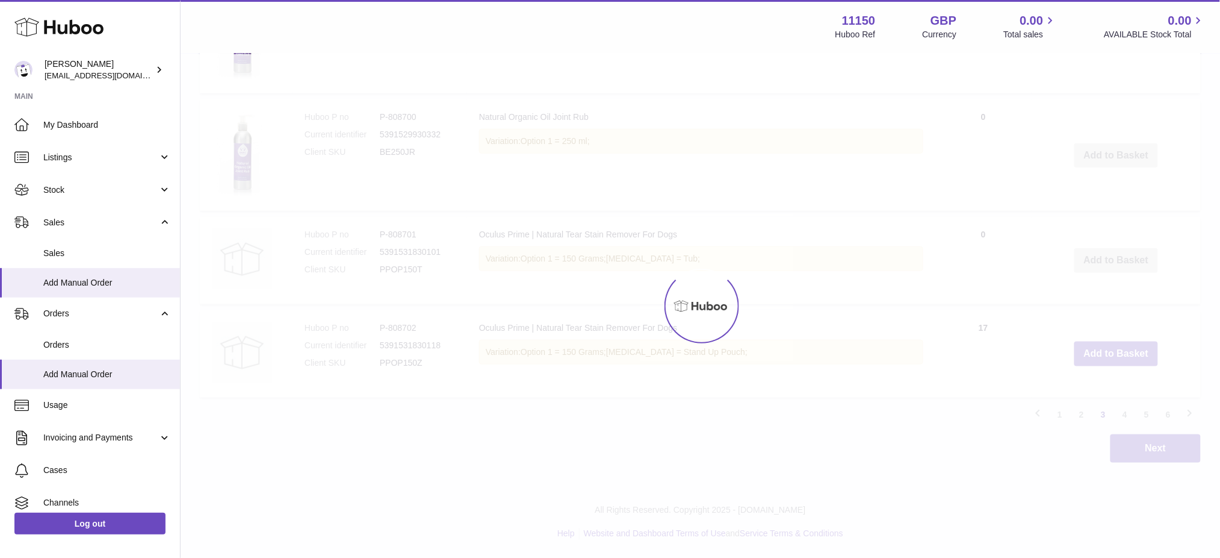
click at [1090, 361] on div at bounding box center [701, 305] width 1040 height 503
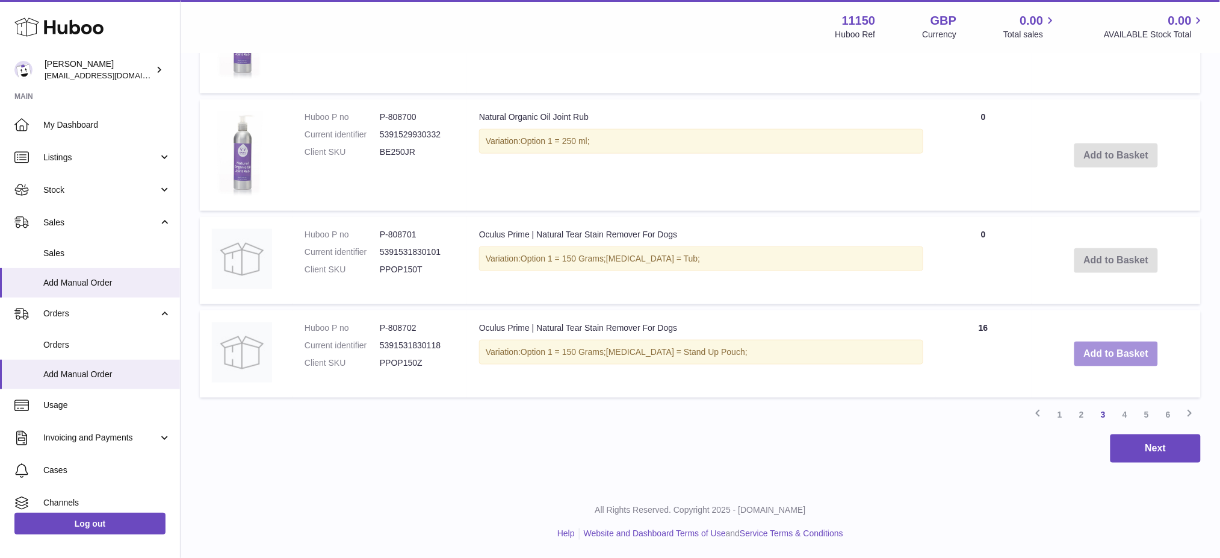
click at [1090, 357] on button "Add to Basket" at bounding box center [1117, 353] width 84 height 25
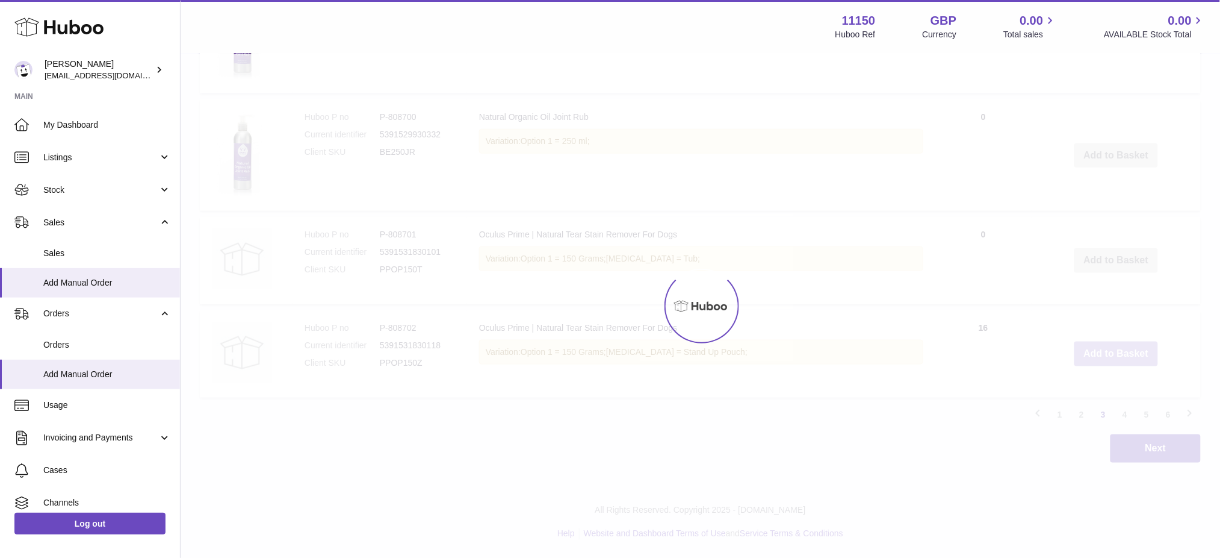
click at [1090, 357] on div at bounding box center [701, 305] width 1040 height 503
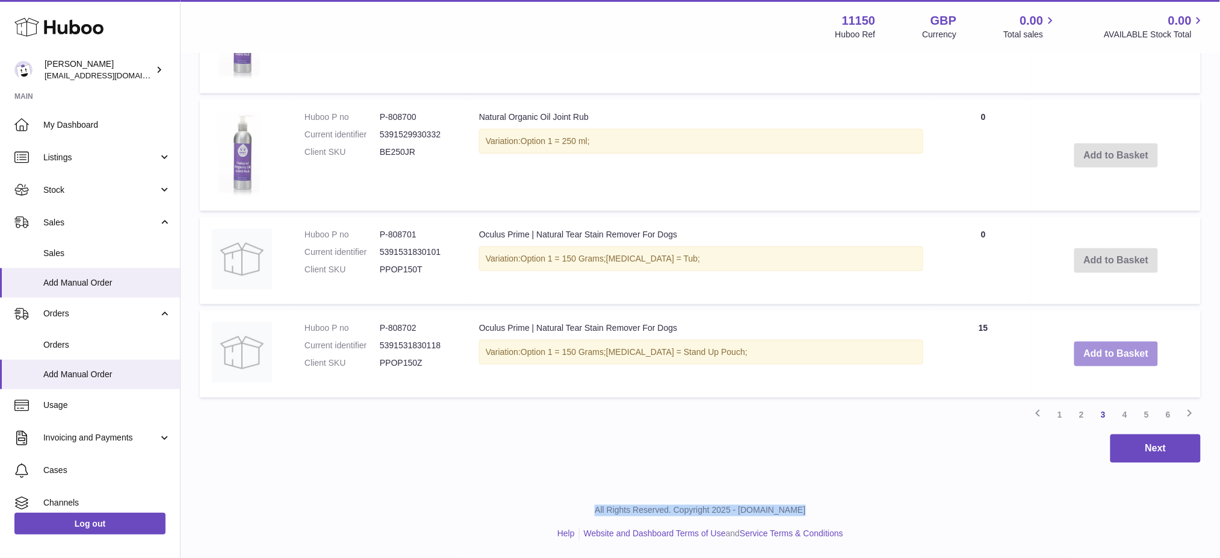
click at [1090, 357] on button "Add to Basket" at bounding box center [1117, 353] width 84 height 25
click at [0, 357] on div at bounding box center [0, 279] width 0 height 558
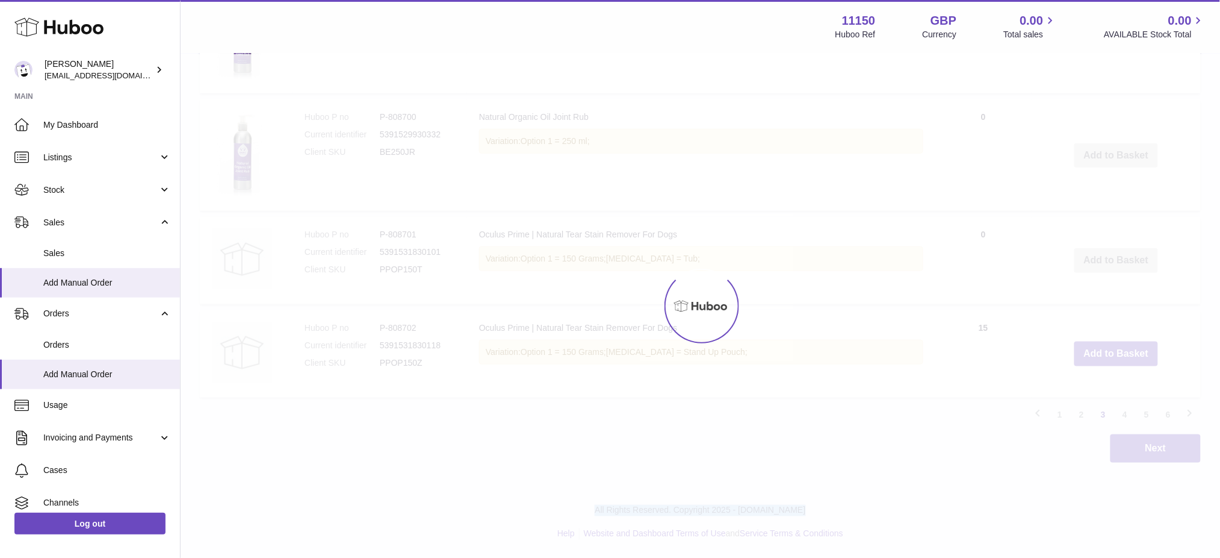
click at [1090, 357] on div at bounding box center [701, 305] width 1040 height 503
click at [1090, 357] on button "Add to Basket" at bounding box center [1117, 353] width 84 height 25
click at [1082, 356] on div at bounding box center [701, 305] width 1040 height 503
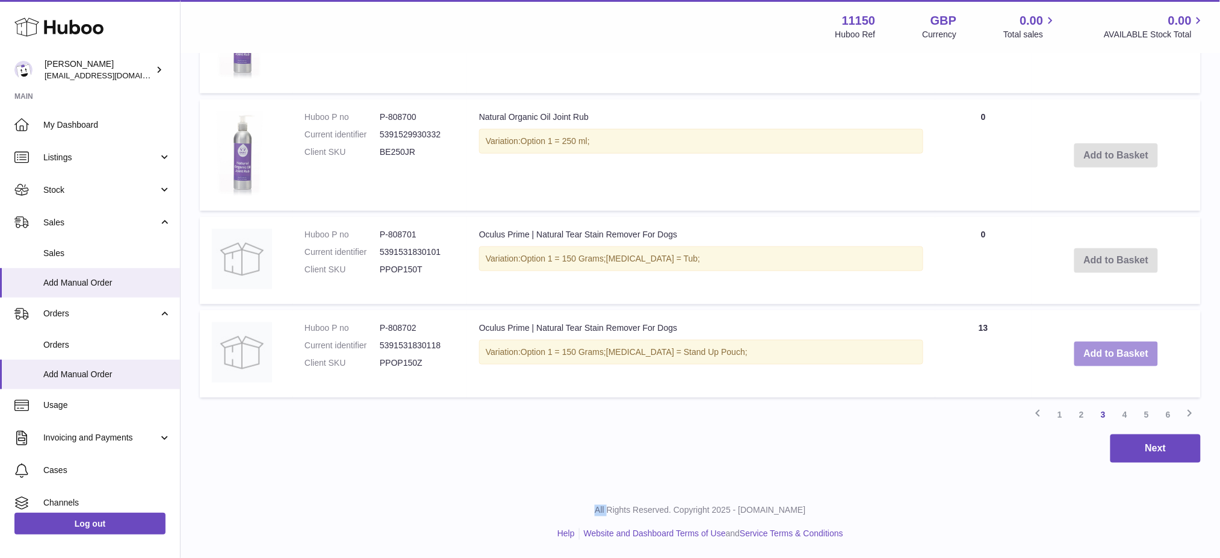
click at [1121, 360] on button "Add to Basket" at bounding box center [1117, 353] width 84 height 25
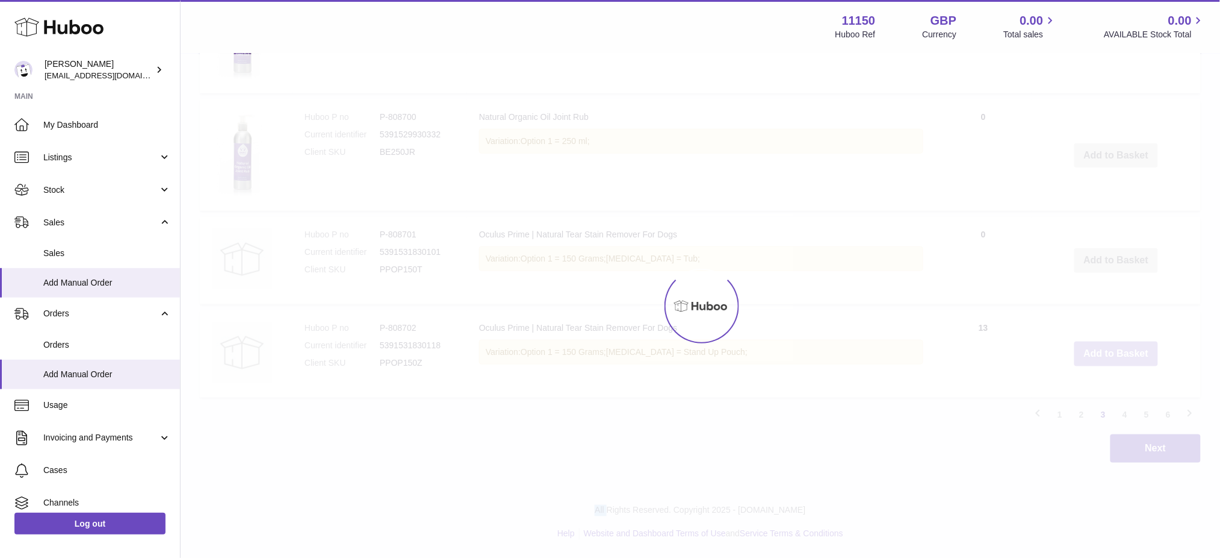
click at [1121, 360] on div at bounding box center [701, 305] width 1040 height 503
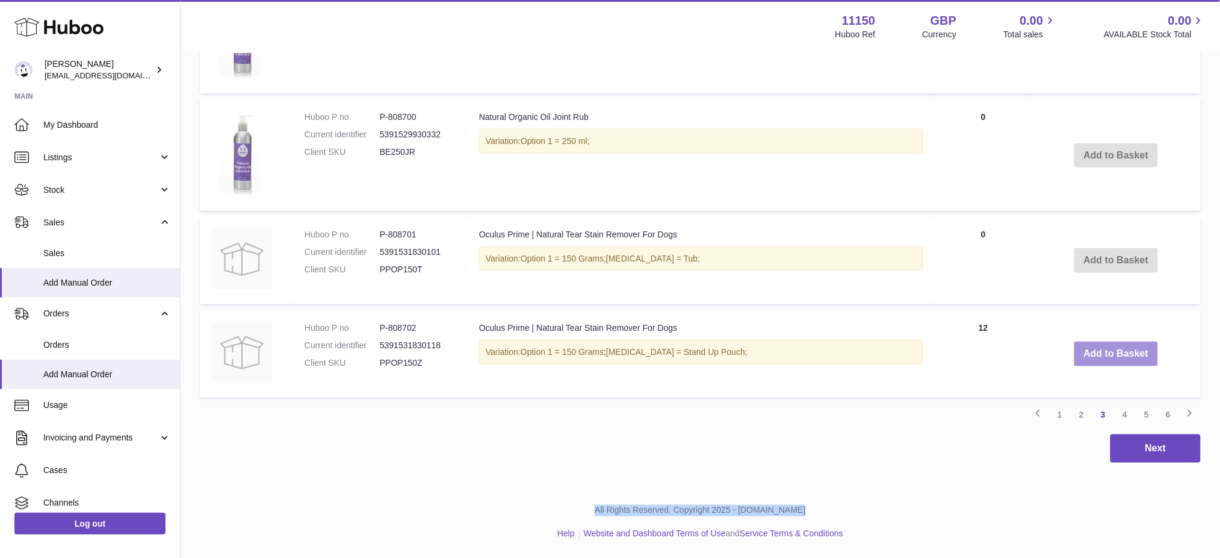
click at [1121, 360] on button "Add to Basket" at bounding box center [1117, 353] width 84 height 25
click at [0, 360] on div at bounding box center [0, 279] width 0 height 558
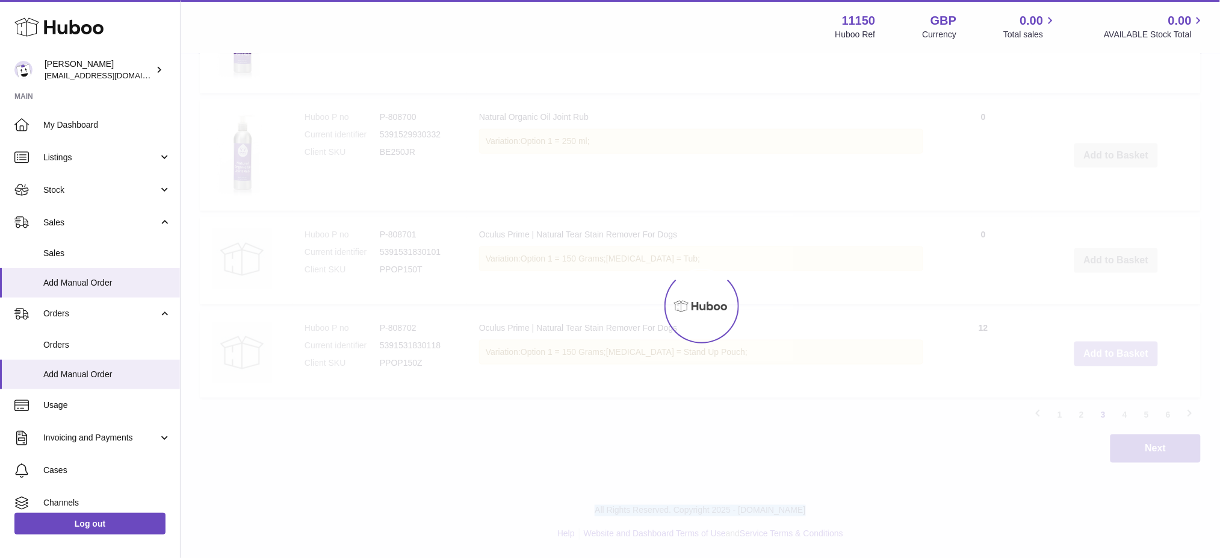
click at [1121, 360] on div at bounding box center [701, 305] width 1040 height 503
click at [1122, 360] on div at bounding box center [701, 305] width 1040 height 503
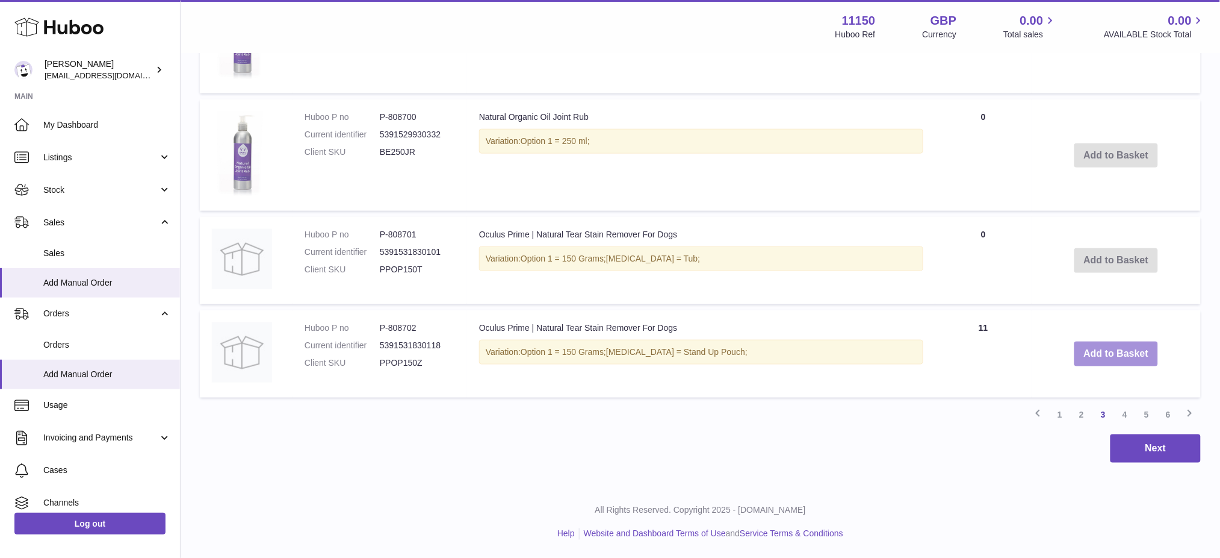
click at [1126, 360] on button "Add to Basket" at bounding box center [1117, 353] width 84 height 25
click at [0, 360] on div at bounding box center [0, 279] width 0 height 558
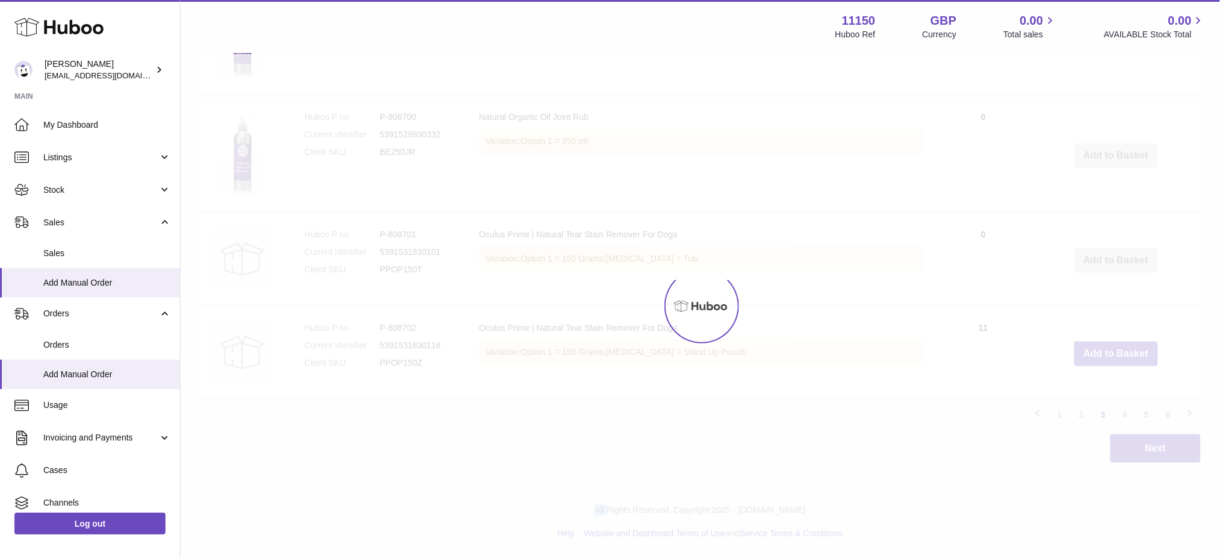
click at [1128, 360] on div at bounding box center [701, 305] width 1040 height 503
click at [1128, 360] on button "Add to Basket" at bounding box center [1117, 353] width 84 height 25
click at [1129, 360] on div at bounding box center [701, 305] width 1040 height 503
click at [1129, 358] on div at bounding box center [701, 305] width 1040 height 503
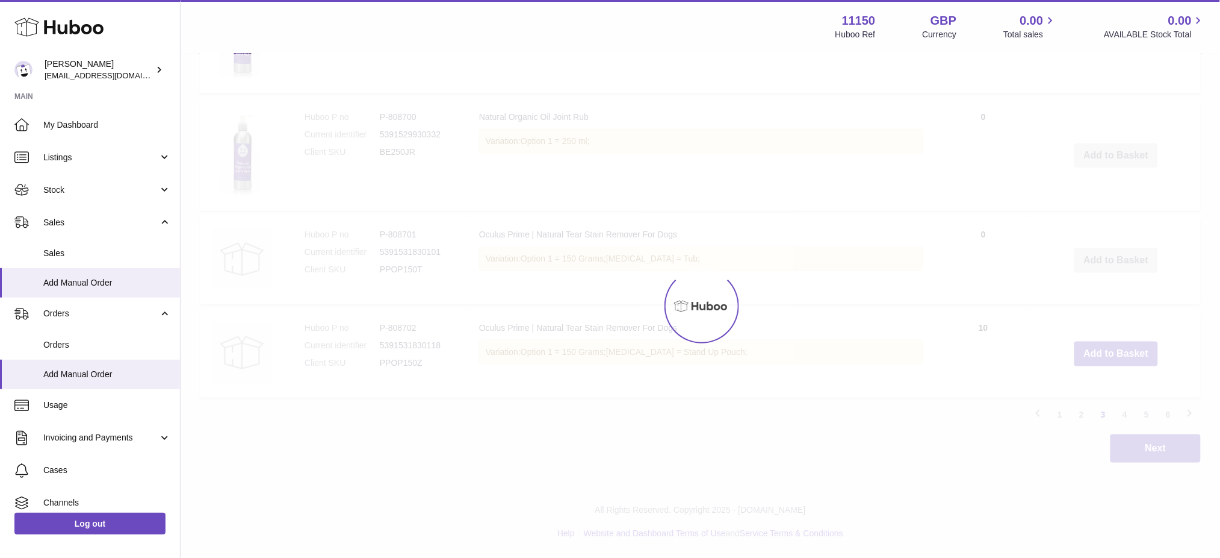
click at [1131, 354] on div at bounding box center [701, 305] width 1040 height 503
click at [1131, 353] on div at bounding box center [701, 305] width 1040 height 503
click at [1131, 352] on button "Add to Basket" at bounding box center [1117, 353] width 84 height 25
click at [1131, 353] on div at bounding box center [701, 305] width 1040 height 503
click at [1133, 354] on div at bounding box center [701, 305] width 1040 height 503
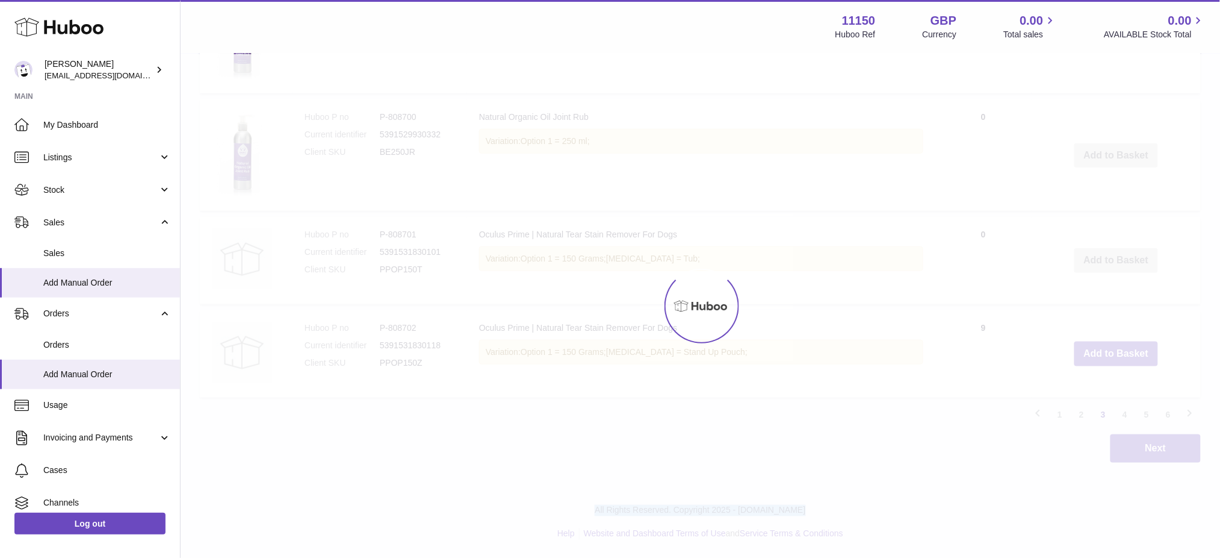
click at [1133, 357] on div at bounding box center [701, 305] width 1040 height 503
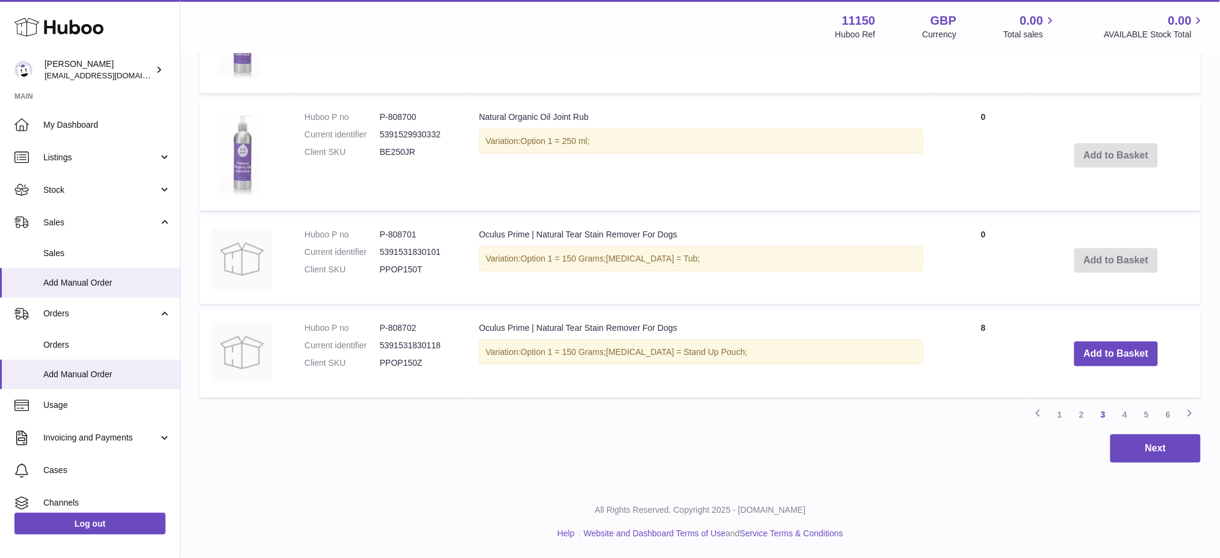
click at [1132, 358] on button "Add to Basket" at bounding box center [1117, 353] width 84 height 25
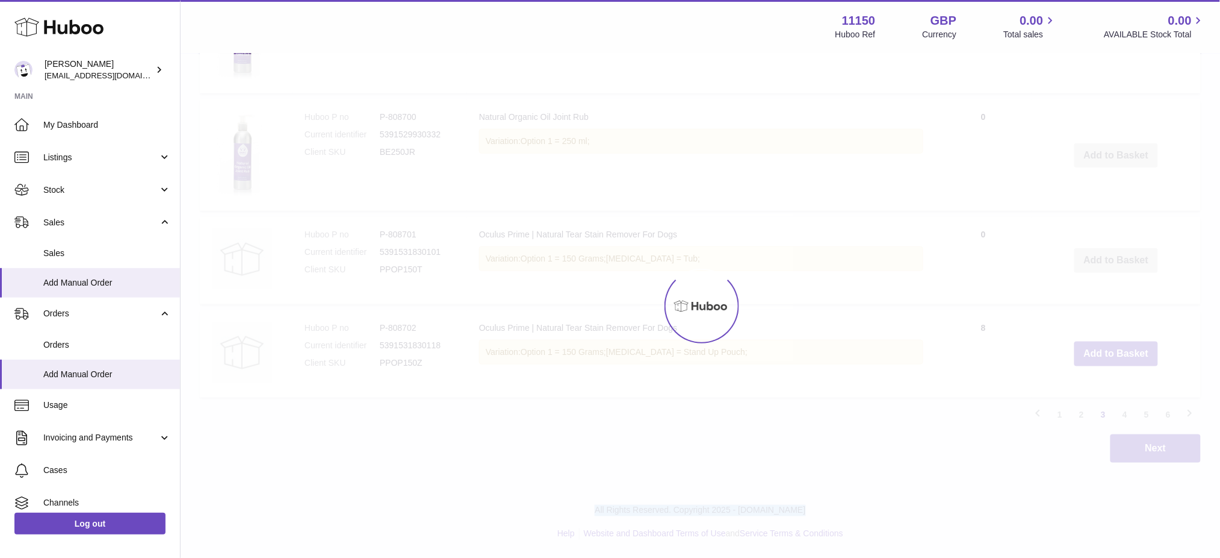
click at [1131, 359] on div at bounding box center [701, 305] width 1040 height 503
click at [1130, 359] on button "Add to Basket" at bounding box center [1117, 353] width 84 height 25
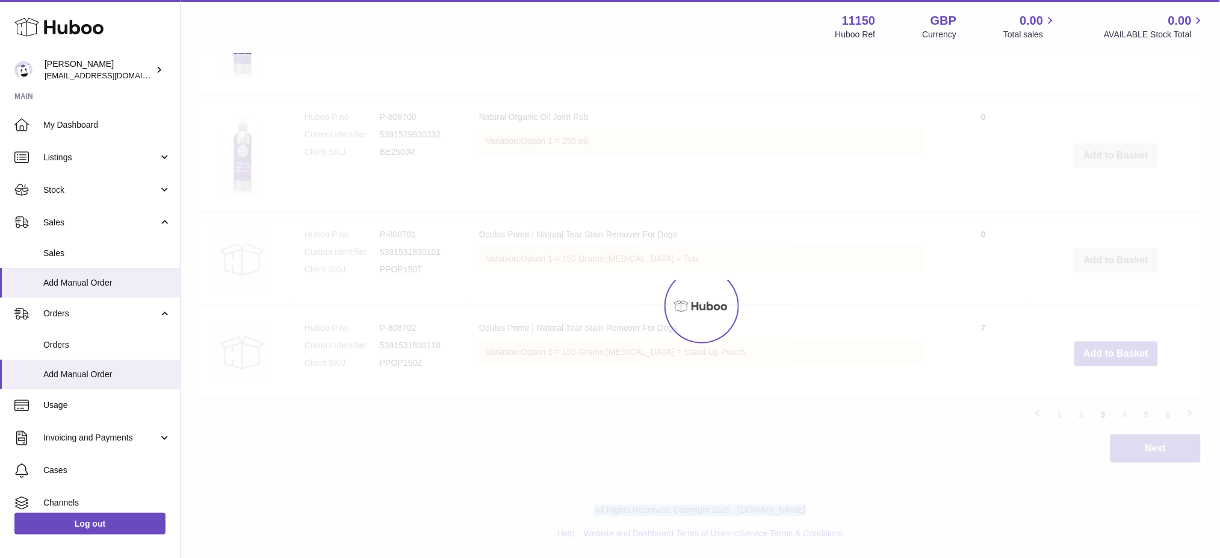
click at [1130, 359] on div at bounding box center [701, 305] width 1040 height 503
click at [1130, 359] on button "Add to Basket" at bounding box center [1117, 353] width 84 height 25
click at [1130, 359] on div at bounding box center [701, 305] width 1040 height 503
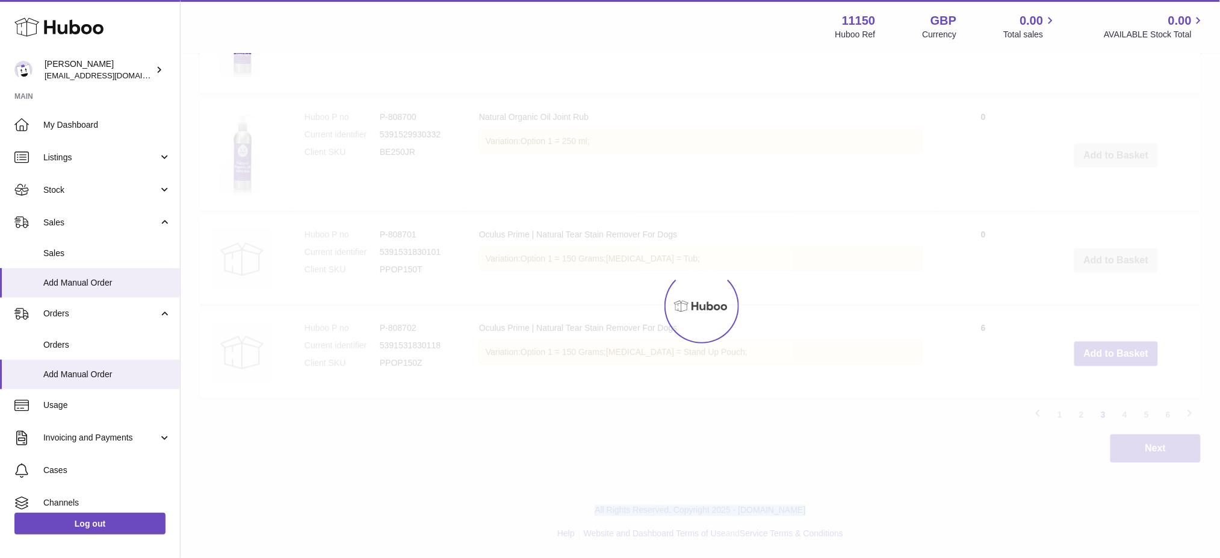
click at [1130, 359] on div at bounding box center [701, 305] width 1040 height 503
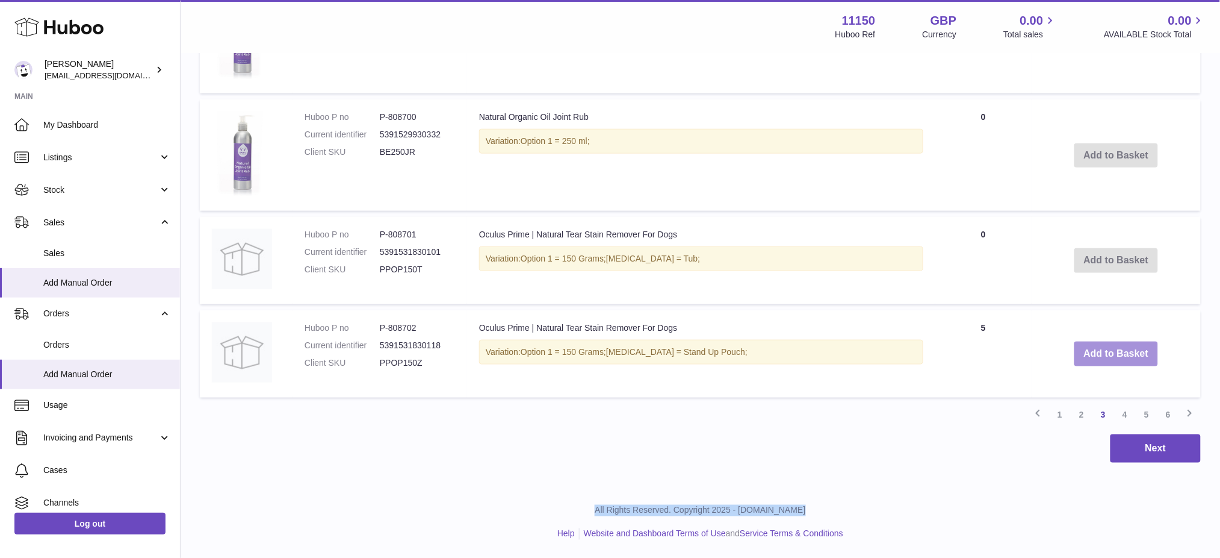
click at [1130, 359] on button "Add to Basket" at bounding box center [1117, 353] width 84 height 25
click at [0, 359] on div at bounding box center [0, 279] width 0 height 558
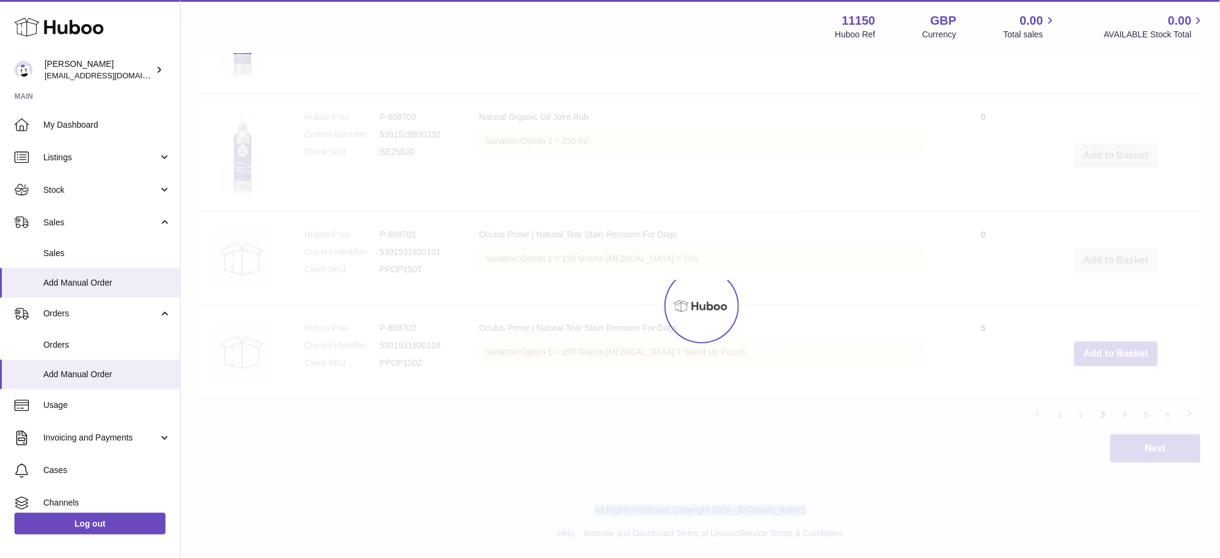
click at [1130, 359] on div at bounding box center [701, 305] width 1040 height 503
click at [1130, 359] on button "Add to Basket" at bounding box center [1117, 353] width 84 height 25
click at [1130, 359] on div at bounding box center [701, 305] width 1040 height 503
click at [1131, 359] on div at bounding box center [701, 305] width 1040 height 503
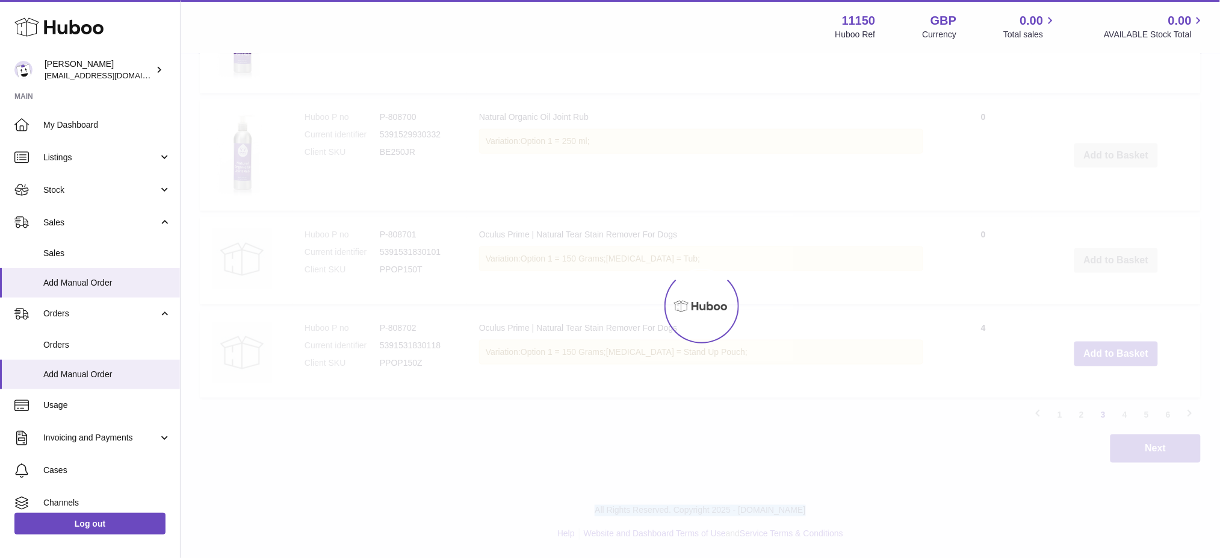
click at [1131, 359] on div at bounding box center [701, 305] width 1040 height 503
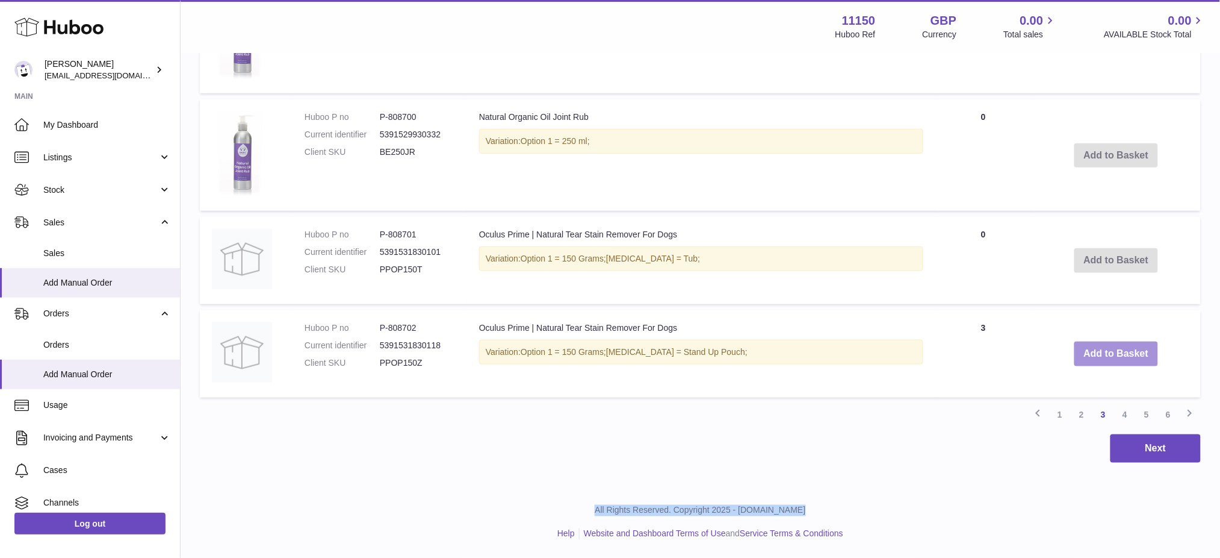
click at [1131, 359] on button "Add to Basket" at bounding box center [1117, 353] width 84 height 25
click at [0, 359] on div at bounding box center [0, 279] width 0 height 558
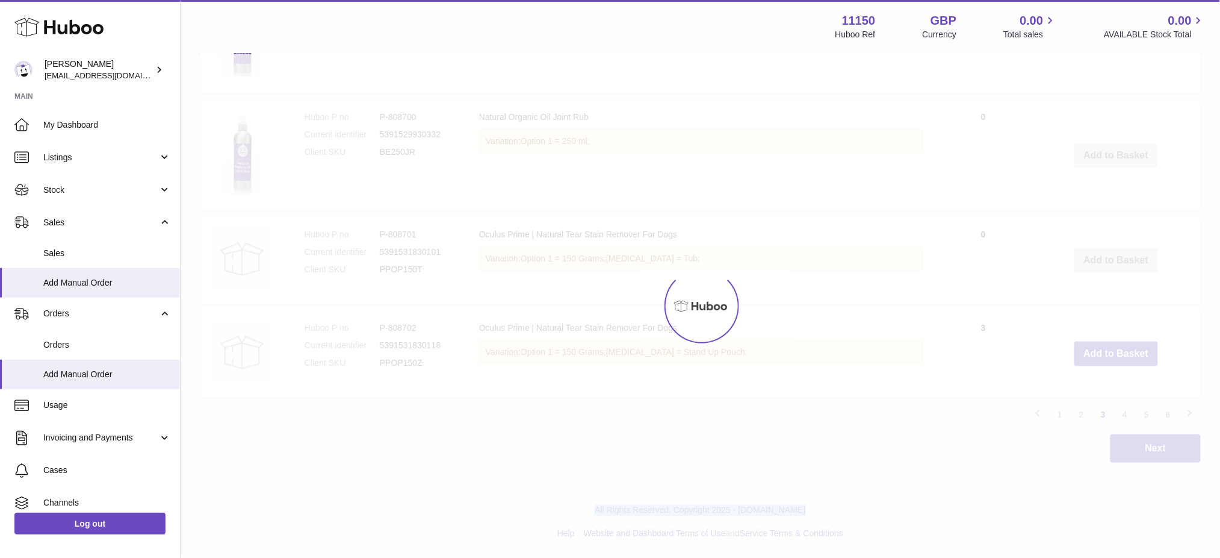
click at [1131, 359] on div at bounding box center [701, 305] width 1040 height 503
click at [1132, 357] on div at bounding box center [701, 305] width 1040 height 503
click at [1133, 356] on button "Add to Basket" at bounding box center [1117, 353] width 84 height 25
click at [1133, 356] on div at bounding box center [701, 305] width 1040 height 503
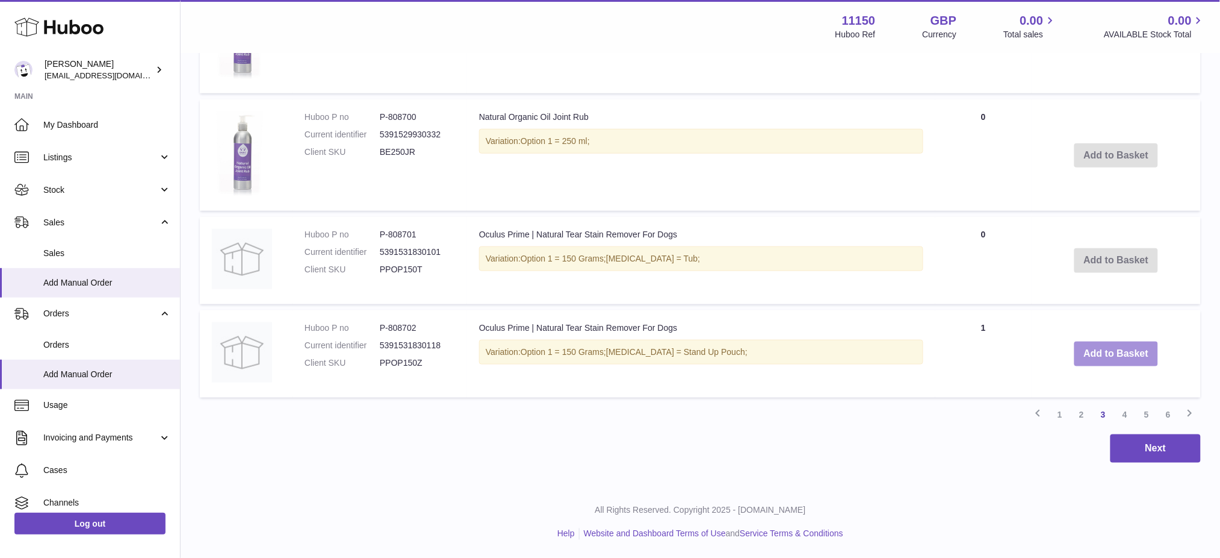
click at [1133, 354] on button "Add to Basket" at bounding box center [1117, 353] width 84 height 25
click at [1128, 409] on link "4" at bounding box center [1125, 414] width 22 height 22
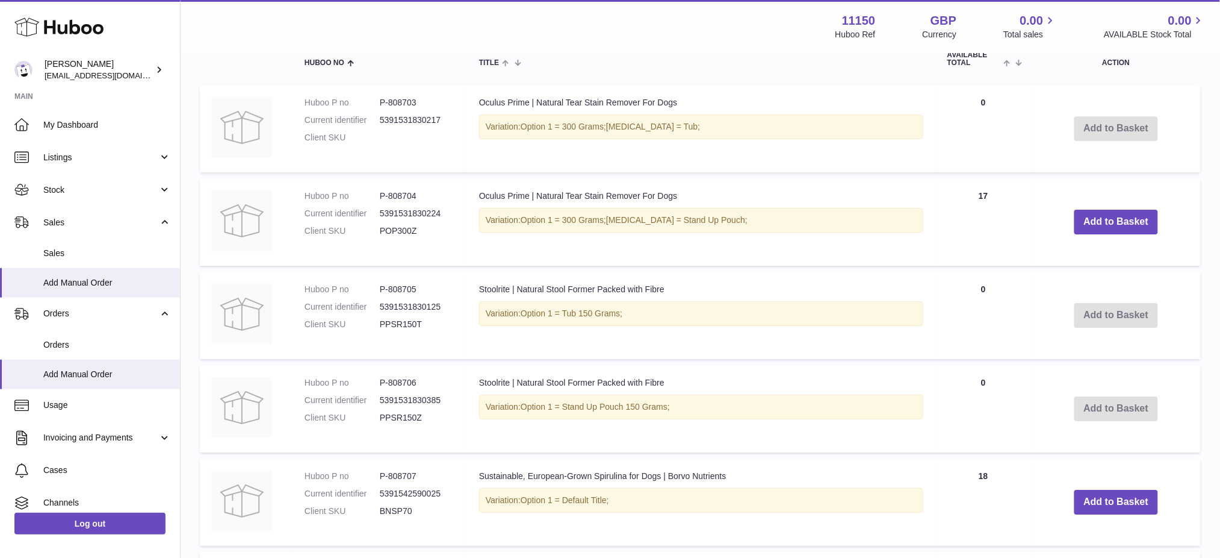
scroll to position [1499, 0]
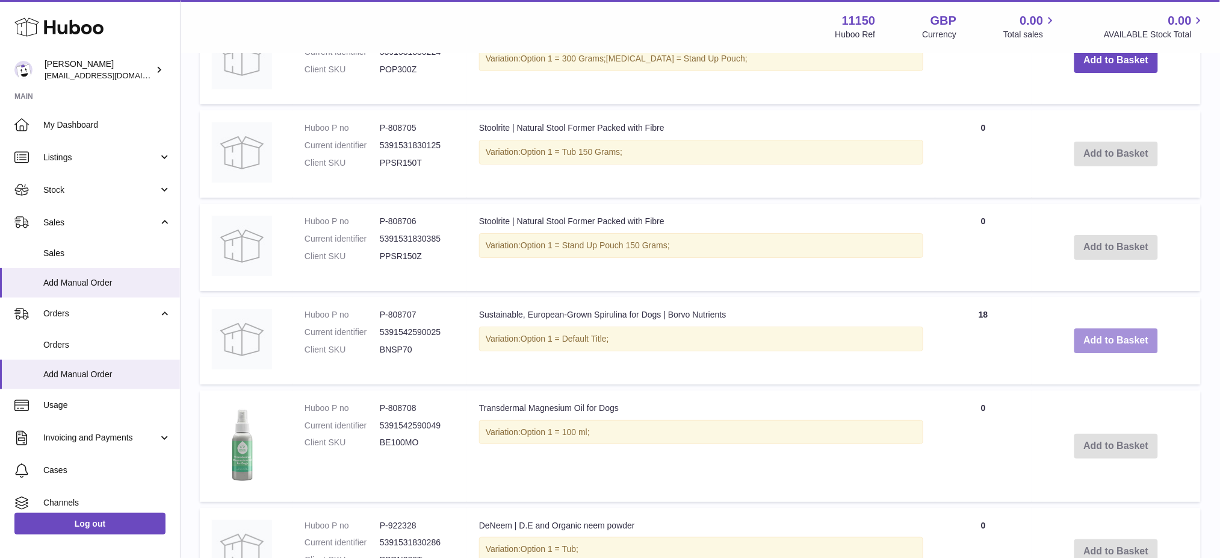
click at [1112, 353] on button "Add to Basket" at bounding box center [1117, 340] width 84 height 25
click at [0, 383] on div at bounding box center [0, 279] width 0 height 558
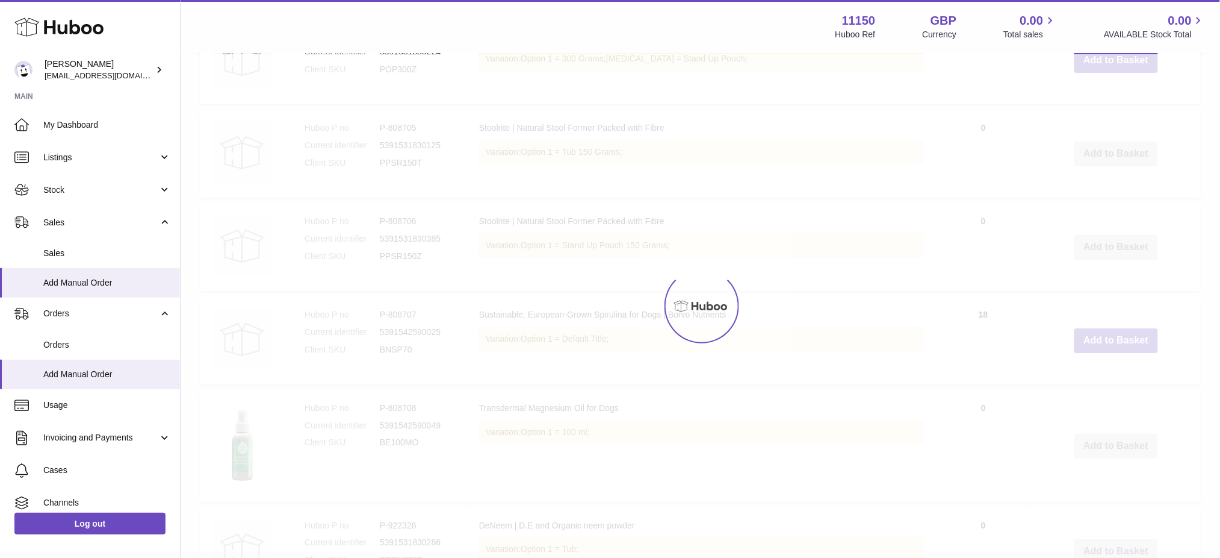
click at [1112, 383] on div at bounding box center [701, 305] width 1040 height 503
click at [1112, 353] on button "Add to Basket" at bounding box center [1117, 340] width 84 height 25
click at [1112, 383] on div at bounding box center [701, 305] width 1040 height 503
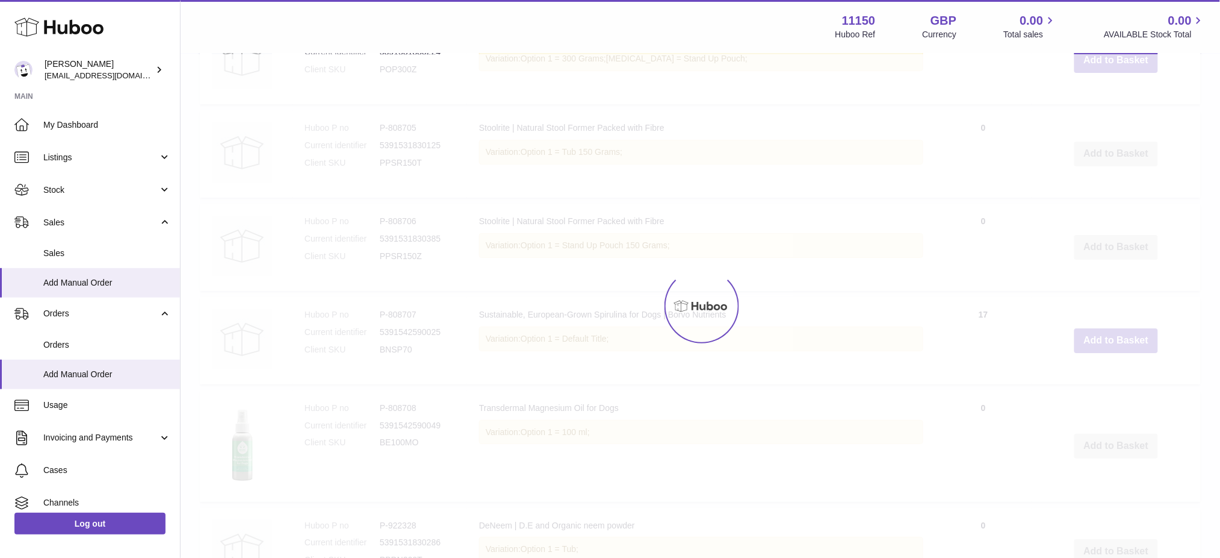
click at [1112, 383] on div at bounding box center [701, 305] width 1040 height 503
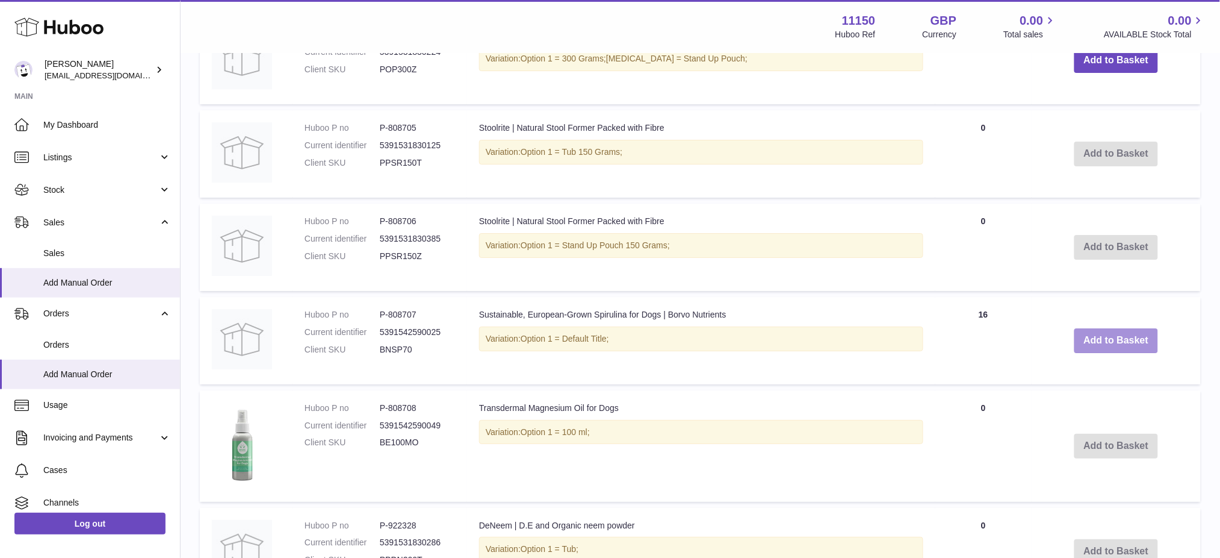
click at [1112, 353] on button "Add to Basket" at bounding box center [1117, 340] width 84 height 25
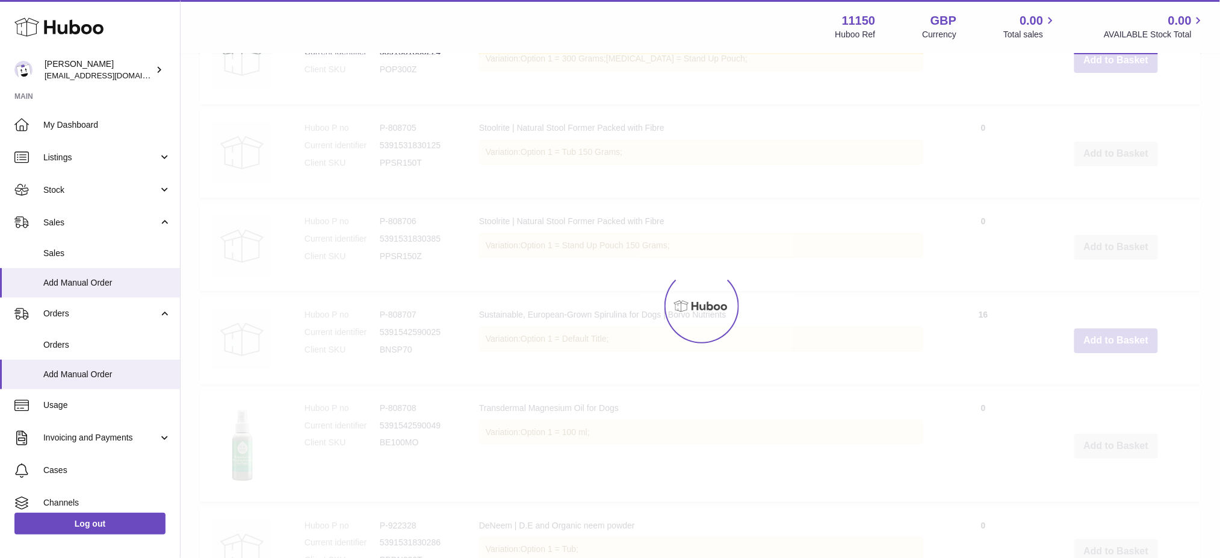
click at [1112, 384] on div at bounding box center [701, 305] width 1040 height 503
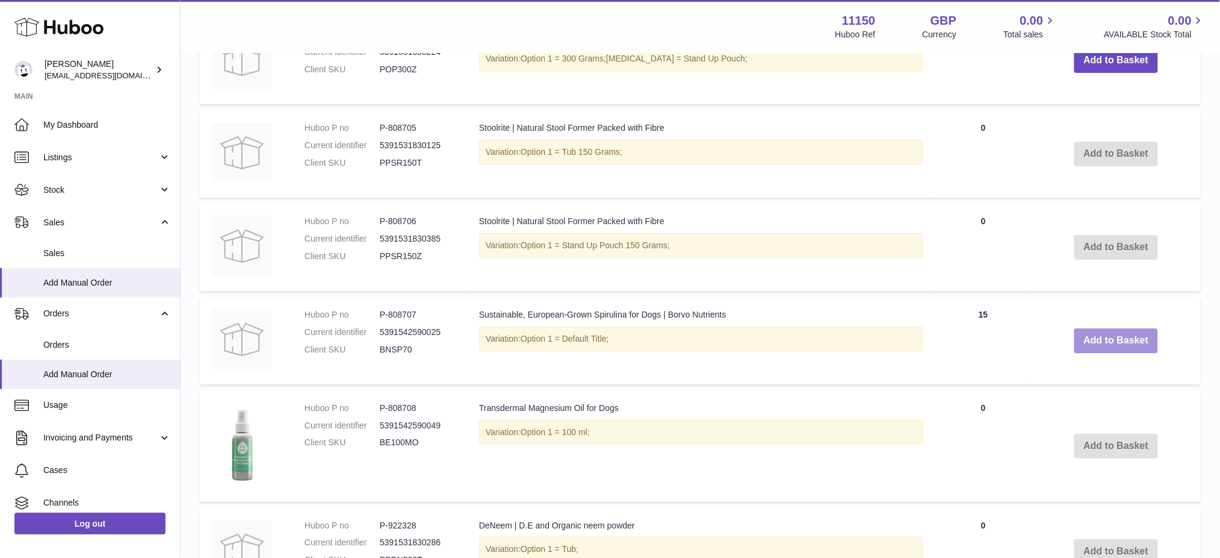
click at [1112, 353] on button "Add to Basket" at bounding box center [1117, 340] width 84 height 25
click at [0, 384] on div at bounding box center [0, 279] width 0 height 558
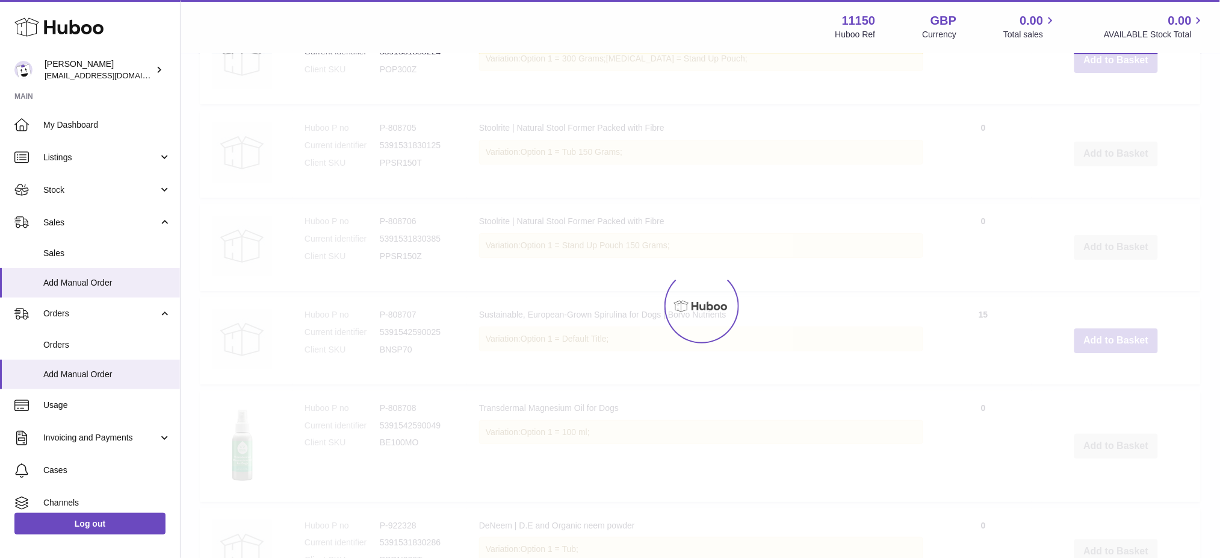
click at [1112, 384] on div at bounding box center [701, 305] width 1040 height 503
click at [1112, 353] on button "Add to Basket" at bounding box center [1117, 340] width 84 height 25
click at [1112, 384] on div at bounding box center [701, 305] width 1040 height 503
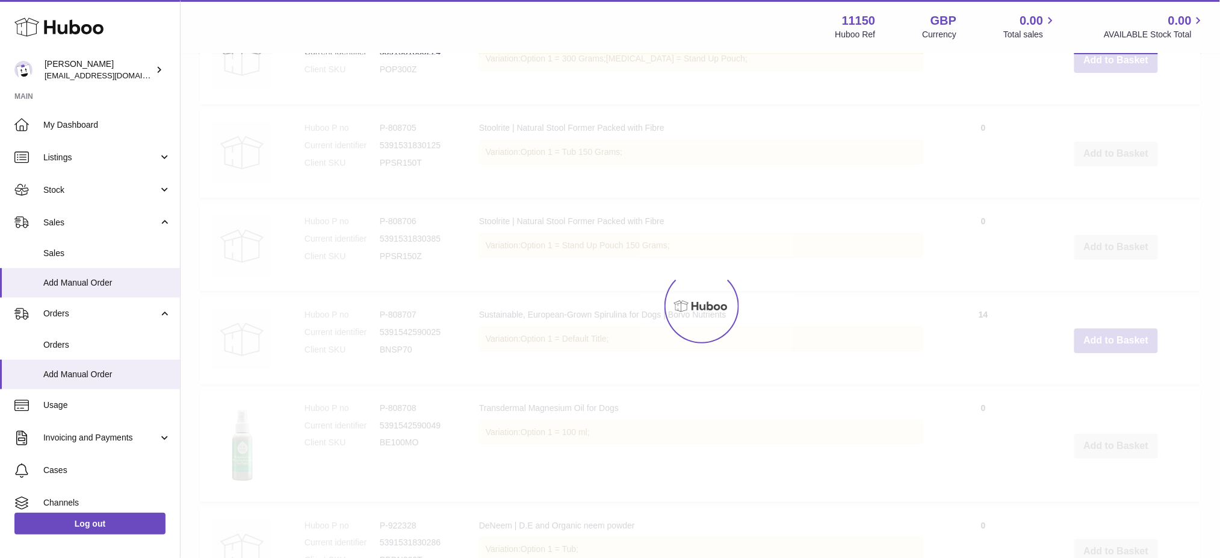
click at [1112, 384] on div at bounding box center [701, 305] width 1040 height 503
click at [1112, 353] on button "Add to Basket" at bounding box center [1117, 340] width 84 height 25
click at [1112, 384] on div at bounding box center [701, 305] width 1040 height 503
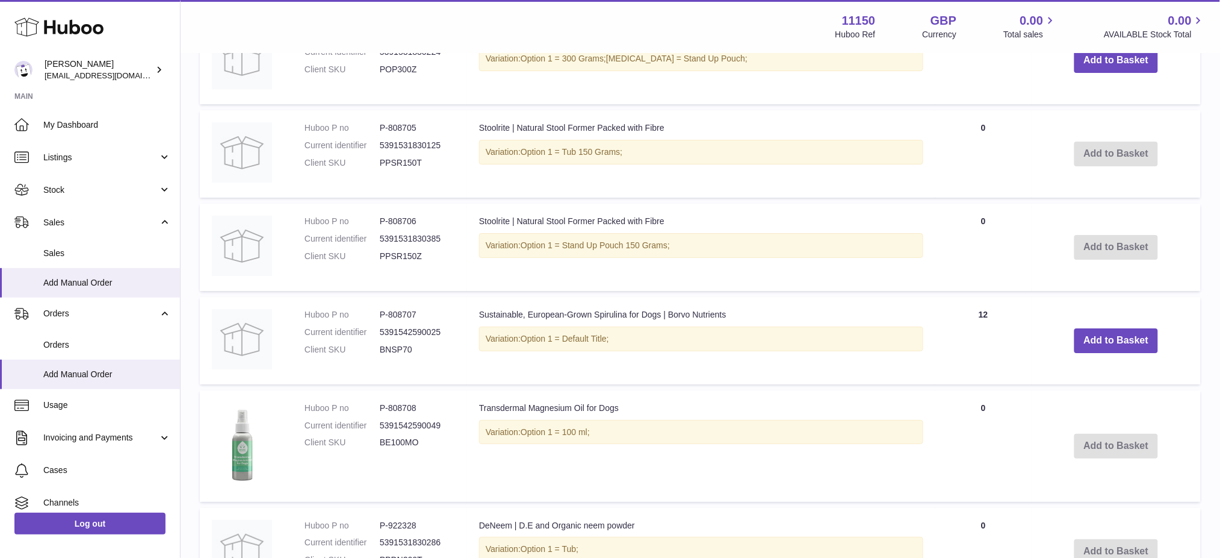
click at [1096, 104] on td "Add to Basket" at bounding box center [1116, 60] width 169 height 87
click at [1101, 73] on button "Add to Basket" at bounding box center [1117, 60] width 84 height 25
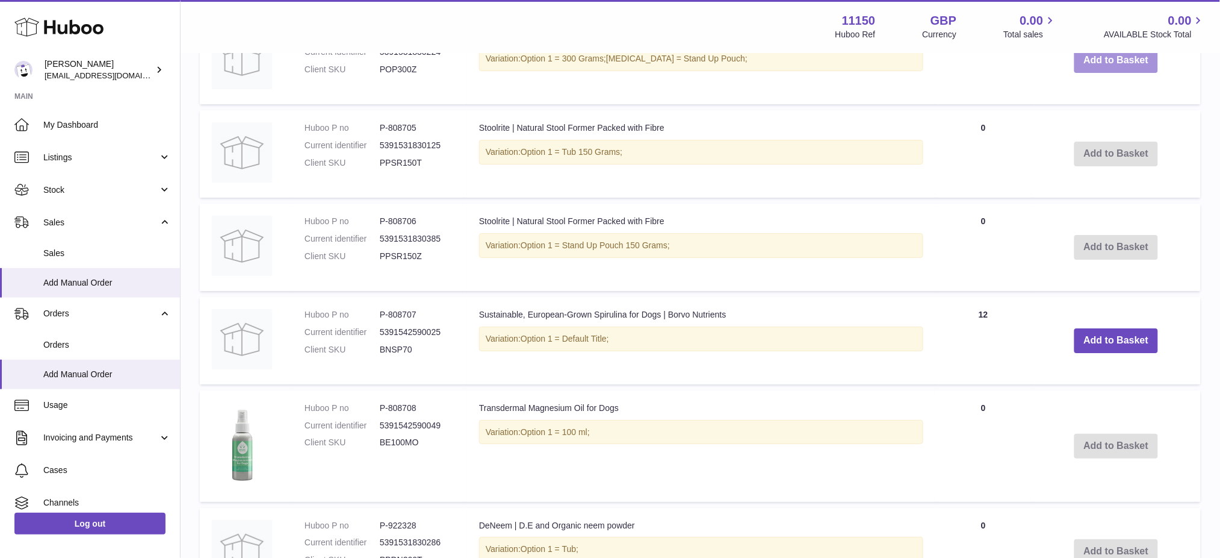
click at [1105, 73] on button "Add to Basket" at bounding box center [1117, 60] width 84 height 25
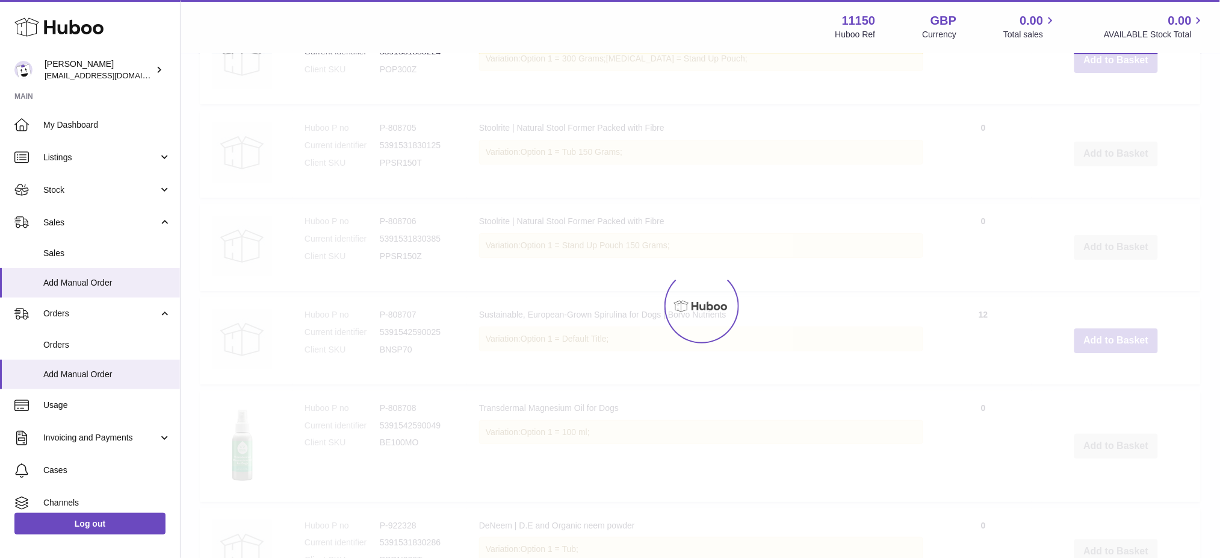
click at [1105, 102] on div at bounding box center [701, 305] width 1040 height 503
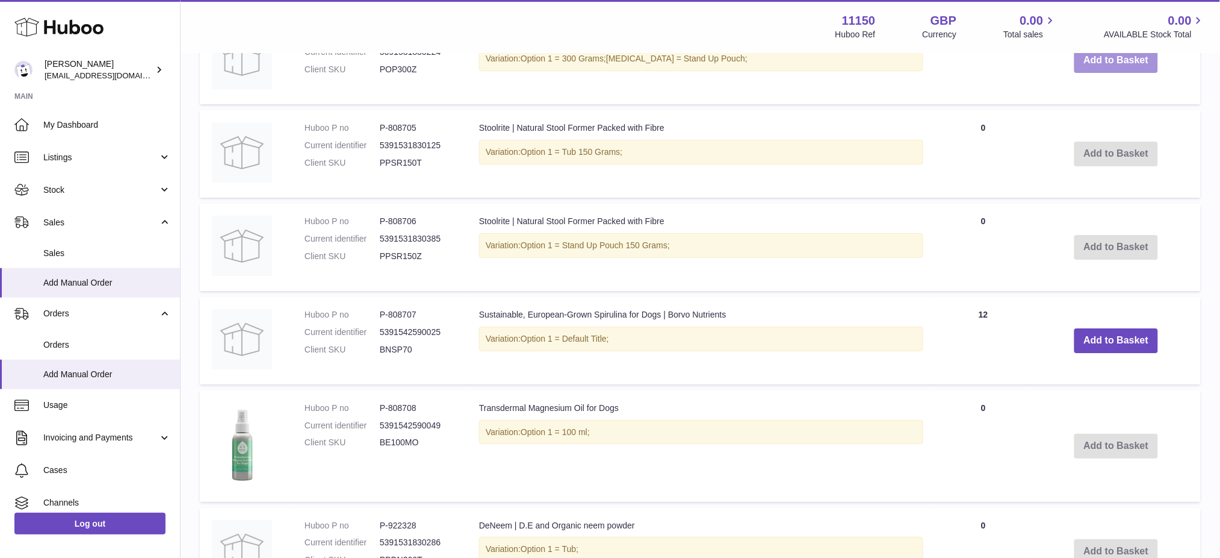
click at [1105, 73] on button "Add to Basket" at bounding box center [1117, 60] width 84 height 25
click at [0, 102] on div at bounding box center [0, 279] width 0 height 558
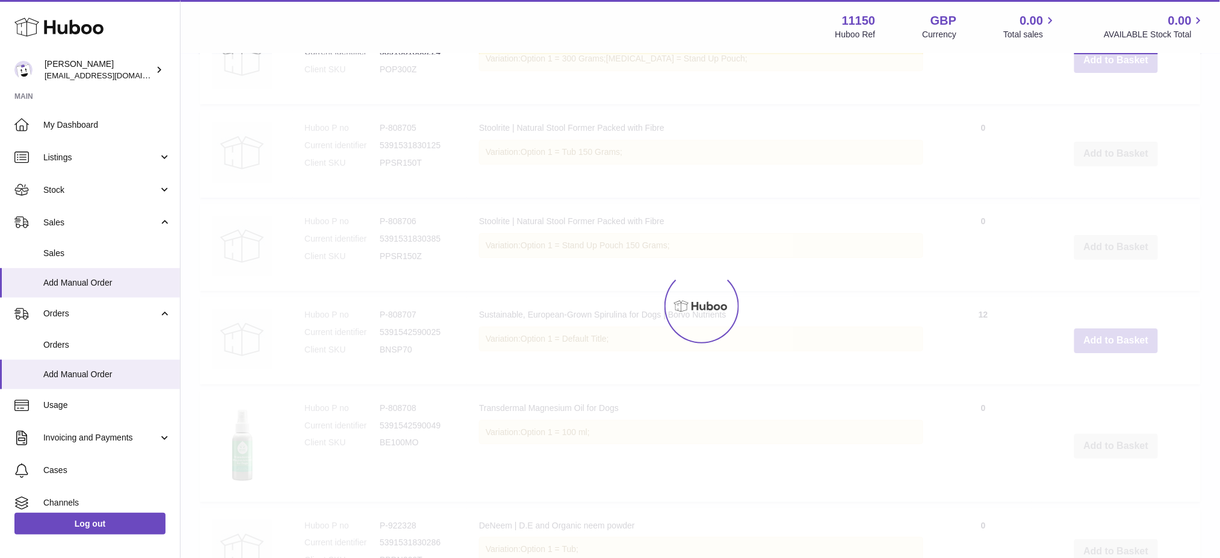
click at [1105, 102] on div at bounding box center [701, 305] width 1040 height 503
click at [1105, 73] on button "Add to Basket" at bounding box center [1117, 60] width 84 height 25
click
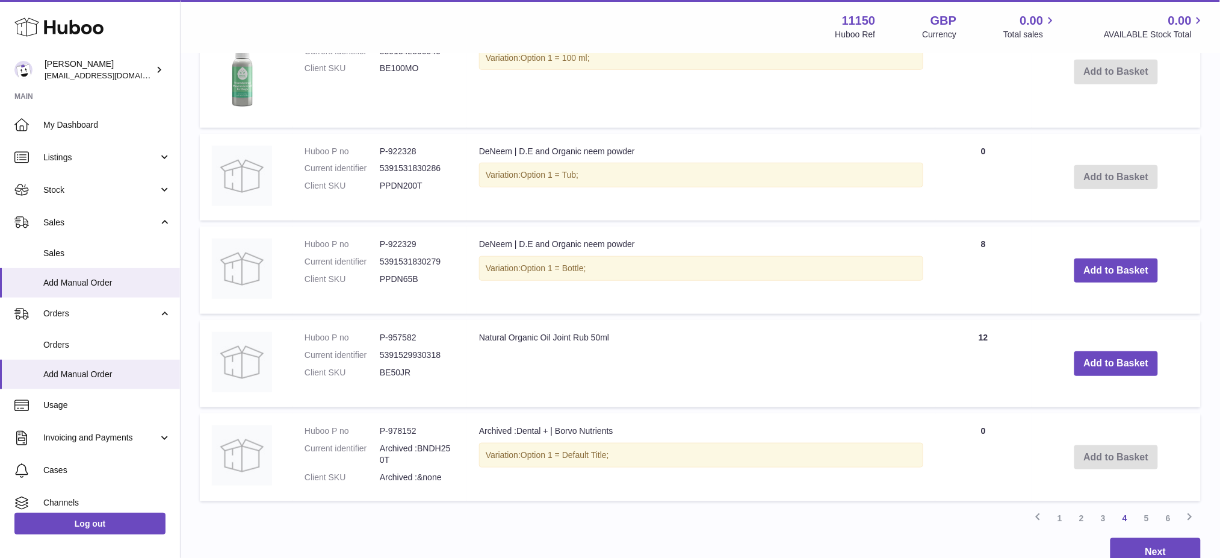
scroll to position [2011, 0]
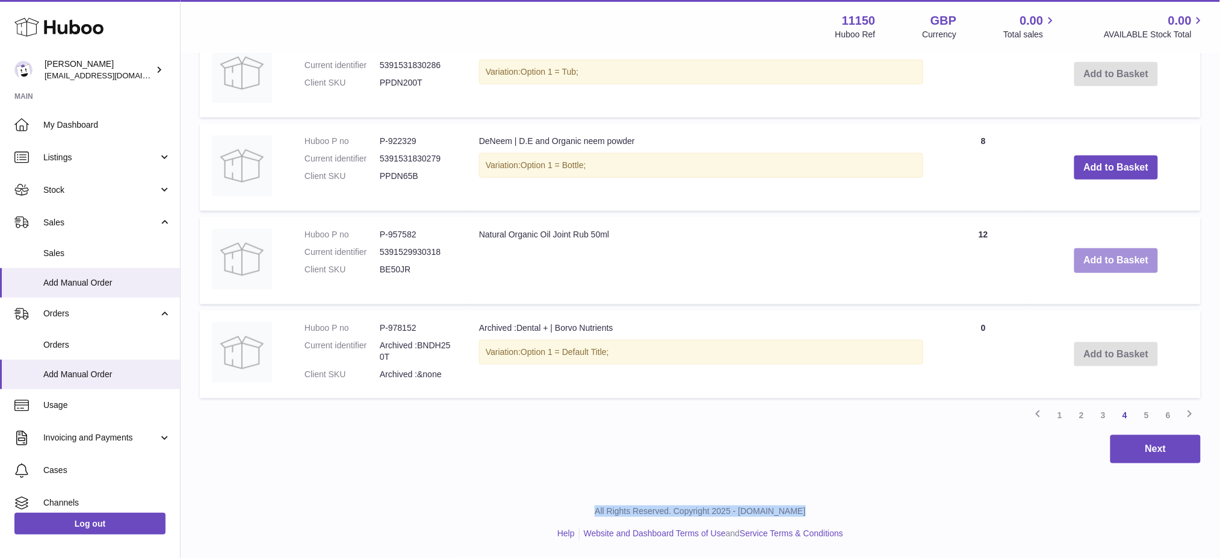
drag, startPoint x: 1102, startPoint y: 246, endPoint x: 1107, endPoint y: 253, distance: 8.4
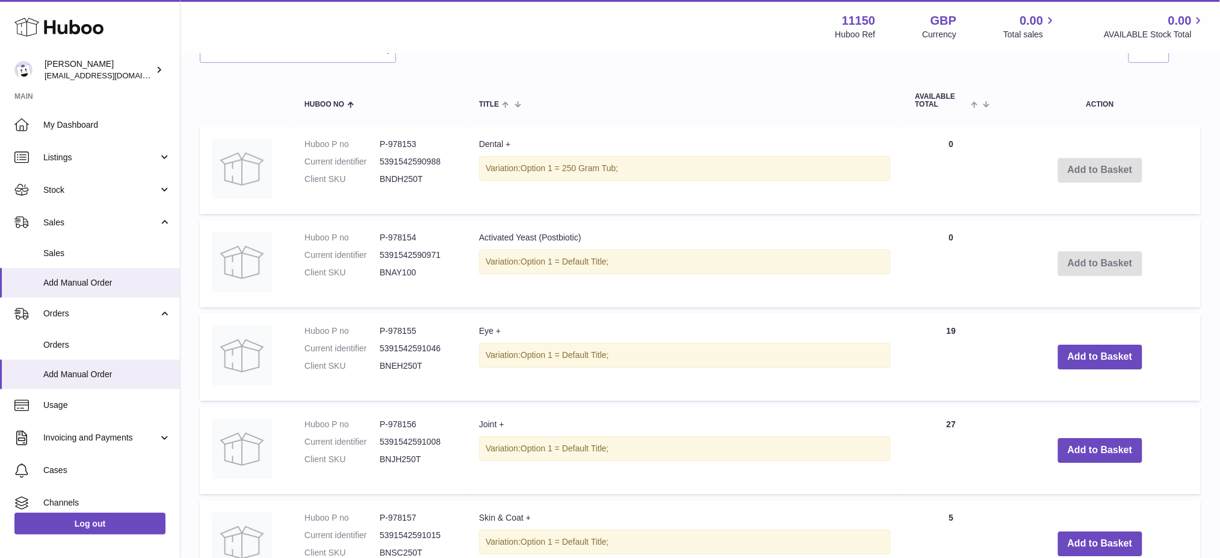
scroll to position [1425, 0]
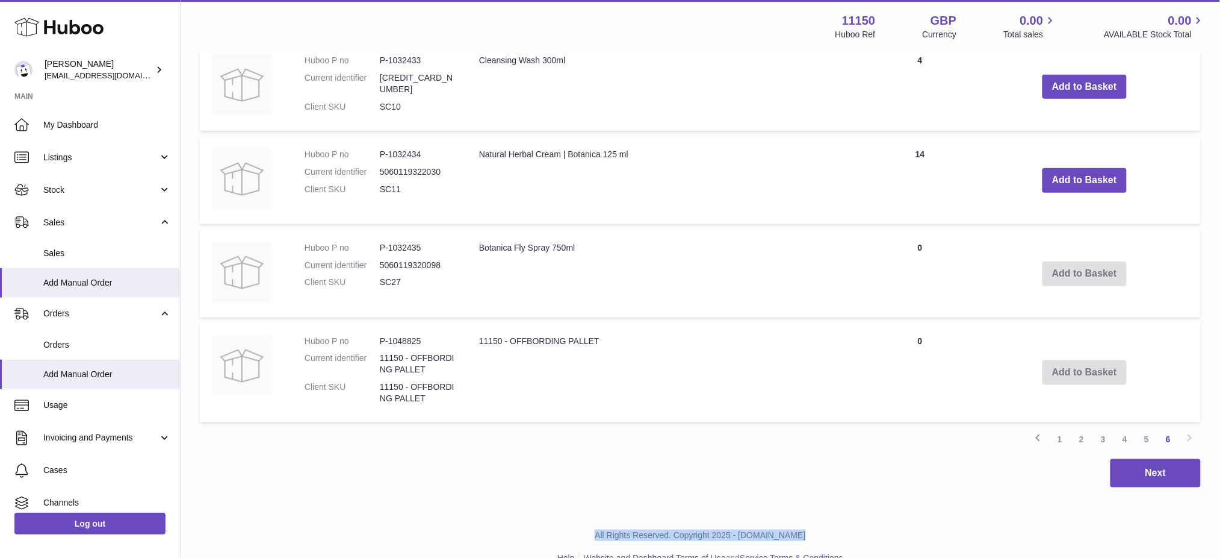
scroll to position [1900, 0]
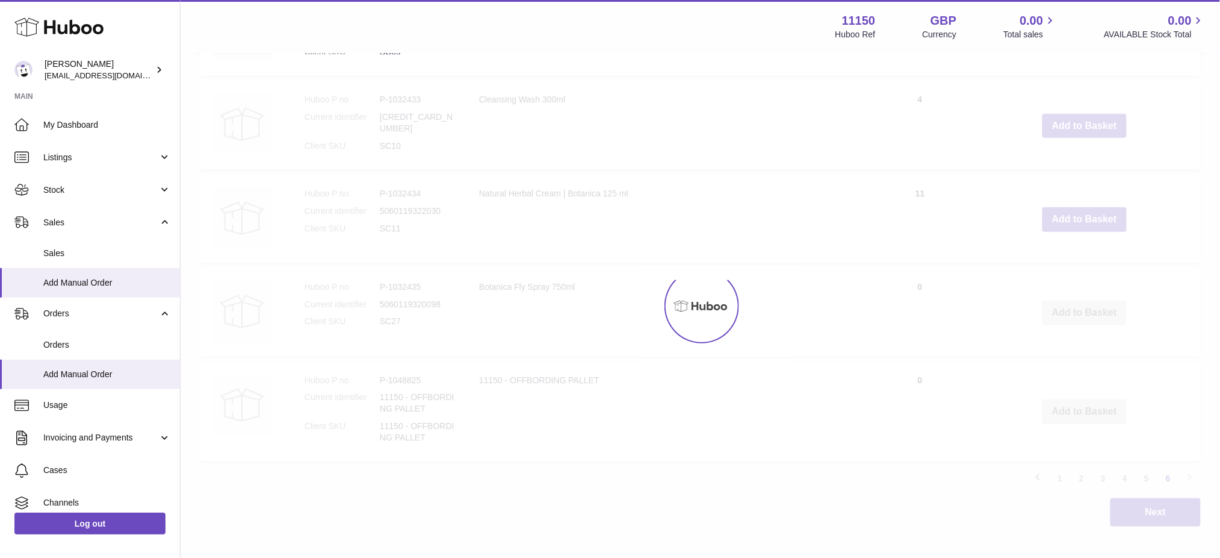
drag, startPoint x: 1081, startPoint y: 147, endPoint x: 1081, endPoint y: 157, distance: 10.2
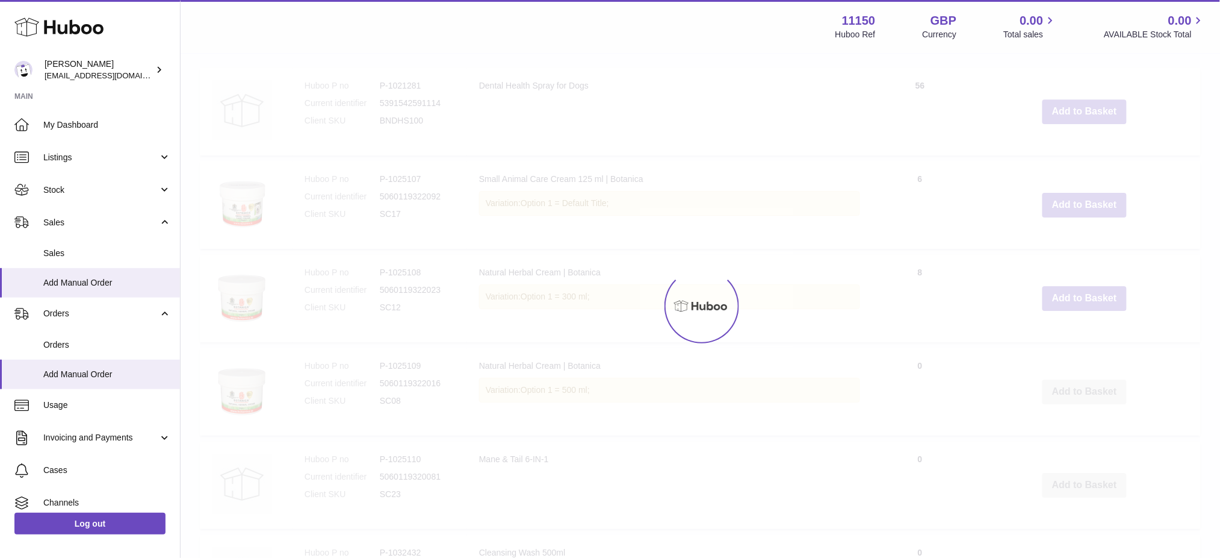
scroll to position [1258, 0]
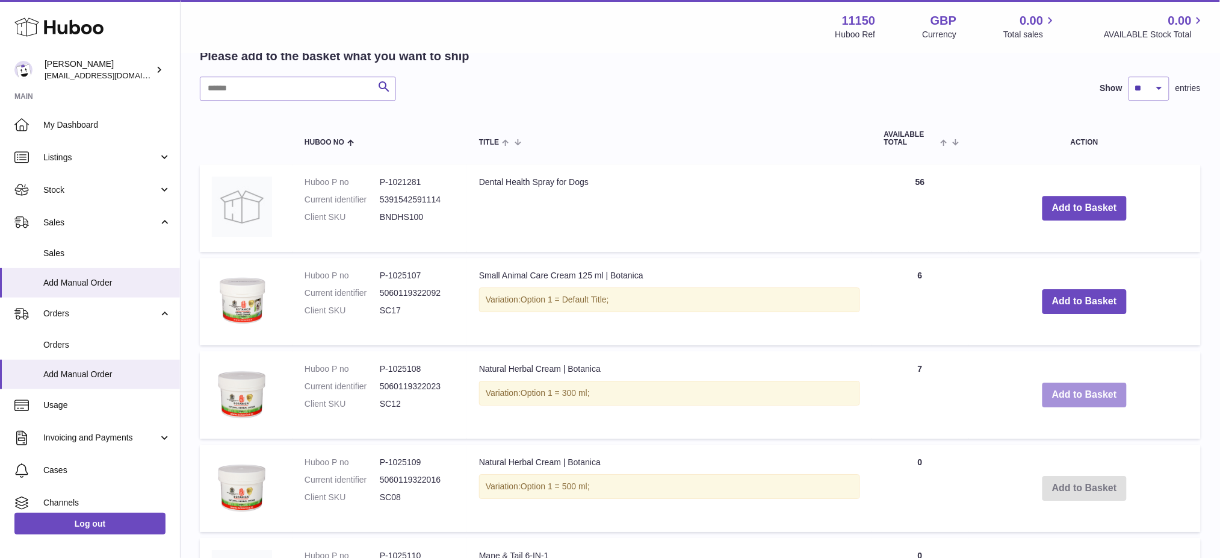
drag, startPoint x: 1093, startPoint y: 418, endPoint x: 1092, endPoint y: 425, distance: 7.3
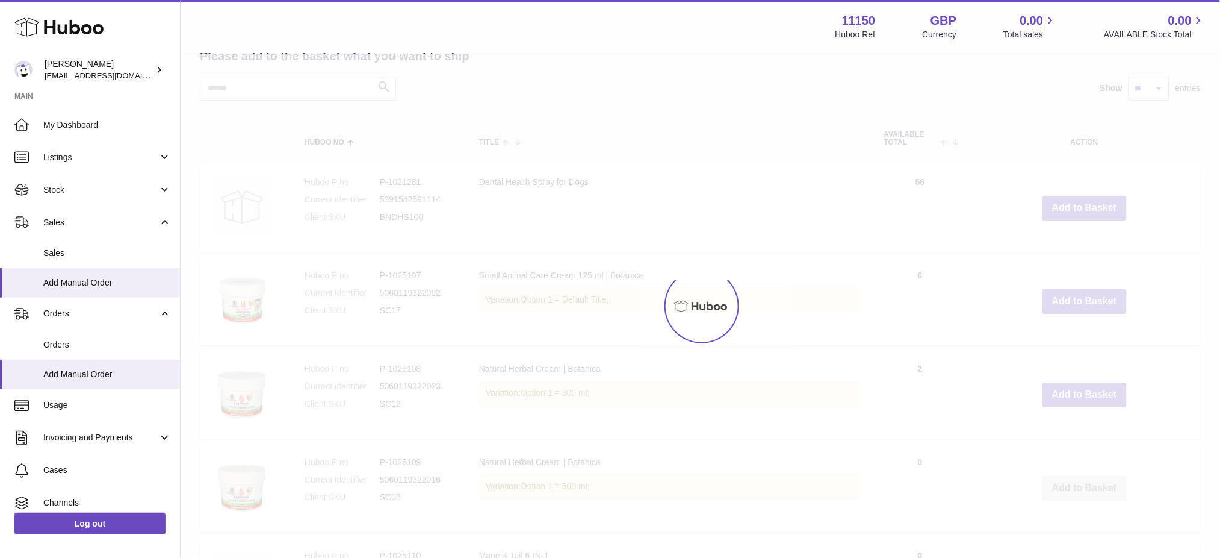
drag, startPoint x: 1094, startPoint y: 428, endPoint x: 1086, endPoint y: 428, distance: 7.8
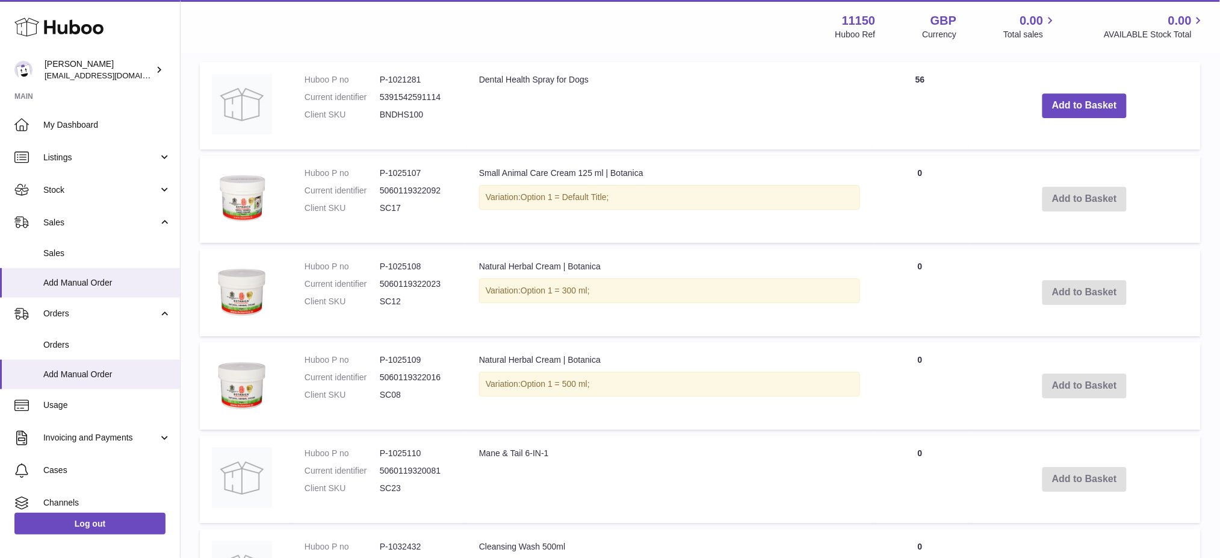
scroll to position [1356, 0]
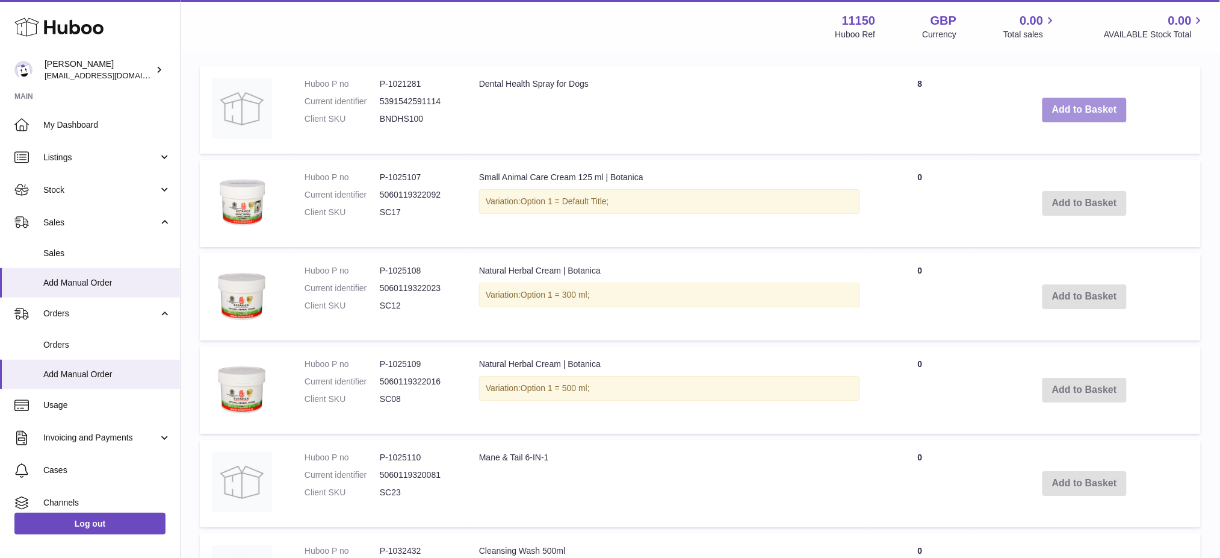
drag, startPoint x: 1100, startPoint y: 152, endPoint x: 1226, endPoint y: 149, distance: 126.5
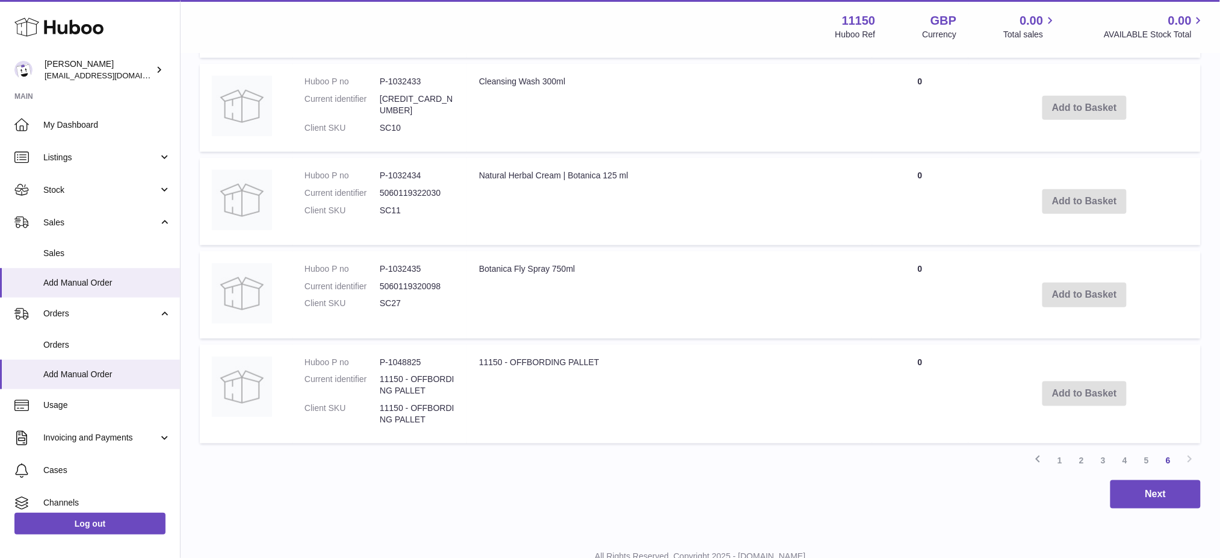
scroll to position [1998, 0]
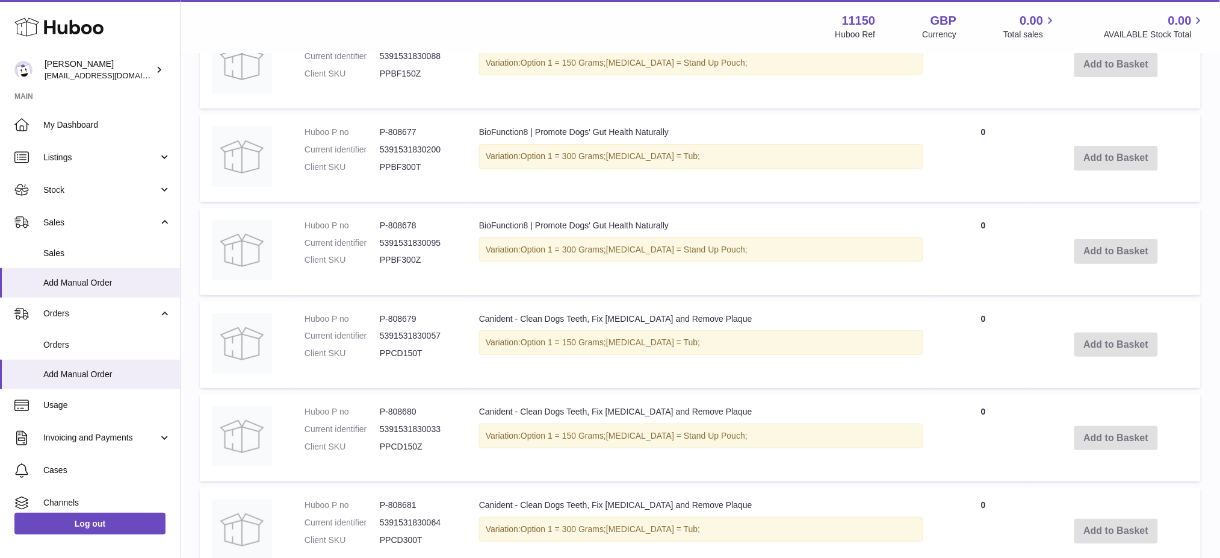
scroll to position [1900, 0]
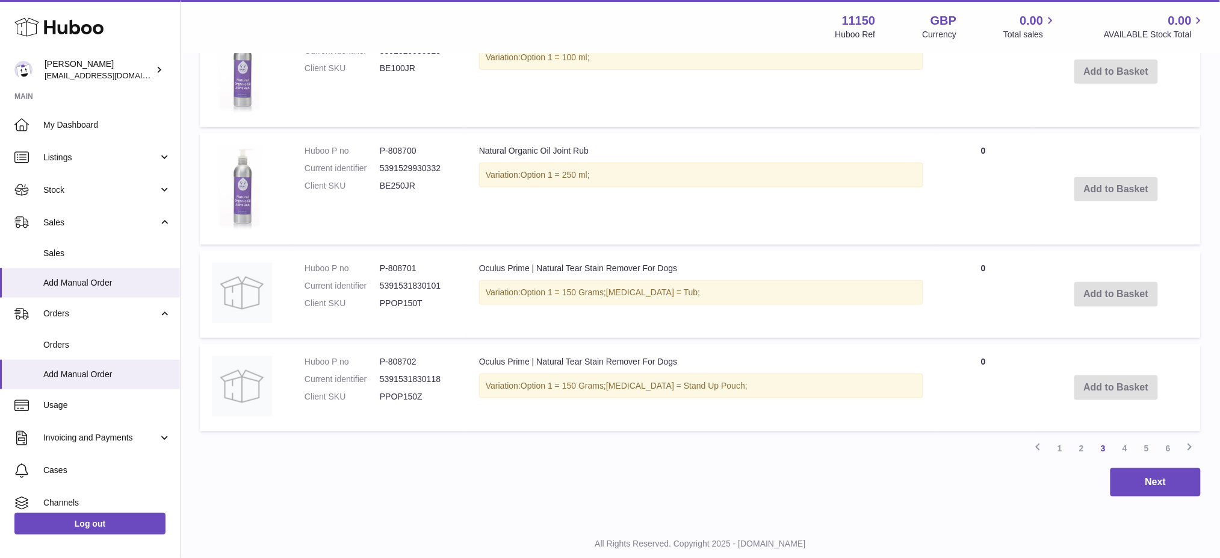
scroll to position [2059, 0]
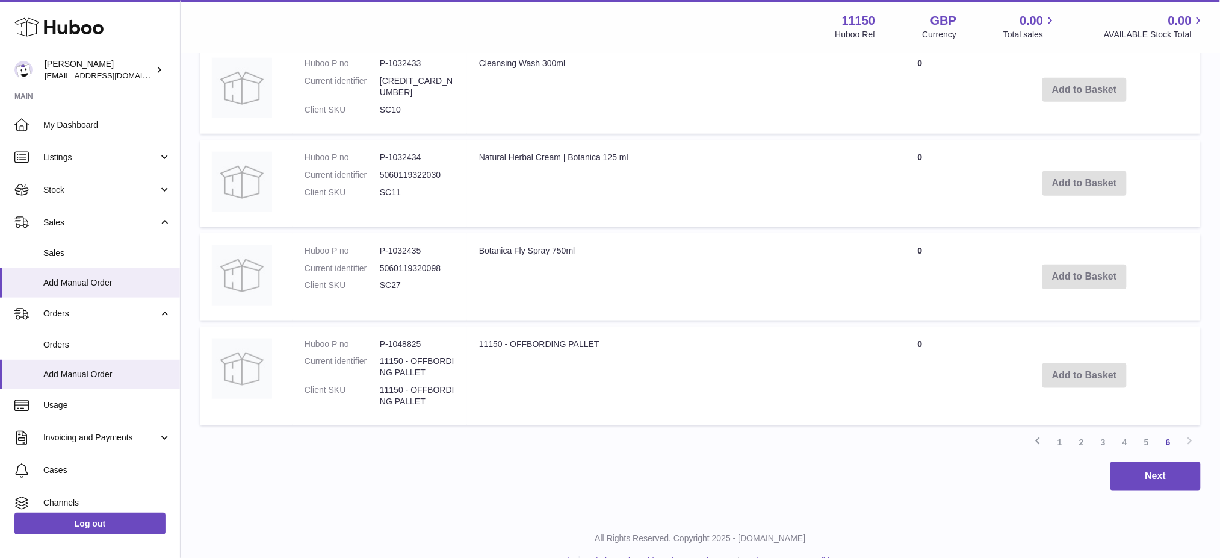
scroll to position [1918, 0]
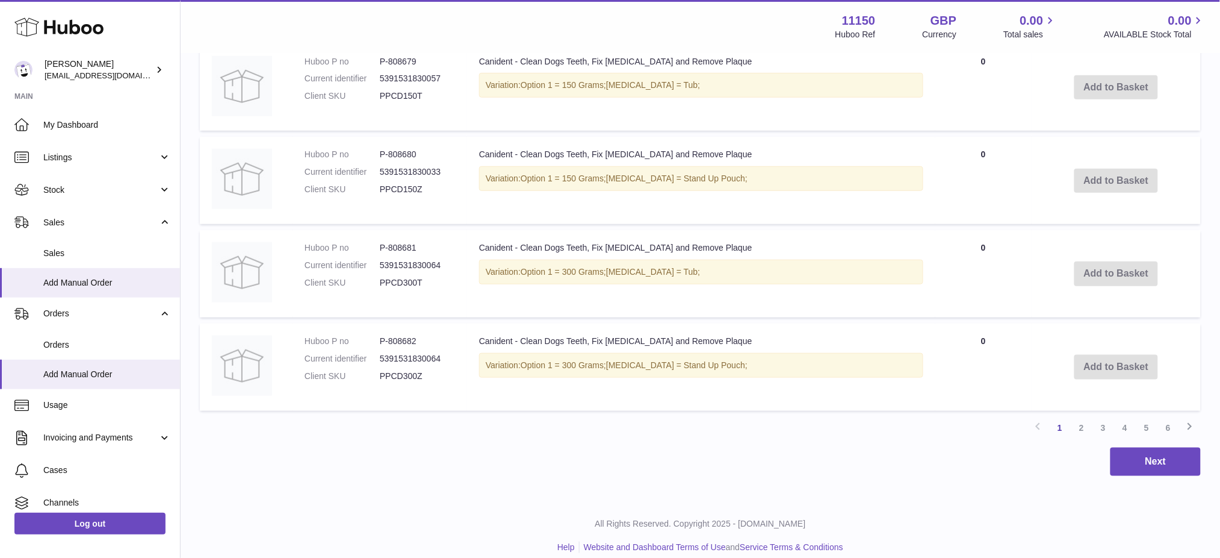
scroll to position [1987, 0]
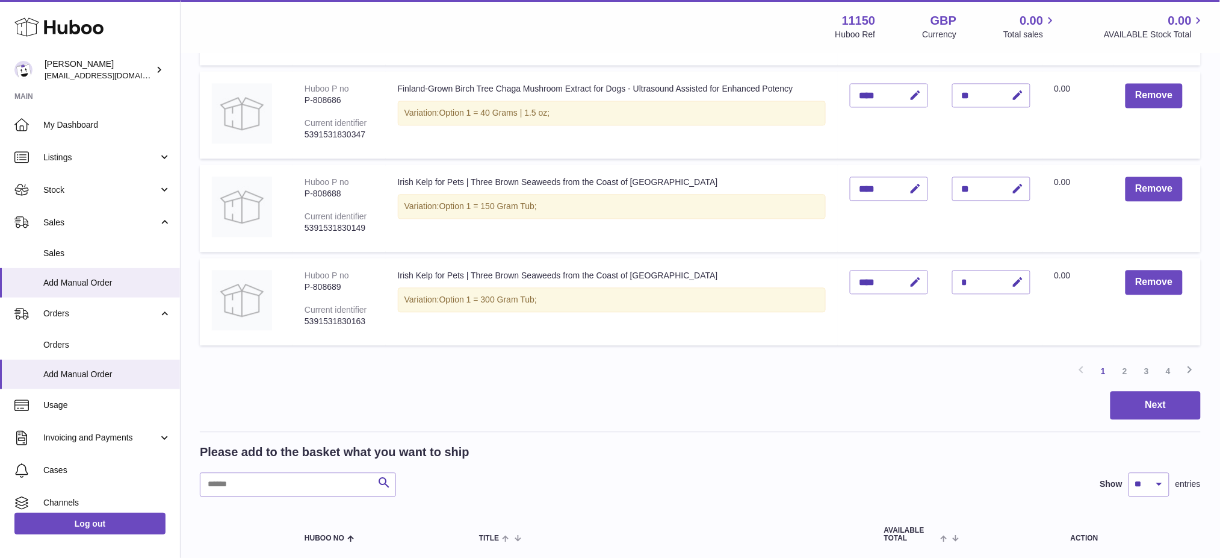
scroll to position [1043, 0]
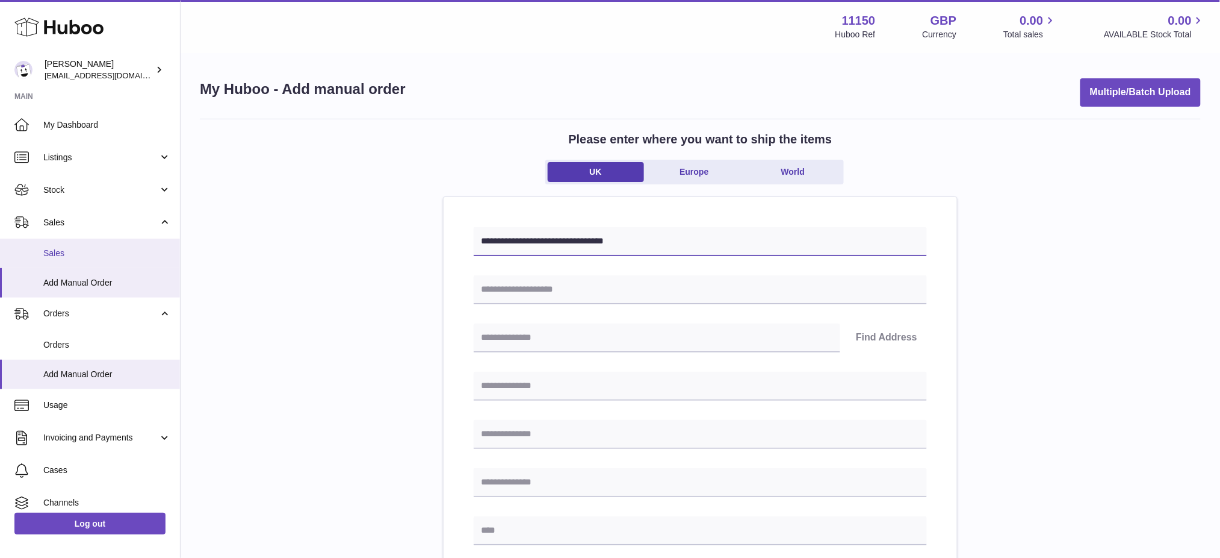
drag, startPoint x: 658, startPoint y: 245, endPoint x: 142, endPoint y: 248, distance: 516.0
type input "**********"
paste input "**********"
type input "**********"
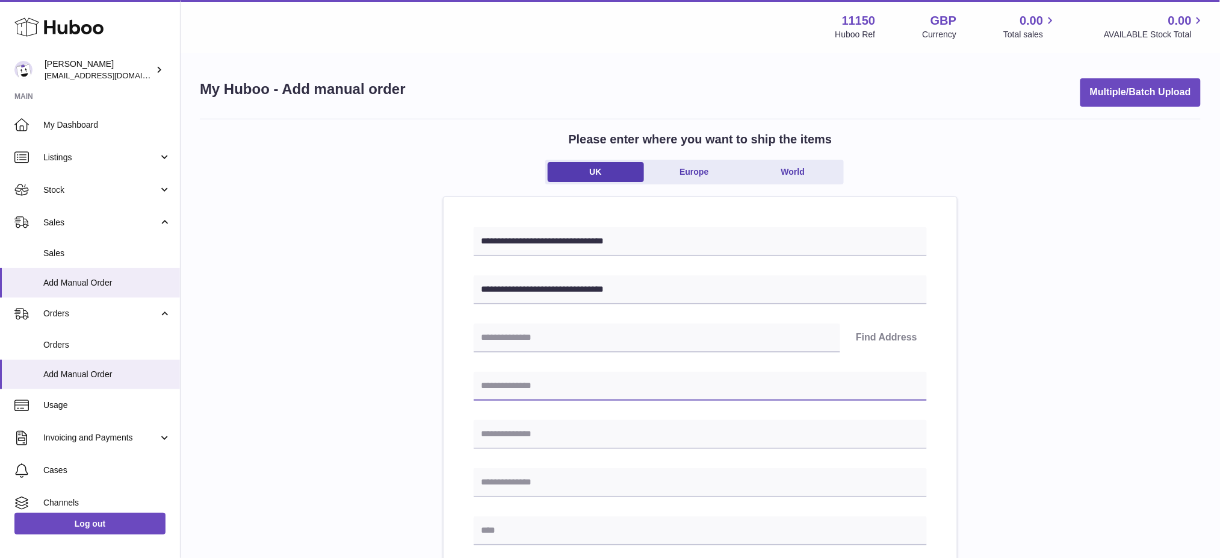
drag, startPoint x: 509, startPoint y: 390, endPoint x: 517, endPoint y: 425, distance: 36.4
paste input "**********"
type input "**********"
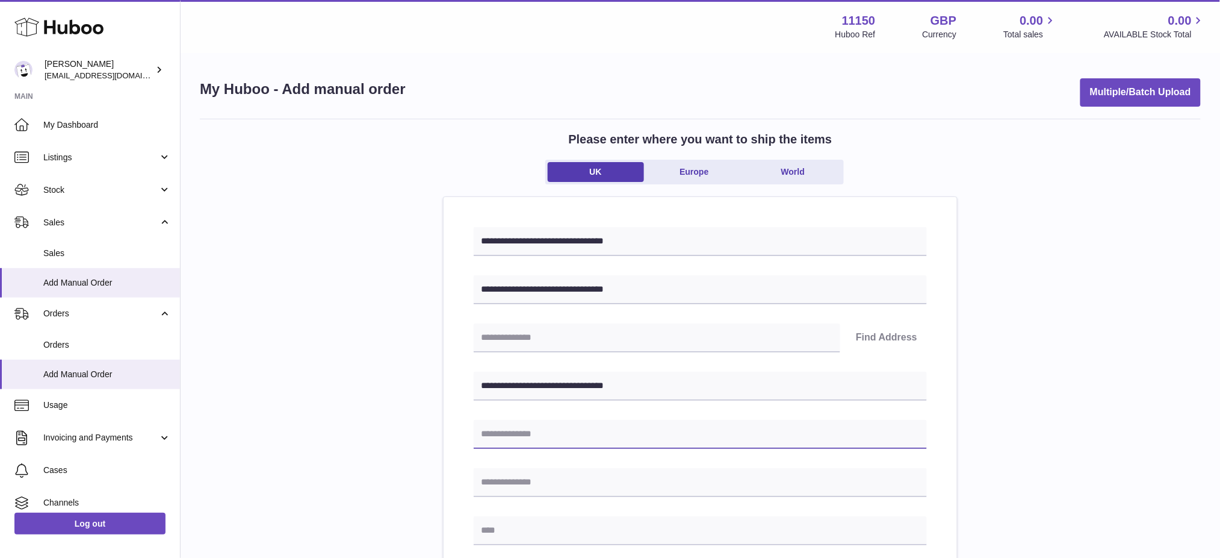
paste input "**********"
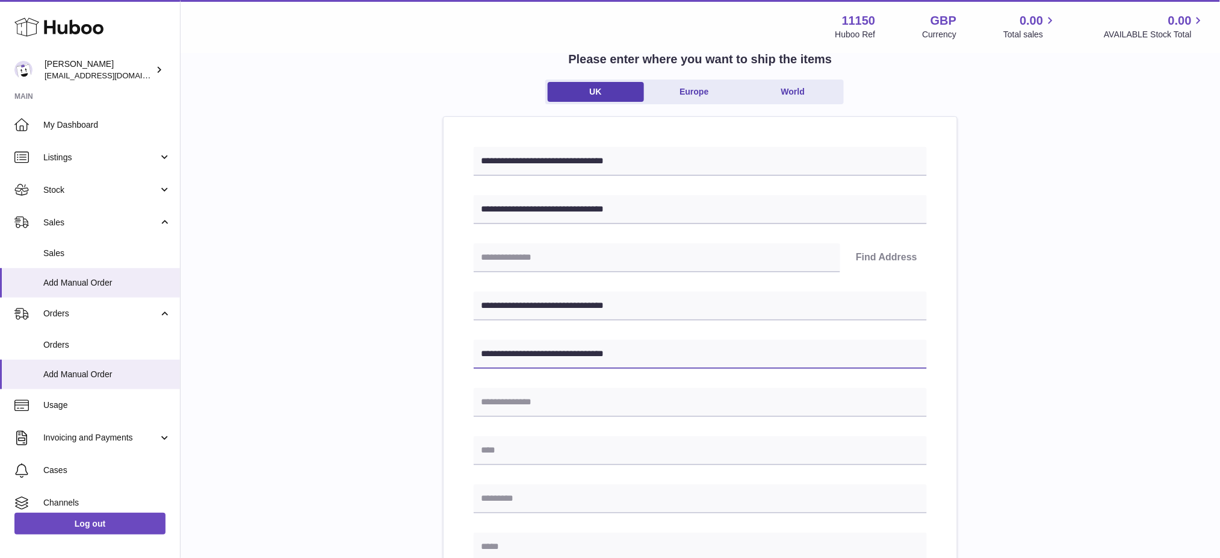
type input "**********"
paste input "**********"
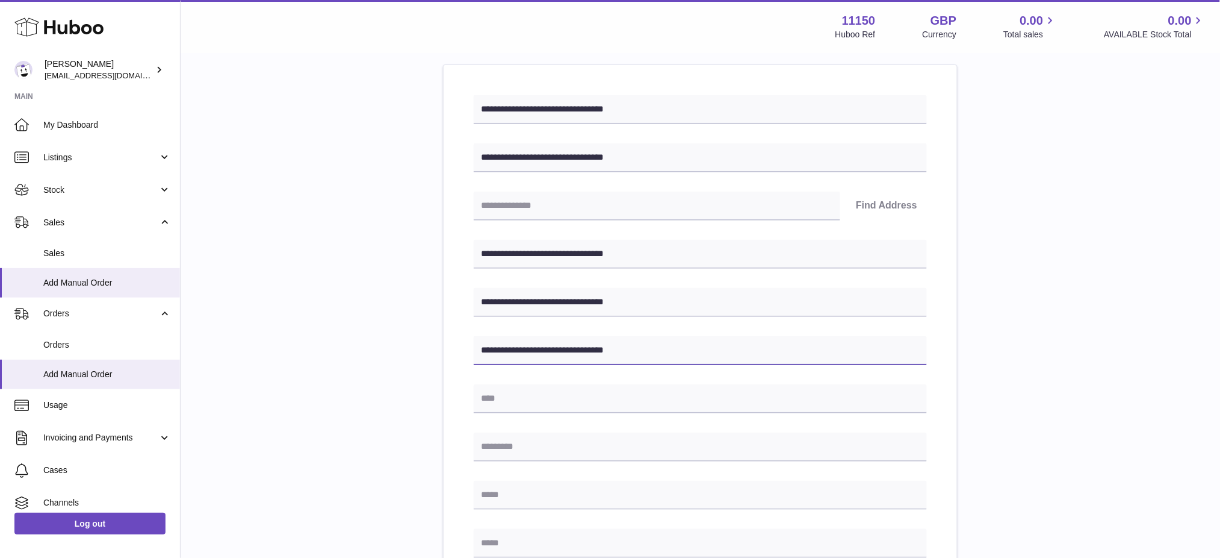
scroll to position [160, 0]
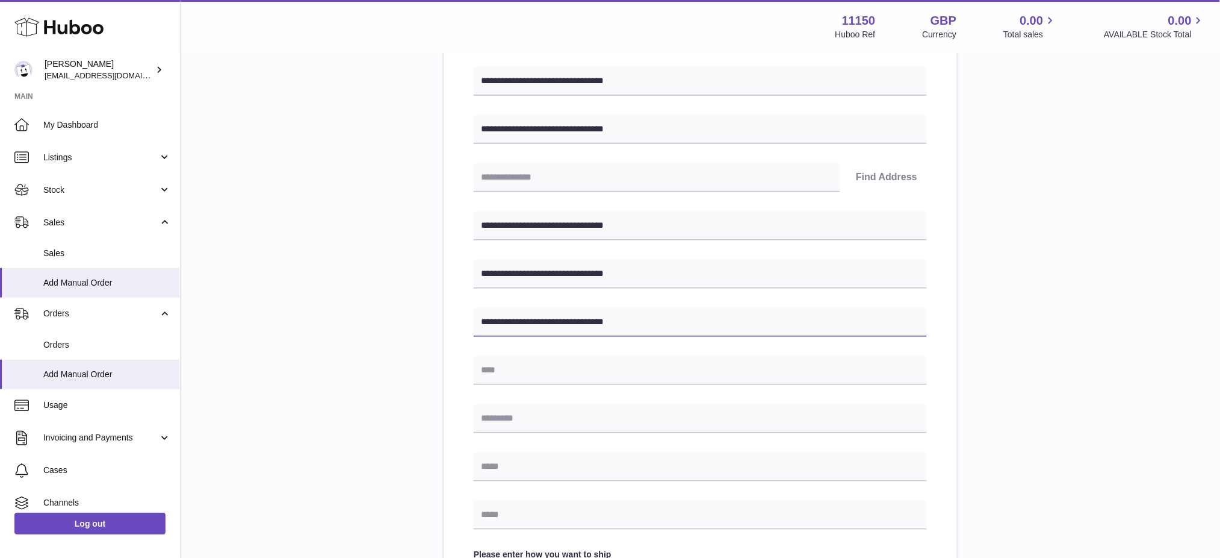
type input "**********"
paste input "**********"
type input "**********"
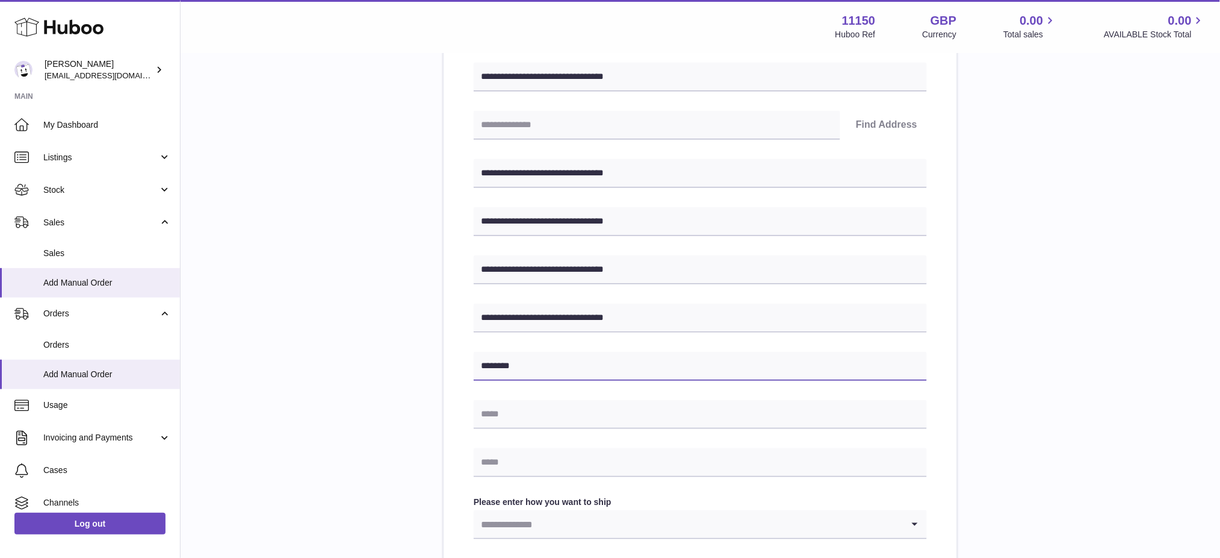
scroll to position [321, 0]
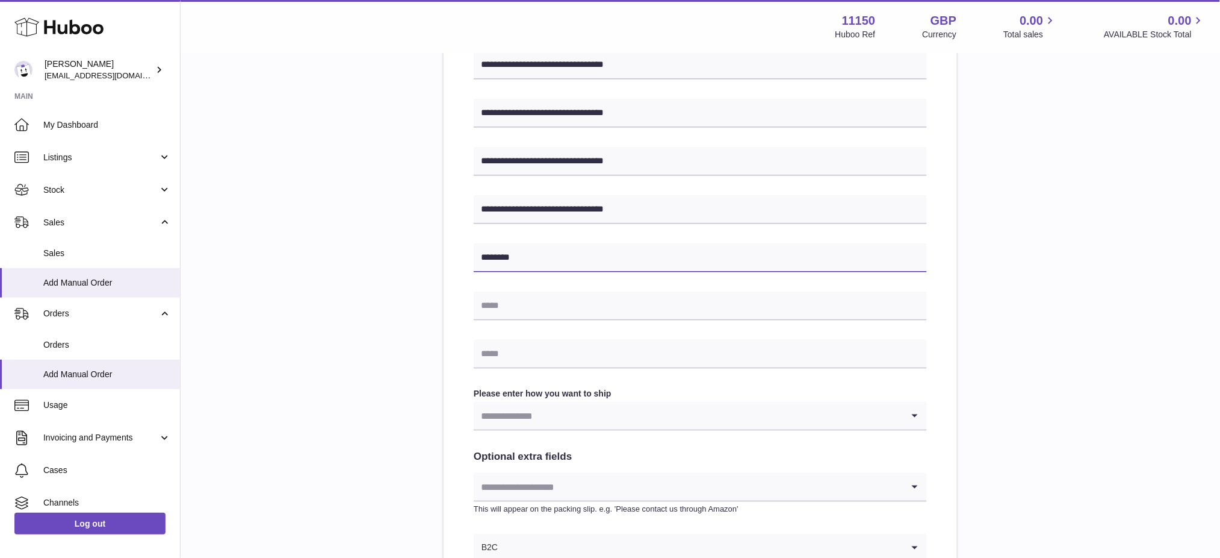
type input "********"
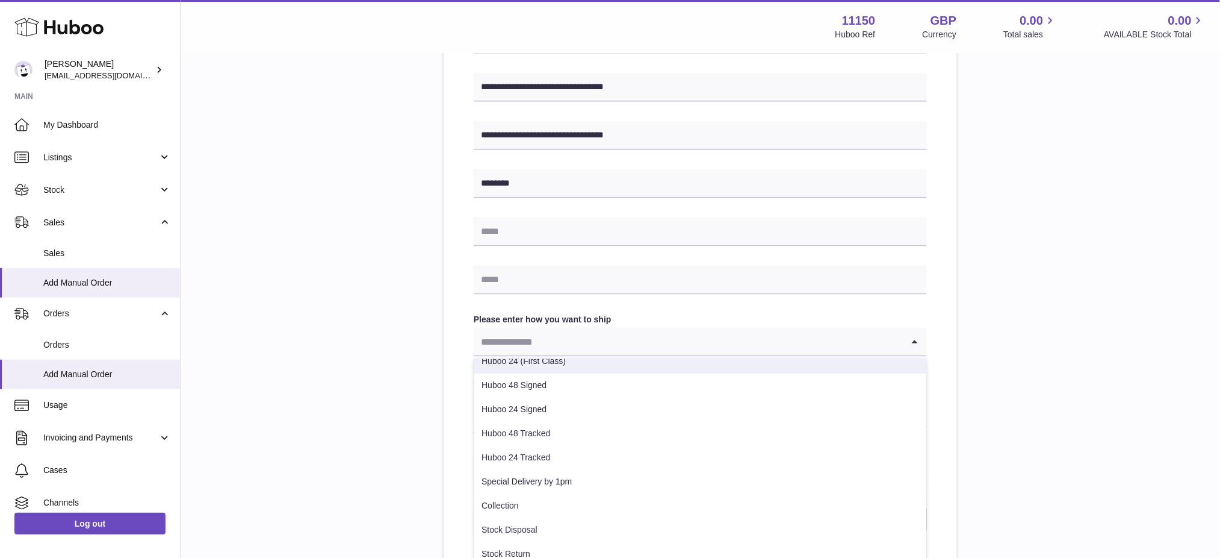
scroll to position [494, 0]
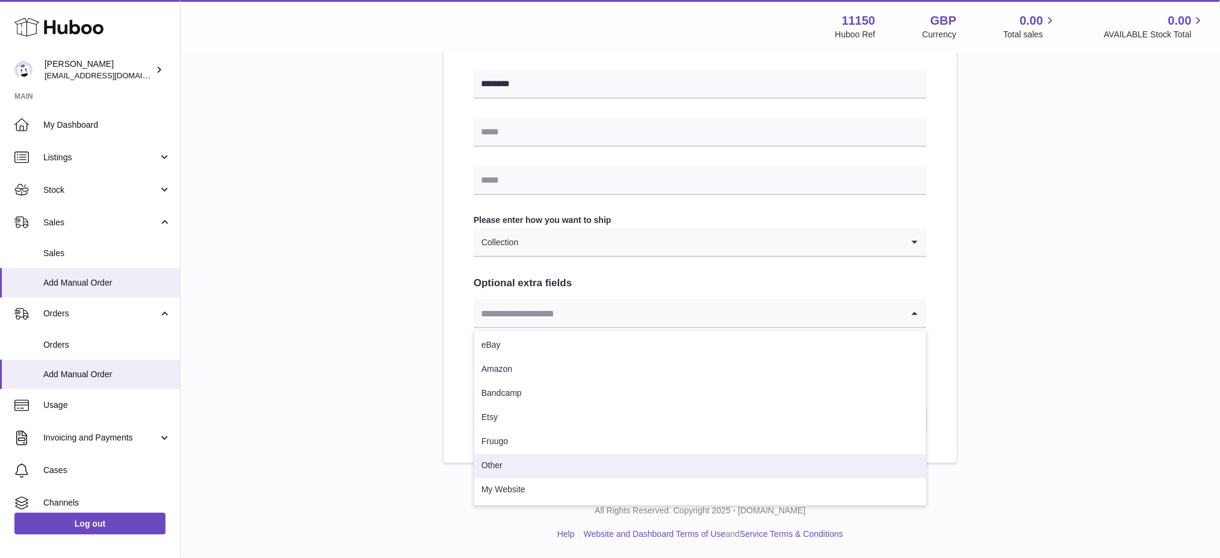
drag, startPoint x: 526, startPoint y: 465, endPoint x: 881, endPoint y: 472, distance: 355.3
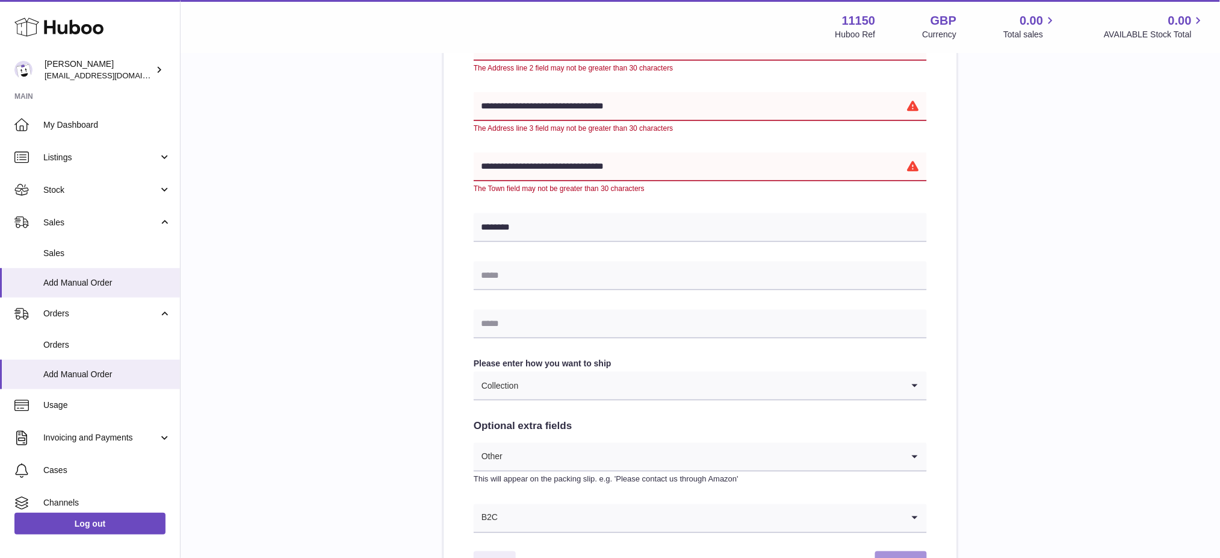
scroll to position [210, 0]
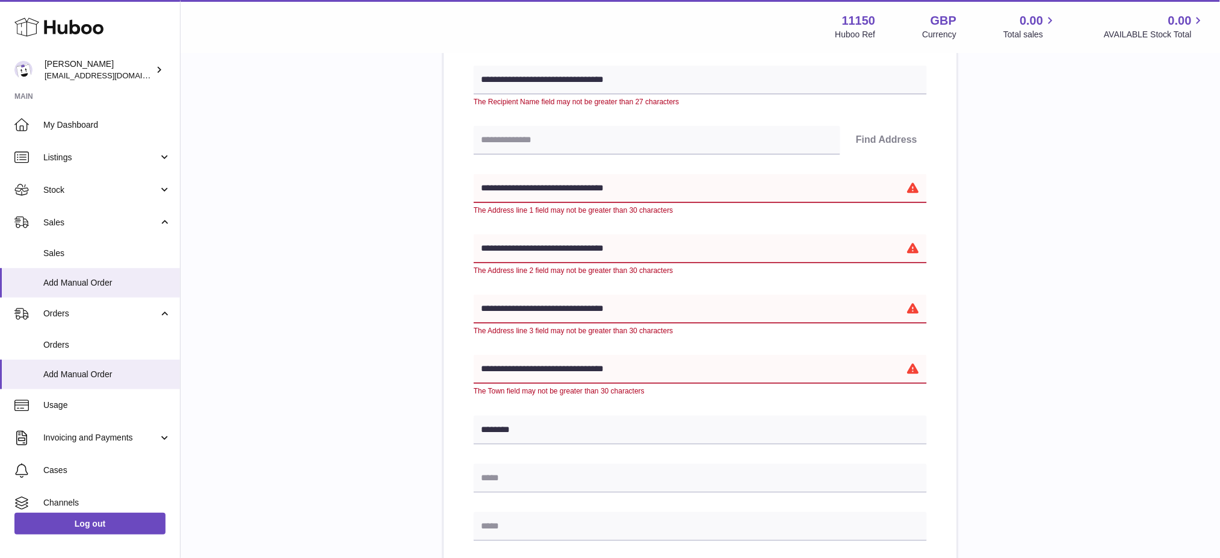
drag, startPoint x: 531, startPoint y: 369, endPoint x: 314, endPoint y: 383, distance: 217.8
drag, startPoint x: 634, startPoint y: 371, endPoint x: 0, endPoint y: 371, distance: 634.0
type input "**********"
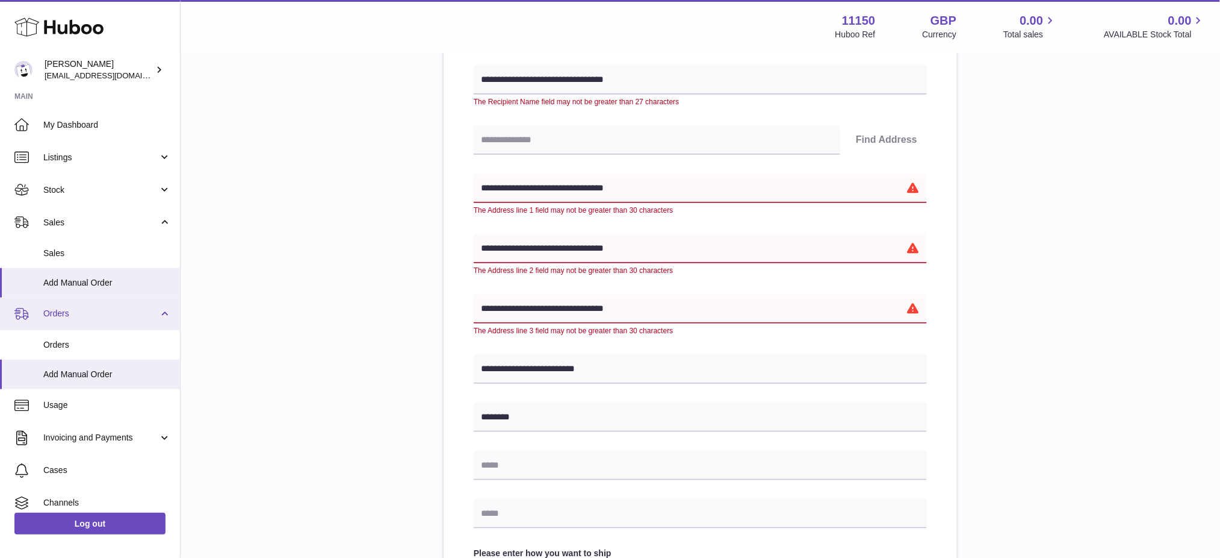
drag, startPoint x: 679, startPoint y: 305, endPoint x: 8, endPoint y: 305, distance: 670.7
paste input "text"
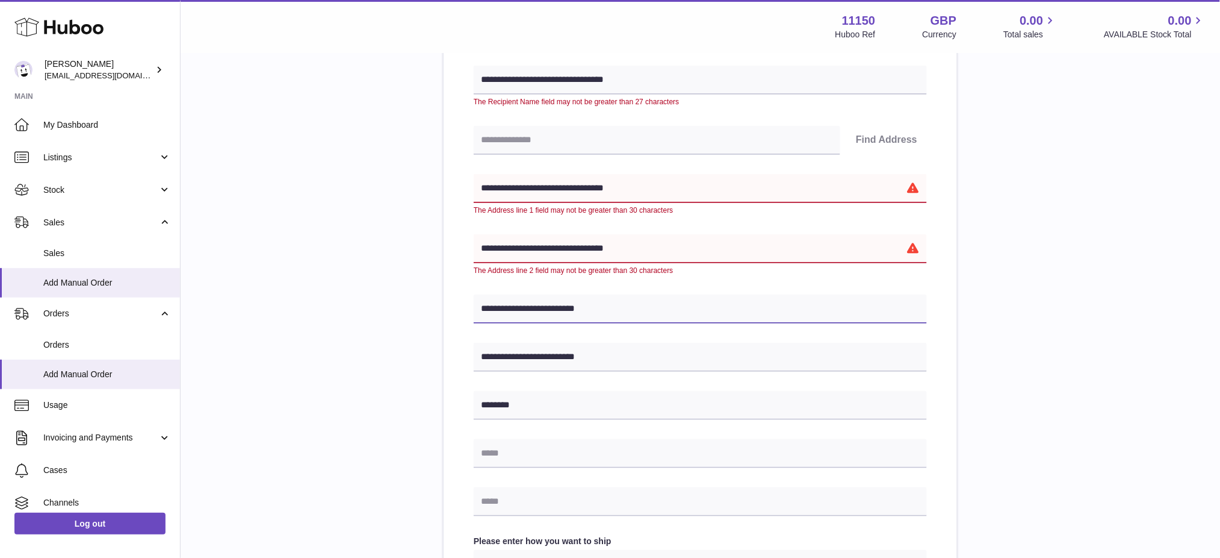
type input "**********"
drag, startPoint x: 638, startPoint y: 245, endPoint x: 197, endPoint y: 183, distance: 445.7
paste input "text"
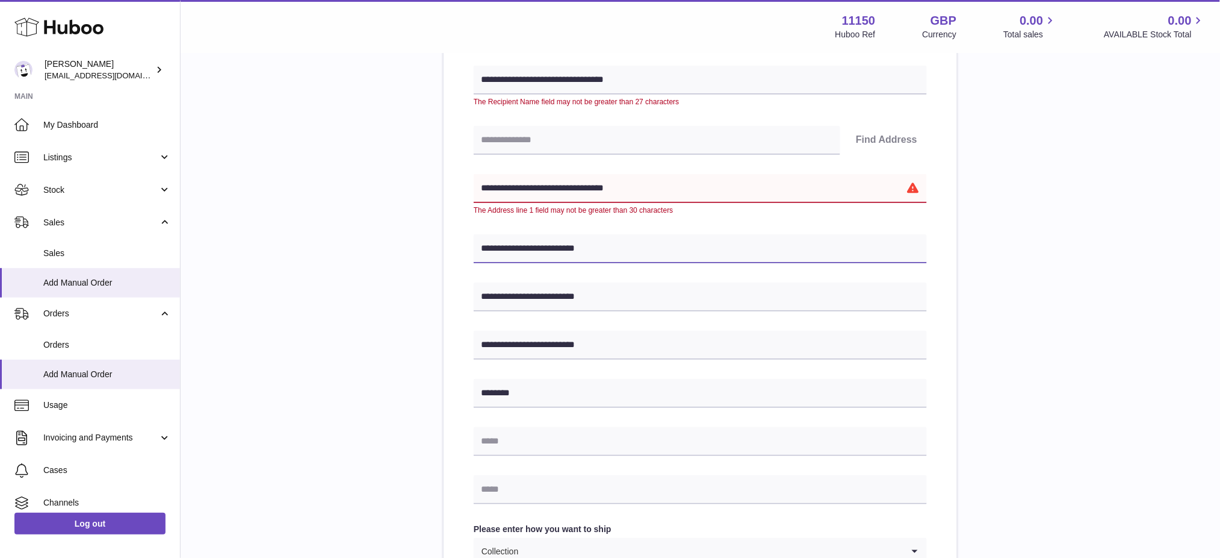
type input "**********"
drag, startPoint x: 677, startPoint y: 182, endPoint x: 0, endPoint y: 110, distance: 680.5
paste input "text"
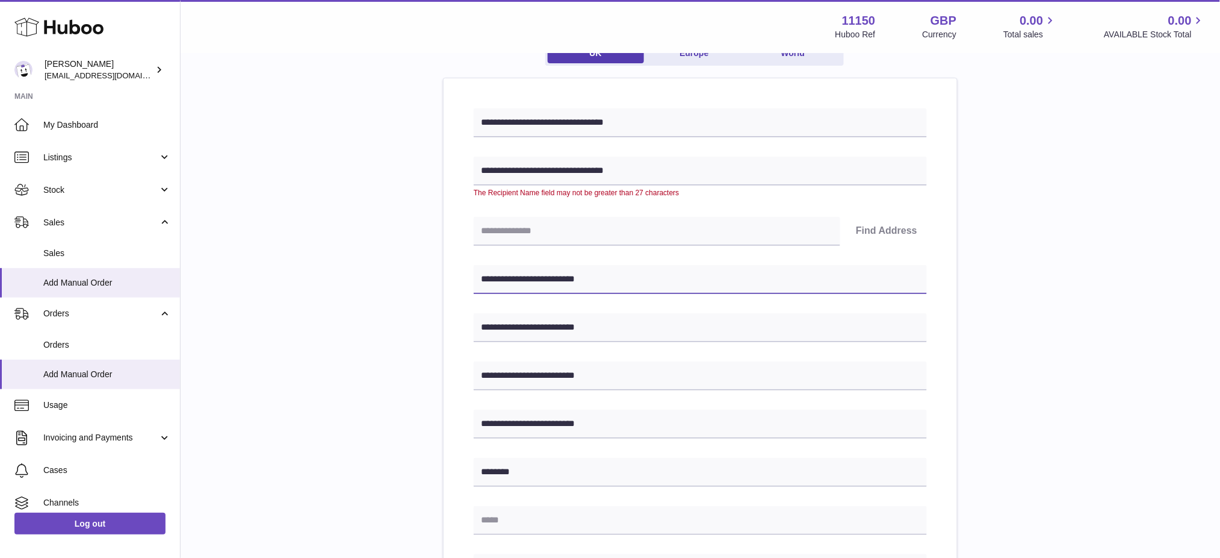
scroll to position [49, 0]
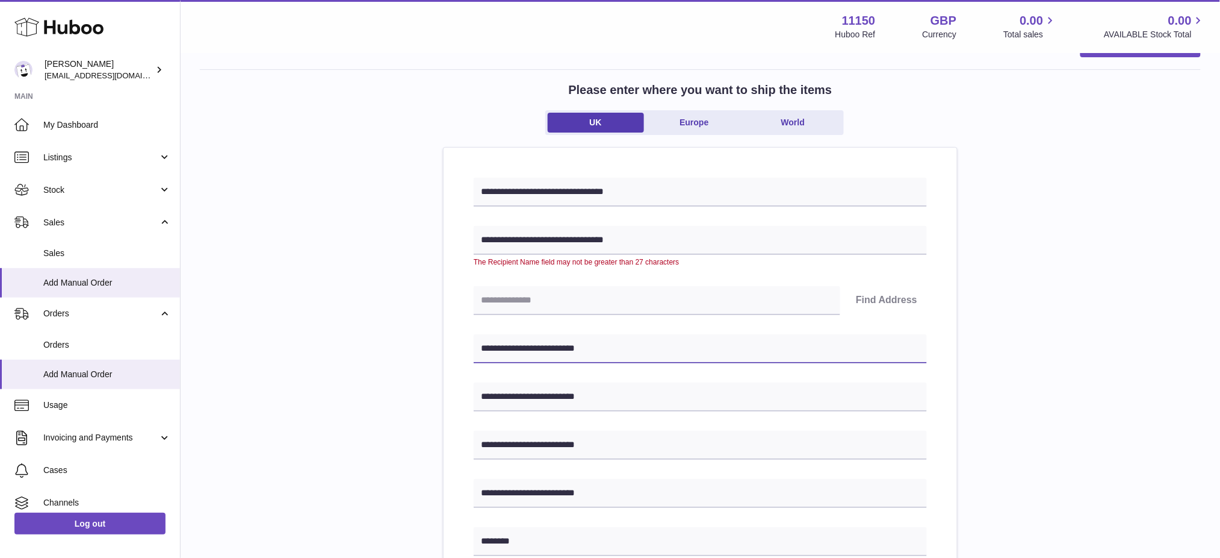
type input "**********"
drag, startPoint x: 668, startPoint y: 244, endPoint x: 127, endPoint y: 235, distance: 540.8
paste input "text"
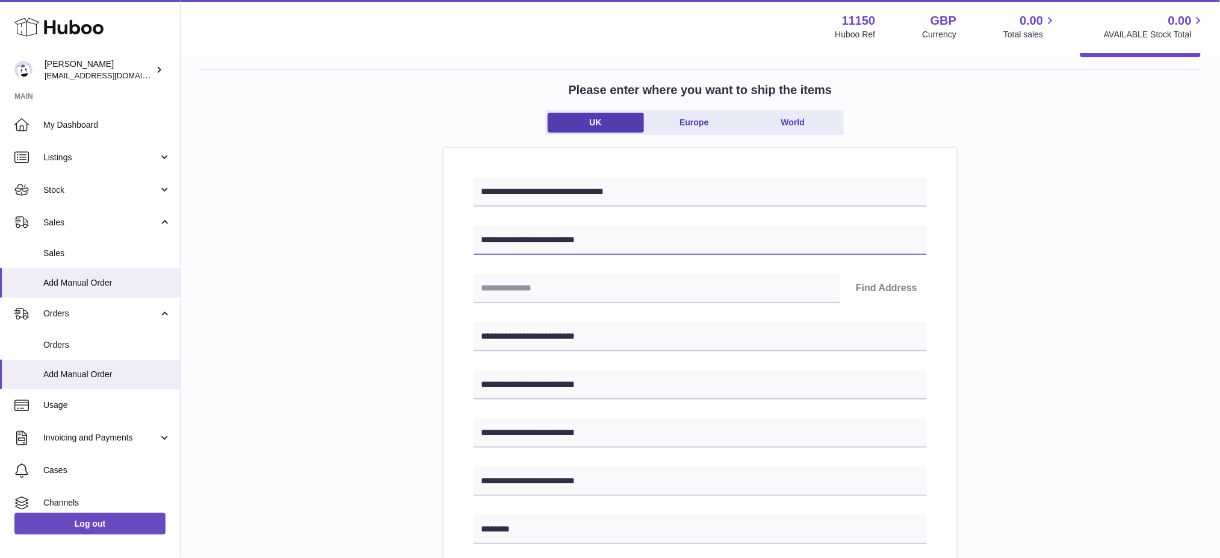
type input "**********"
drag, startPoint x: 653, startPoint y: 193, endPoint x: 244, endPoint y: 174, distance: 409.9
paste input "text"
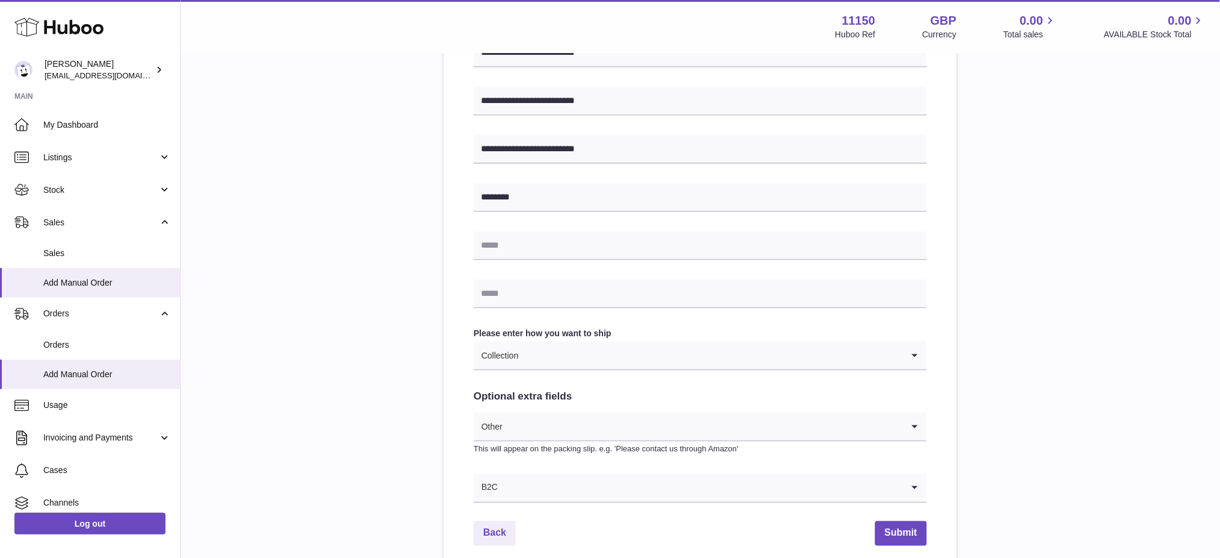
scroll to position [494, 0]
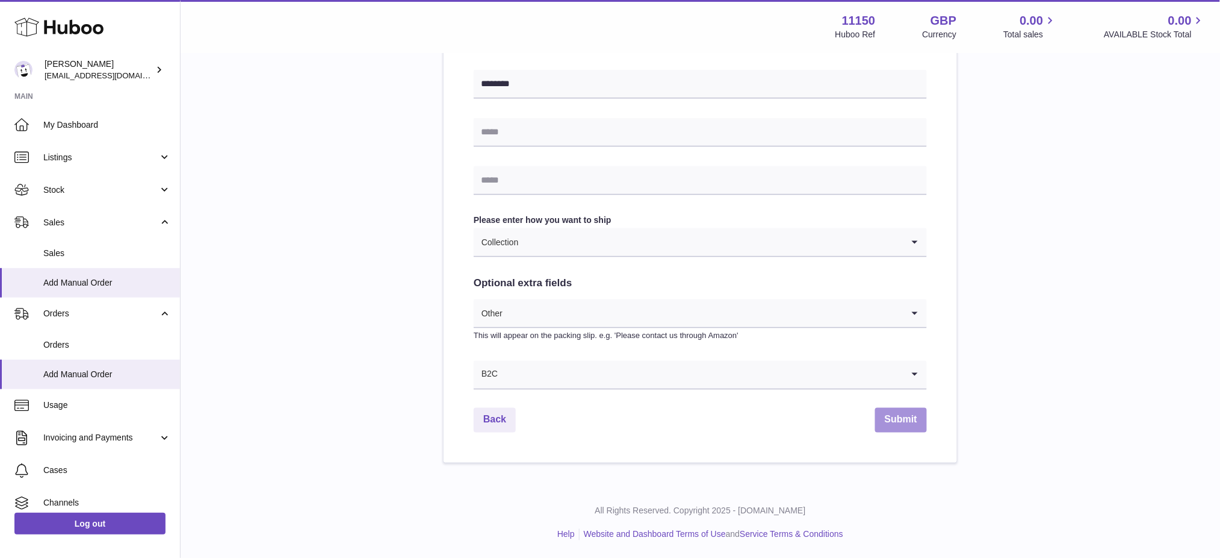
type input "**********"
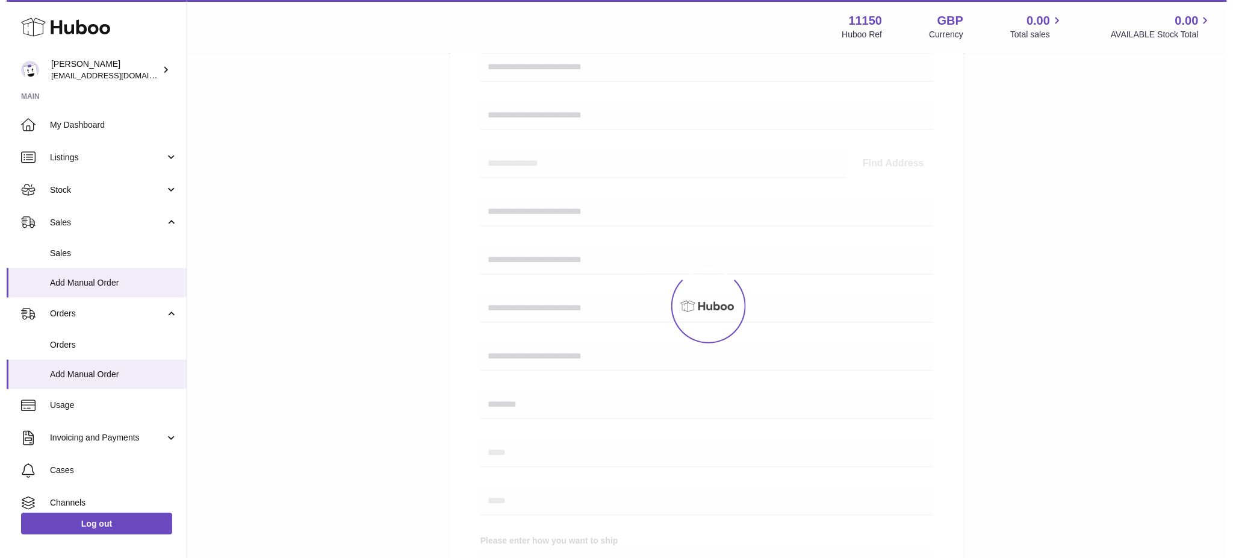
scroll to position [0, 0]
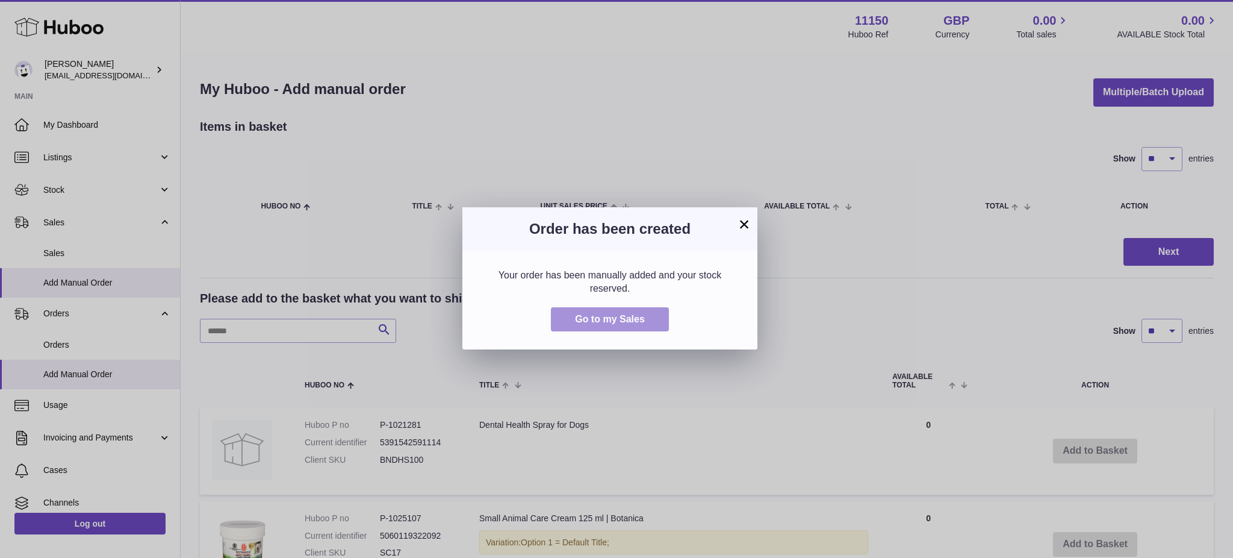
drag, startPoint x: 742, startPoint y: 226, endPoint x: 632, endPoint y: 307, distance: 137.4
drag, startPoint x: 599, startPoint y: 319, endPoint x: 598, endPoint y: 312, distance: 6.1
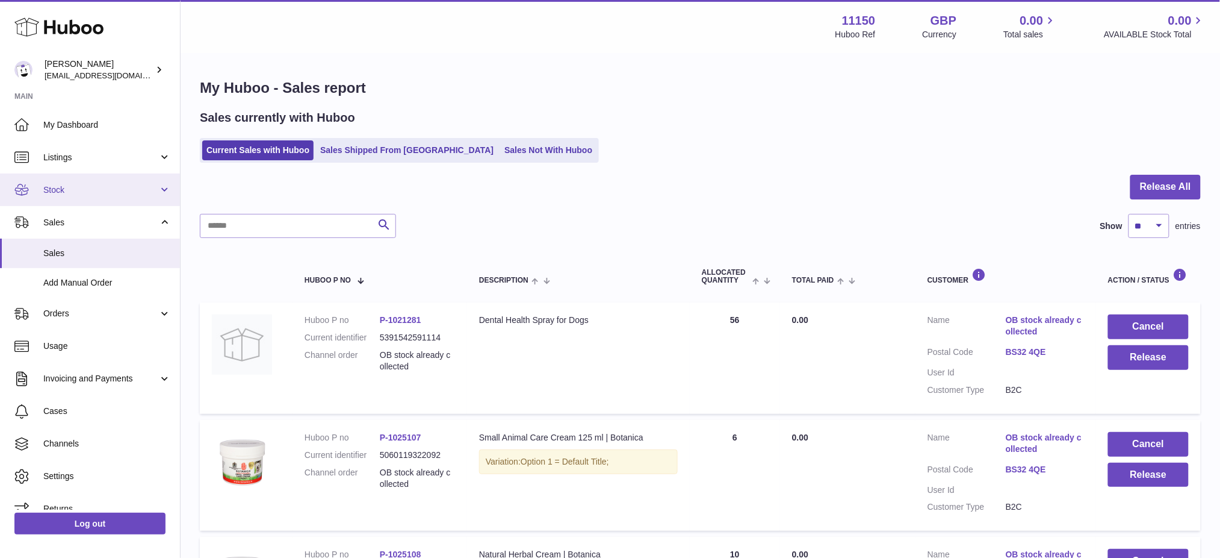
click at [57, 190] on span "Stock" at bounding box center [100, 189] width 115 height 11
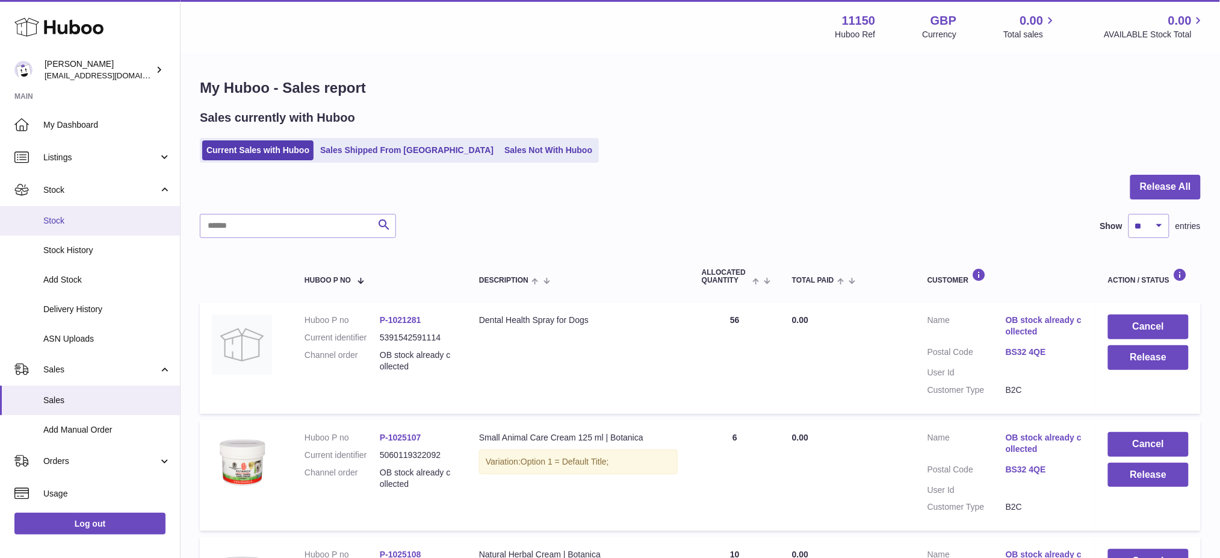
click at [81, 226] on link "Stock" at bounding box center [90, 221] width 180 height 30
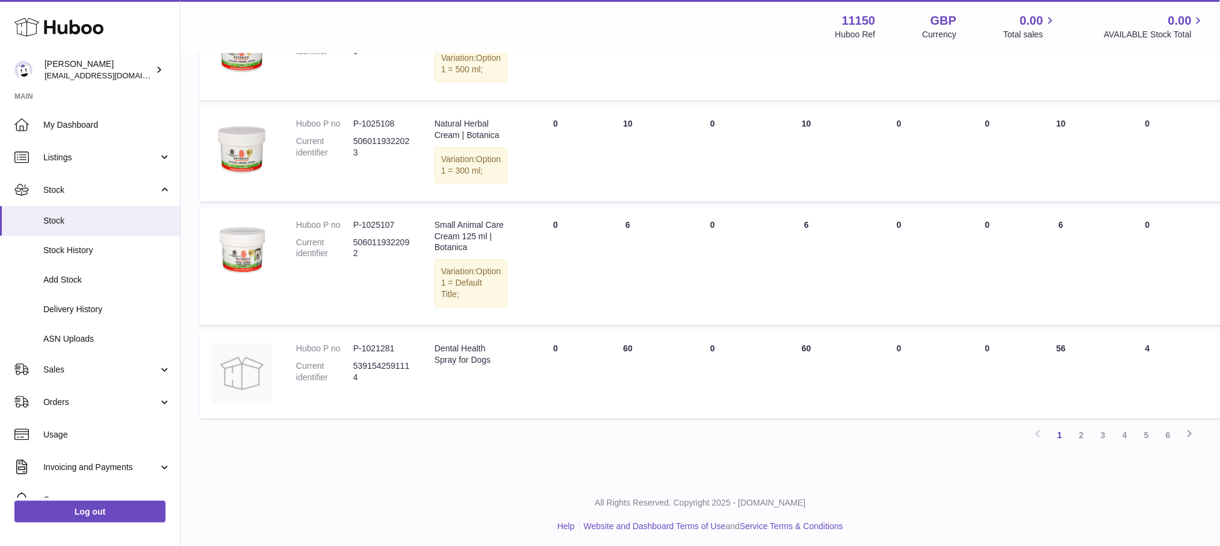
scroll to position [887, 0]
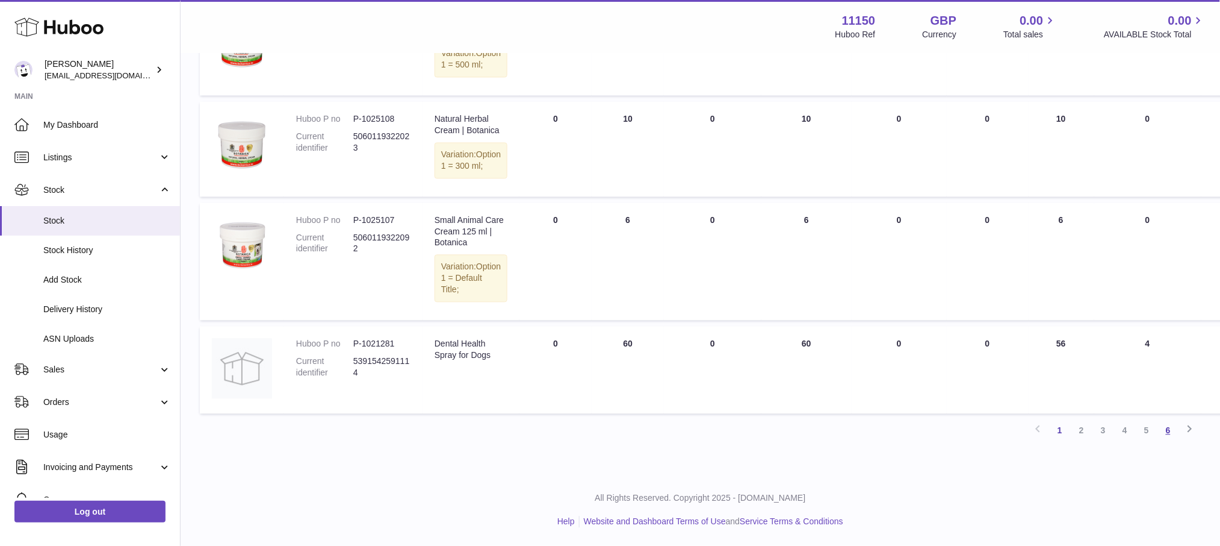
click at [1163, 431] on link "6" at bounding box center [1169, 431] width 22 height 22
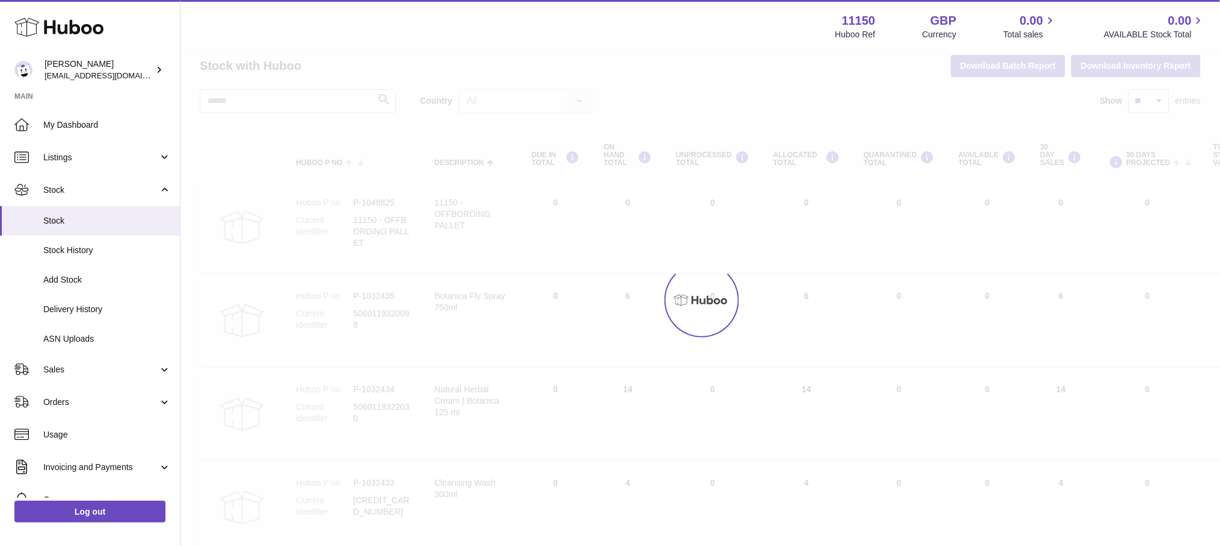
scroll to position [54, 0]
